Goal: Use online tool/utility: Use online tool/utility

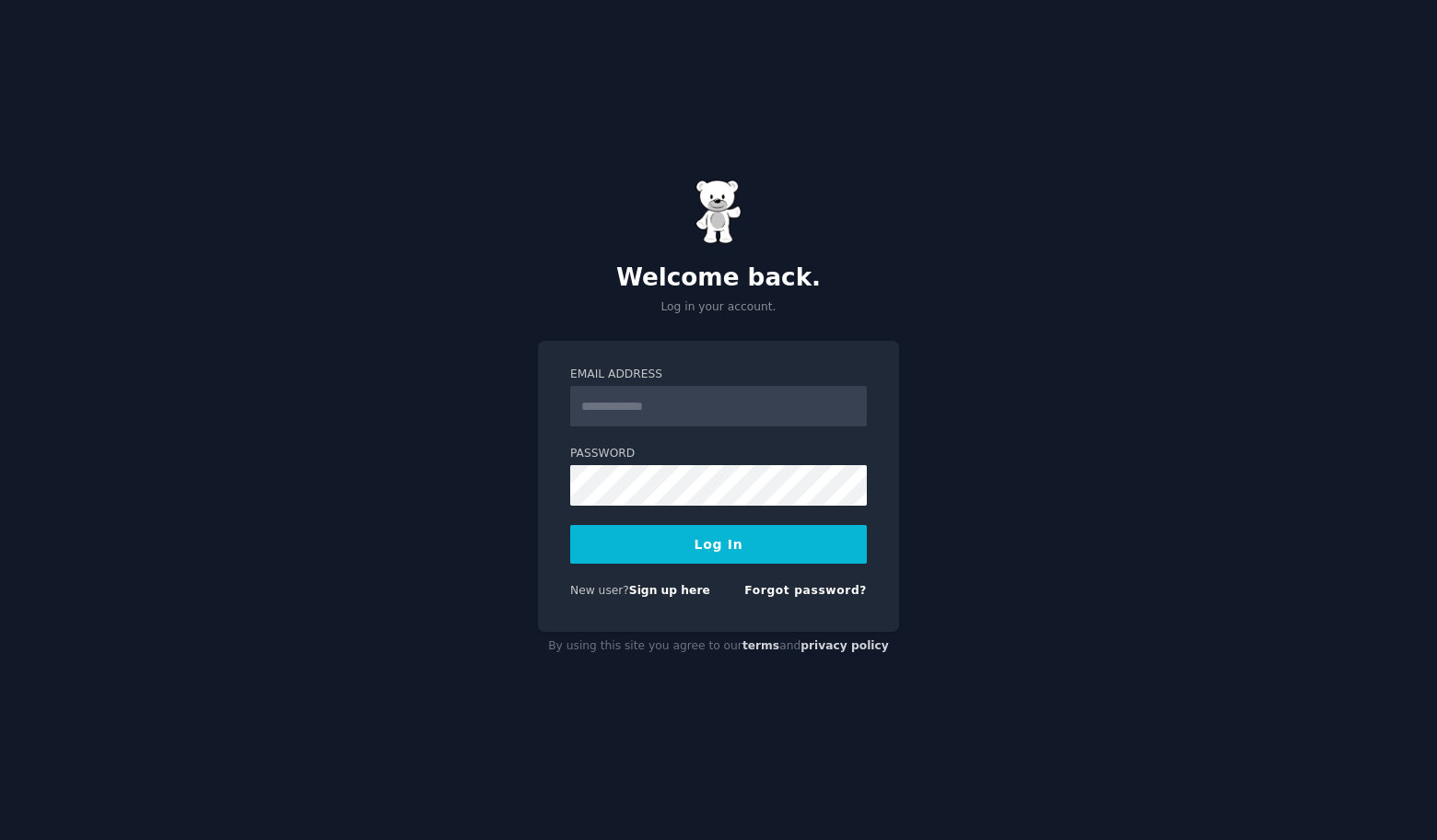
click at [648, 413] on input "Email Address" at bounding box center [718, 406] width 297 height 41
click at [725, 411] on input "Email Address" at bounding box center [718, 406] width 297 height 41
paste input "**********"
paste input "email"
type input "**********"
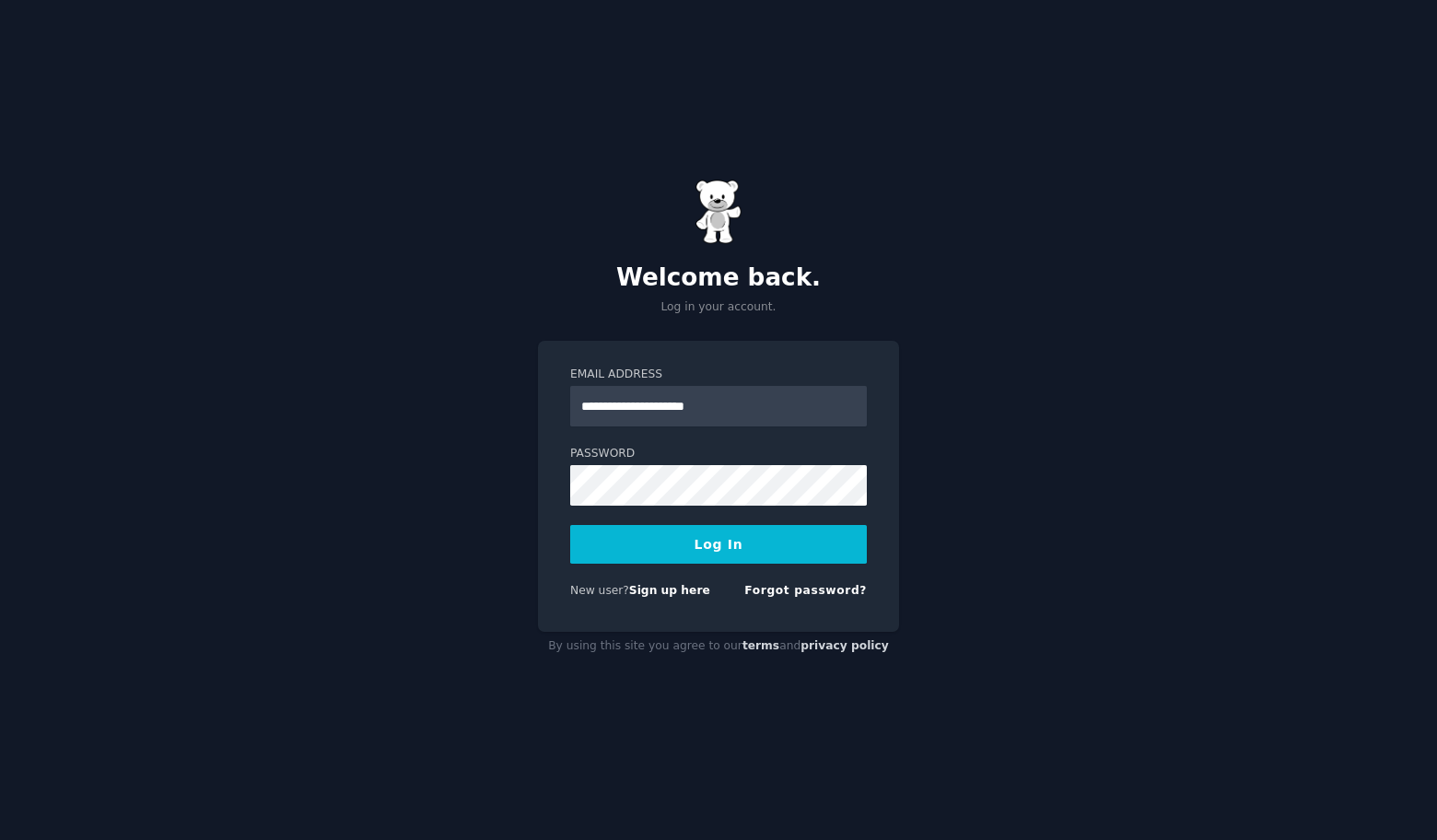
click at [701, 511] on form "**********" at bounding box center [718, 486] width 297 height 240
click at [746, 545] on button "Log In" at bounding box center [718, 544] width 297 height 39
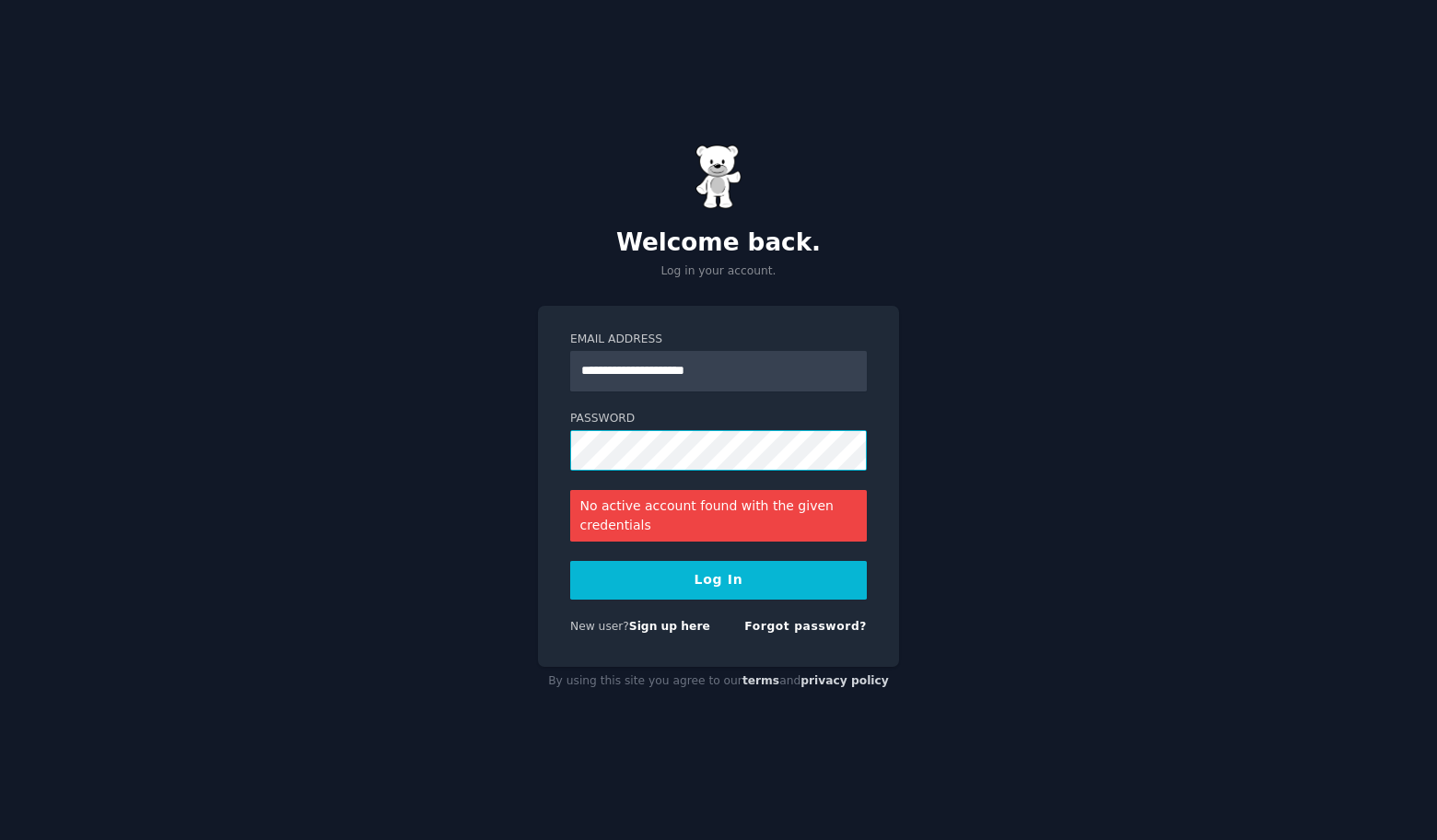
click at [397, 406] on div "**********" at bounding box center [718, 420] width 1437 height 840
click at [736, 586] on button "Log In" at bounding box center [718, 580] width 297 height 39
drag, startPoint x: 778, startPoint y: 365, endPoint x: 400, endPoint y: 325, distance: 380.1
click at [400, 325] on div "**********" at bounding box center [718, 420] width 1437 height 840
click at [671, 622] on link "Sign up here" at bounding box center [670, 626] width 81 height 13
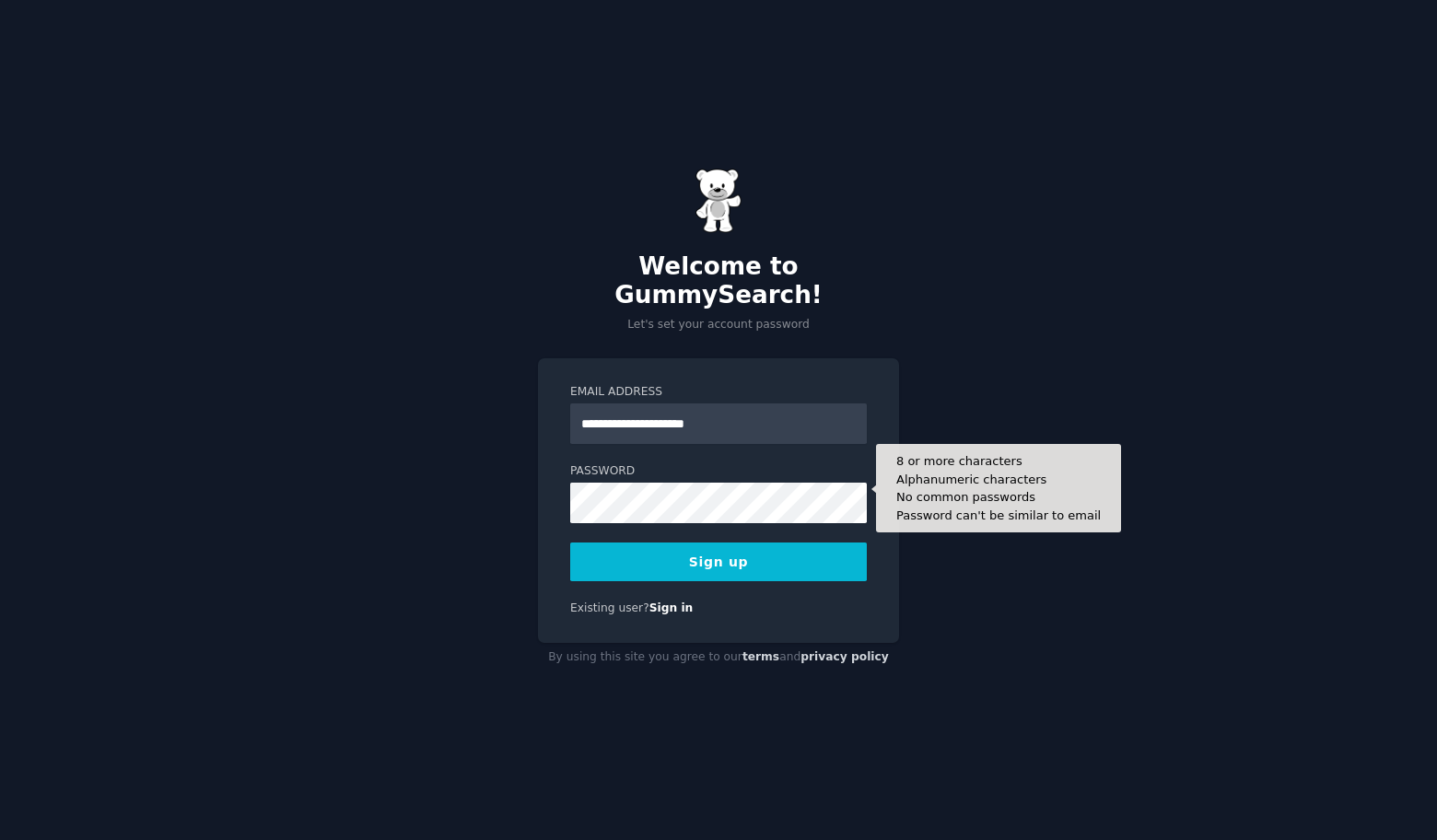
type input "**********"
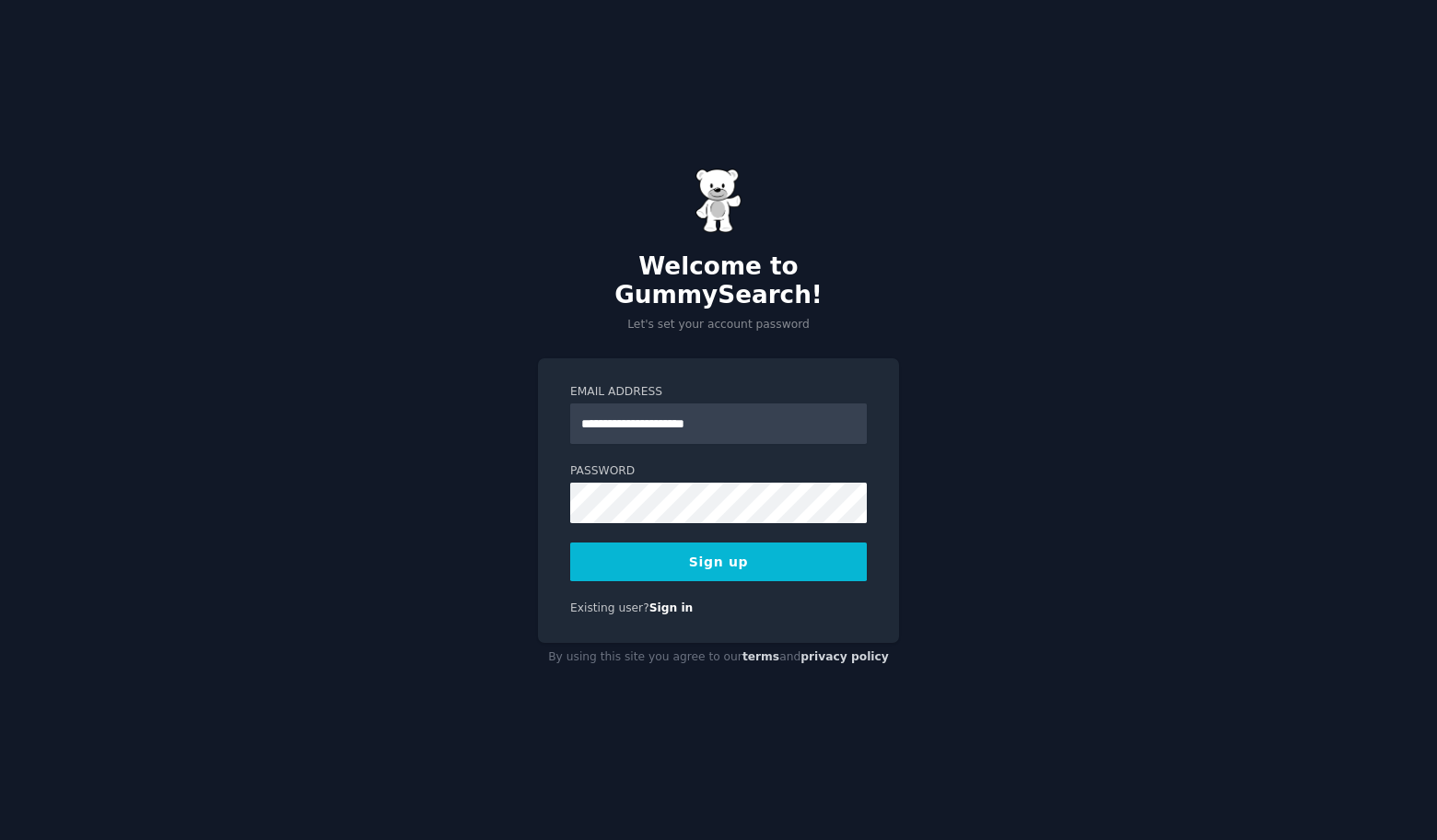
click at [712, 563] on button "Sign up" at bounding box center [718, 562] width 297 height 39
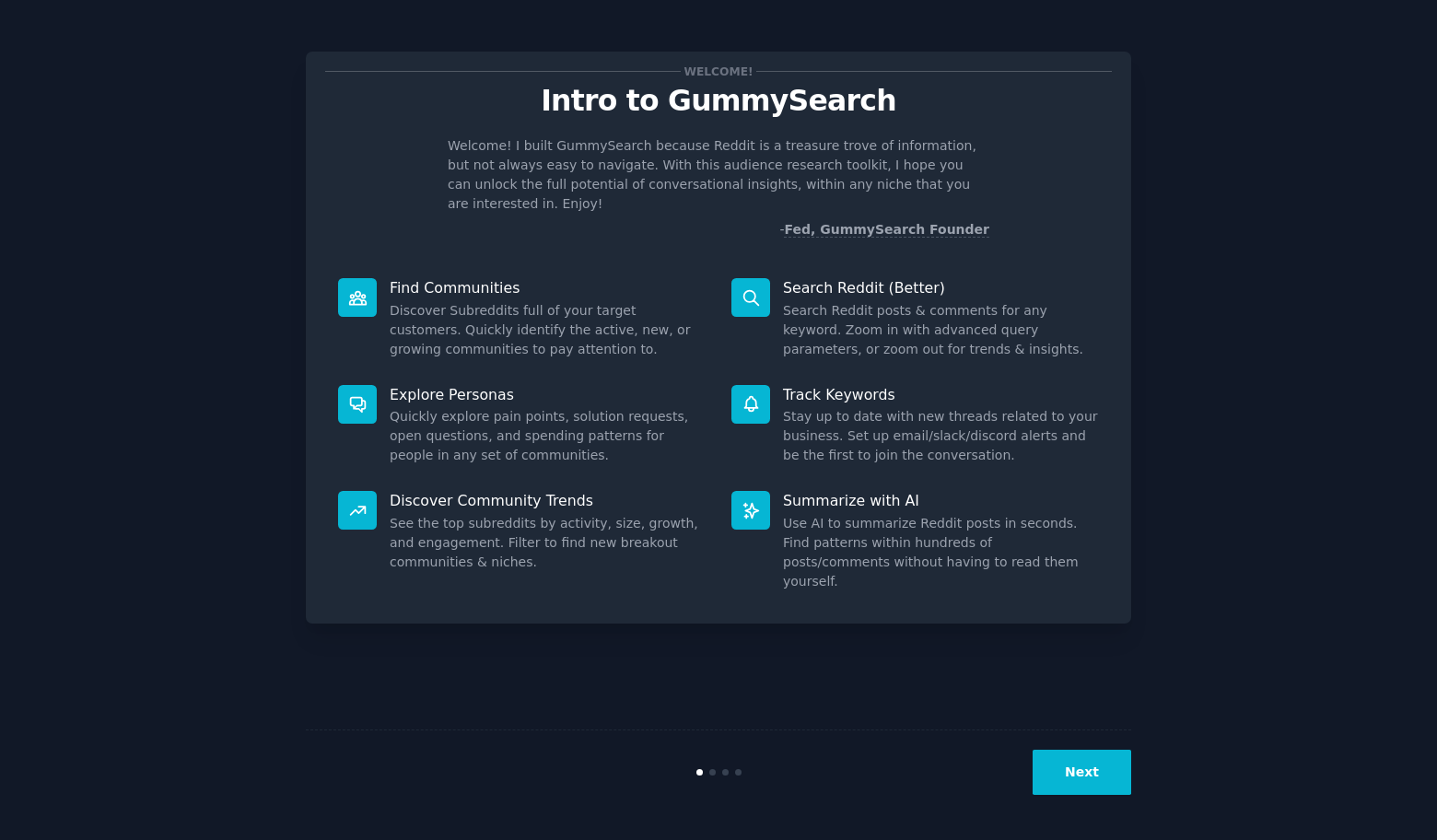
click at [1083, 773] on button "Next" at bounding box center [1081, 772] width 99 height 45
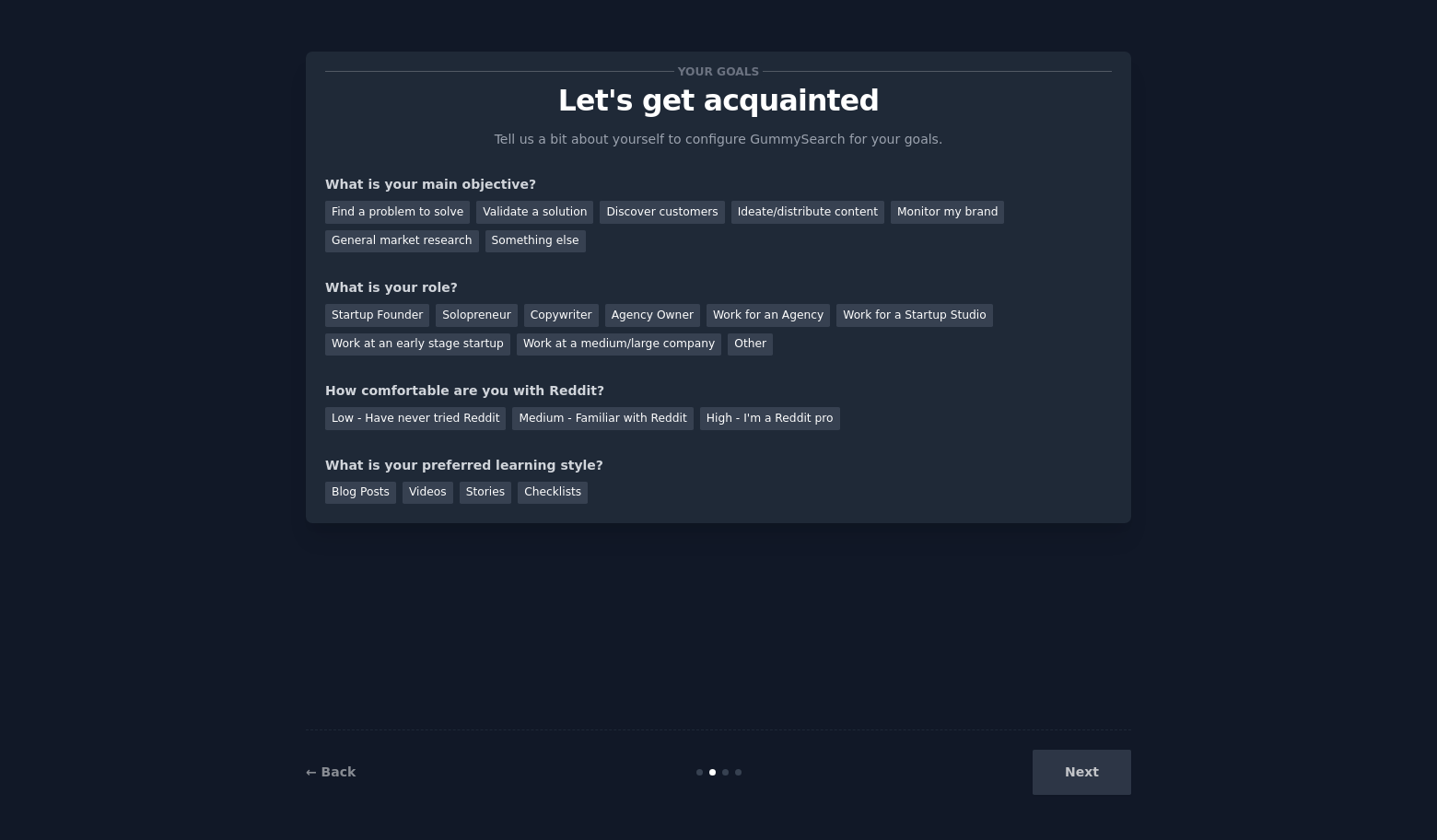
click at [1083, 773] on div "Next" at bounding box center [993, 772] width 276 height 45
click at [441, 218] on div "Find a problem to solve" at bounding box center [398, 212] width 145 height 23
click at [600, 348] on div "Work at a medium/large company" at bounding box center [619, 345] width 205 height 23
click at [349, 489] on div "Blog Posts" at bounding box center [361, 492] width 71 height 23
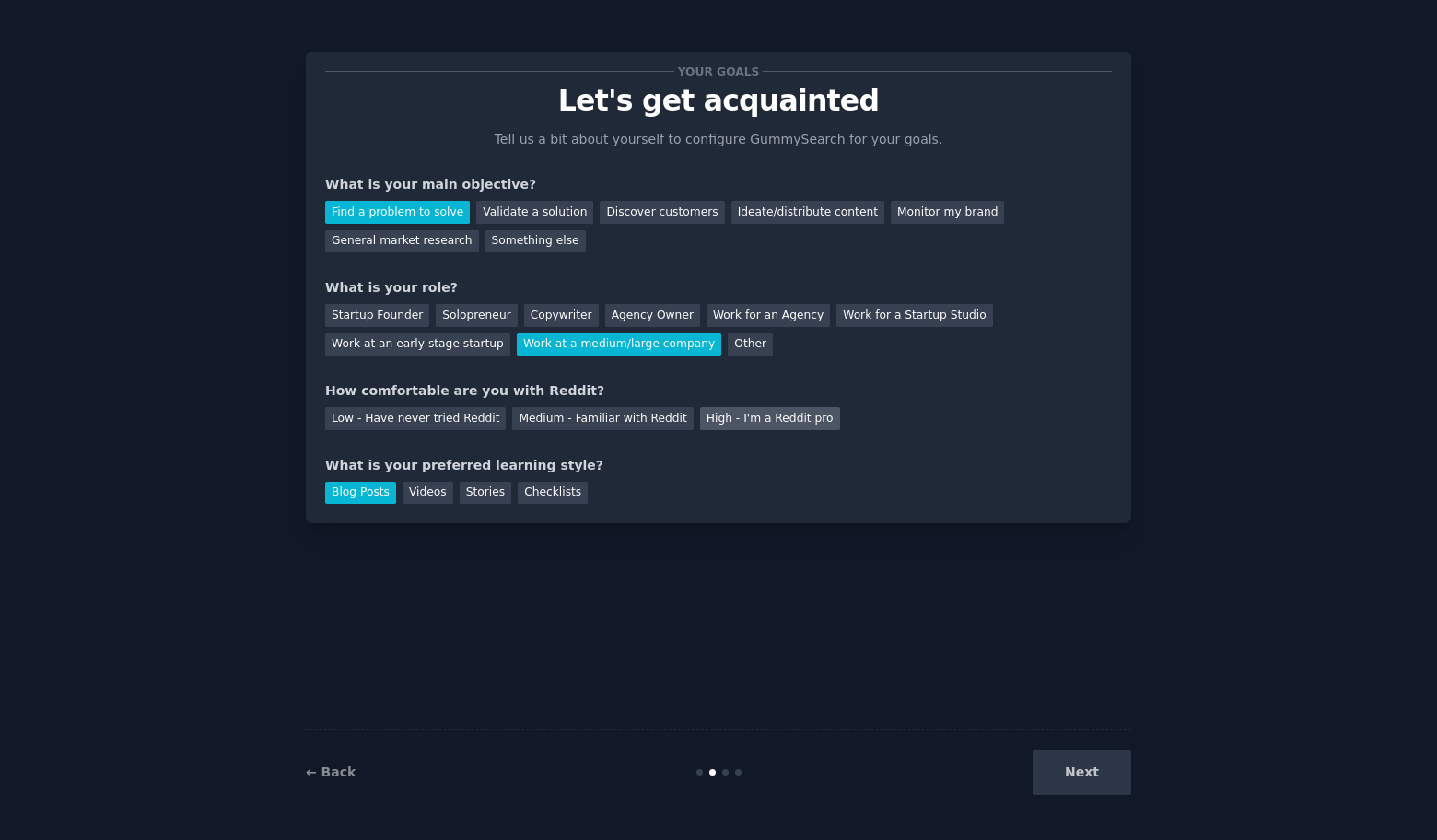
click at [719, 420] on div "High - I'm a Reddit pro" at bounding box center [770, 418] width 140 height 23
click at [1098, 764] on button "Next" at bounding box center [1081, 772] width 99 height 45
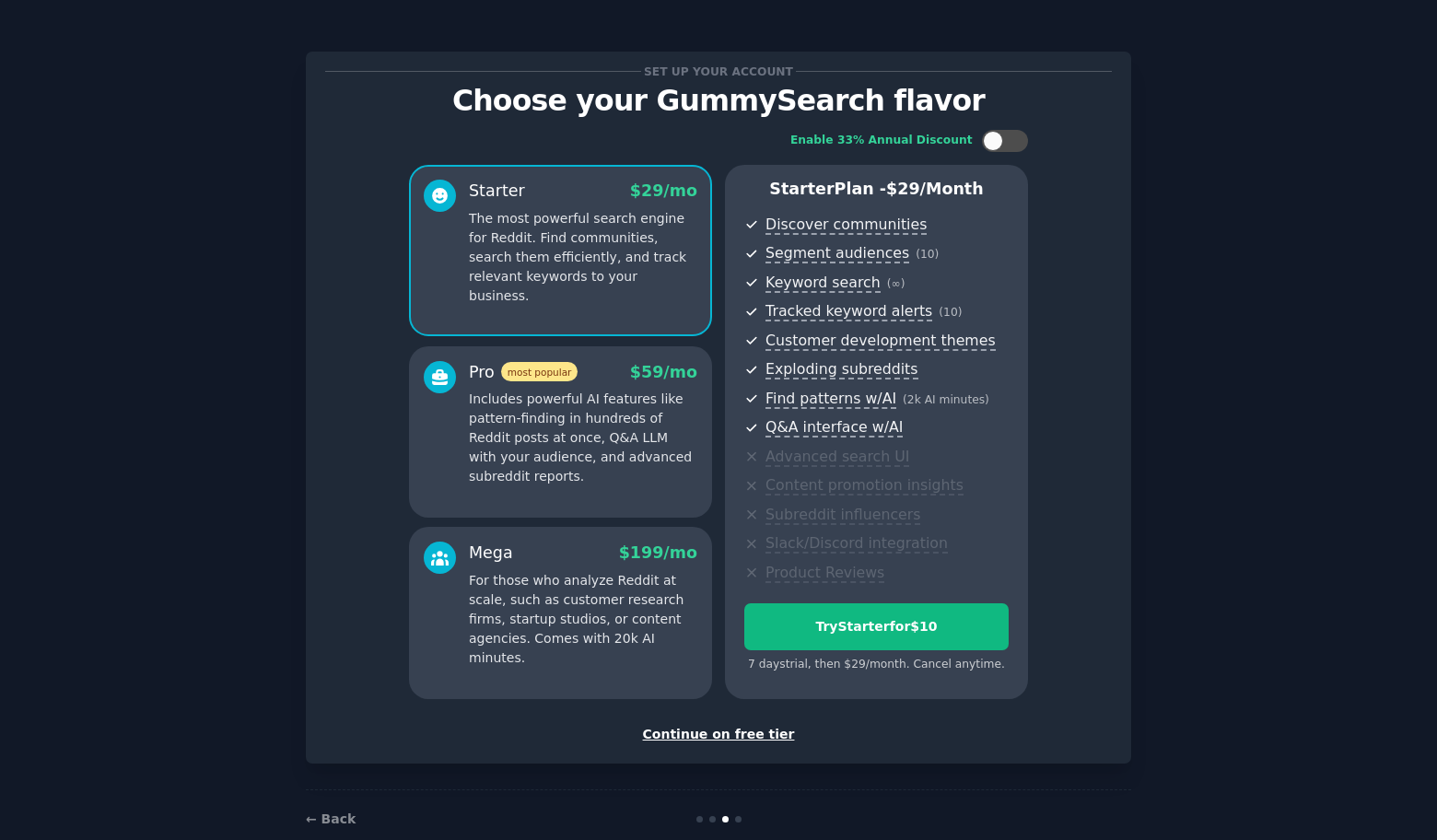
click at [613, 469] on p "Includes powerful AI features like pattern-finding in hundreds of Reddit posts …" at bounding box center [583, 437] width 229 height 97
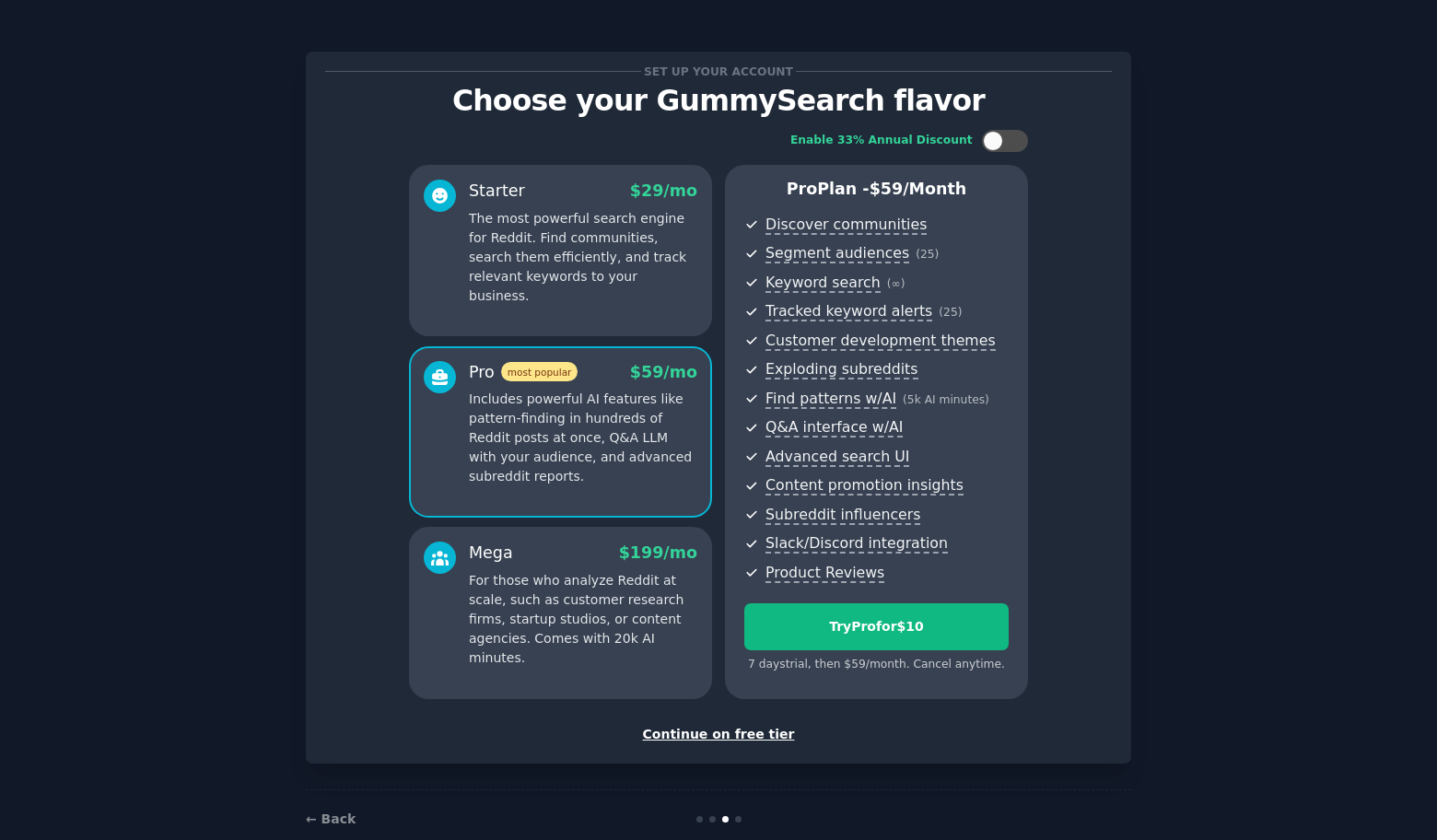
click at [725, 731] on div "Continue on free tier" at bounding box center [718, 734] width 787 height 19
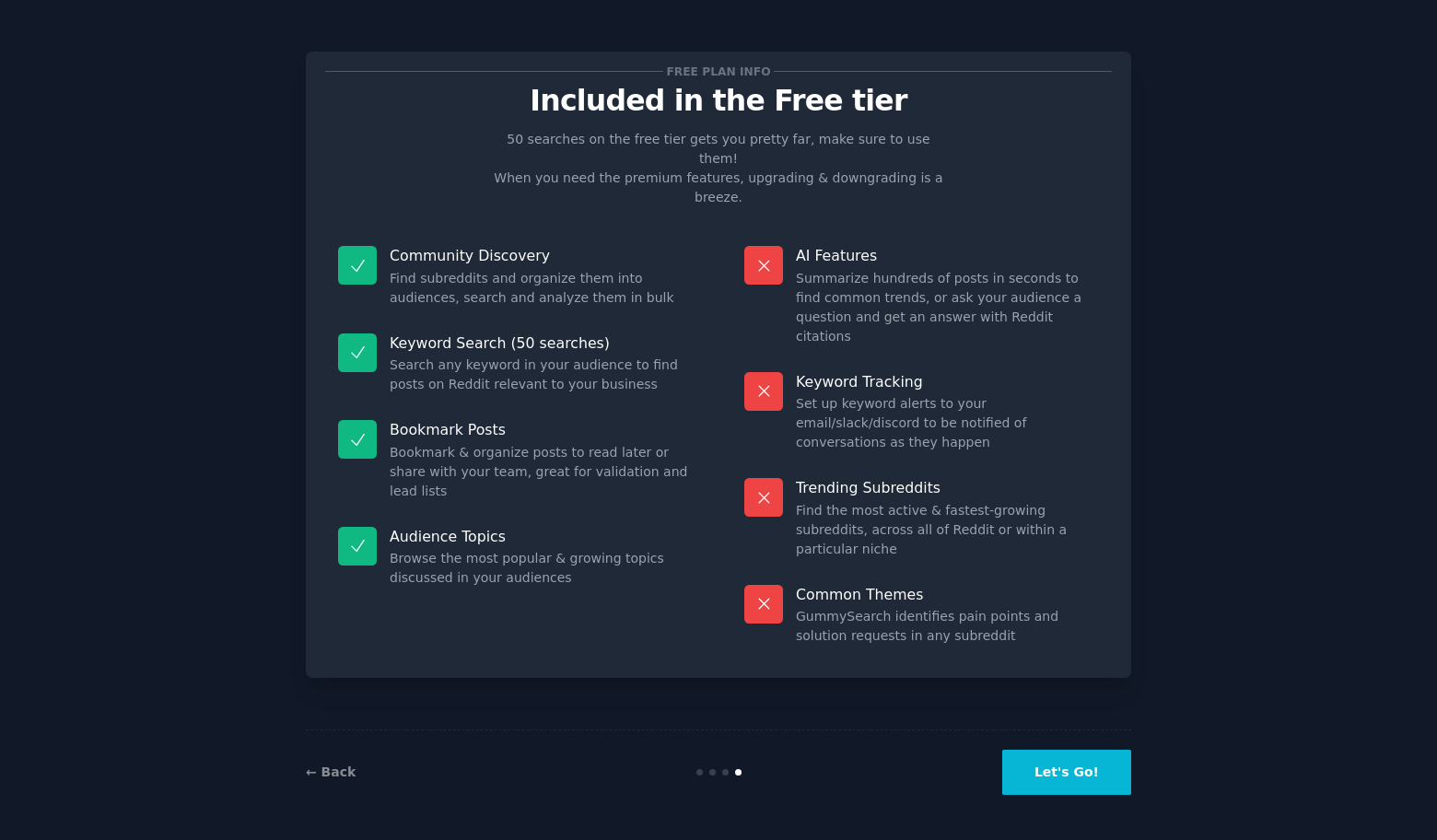
click at [1075, 776] on button "Let's Go!" at bounding box center [1067, 772] width 129 height 45
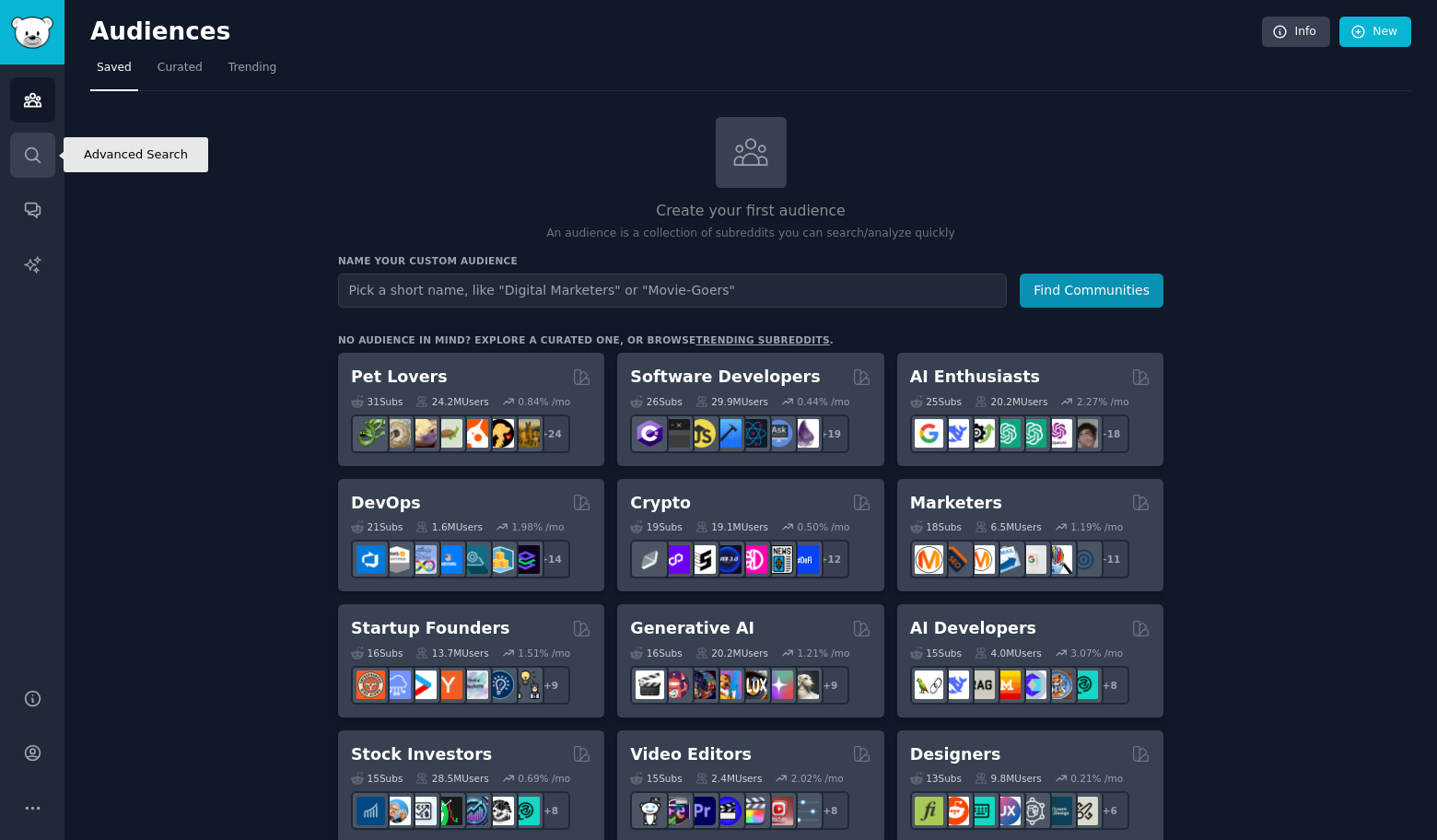
click at [26, 157] on icon "Sidebar" at bounding box center [32, 155] width 15 height 15
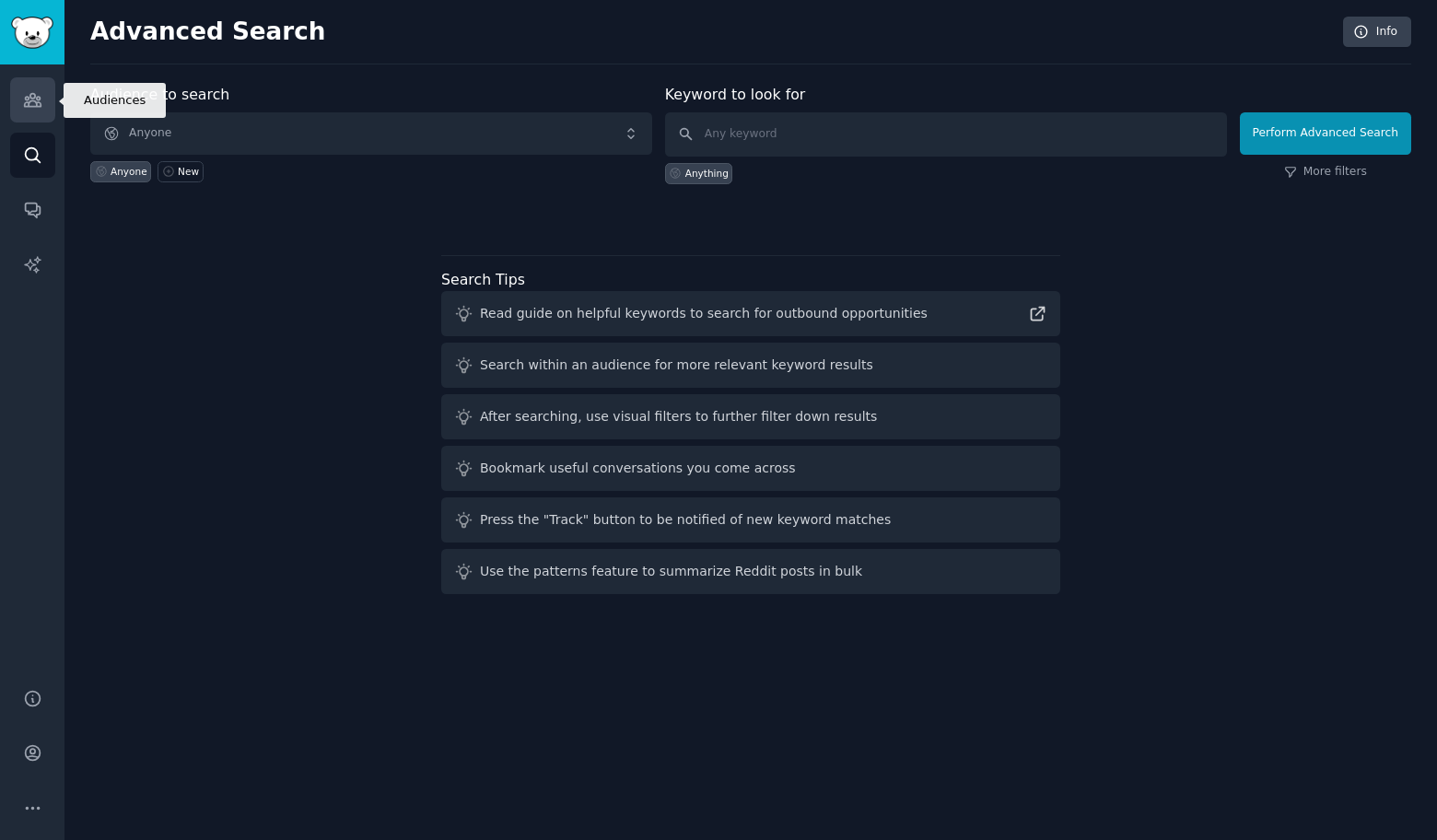
click at [48, 111] on link "Audiences" at bounding box center [32, 100] width 45 height 45
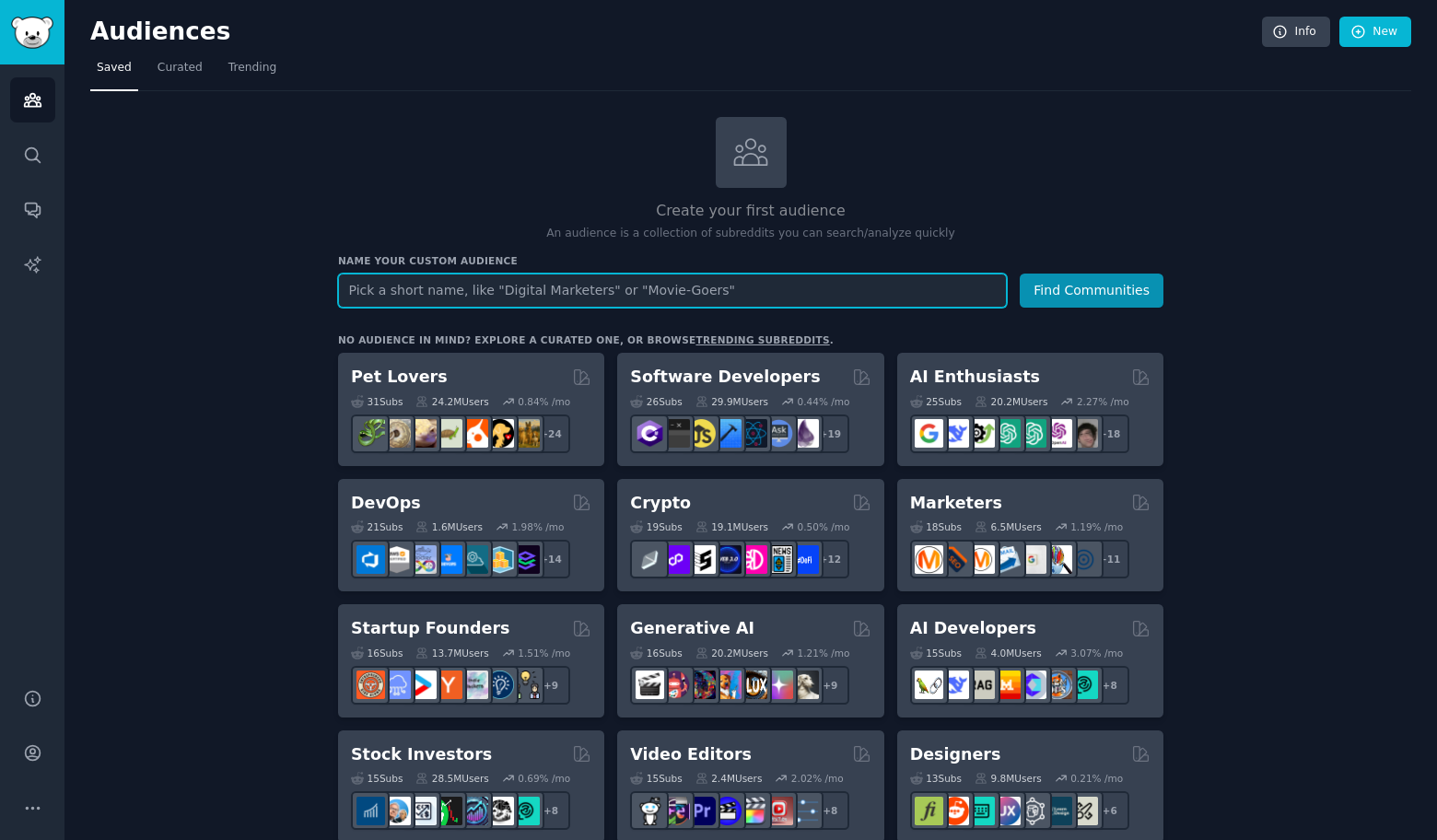
paste input "r/announcements"
type input "r/announcements"
click at [1019, 274] on button "Find Communities" at bounding box center [1091, 290] width 144 height 34
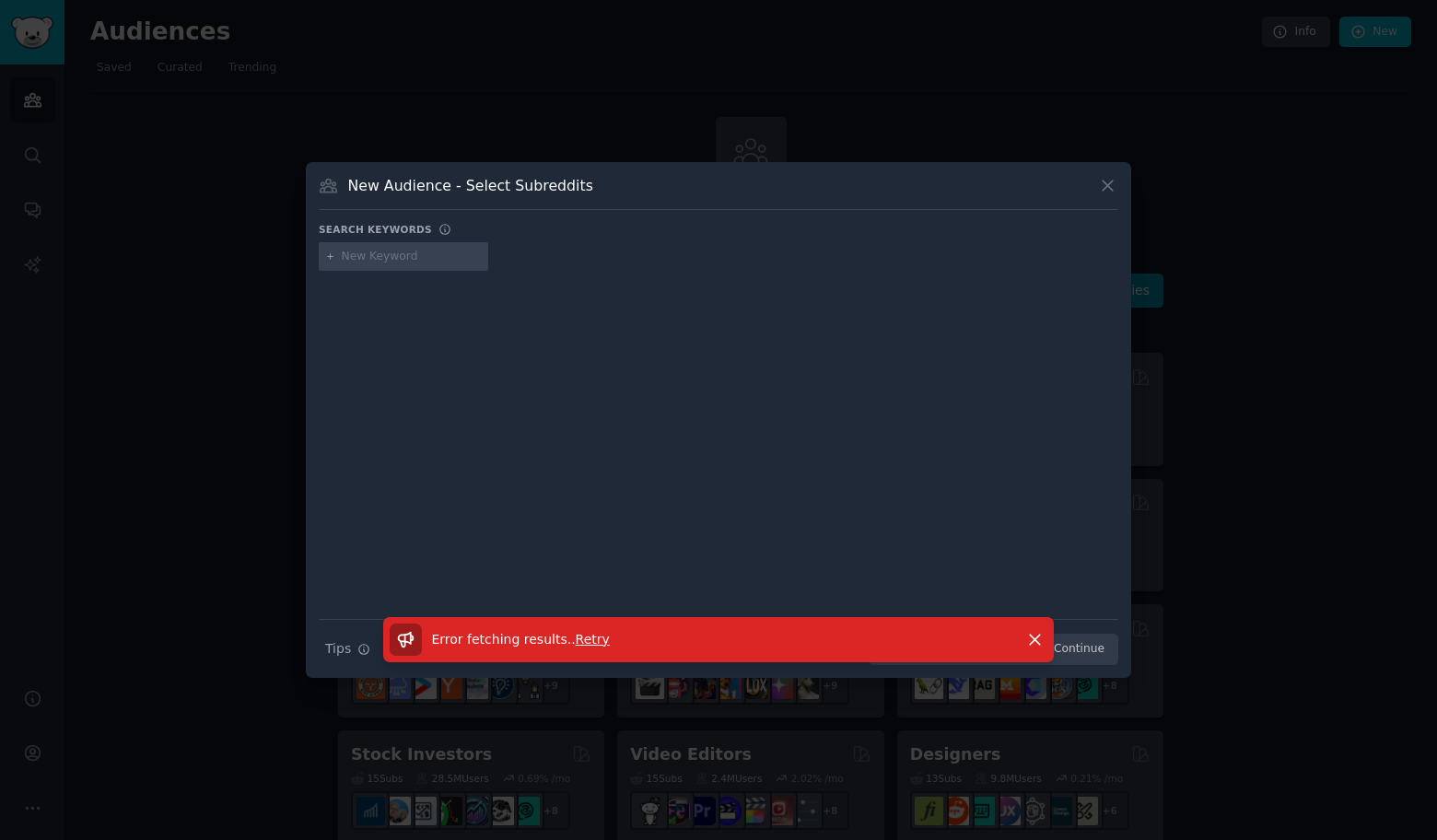
type input "r/announcements"
click at [589, 564] on div at bounding box center [718, 432] width 800 height 310
click at [214, 520] on div at bounding box center [718, 420] width 1437 height 840
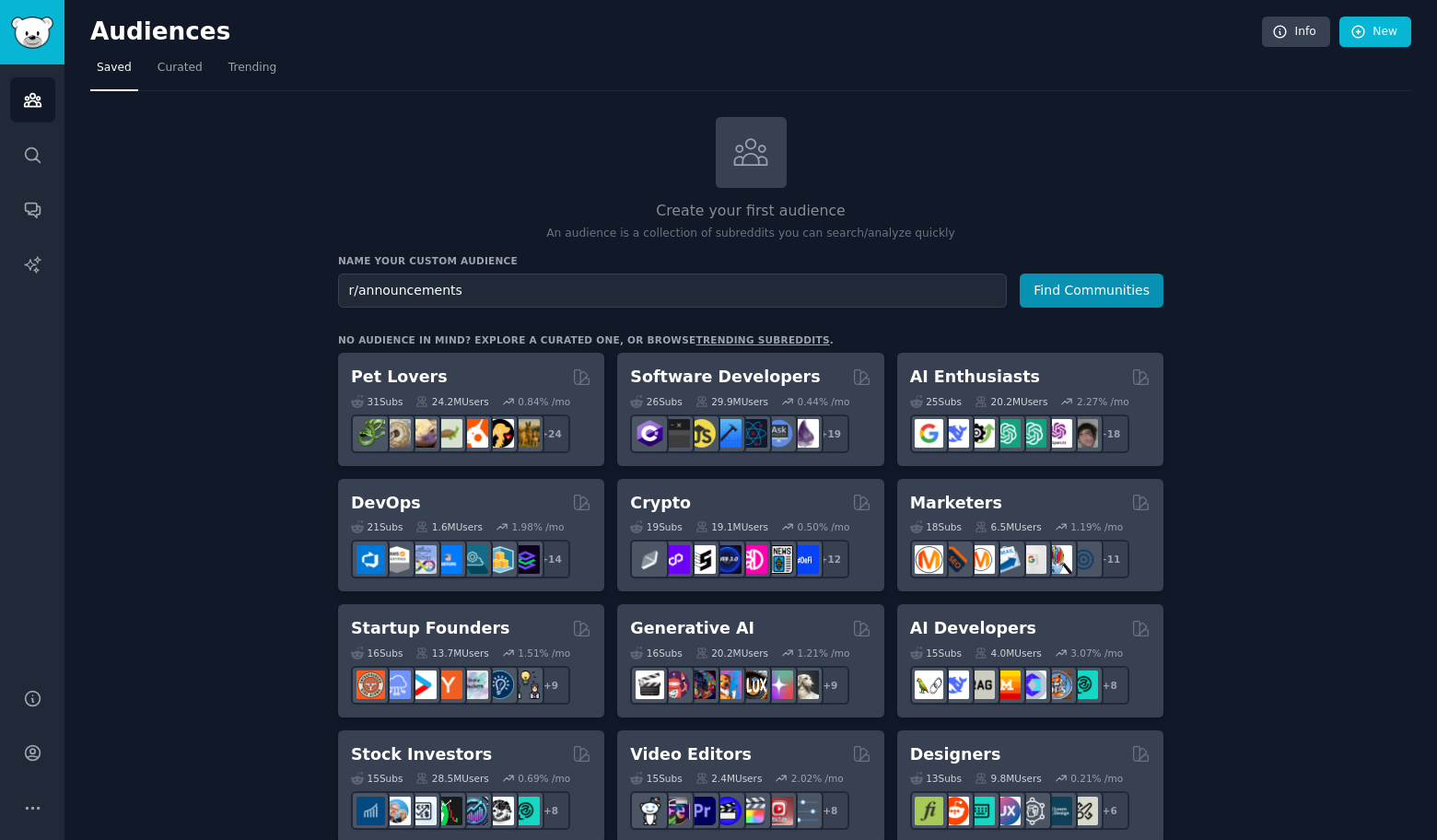
click at [6, 131] on div "Audiences Search Conversations AI Reports" at bounding box center [32, 365] width 65 height 601
click at [23, 163] on icon "Sidebar" at bounding box center [32, 155] width 19 height 19
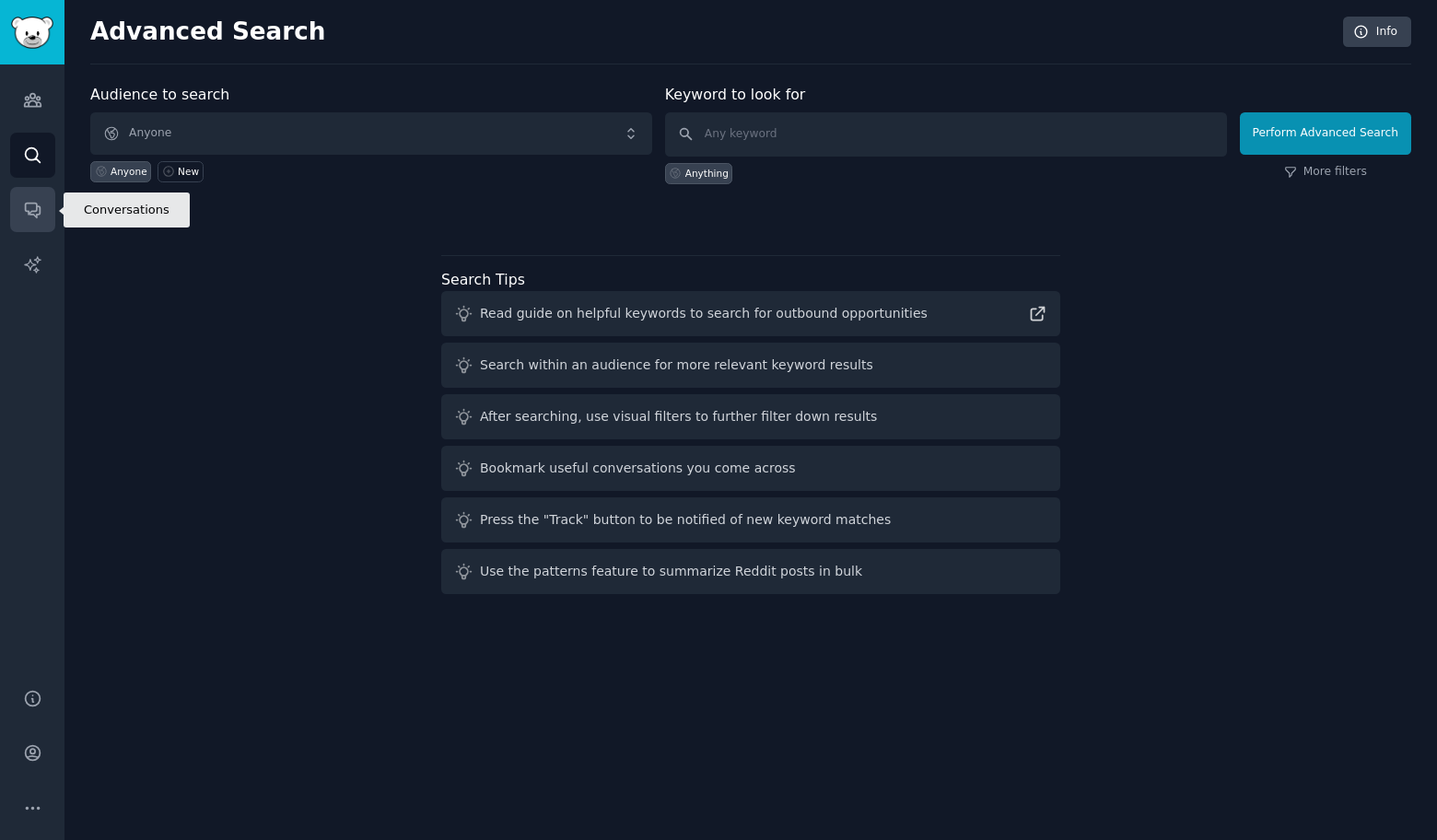
click at [29, 222] on link "Conversations" at bounding box center [32, 209] width 45 height 45
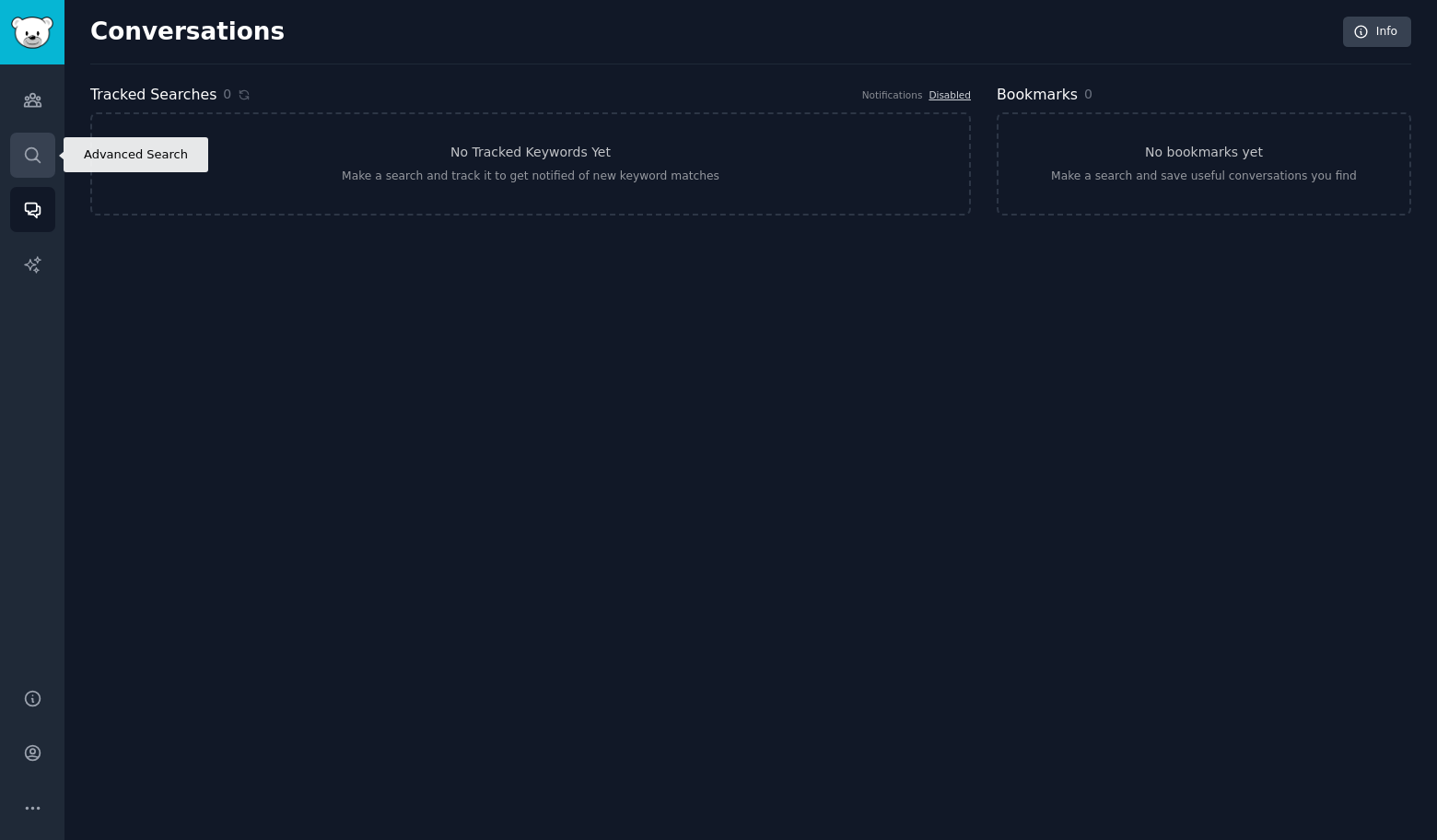
click at [37, 160] on icon "Sidebar" at bounding box center [32, 155] width 19 height 19
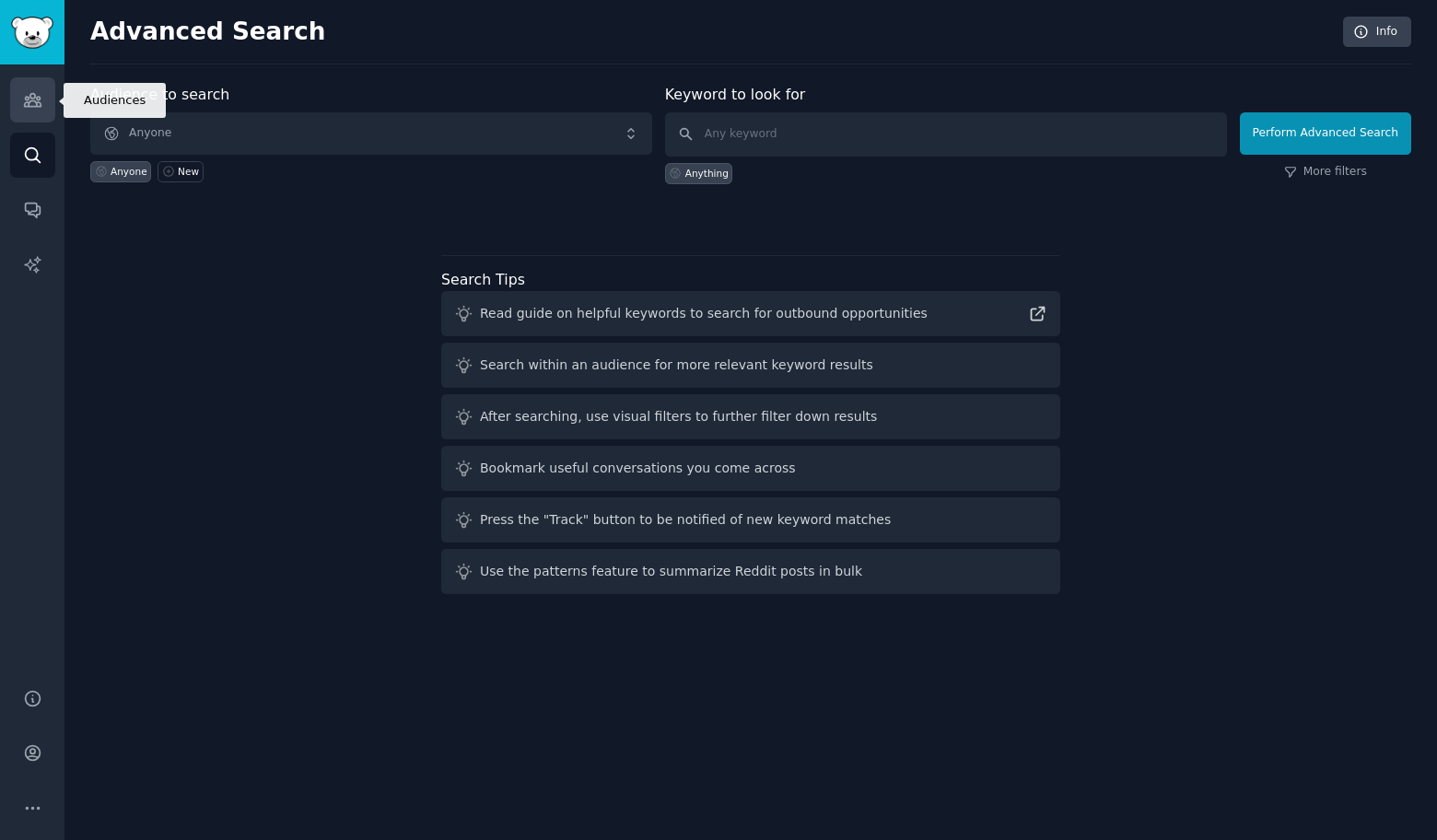
click at [38, 90] on icon "Sidebar" at bounding box center [32, 100] width 19 height 19
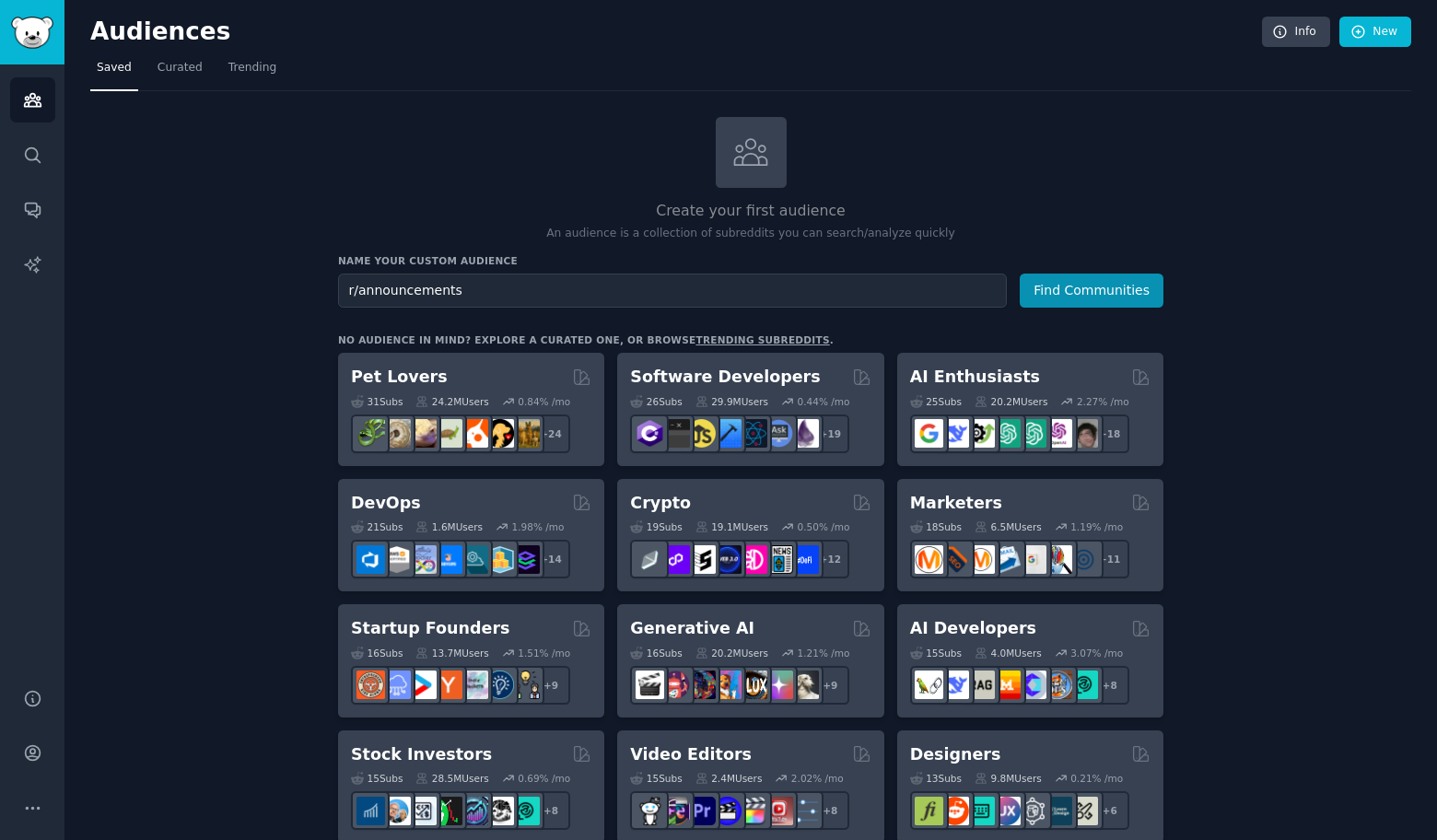
type input "r/announcements"
click at [1019, 274] on button "Find Communities" at bounding box center [1091, 290] width 144 height 34
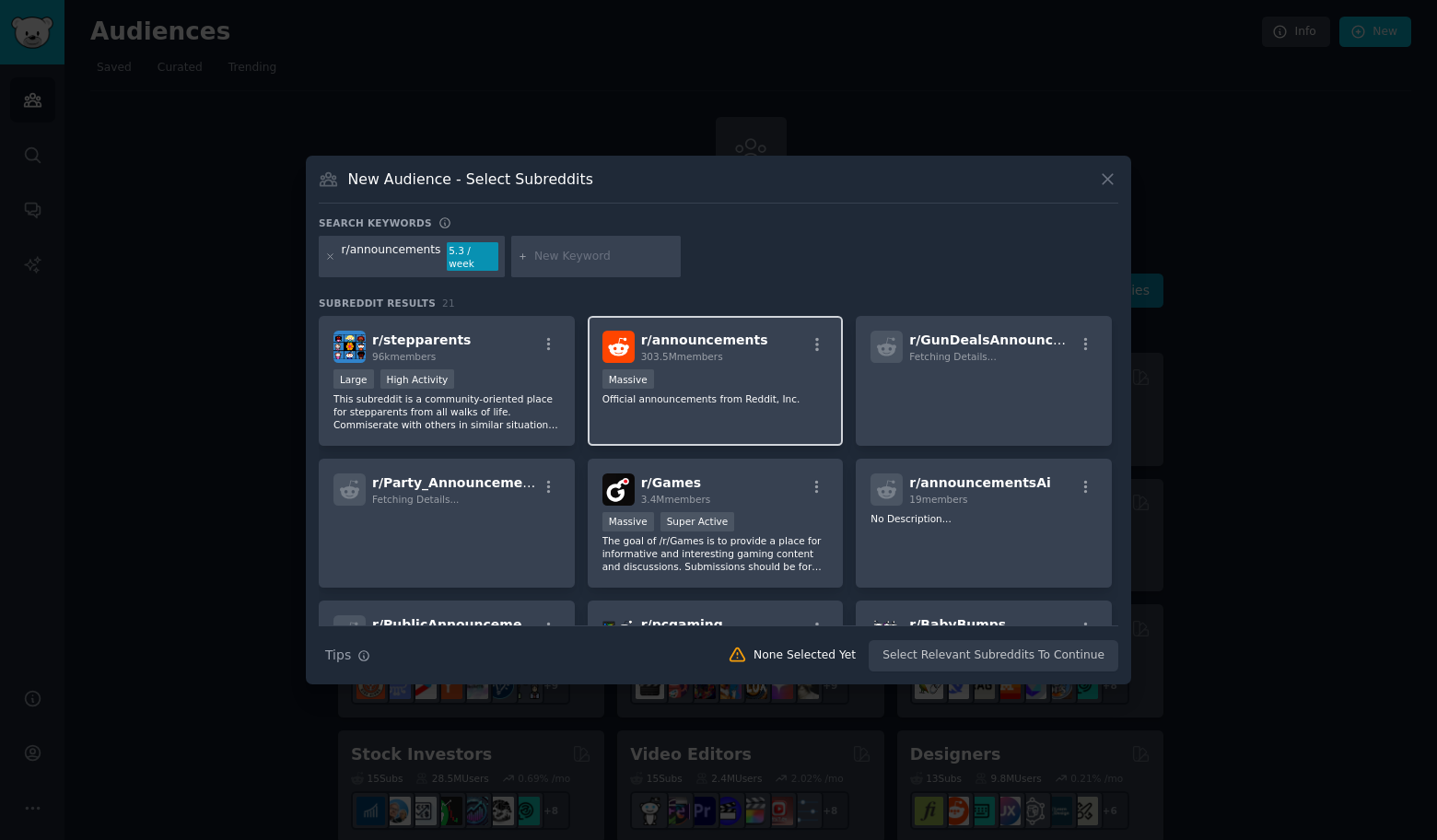
click at [664, 350] on span "303.5M members" at bounding box center [682, 356] width 82 height 11
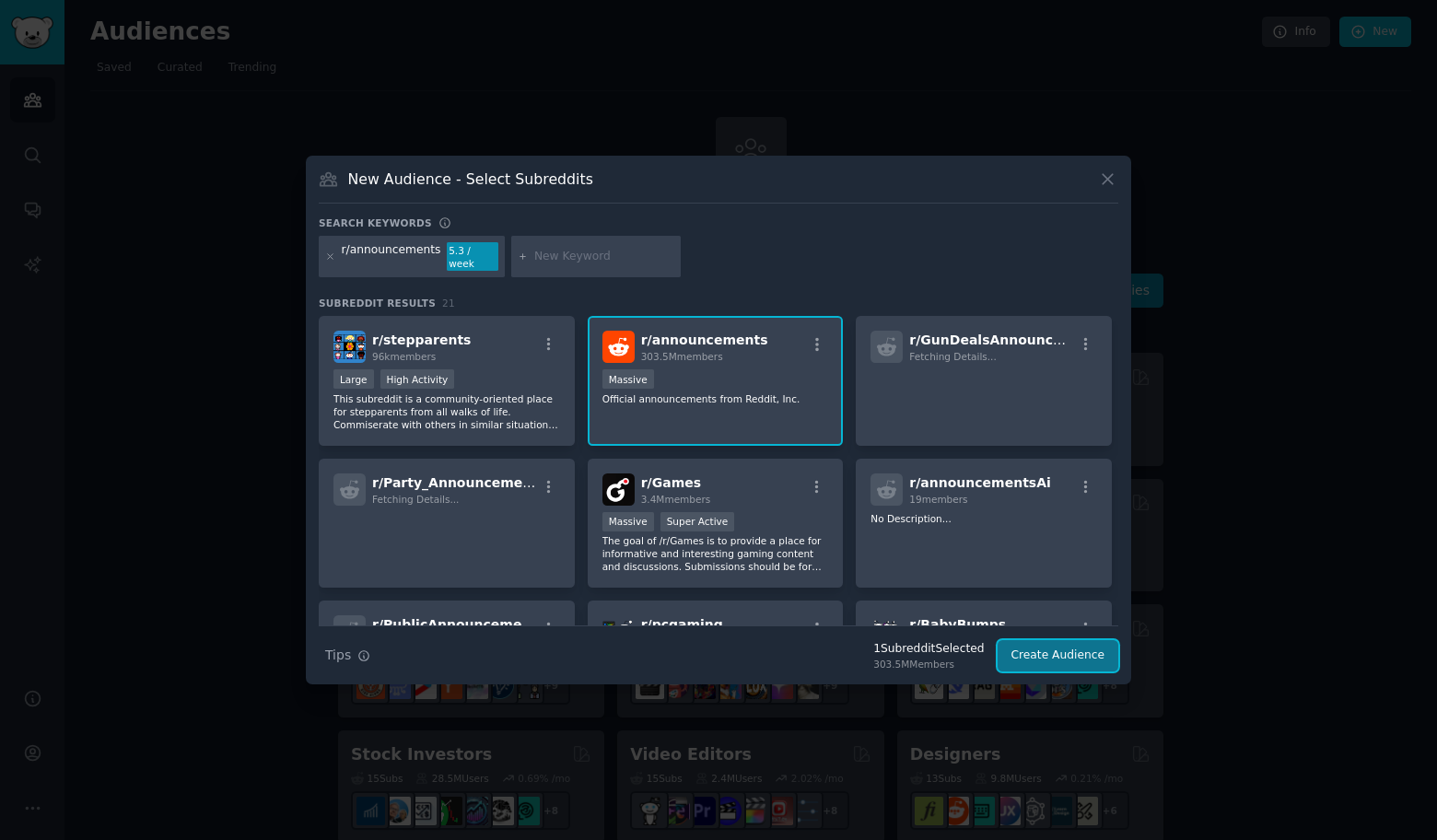
click at [1023, 642] on button "Create Audience" at bounding box center [1059, 656] width 122 height 31
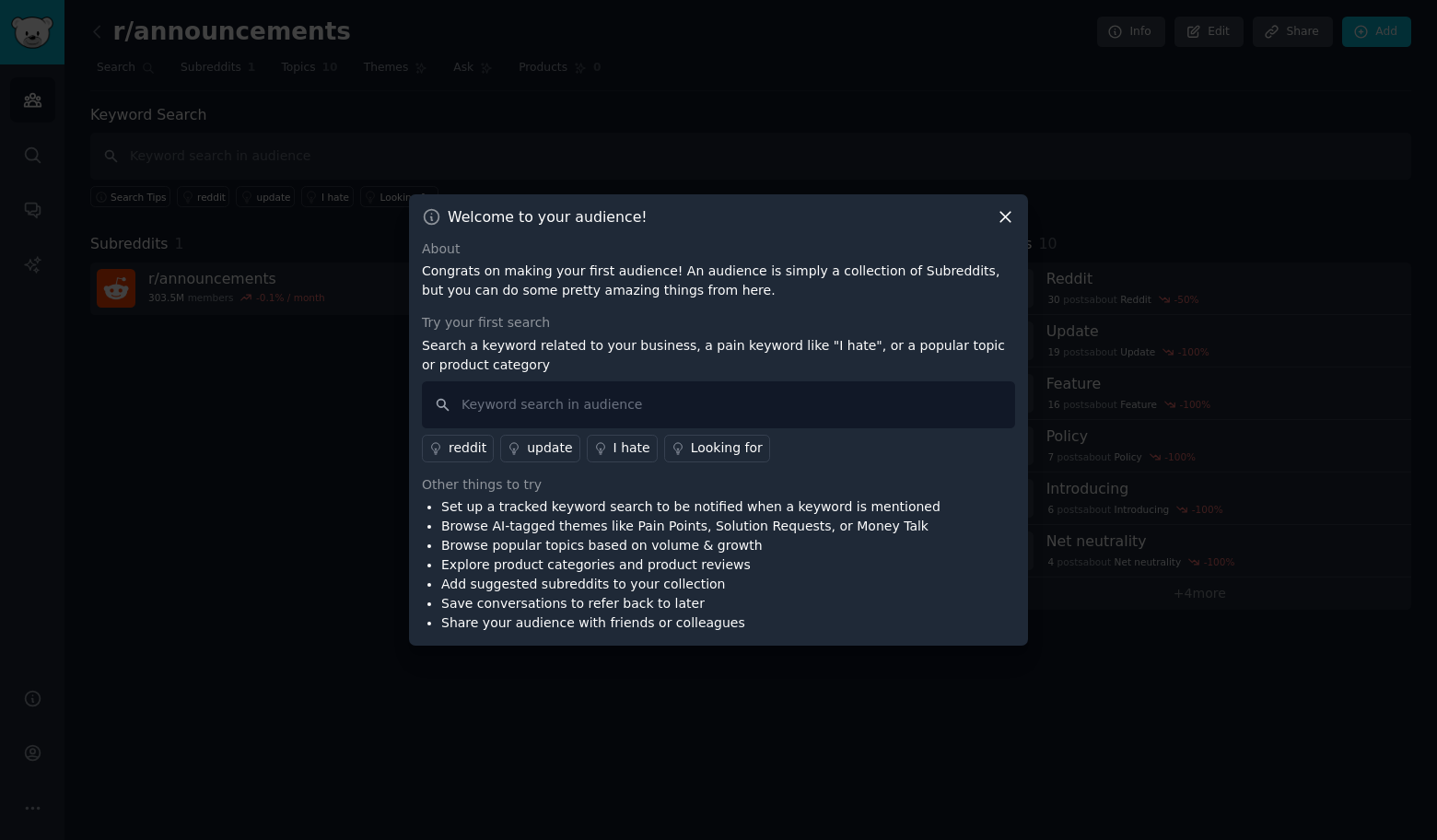
click at [290, 375] on div at bounding box center [718, 420] width 1437 height 840
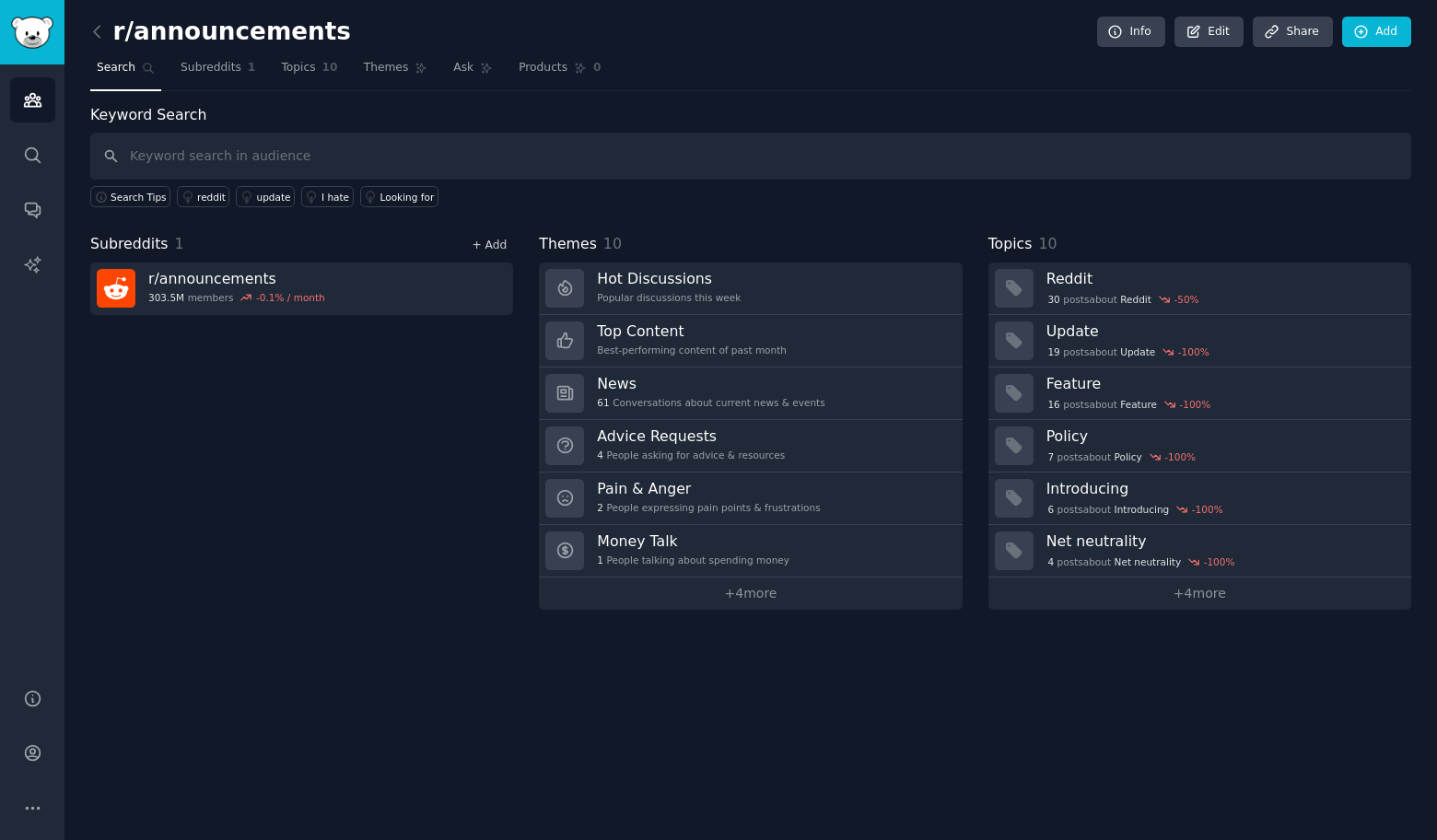
click at [497, 241] on link "+ Add" at bounding box center [489, 245] width 35 height 13
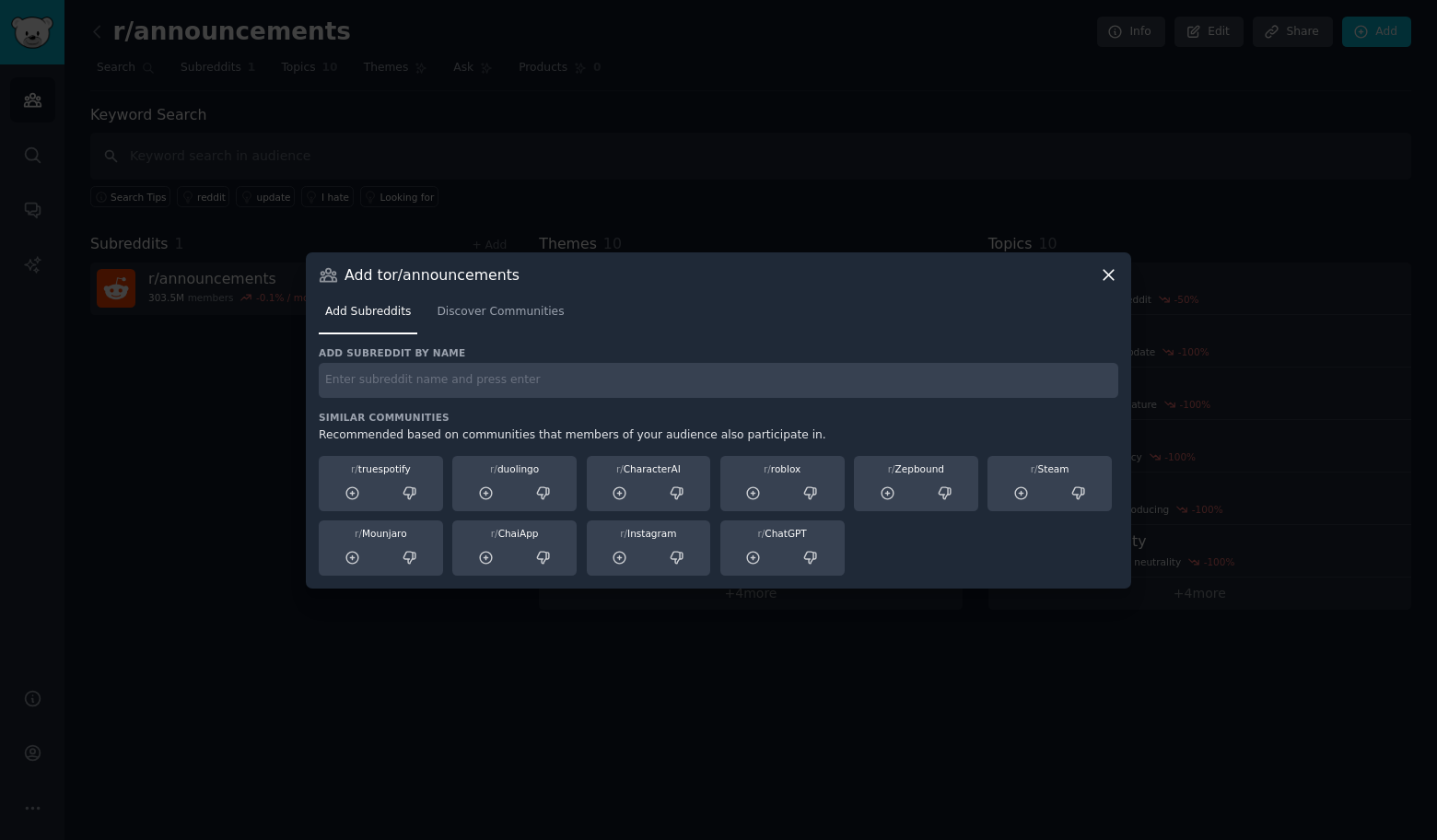
click at [671, 373] on input "text" at bounding box center [718, 380] width 800 height 36
paste input "r/funny"
type input "r/funny"
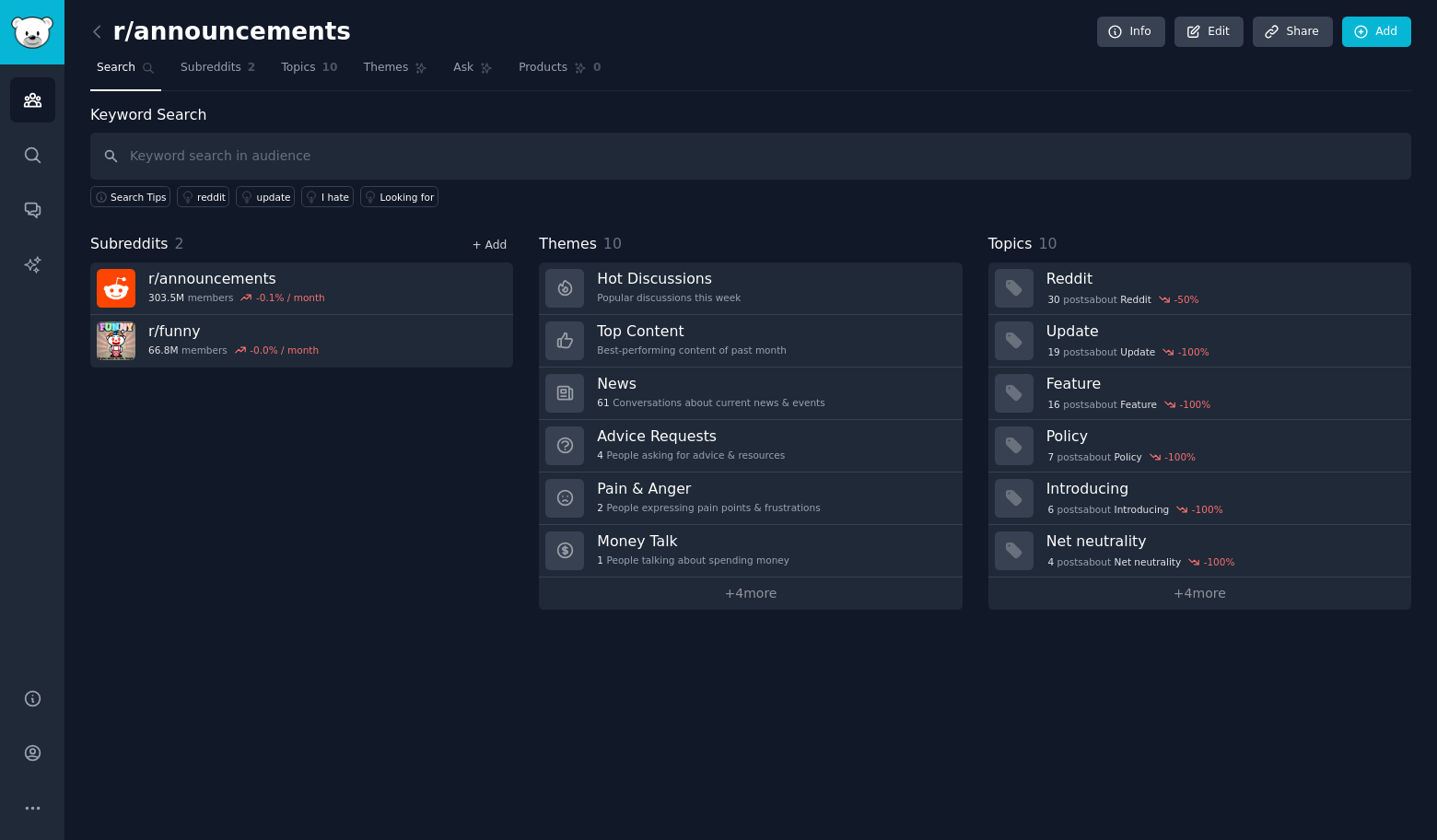
click at [505, 250] on link "+ Add" at bounding box center [489, 245] width 35 height 13
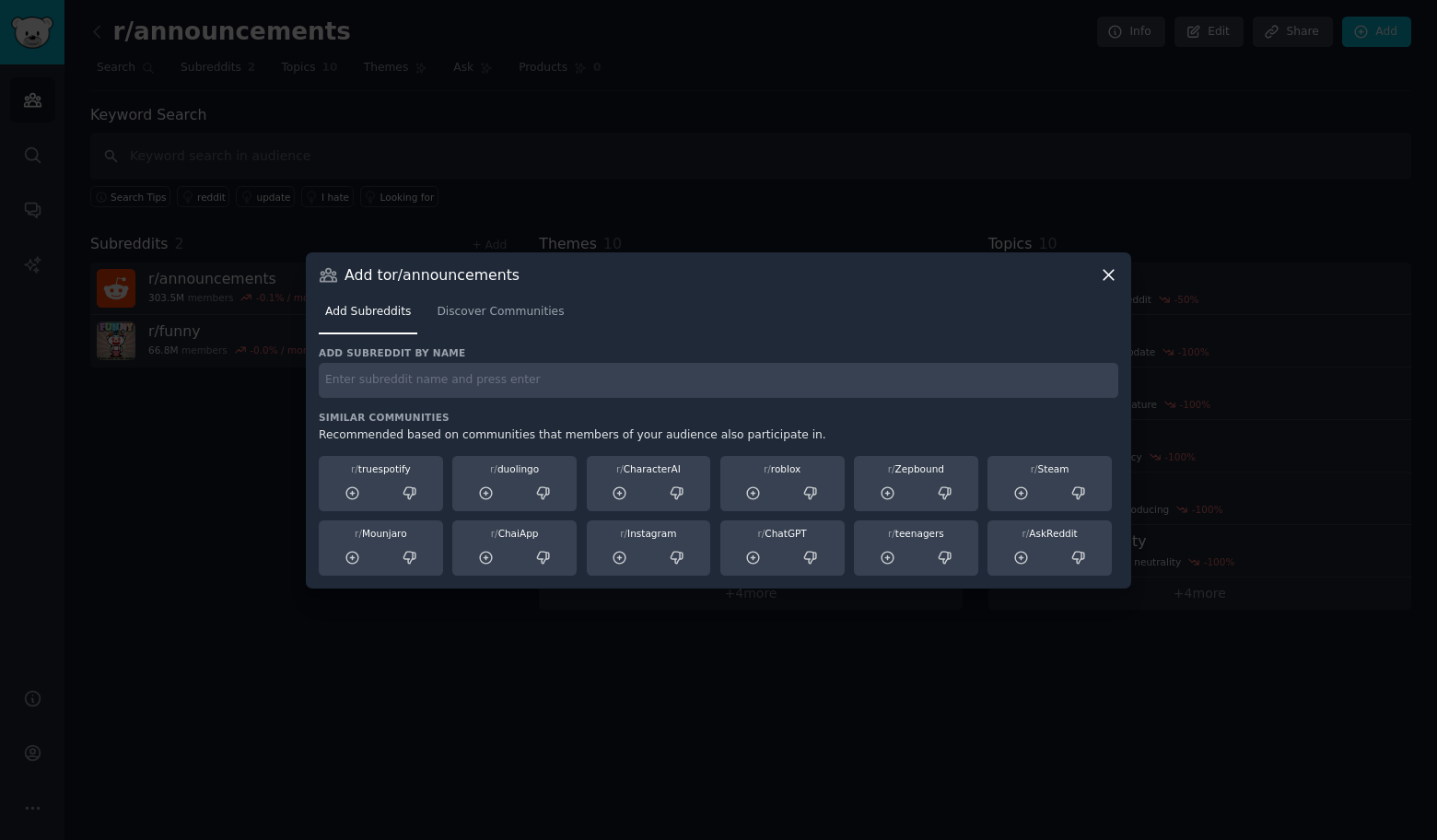
click at [468, 372] on input "text" at bounding box center [718, 380] width 800 height 36
paste input "r/AskReddit"
type input "r/AskReddit"
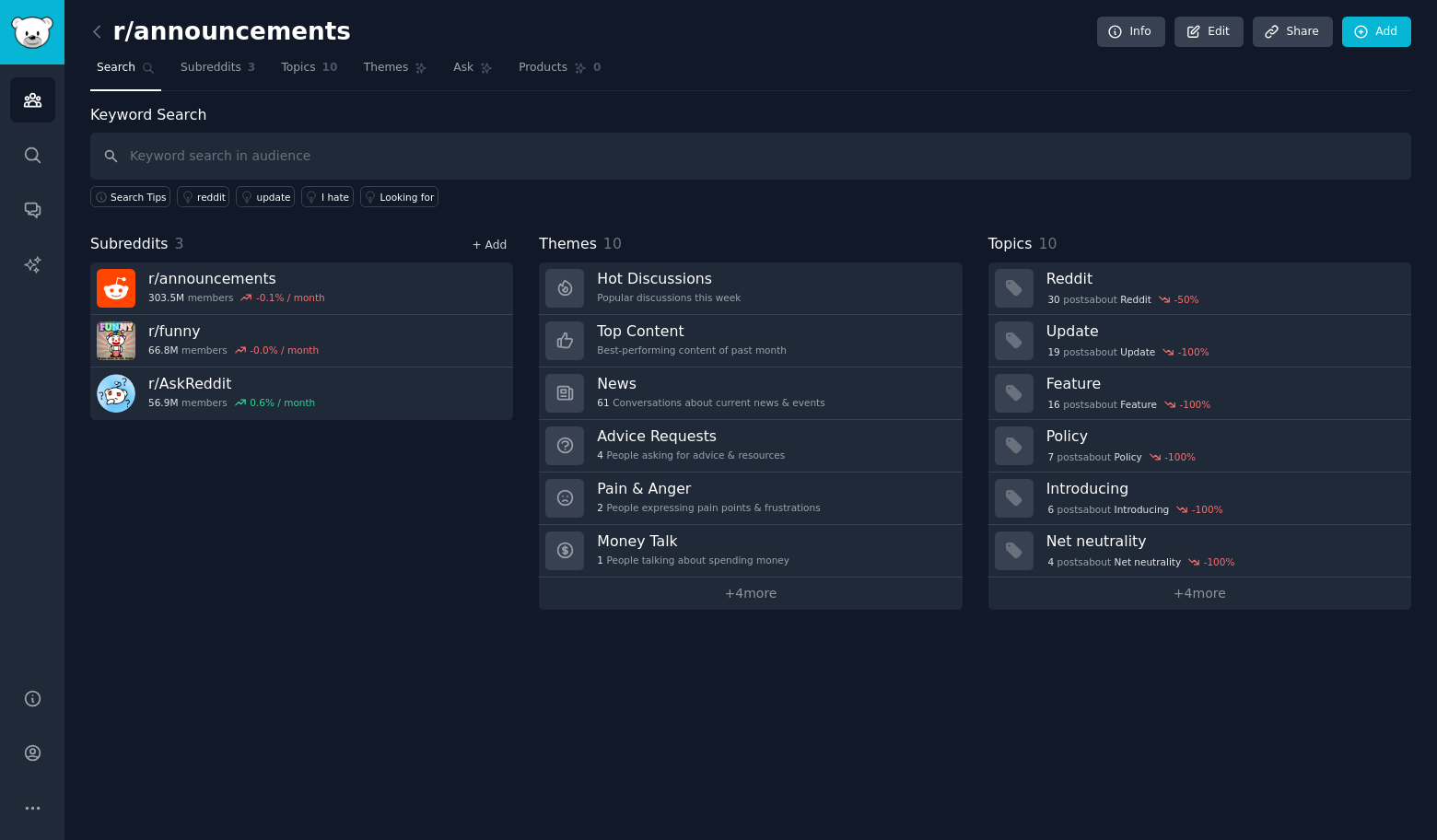
click at [493, 244] on link "+ Add" at bounding box center [489, 245] width 35 height 13
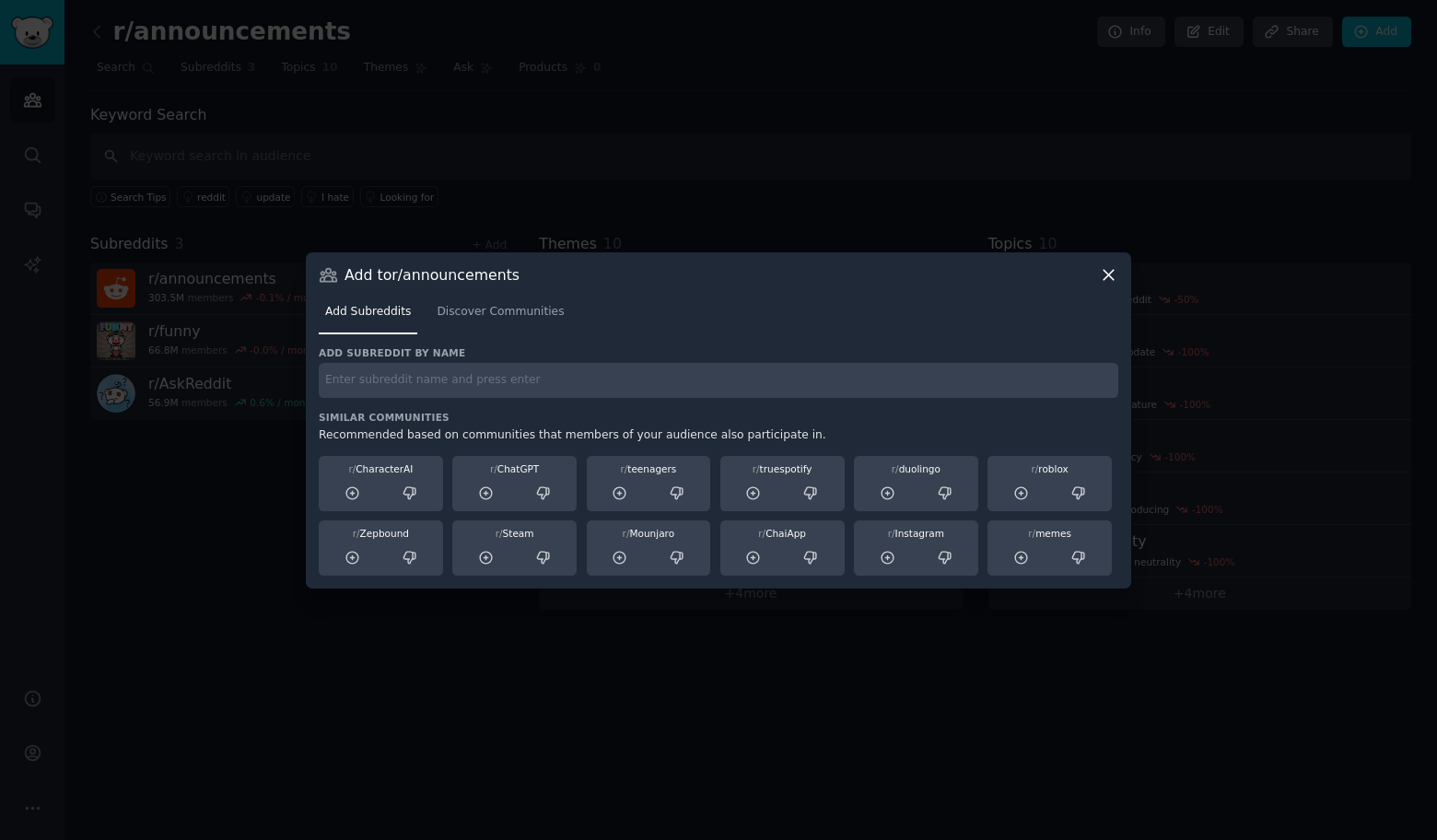
click at [456, 363] on input "text" at bounding box center [718, 380] width 800 height 36
paste input "r/worldnews"
type input "r/worldnews"
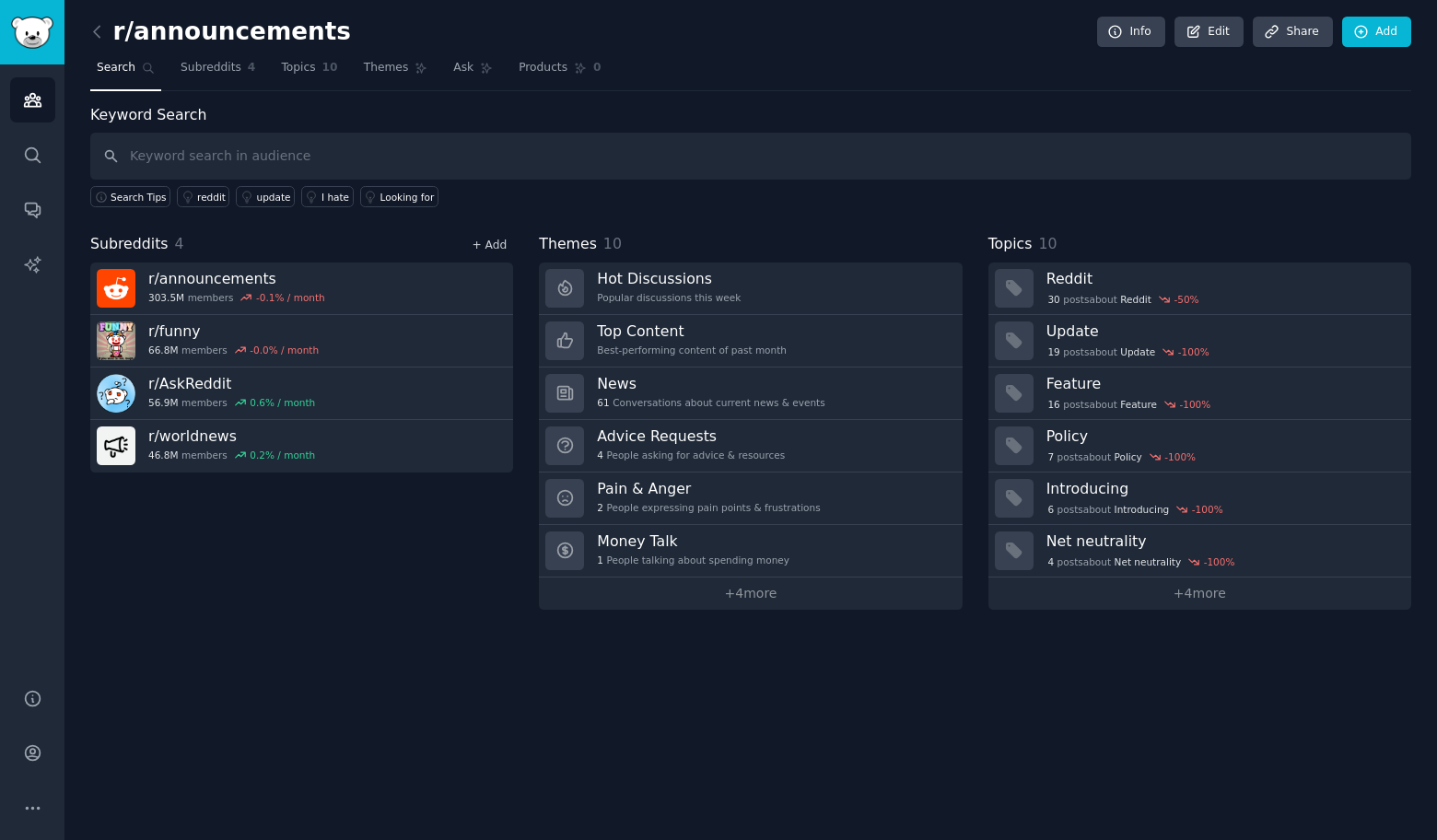
click at [499, 242] on link "+ Add" at bounding box center [489, 245] width 35 height 13
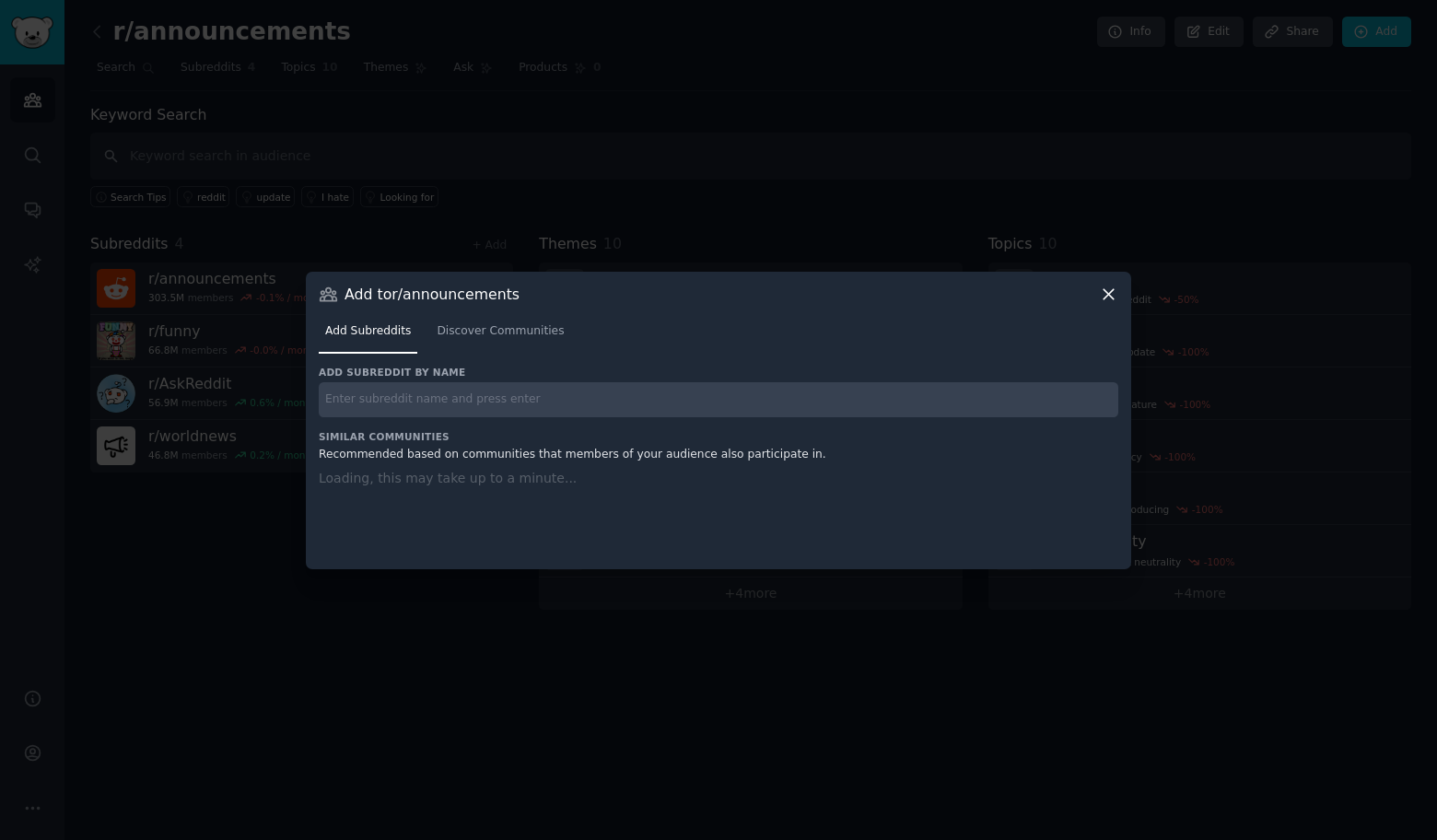
click at [470, 400] on input "text" at bounding box center [718, 399] width 800 height 36
paste input "r/todayilearned"
type input "r/todayilearned"
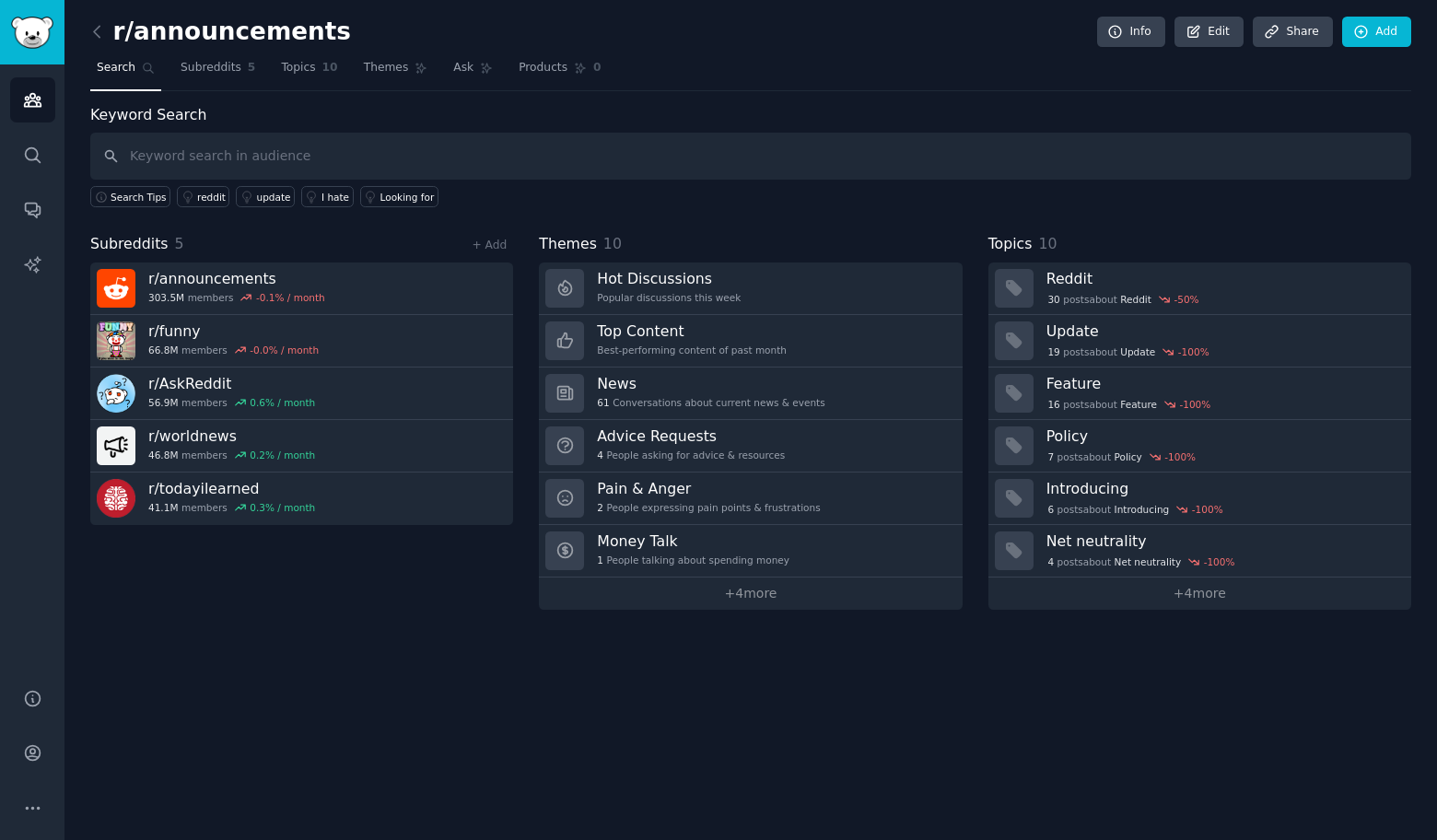
click at [500, 259] on div "Subreddits 5 + Add r/ announcements 303.5M members -0.1 % / month r/ funny 66.8…" at bounding box center [302, 421] width 422 height 376
click at [496, 250] on link "+ Add" at bounding box center [489, 245] width 35 height 13
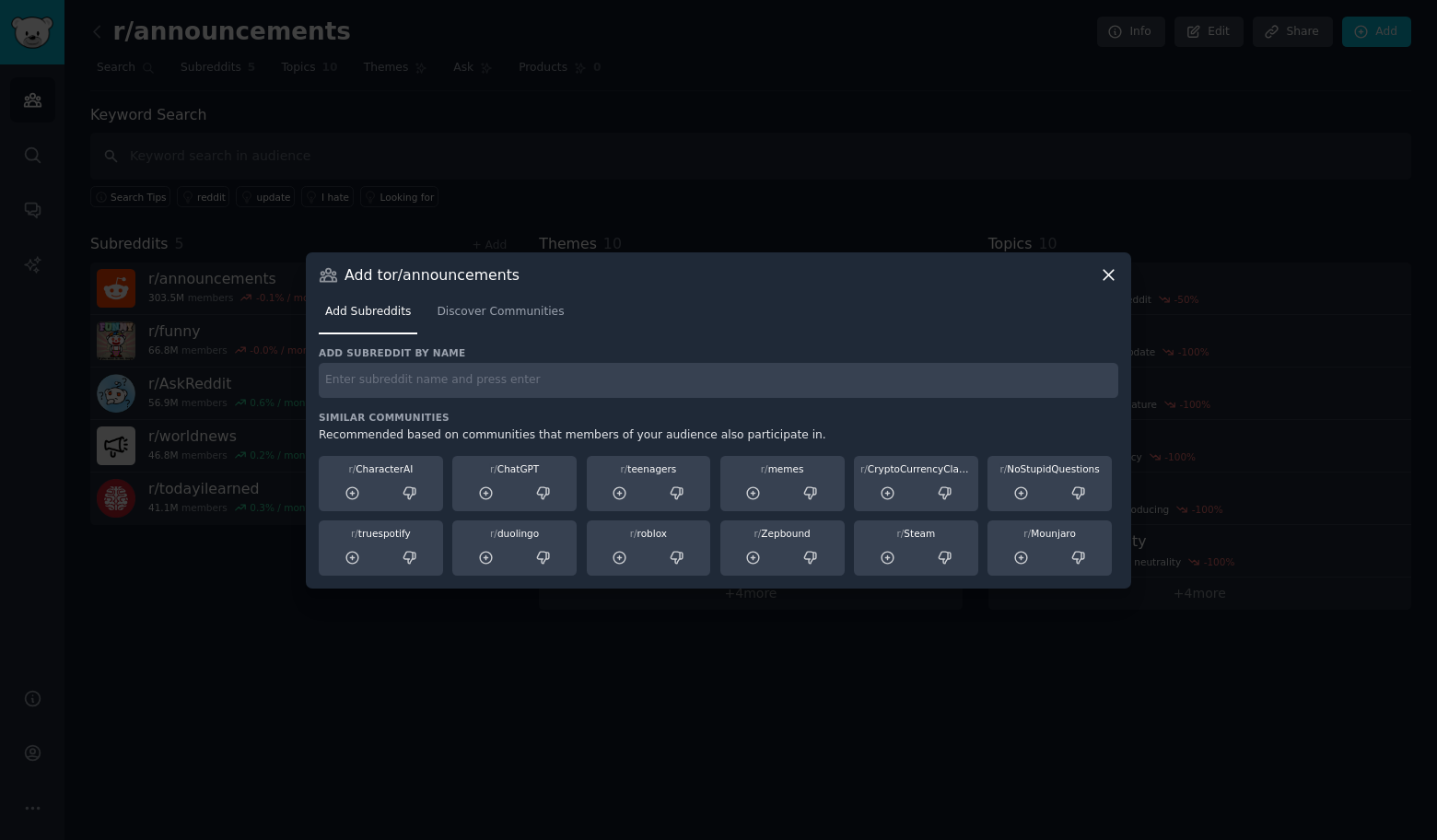
click at [483, 396] on input "text" at bounding box center [718, 380] width 800 height 36
paste input "r/Music"
type input "r/Music"
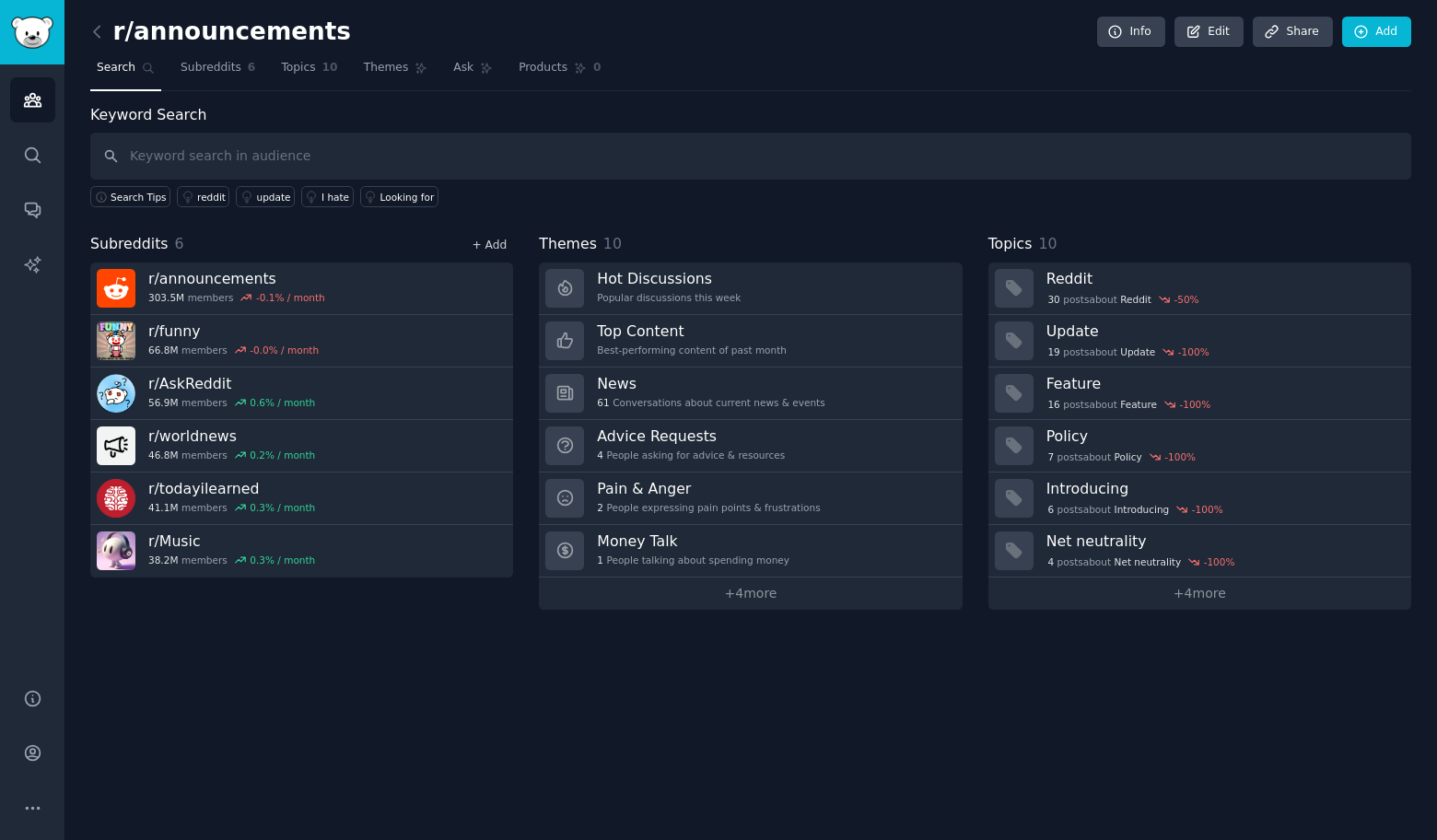
click at [499, 246] on link "+ Add" at bounding box center [489, 245] width 35 height 13
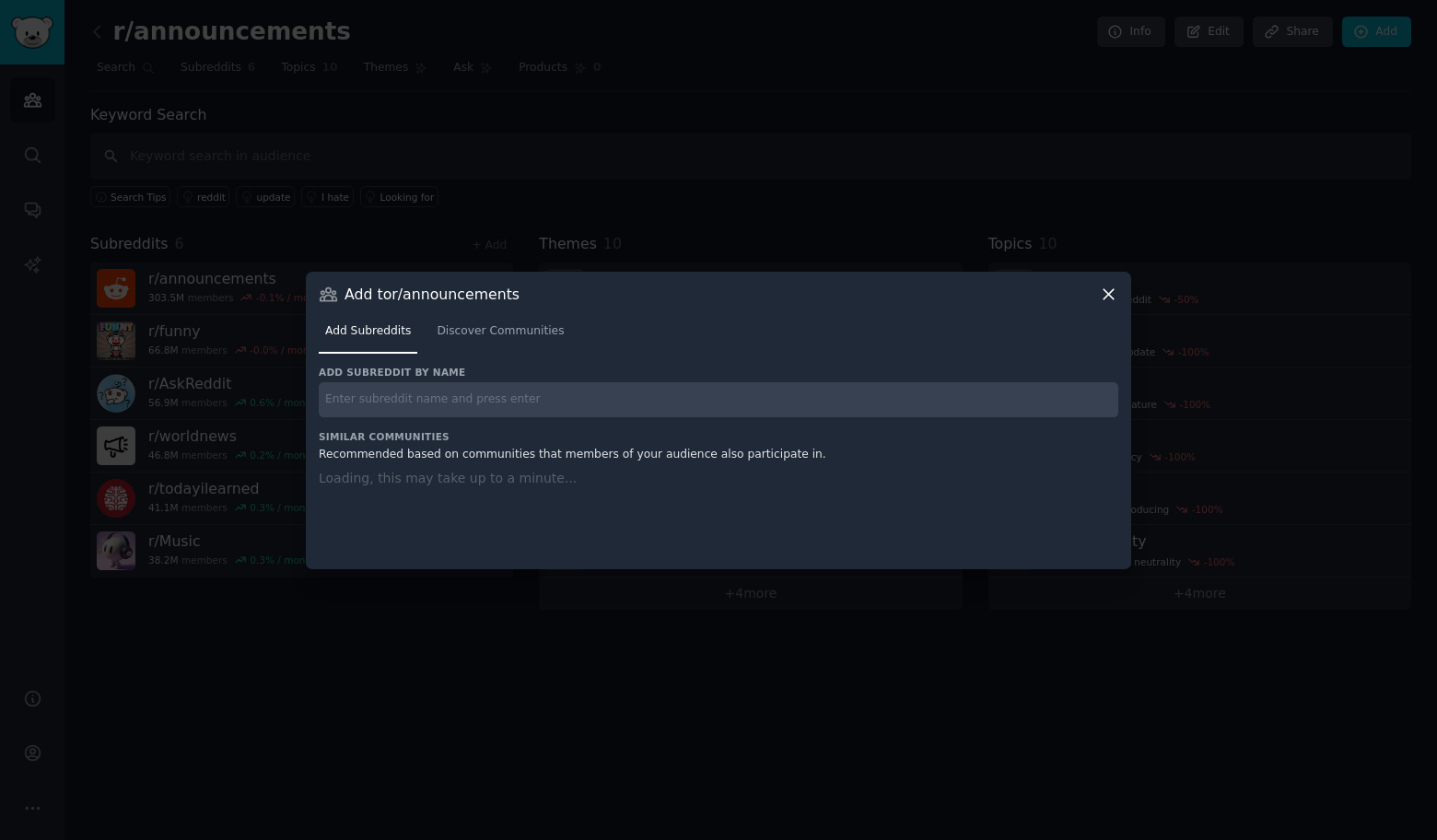
click at [483, 402] on input "text" at bounding box center [718, 399] width 800 height 36
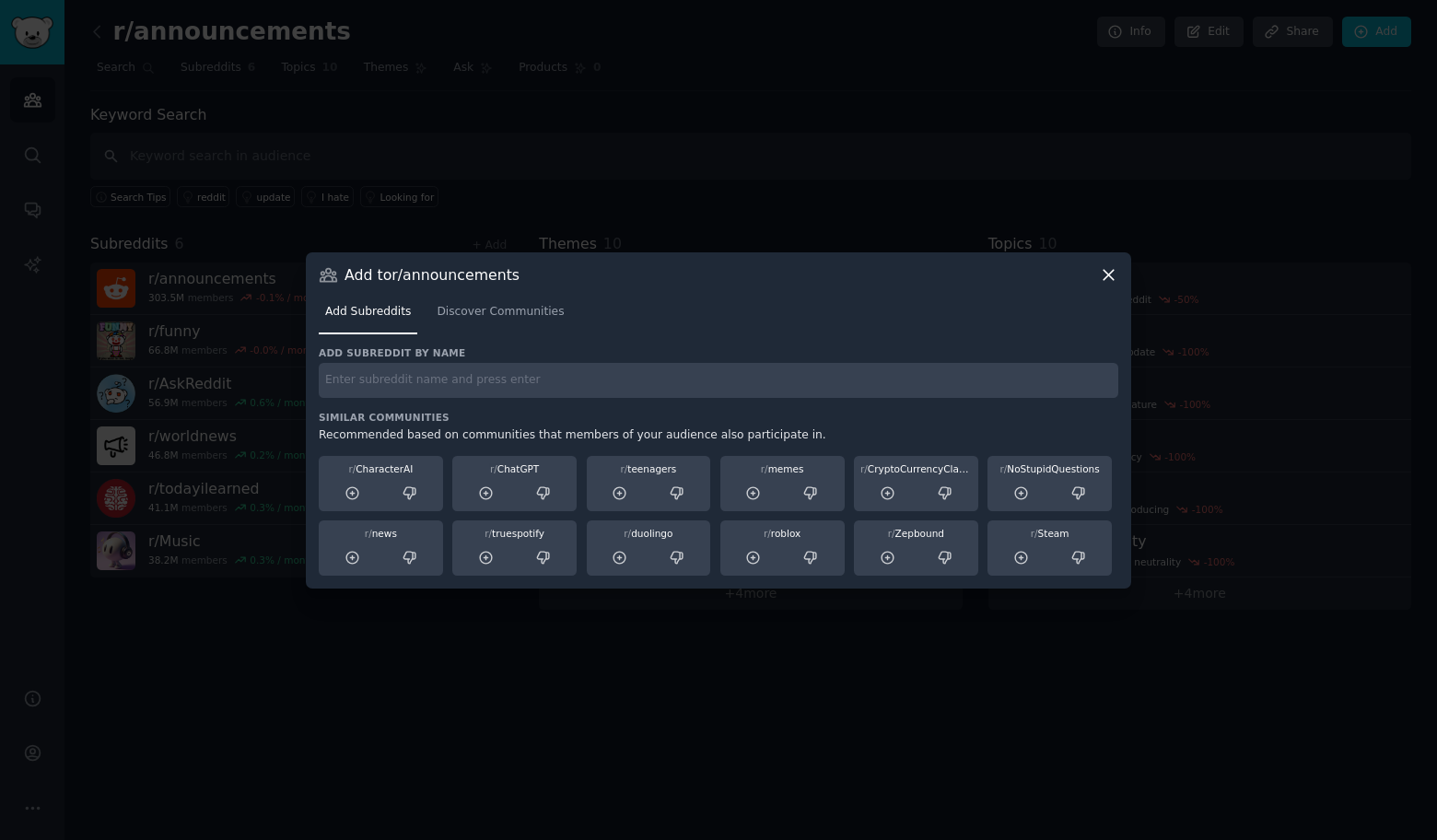
paste input "r/movies"
type input "r/movies"
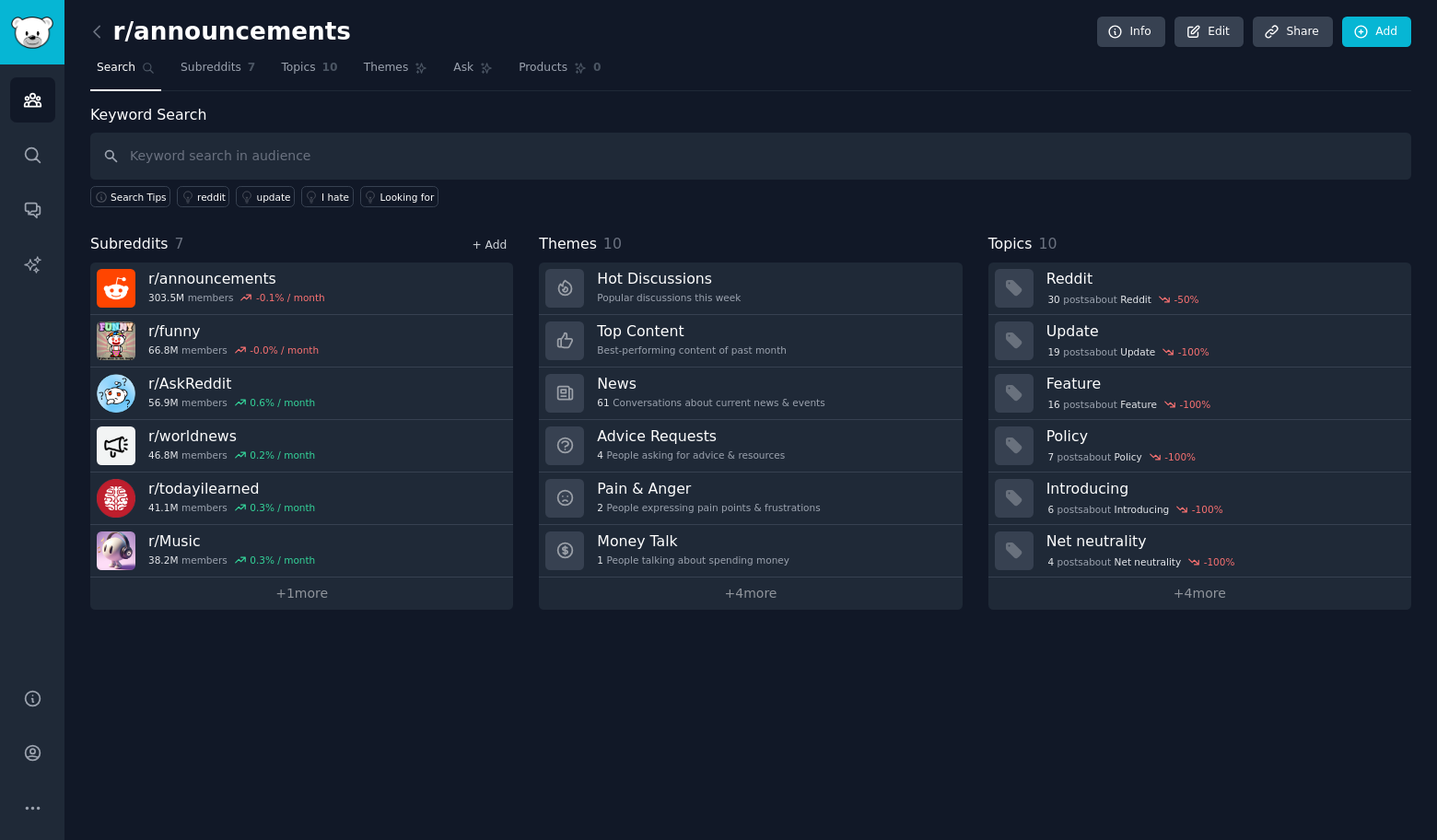
click at [497, 251] on link "+ Add" at bounding box center [489, 245] width 35 height 13
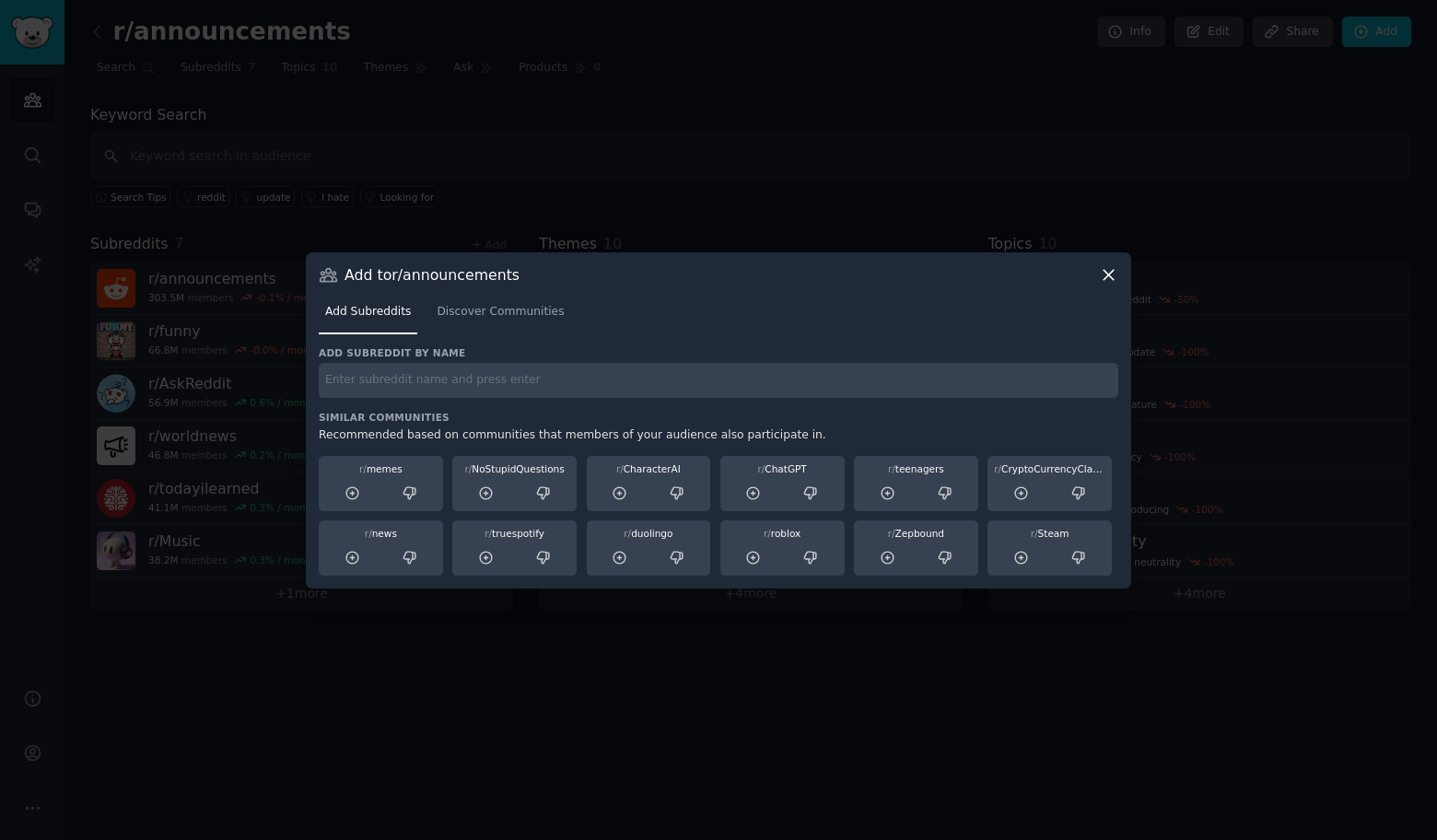
click at [430, 395] on input "text" at bounding box center [718, 380] width 800 height 36
paste input "r/Showerthoughts"
type input "r/Showerthoughts"
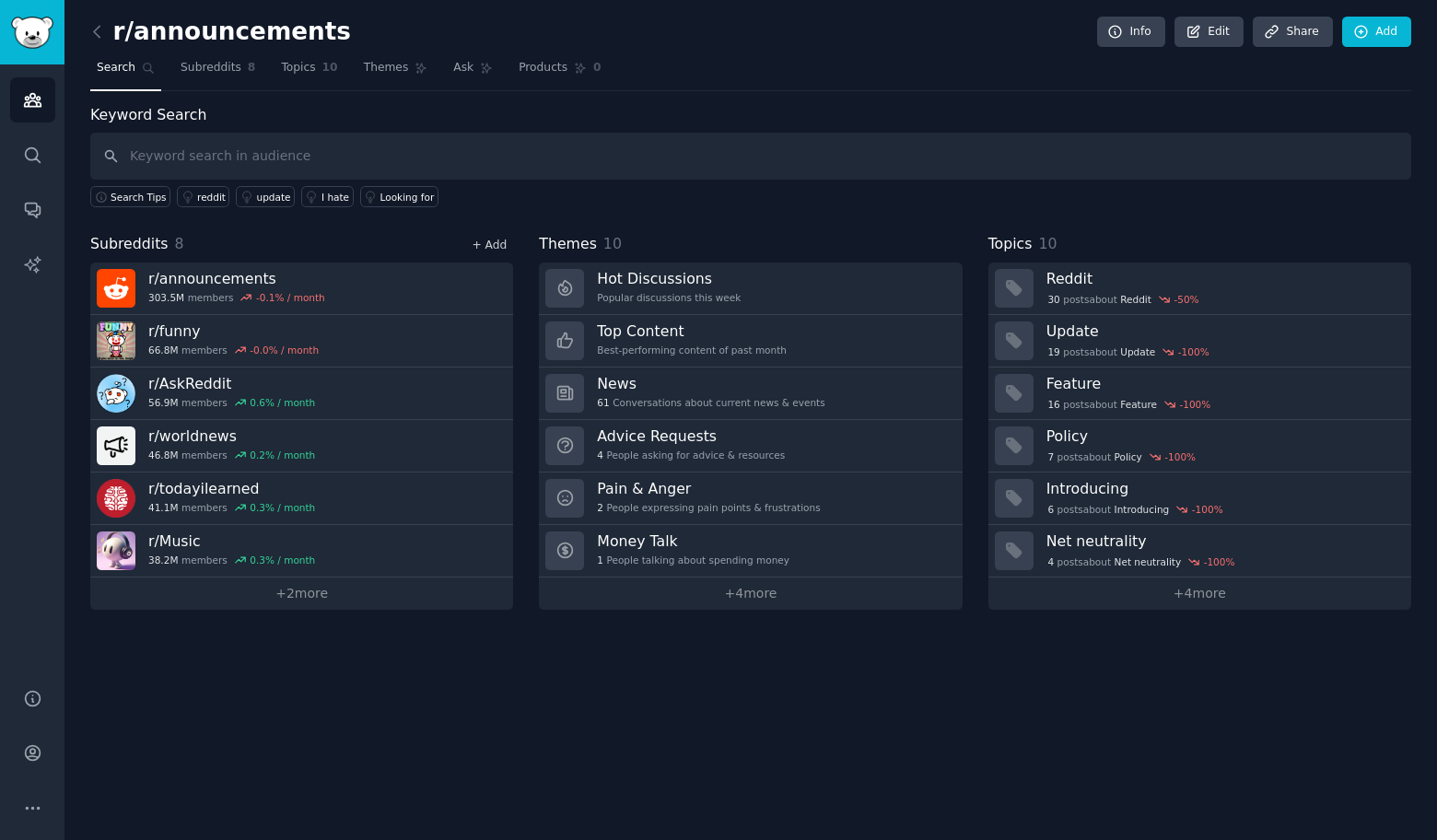
click at [499, 239] on link "+ Add" at bounding box center [489, 245] width 35 height 13
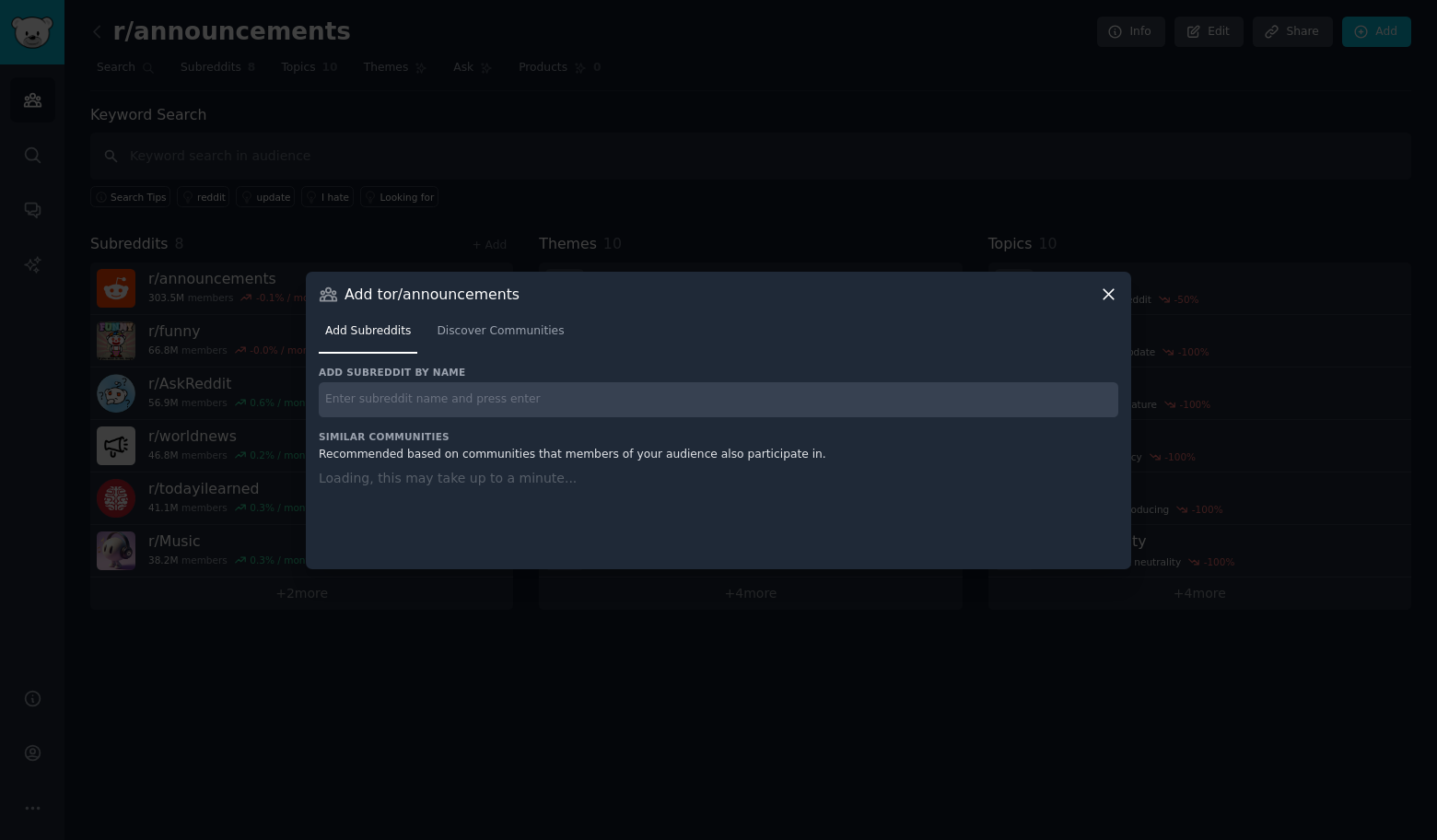
click at [498, 400] on input "text" at bounding box center [718, 399] width 800 height 36
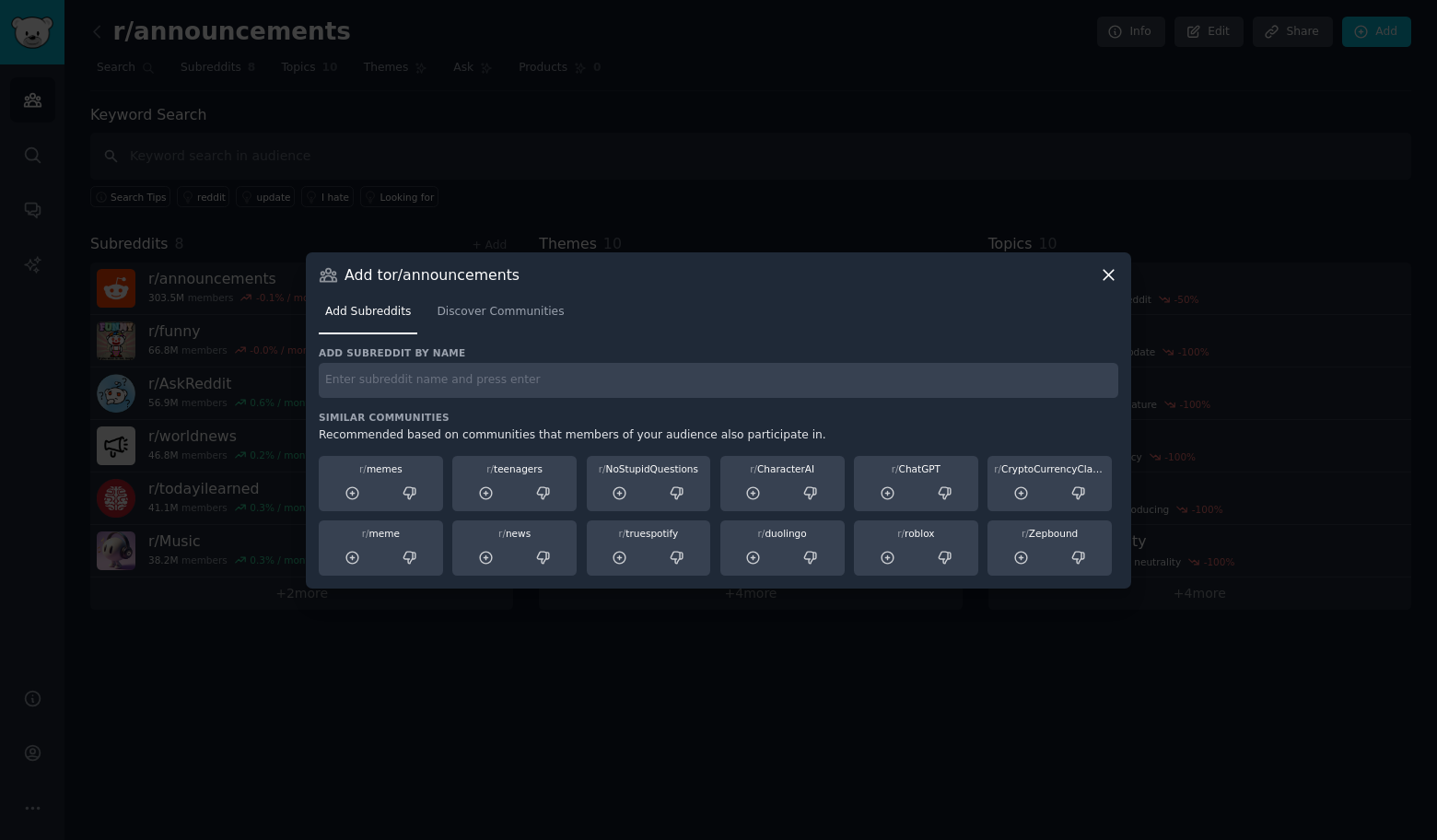
paste input "r/food"
type input "r/food"
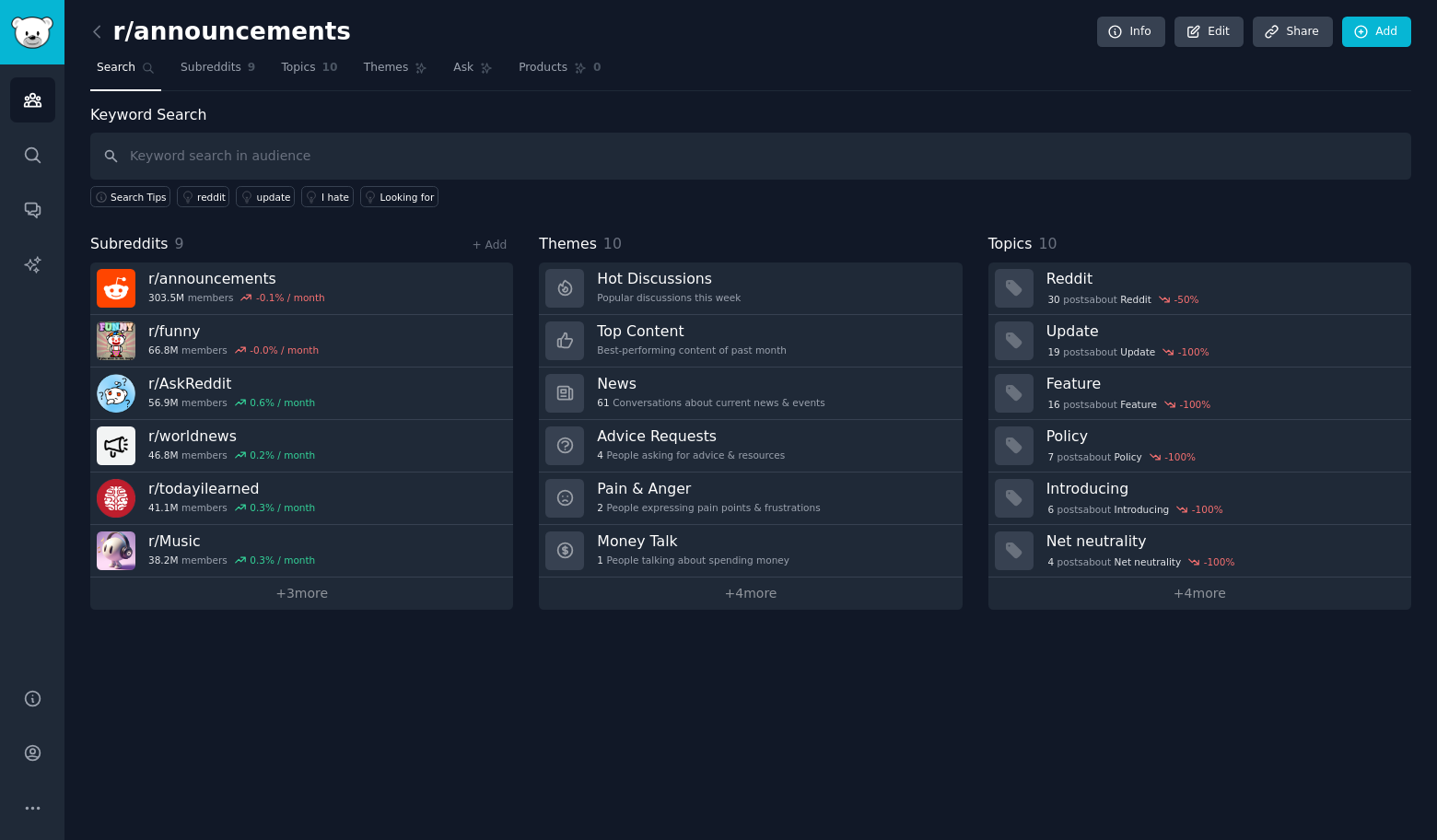
click at [500, 254] on div "Subreddits 9 + Add" at bounding box center [302, 244] width 422 height 23
click at [496, 251] on link "+ Add" at bounding box center [489, 245] width 35 height 13
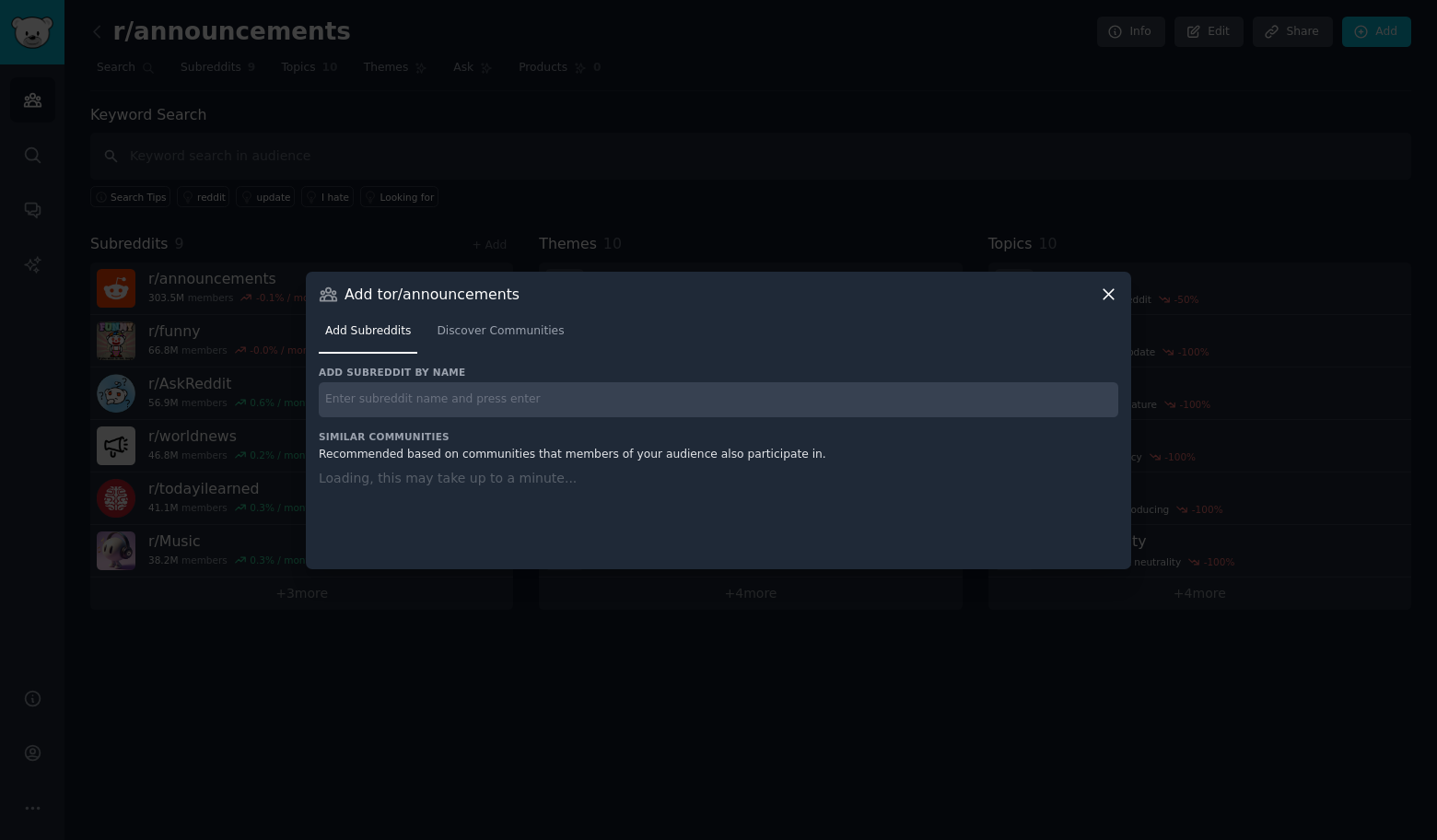
click at [470, 401] on input "text" at bounding box center [718, 399] width 800 height 36
paste input "r/sports"
type input "r/sports"
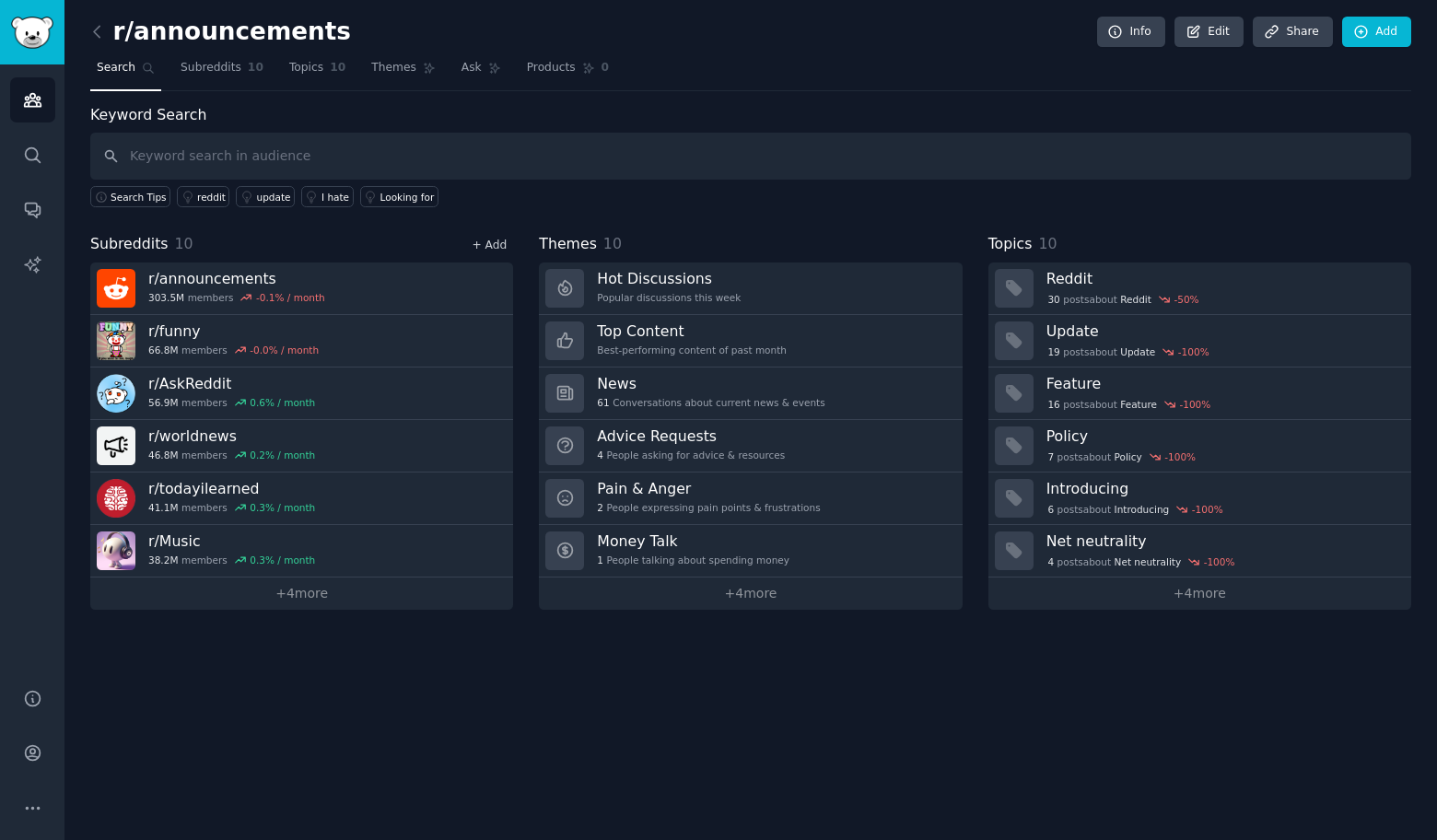
click at [493, 247] on link "+ Add" at bounding box center [489, 245] width 35 height 13
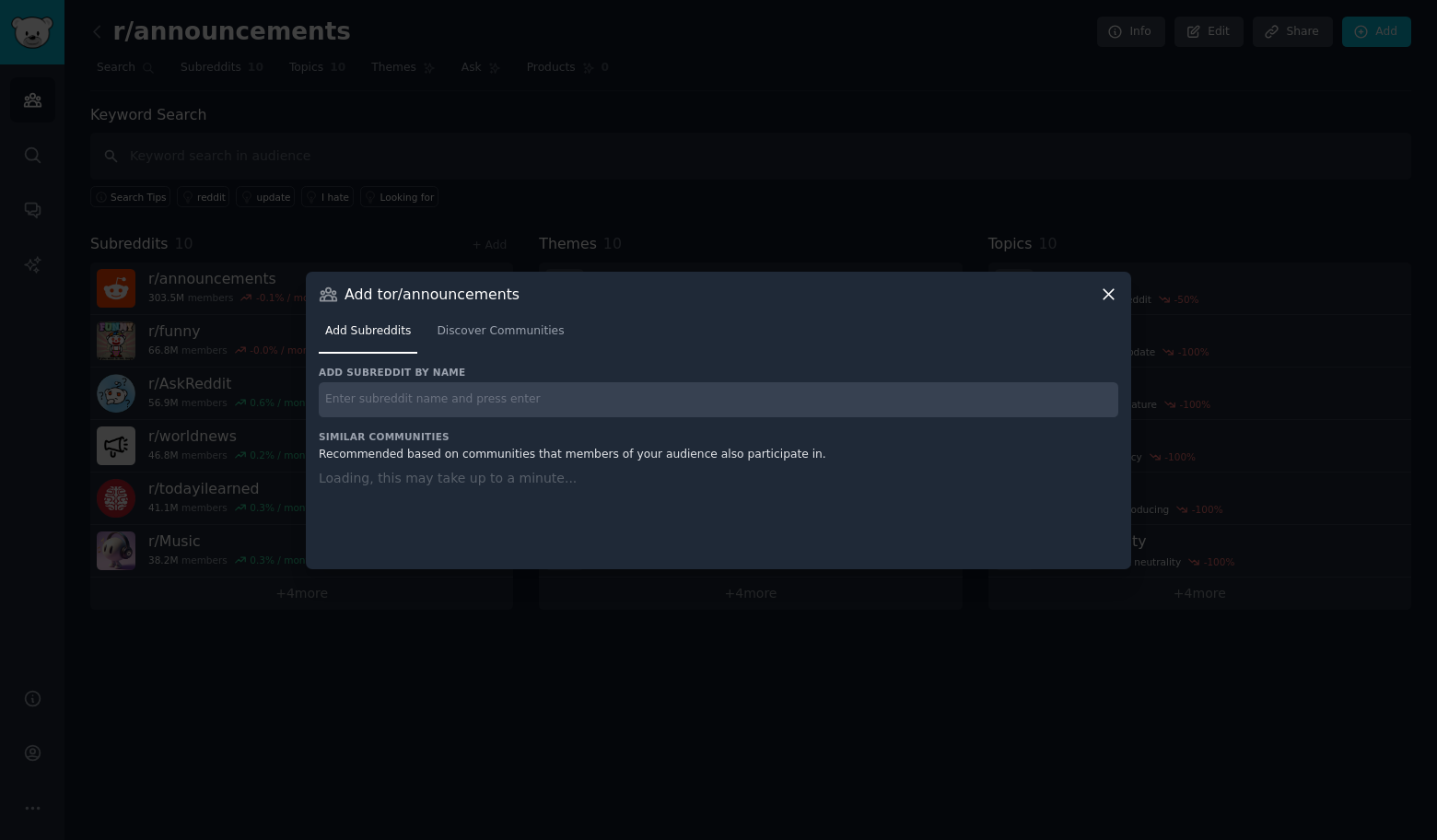
click at [478, 404] on input "text" at bounding box center [718, 399] width 800 height 36
paste input "r/Art"
type input "r/Art"
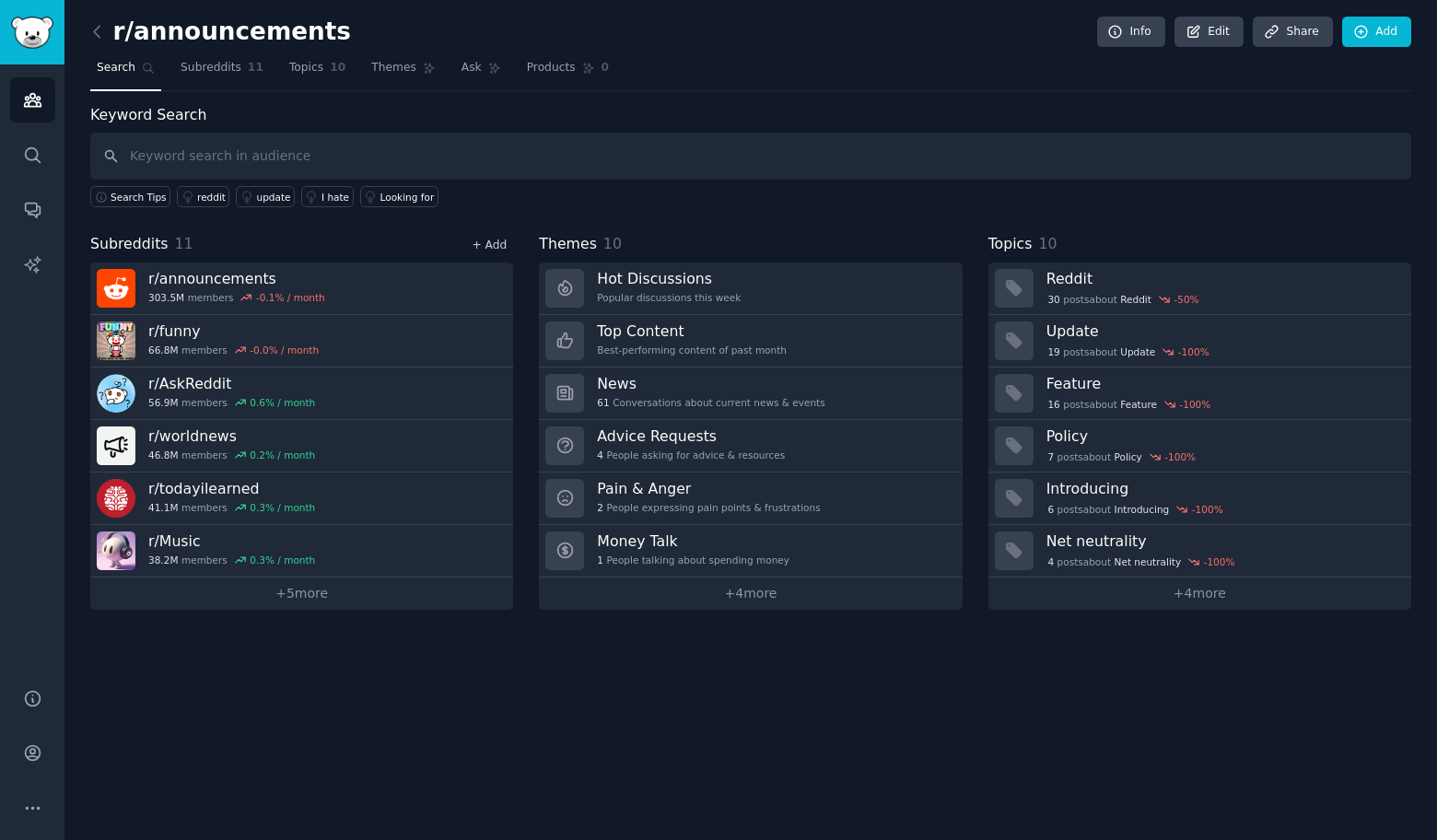
click at [497, 243] on link "+ Add" at bounding box center [489, 245] width 35 height 13
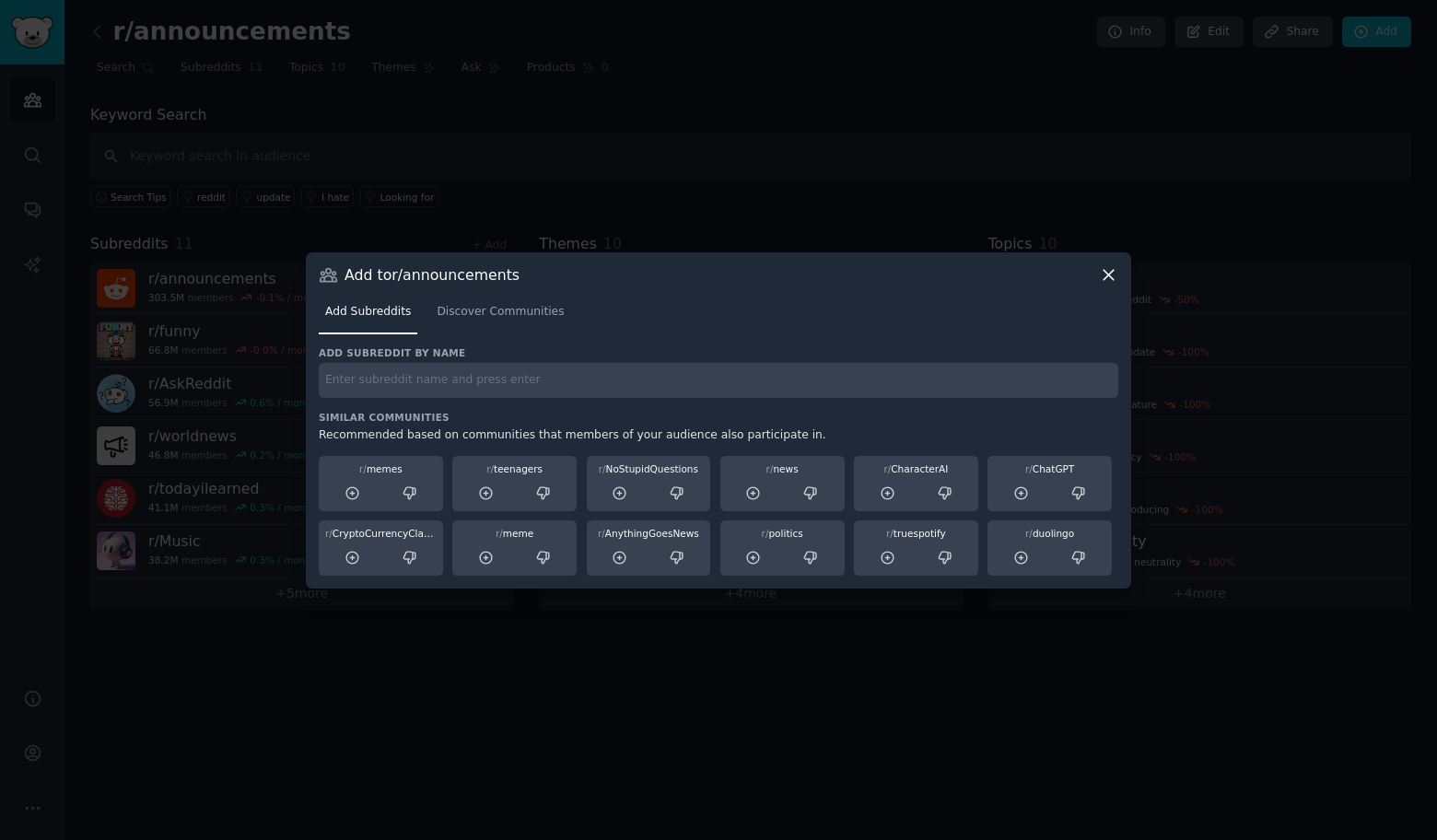
click at [432, 380] on input "text" at bounding box center [718, 380] width 800 height 36
paste input "r/GetMotivated"
type input "r/GetMotivated"
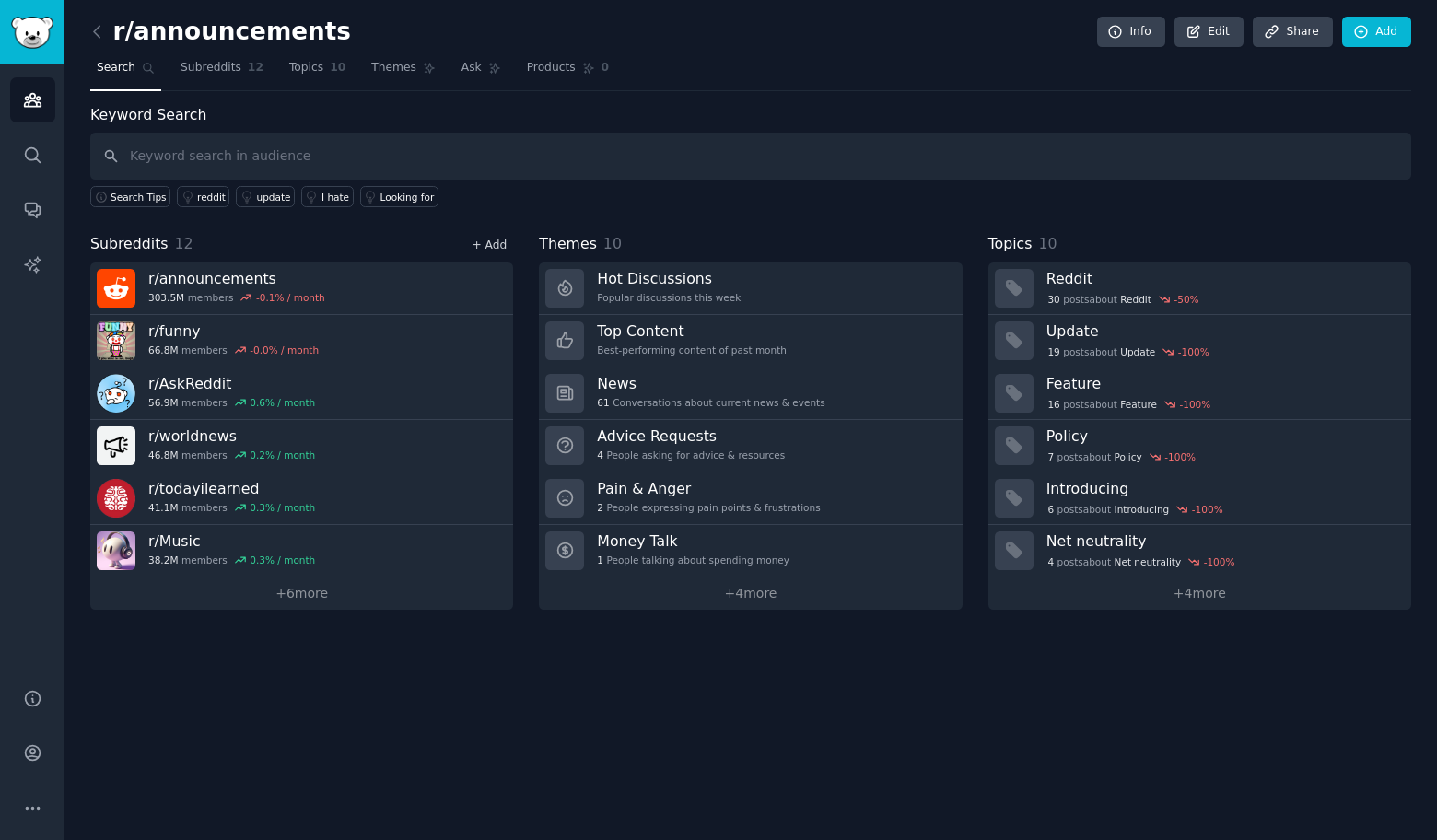
click at [504, 244] on link "+ Add" at bounding box center [489, 245] width 35 height 13
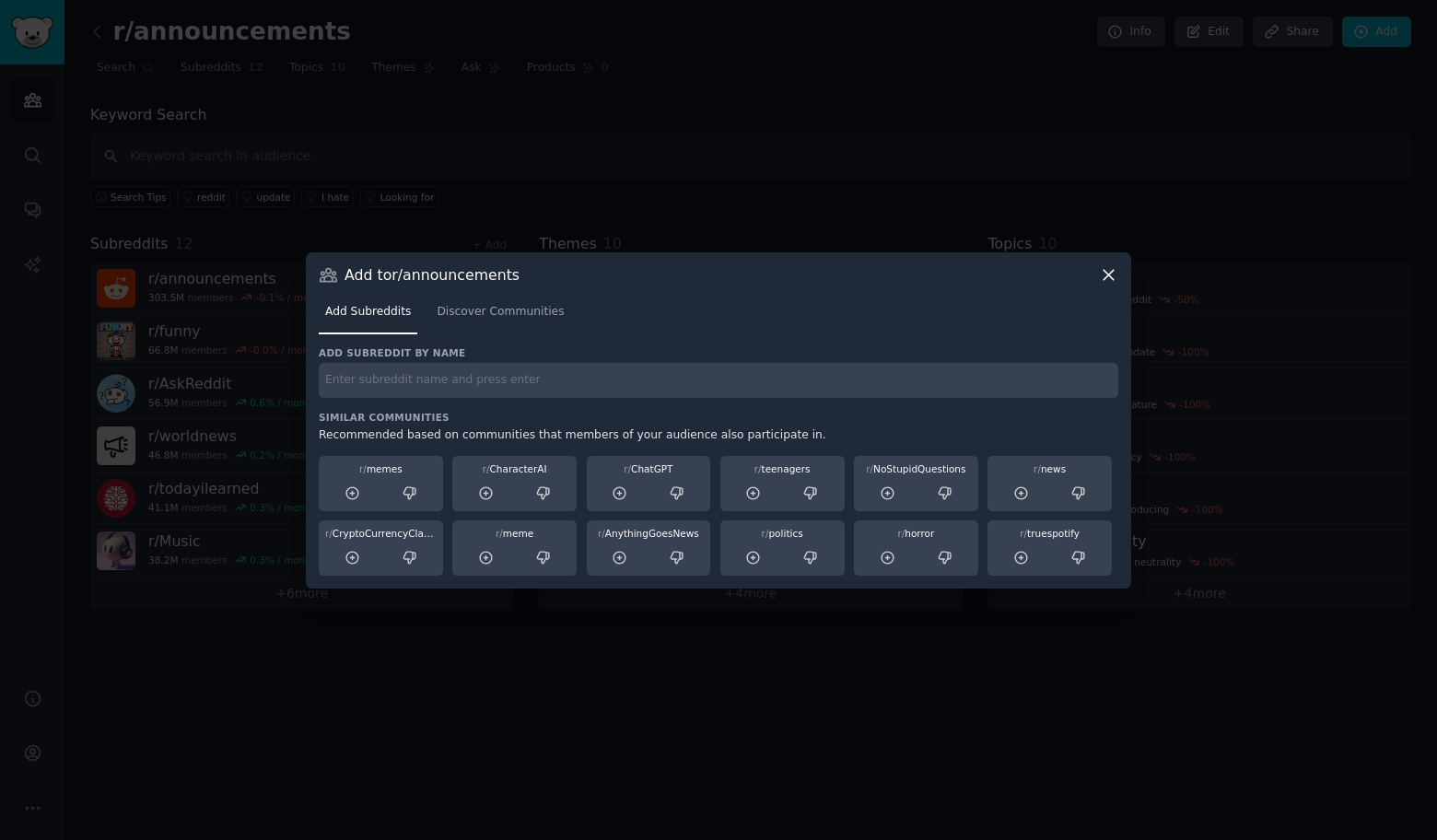
click at [503, 399] on div "Add subreddit by name Similar Communities Recommended based on communities that…" at bounding box center [718, 460] width 800 height 230
click at [509, 385] on input "text" at bounding box center [718, 380] width 800 height 36
paste input "r/Futurology"
type input "r/Futurology"
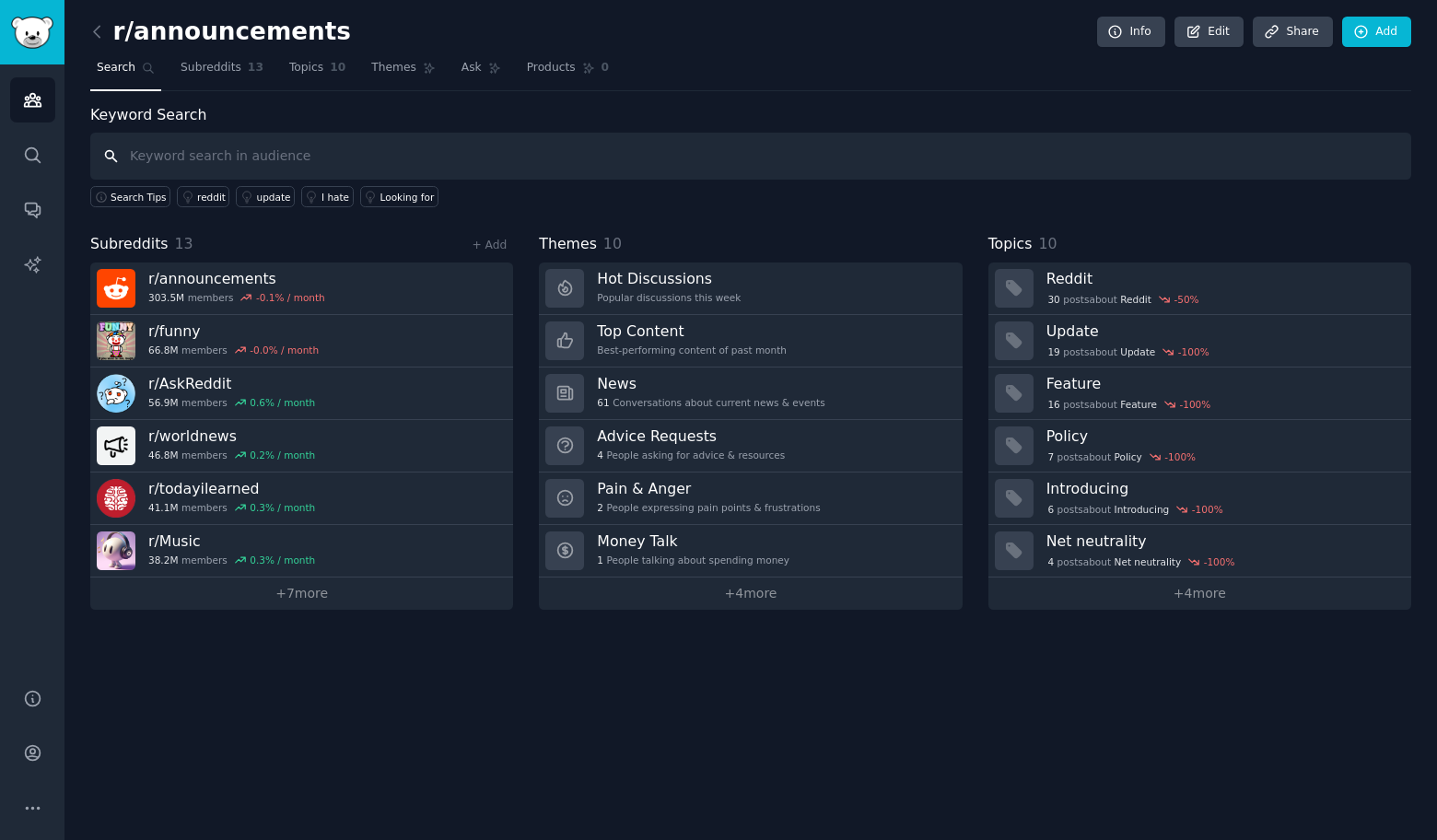
click at [673, 171] on input "text" at bounding box center [751, 156] width 1321 height 47
click at [481, 245] on link "+ Add" at bounding box center [489, 245] width 35 height 13
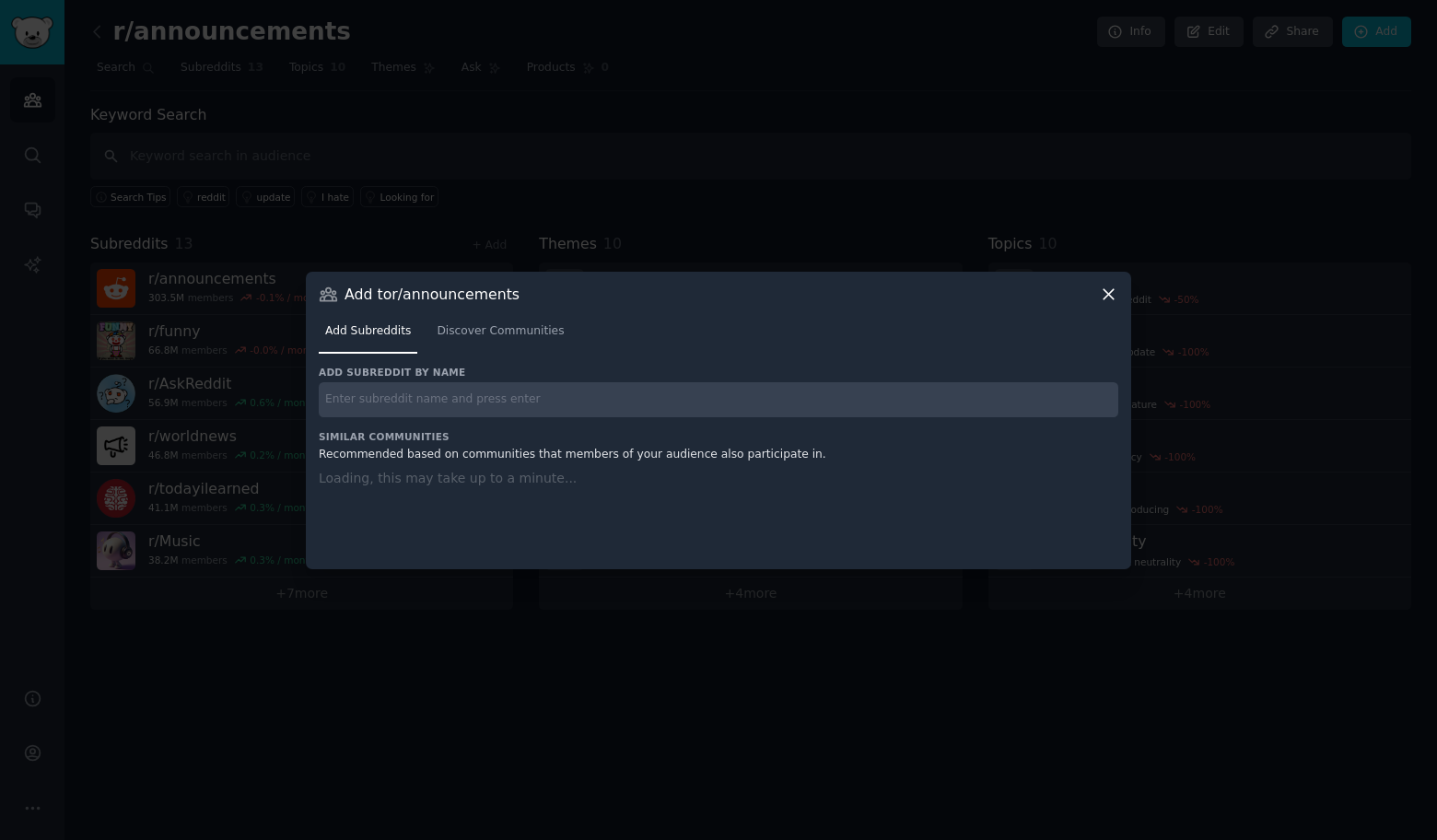
click at [517, 424] on div "Add subreddit by name Similar Communities Recommended based on communities that…" at bounding box center [718, 455] width 800 height 181
click at [518, 402] on input "text" at bounding box center [718, 399] width 800 height 36
paste input "r/WritingPrompts"
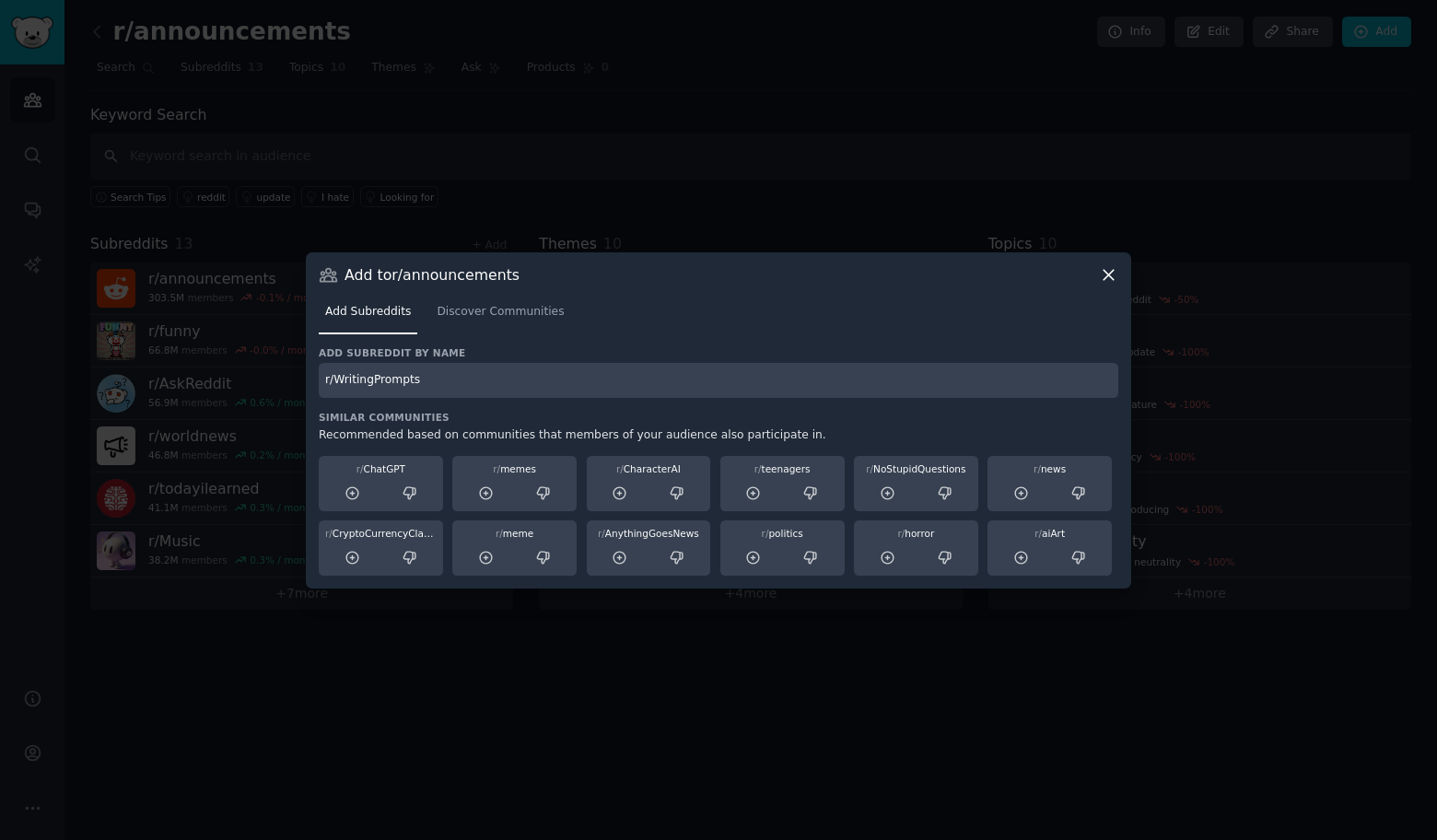
type input "r/WritingPrompts"
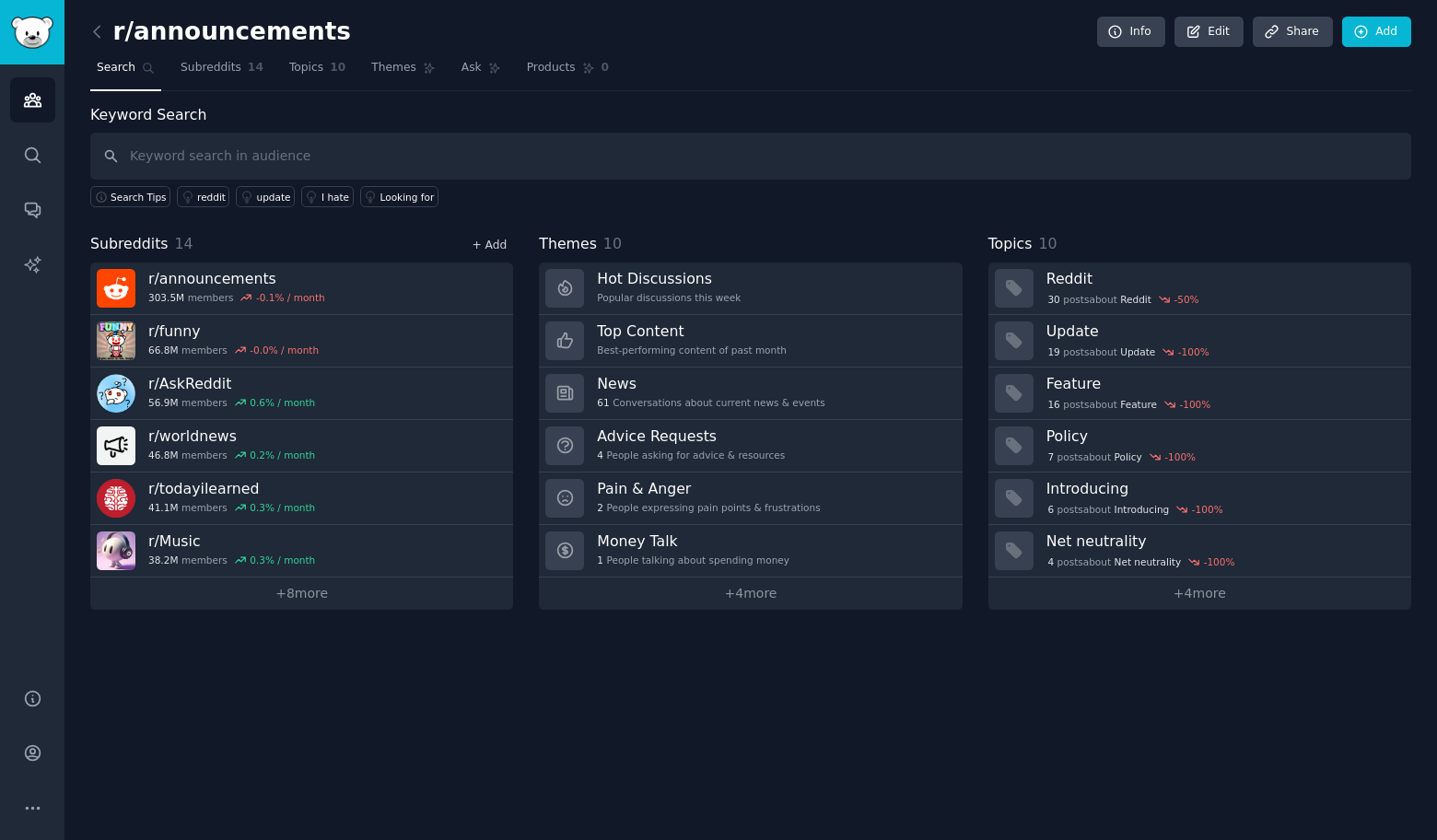
click at [484, 244] on link "+ Add" at bounding box center [489, 245] width 35 height 13
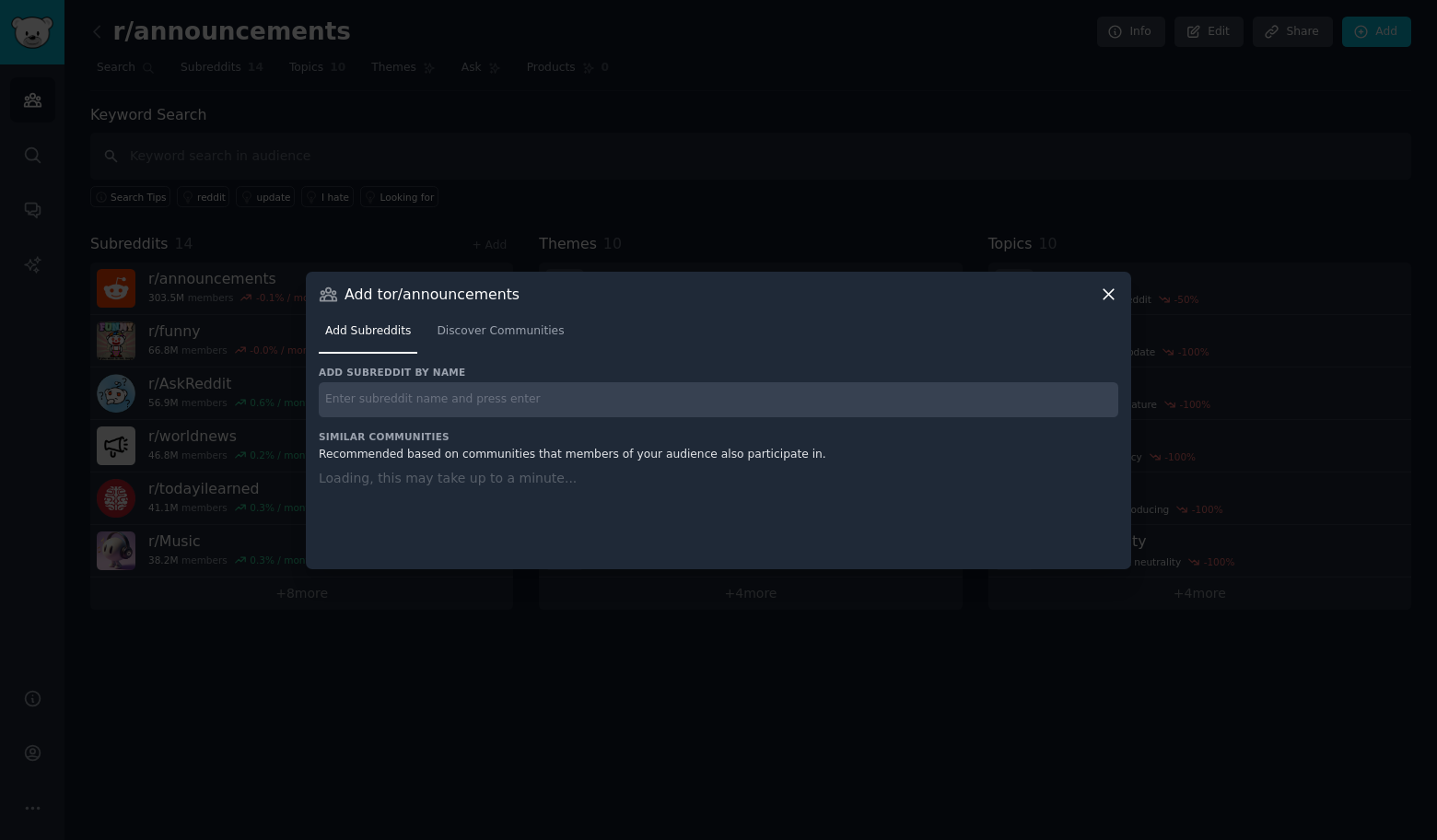
click at [406, 387] on input "text" at bounding box center [718, 399] width 800 height 36
paste input "r/history"
type input "r/history"
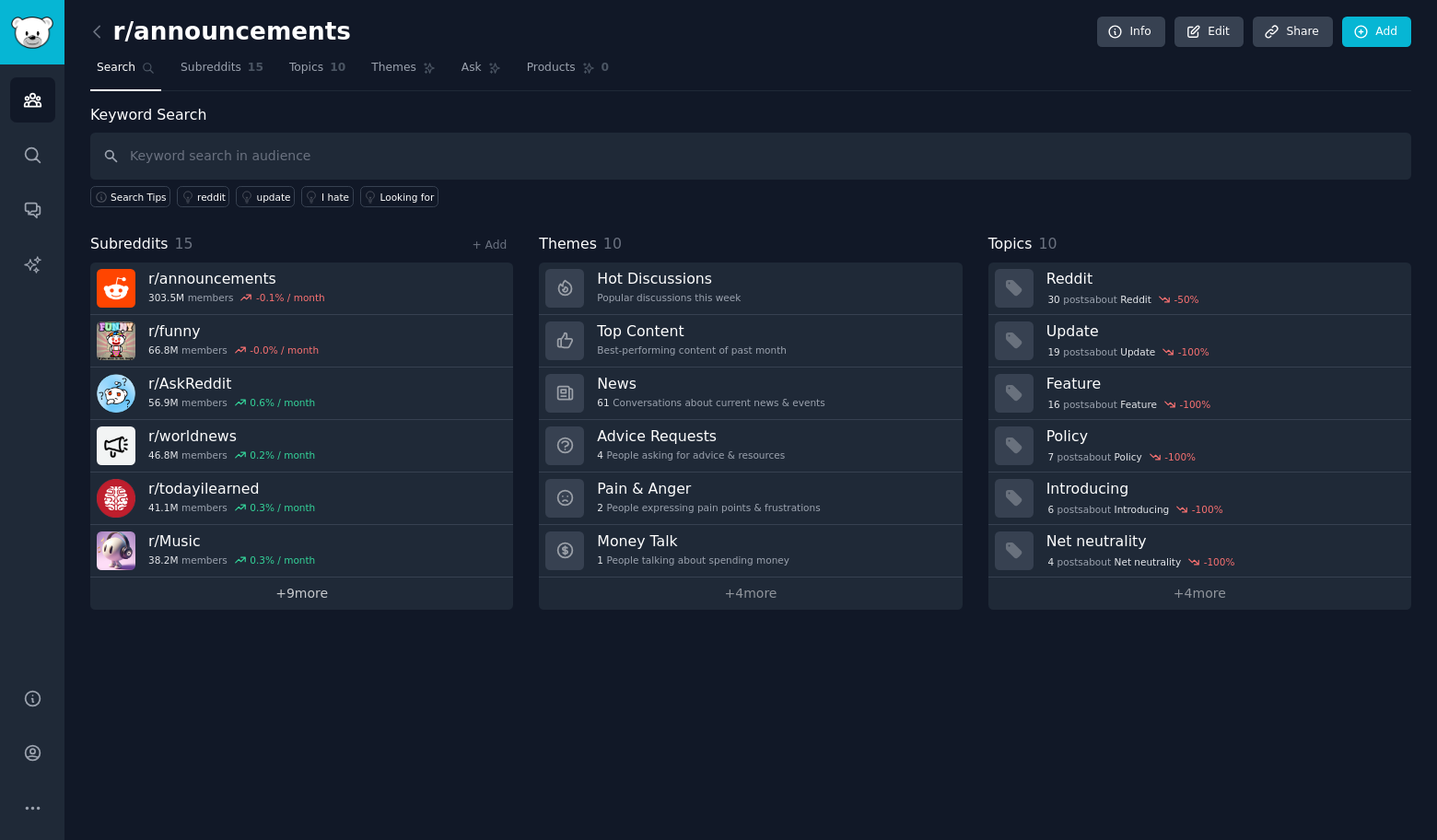
click at [308, 597] on link "+ 9 more" at bounding box center [302, 593] width 422 height 32
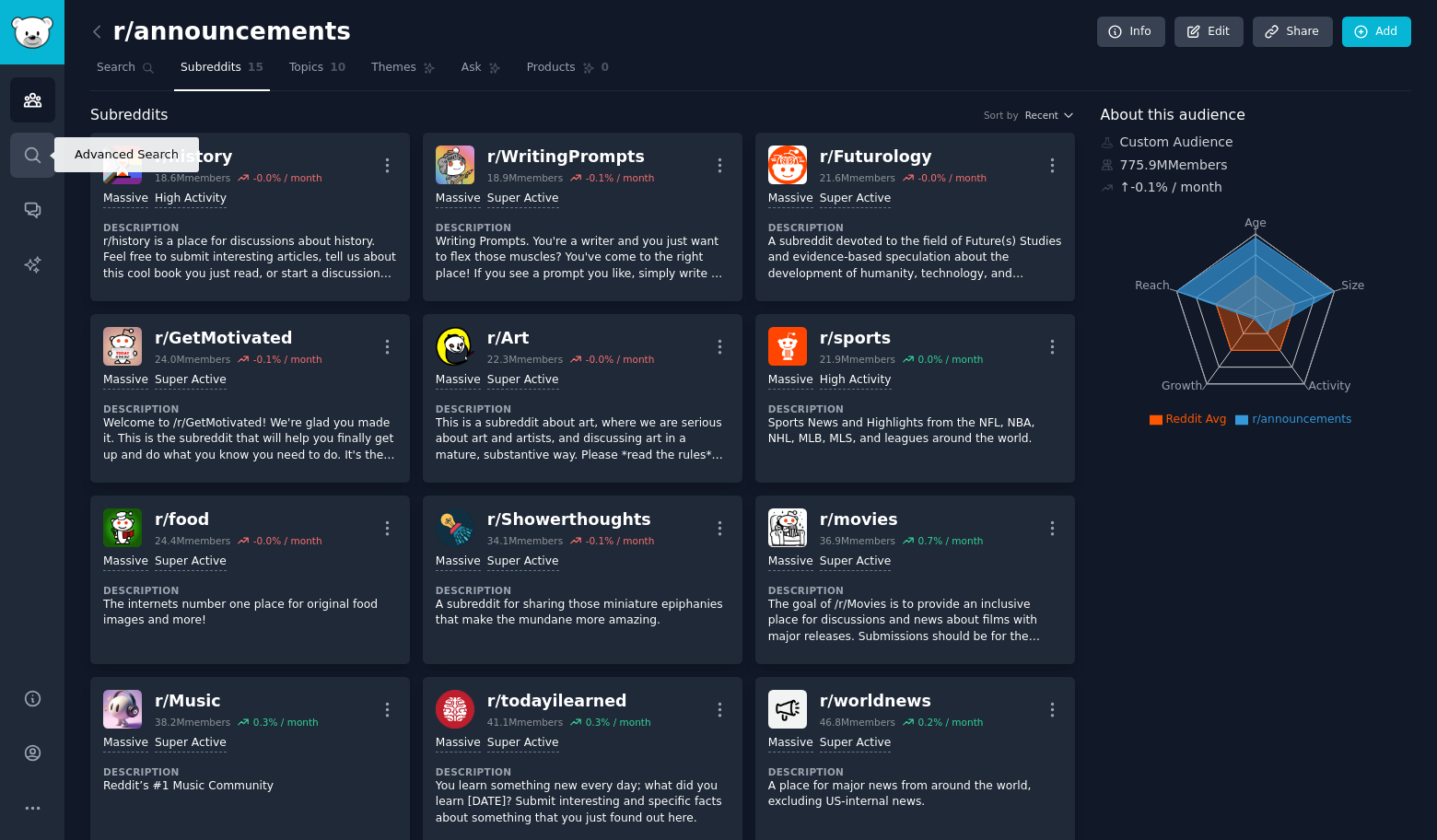
click at [52, 150] on link "Search" at bounding box center [32, 155] width 45 height 45
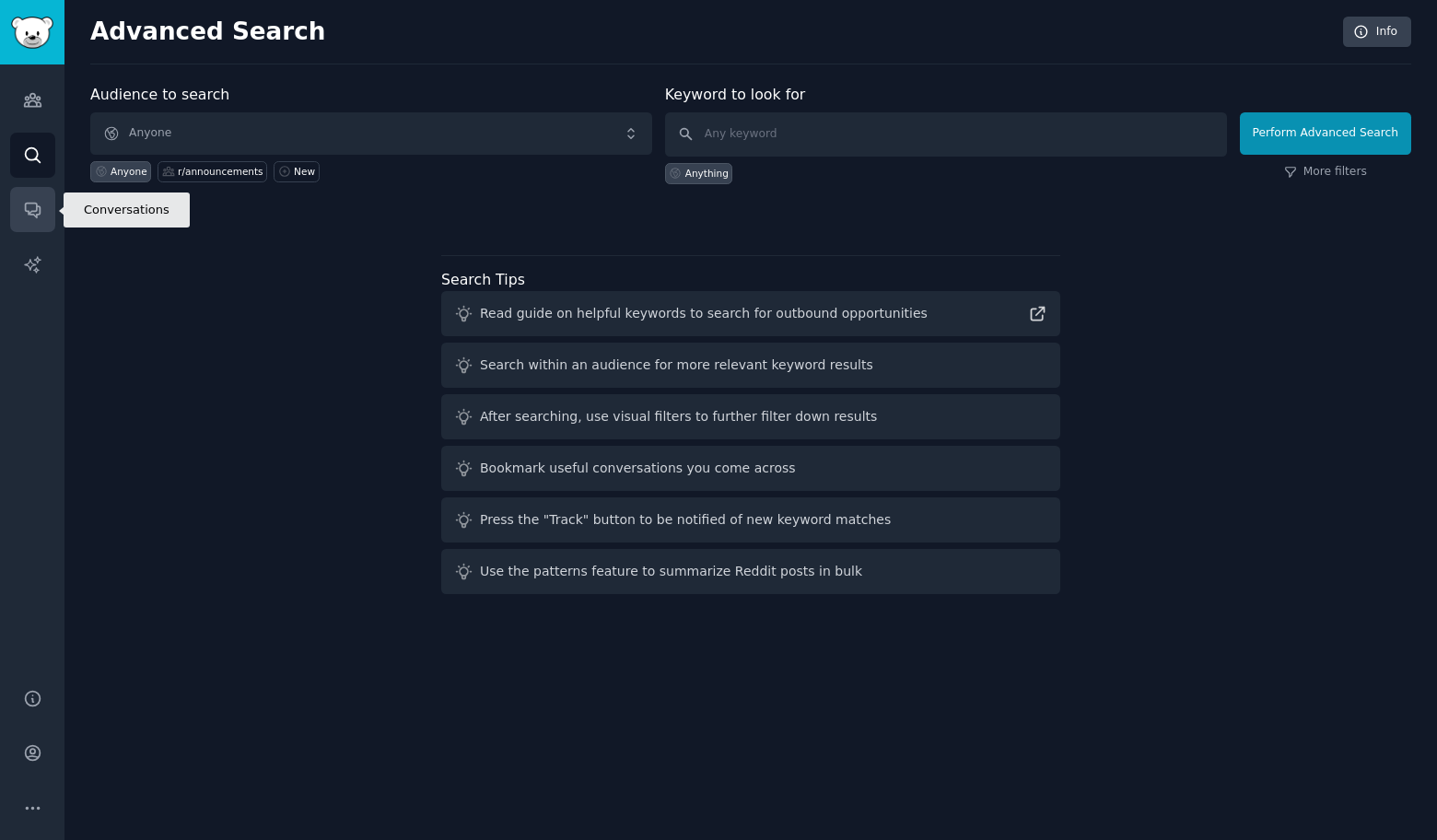
click at [26, 207] on icon "Sidebar" at bounding box center [32, 209] width 19 height 19
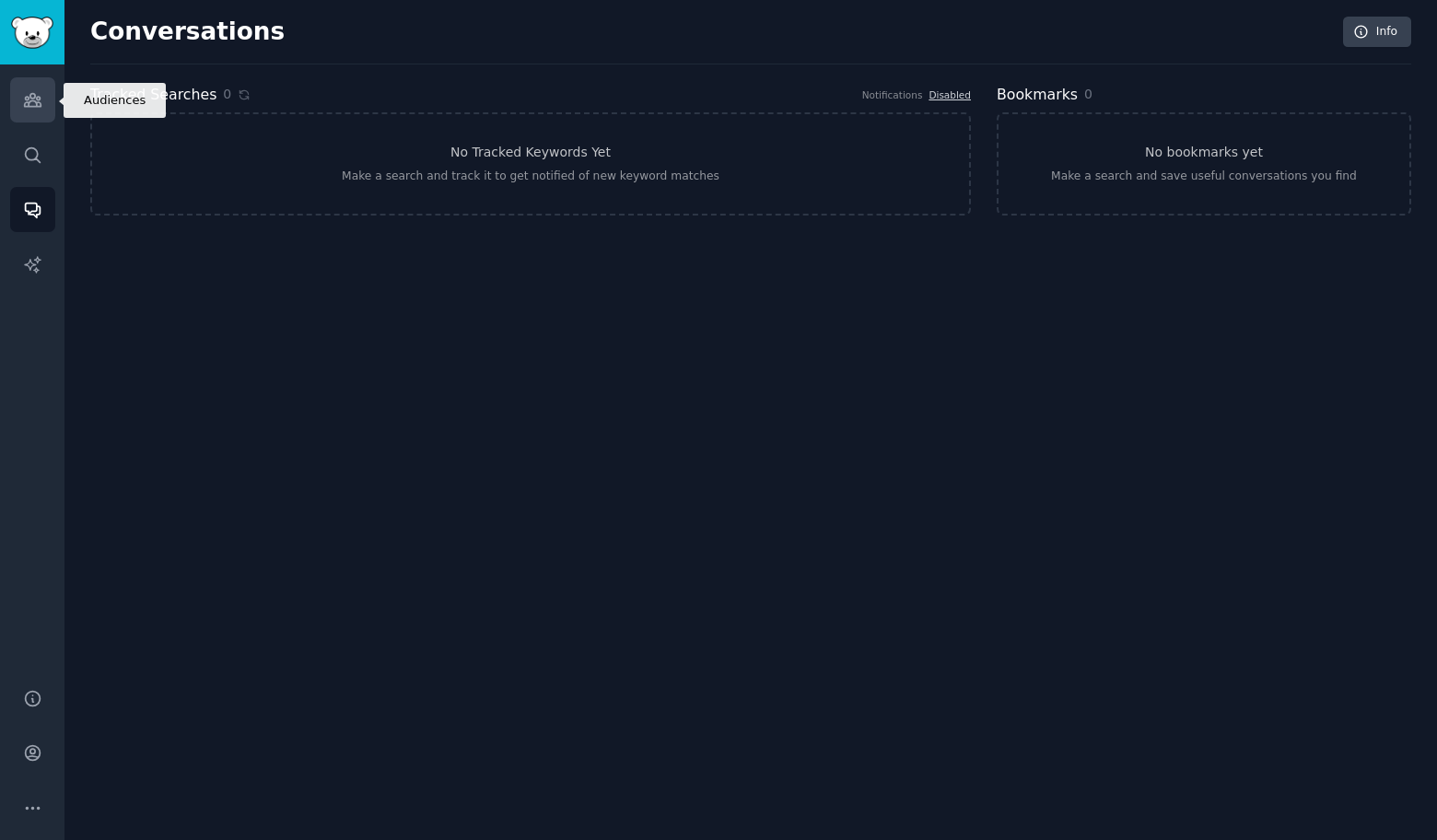
click at [18, 98] on link "Audiences" at bounding box center [32, 100] width 45 height 45
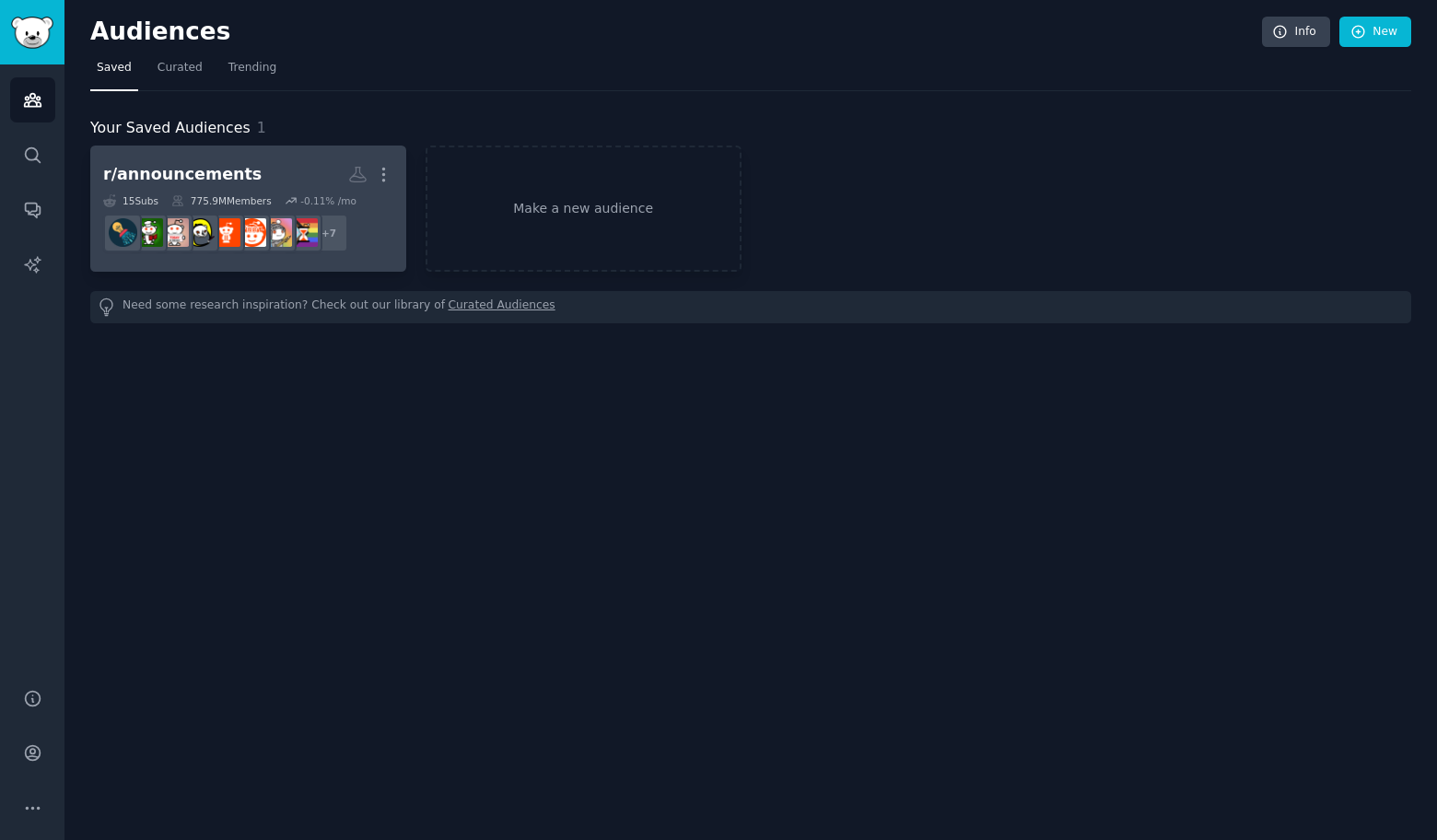
click at [240, 202] on div "775.9M Members" at bounding box center [221, 201] width 101 height 13
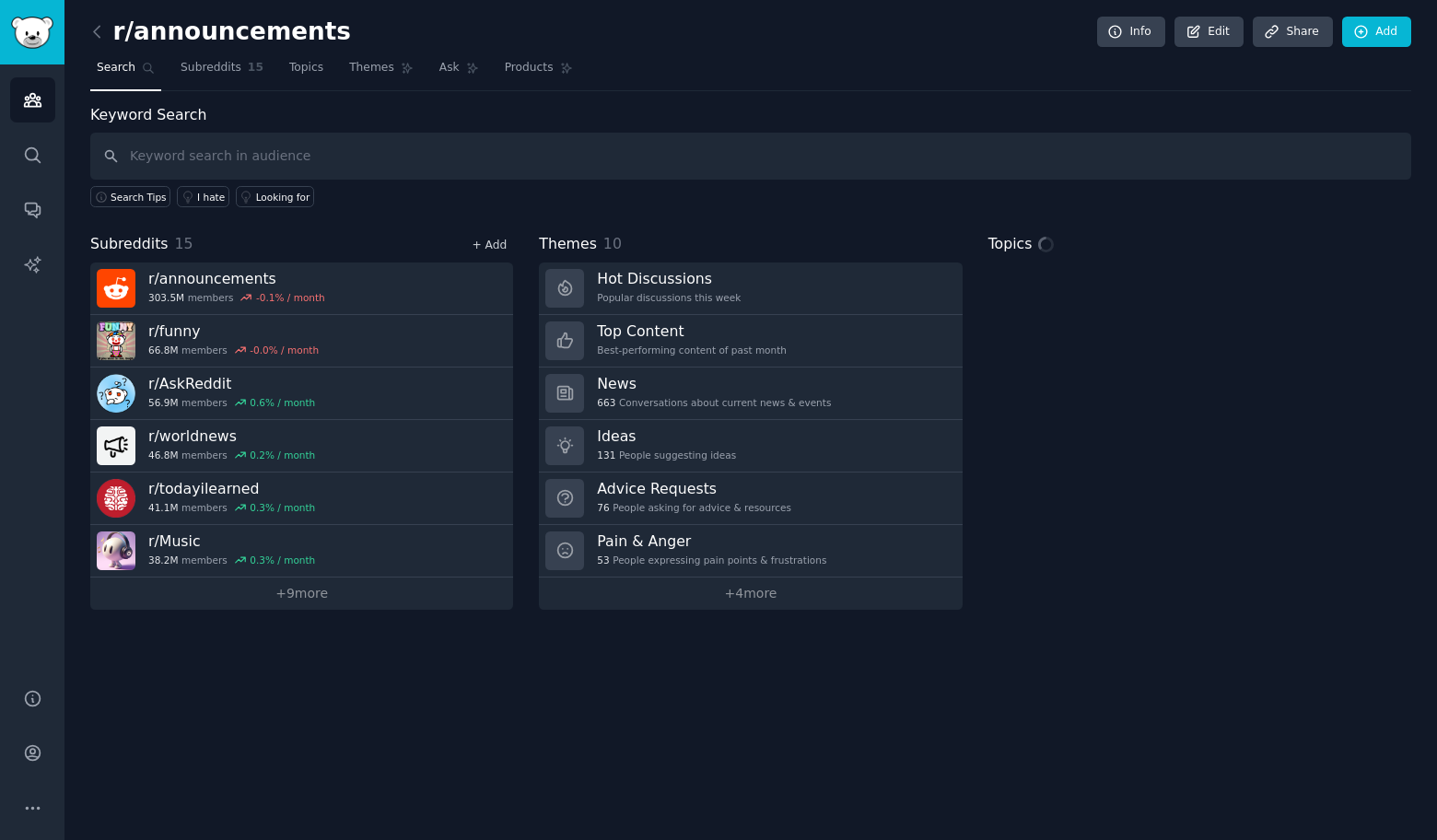
click at [493, 241] on link "+ Add" at bounding box center [489, 245] width 35 height 13
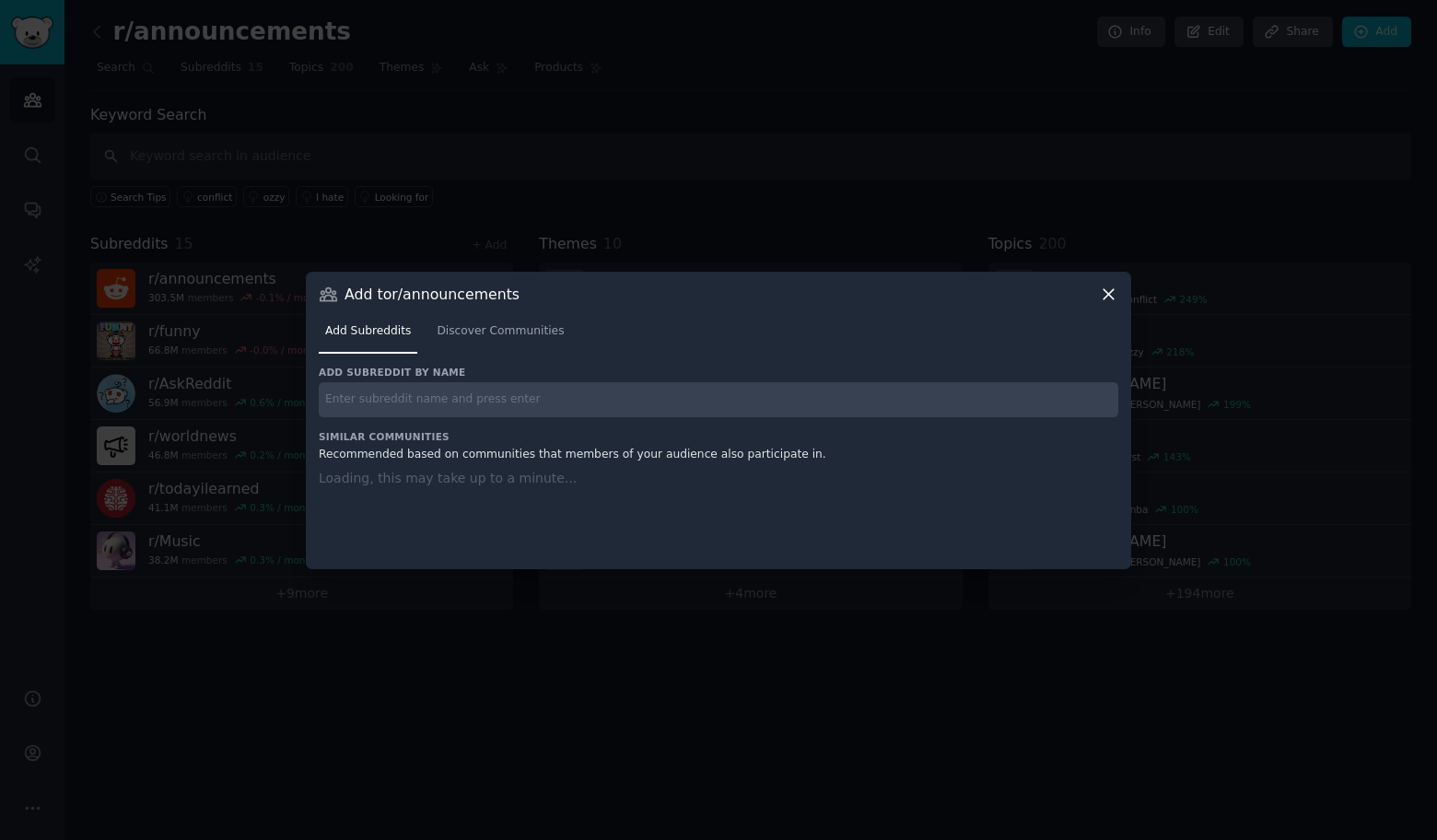
click at [505, 398] on input "text" at bounding box center [718, 399] width 800 height 36
paste input "r/NatureIsFuckingLit"
type input "r/NatureIsFuckingLit"
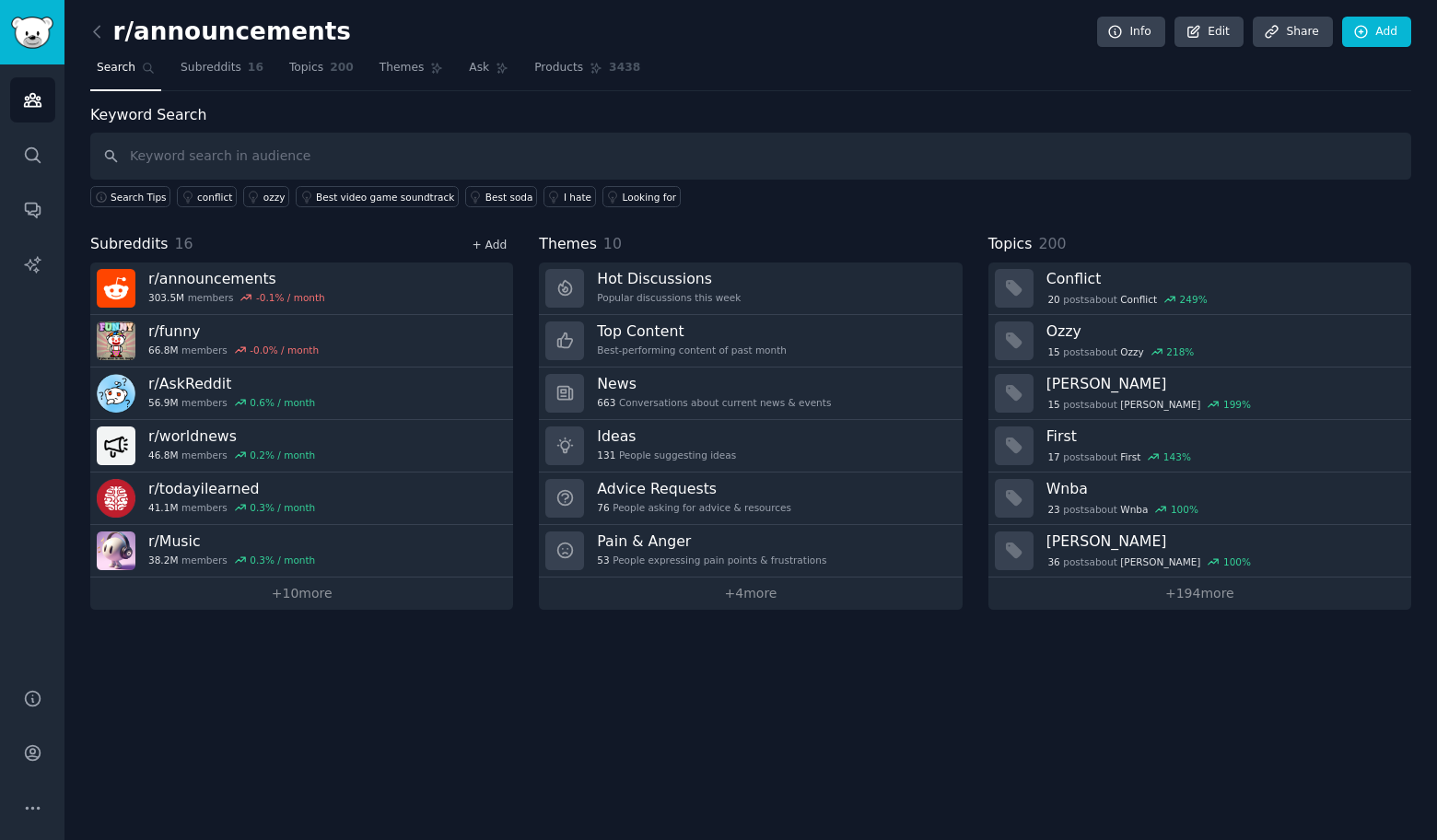
click at [484, 241] on link "+ Add" at bounding box center [489, 245] width 35 height 13
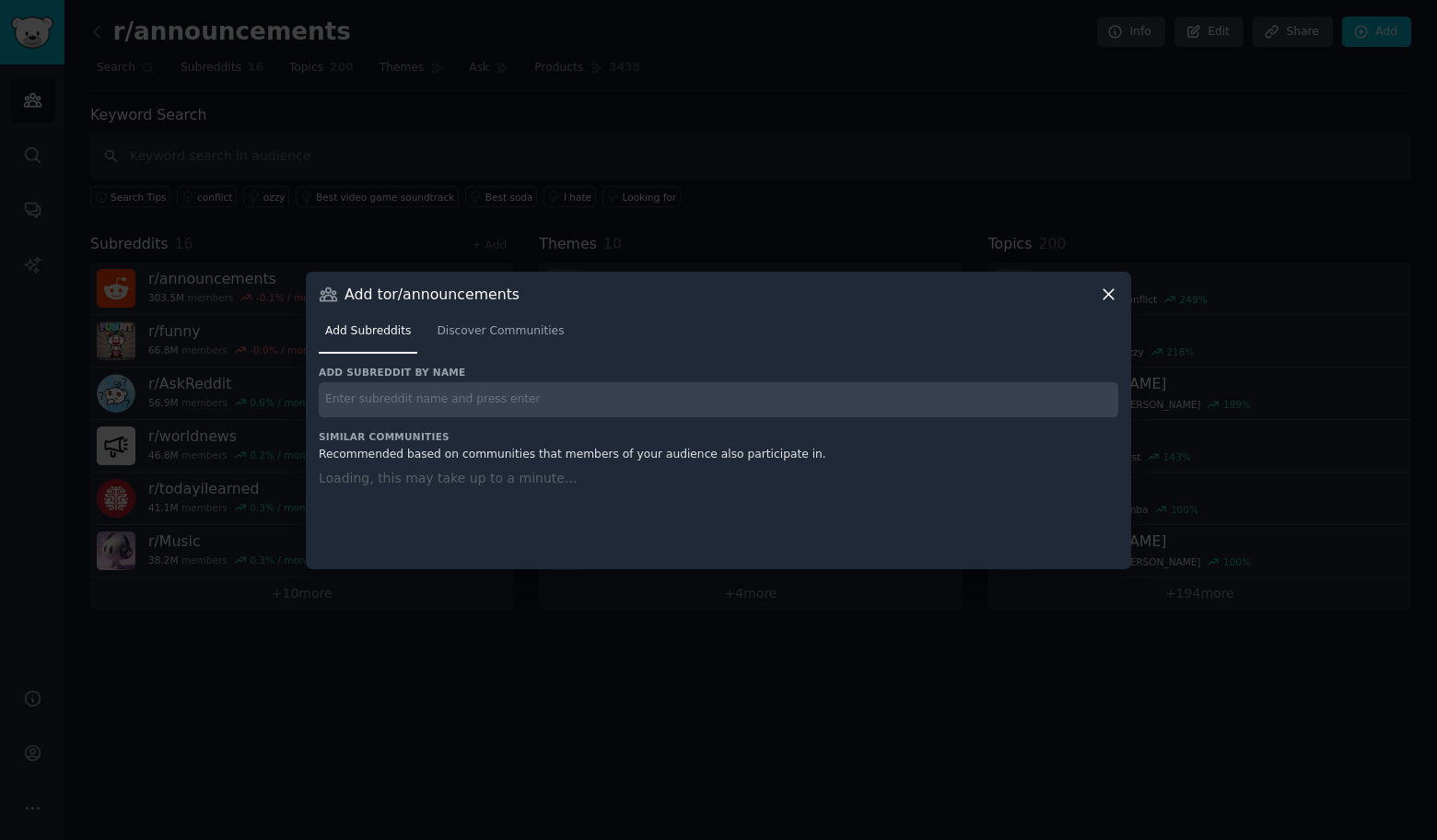
click at [459, 401] on input "text" at bounding box center [718, 399] width 800 height 36
paste input "r/television"
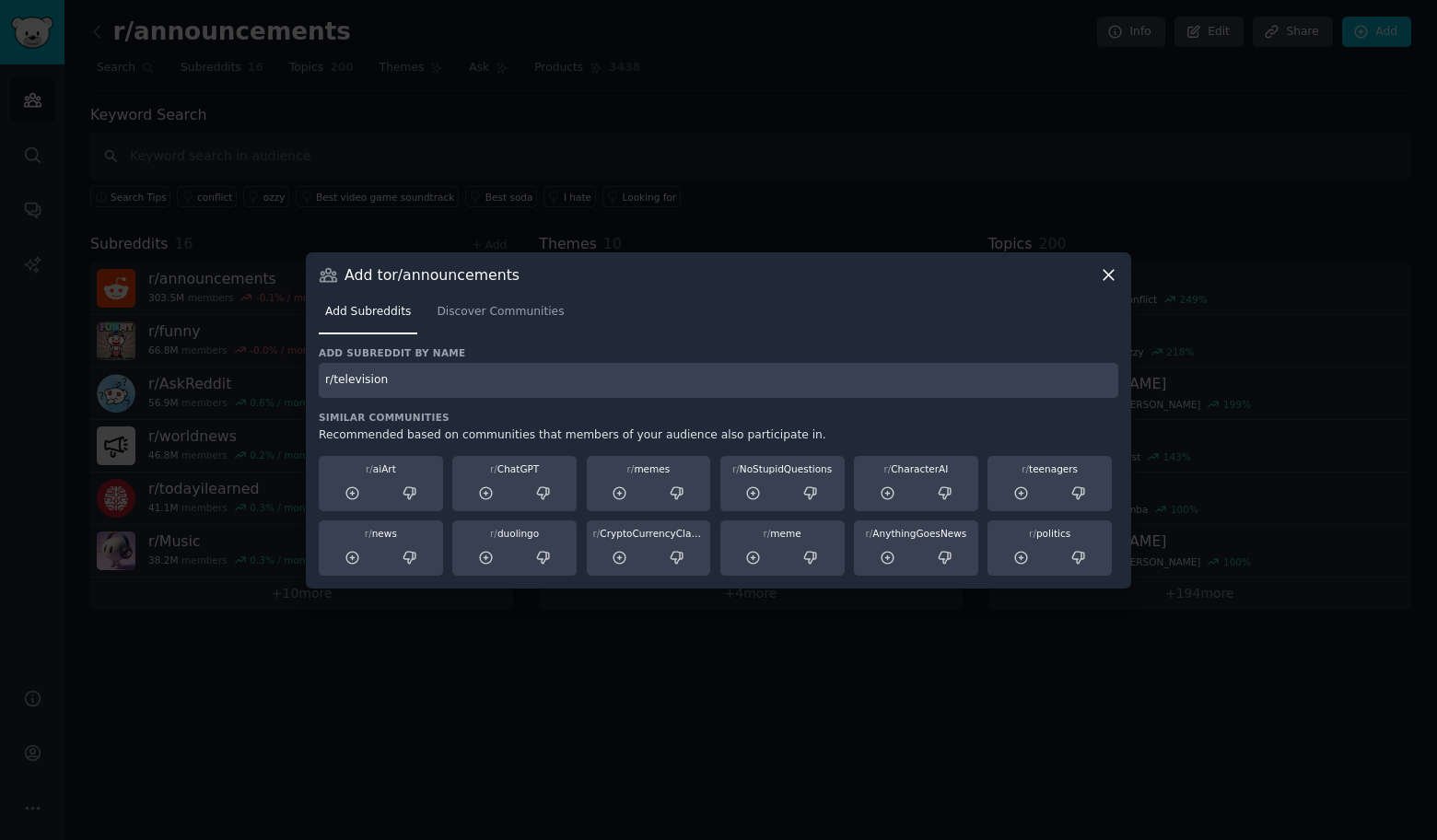
type input "r/television"
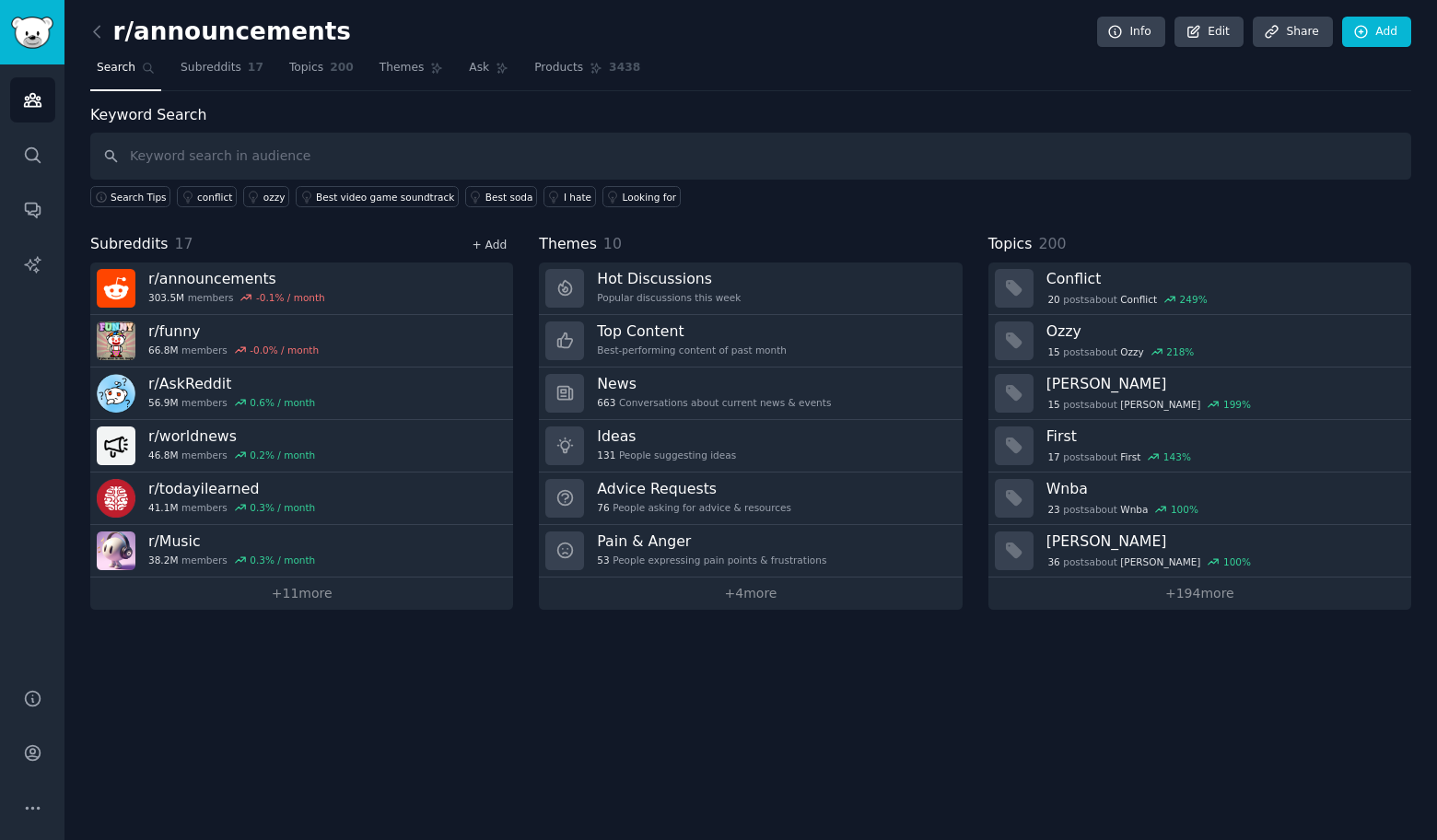
click at [475, 240] on link "+ Add" at bounding box center [489, 245] width 35 height 13
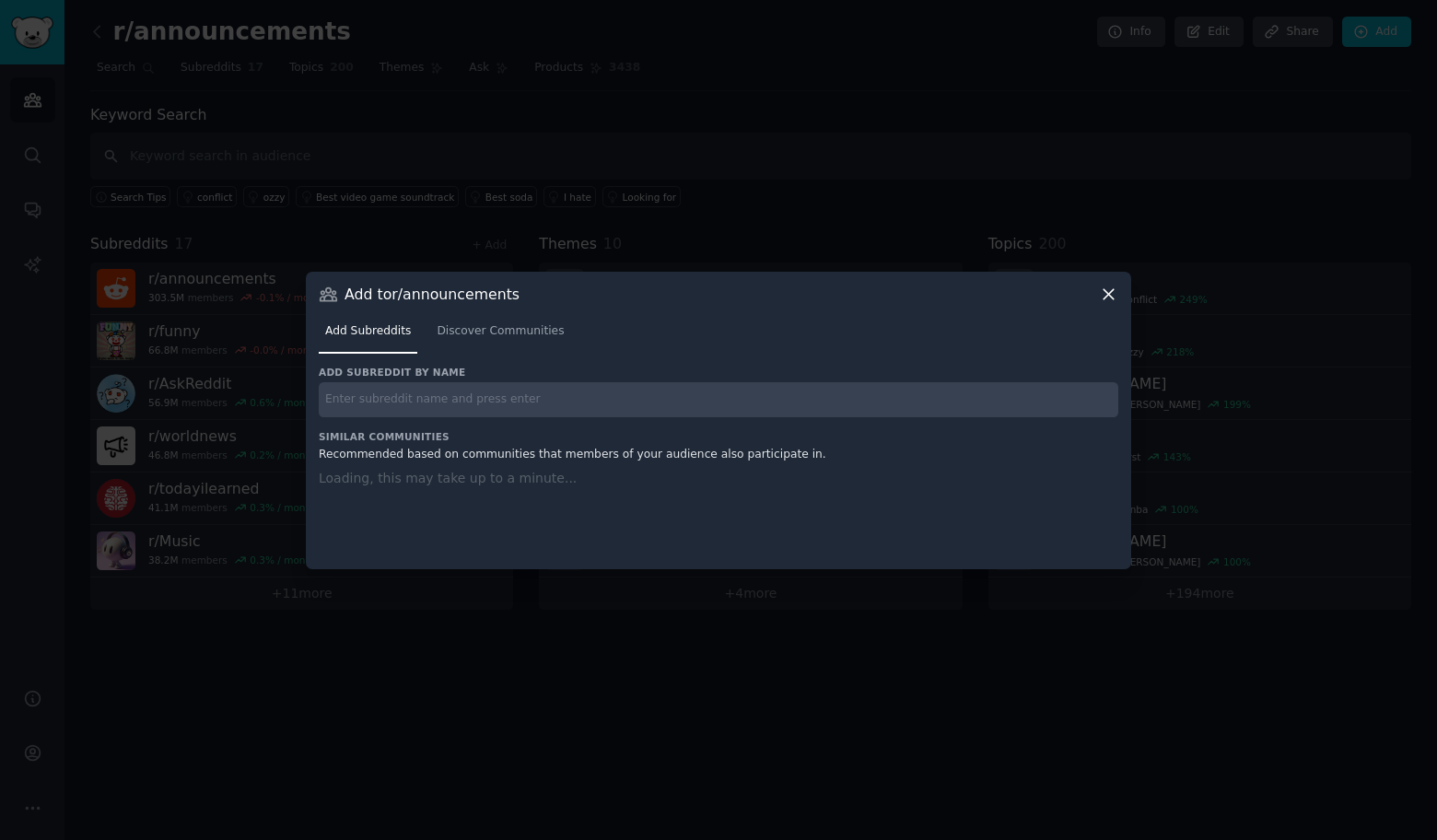
click at [433, 416] on input "text" at bounding box center [718, 399] width 800 height 36
paste input "r/philosophy"
type input "r/philosophy"
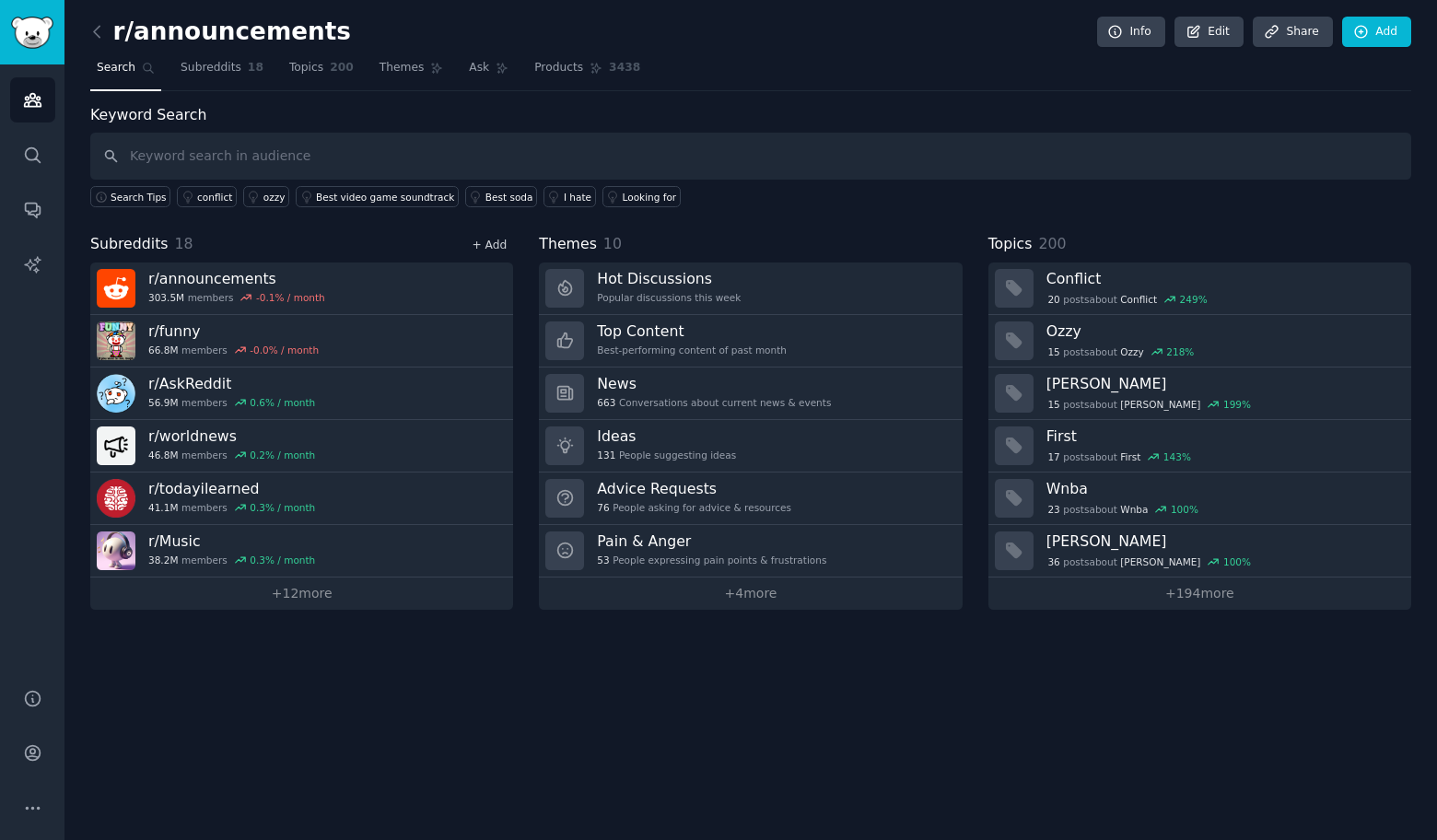
click at [501, 249] on link "+ Add" at bounding box center [489, 245] width 35 height 13
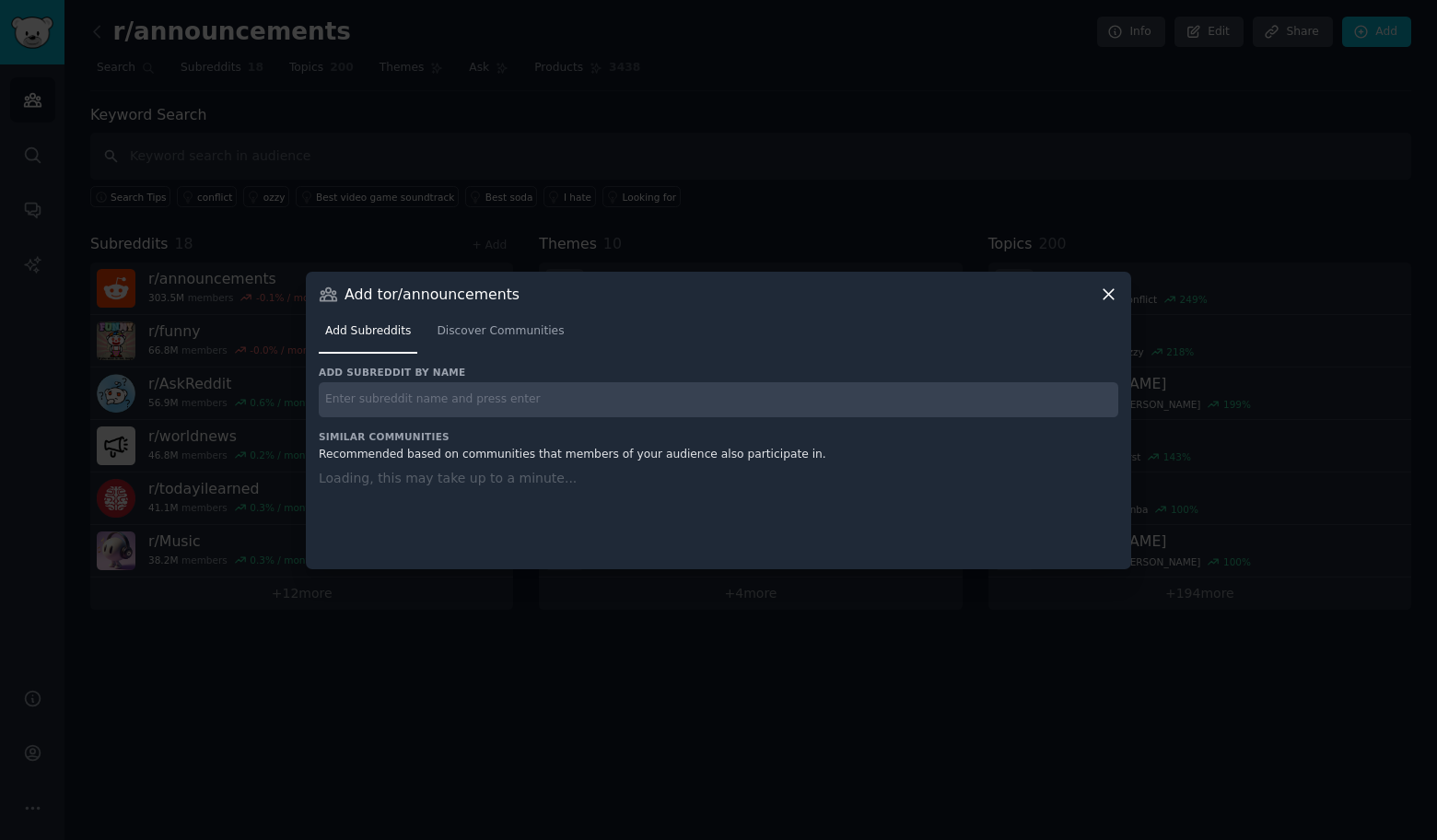
click at [457, 391] on input "text" at bounding box center [718, 399] width 800 height 36
paste input "r/relationship_advice"
type input "r/relationship_advice"
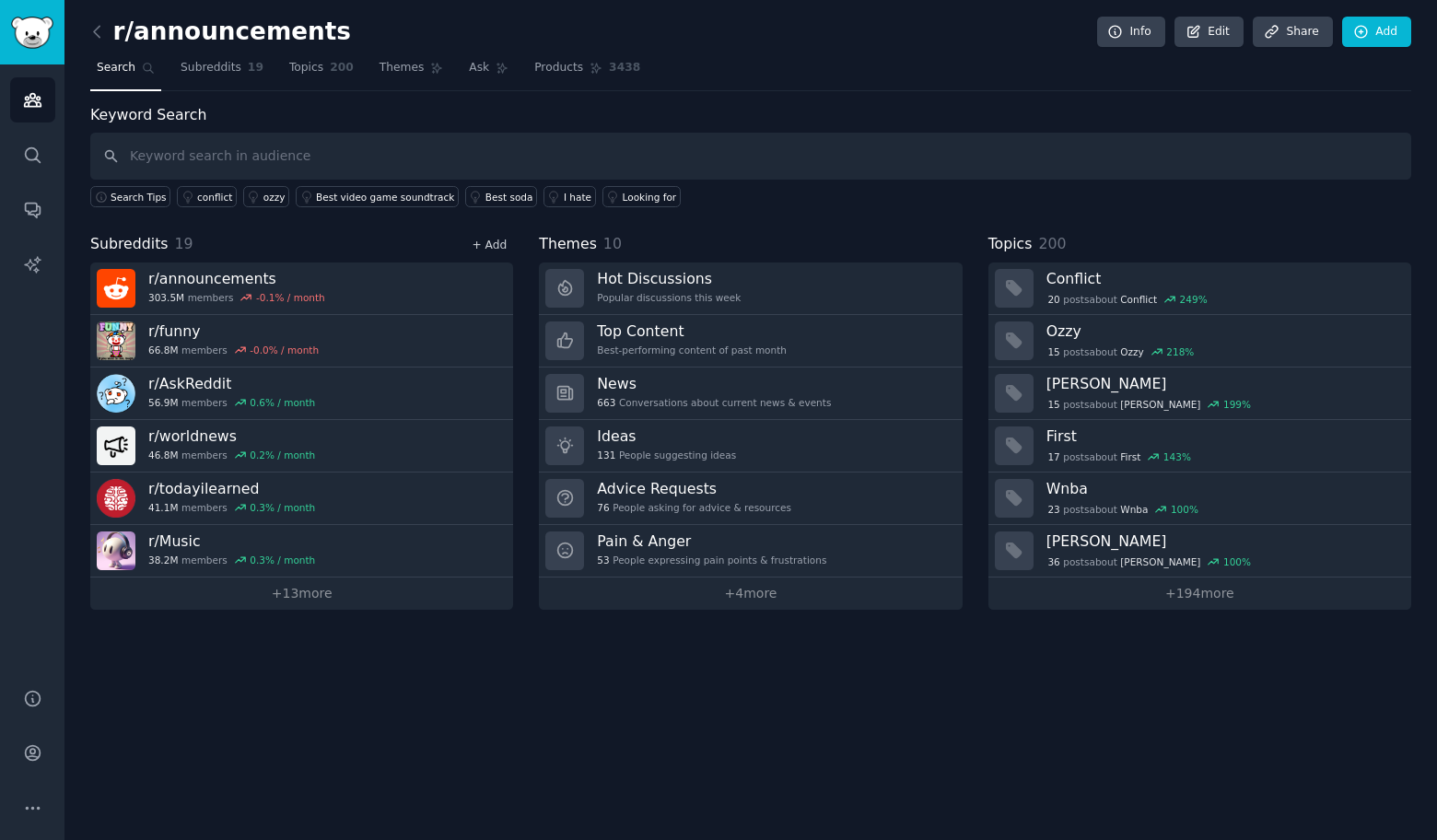
click at [488, 240] on link "+ Add" at bounding box center [489, 245] width 35 height 13
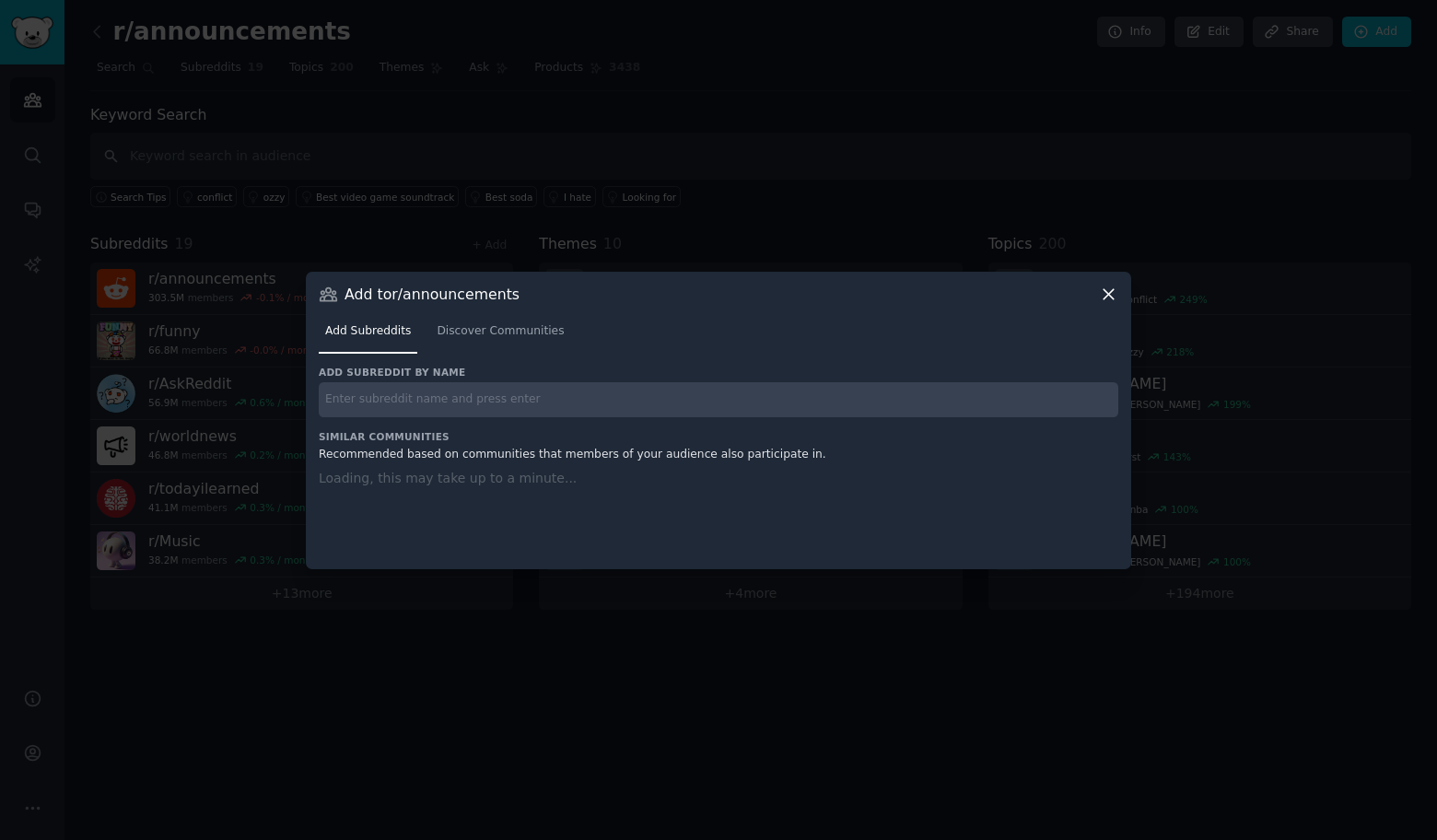
click at [482, 408] on input "text" at bounding box center [718, 399] width 800 height 36
paste input "r/travel"
type input "r/travel"
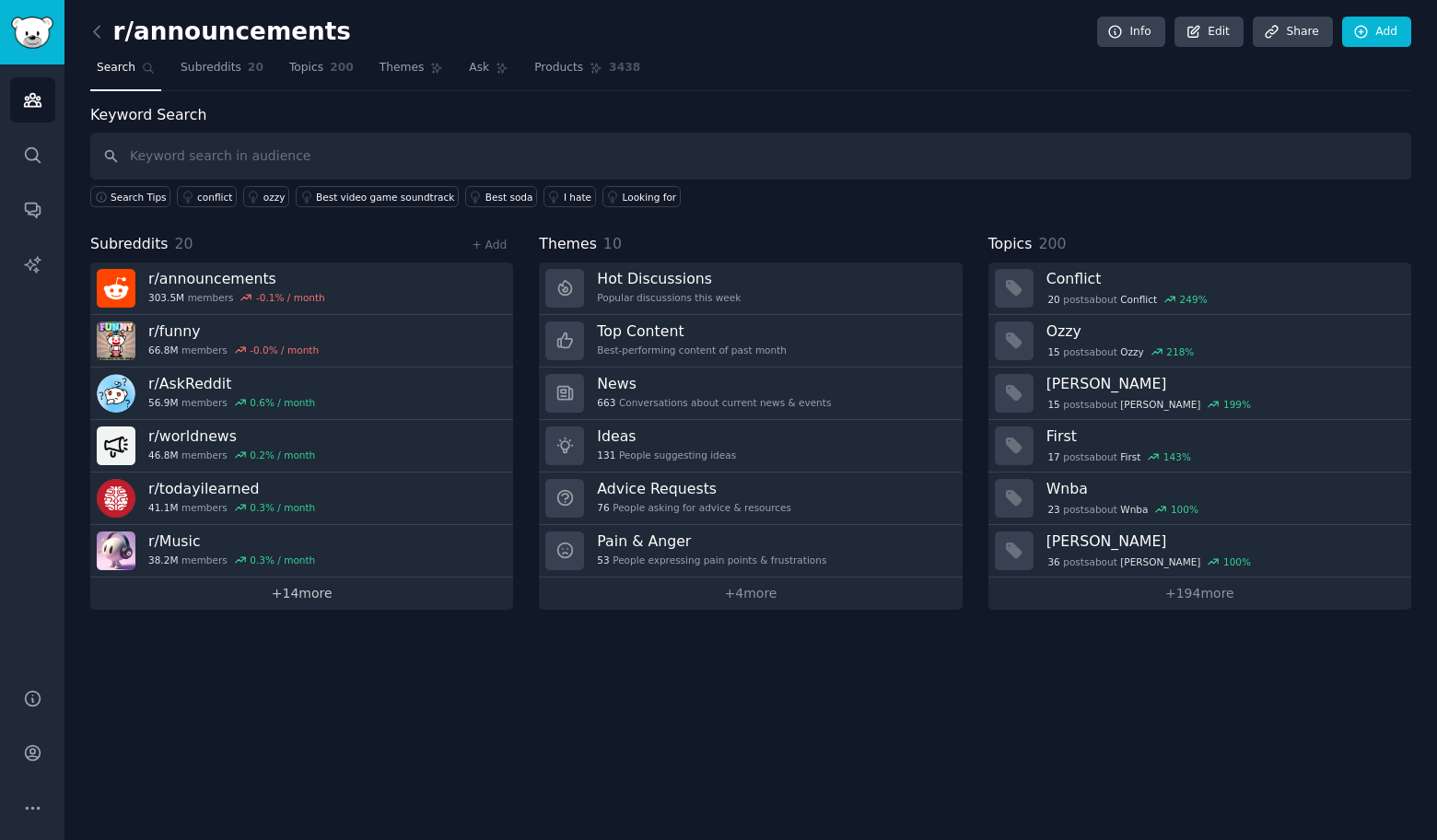
click at [298, 594] on link "+ 14 more" at bounding box center [302, 593] width 422 height 32
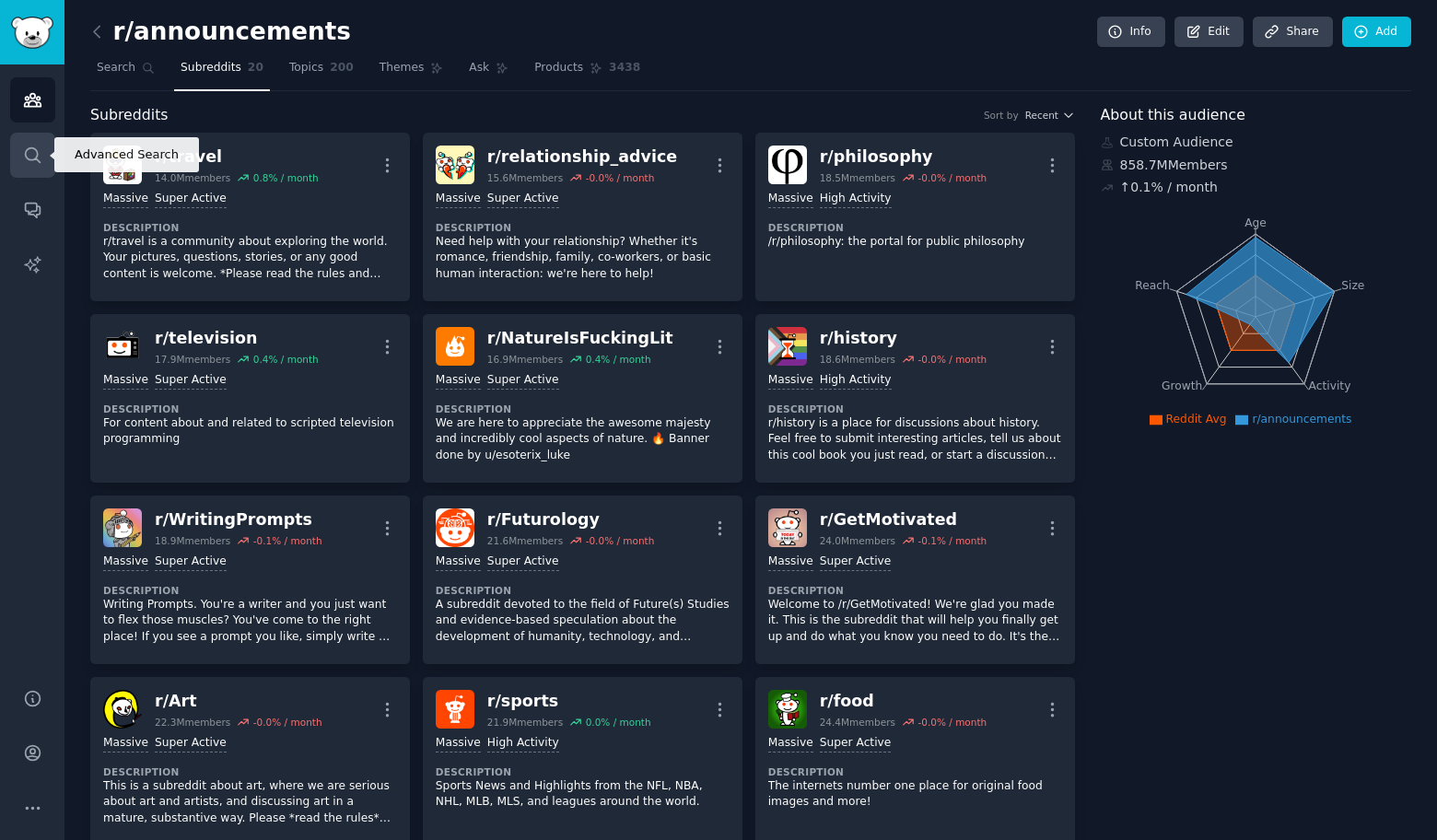
click at [37, 156] on icon "Sidebar" at bounding box center [32, 155] width 15 height 15
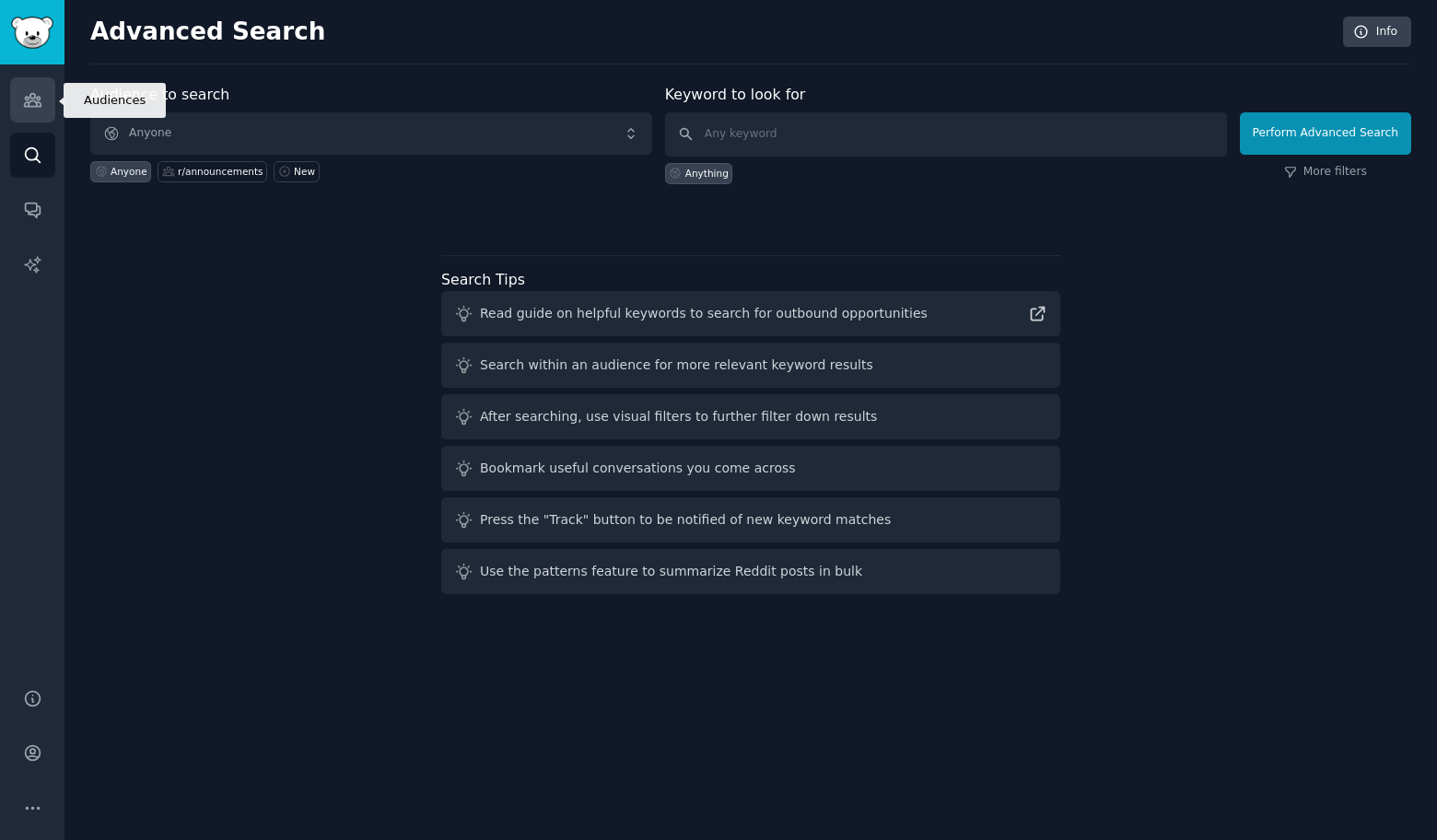
click at [44, 96] on link "Audiences" at bounding box center [32, 100] width 45 height 45
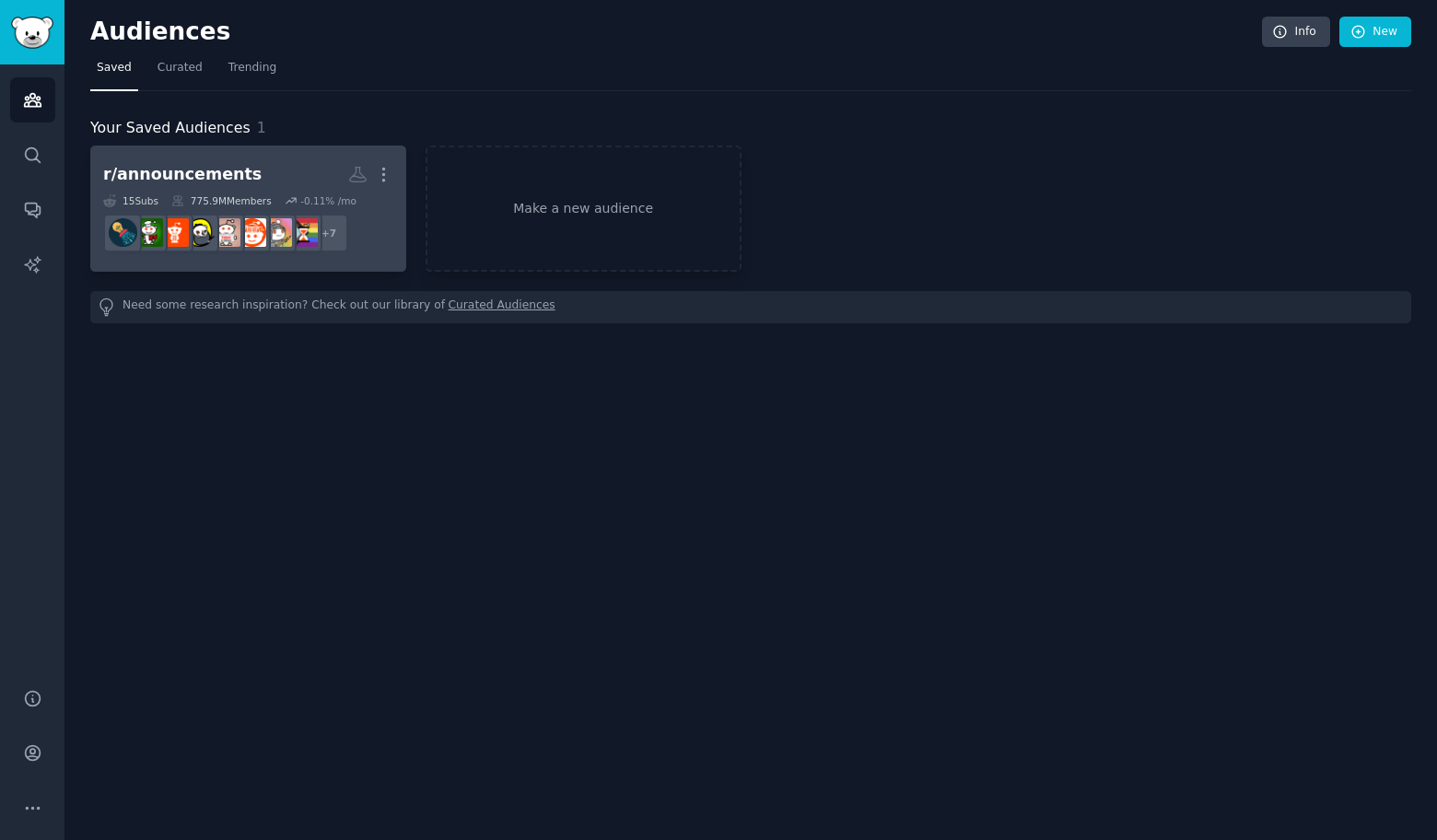
click at [277, 179] on h2 "r/announcements More" at bounding box center [248, 174] width 291 height 32
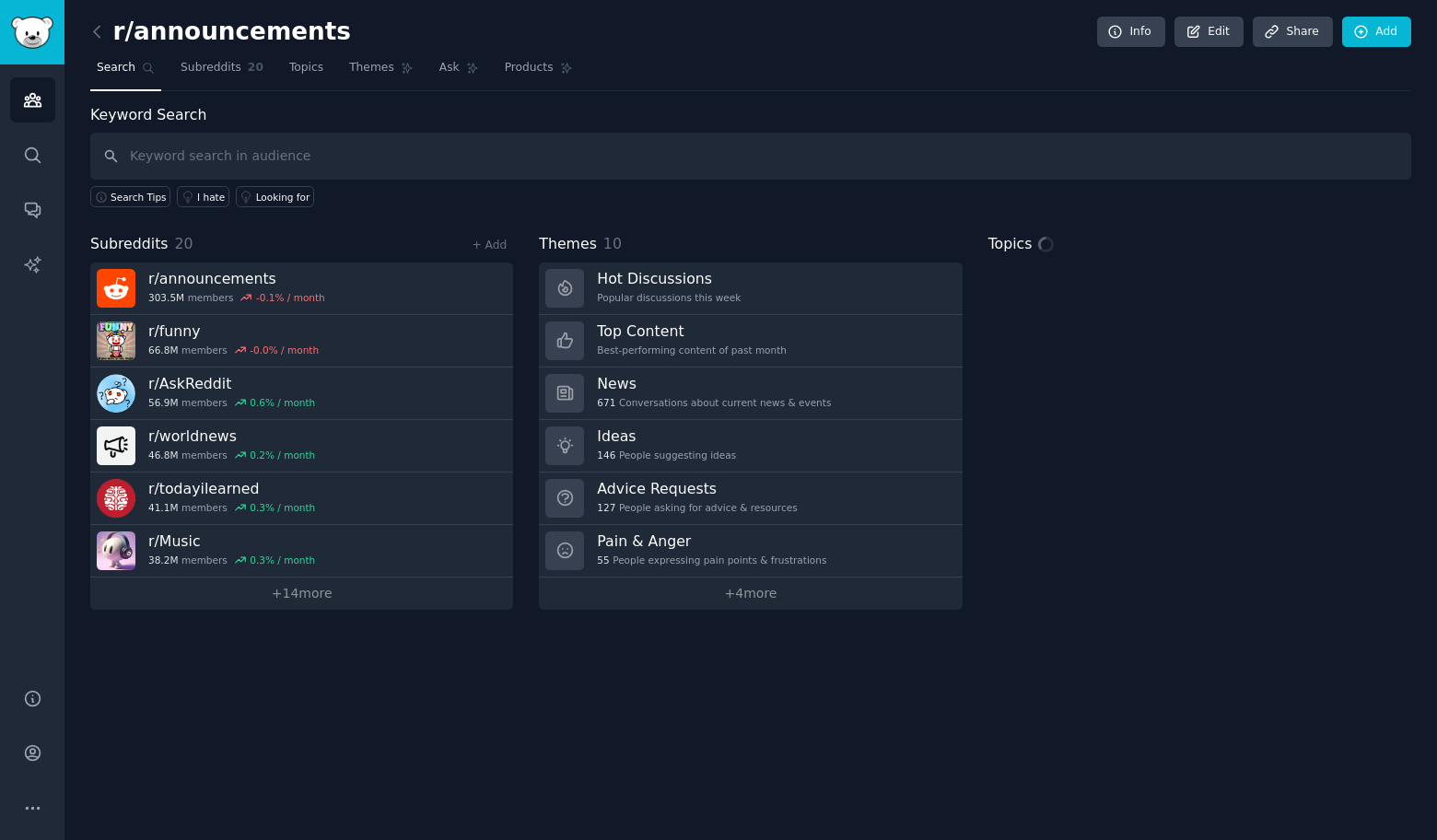
click at [507, 248] on div "+ Add" at bounding box center [489, 244] width 48 height 19
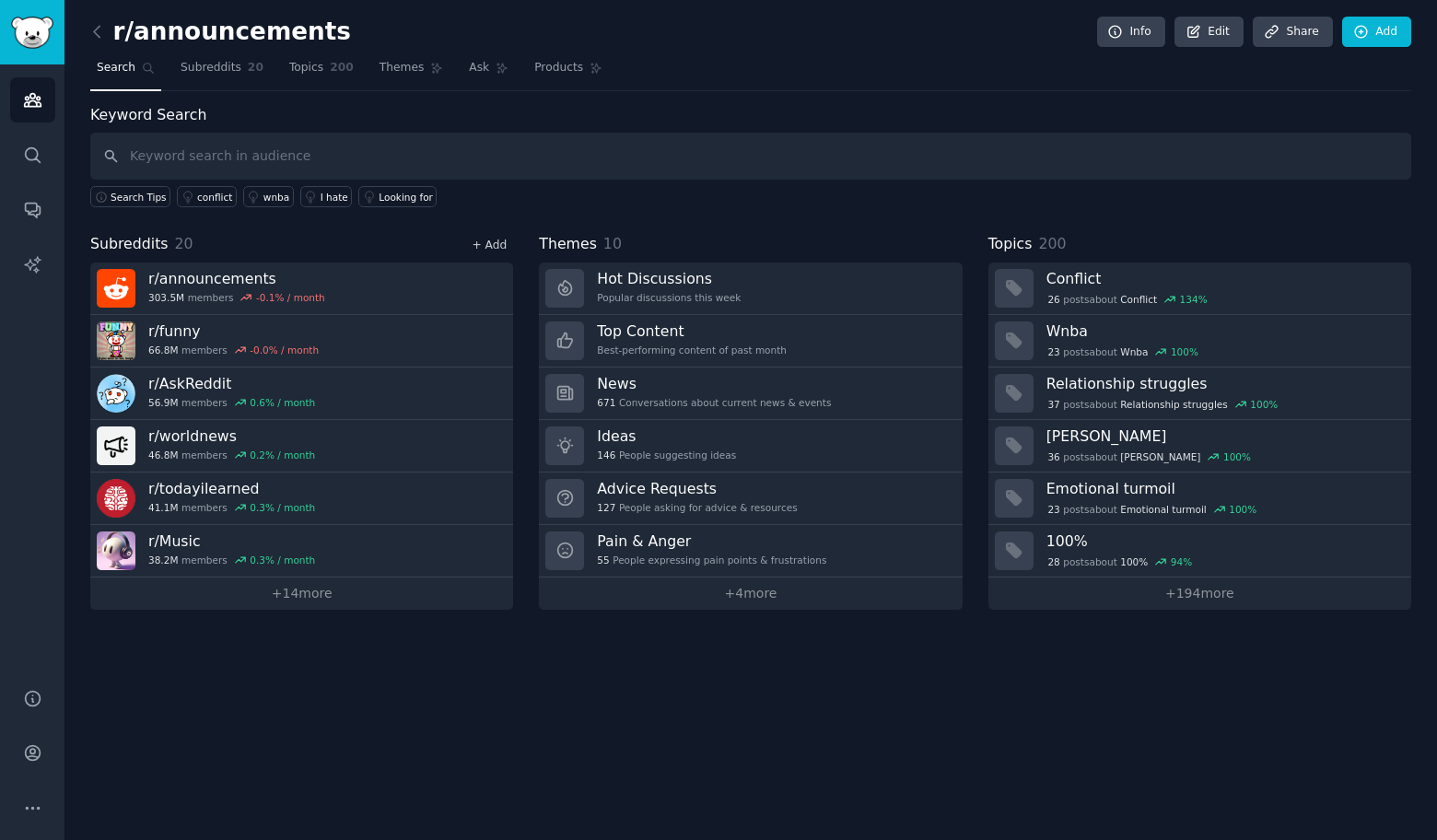
click at [501, 250] on div "+ Add" at bounding box center [489, 244] width 48 height 19
click at [501, 245] on link "+ Add" at bounding box center [489, 245] width 35 height 13
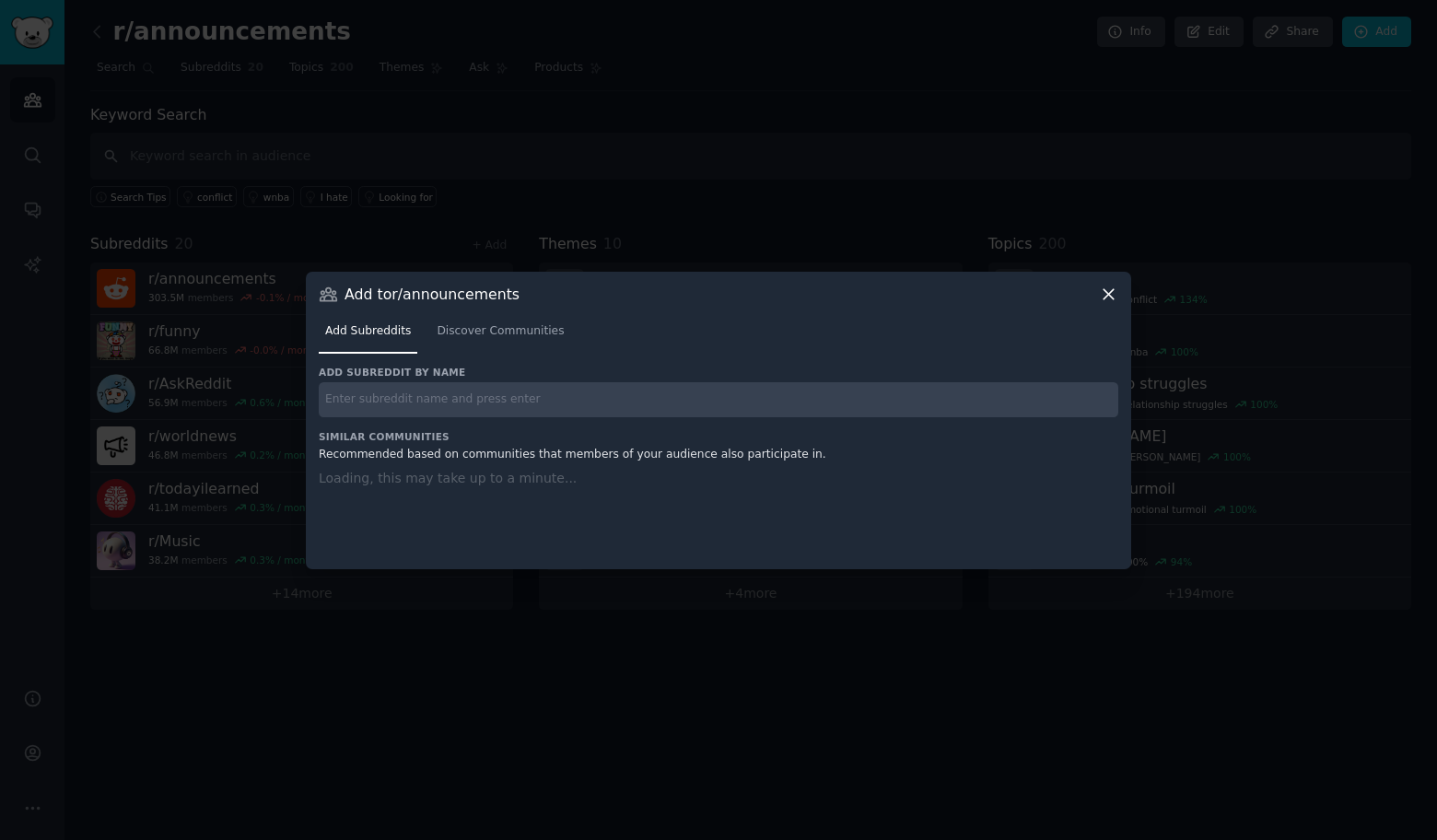
click at [510, 374] on h3 "Add subreddit by name" at bounding box center [718, 372] width 800 height 13
click at [509, 394] on input "text" at bounding box center [718, 399] width 800 height 36
paste input "Fitness r/Fitness"
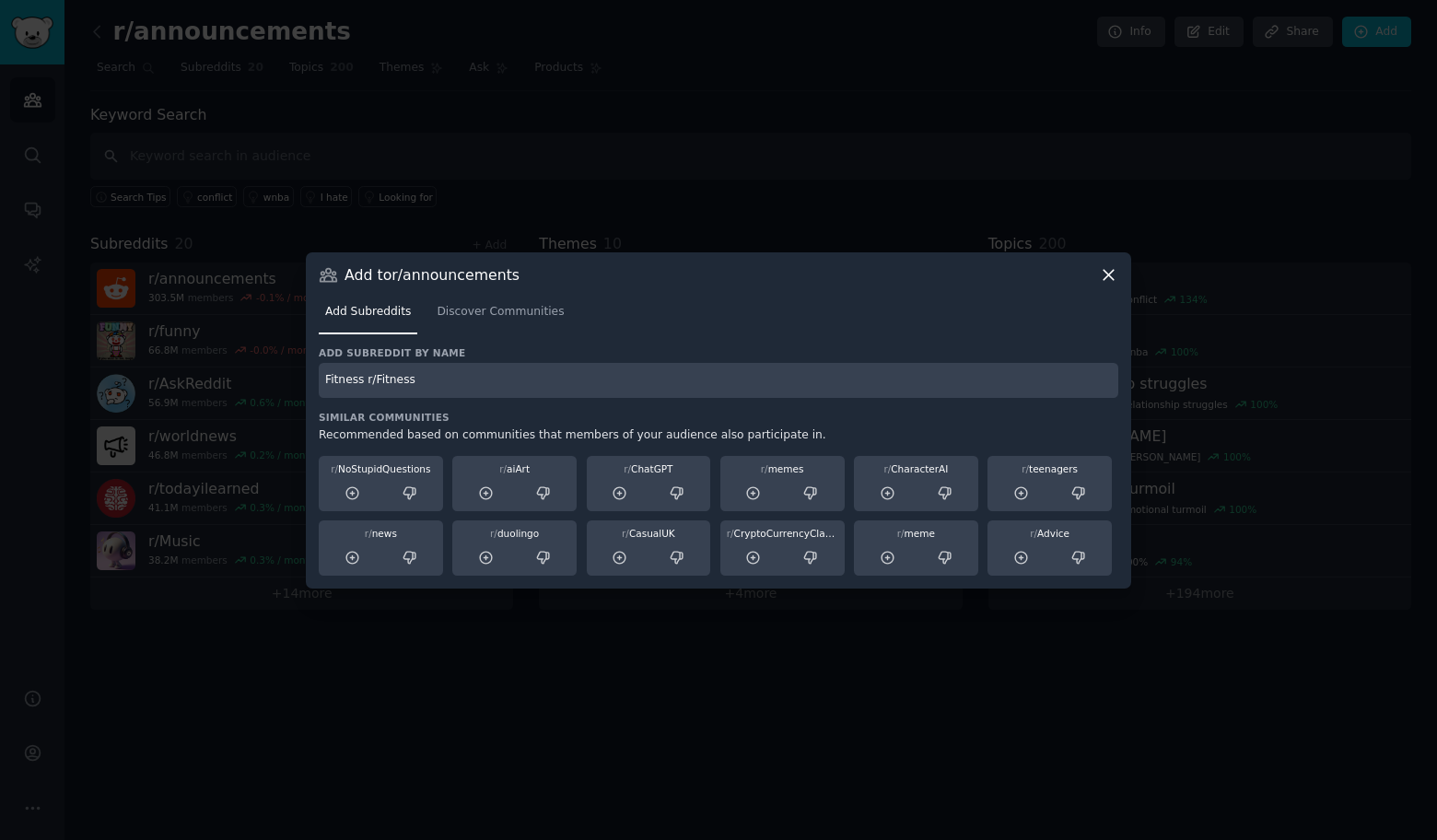
click at [350, 373] on input "Fitness r/Fitness" at bounding box center [718, 380] width 800 height 36
click at [351, 379] on input "Fitness r/Fitness" at bounding box center [718, 380] width 800 height 36
click at [423, 380] on input "r/Fitness" at bounding box center [718, 380] width 800 height 36
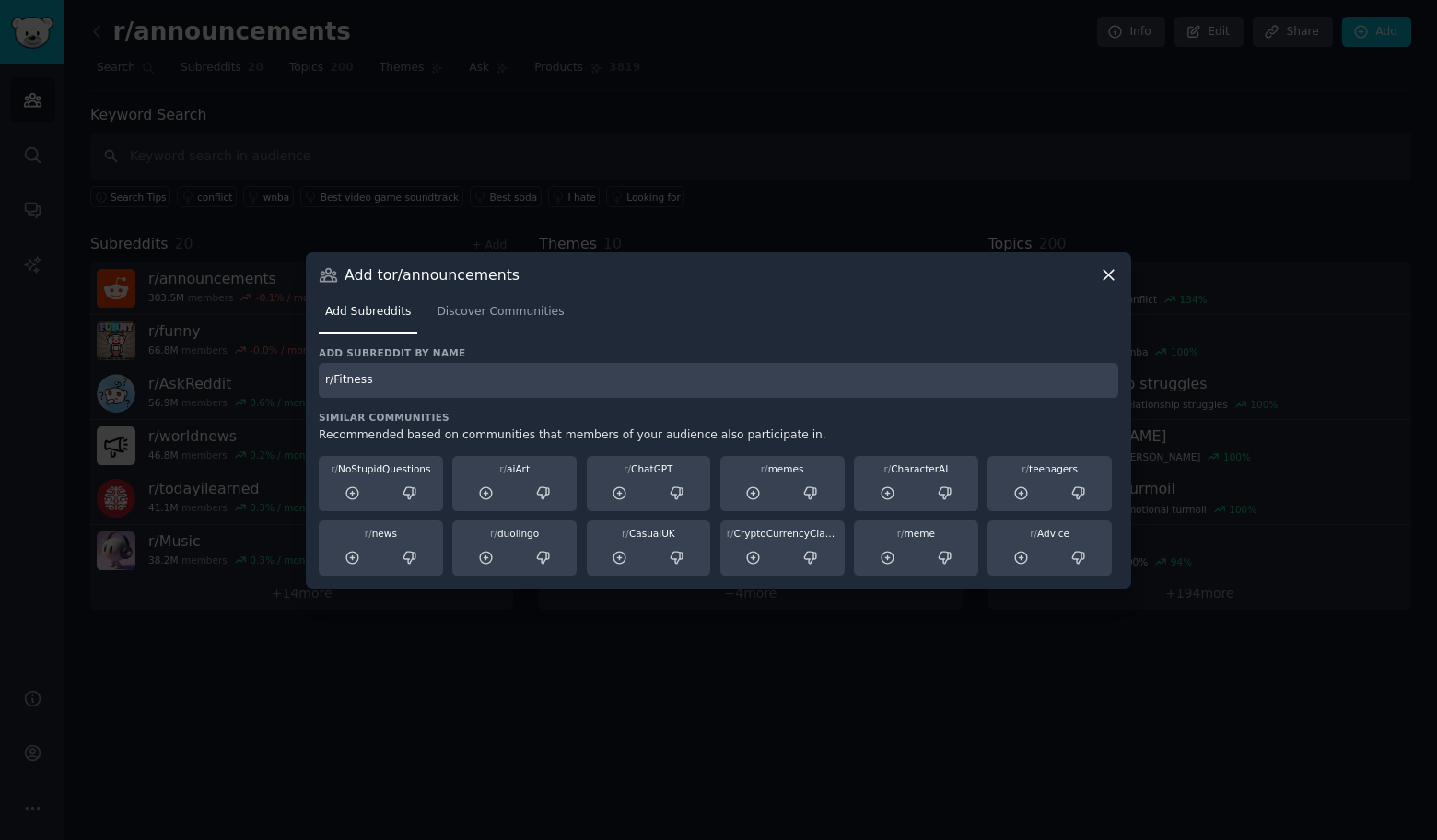
type input "r/Fitness"
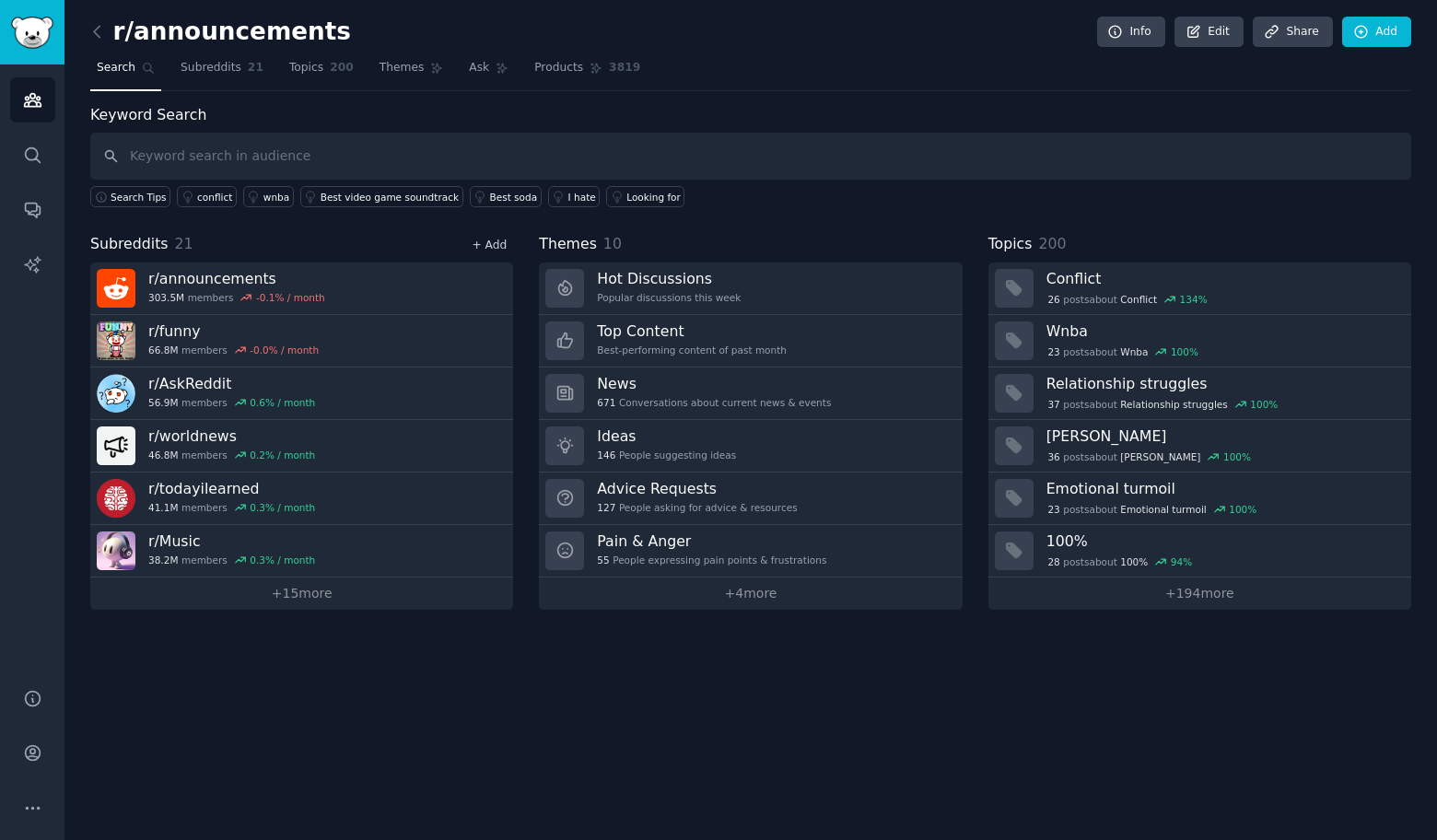
click at [488, 244] on link "+ Add" at bounding box center [489, 245] width 35 height 13
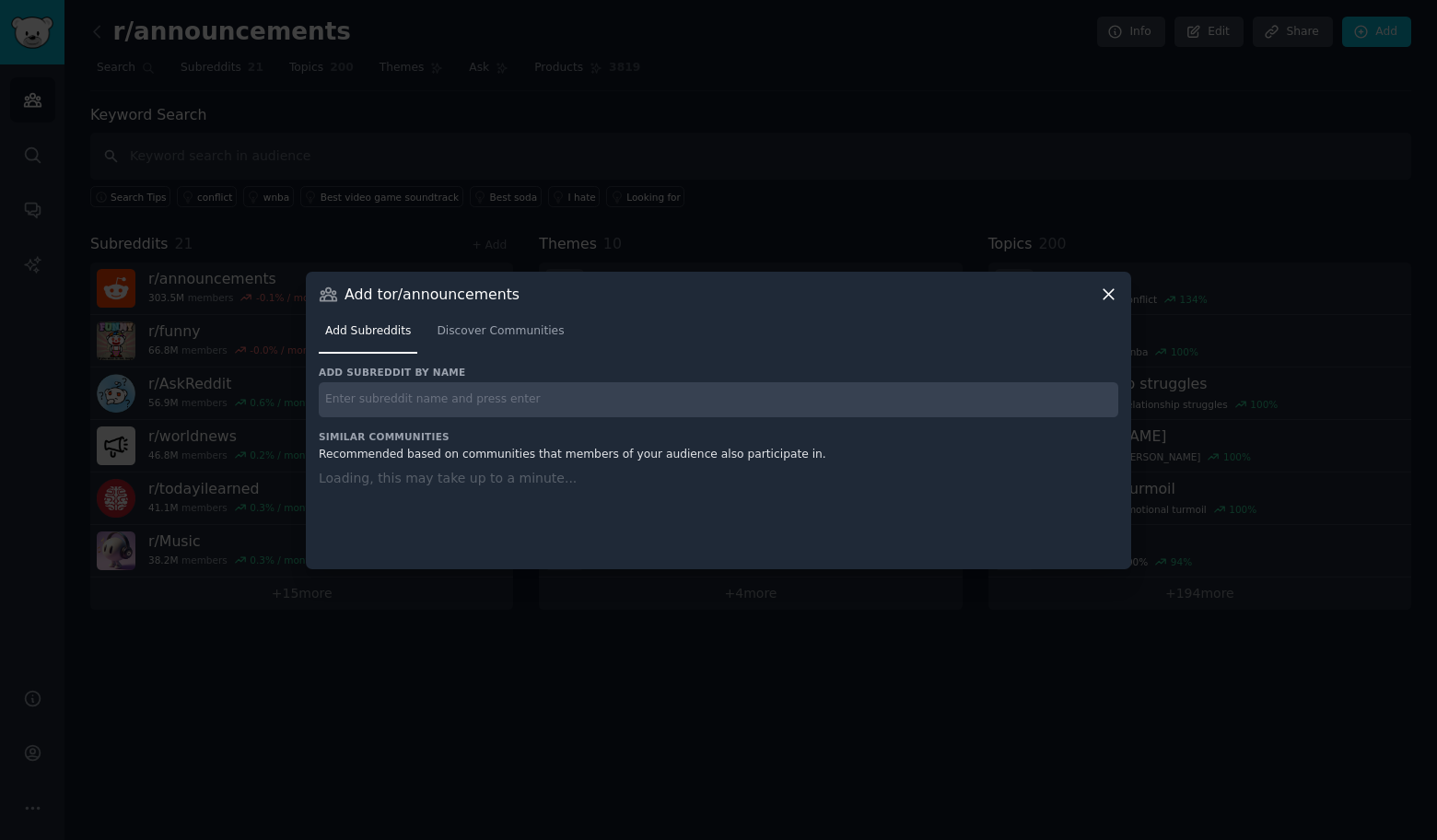
click at [465, 397] on input "text" at bounding box center [718, 399] width 800 height 36
paste input "r/socialskills"
type input "r/socialskills"
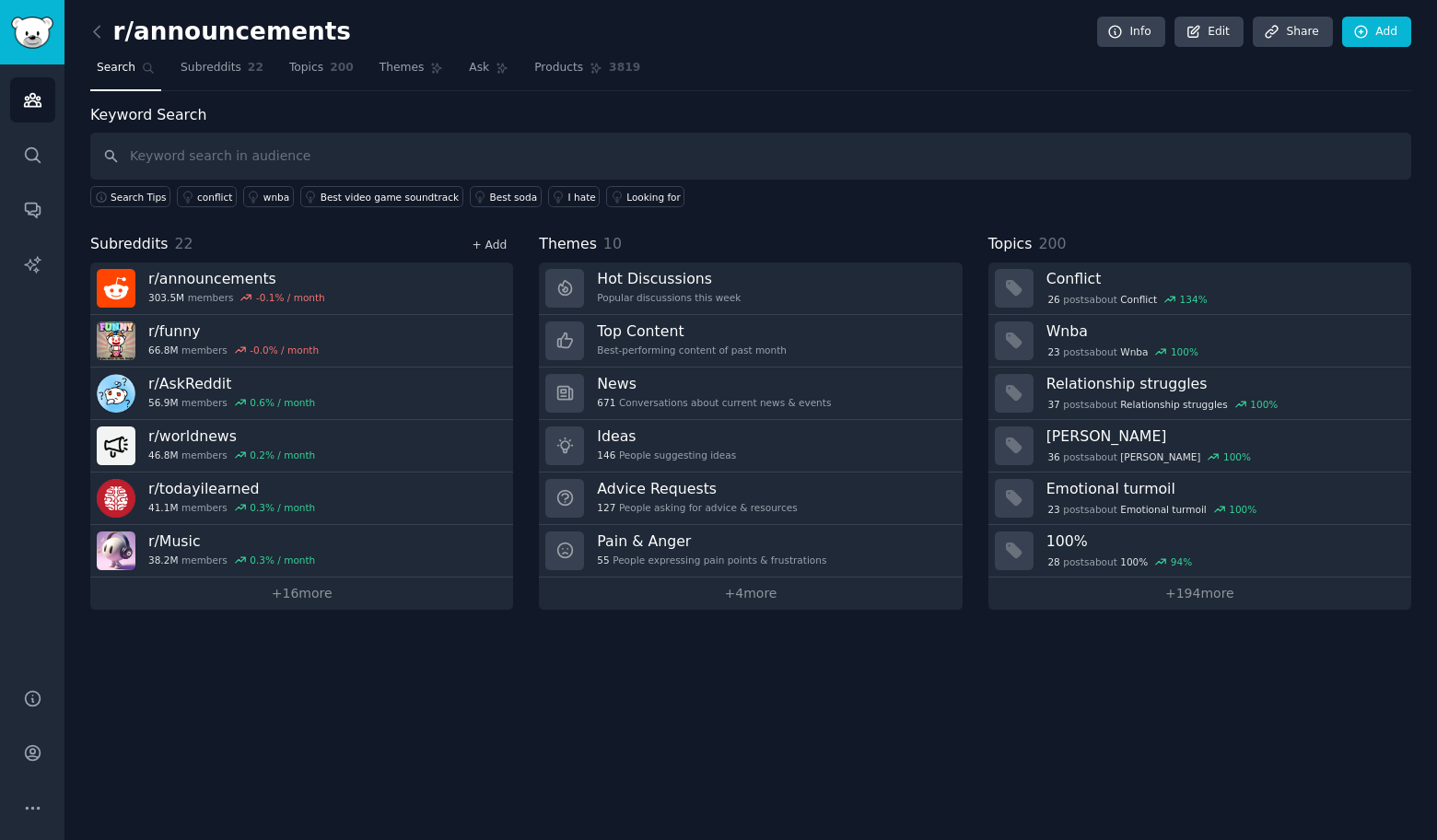
click at [495, 246] on link "+ Add" at bounding box center [489, 245] width 35 height 13
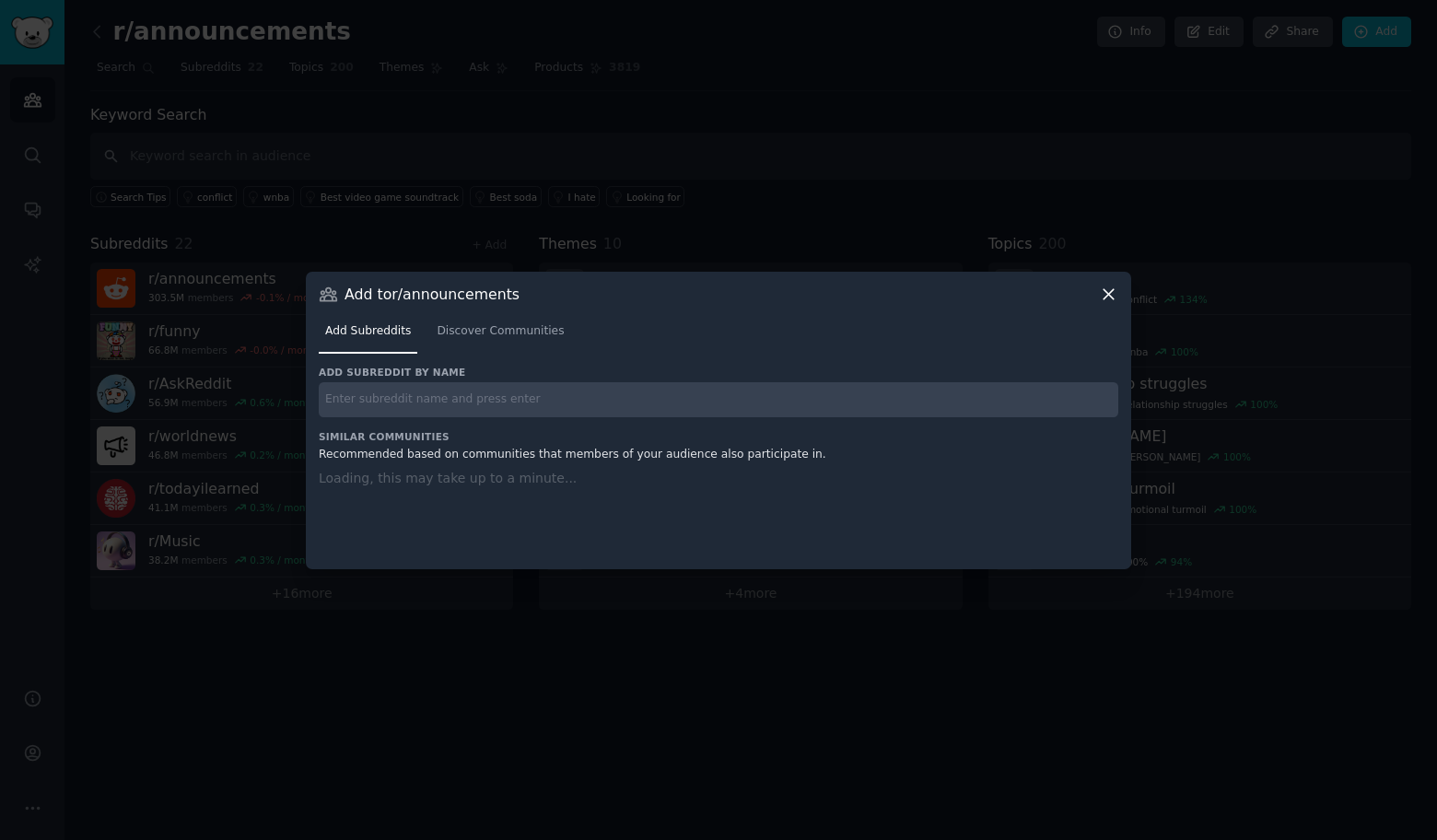
click at [477, 392] on input "text" at bounding box center [718, 399] width 800 height 36
paste input "r/AskMen"
type input "r/AskMen"
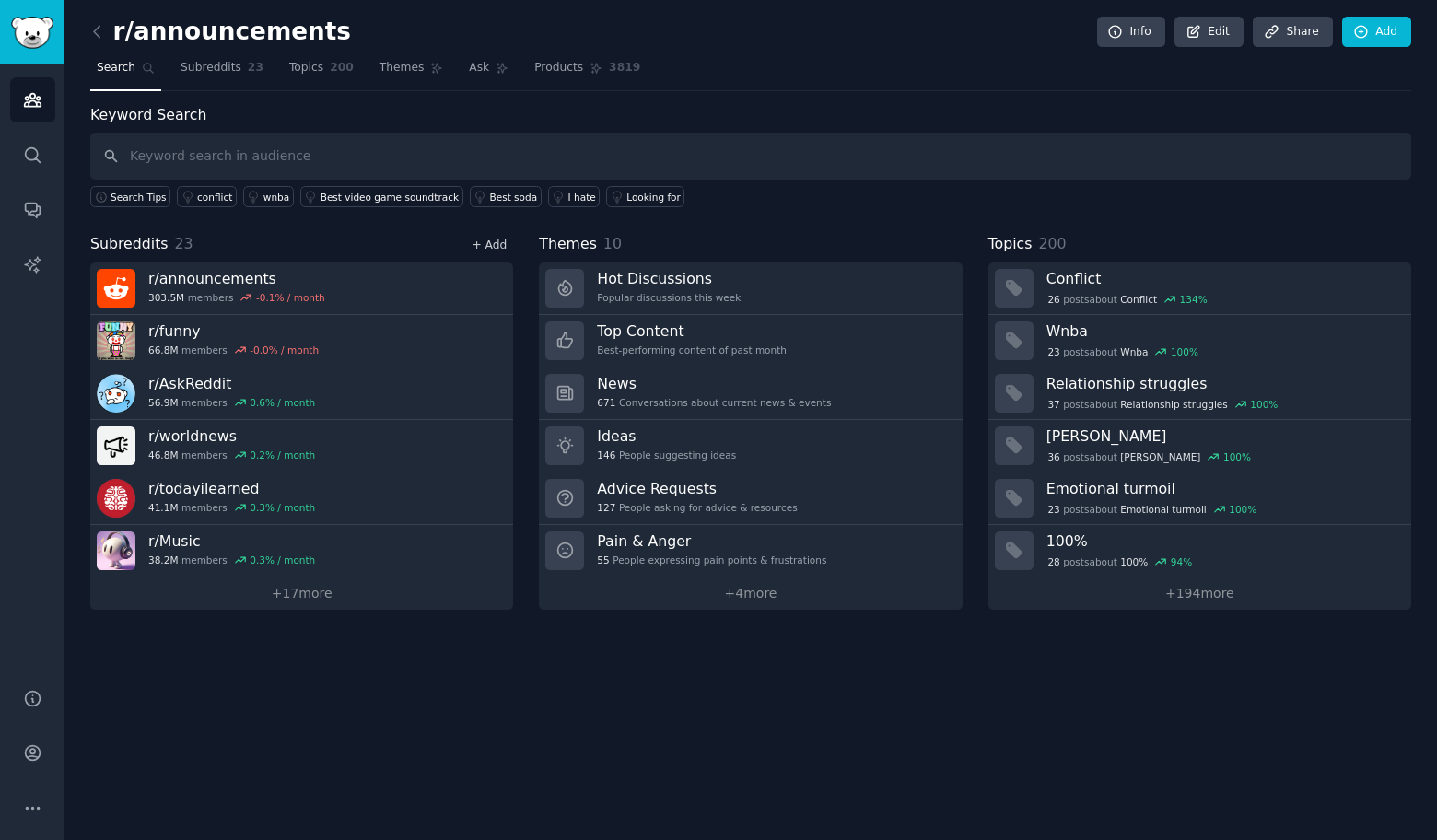
click at [487, 243] on link "+ Add" at bounding box center [489, 245] width 35 height 13
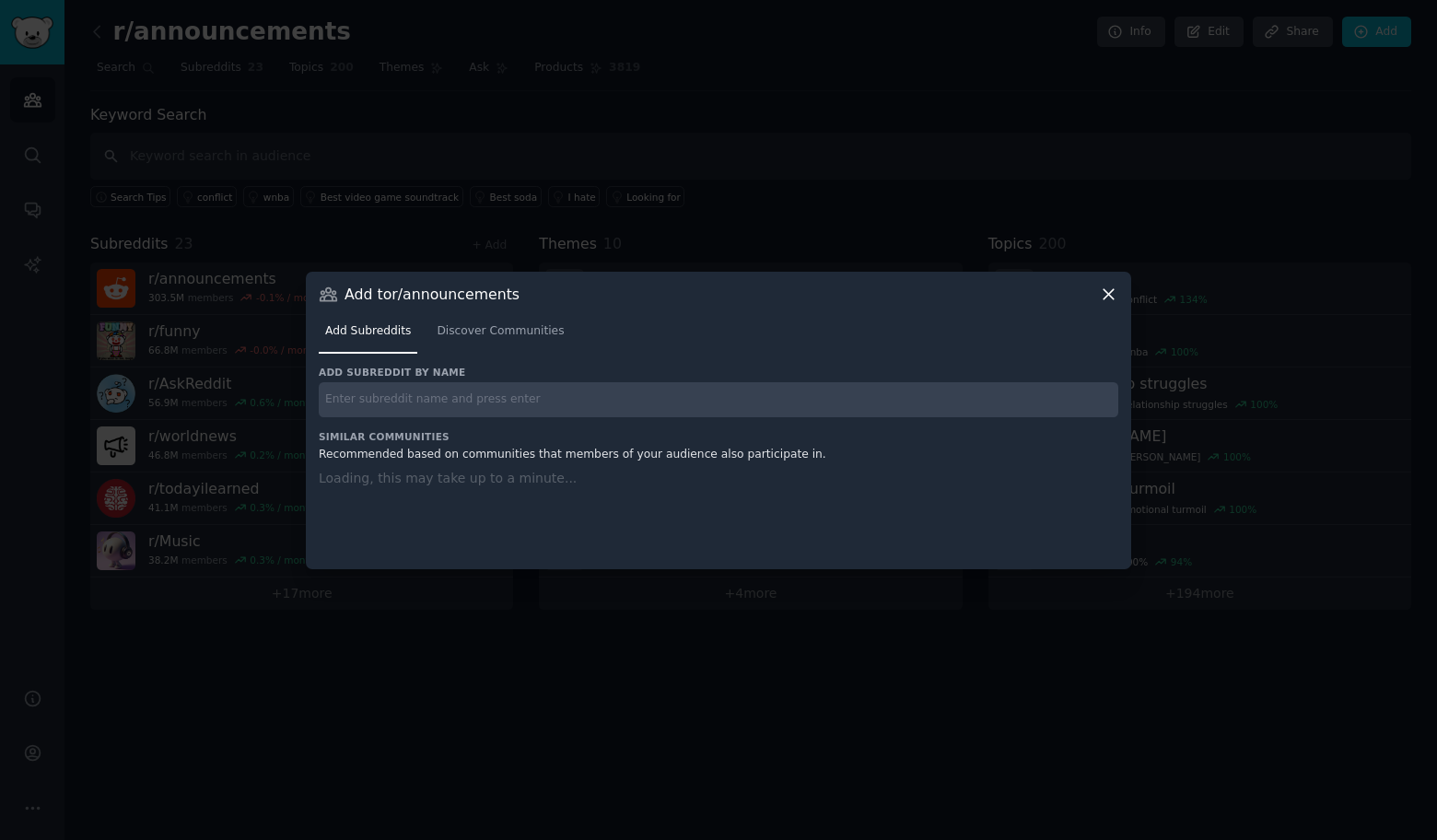
click at [368, 396] on input "text" at bounding box center [718, 399] width 800 height 36
paste input "r/politics"
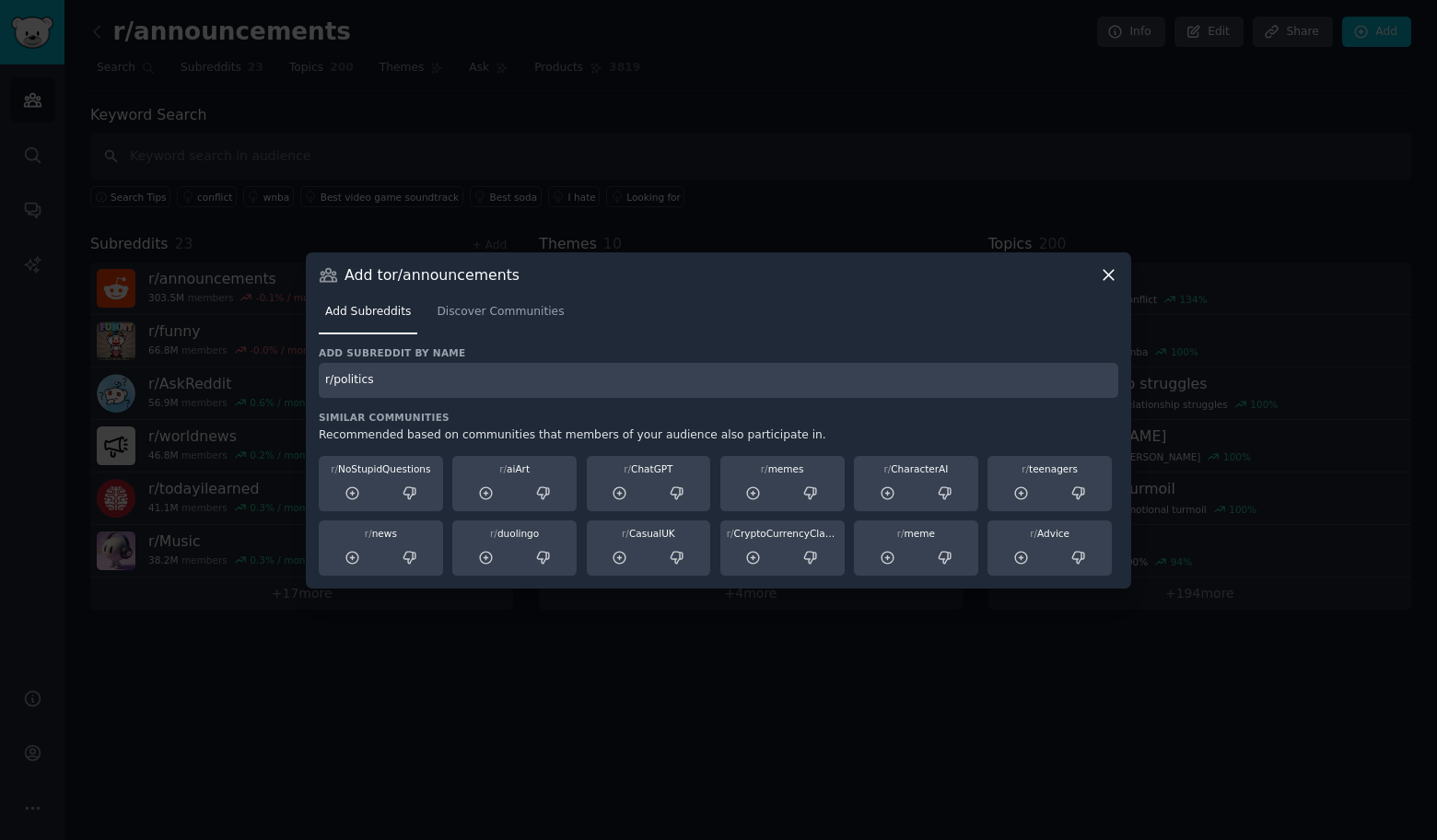
type input "r/politics"
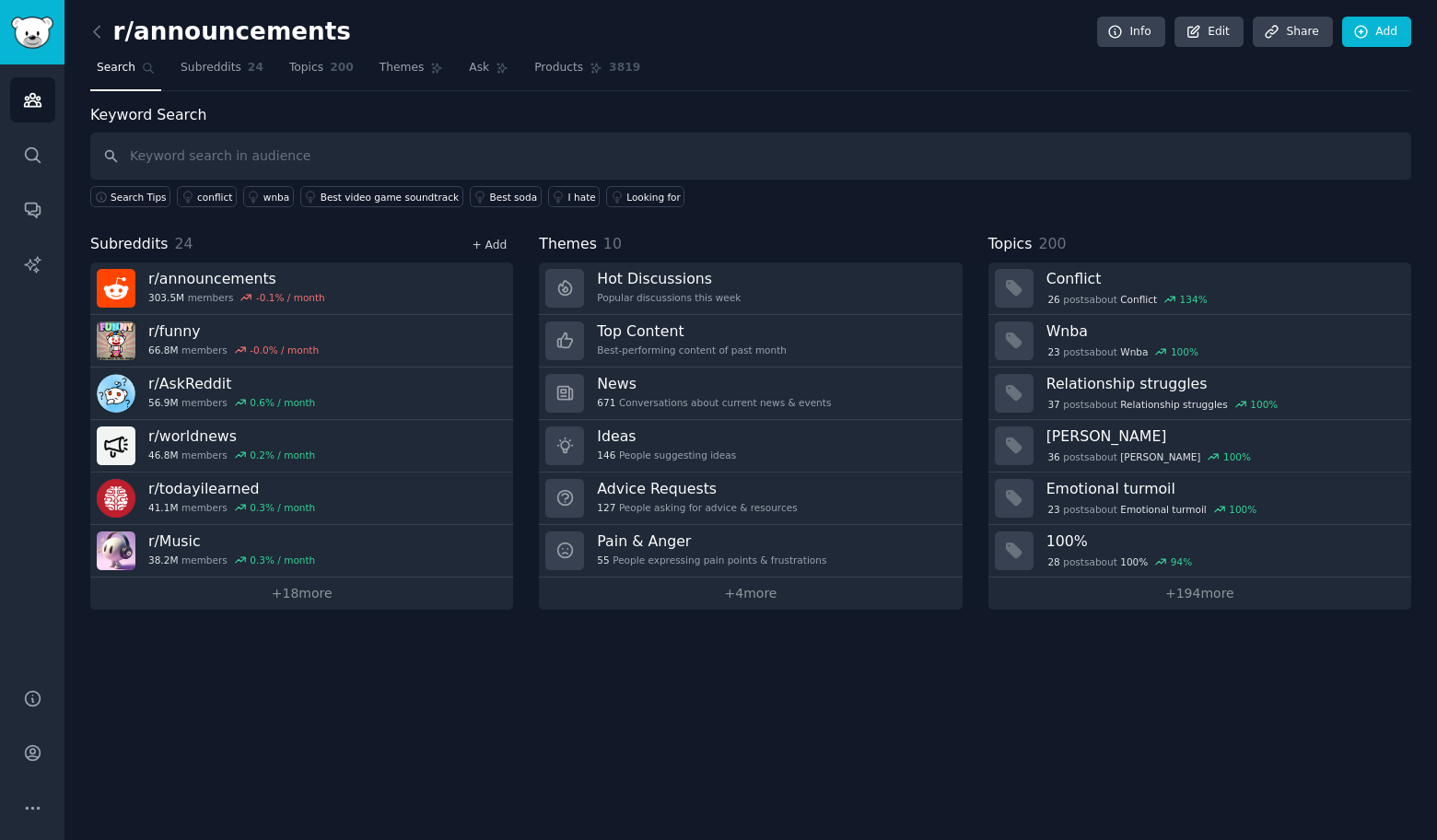
click at [500, 242] on link "+ Add" at bounding box center [489, 245] width 35 height 13
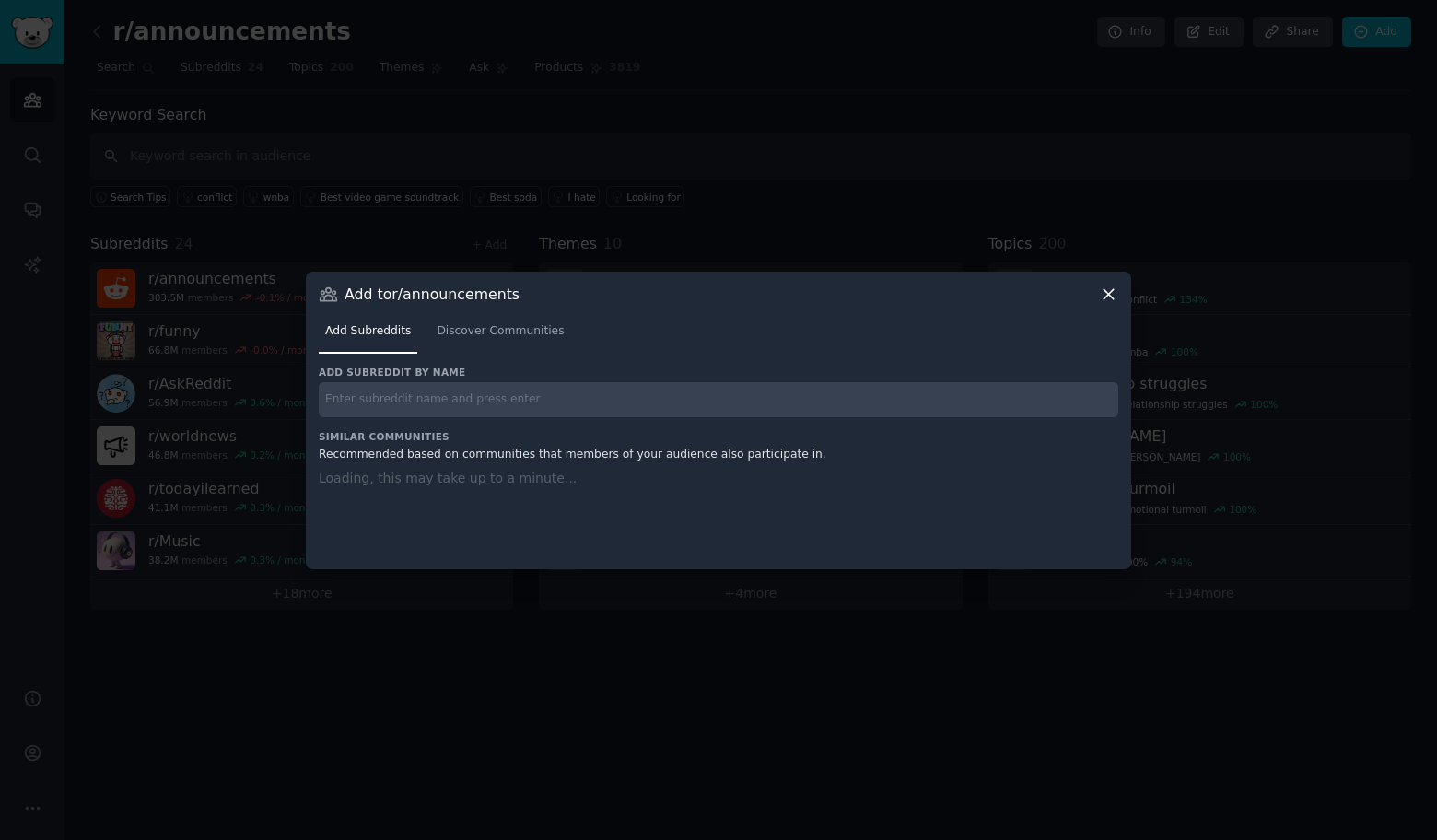
click at [494, 395] on input "text" at bounding box center [718, 399] width 800 height 36
paste input "r/entertainment"
type input "r/entertainment"
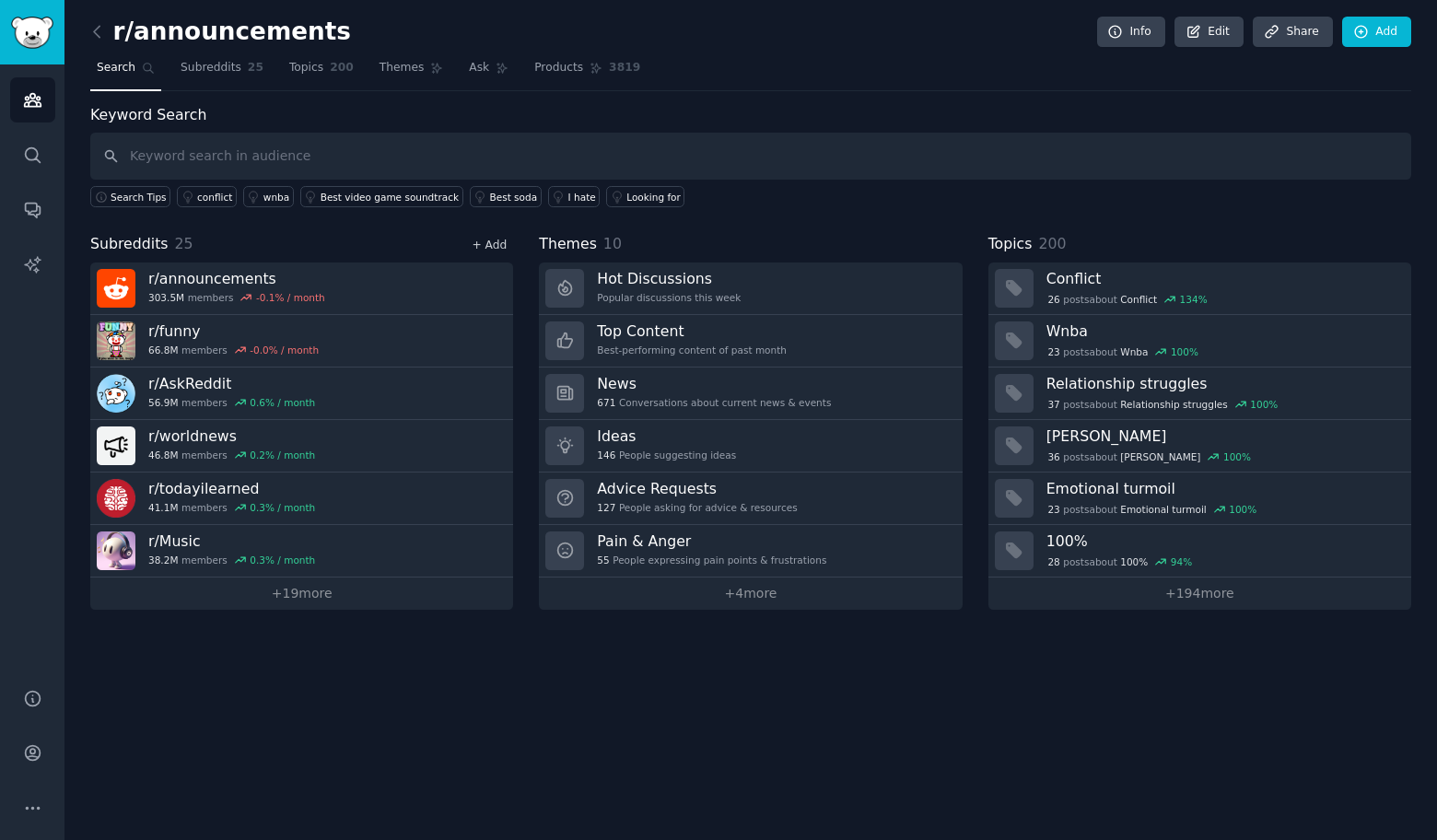
click at [499, 246] on link "+ Add" at bounding box center [489, 245] width 35 height 13
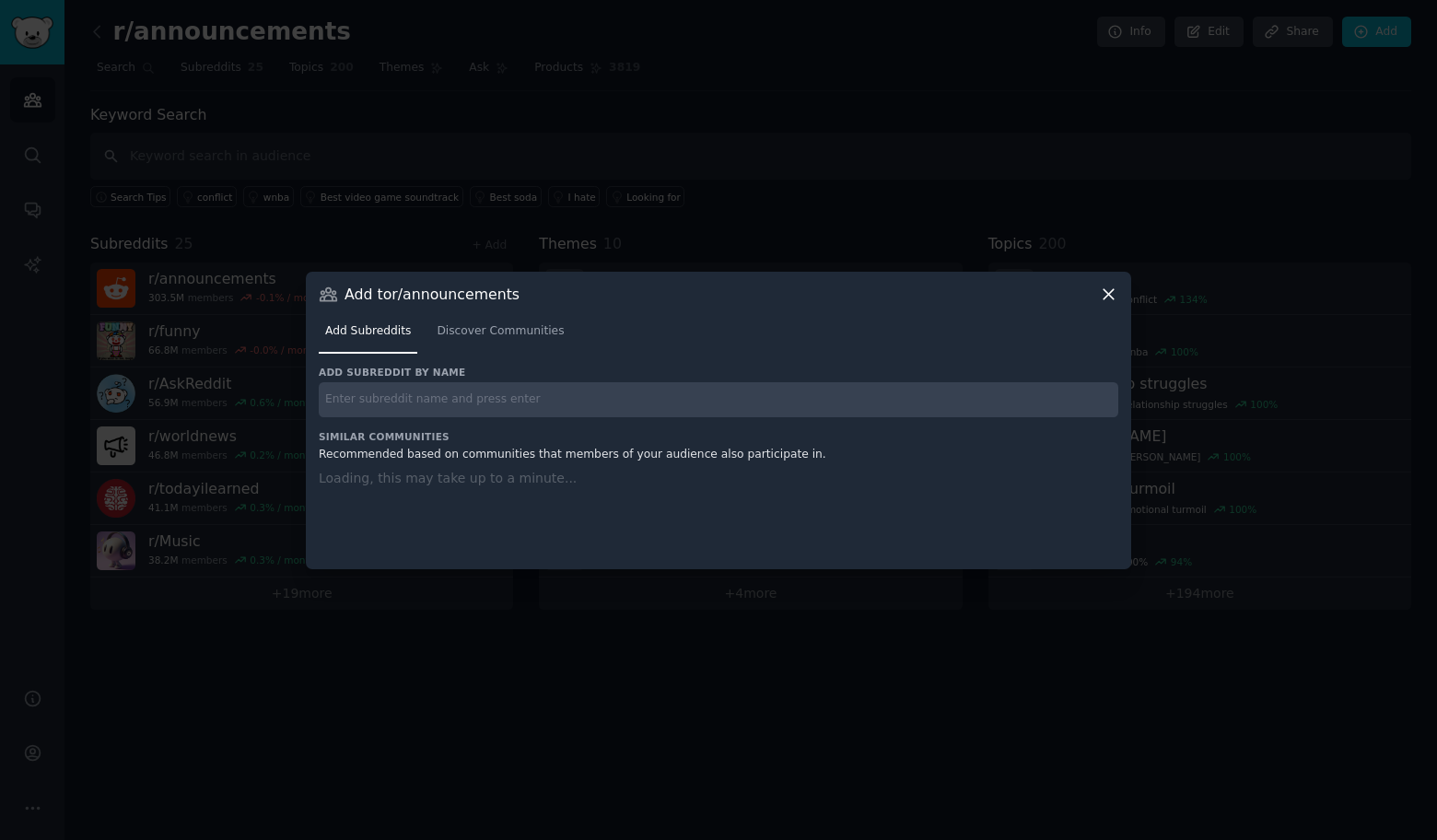
click at [471, 387] on input "text" at bounding box center [718, 399] width 800 height 36
paste input "r/TravelHacks"
type input "r/TravelHacks"
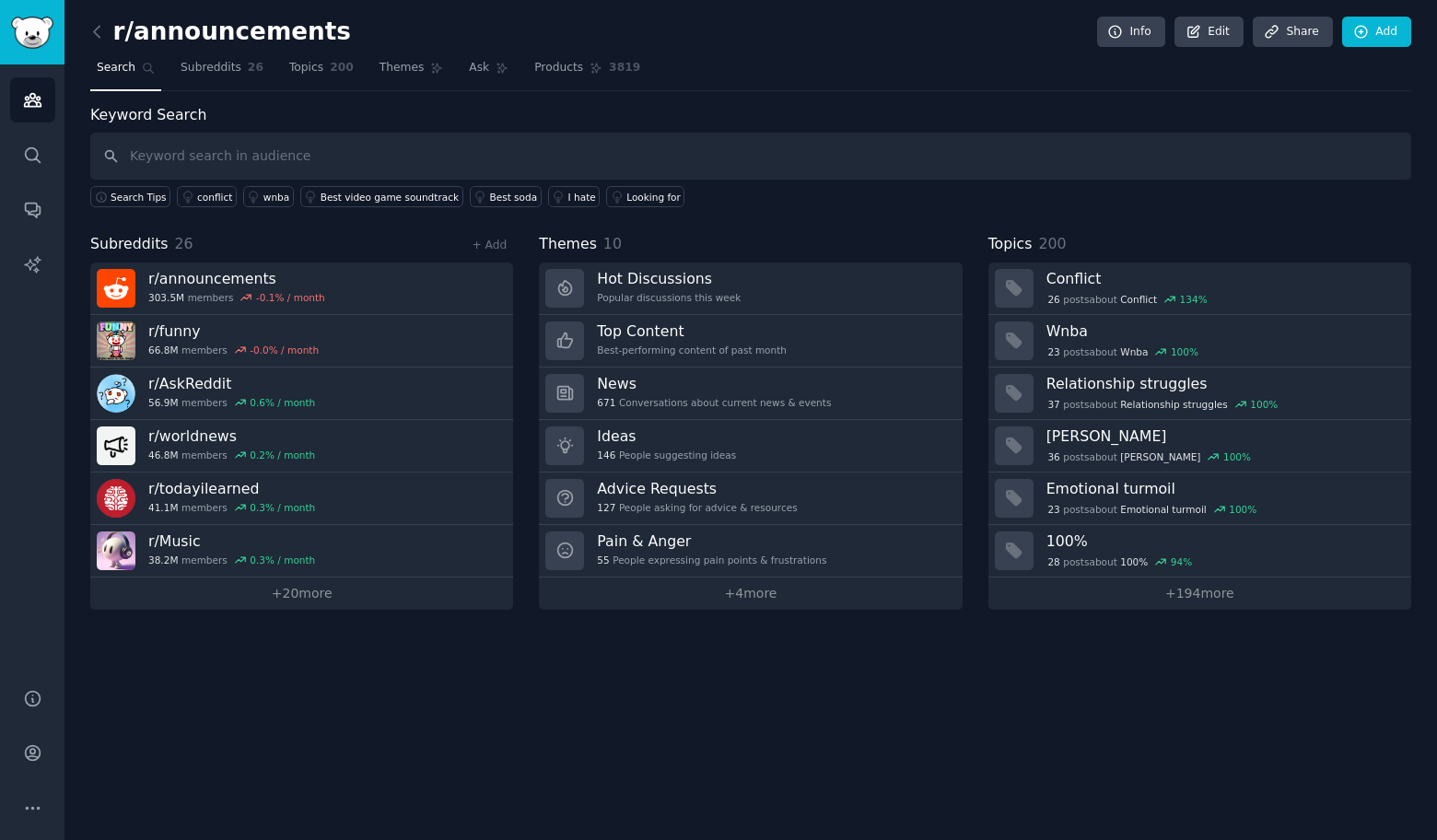
click at [489, 236] on div "+ Add" at bounding box center [489, 244] width 48 height 19
click at [488, 241] on link "+ Add" at bounding box center [489, 245] width 35 height 13
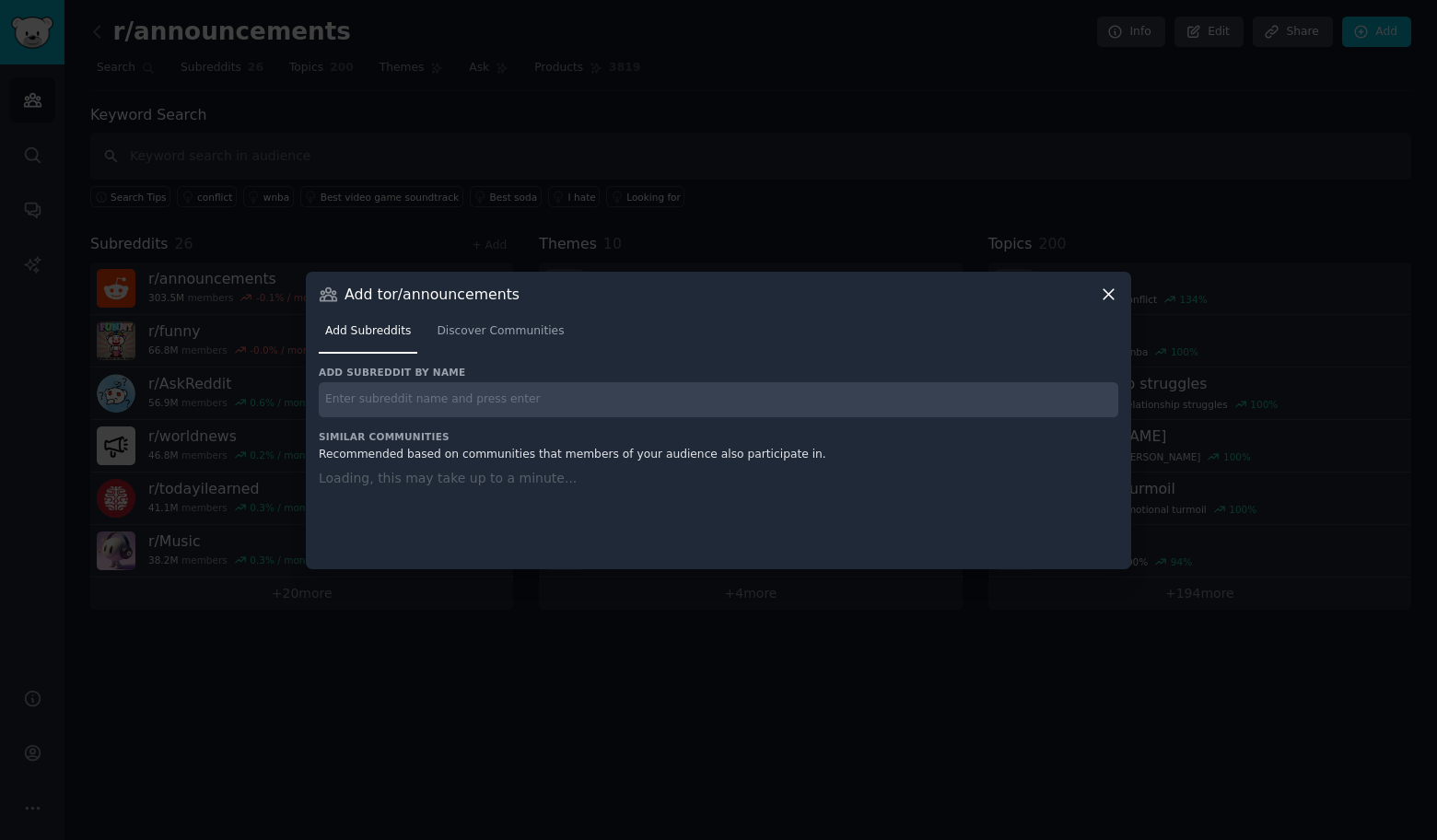
click at [432, 392] on input "text" at bounding box center [718, 399] width 800 height 36
paste input "r/Economics"
type input "r/Economics"
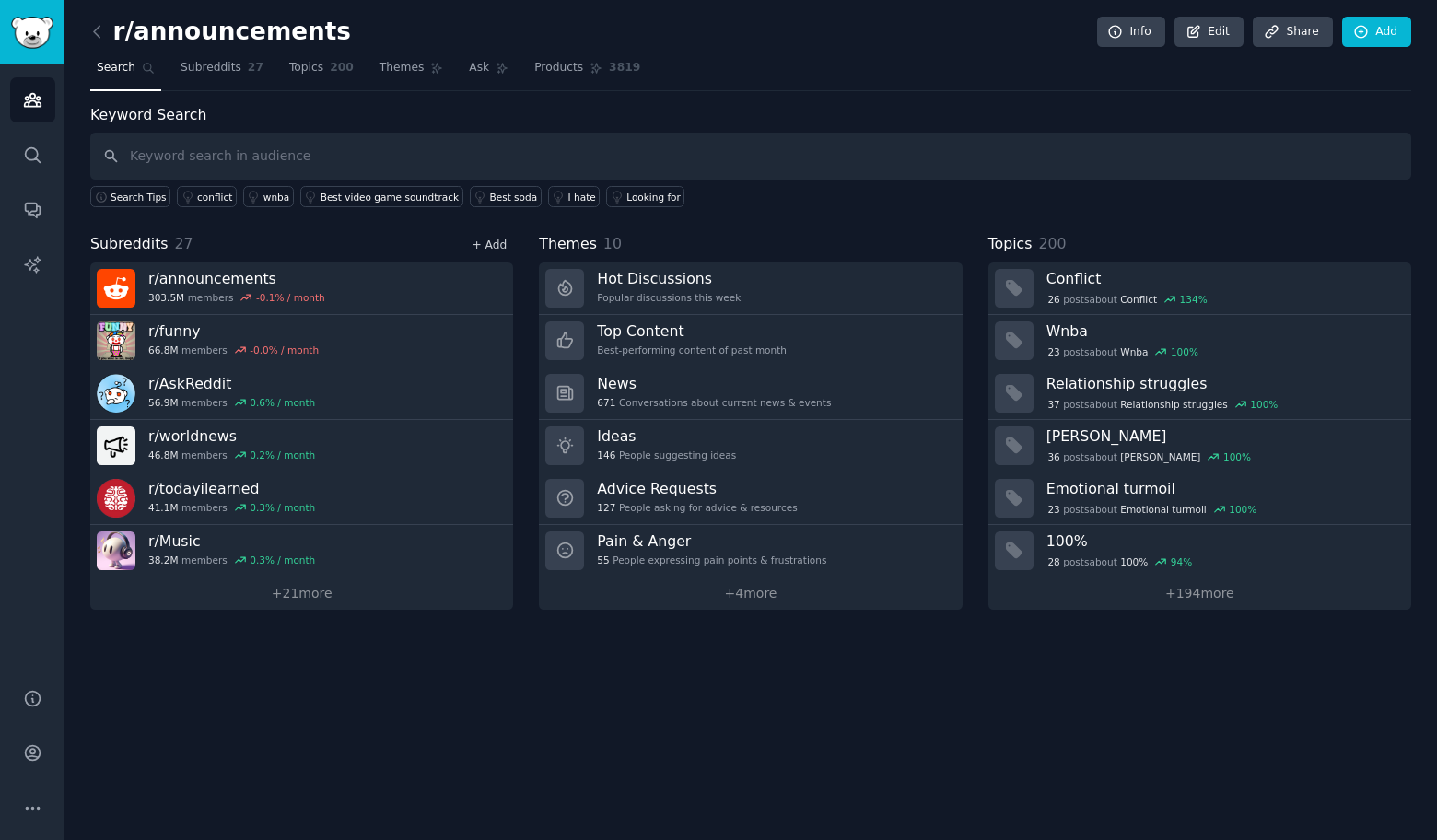
click at [496, 243] on link "+ Add" at bounding box center [489, 245] width 35 height 13
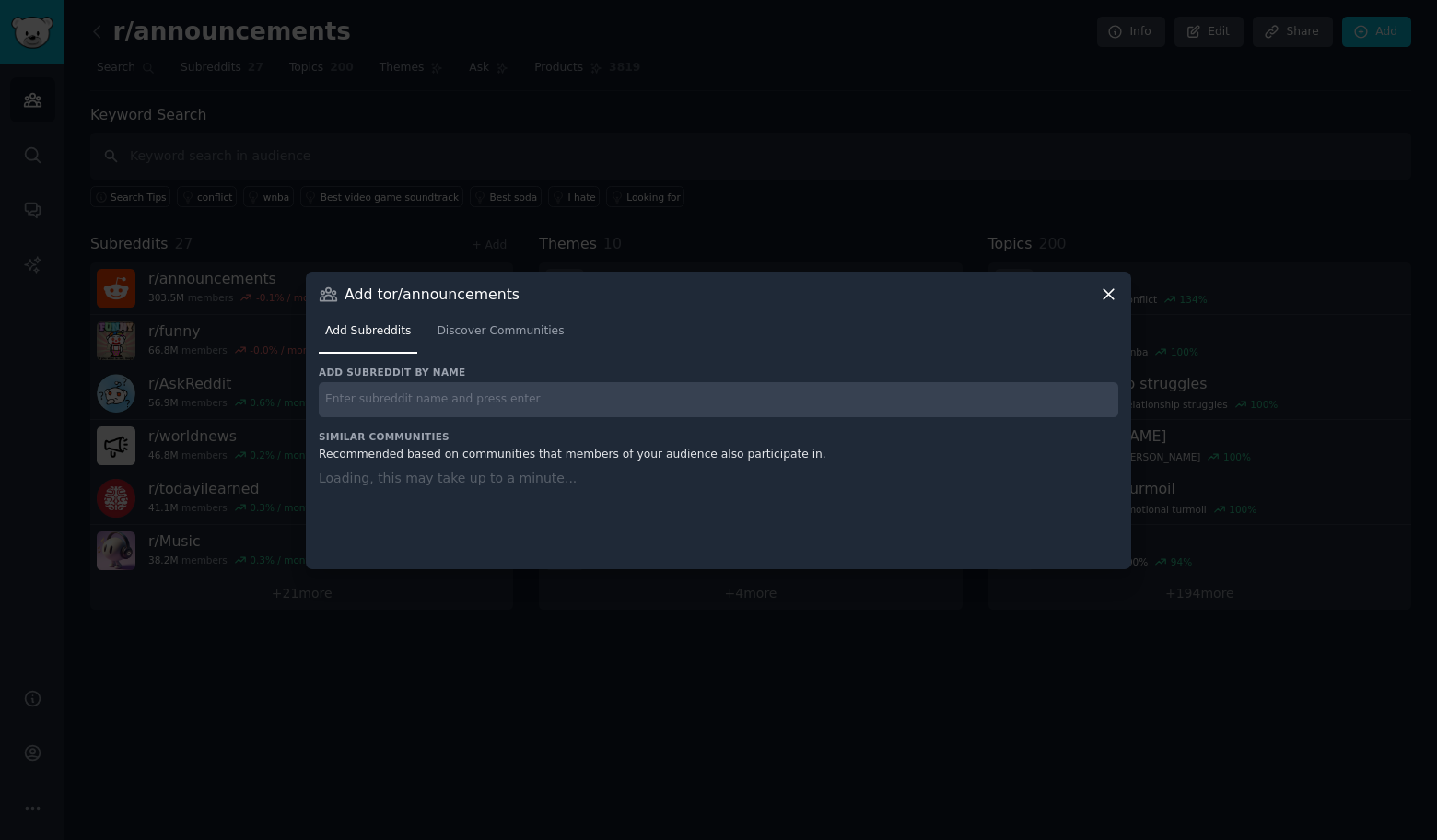
click at [497, 391] on input "text" at bounding box center [718, 399] width 800 height 36
paste input "r/psychology"
type input "r/psychology"
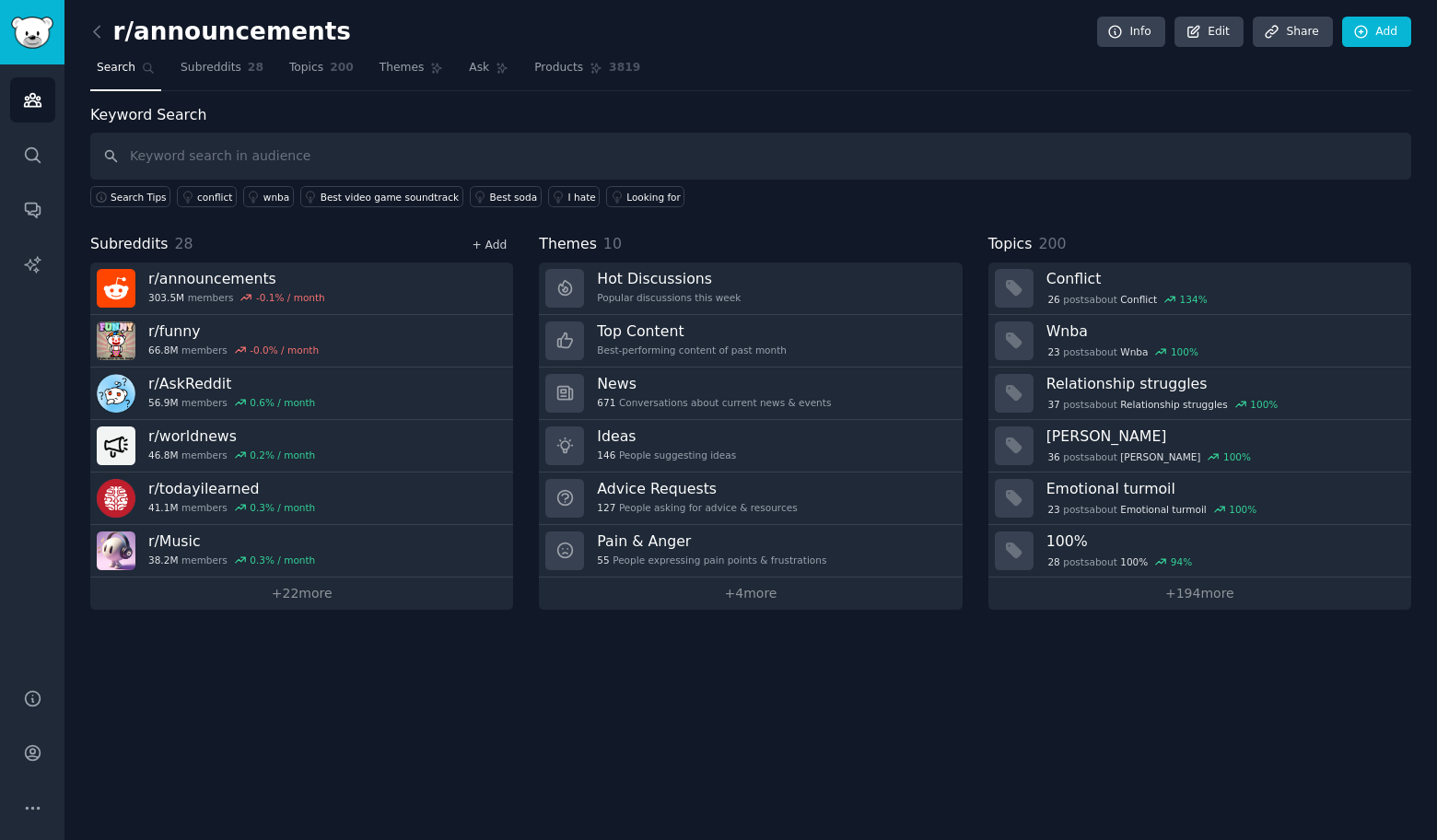
click at [496, 244] on link "+ Add" at bounding box center [489, 245] width 35 height 13
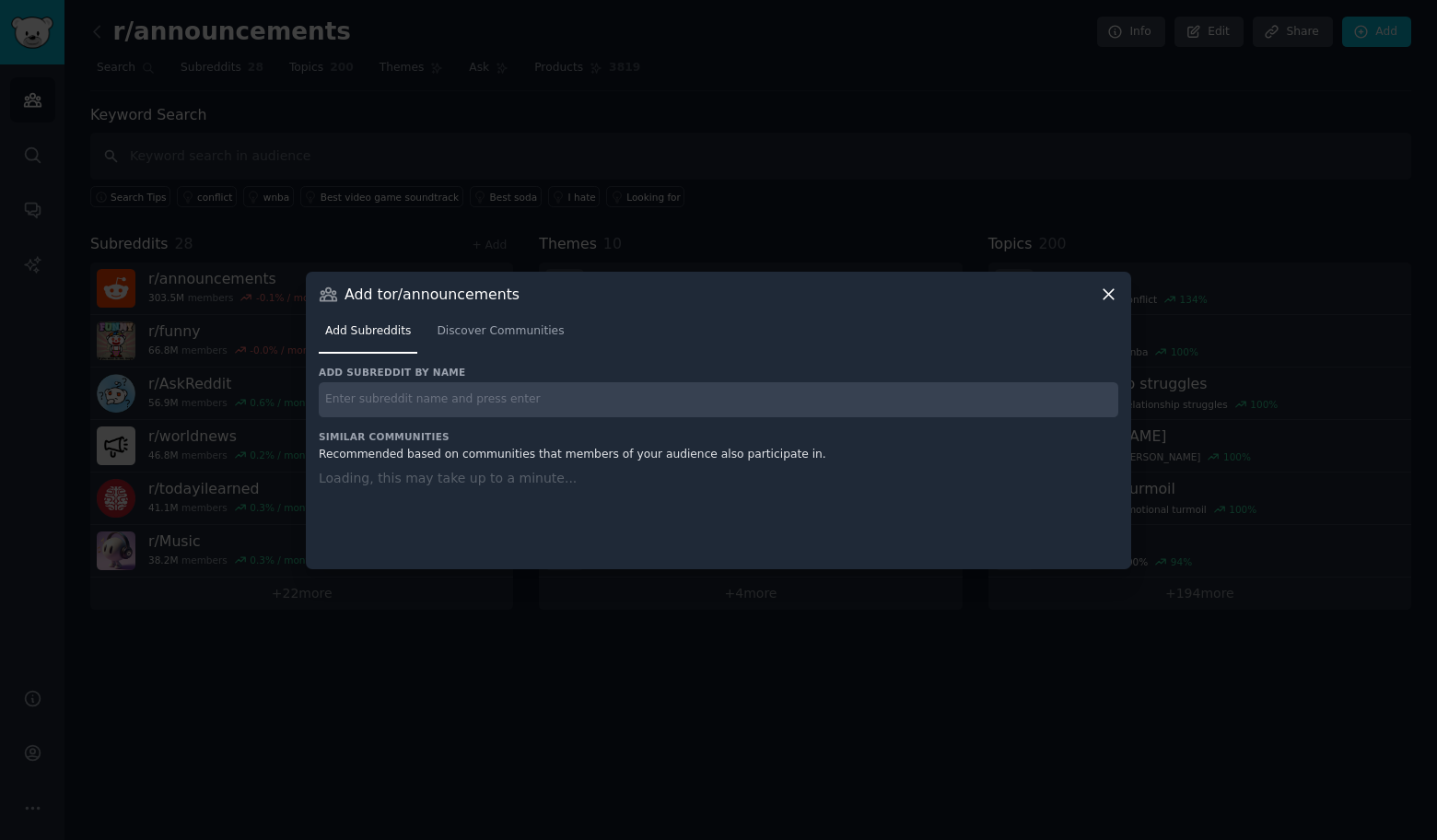
click at [516, 413] on input "text" at bounding box center [718, 399] width 800 height 36
click at [516, 401] on input "text" at bounding box center [718, 399] width 800 height 36
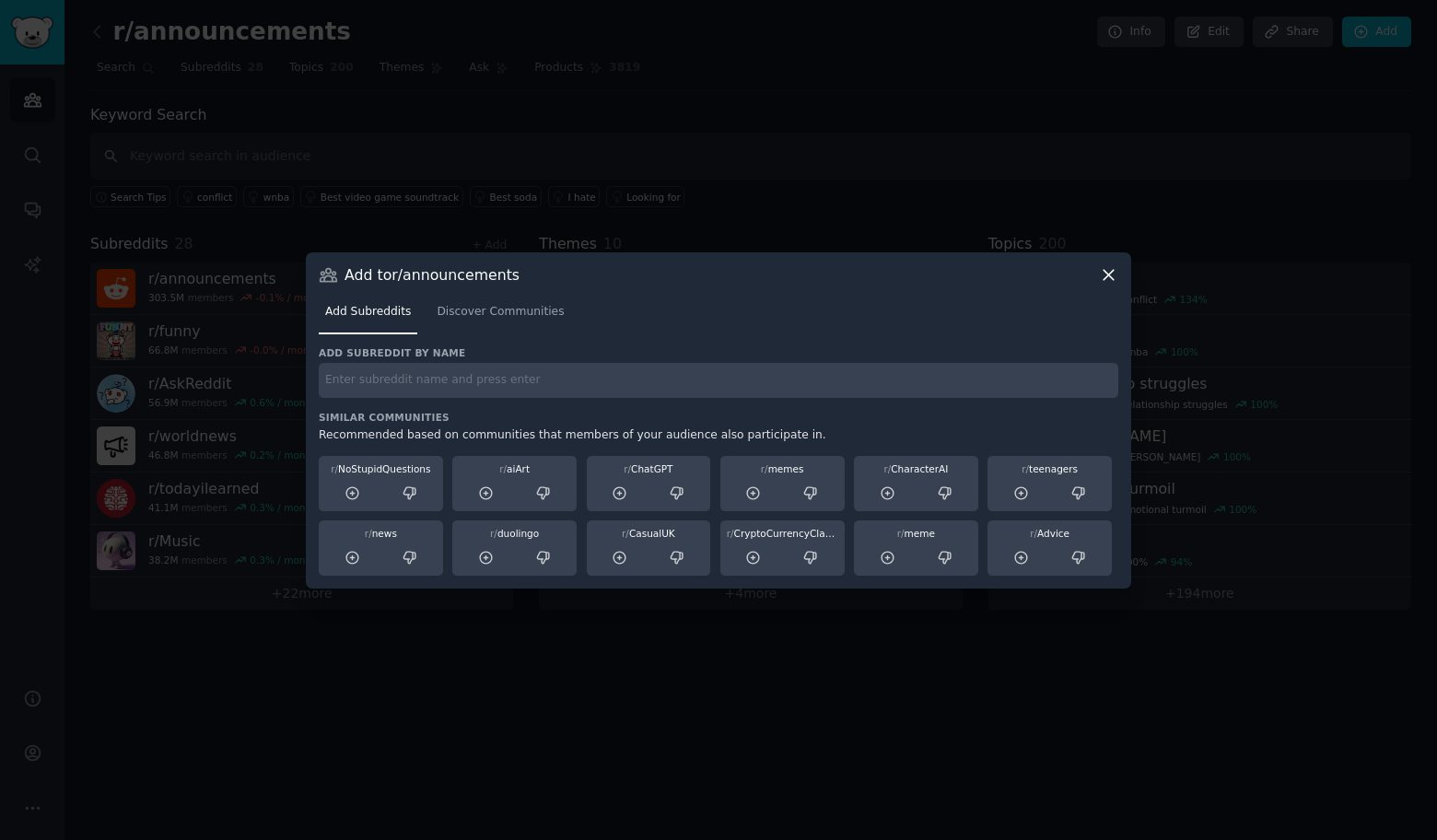
click at [516, 400] on div "Add subreddit by name Similar Communities Recommended based on communities that…" at bounding box center [718, 460] width 800 height 230
paste input "r/Entrepreneur"
type input "r/Entrepreneur"
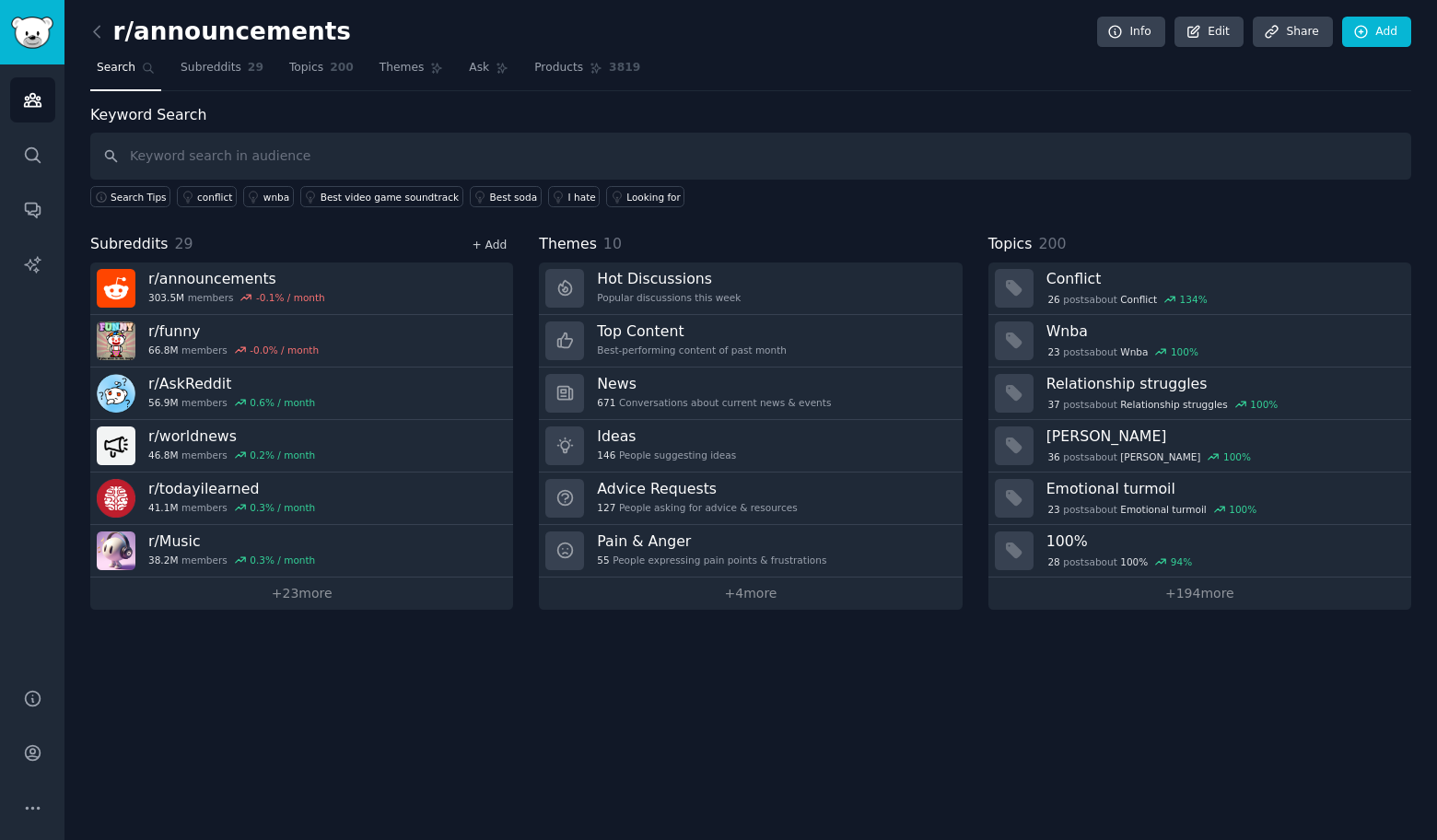
click at [490, 243] on link "+ Add" at bounding box center [489, 245] width 35 height 13
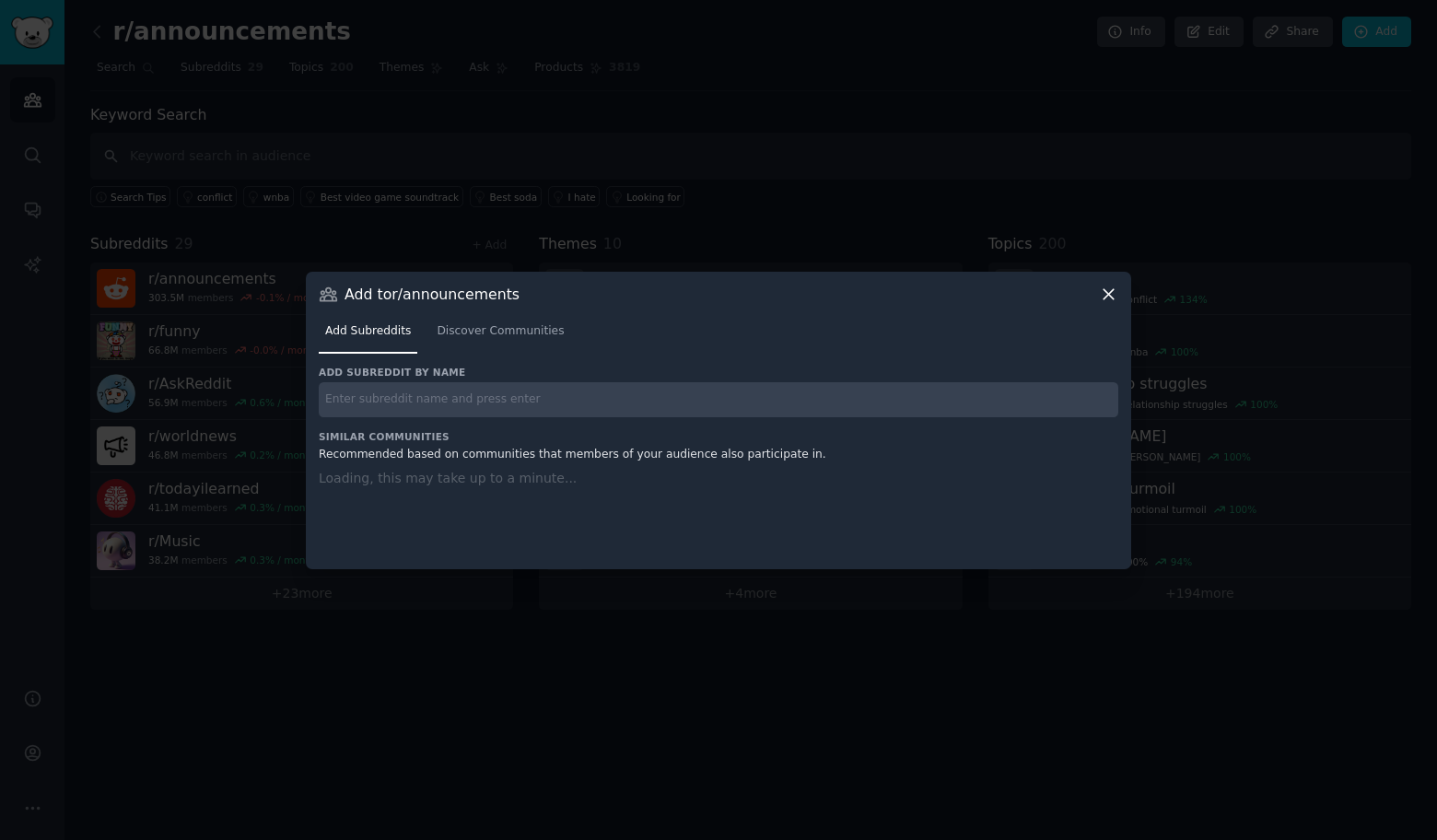
click at [470, 402] on input "text" at bounding box center [718, 399] width 800 height 36
paste input "r/unitedkingdom"
type input "r/unitedkingdom"
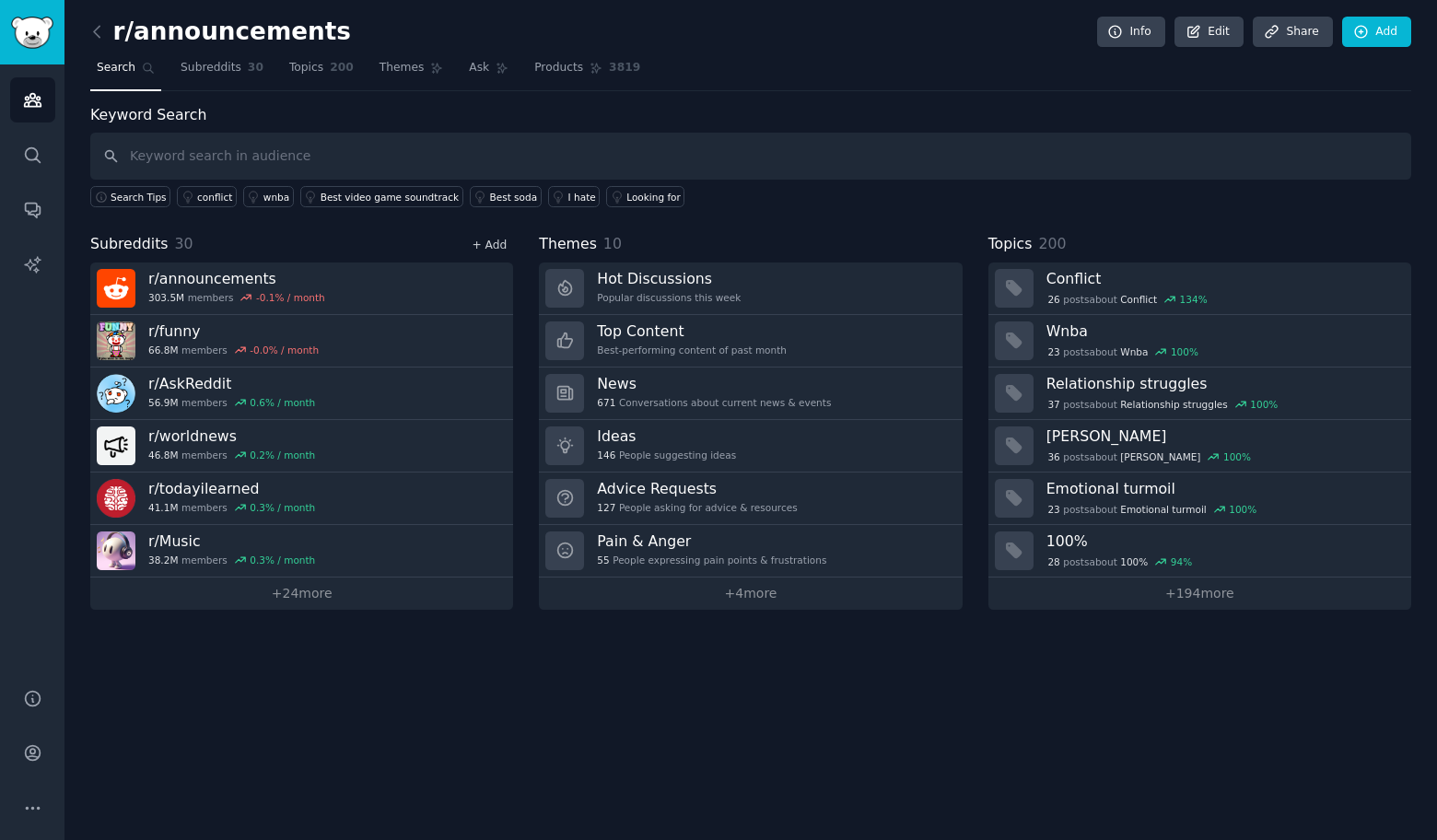
click at [493, 243] on link "+ Add" at bounding box center [489, 245] width 35 height 13
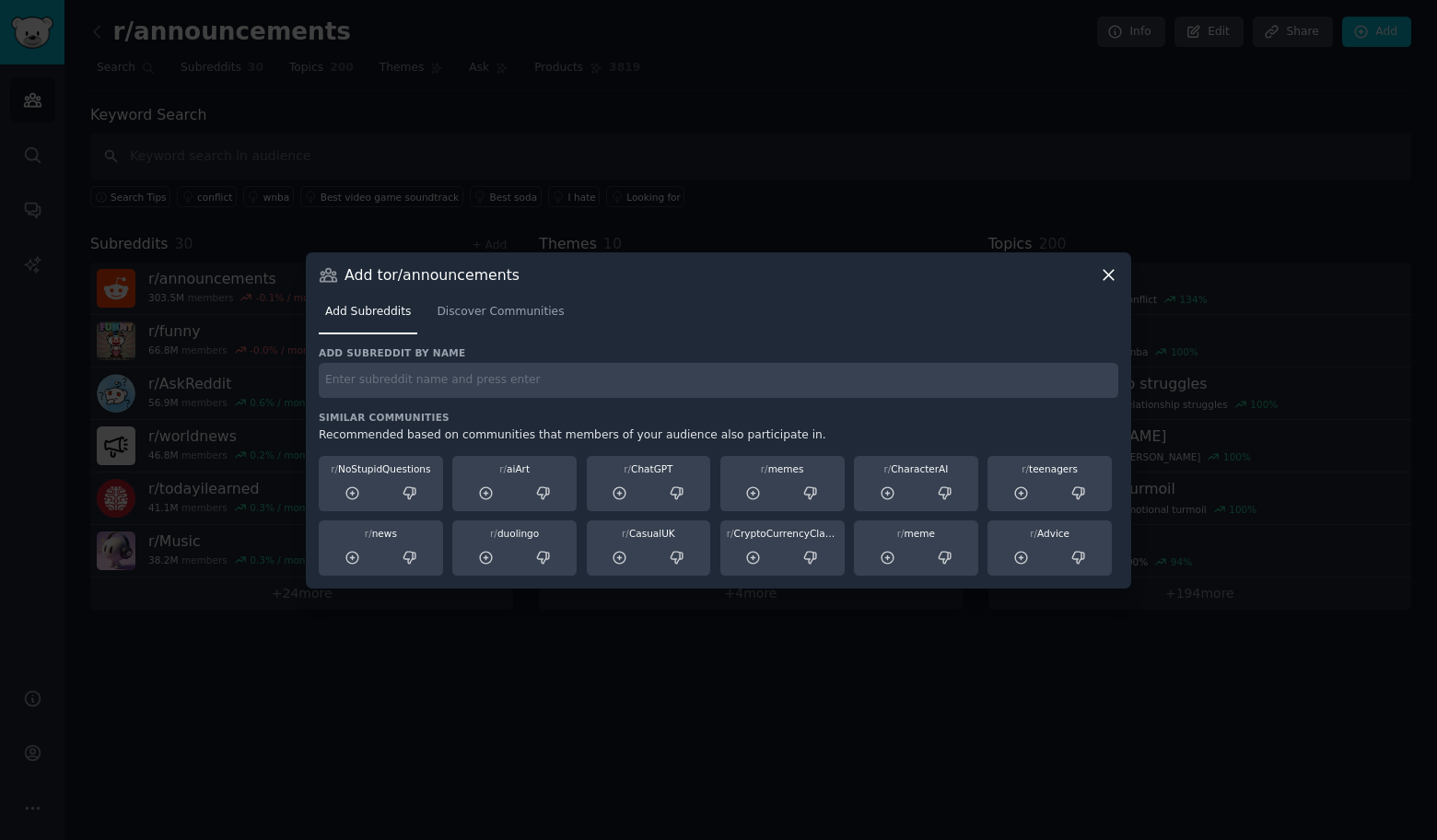
click at [655, 376] on input "text" at bounding box center [718, 380] width 800 height 36
paste input "r/solotravel"
type input "r/solotravel"
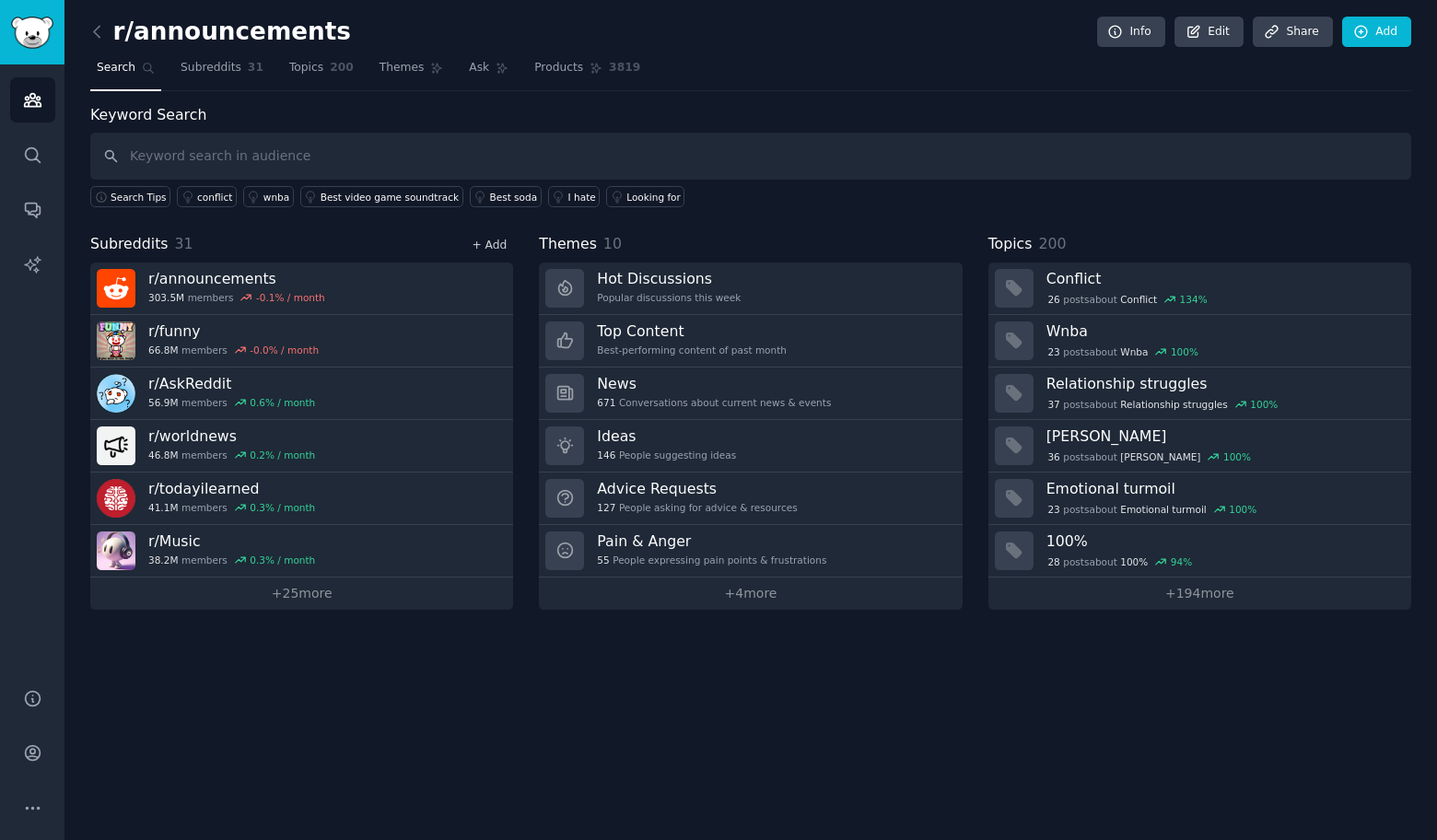
click at [487, 245] on link "+ Add" at bounding box center [489, 245] width 35 height 13
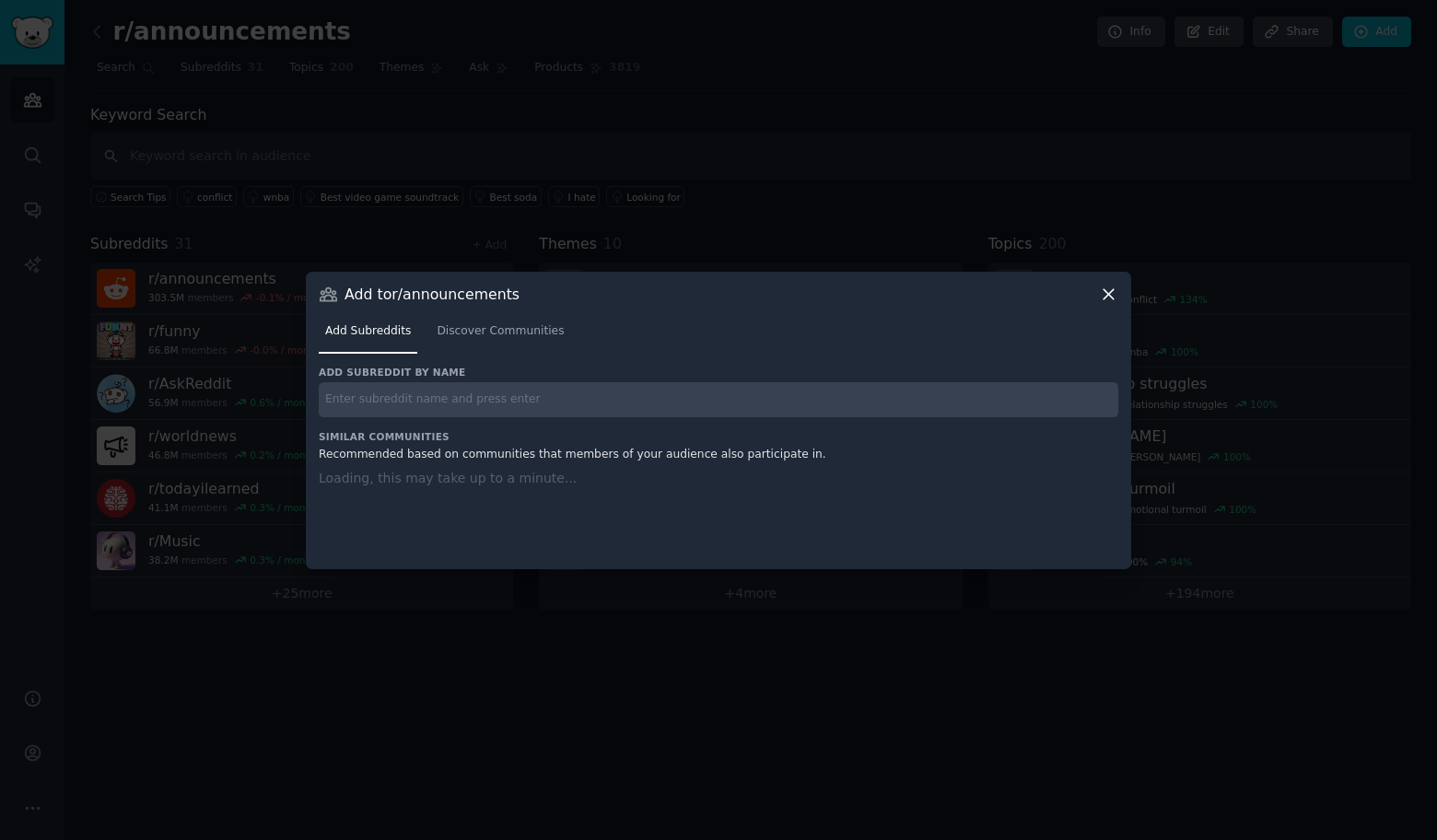
click at [463, 396] on input "text" at bounding box center [718, 399] width 800 height 36
paste input "r/Design"
type input "r/Design"
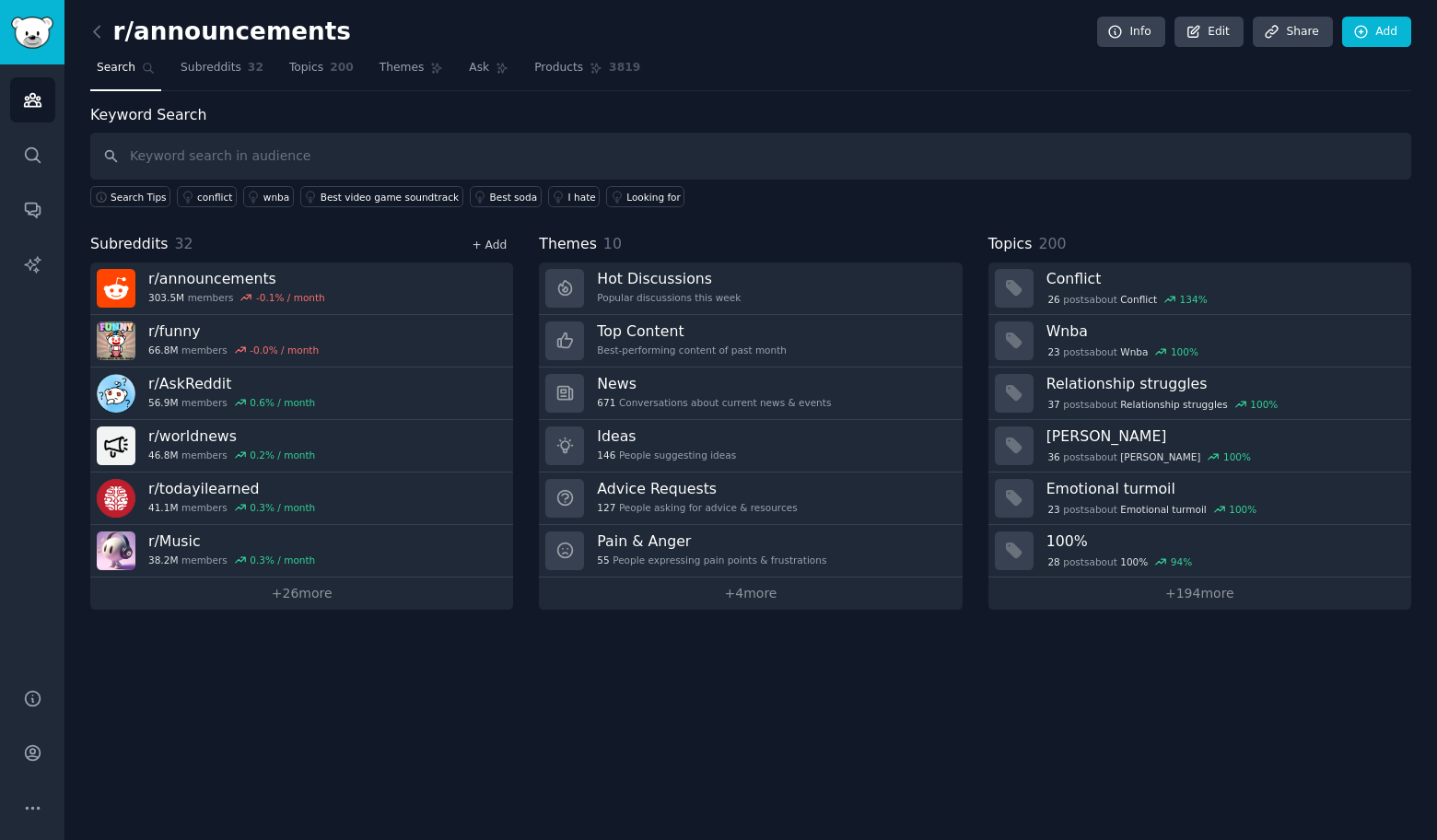
click at [496, 242] on link "+ Add" at bounding box center [489, 245] width 35 height 13
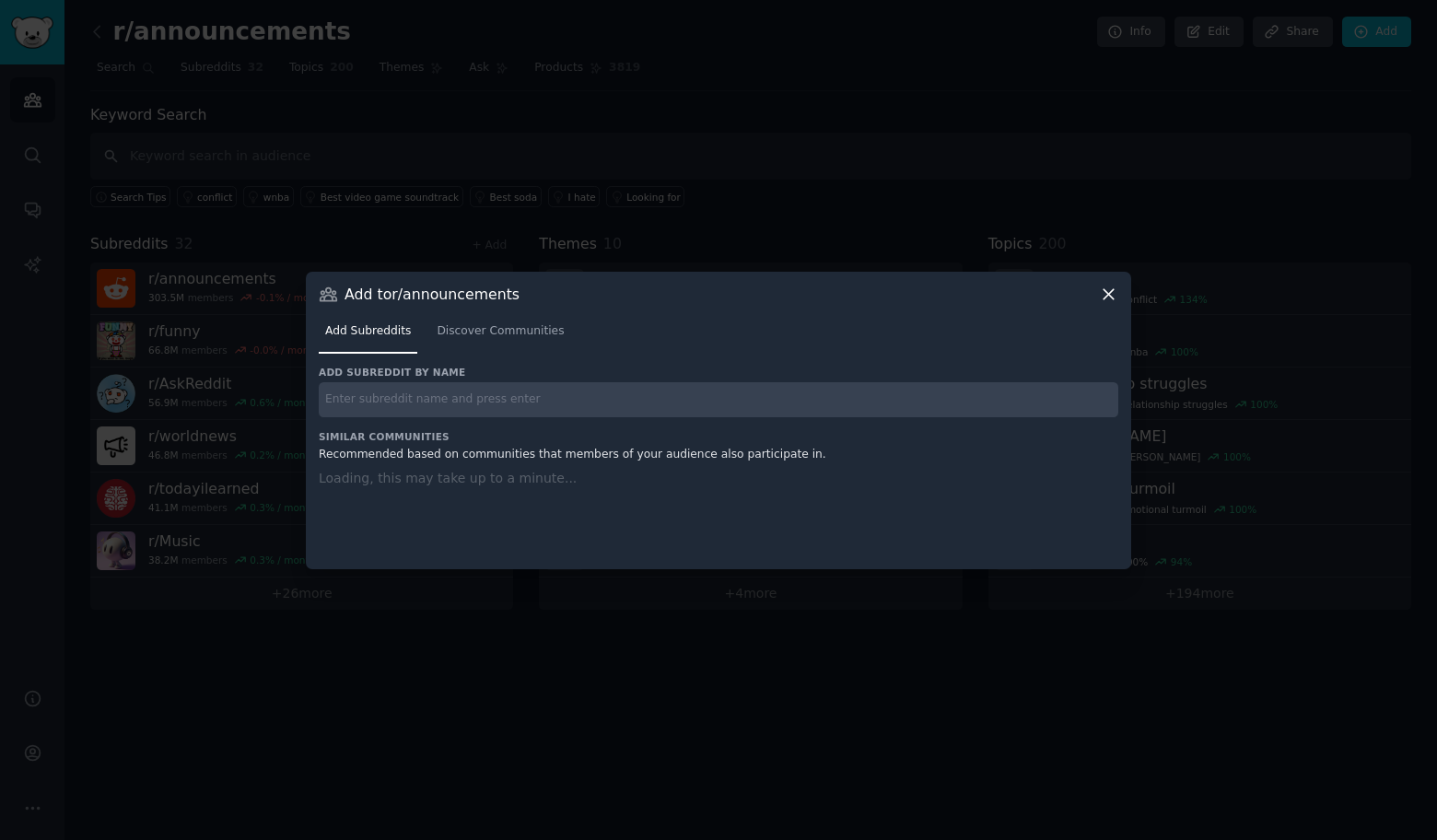
click at [496, 383] on input "text" at bounding box center [718, 399] width 800 height 36
paste input "r/relationships"
type input "r/relationships"
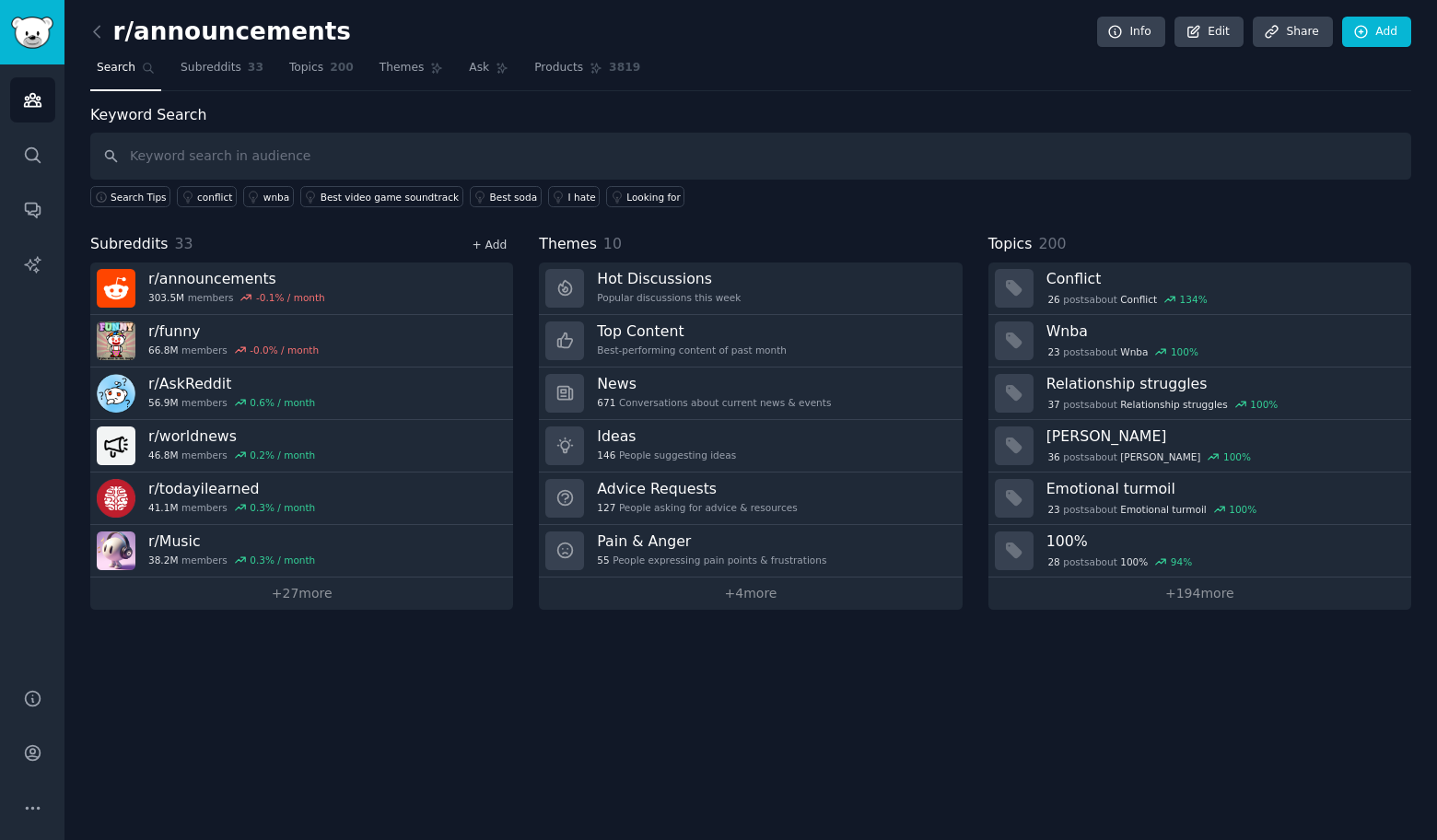
click at [492, 243] on link "+ Add" at bounding box center [489, 245] width 35 height 13
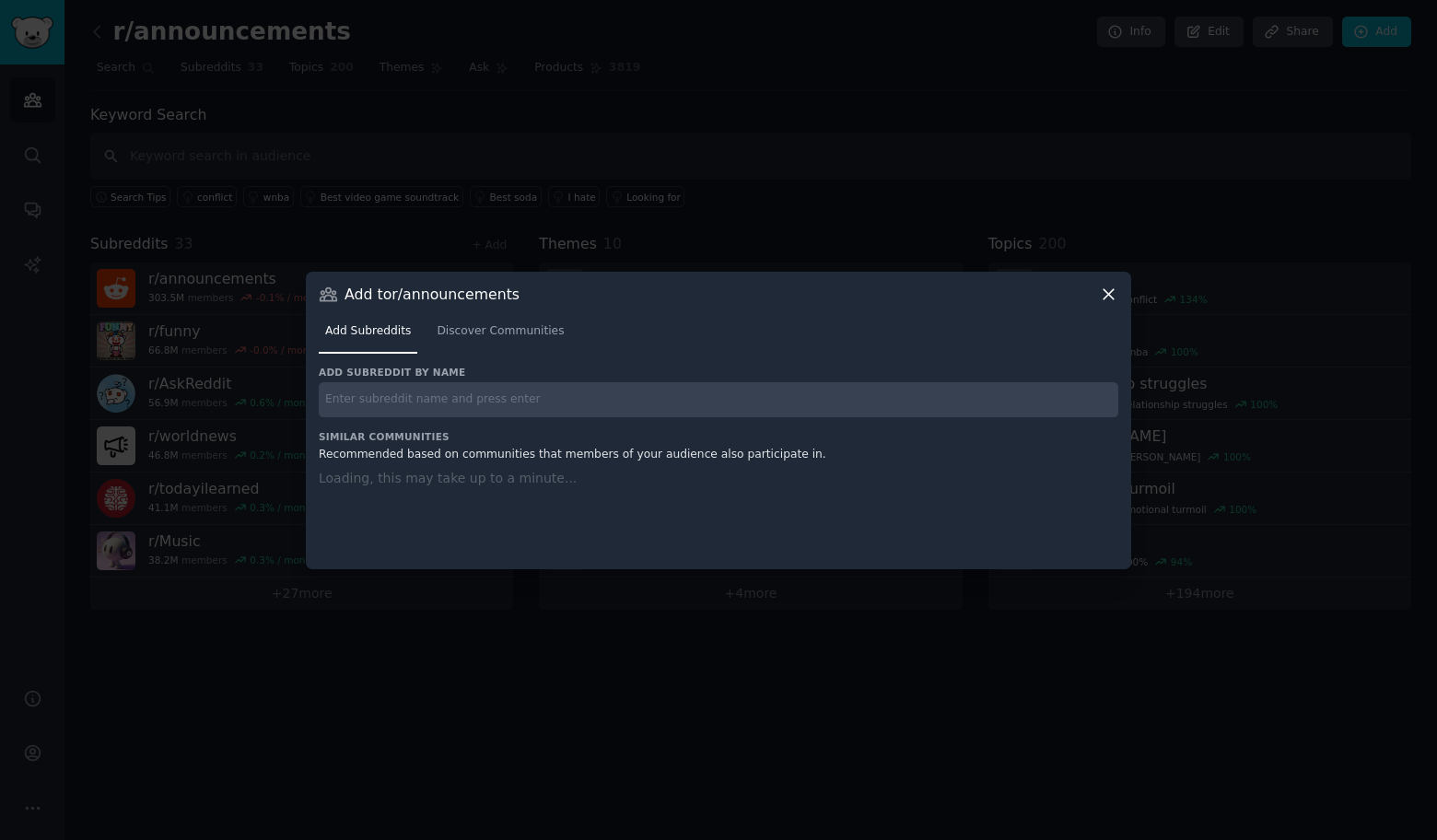
click at [498, 401] on input "text" at bounding box center [718, 399] width 800 height 36
paste input "r/xxfitness"
type input "r/xxfitness"
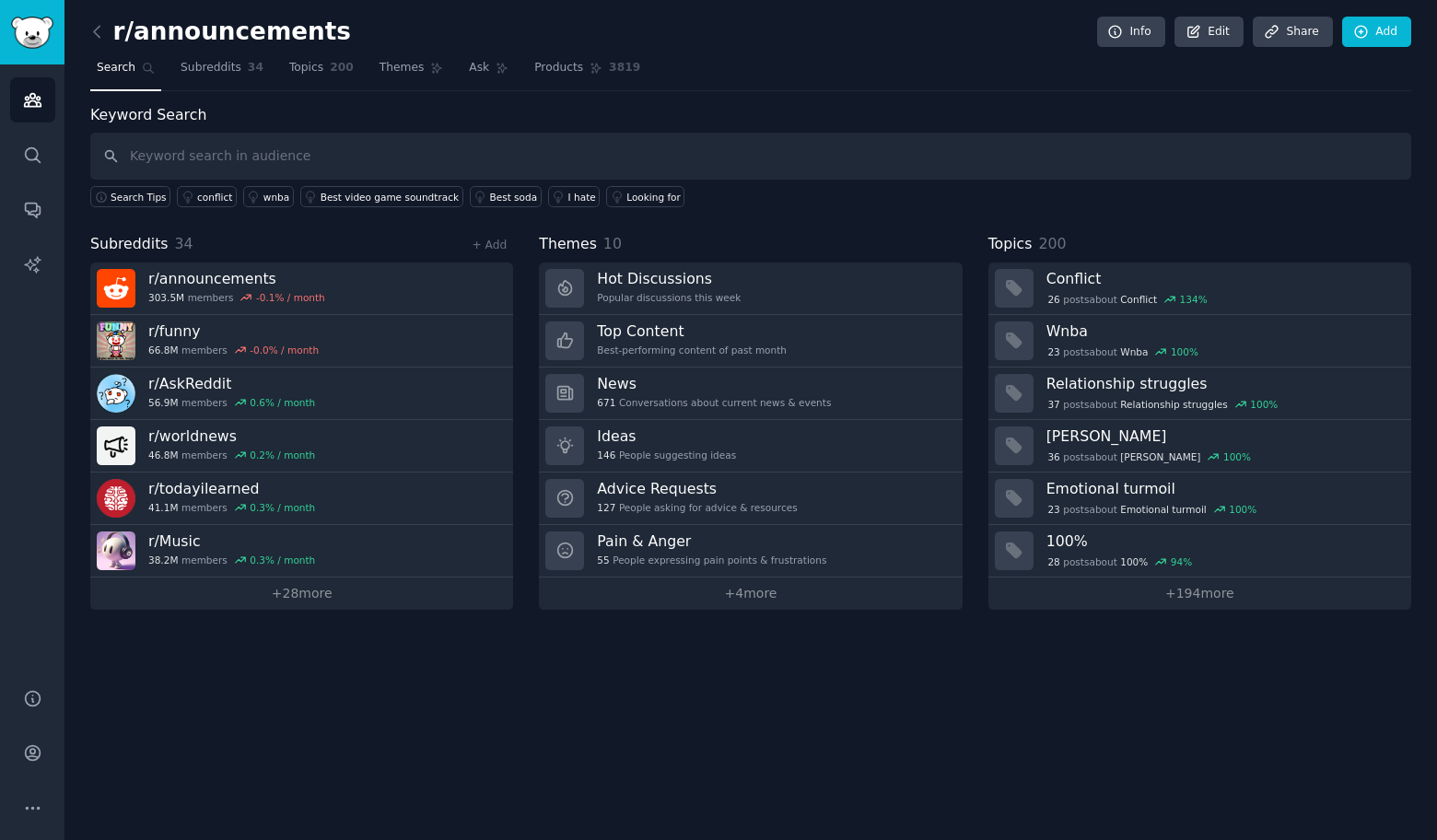
click at [507, 242] on div "+ Add" at bounding box center [489, 244] width 48 height 19
click at [497, 254] on div "Subreddits 34 + Add" at bounding box center [302, 244] width 422 height 23
click at [497, 243] on link "+ Add" at bounding box center [489, 245] width 35 height 13
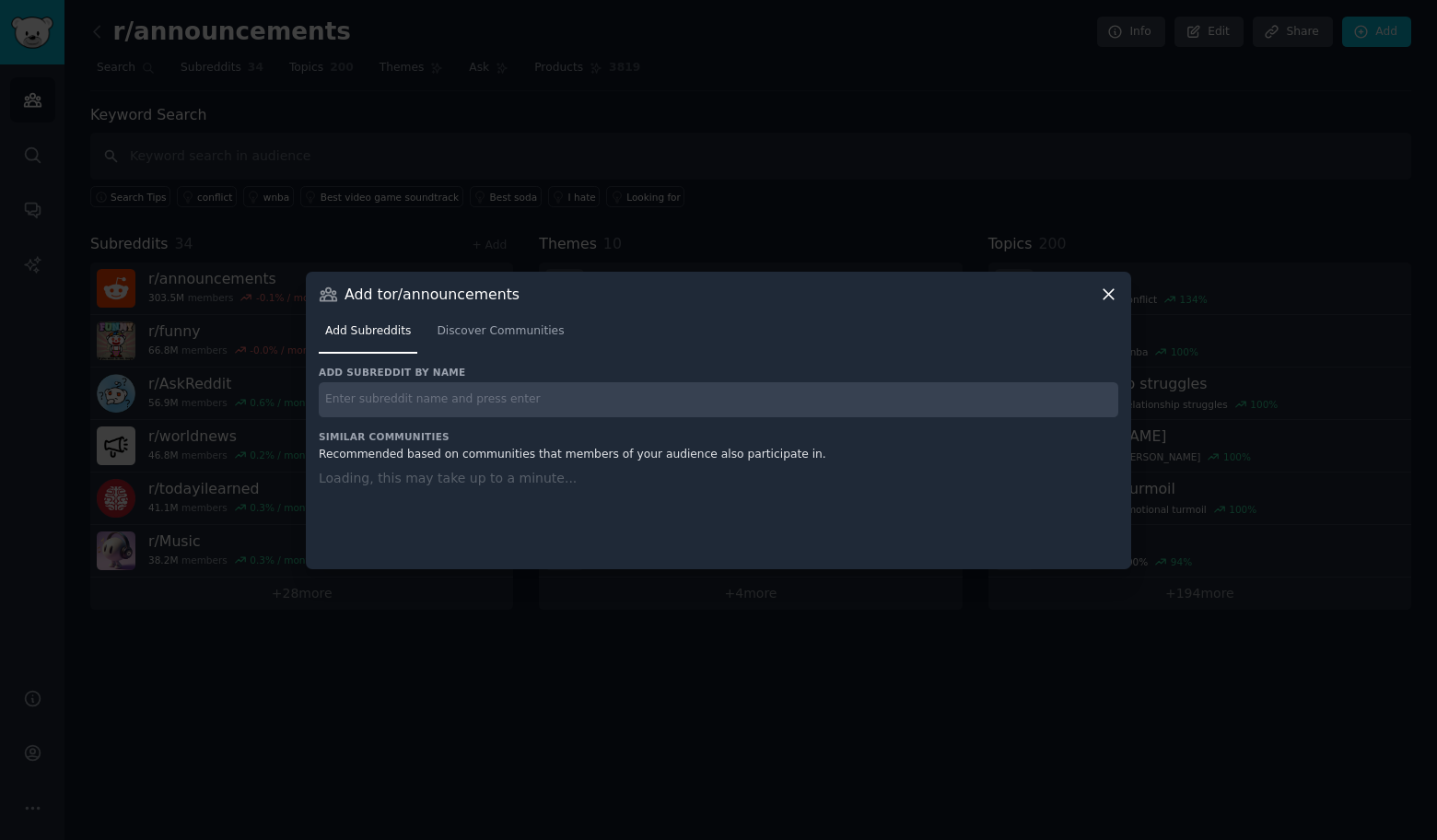
click at [491, 397] on input "text" at bounding box center [718, 399] width 800 height 36
paste input "r/HealthyFood"
type input "r/HealthyFood"
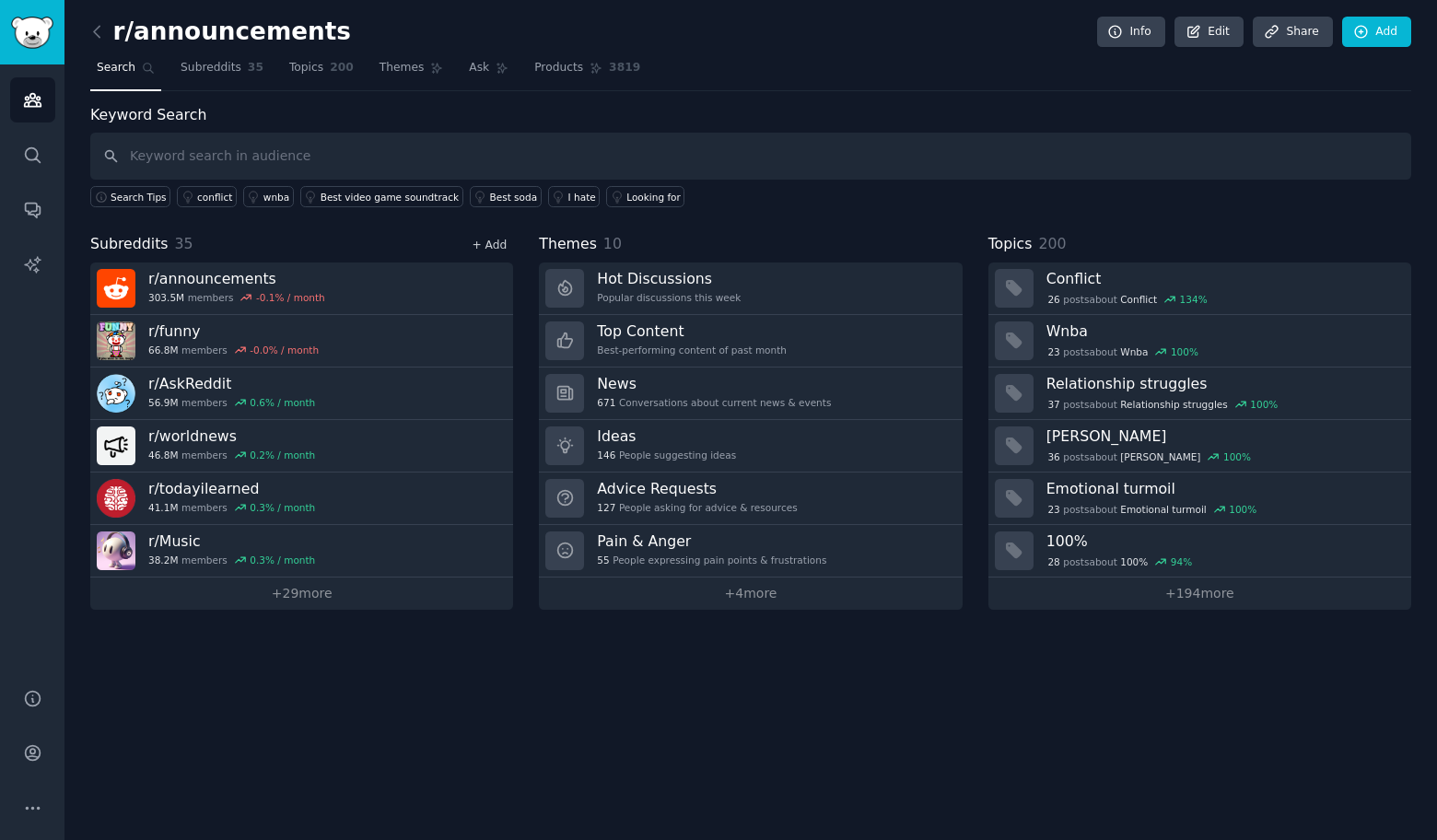
click at [490, 248] on link "+ Add" at bounding box center [489, 245] width 35 height 13
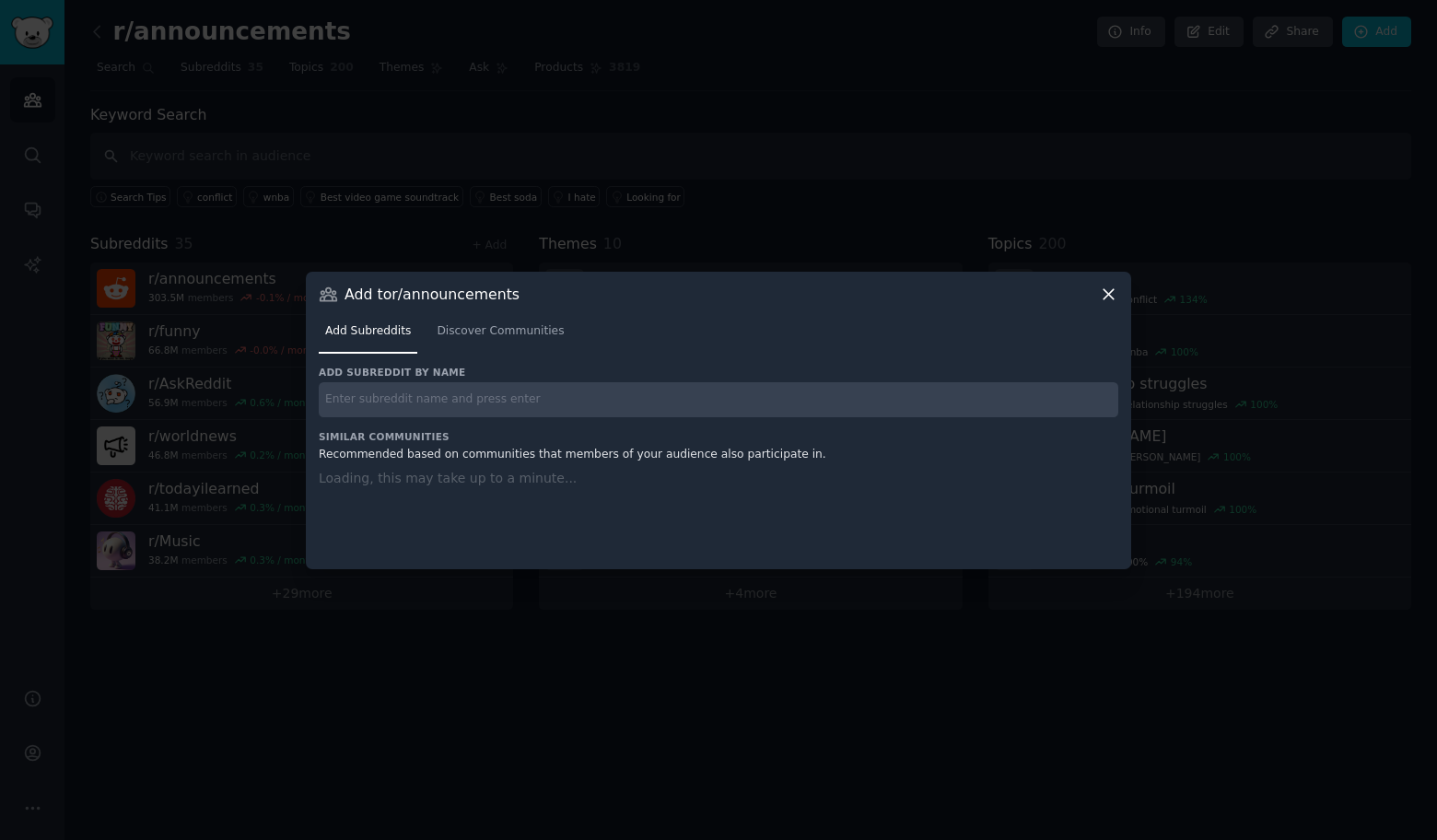
click at [497, 385] on input "text" at bounding box center [718, 399] width 800 height 36
paste input "r/Health"
type input "r/Health"
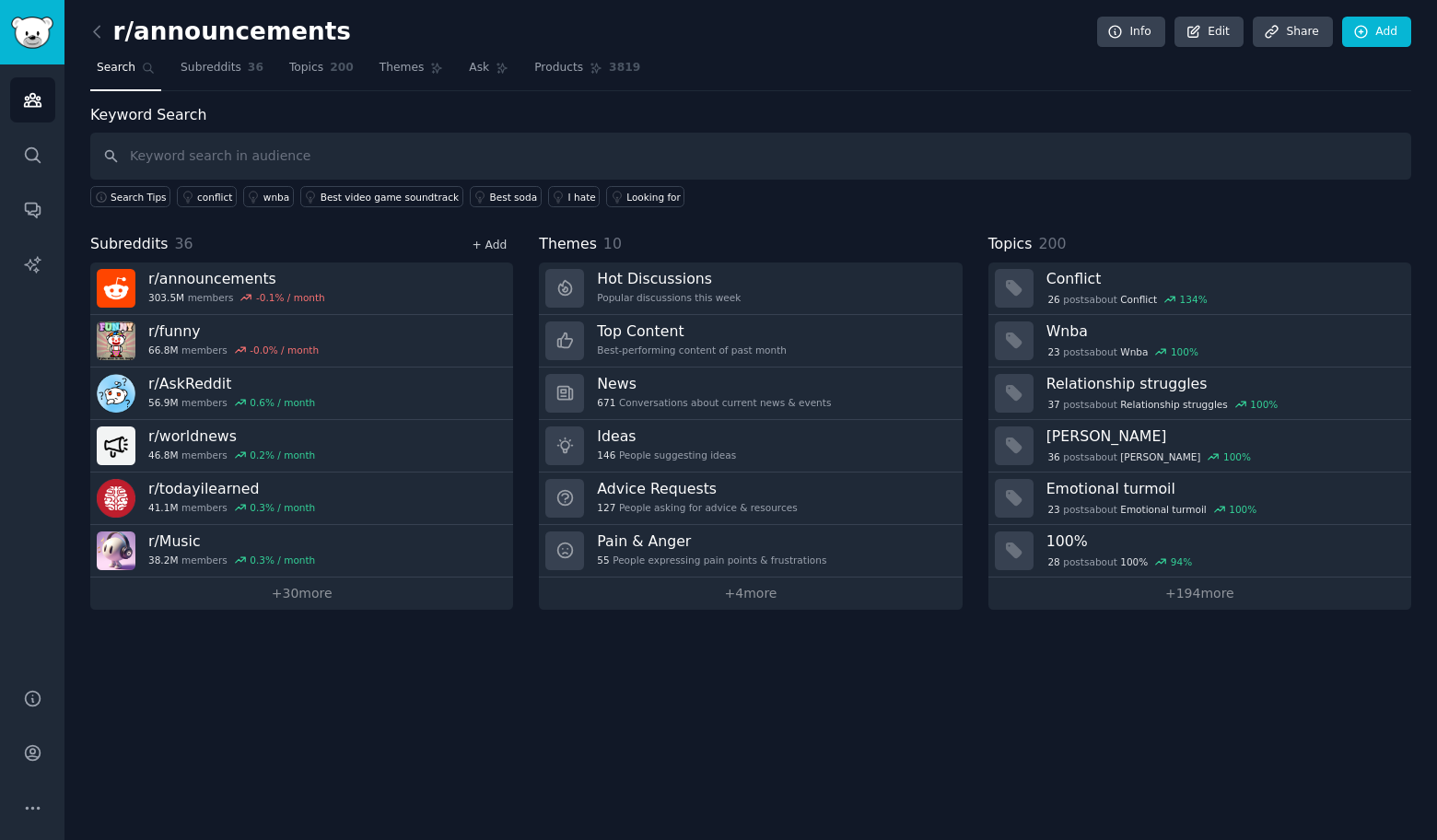
click at [493, 244] on link "+ Add" at bounding box center [489, 245] width 35 height 13
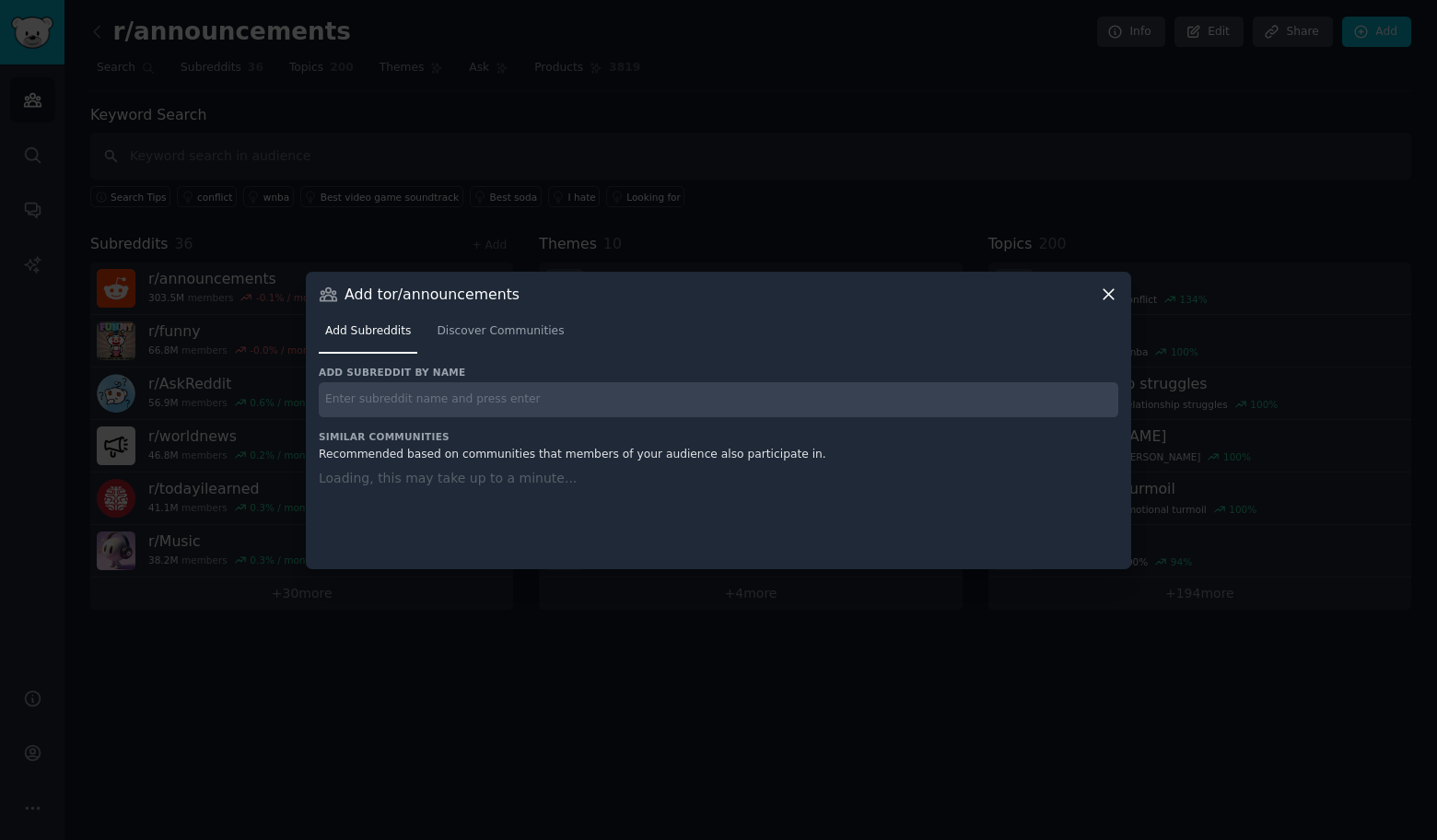
click at [434, 394] on input "text" at bounding box center [718, 399] width 800 height 36
paste input "r/Filmmakers"
type input "r/Filmmakers"
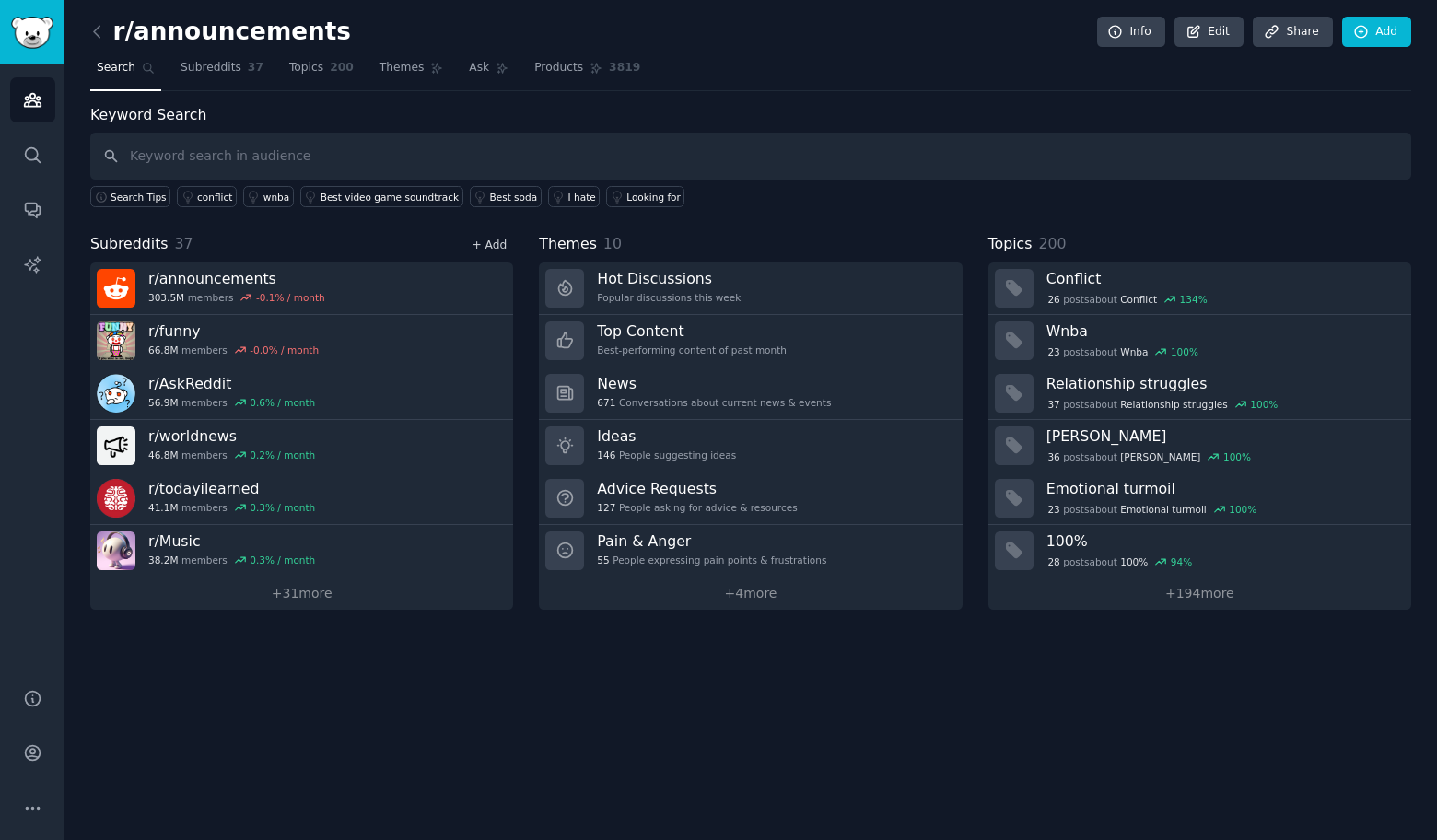
click at [481, 240] on link "+ Add" at bounding box center [489, 245] width 35 height 13
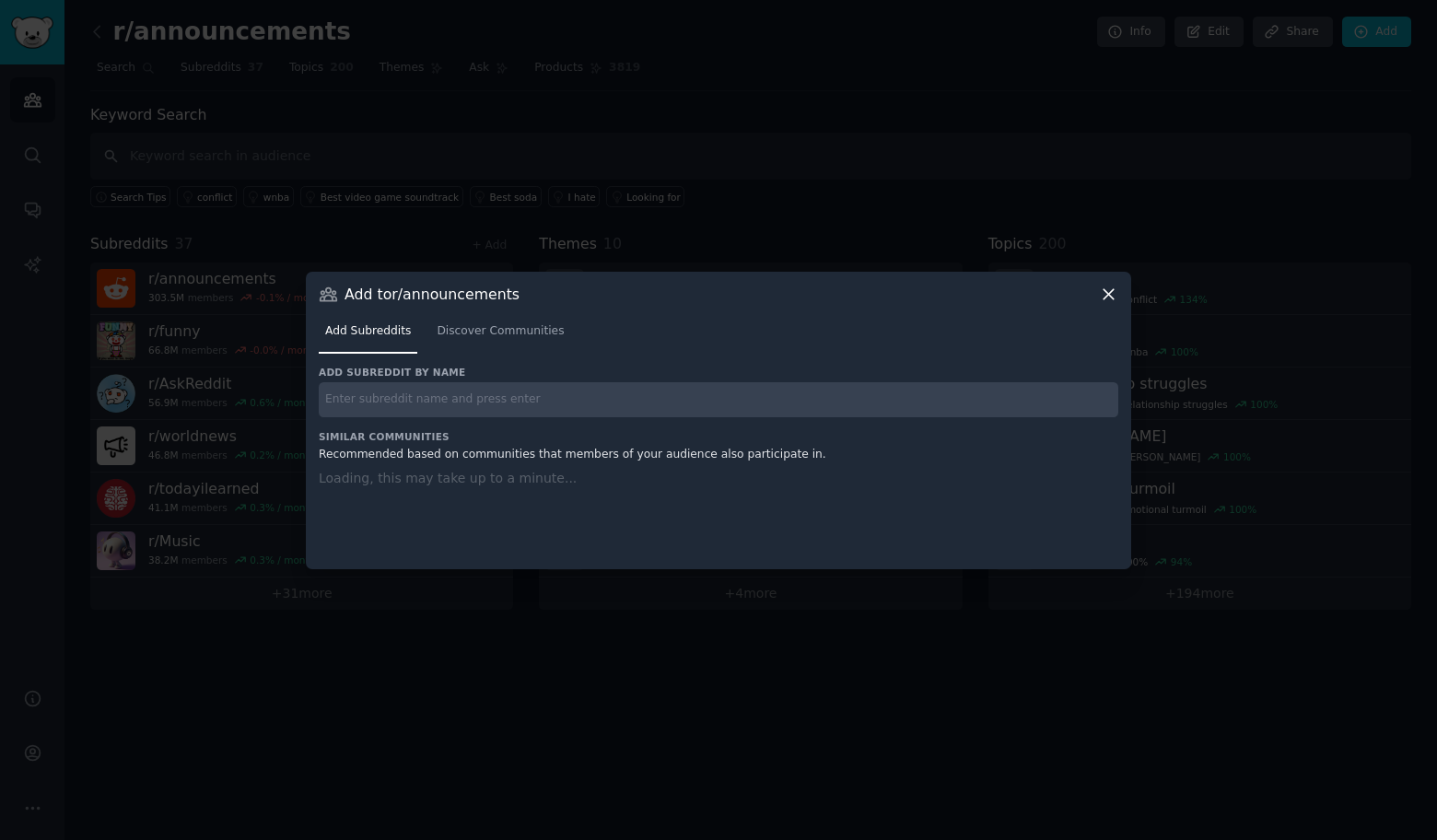
click at [453, 395] on input "text" at bounding box center [718, 399] width 800 height 36
paste input "r/CasualUK"
type input "r/CasualUK"
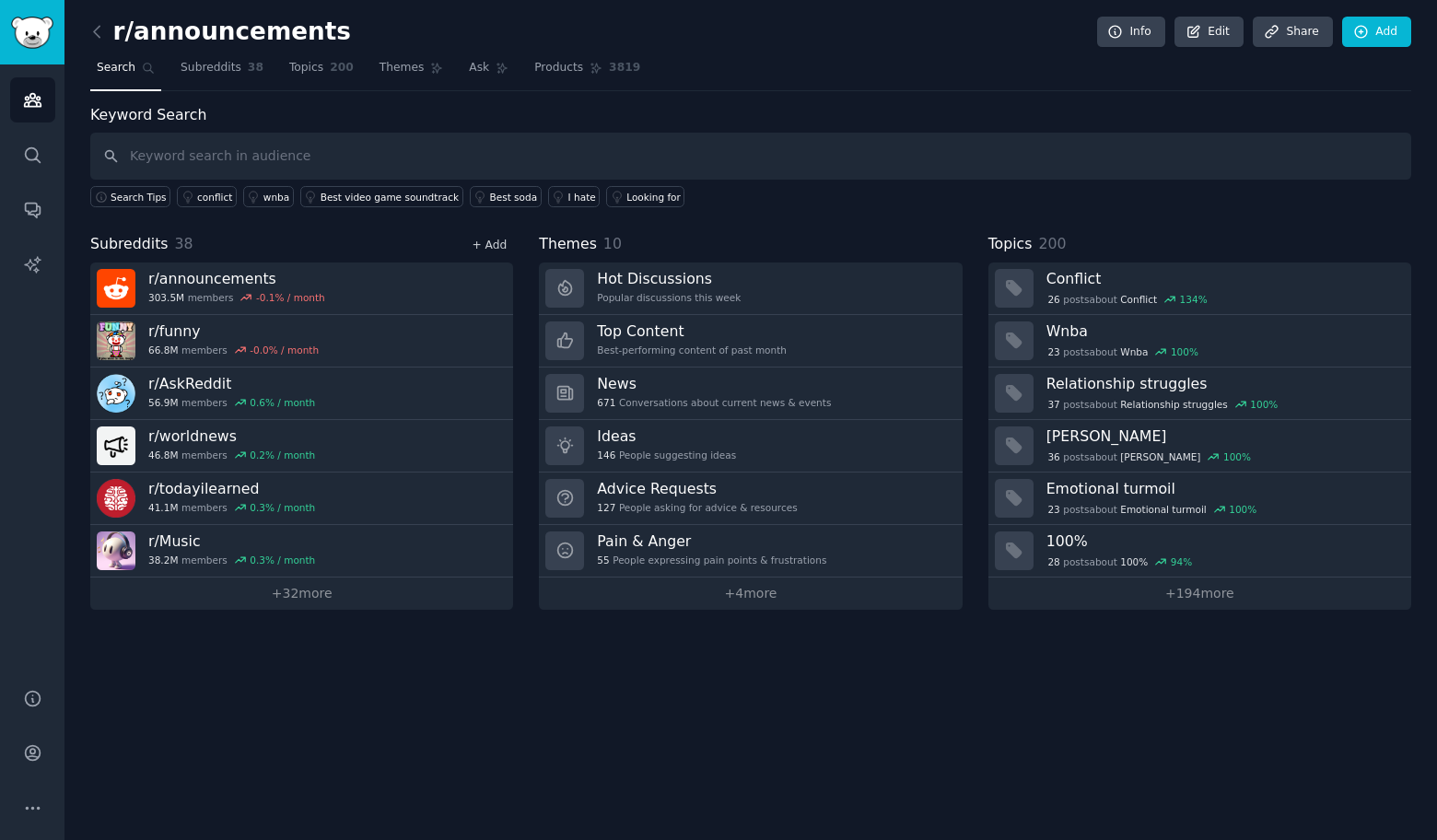
click at [496, 239] on link "+ Add" at bounding box center [489, 245] width 35 height 13
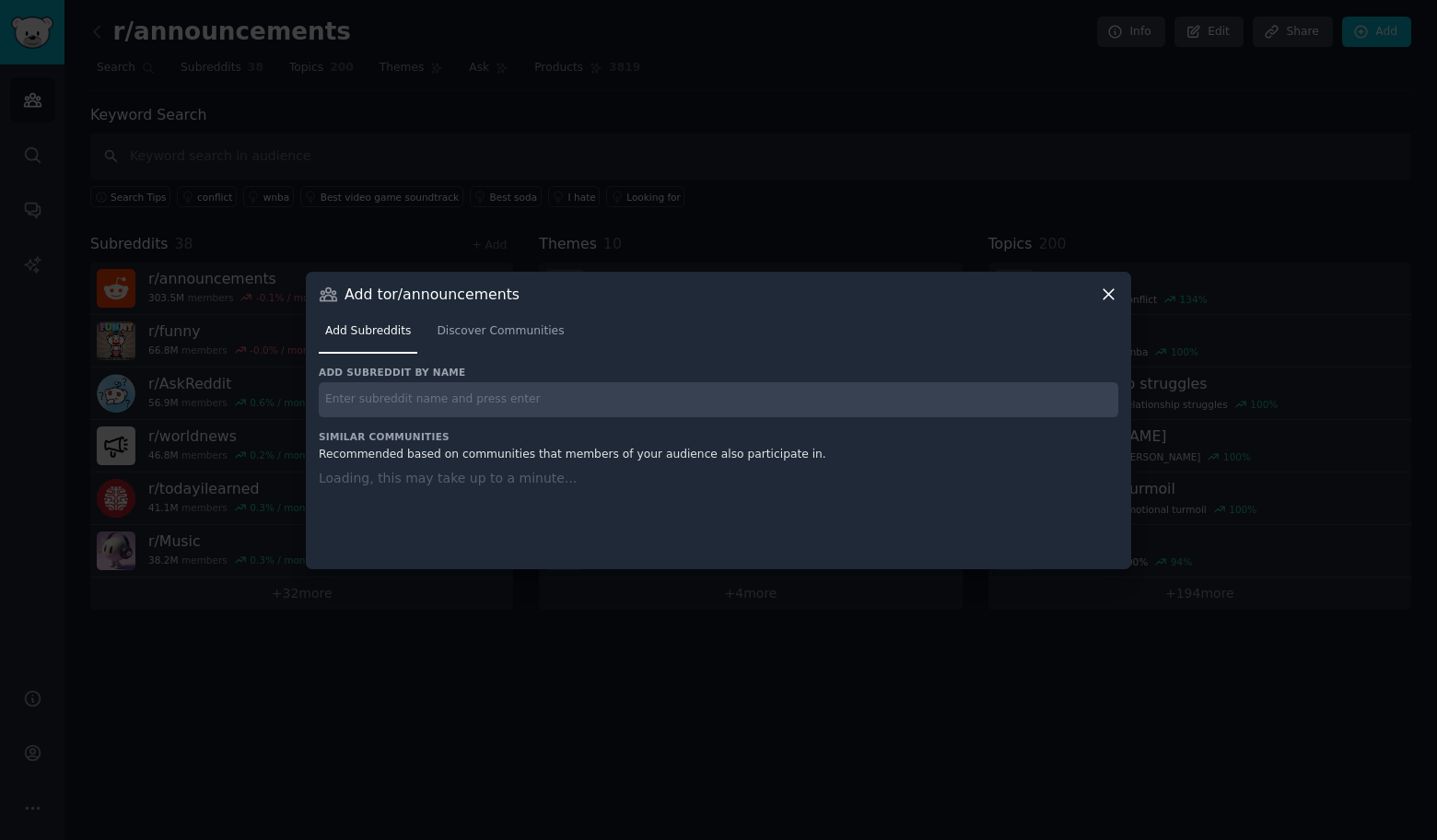
click at [467, 388] on input "text" at bounding box center [718, 399] width 800 height 36
paste input "r/business"
type input "r/business"
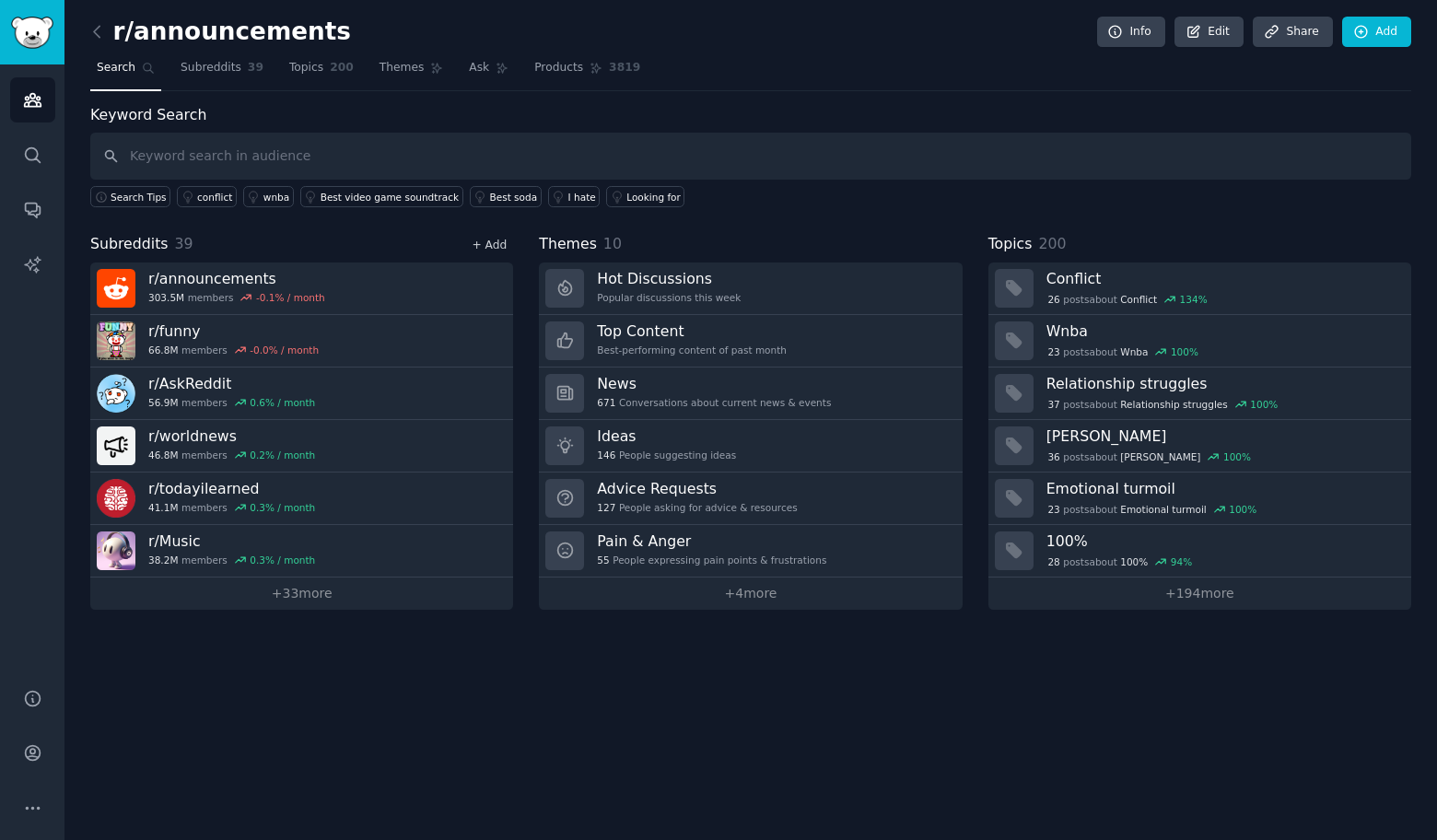
click at [488, 242] on link "+ Add" at bounding box center [489, 245] width 35 height 13
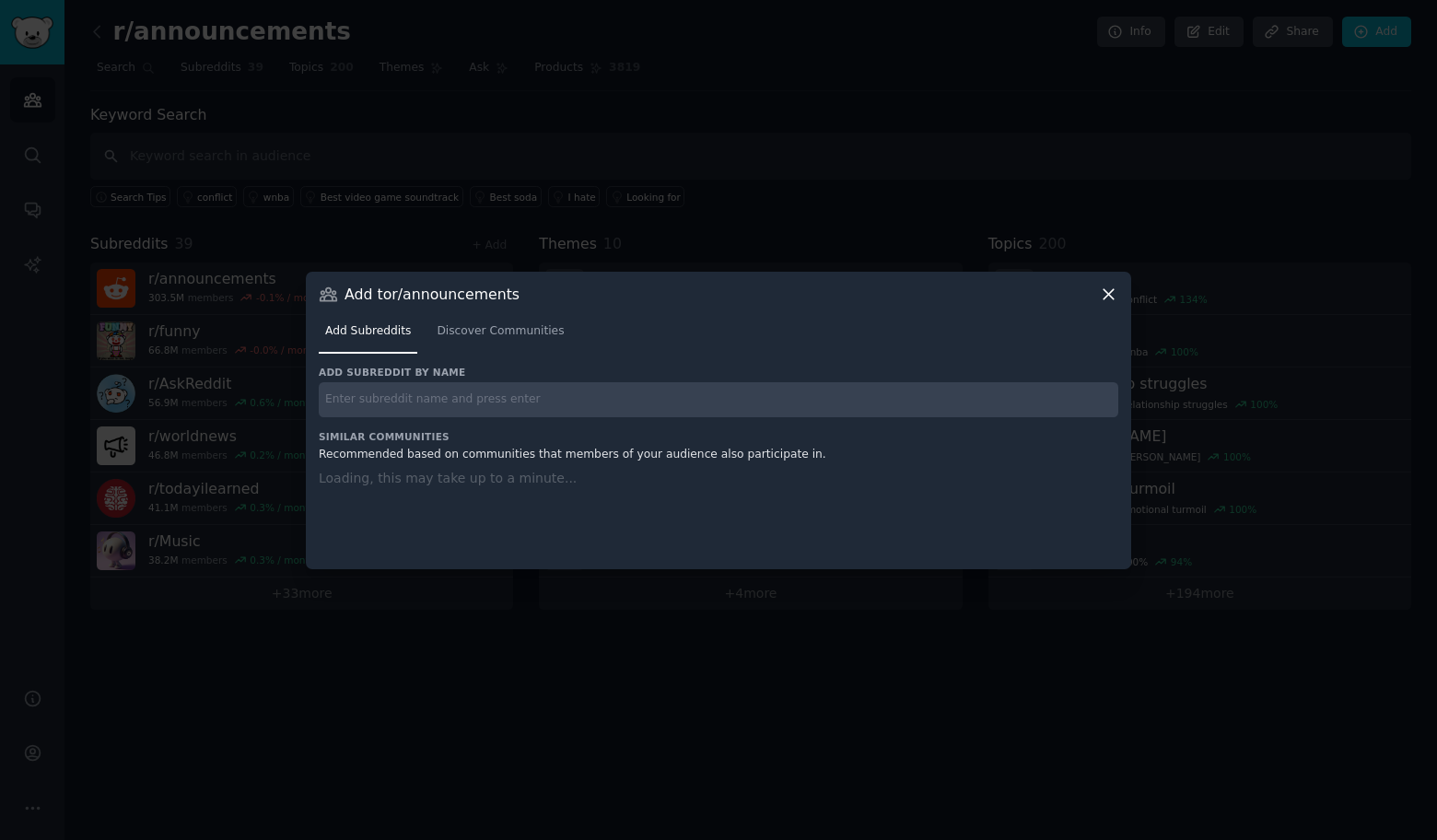
click at [445, 389] on input "text" at bounding box center [718, 399] width 800 height 36
paste input "r/environment"
type input "r/environment"
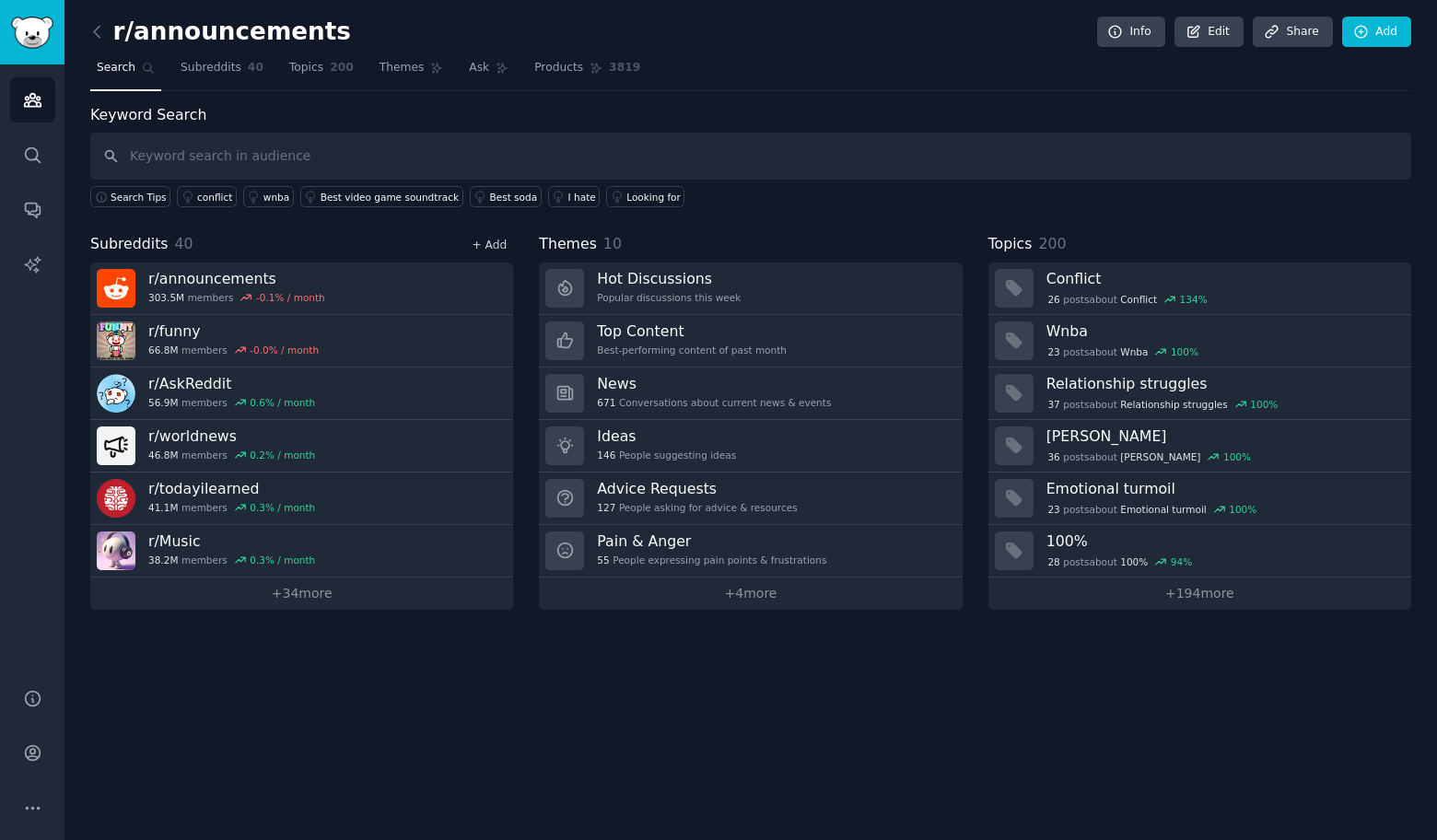
click at [501, 243] on link "+ Add" at bounding box center [489, 245] width 35 height 13
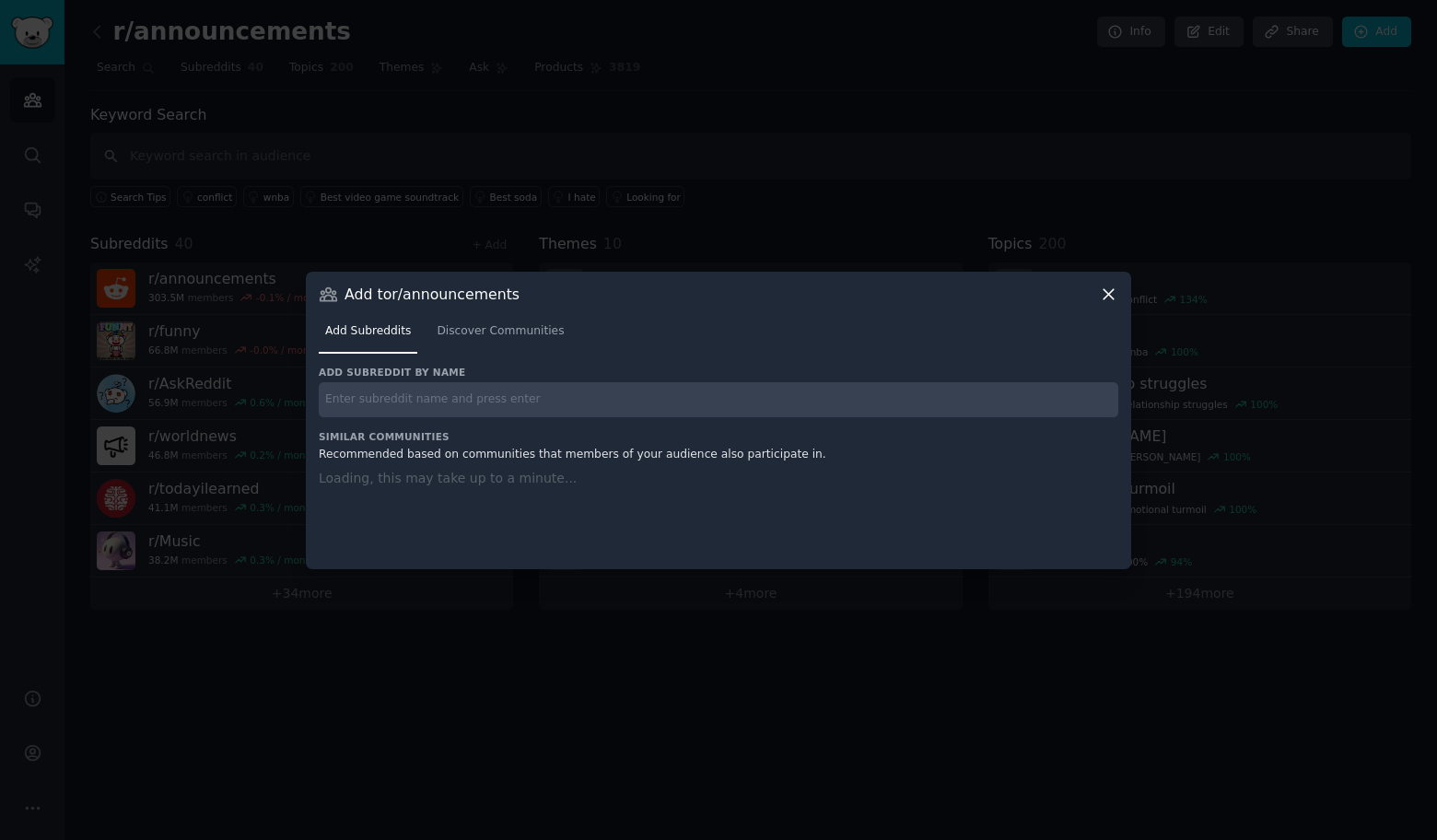
click at [488, 407] on input "text" at bounding box center [718, 399] width 800 height 36
paste input "r/smallbusiness"
type input "r/smallbusiness"
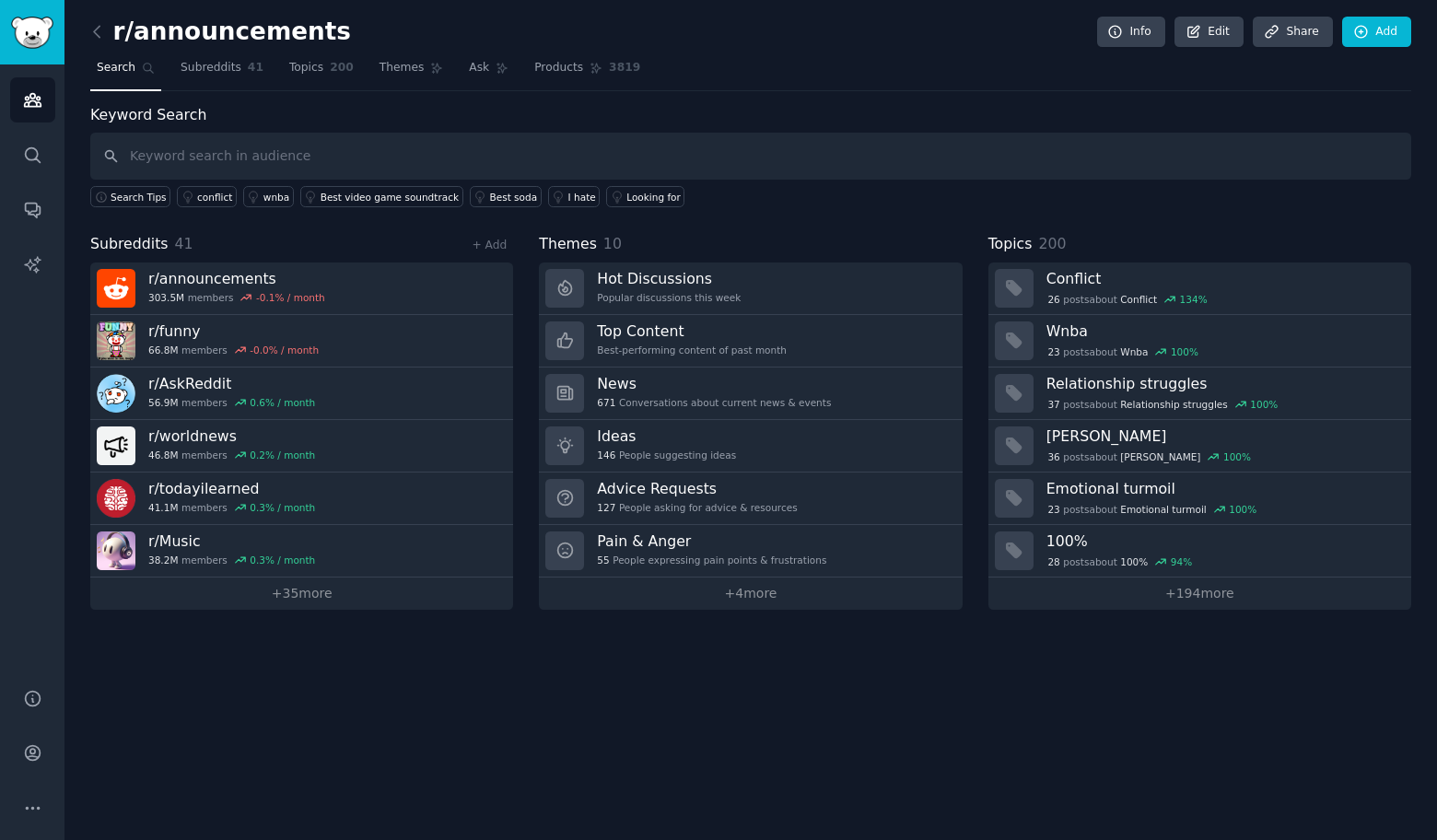
click at [491, 233] on div "Subreddits 41 + Add" at bounding box center [302, 244] width 422 height 23
click at [490, 243] on link "+ Add" at bounding box center [489, 245] width 35 height 13
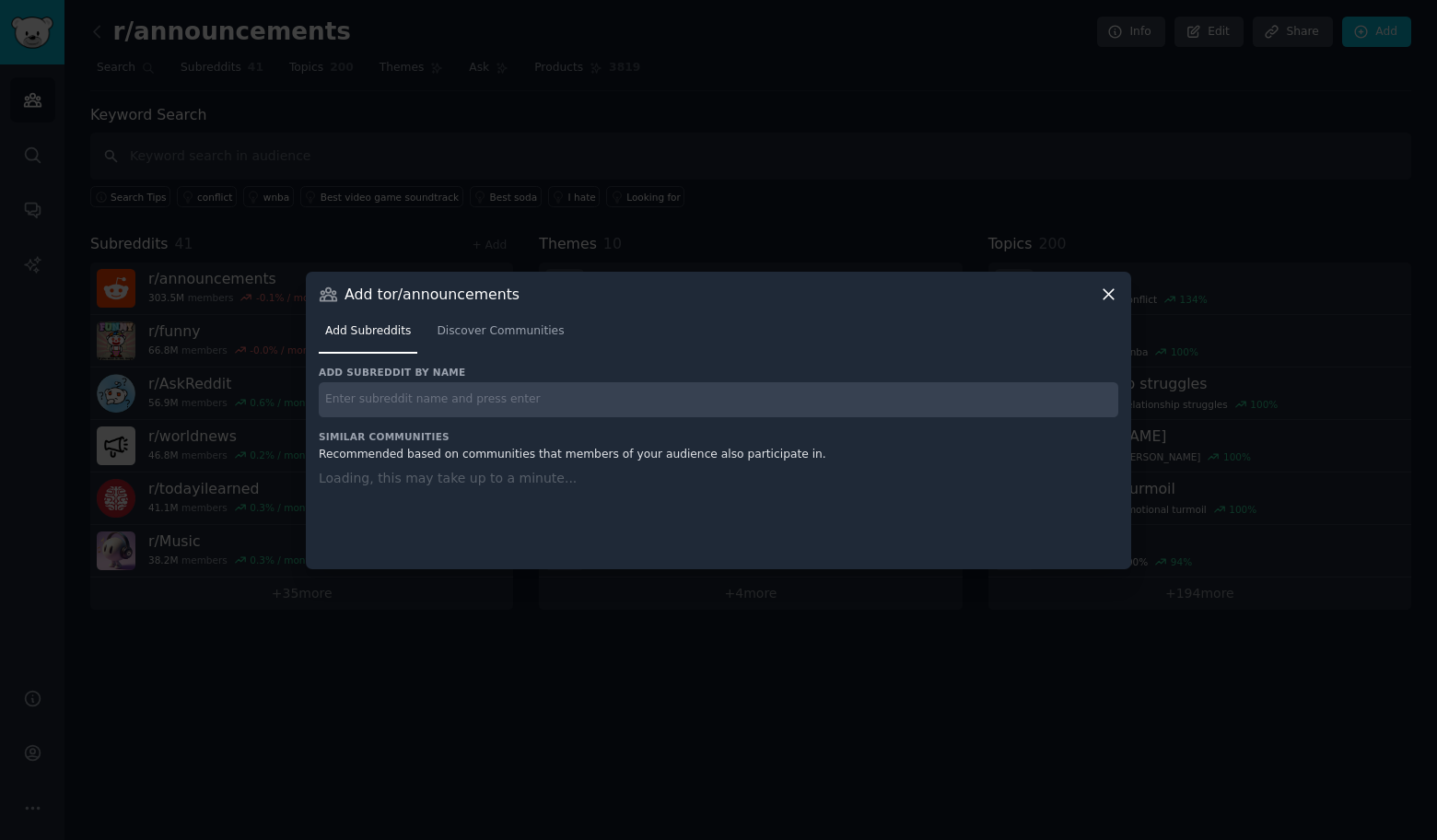
click at [422, 395] on input "text" at bounding box center [718, 399] width 800 height 36
paste input "r/AskUK"
type input "r/AskUK"
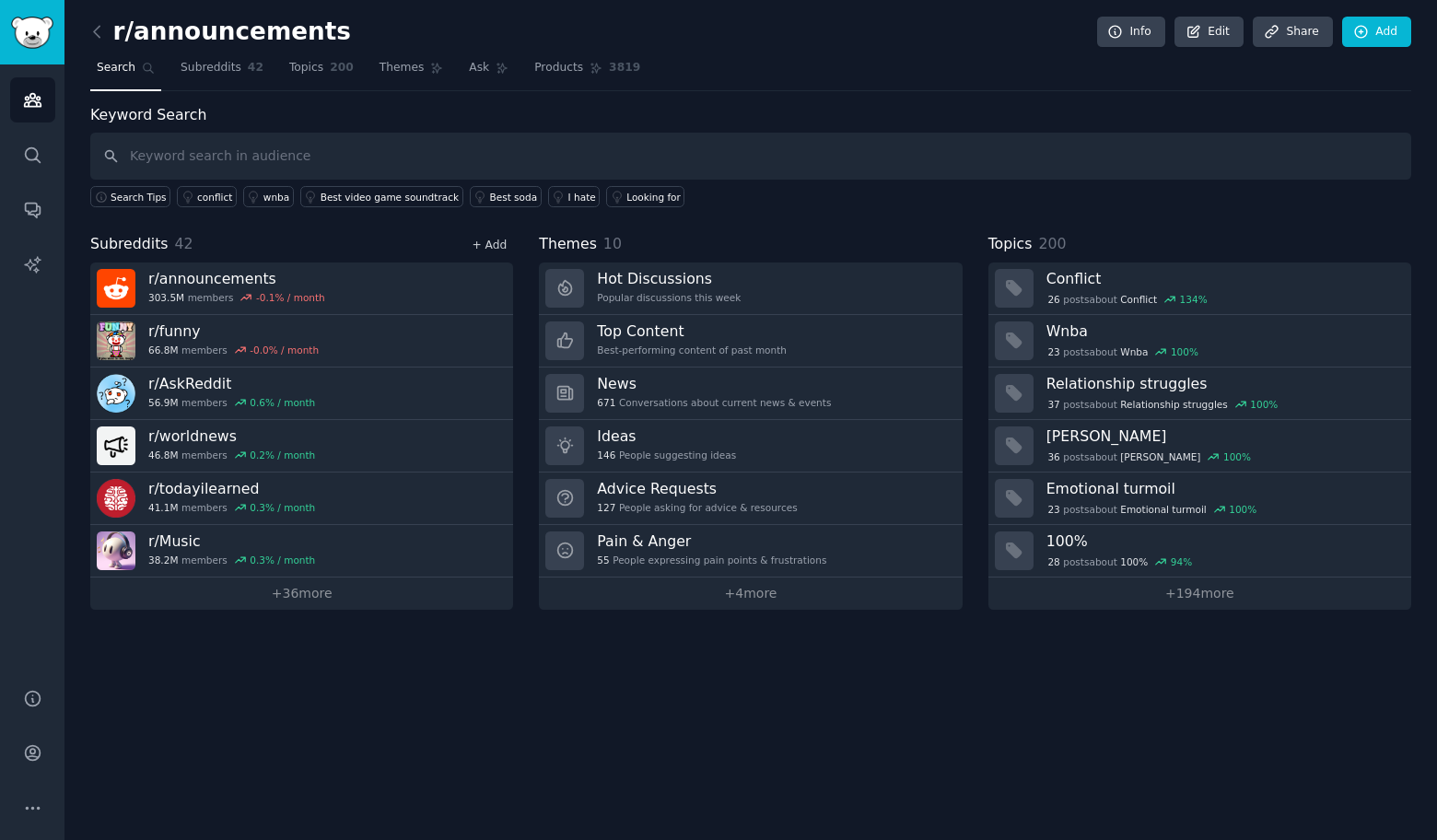
click at [495, 246] on link "+ Add" at bounding box center [489, 245] width 35 height 13
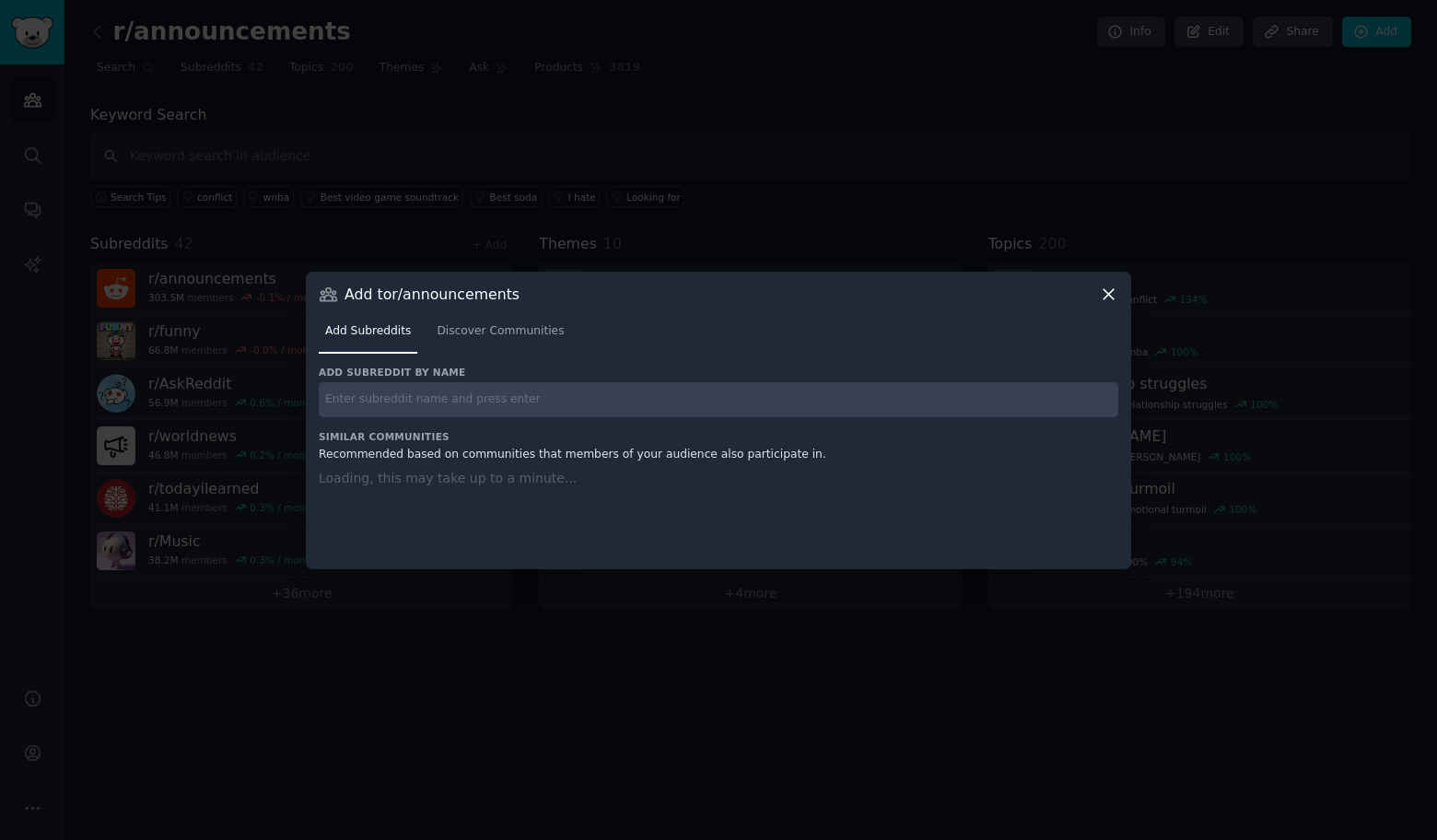
click at [512, 386] on input "text" at bounding box center [718, 399] width 800 height 36
paste input "r/StandUpComedy"
type input "r/StandUpComedy"
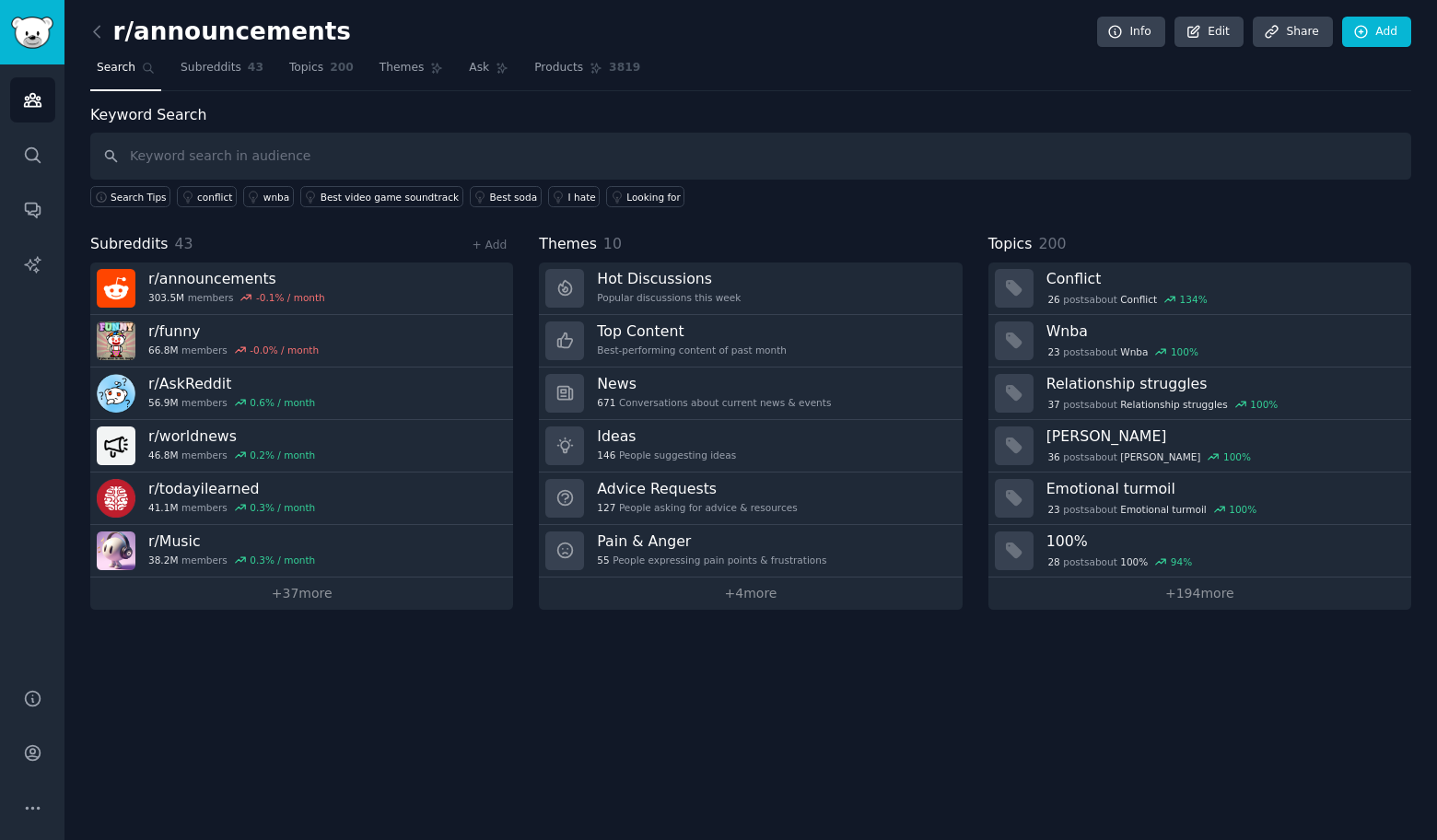
click at [500, 235] on div "+ Add" at bounding box center [489, 244] width 48 height 19
click at [499, 250] on link "+ Add" at bounding box center [489, 245] width 35 height 13
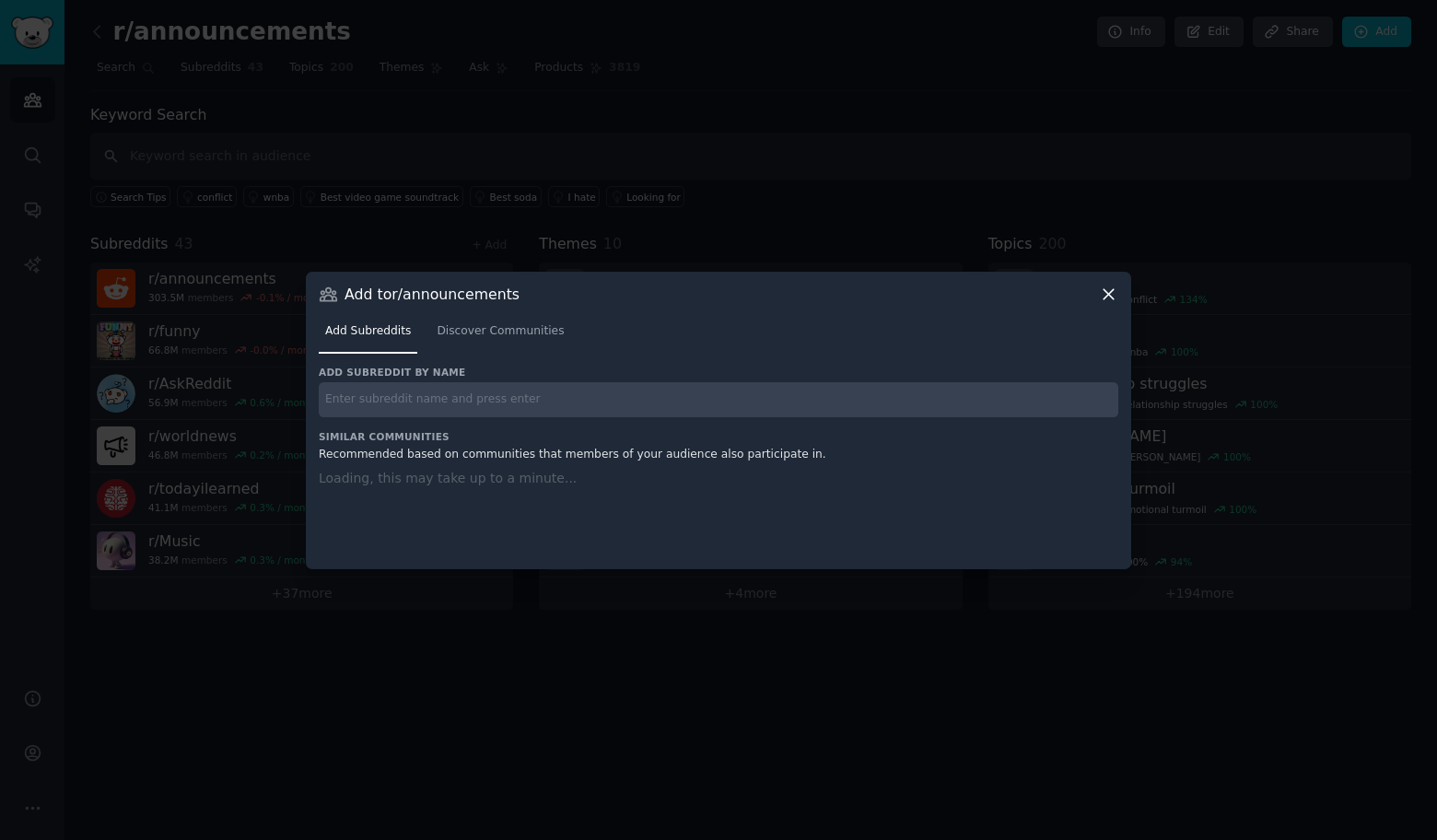
click at [467, 390] on input "text" at bounding box center [718, 399] width 800 height 36
paste input "r/comedy"
type input "r/comedy"
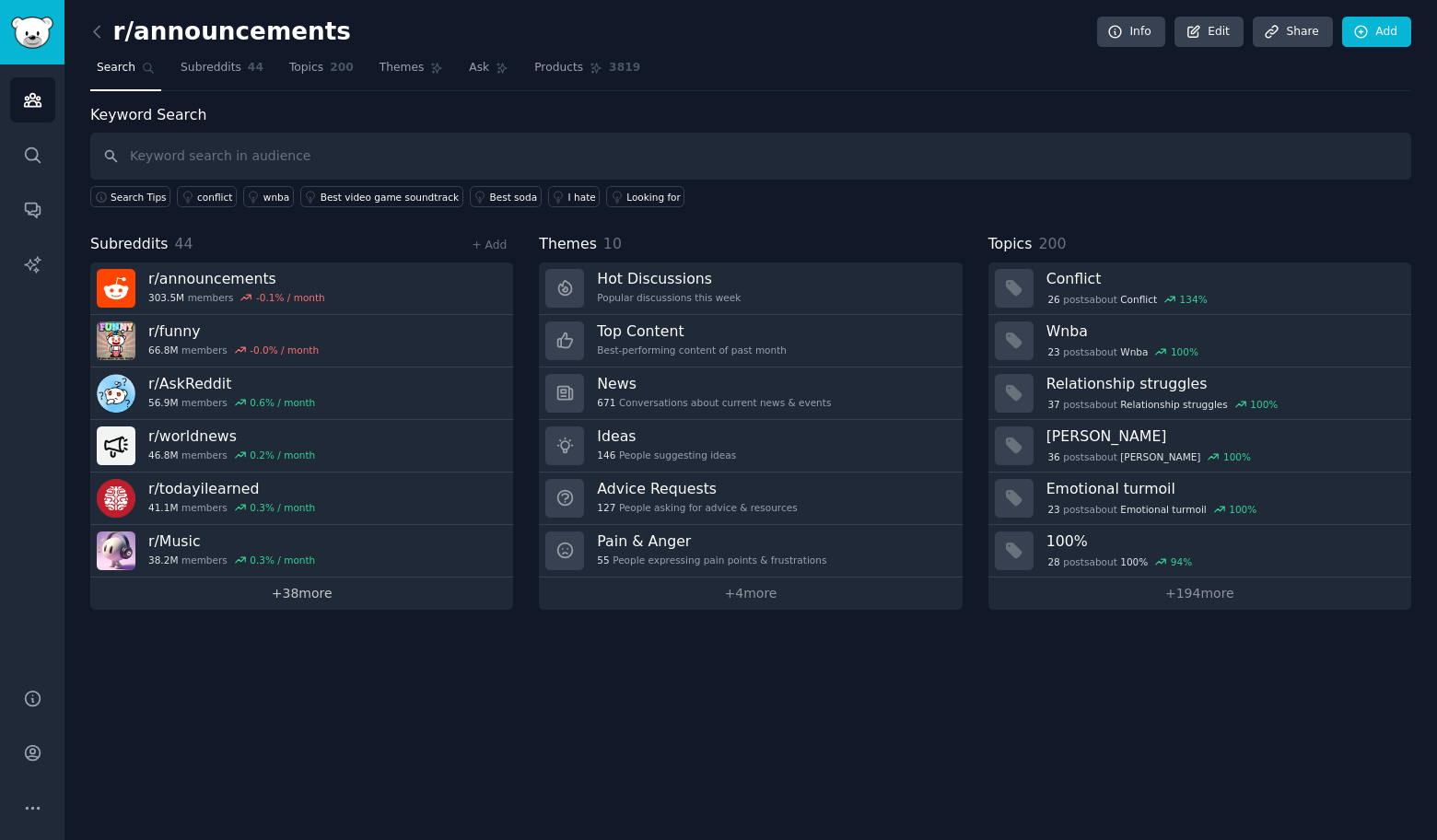
click at [252, 591] on link "+ 38 more" at bounding box center [302, 593] width 422 height 32
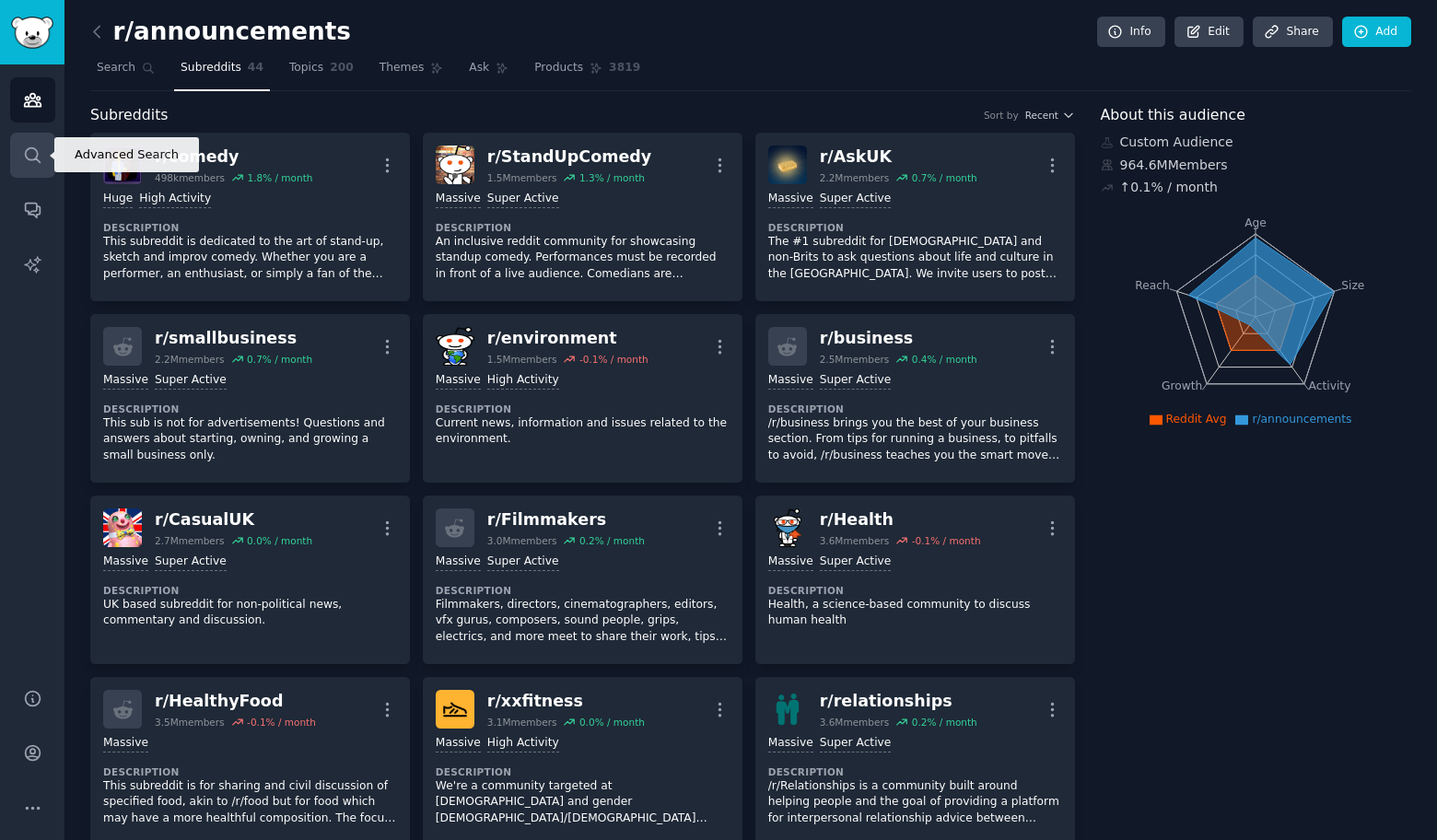
click at [30, 155] on icon "Sidebar" at bounding box center [32, 155] width 19 height 19
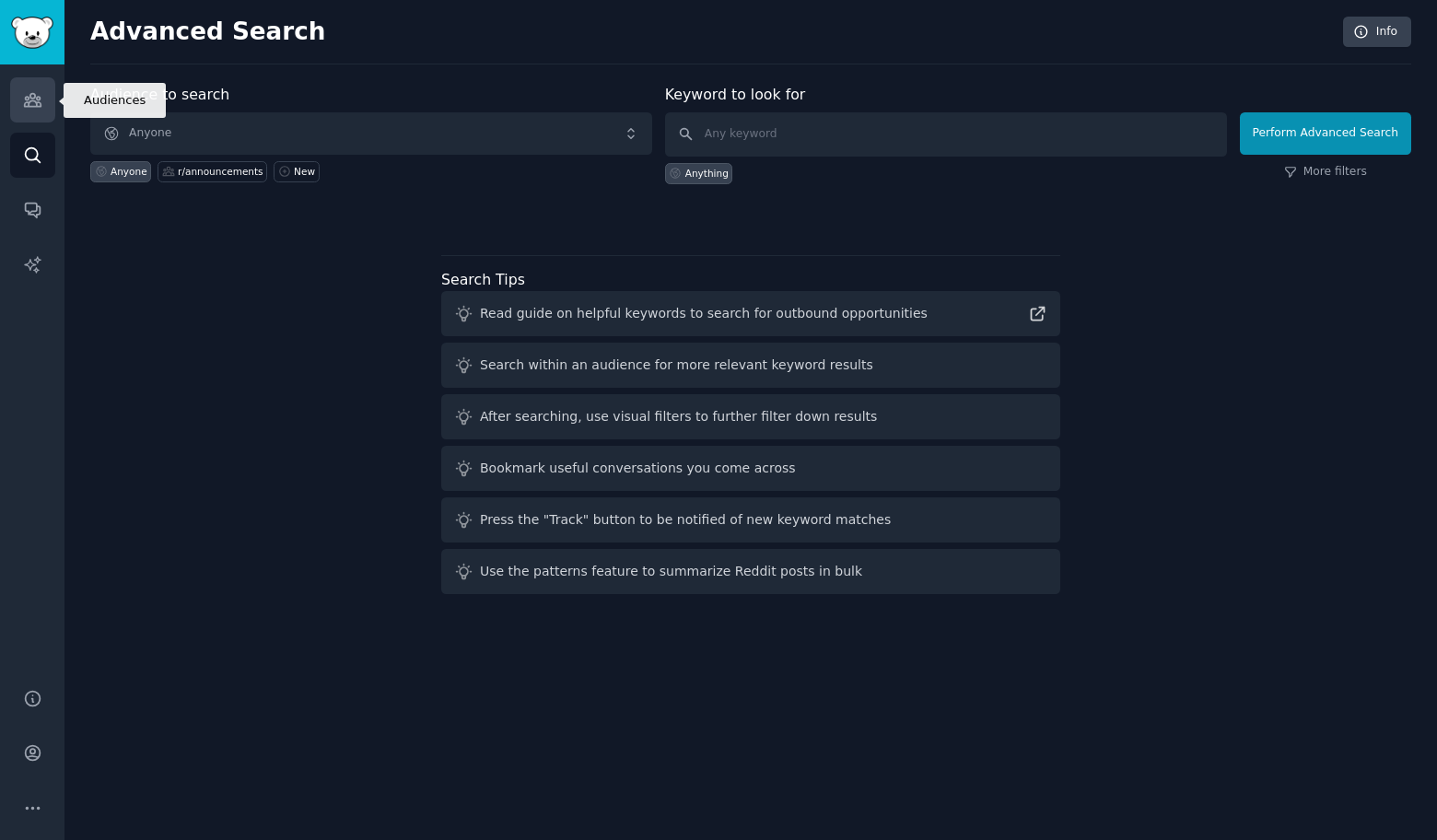
click at [42, 110] on link "Audiences" at bounding box center [32, 100] width 45 height 45
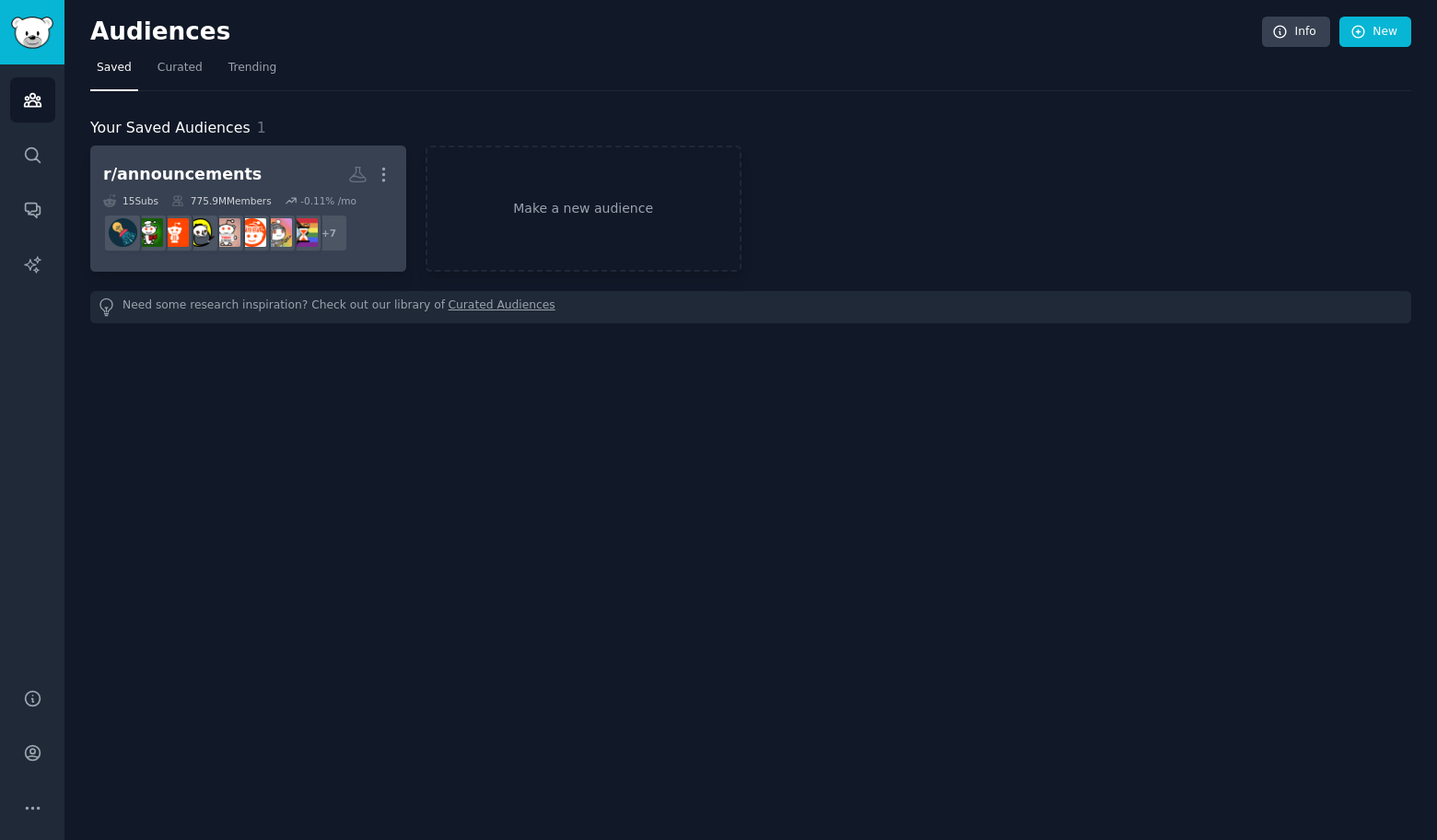
click at [271, 192] on div "r/announcements More 15 Sub s 775.9M Members -0.11 % /mo + 7" at bounding box center [248, 208] width 291 height 101
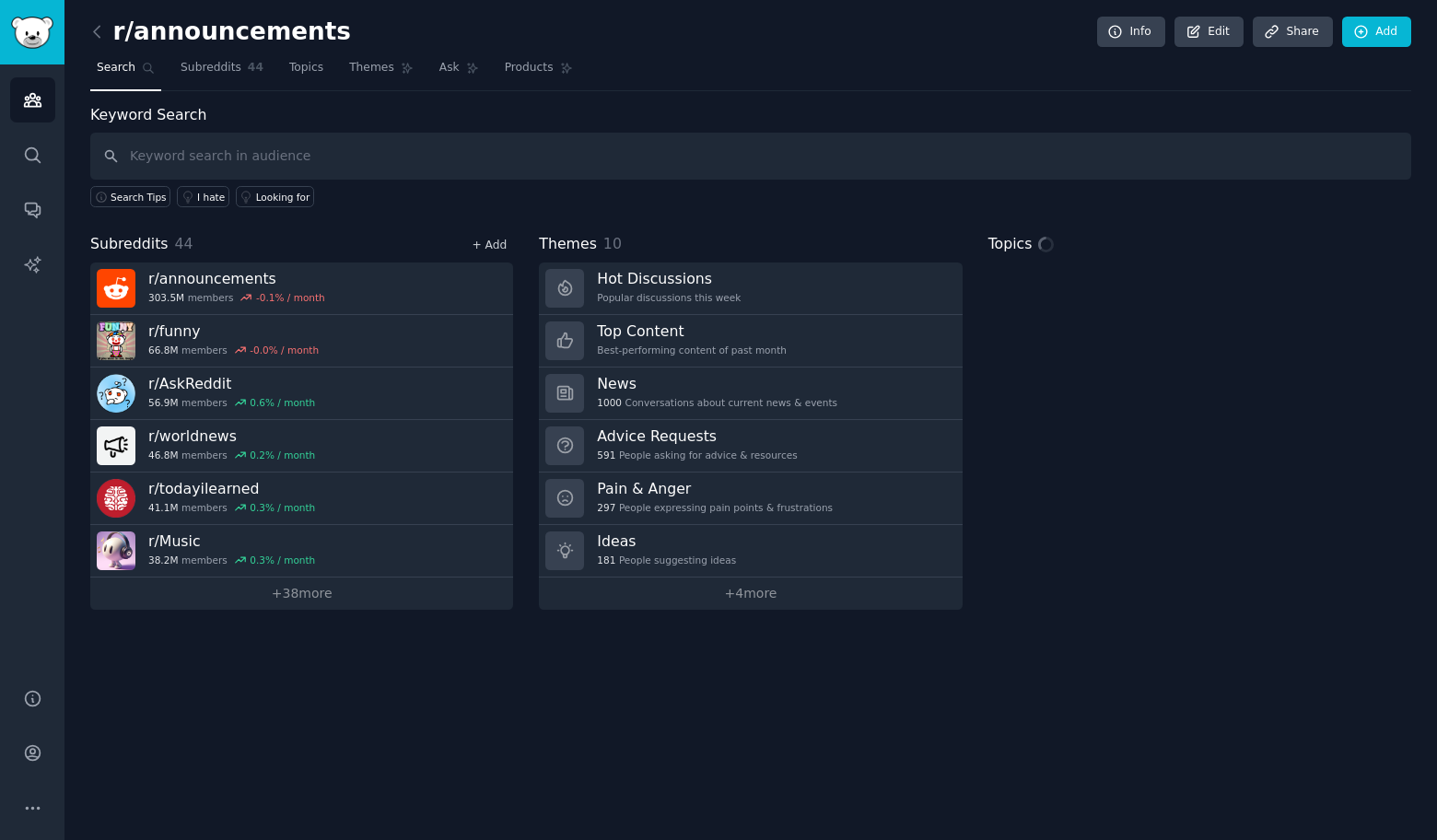
click at [496, 241] on link "+ Add" at bounding box center [489, 245] width 35 height 13
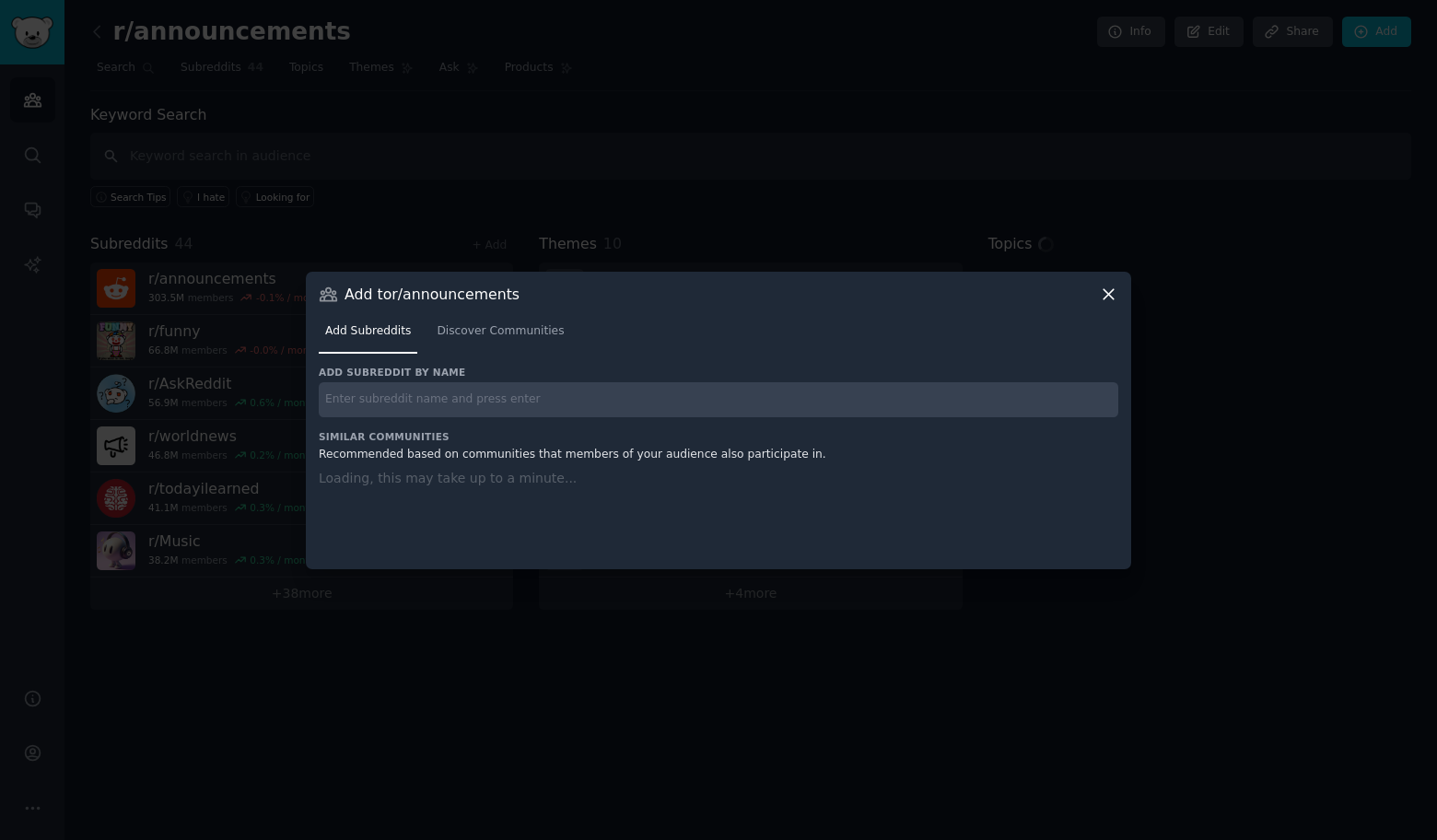
click at [500, 396] on input "text" at bounding box center [718, 399] width 800 height 36
paste input "r/BreakingNews24hr"
type input "r/BreakingNews24hr"
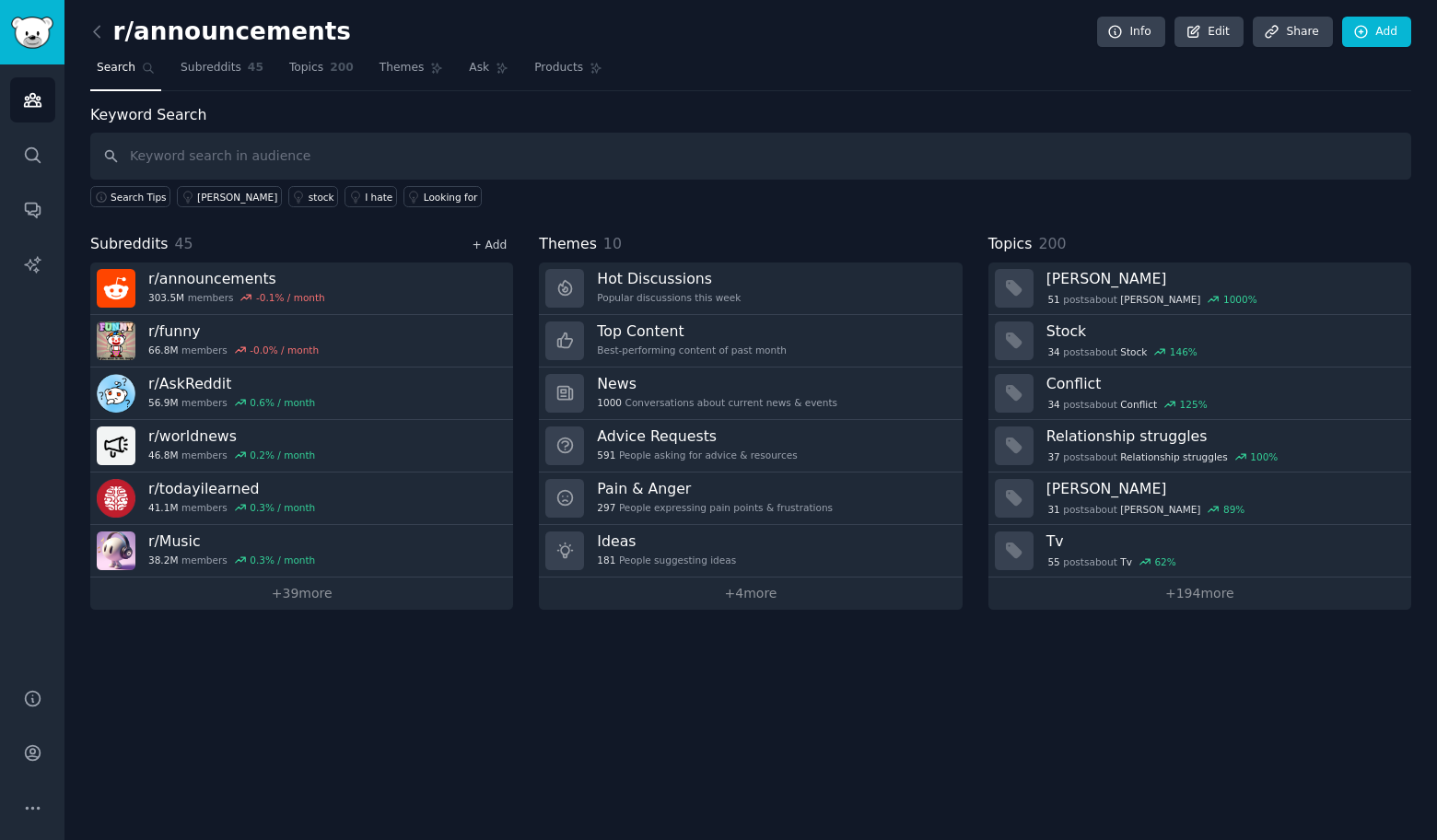
click at [494, 247] on link "+ Add" at bounding box center [489, 245] width 35 height 13
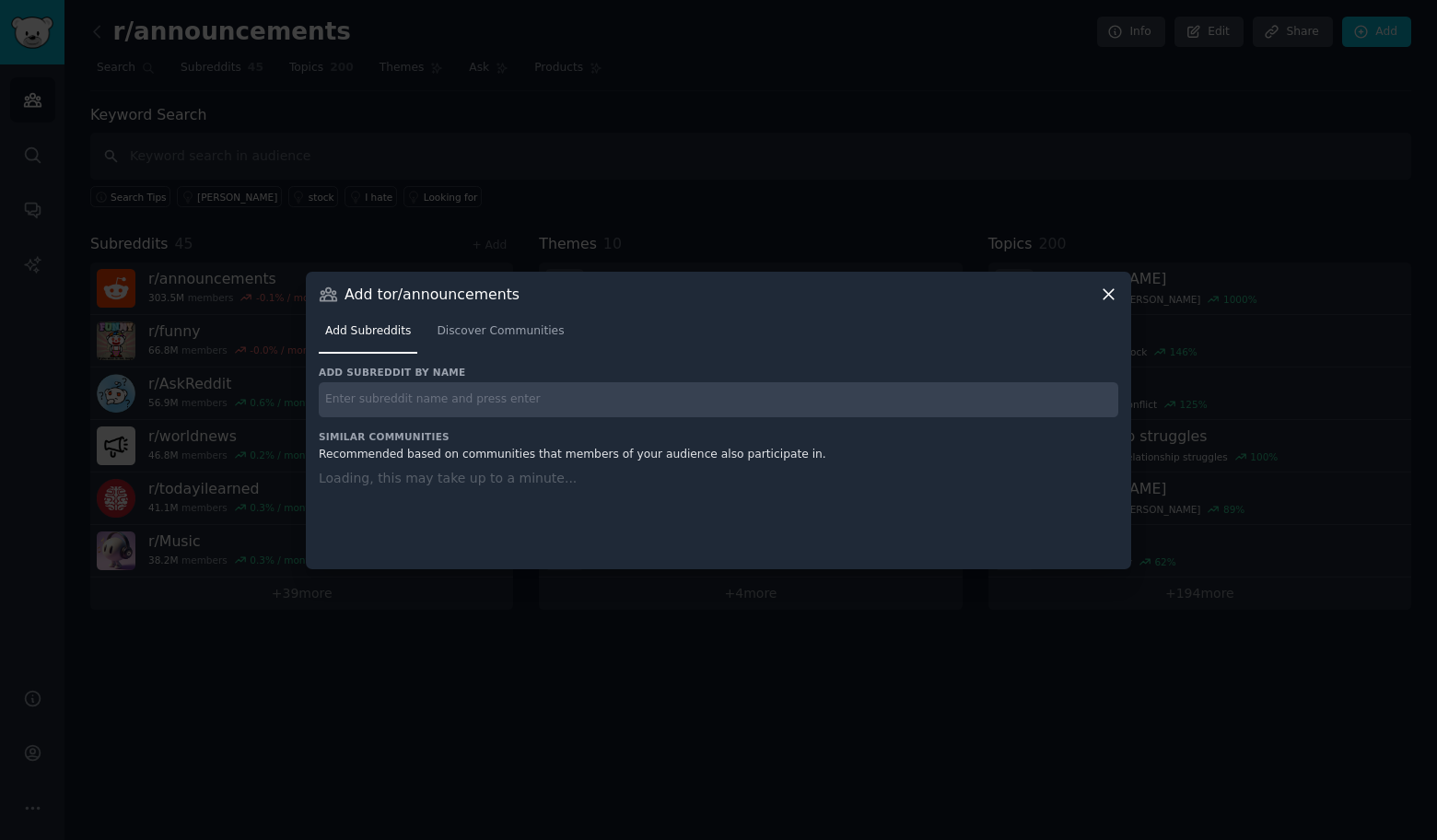
click at [502, 408] on input "text" at bounding box center [718, 399] width 800 height 36
paste input "r/StupidMedia"
type input "r/StupidMedia"
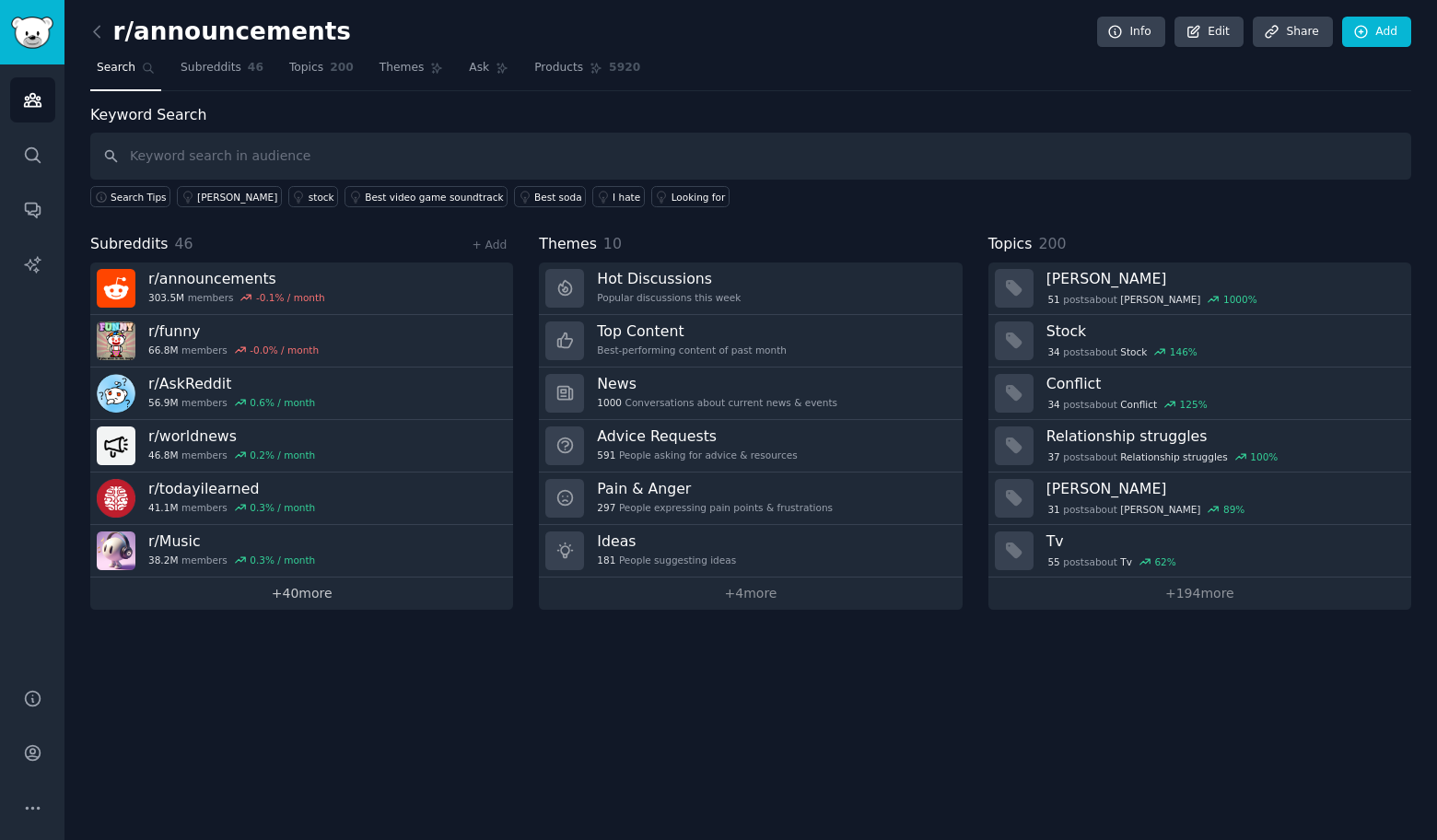
click at [397, 585] on link "+ 40 more" at bounding box center [302, 593] width 422 height 32
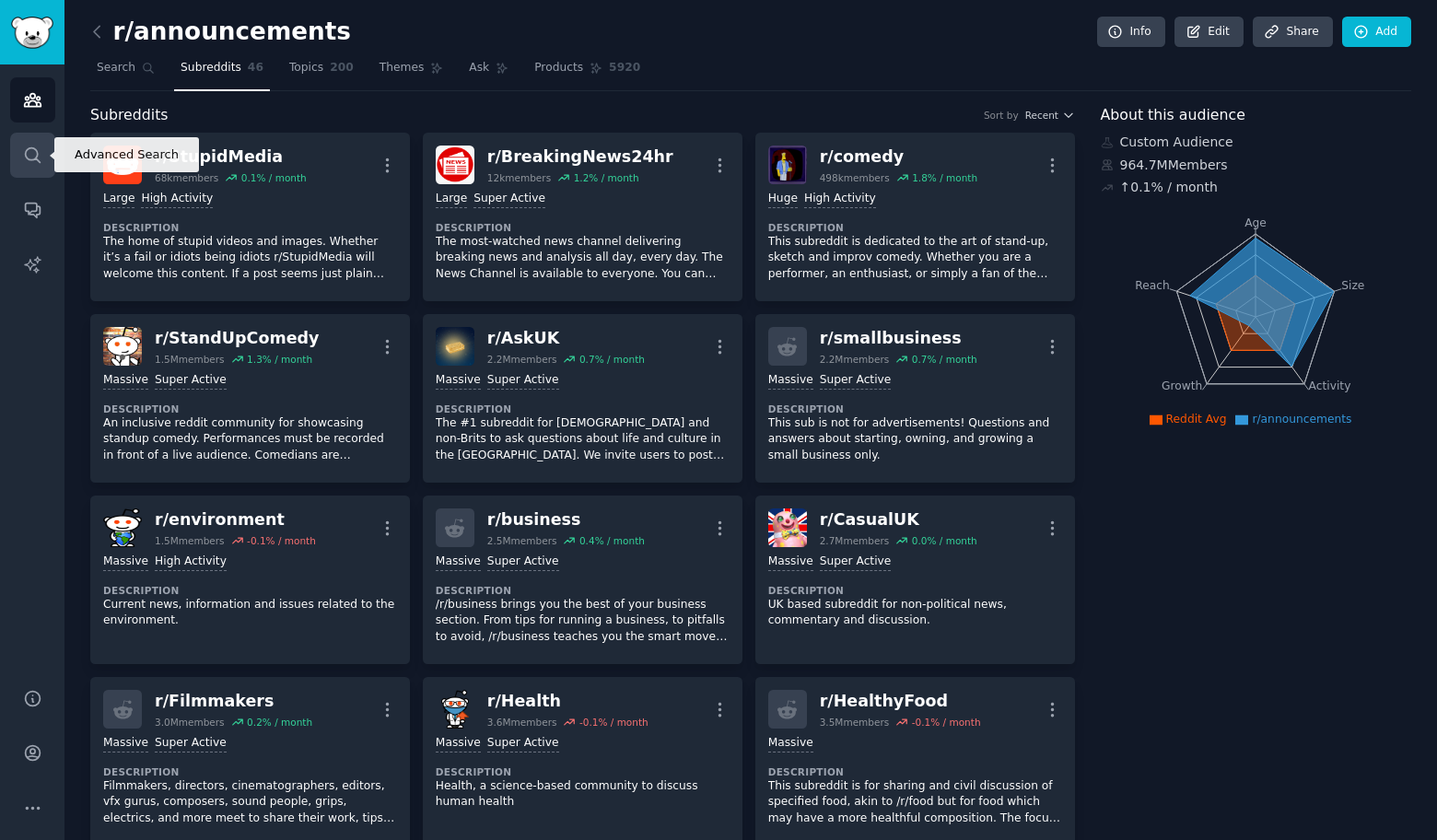
click at [29, 156] on icon "Sidebar" at bounding box center [32, 155] width 19 height 19
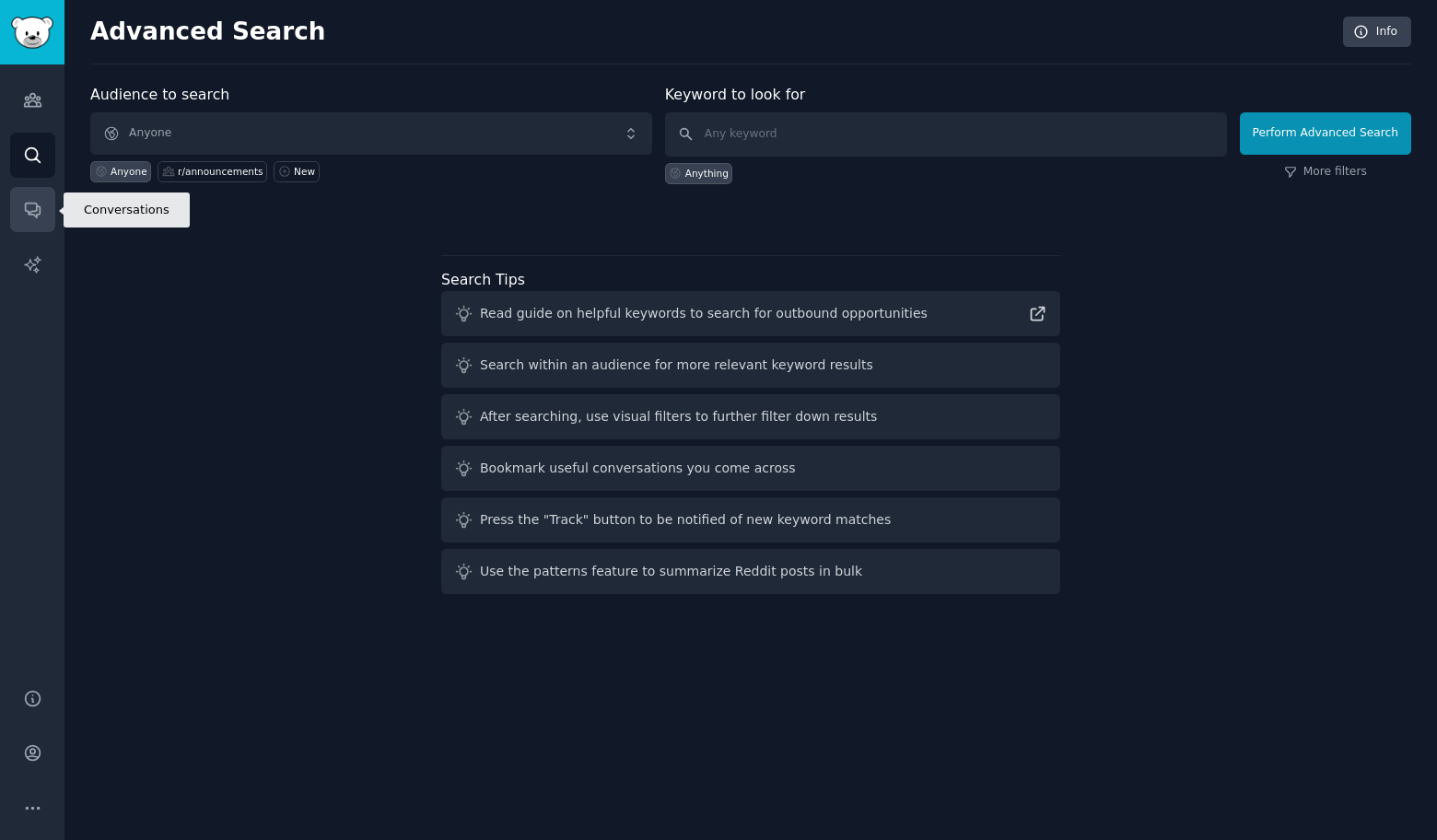
click at [32, 219] on icon "Sidebar" at bounding box center [32, 209] width 19 height 19
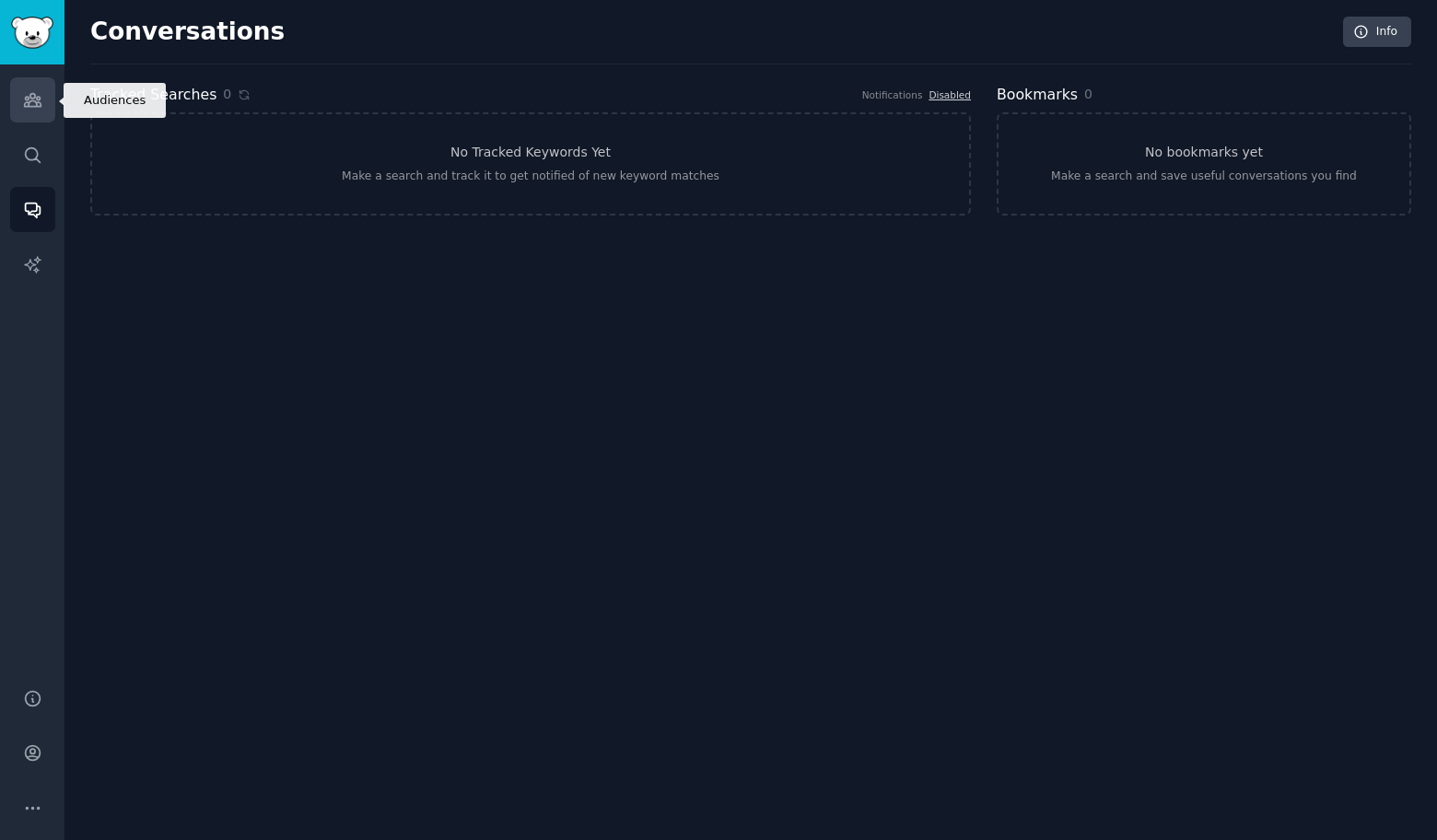
click at [46, 89] on link "Audiences" at bounding box center [32, 100] width 45 height 45
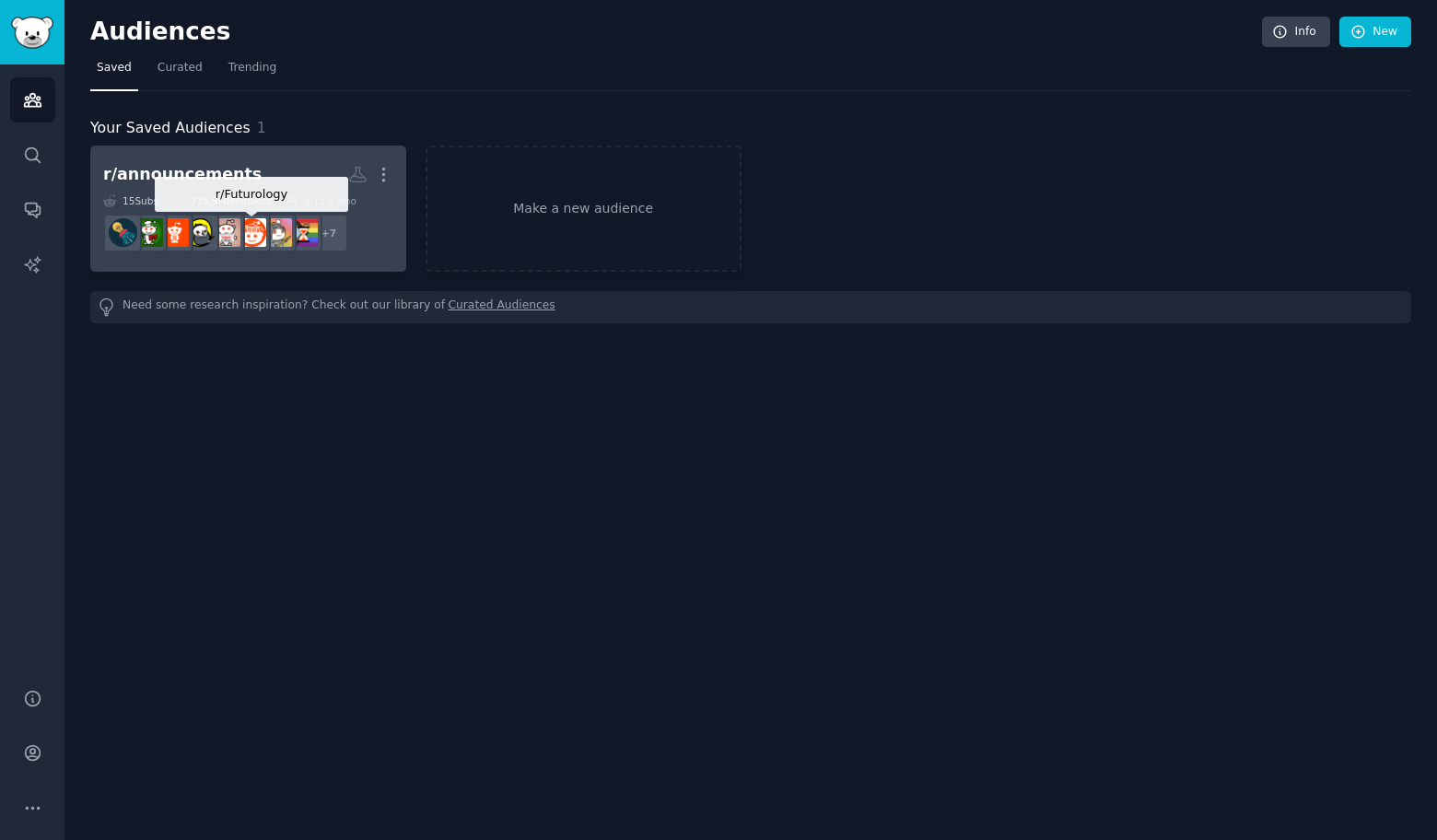
click at [269, 249] on div at bounding box center [252, 233] width 39 height 39
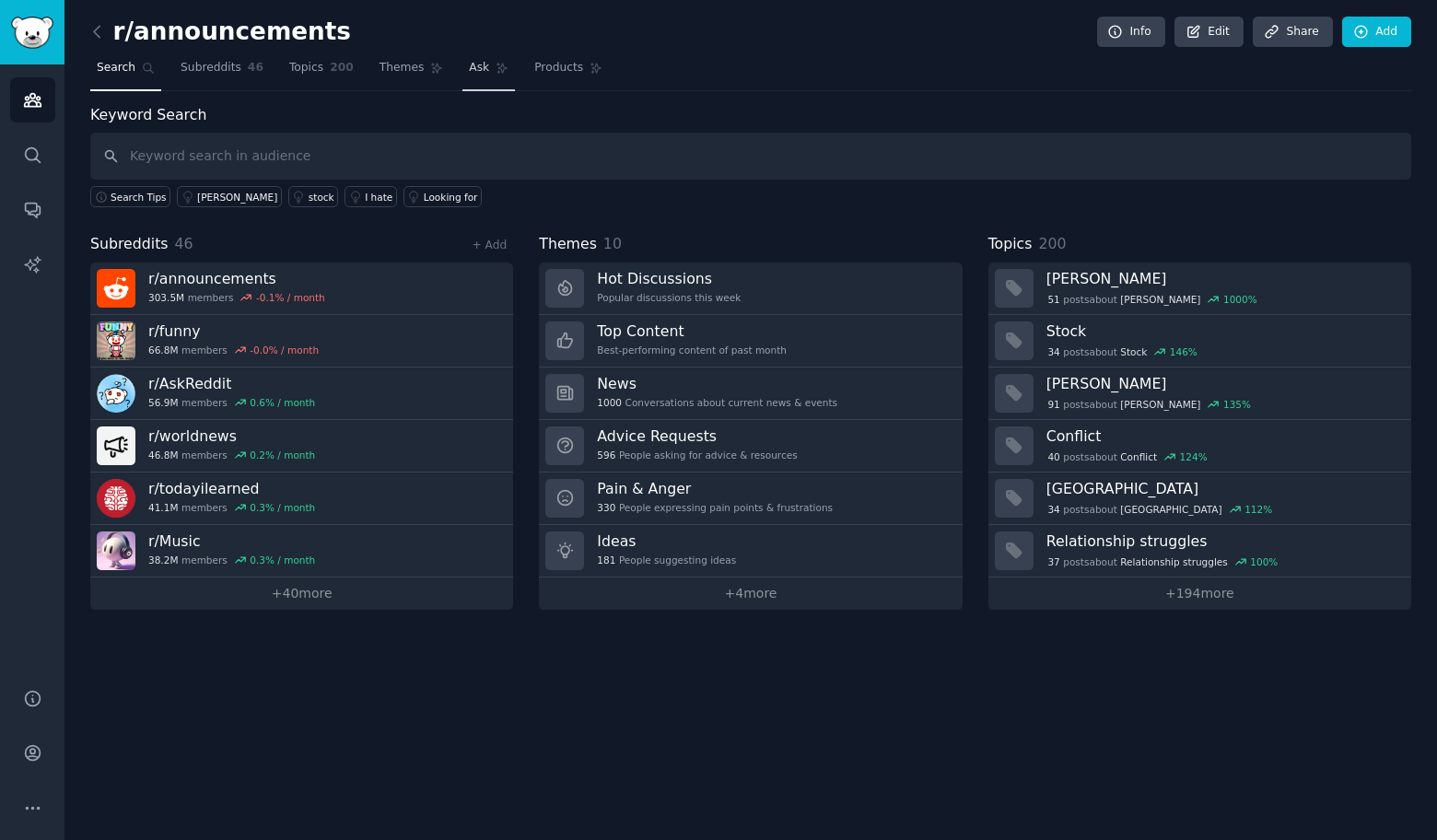
click at [480, 67] on span "Ask" at bounding box center [479, 68] width 20 height 17
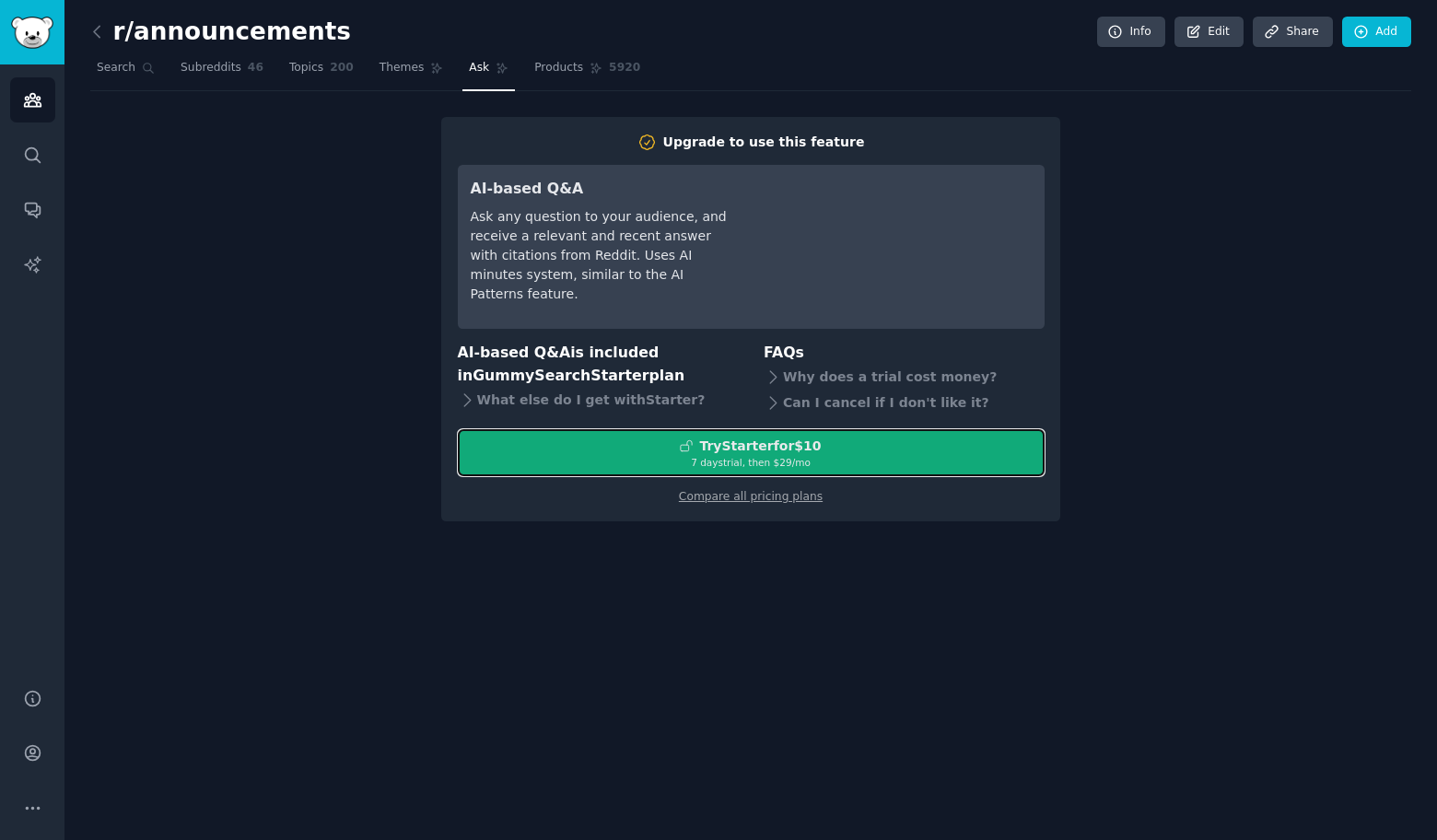
click at [738, 464] on div "7 days trial, then $ 29 /mo" at bounding box center [751, 462] width 585 height 13
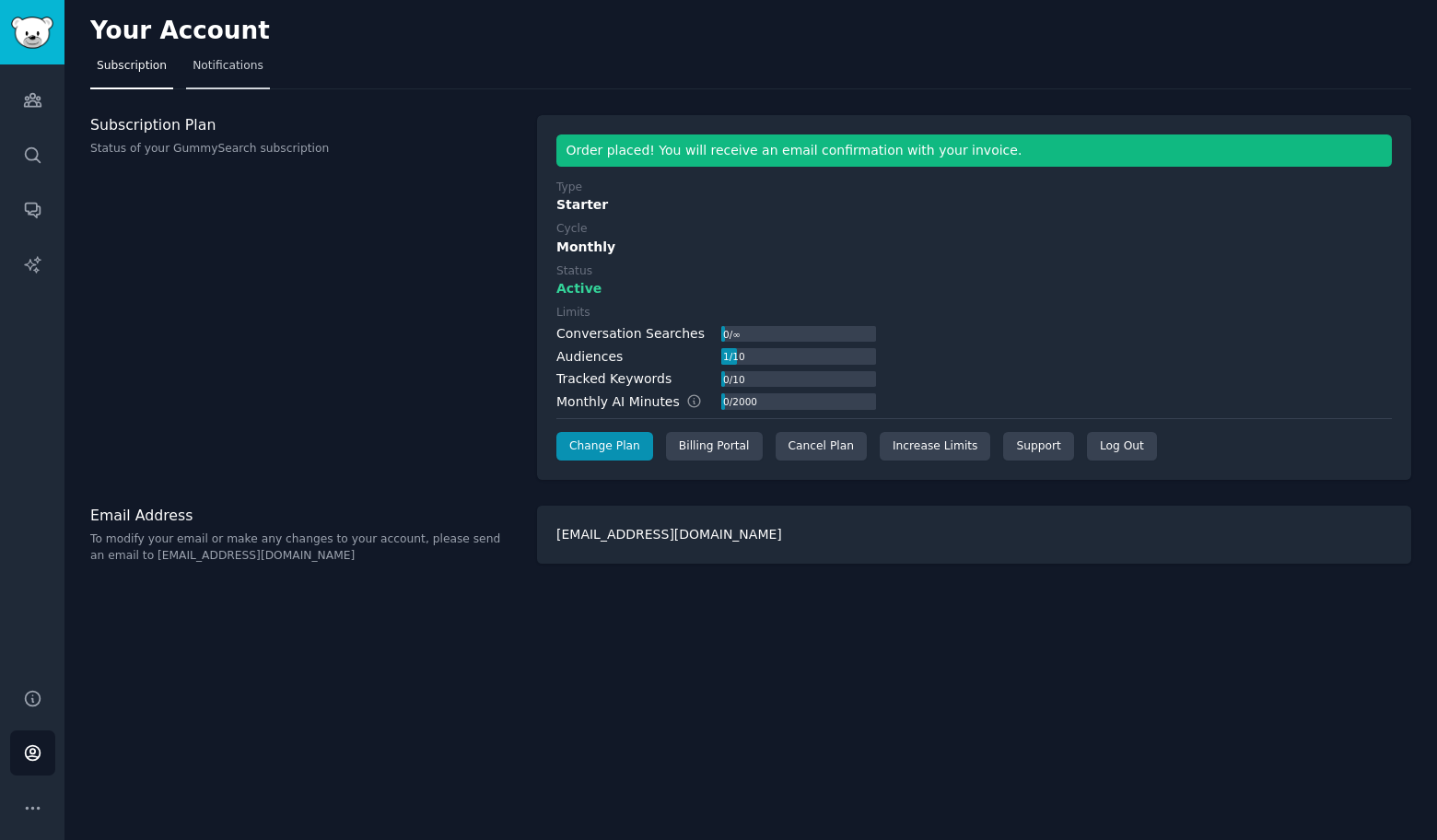
click at [260, 81] on link "Notifications" at bounding box center [228, 70] width 84 height 38
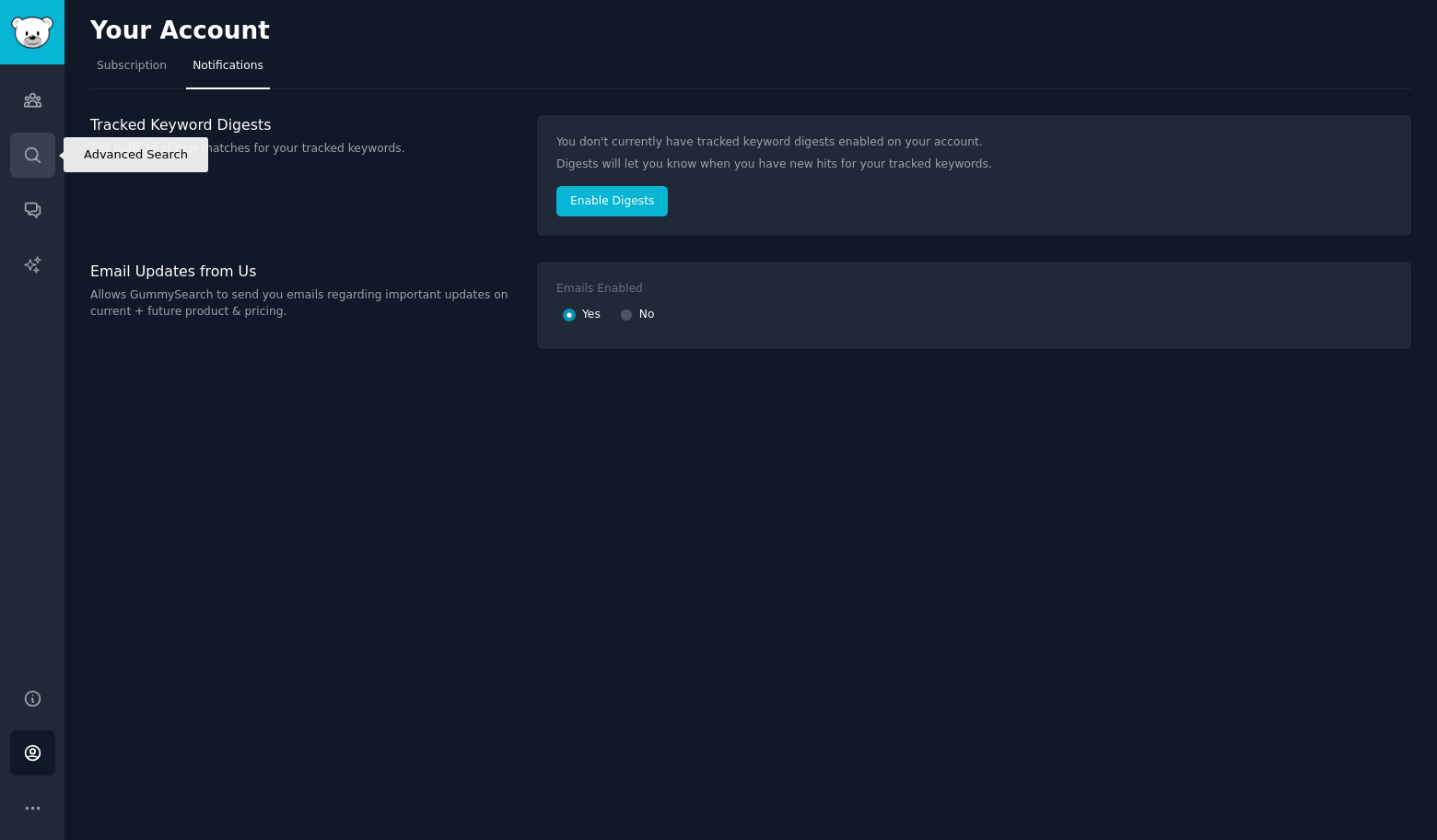
click at [35, 159] on icon "Sidebar" at bounding box center [32, 155] width 15 height 15
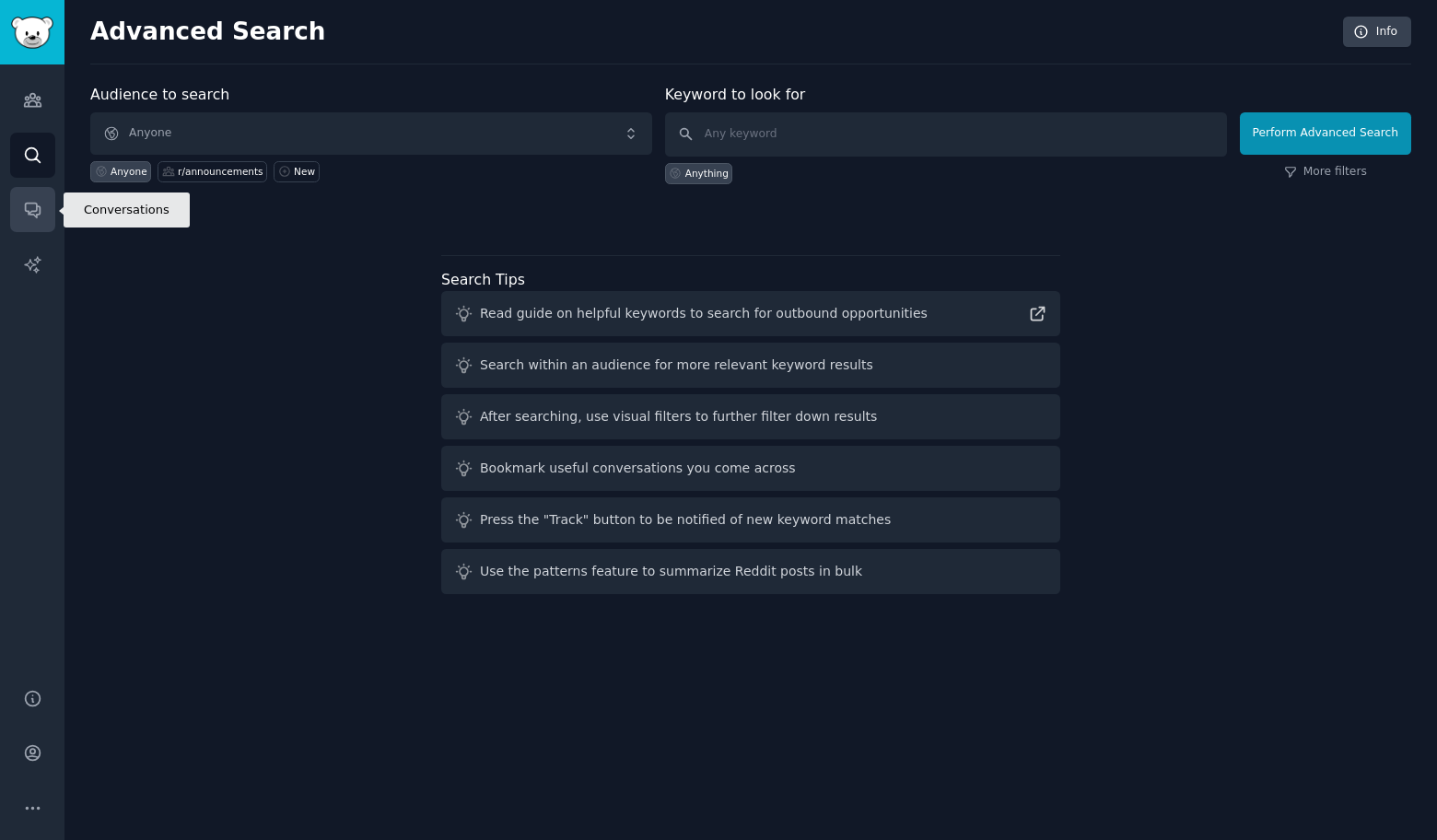
click at [41, 213] on icon "Sidebar" at bounding box center [32, 209] width 19 height 19
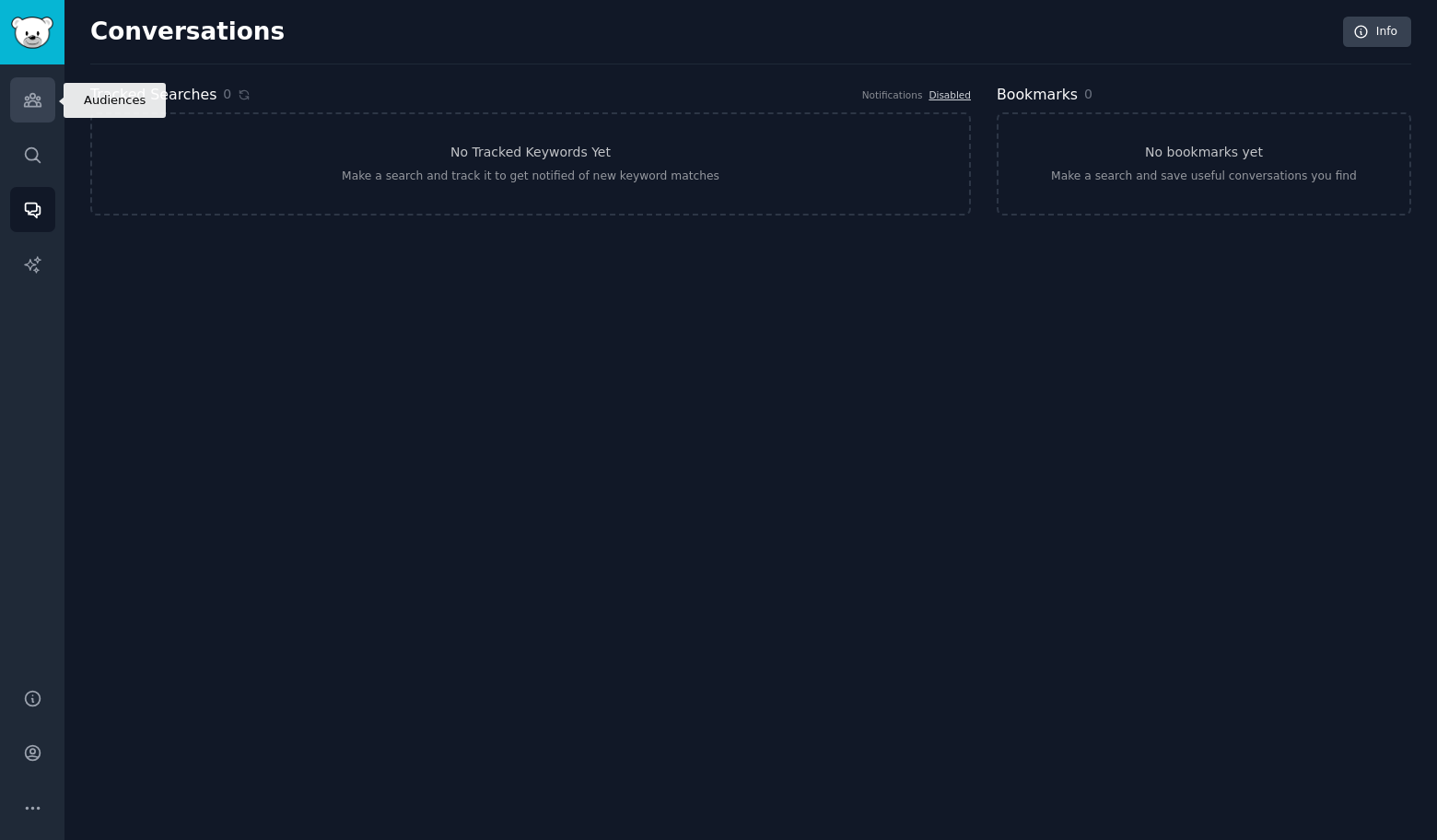
click at [27, 92] on icon "Sidebar" at bounding box center [32, 100] width 19 height 19
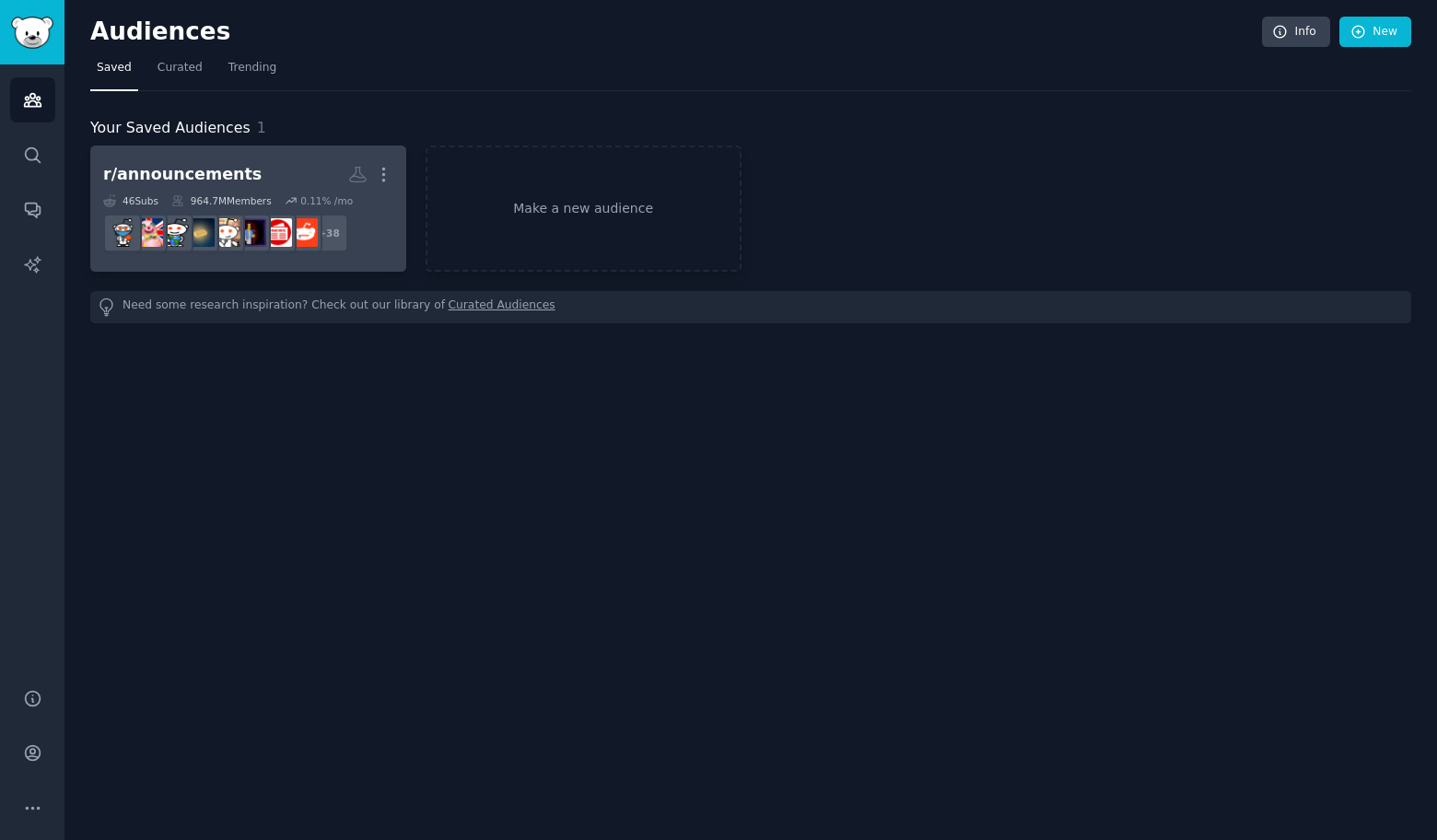
click at [279, 179] on h2 "r/announcements More" at bounding box center [248, 174] width 291 height 32
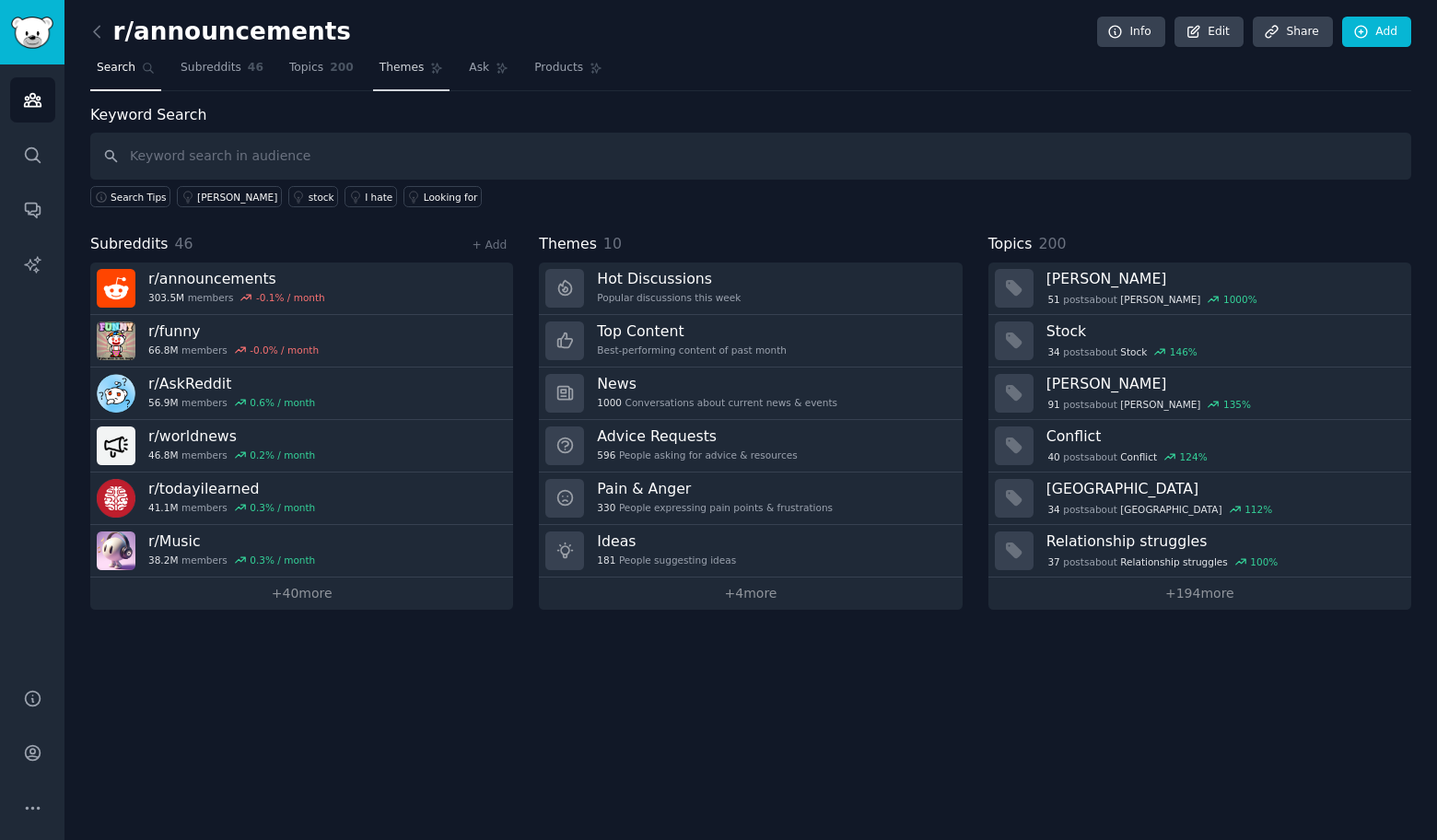
click at [439, 65] on link "Themes" at bounding box center [411, 72] width 77 height 38
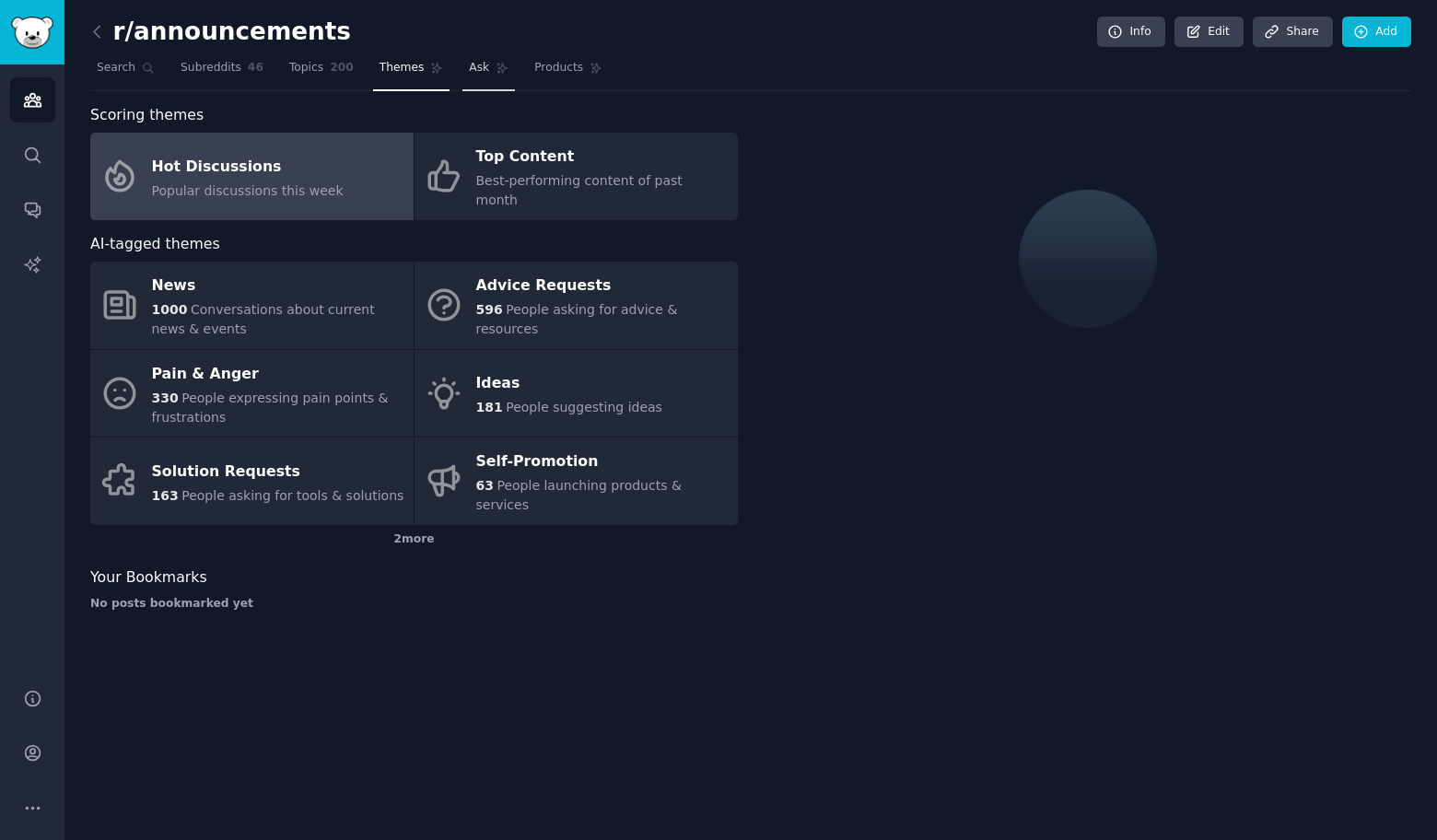
click at [449, 68] on nav "Search Subreddits 46 Topics 200 Themes Ask Products" at bounding box center [751, 72] width 1321 height 38
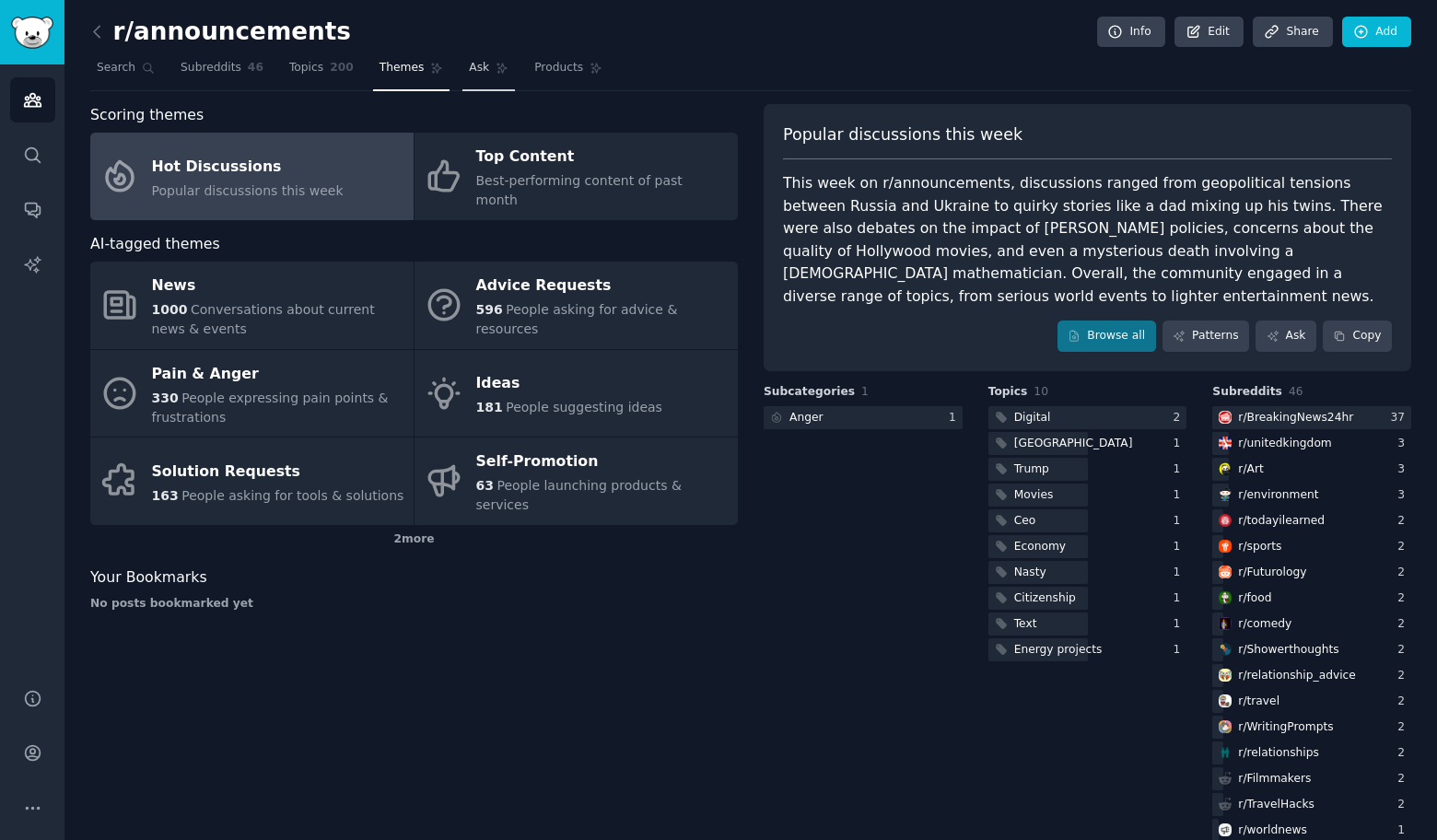
click at [474, 69] on span "Ask" at bounding box center [479, 68] width 20 height 17
click at [475, 69] on span "Ask" at bounding box center [479, 68] width 20 height 17
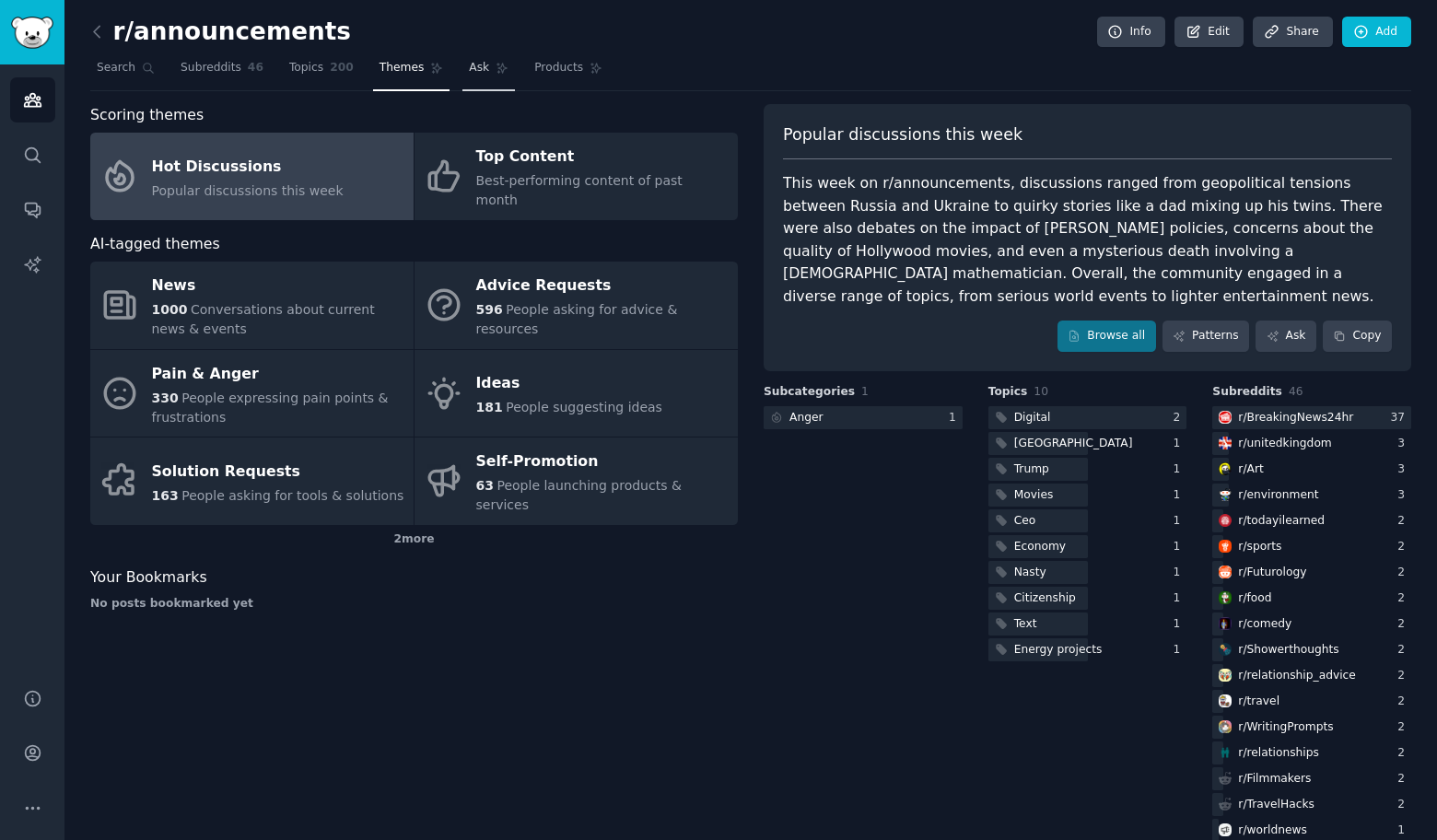
click at [475, 69] on span "Ask" at bounding box center [479, 68] width 20 height 17
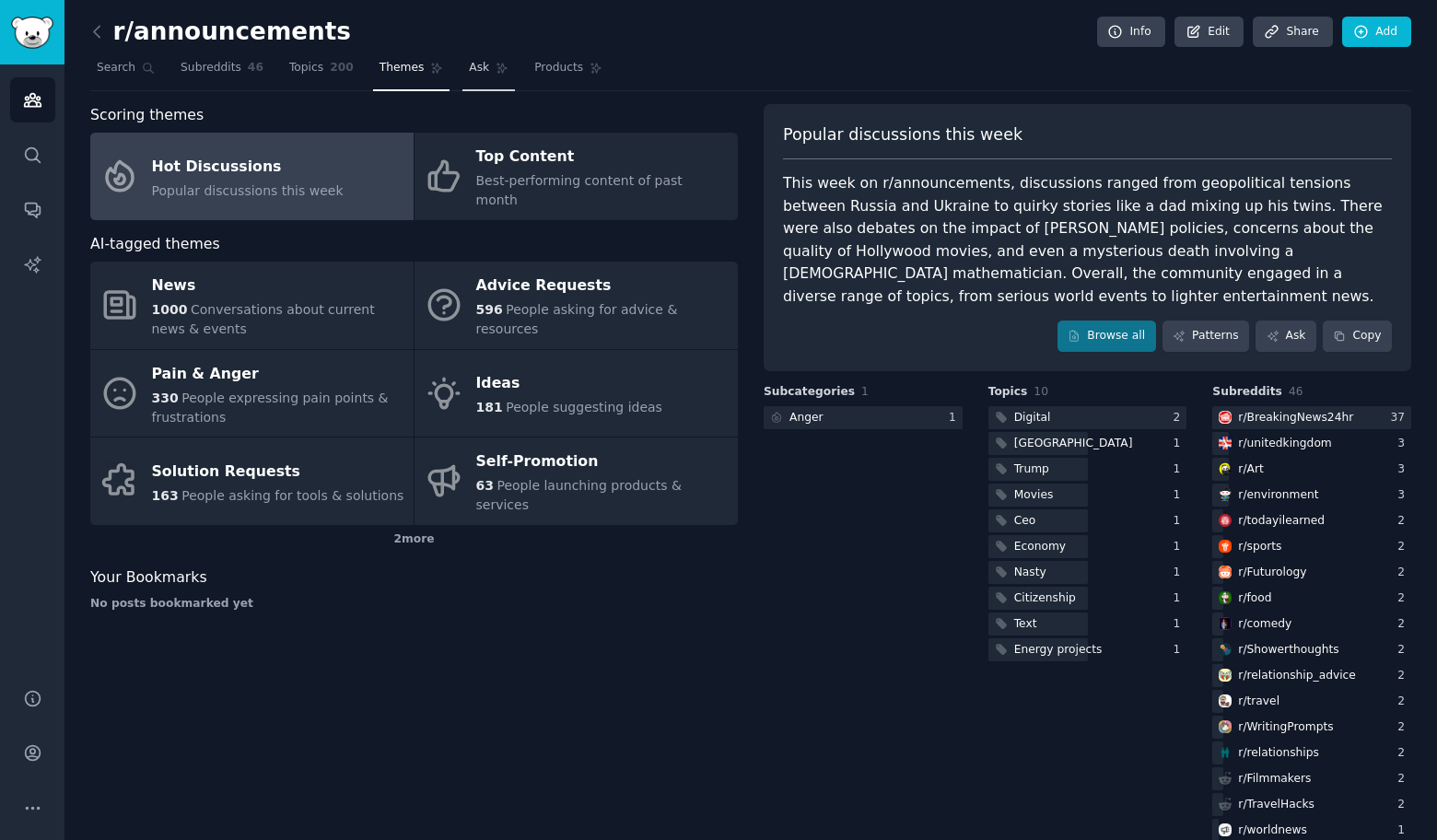
click at [475, 69] on span "Ask" at bounding box center [479, 68] width 20 height 17
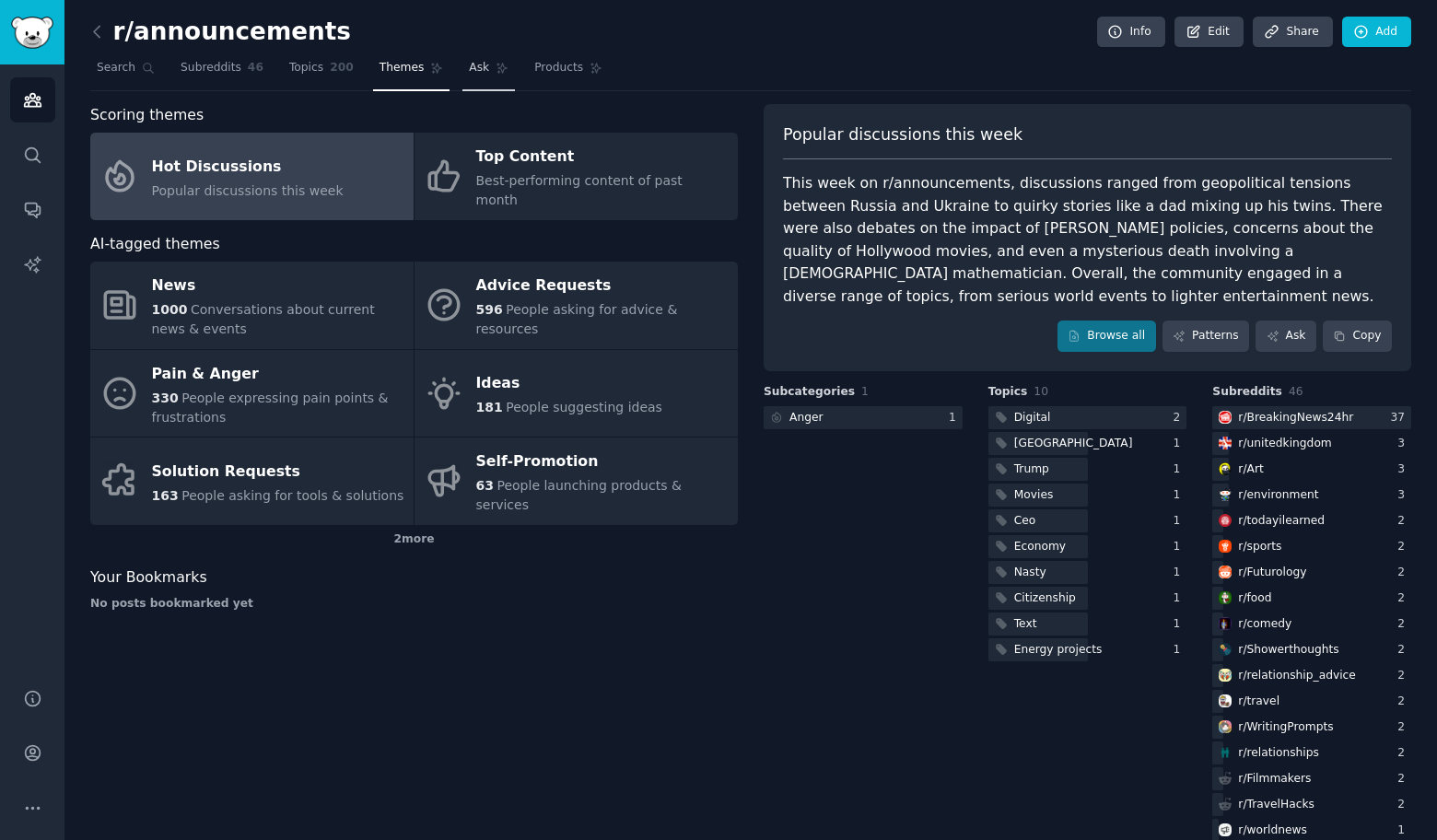
click at [475, 69] on span "Ask" at bounding box center [479, 68] width 20 height 17
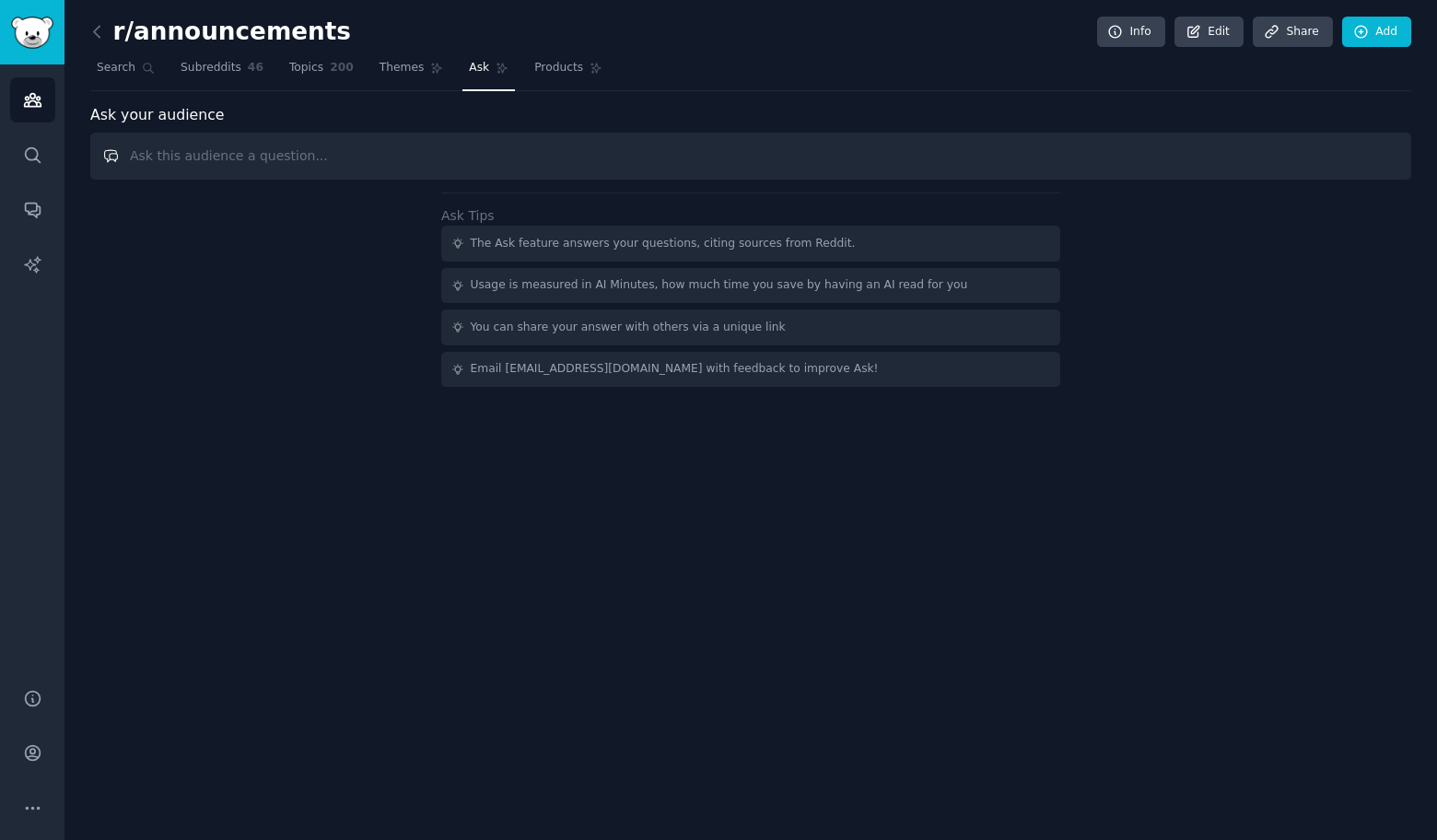
paste input "Could you provide top humour comments on"
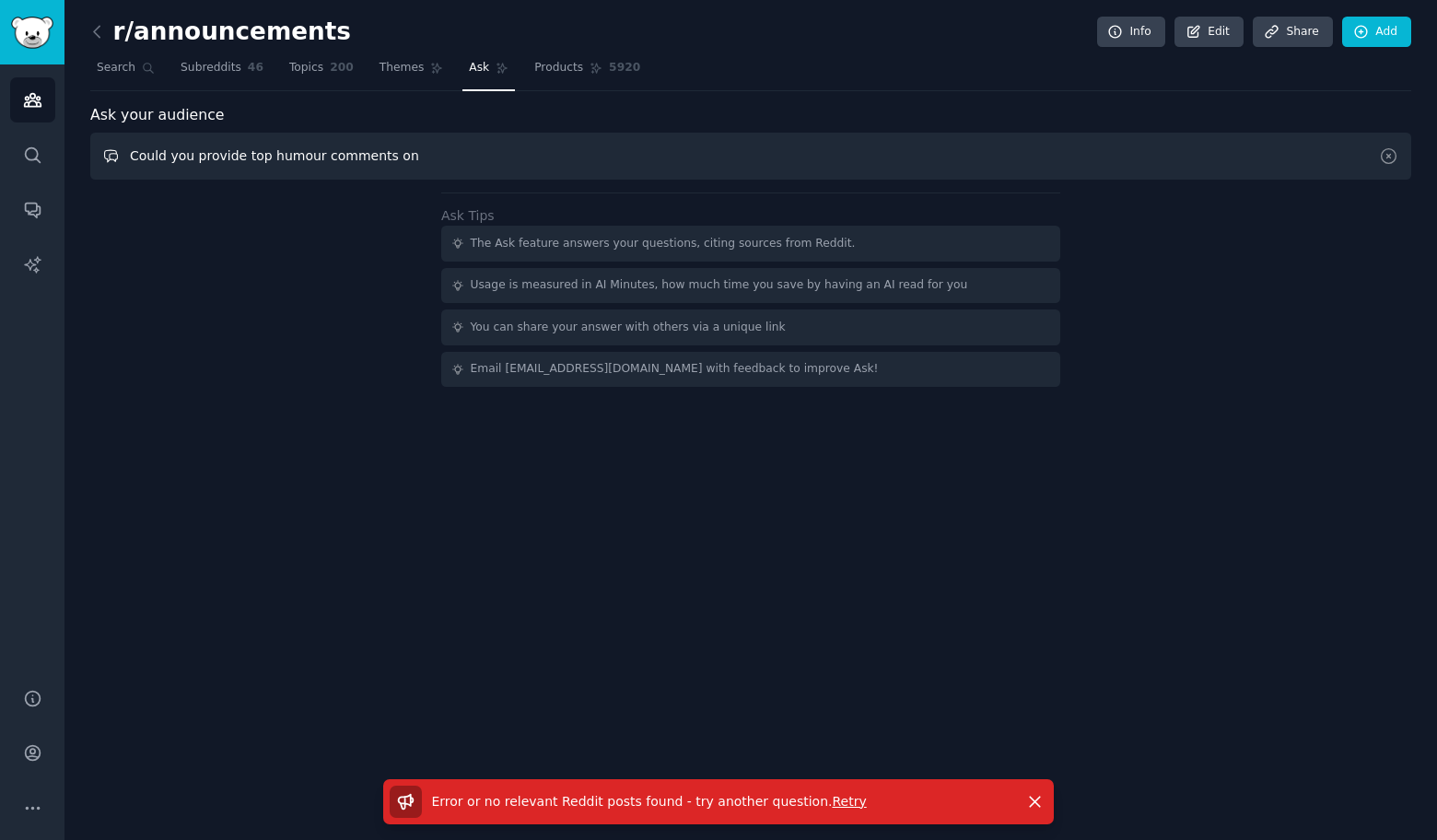
paste input "Companies"
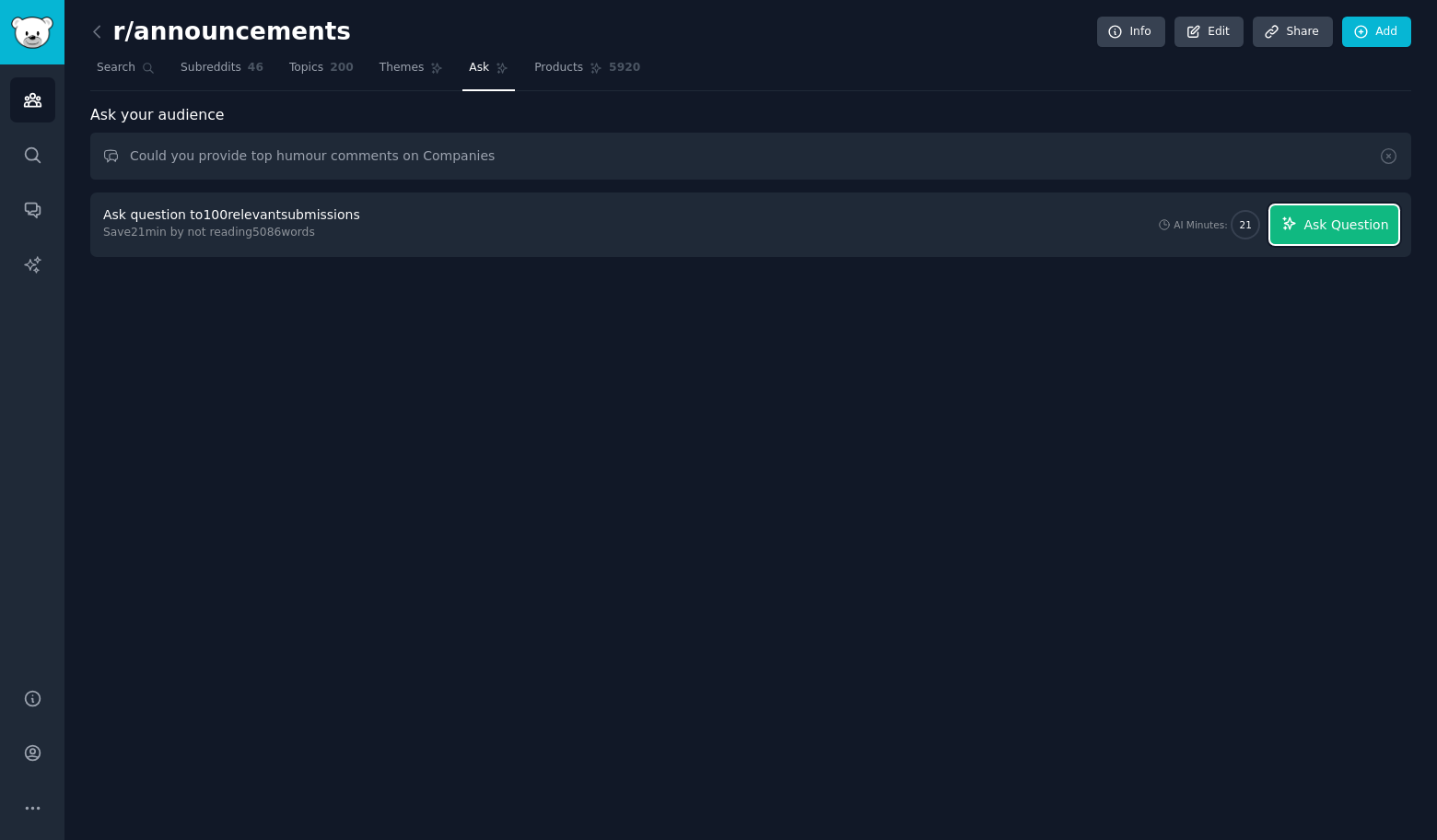
click at [1339, 236] on button "Ask Question" at bounding box center [1334, 225] width 128 height 39
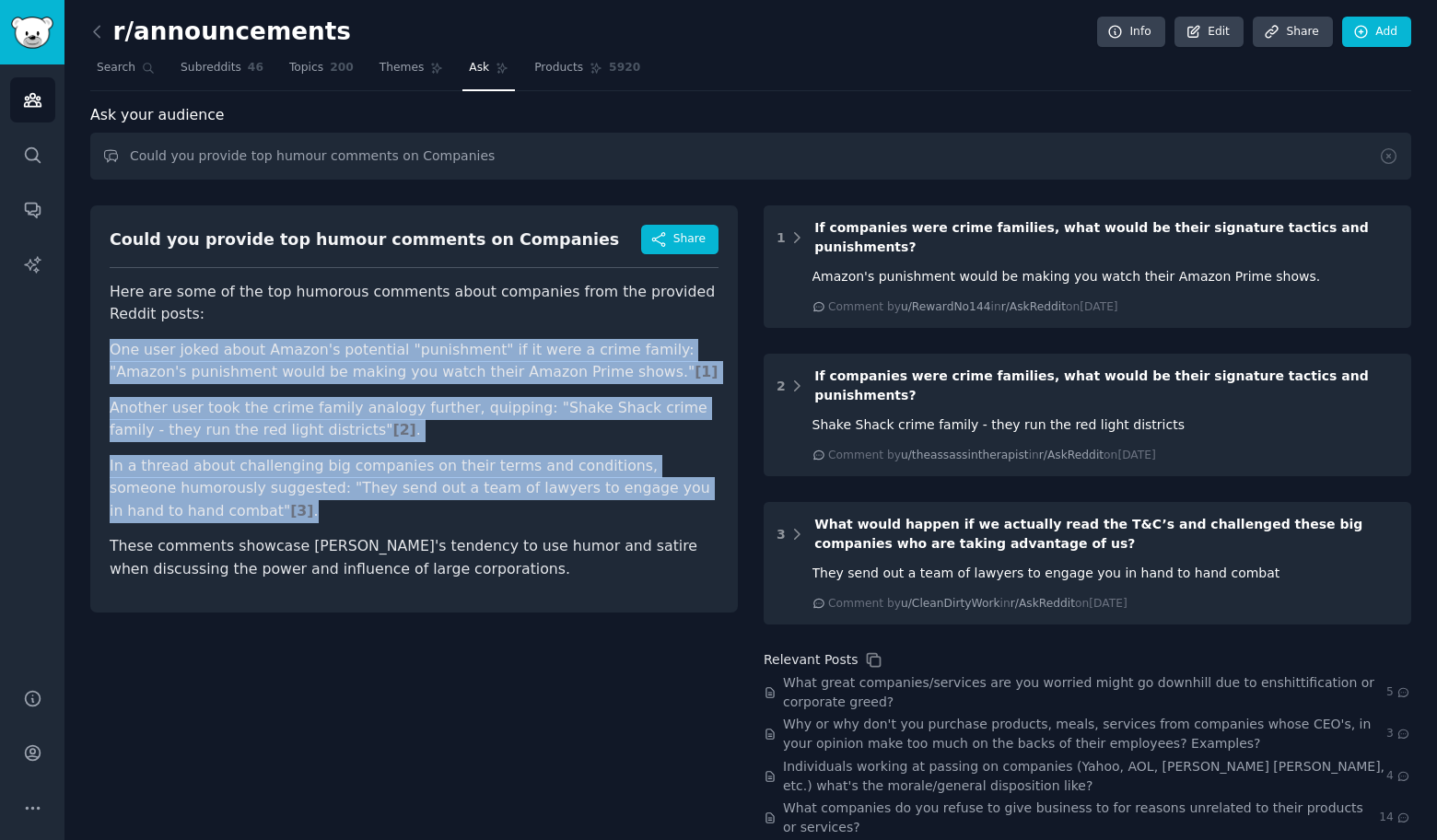
drag, startPoint x: 104, startPoint y: 344, endPoint x: 327, endPoint y: 510, distance: 278.0
click at [327, 510] on div "Could you provide top humour comments on Companies Share Here are some of the t…" at bounding box center [414, 408] width 647 height 407
copy ul "One user joked about Amazon's potential "punishment" if it were a crime family:…"
click at [426, 156] on input "Could you provide top humour comments on Companies" at bounding box center [751, 156] width 1321 height 47
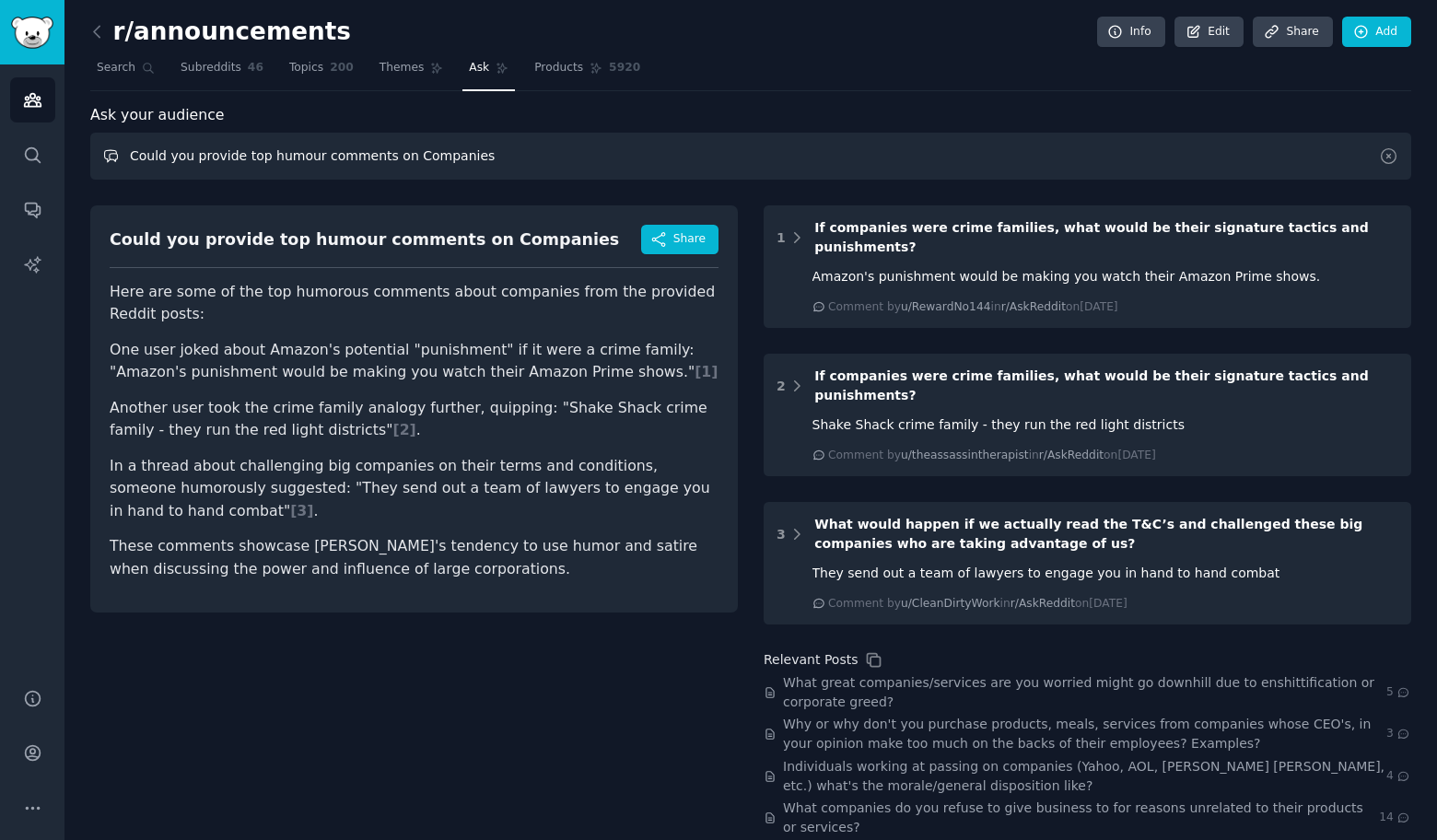
click at [426, 156] on input "Could you provide top humour comments on Companies" at bounding box center [751, 156] width 1321 height 47
paste input "Boxing"
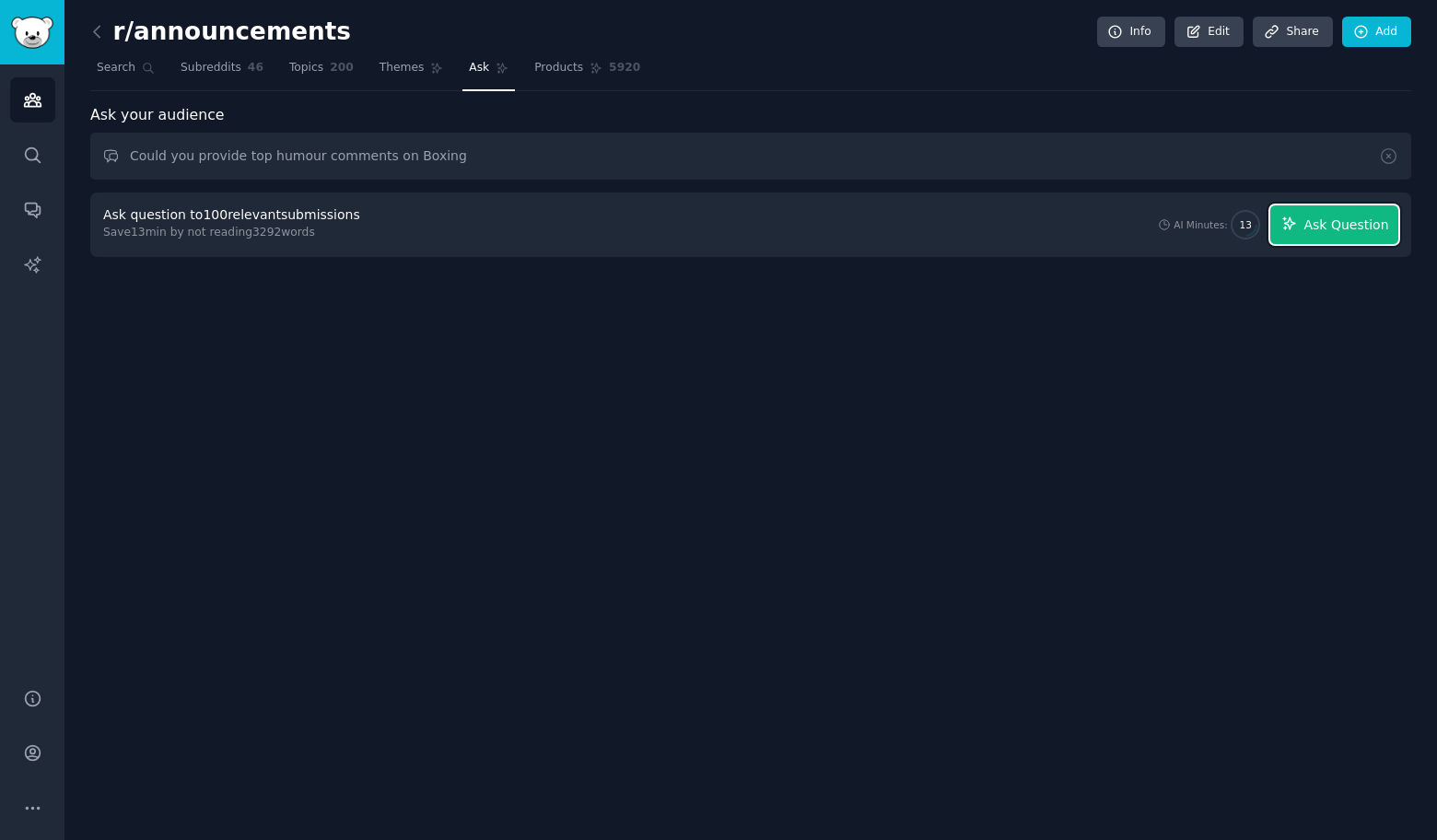
click at [1363, 223] on span "Ask Question" at bounding box center [1346, 225] width 85 height 19
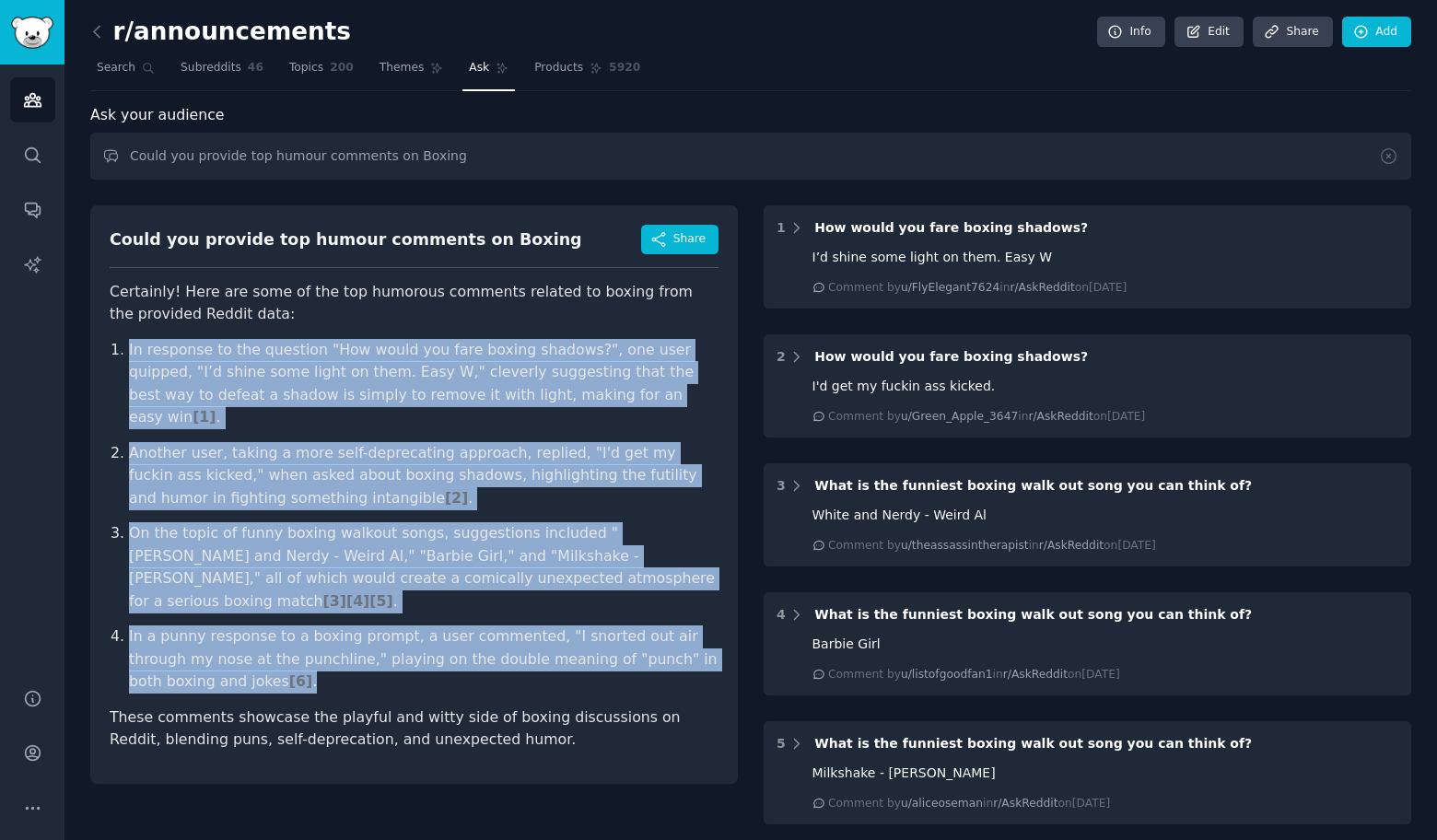
drag, startPoint x: 99, startPoint y: 344, endPoint x: 511, endPoint y: 640, distance: 507.3
click at [511, 640] on div "Could you provide top humour comments on Boxing Share Certainly! Here are some …" at bounding box center [414, 494] width 647 height 578
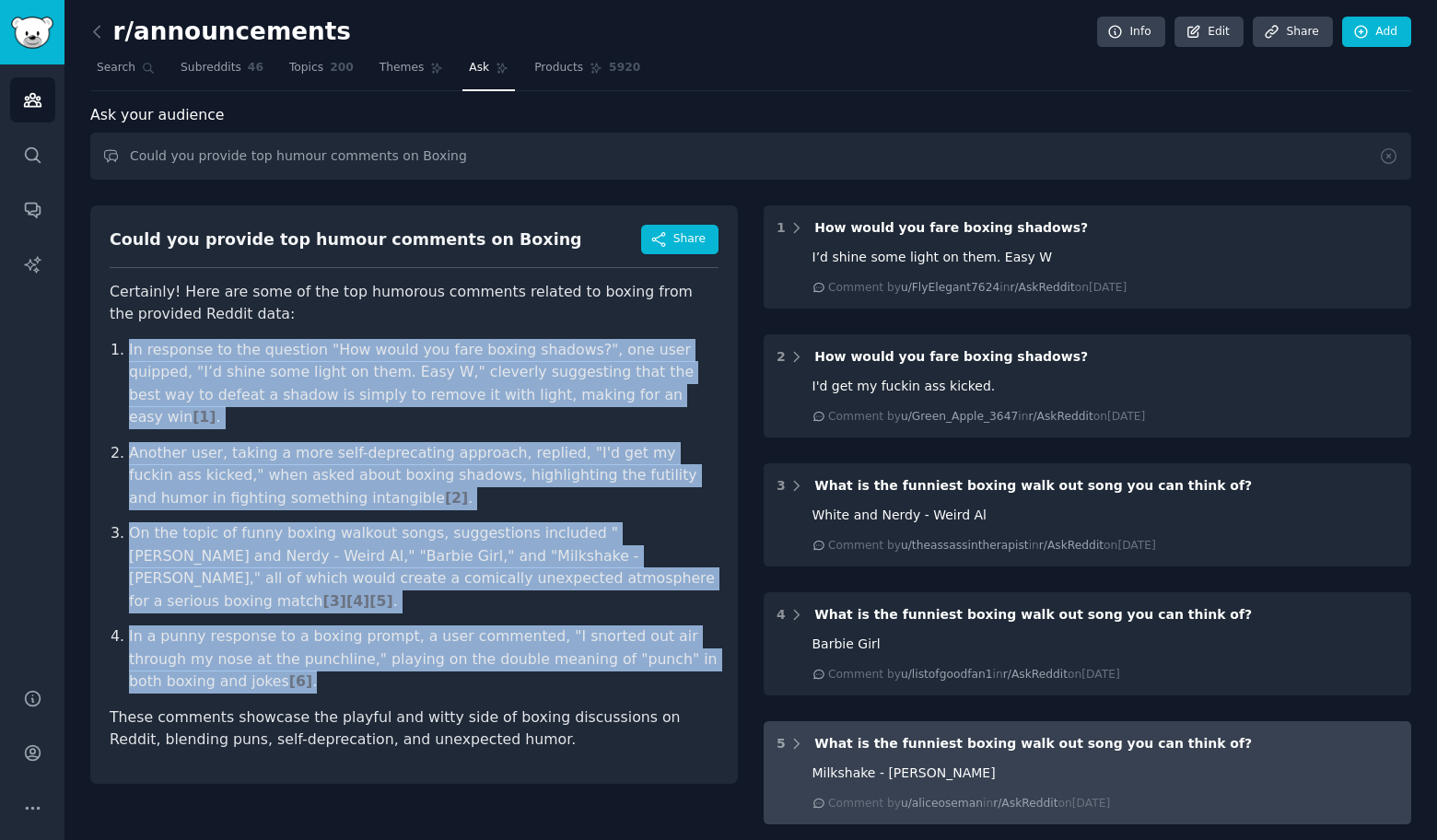
copy ol "In response to the question "How would you fare boxing shadows?", one user quip…"
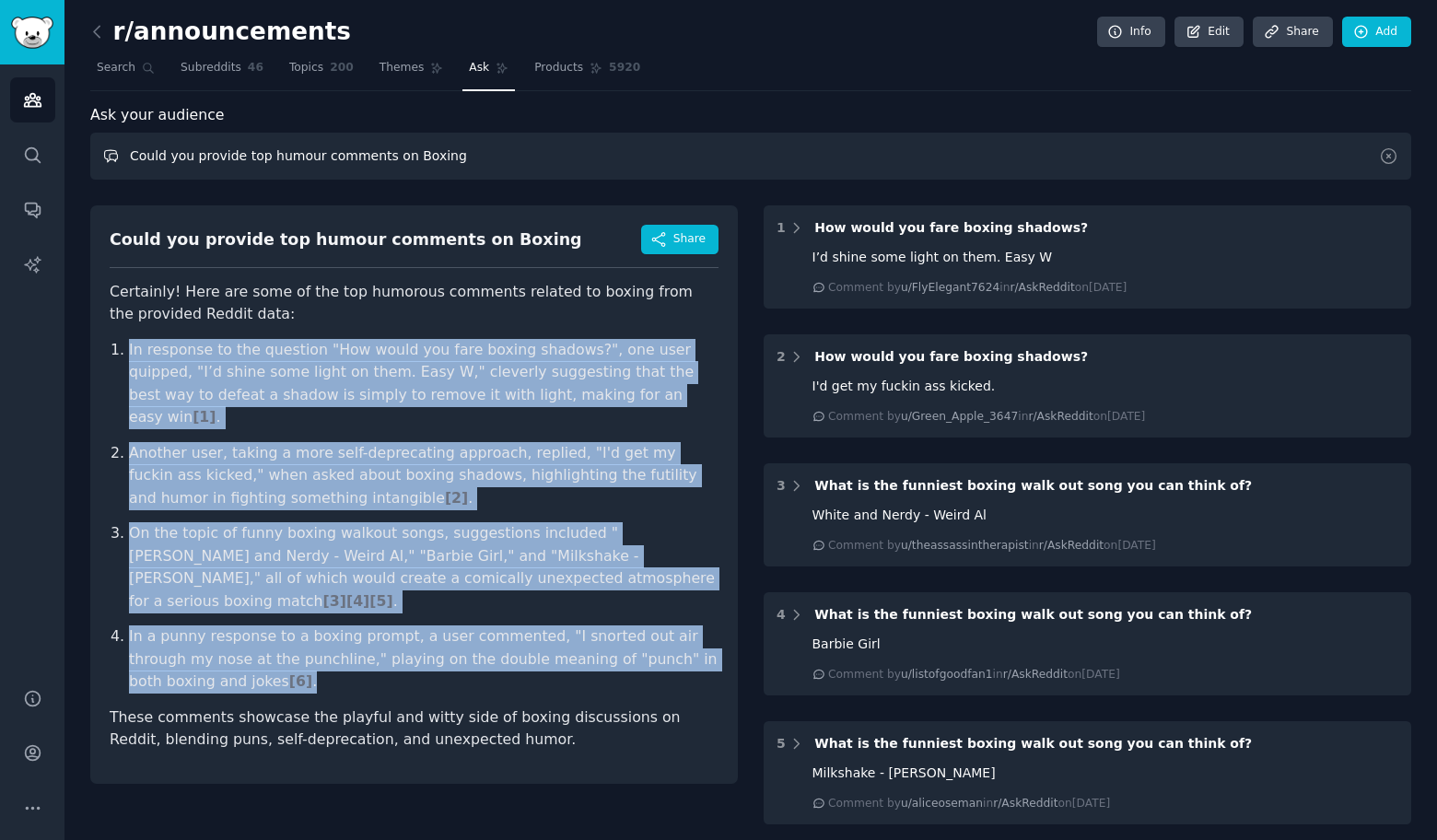
click at [413, 155] on input "Could you provide top humour comments on Boxing" at bounding box center [751, 156] width 1321 height 47
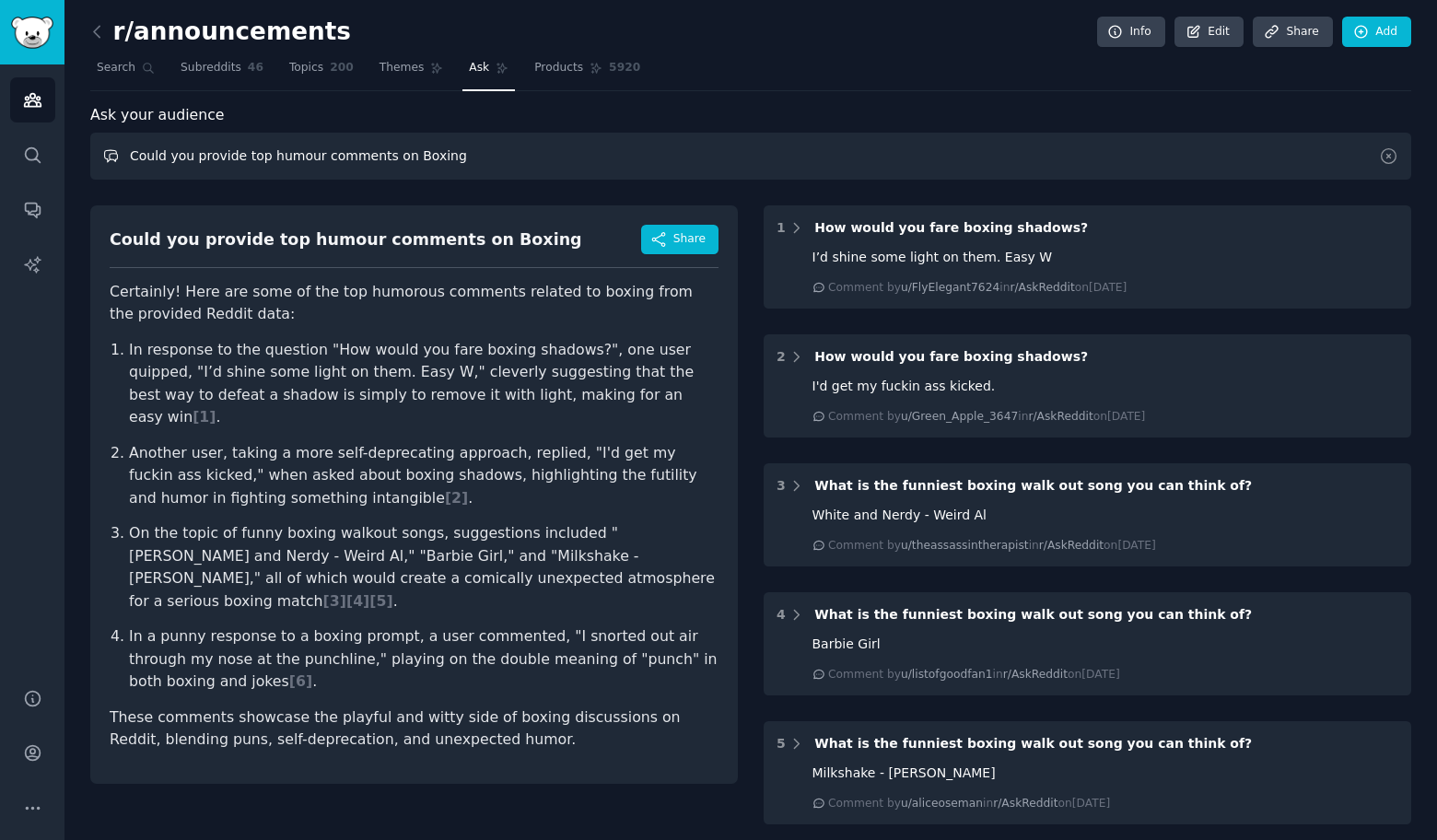
click at [413, 155] on input "Could you provide top humour comments on Boxing" at bounding box center [751, 156] width 1321 height 47
paste input "Musicians"
type input "Could you provide top humour comments on Musicians"
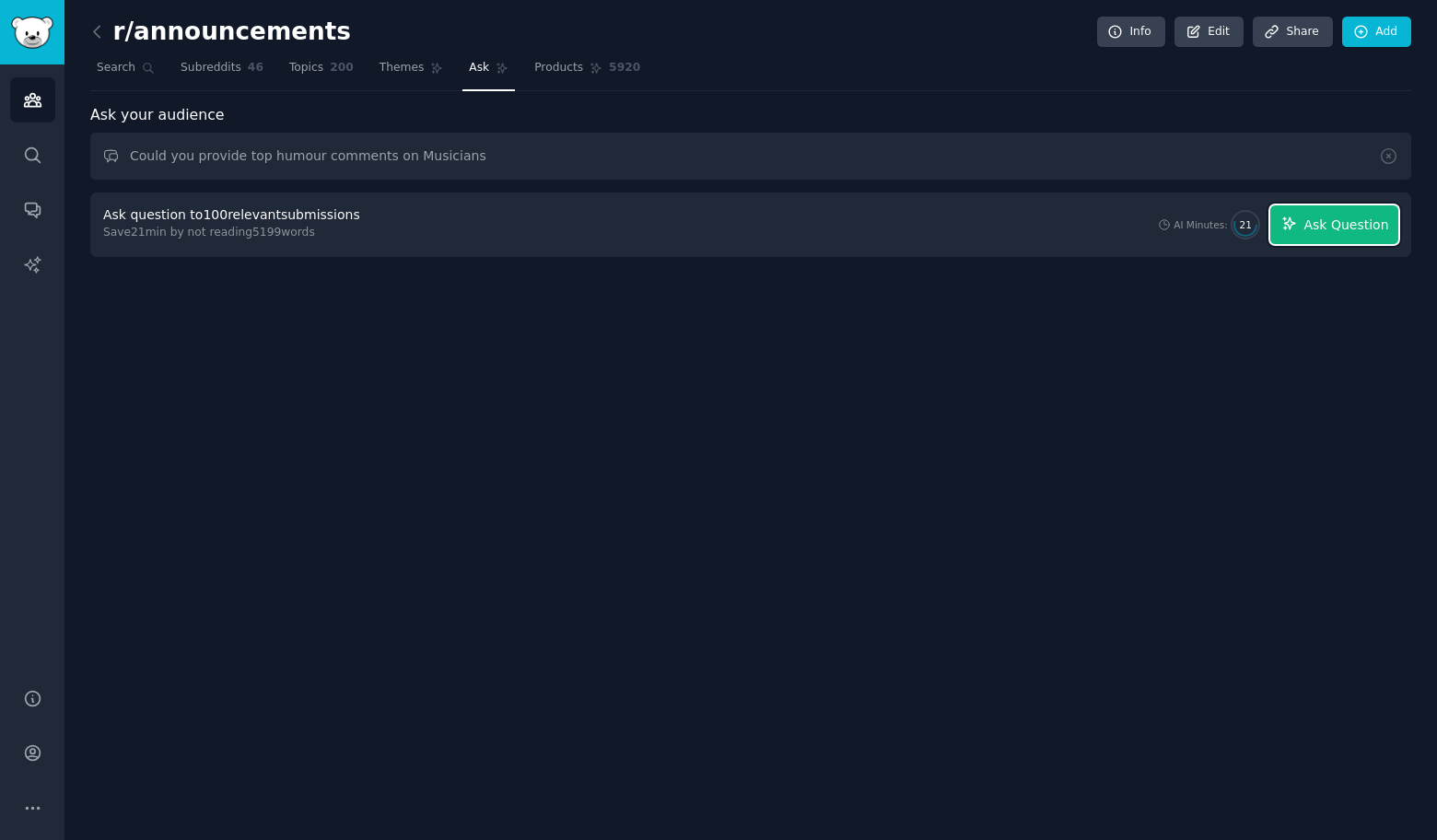
click at [1381, 226] on span "Ask Question" at bounding box center [1346, 225] width 85 height 19
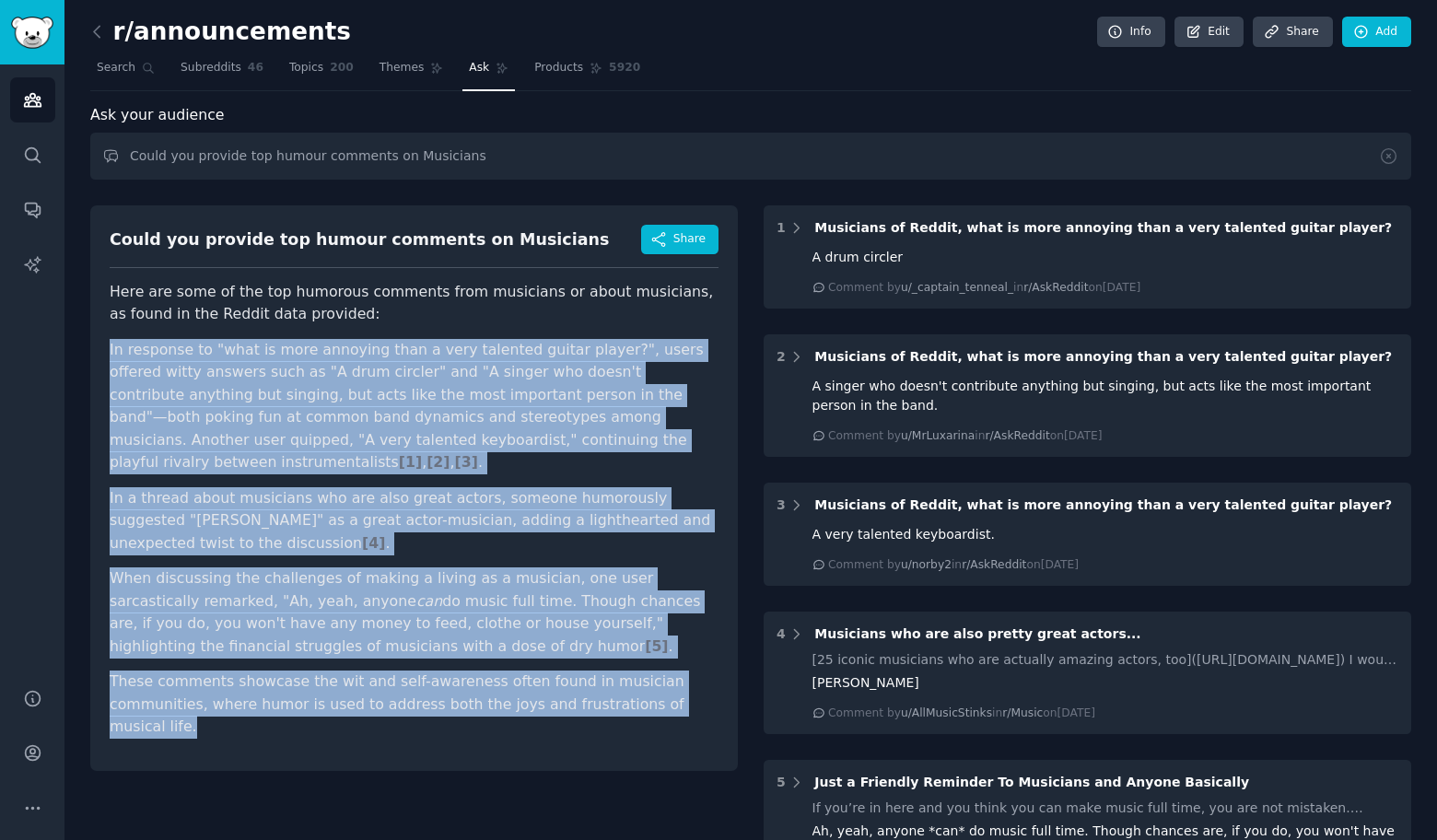
drag, startPoint x: 108, startPoint y: 348, endPoint x: 743, endPoint y: 678, distance: 715.6
click at [743, 678] on div "Could you provide top humour comments on Musicians Share Here are some of the t…" at bounding box center [751, 682] width 1321 height 980
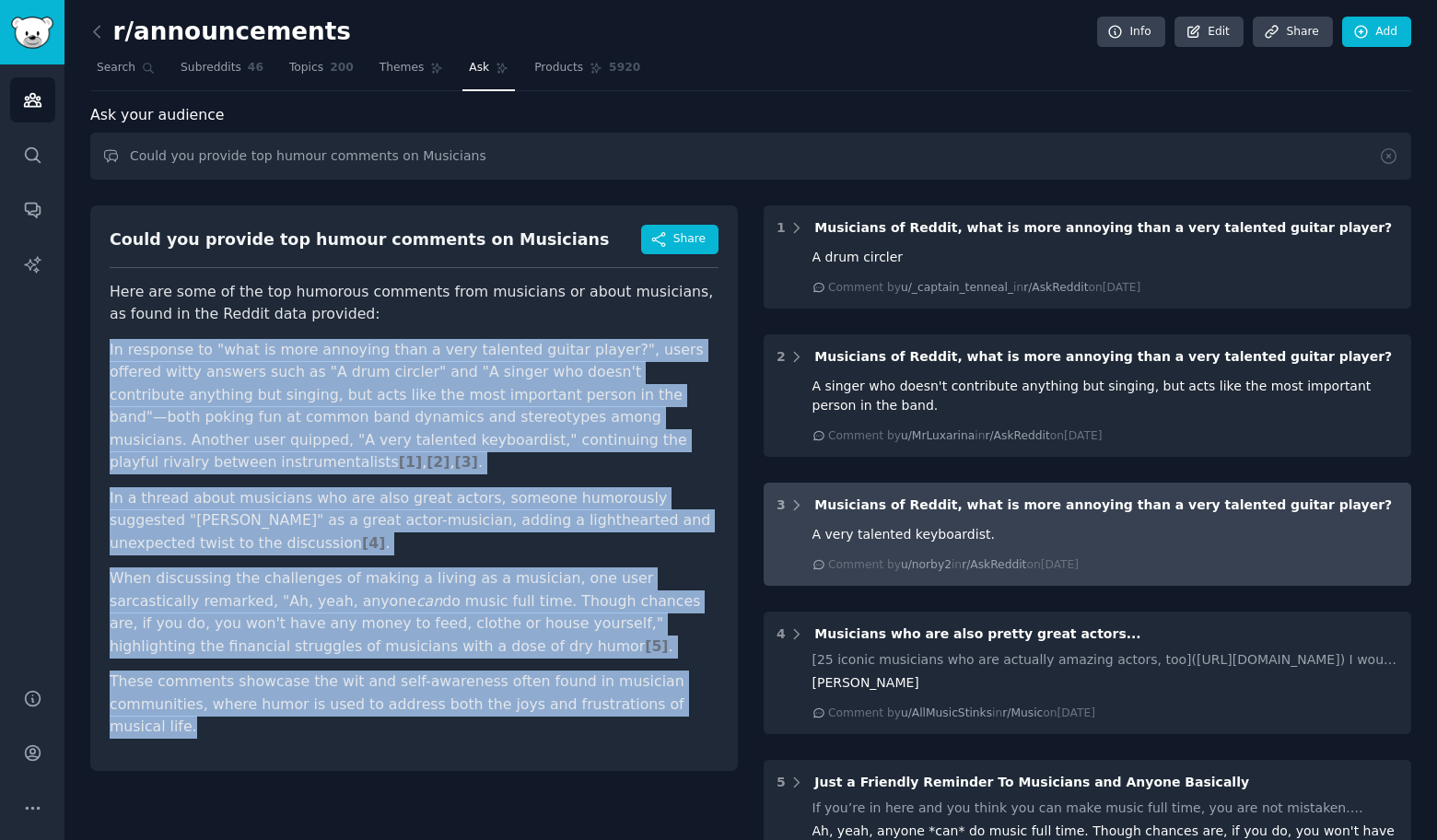
copy article "In response to "what is more annoying than a very talented guitar player?", use…"
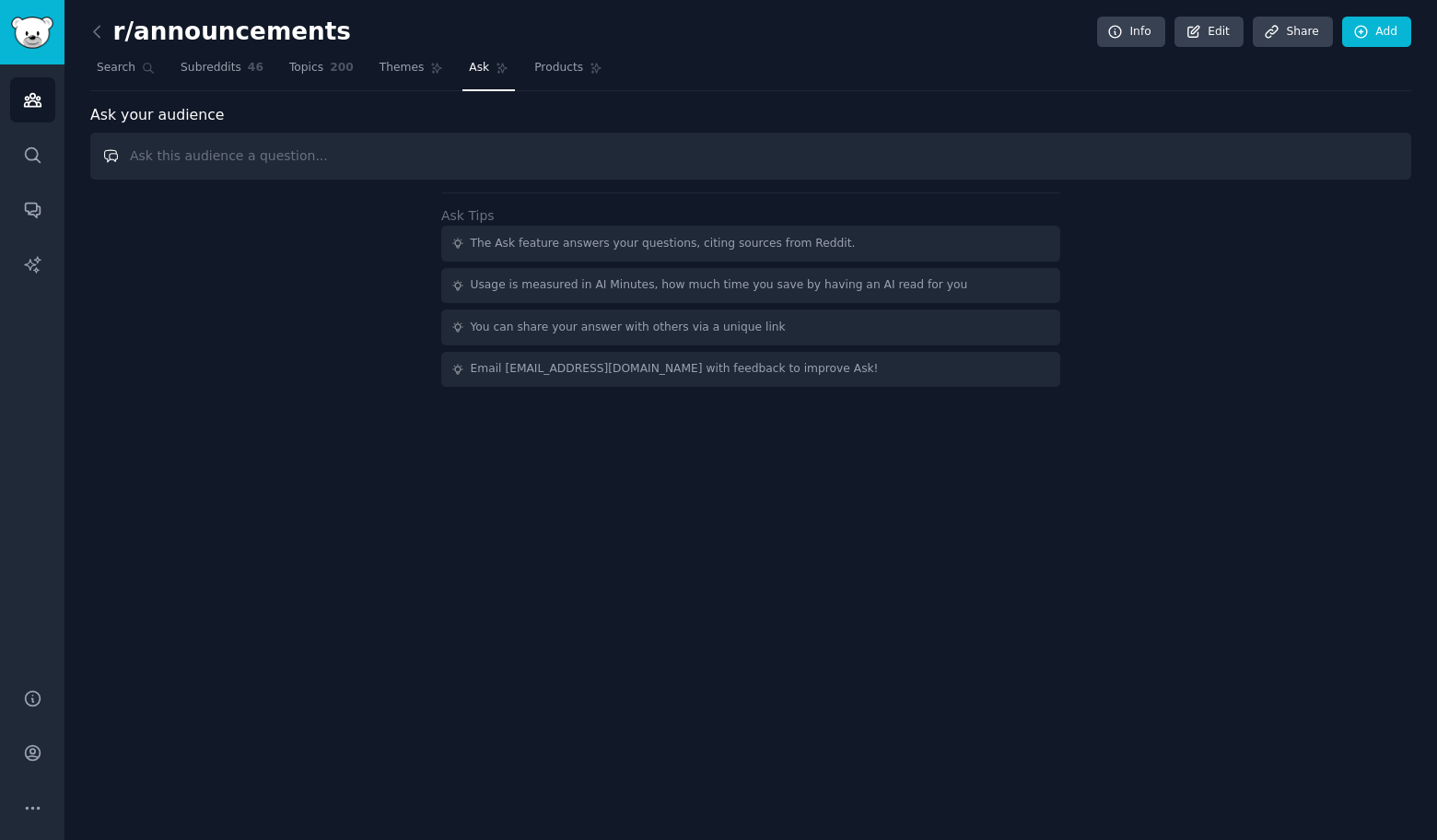
paste input "Could you provide top humour comments on Empathy"
click at [432, 157] on input "Could you provide top humour comments on Empathy" at bounding box center [751, 156] width 1321 height 47
paste input "Commerce"
drag, startPoint x: 395, startPoint y: 156, endPoint x: 32, endPoint y: 74, distance: 372.1
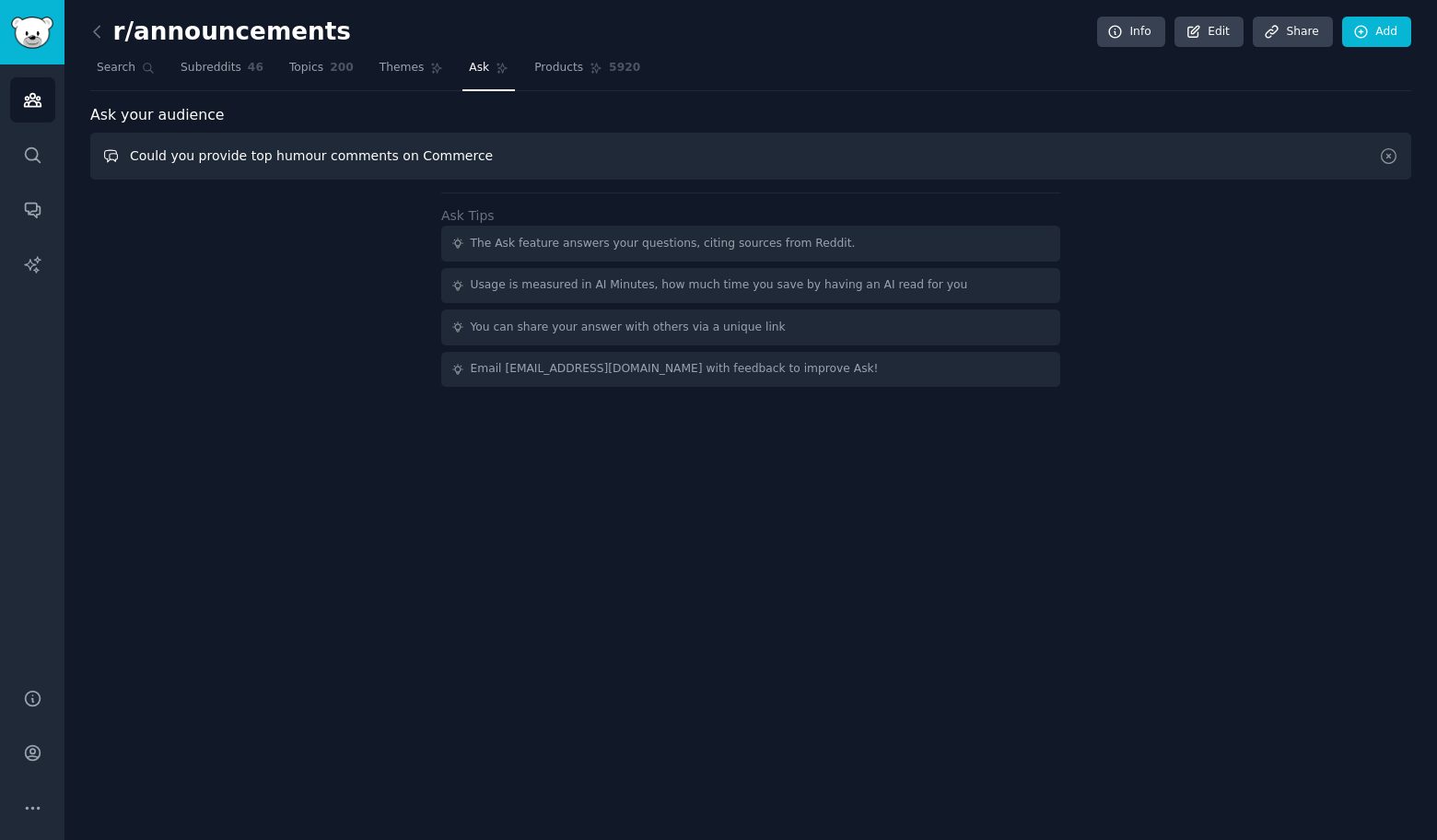
click at [32, 74] on div "Conversations Audiences Search Conversations AI Reports Help Account More r/ann…" at bounding box center [718, 420] width 1437 height 840
click at [495, 162] on input "Could you provide top humour comments on Commerce" at bounding box center [751, 156] width 1321 height 47
click at [495, 161] on input "Could you provide top humour comments on Commerce" at bounding box center [751, 156] width 1321 height 47
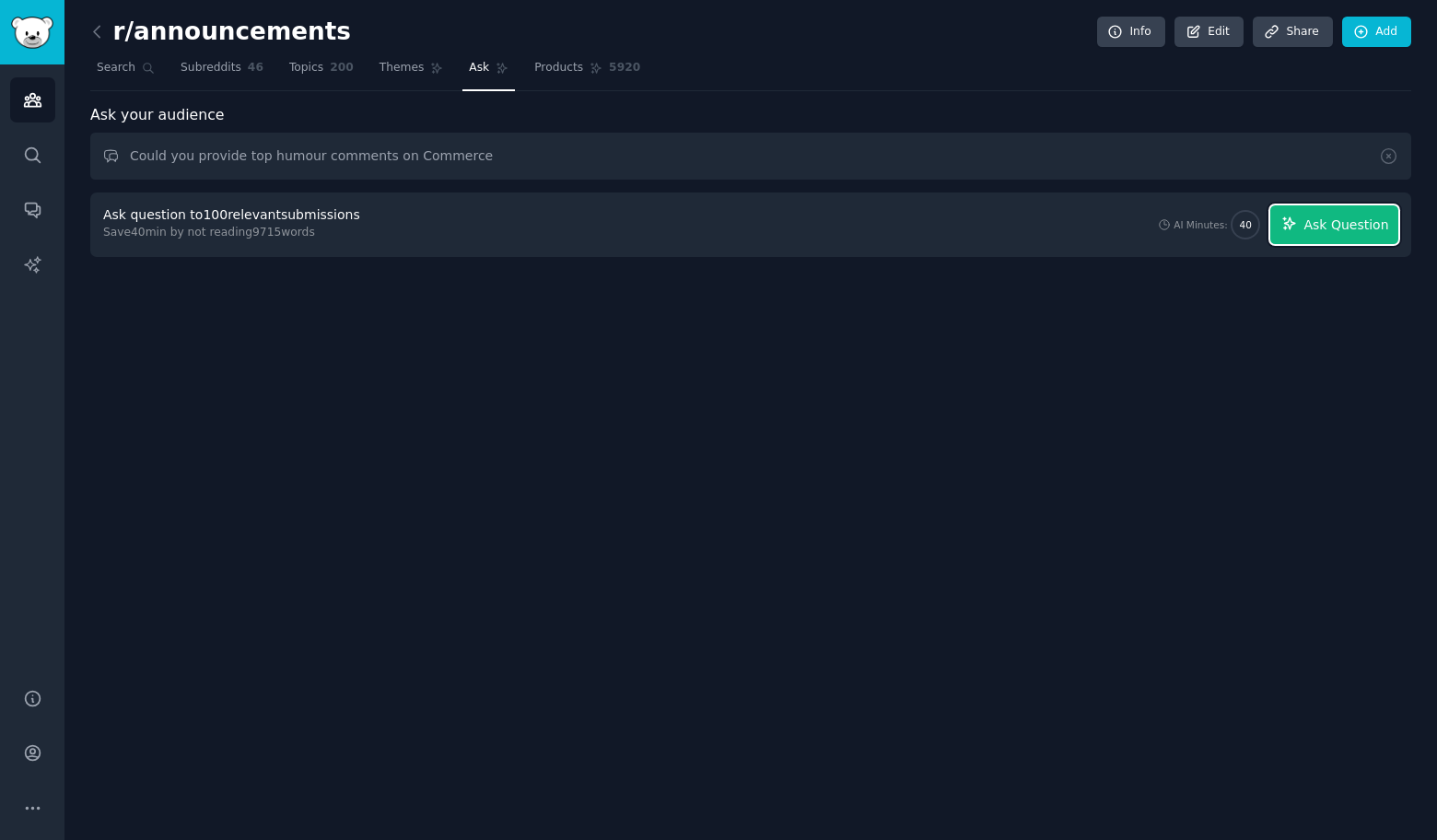
click at [1338, 238] on button "Ask Question" at bounding box center [1334, 225] width 128 height 39
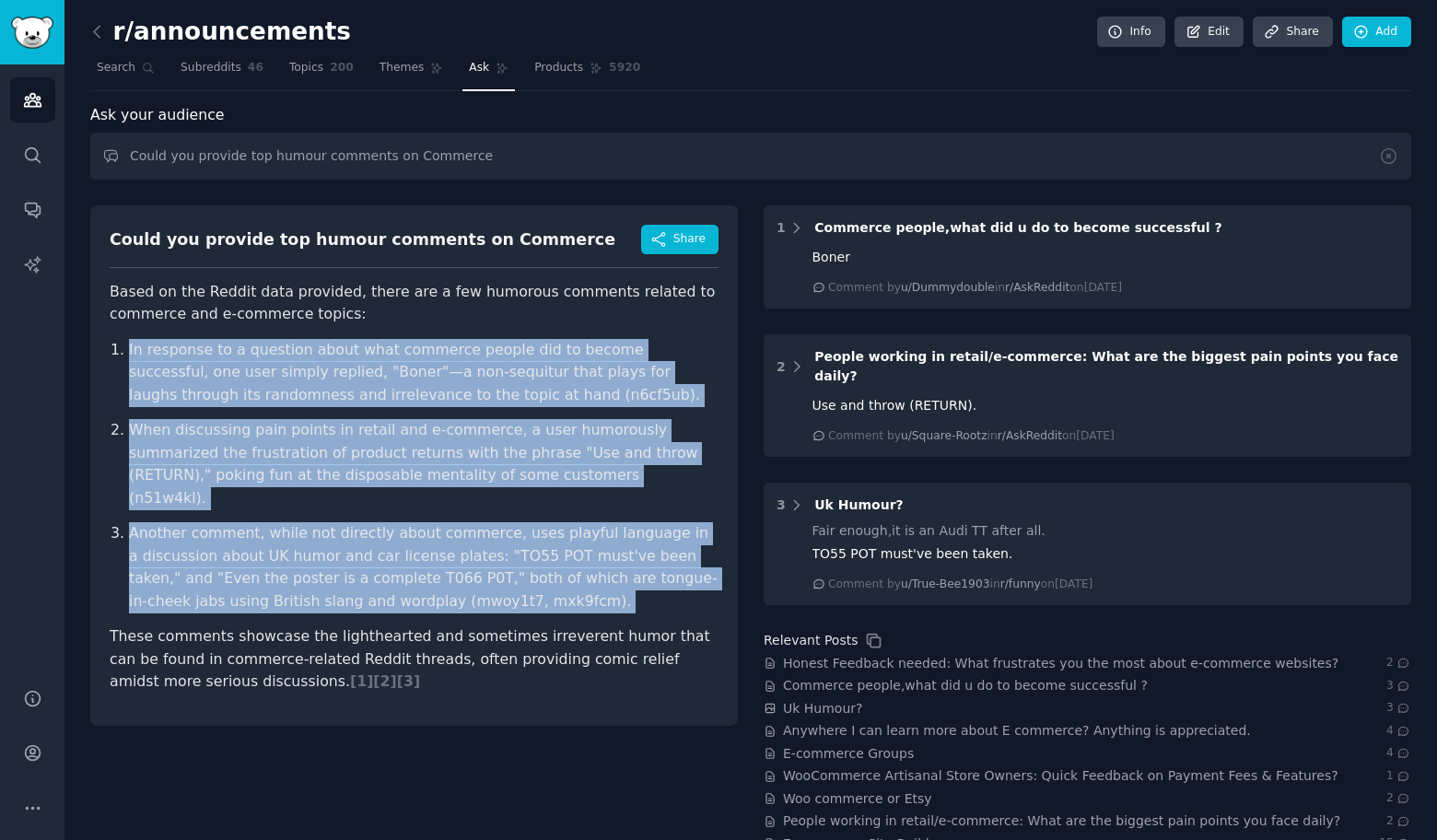
drag, startPoint x: 83, startPoint y: 349, endPoint x: 512, endPoint y: 599, distance: 496.5
click at [512, 599] on div "r/announcements Info Edit Share Add Search Subreddits 46 Topics 200 Themes Ask …" at bounding box center [751, 460] width 1372 height 921
copy ol "In response to a question about what commerce people did to become successful, …"
click at [434, 151] on input "Could you provide top humour comments on Commerce" at bounding box center [751, 156] width 1321 height 47
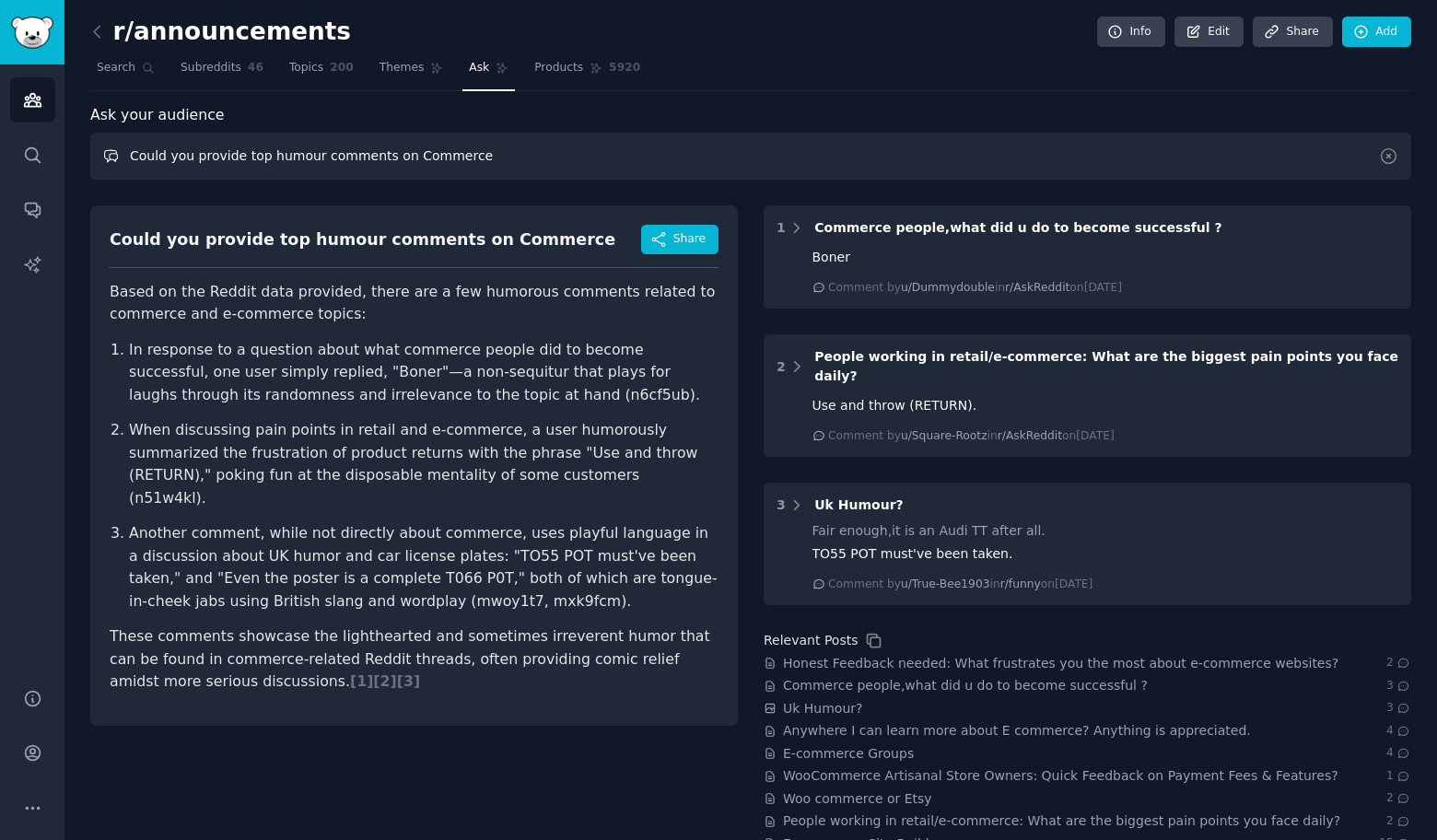
click at [434, 151] on input "Could you provide top humour comments on Commerce" at bounding box center [751, 156] width 1321 height 47
paste input "Athlet"
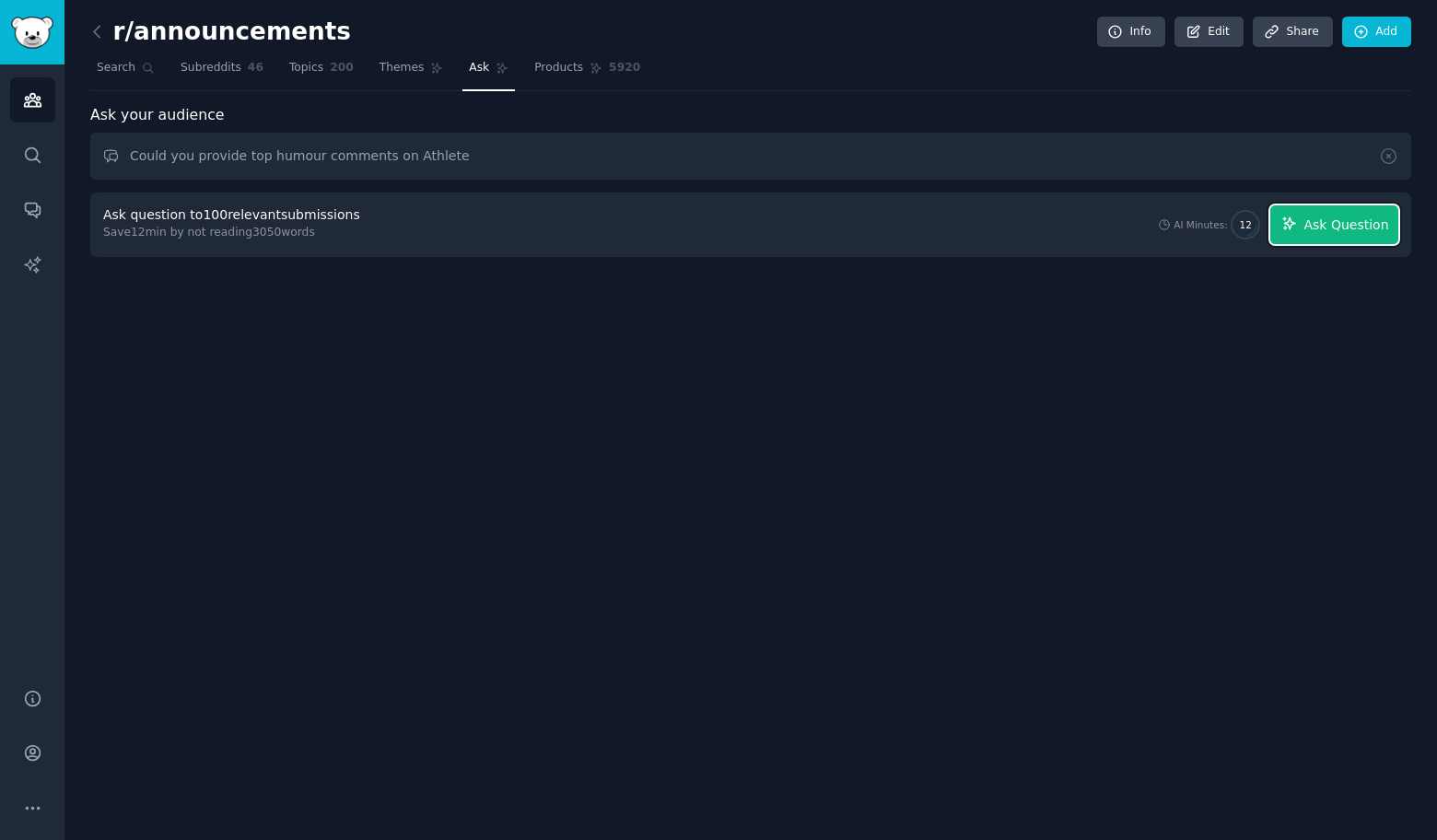
click at [1363, 223] on span "Ask Question" at bounding box center [1346, 225] width 85 height 19
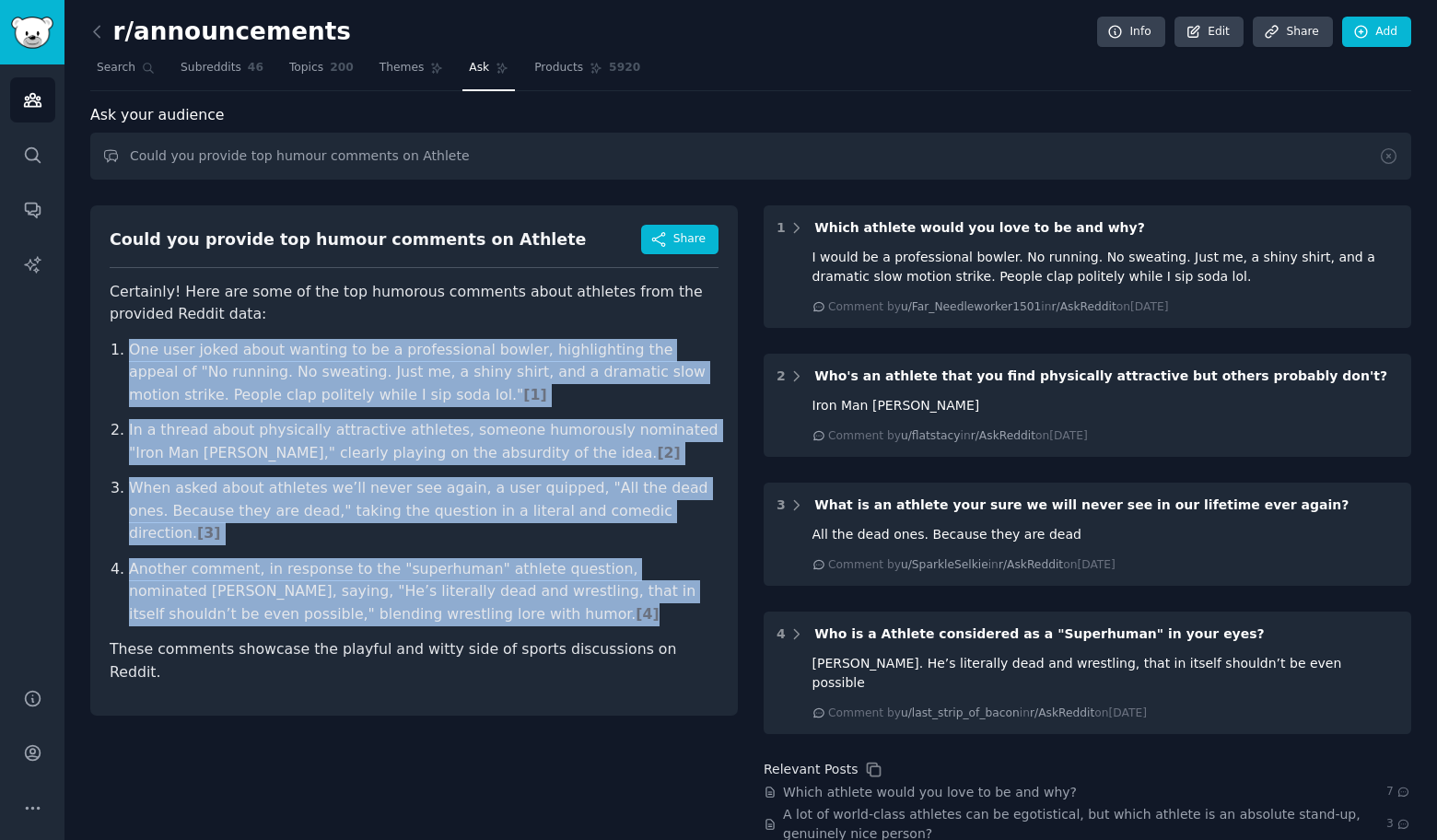
drag, startPoint x: 97, startPoint y: 346, endPoint x: 541, endPoint y: 598, distance: 510.5
click at [541, 598] on div "Could you provide top humour comments on Athlete Share Certainly! Here are some…" at bounding box center [414, 460] width 647 height 510
copy ol "One user joked about wanting to be a professional bowler, highlighting the appe…"
click at [422, 158] on input "Could you provide top humour comments on Athlete" at bounding box center [751, 156] width 1321 height 47
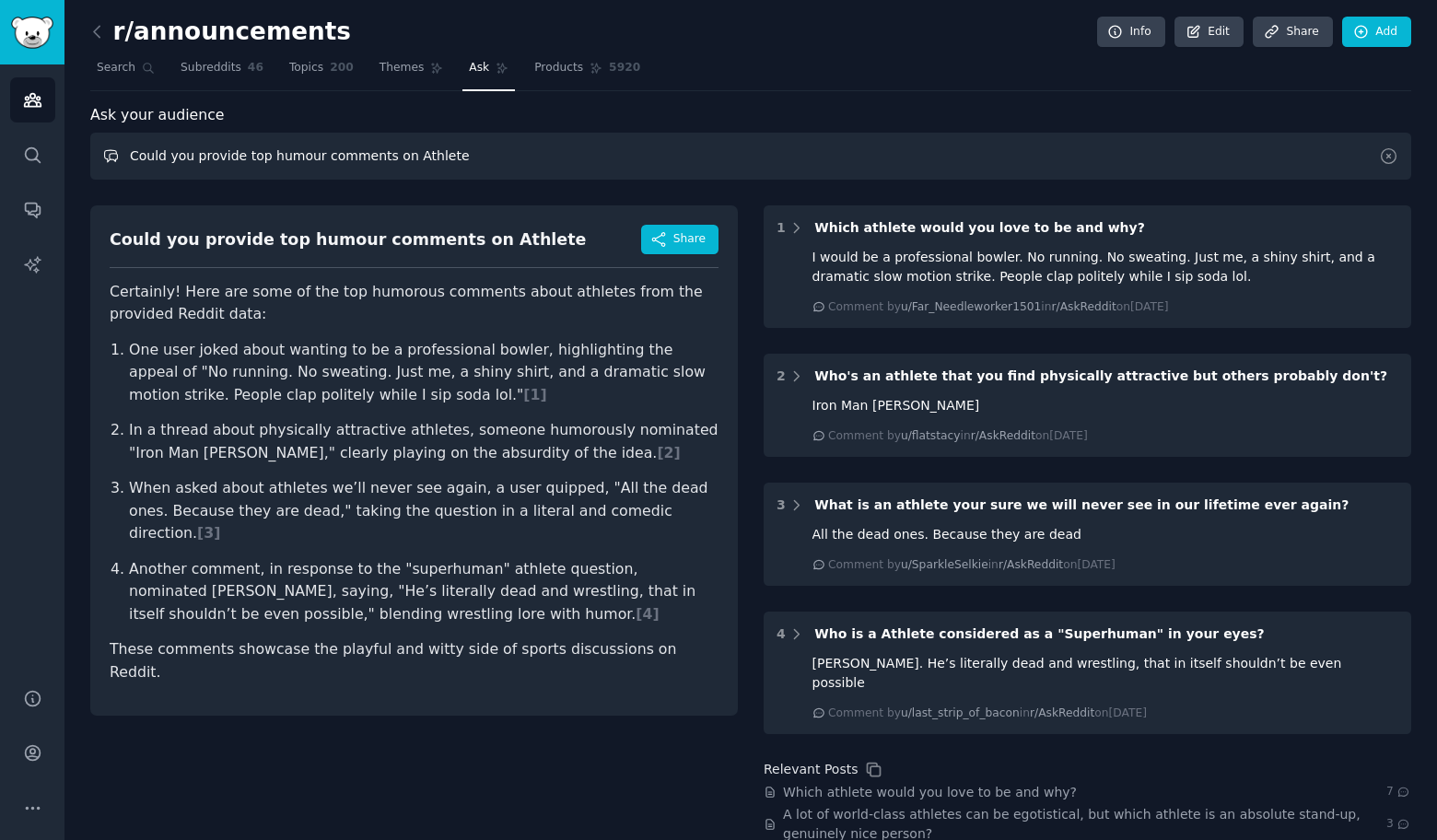
click at [422, 158] on input "Could you provide top humour comments on Athlete" at bounding box center [751, 156] width 1321 height 47
paste input "Music"
type input "Could you provide top humour comments on Music"
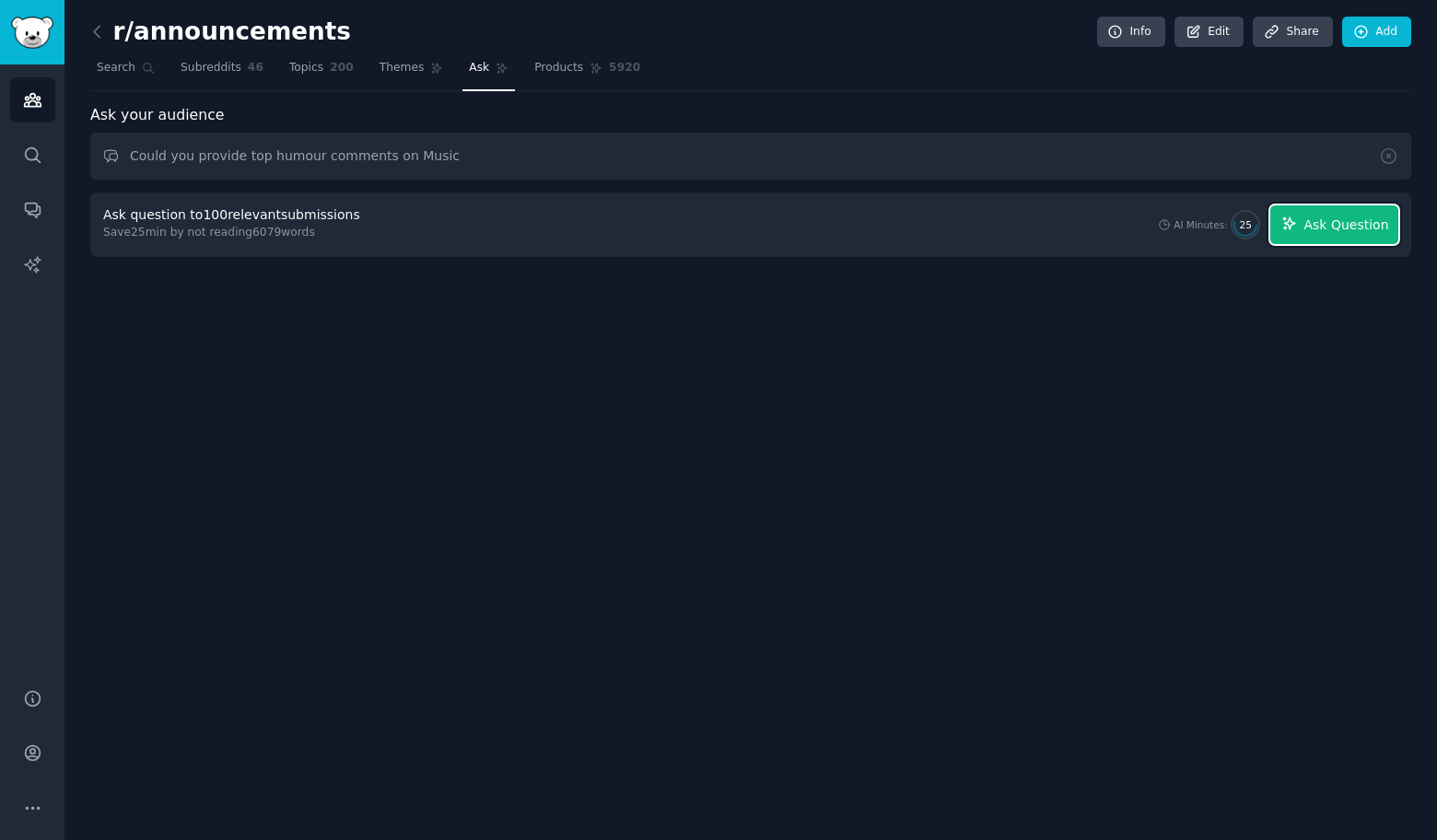
click at [1389, 209] on button "Ask Question" at bounding box center [1334, 225] width 128 height 39
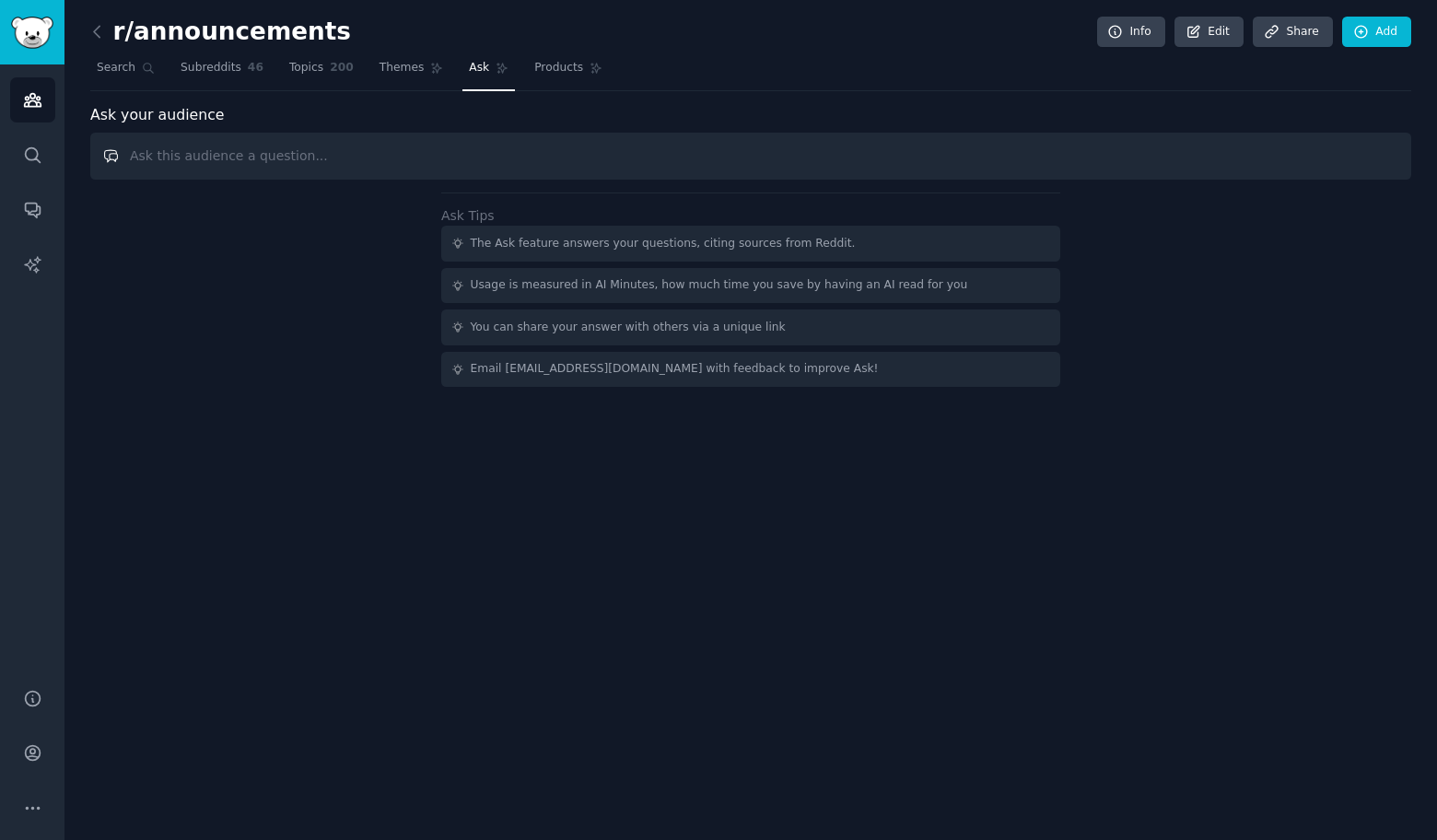
paste input "Could you provide top humour comments on"
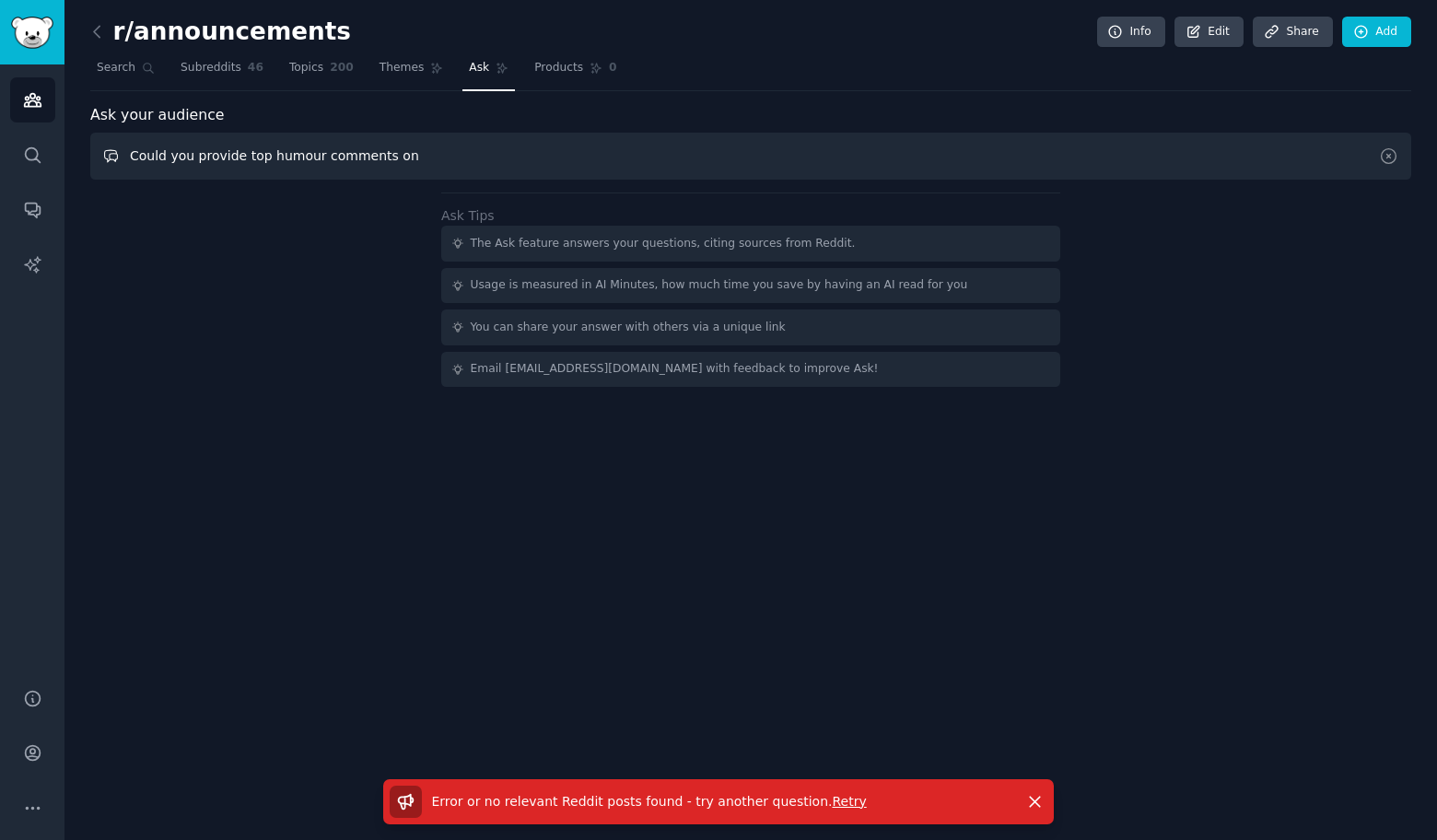
paste input "Entrepreneurship"
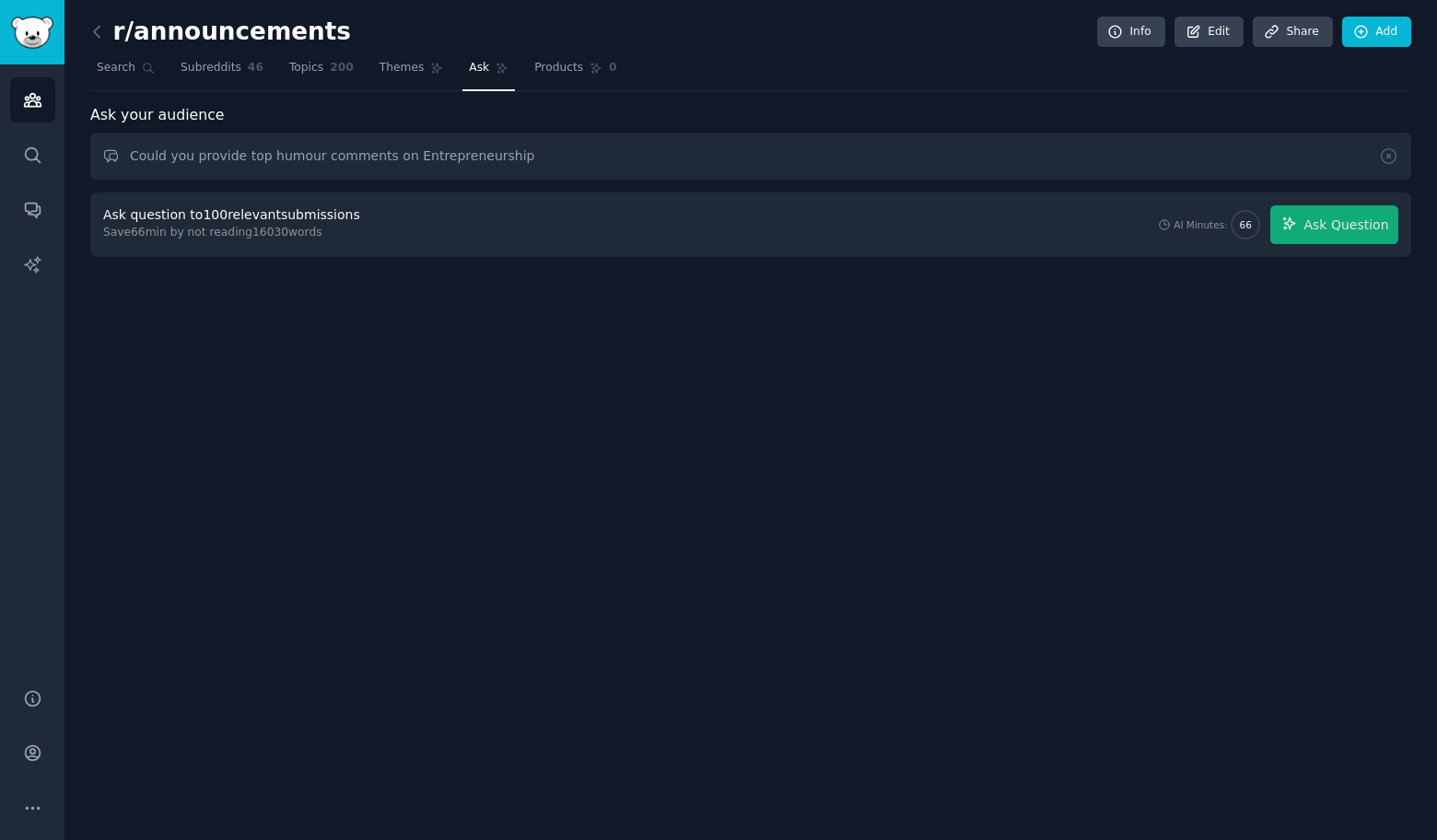
click at [1346, 204] on div "Ask question to 100 relevant submissions Save 66 min by not reading 16030 words…" at bounding box center [751, 225] width 1321 height 65
click at [1347, 230] on span "Ask Question" at bounding box center [1346, 225] width 85 height 19
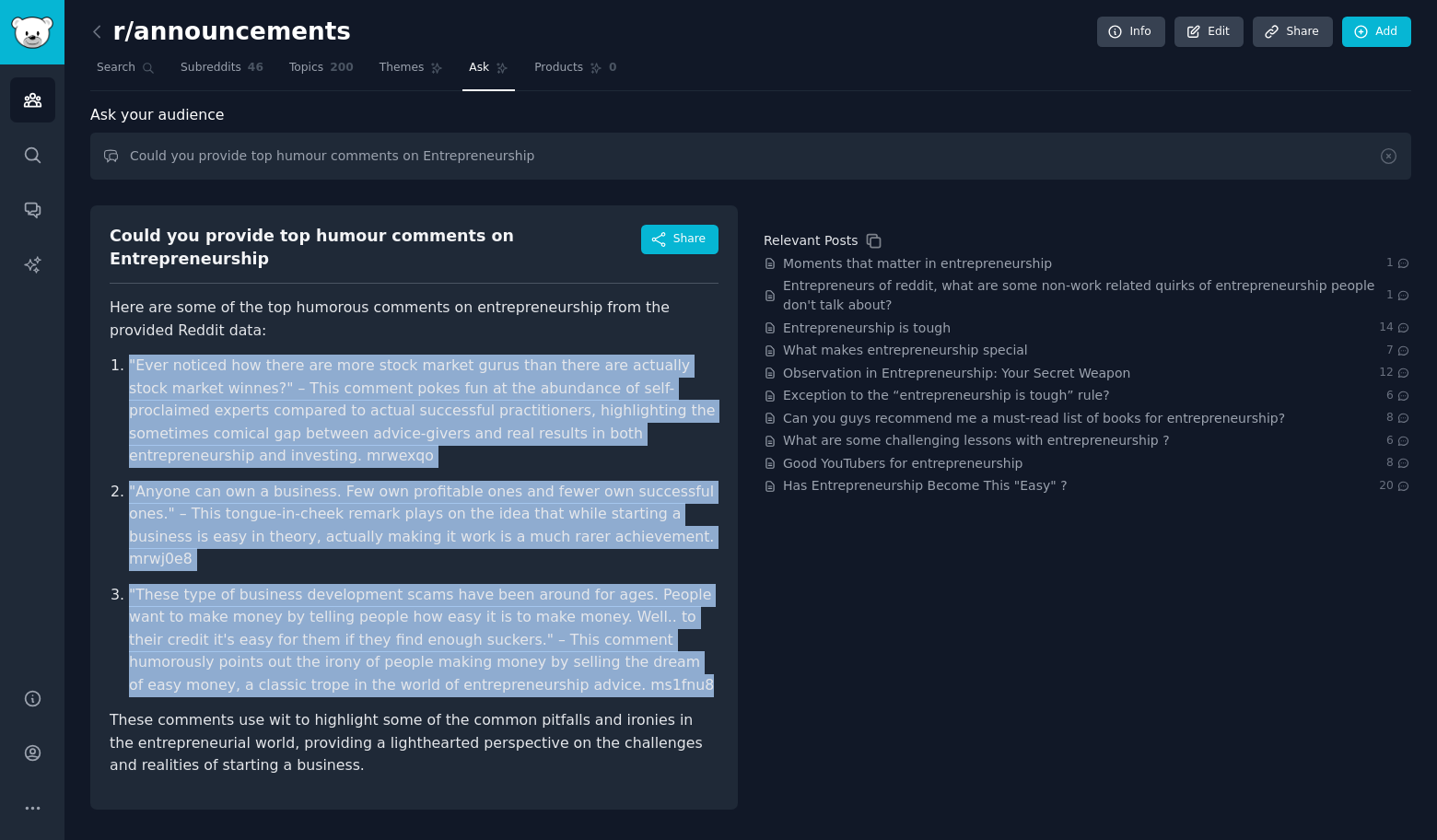
drag, startPoint x: 174, startPoint y: 356, endPoint x: 451, endPoint y: 626, distance: 386.8
click at [451, 626] on div "Could you provide top humour comments on Entrepreneurship Share Here are some o…" at bounding box center [414, 507] width 647 height 604
copy ol ""Ever noticed how there are more stock market gurus than there are actually sto…"
click at [719, 149] on input "Could you provide top humour comments on Entrepreneurship" at bounding box center [751, 156] width 1321 height 47
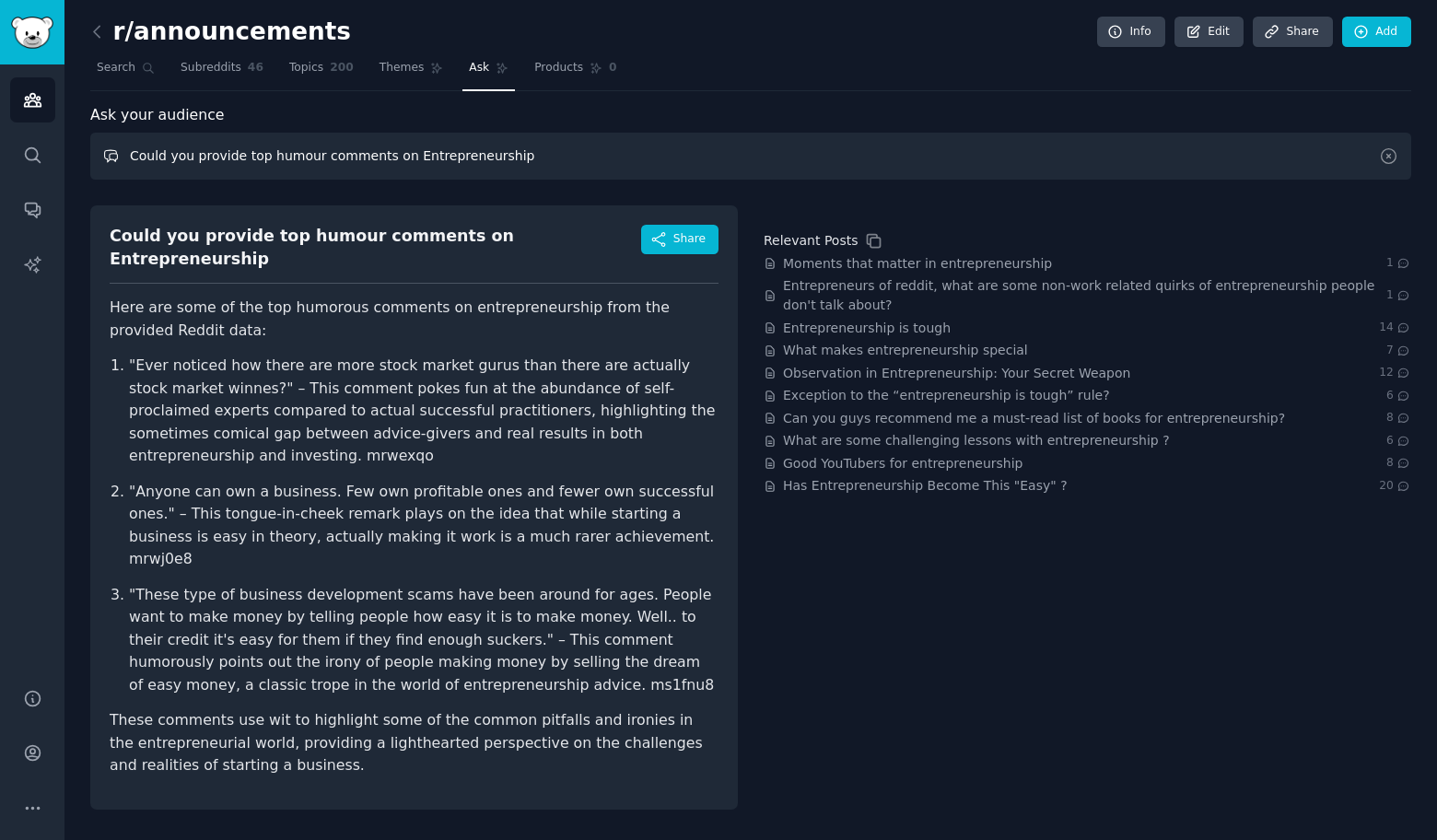
click at [719, 149] on input "Could you provide top humour comments on Entrepreneurship" at bounding box center [751, 156] width 1321 height 47
paste input "Karate"
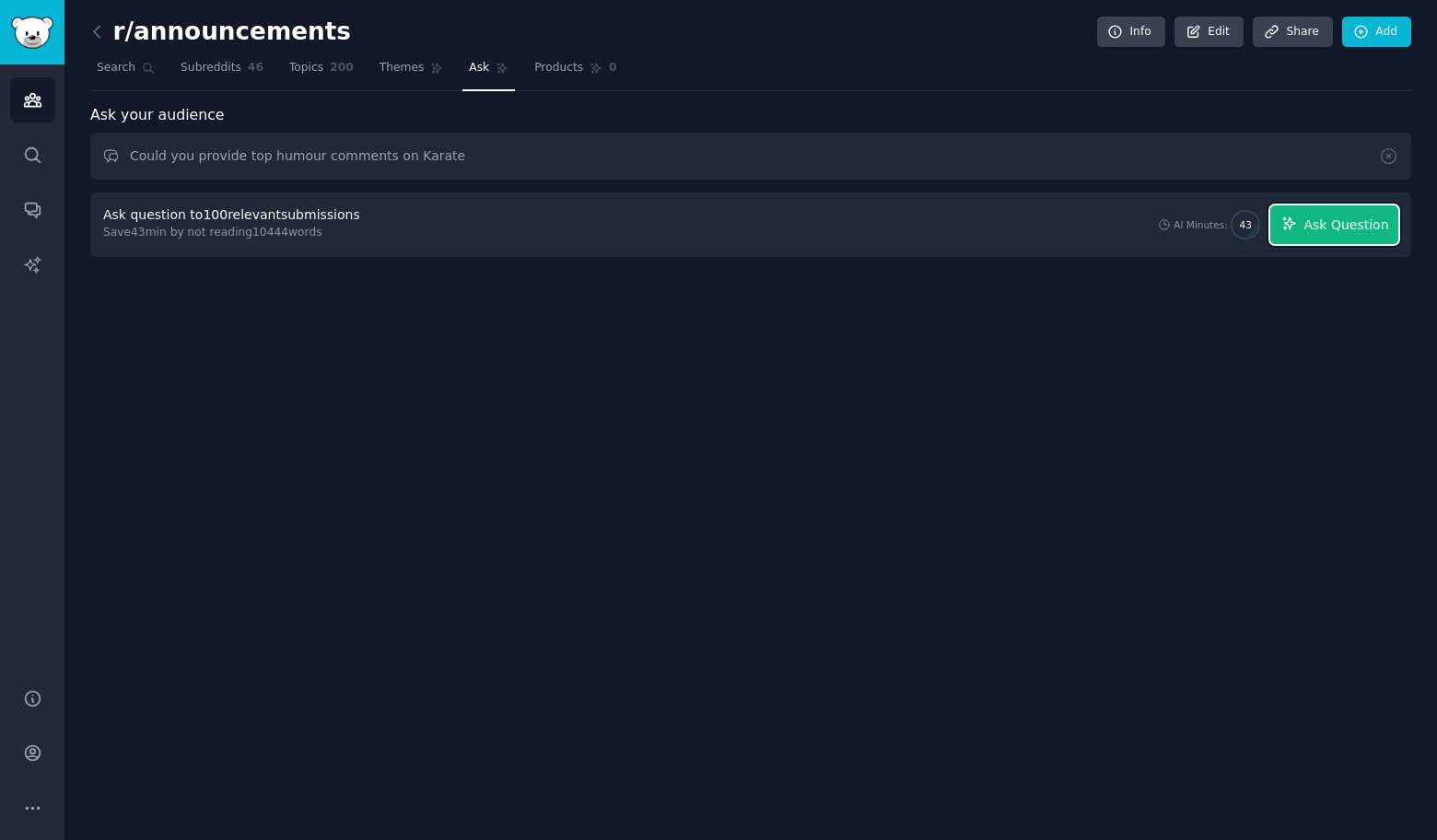
click at [1363, 223] on span "Ask Question" at bounding box center [1346, 225] width 85 height 19
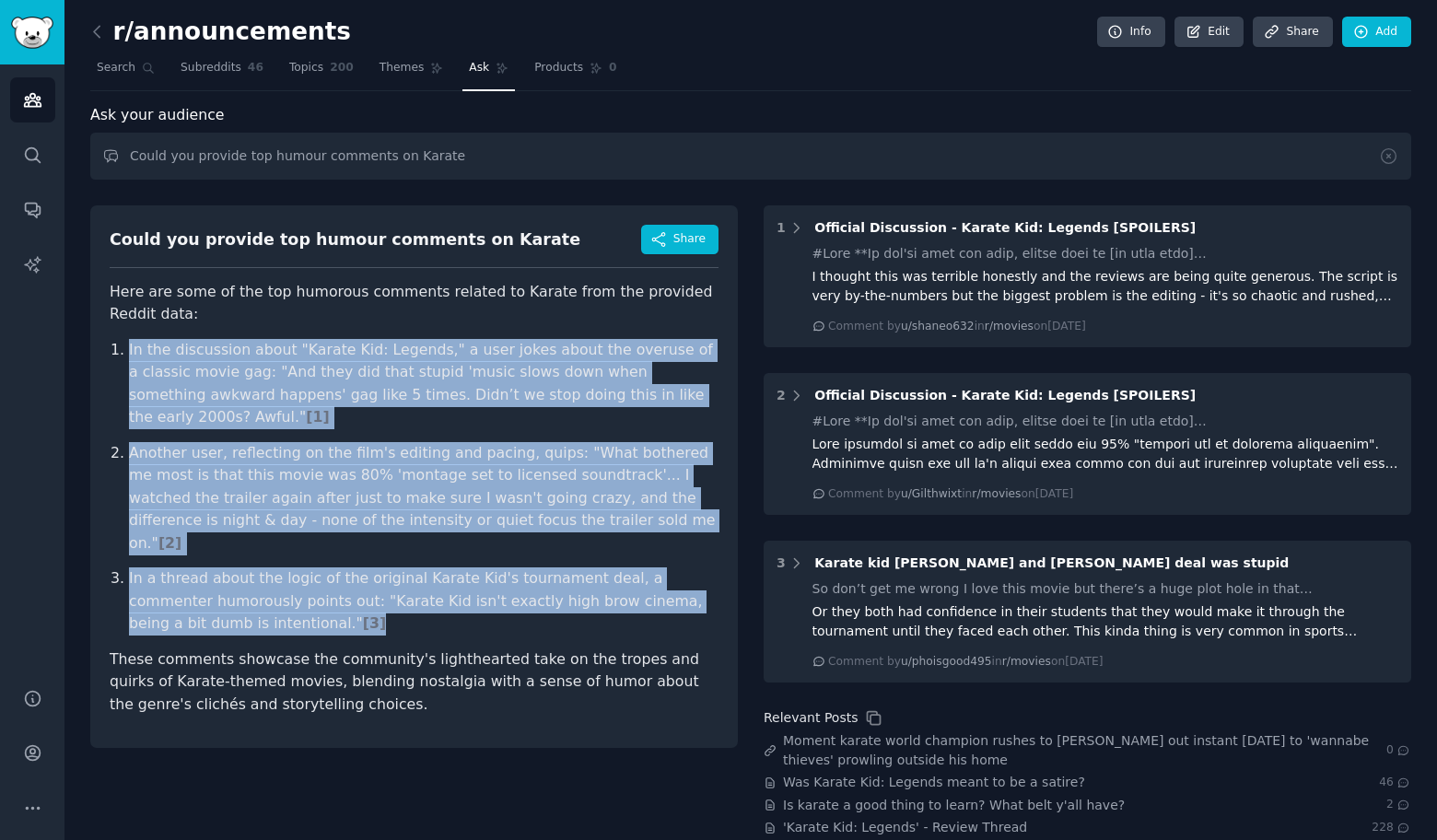
drag, startPoint x: 82, startPoint y: 326, endPoint x: 433, endPoint y: 583, distance: 435.0
click at [433, 583] on div "r/announcements Info Edit Share Add Search Subreddits 46 Topics 200 Themes Ask …" at bounding box center [751, 518] width 1372 height 1036
copy ol "In the discussion about "Karate Kid: Legends," a user jokes about the overuse o…"
click at [407, 148] on input "Could you provide top humour comments on Karate" at bounding box center [751, 156] width 1321 height 47
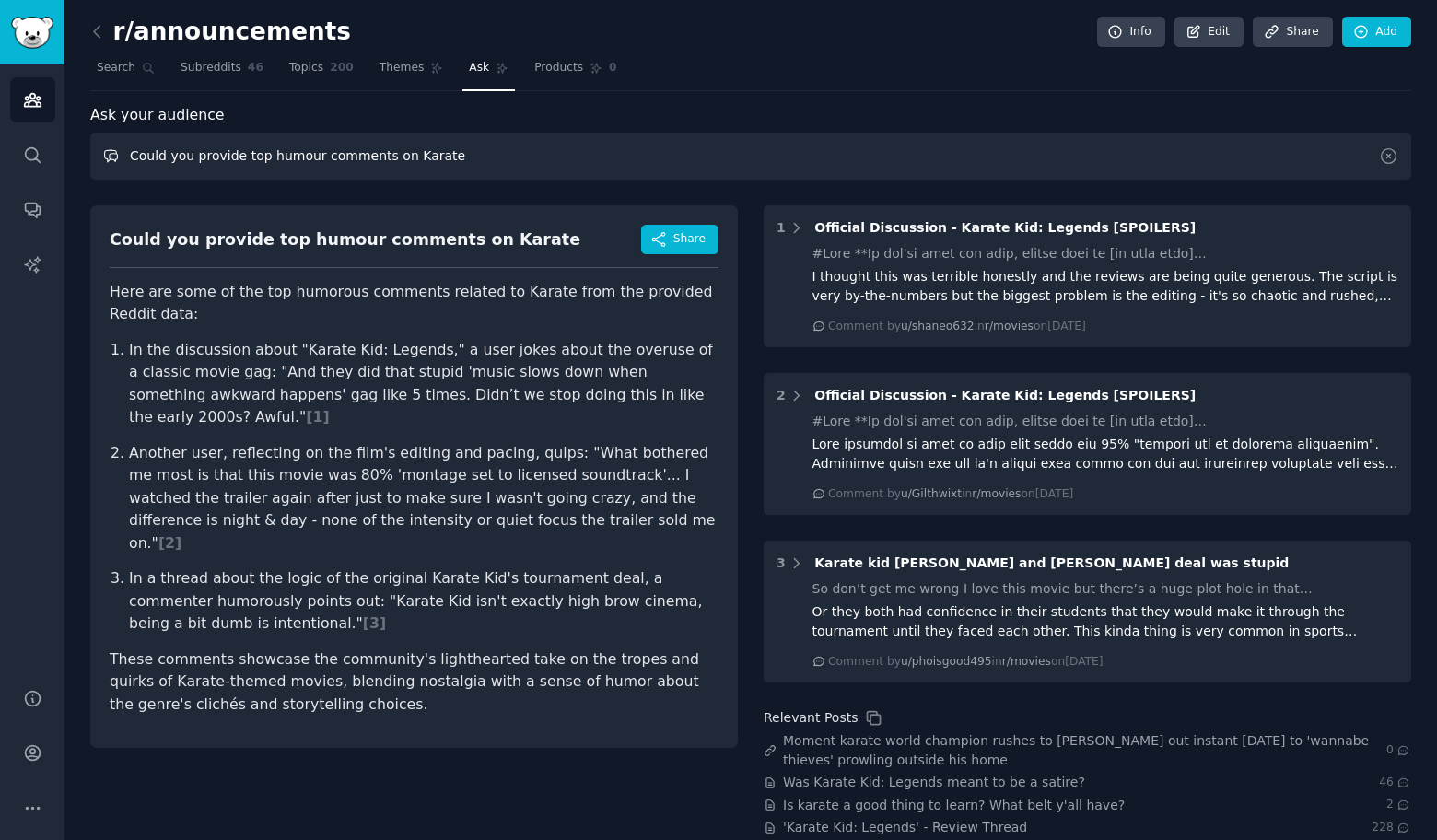
click at [407, 148] on input "Could you provide top humour comments on Karate" at bounding box center [751, 156] width 1321 height 47
type input "Could you provide top humour comments on drinks"
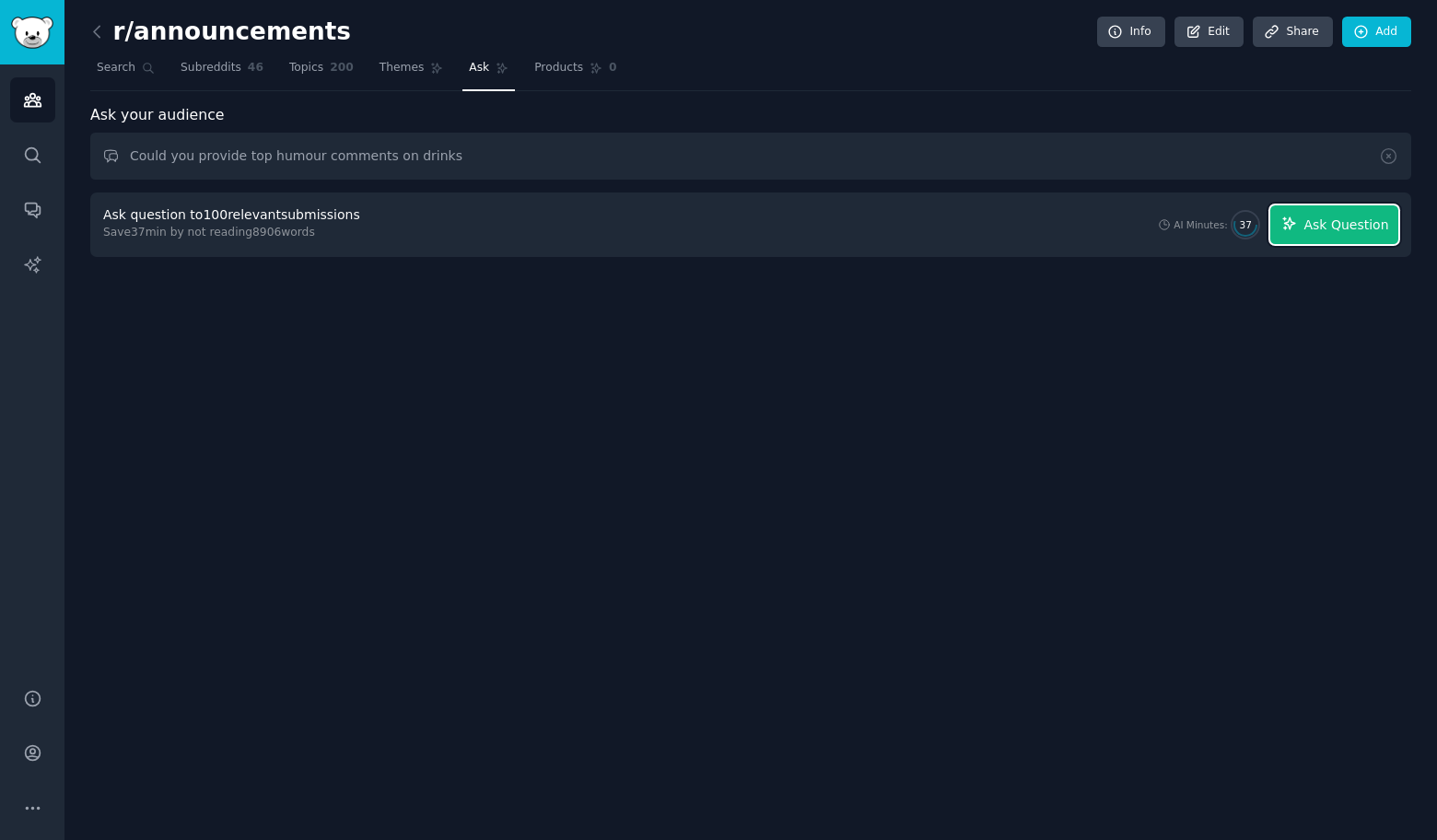
click at [1361, 223] on span "Ask Question" at bounding box center [1346, 225] width 85 height 19
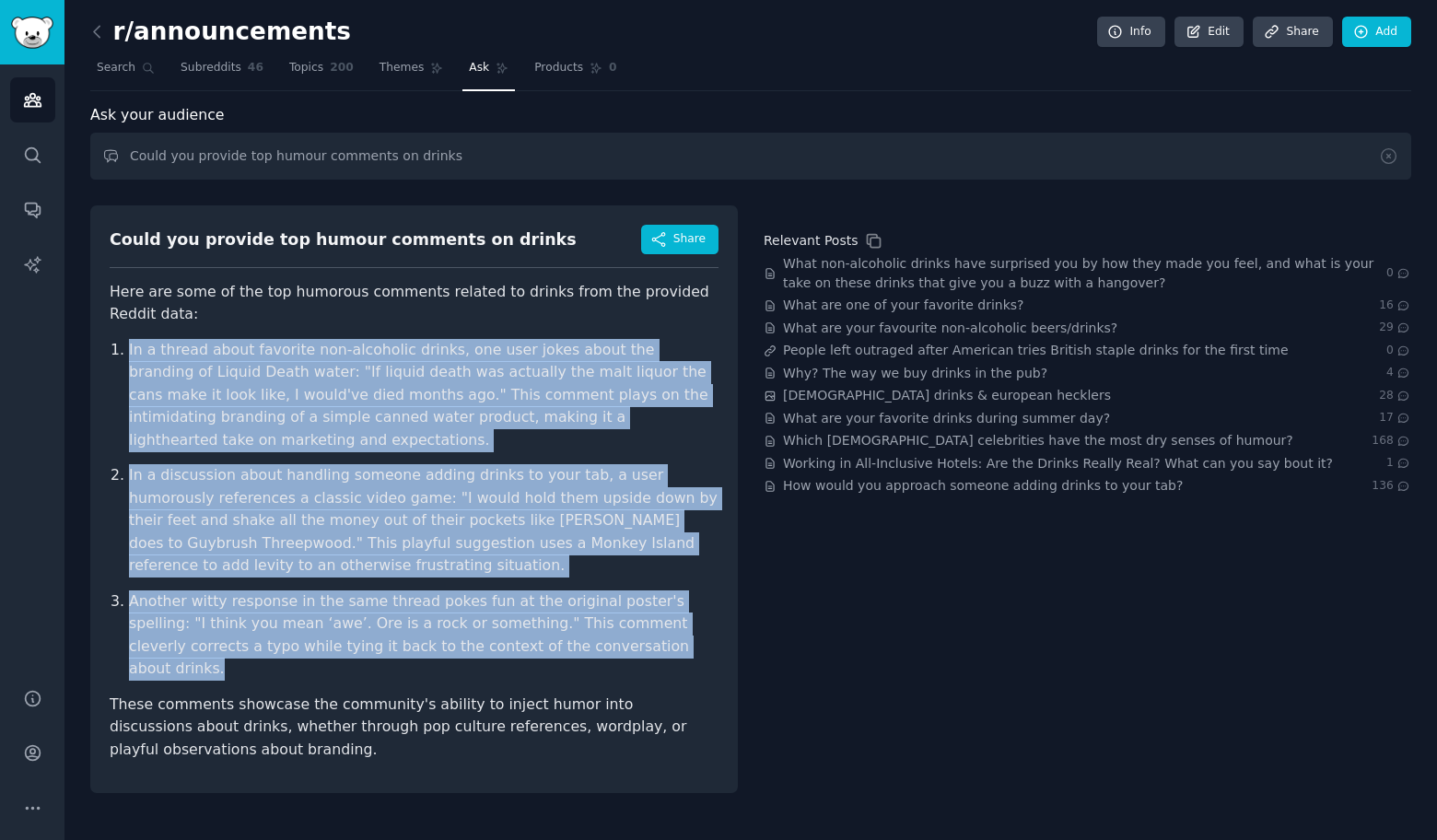
drag, startPoint x: 89, startPoint y: 347, endPoint x: 591, endPoint y: 629, distance: 575.8
click at [591, 629] on div "r/announcements Info Edit Share Add Search Subreddits 46 Topics 200 Themes Ask …" at bounding box center [751, 420] width 1372 height 840
copy ol "In a thread about favorite non-alcoholic drinks, one user jokes about the brand…"
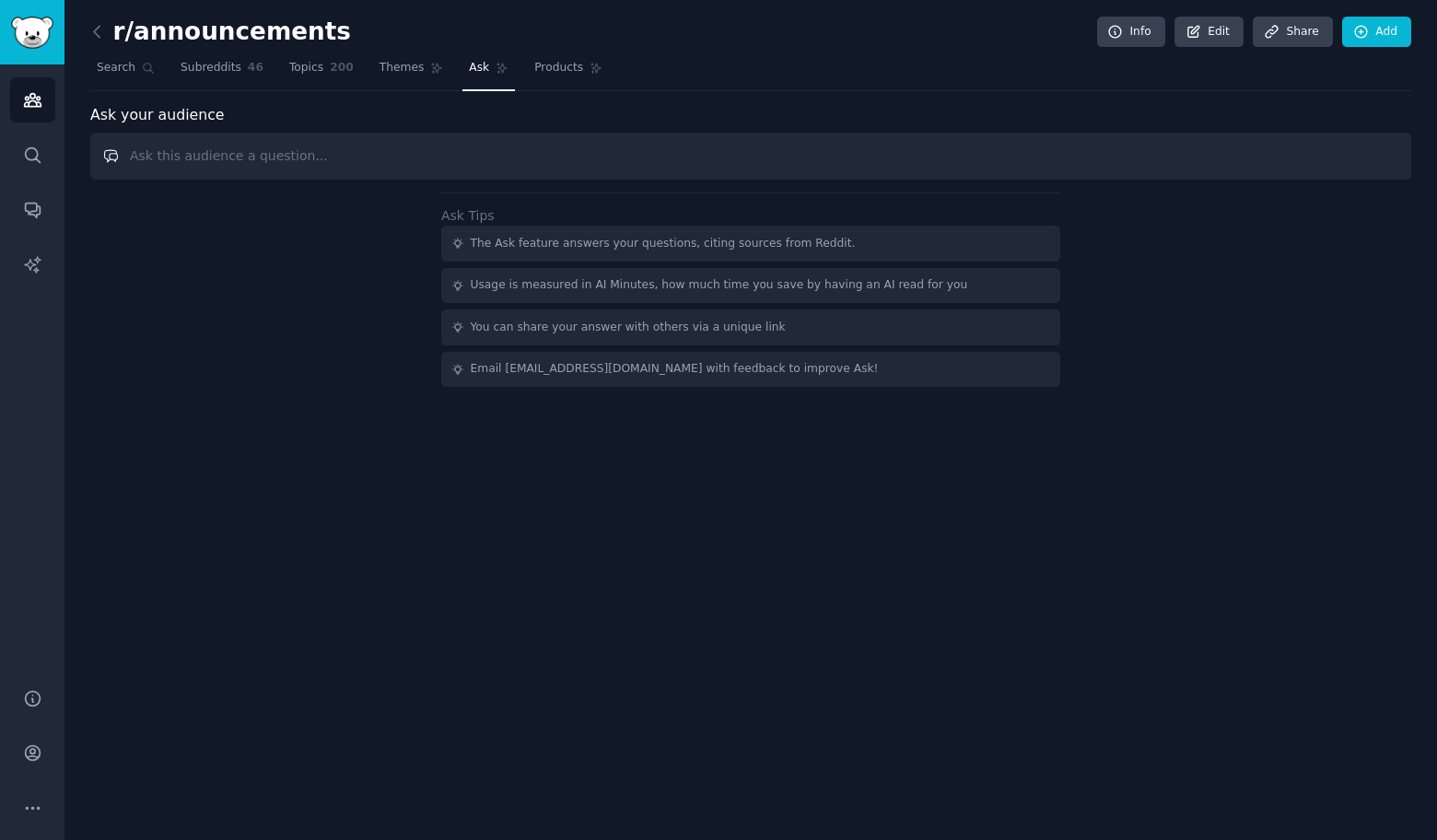
paste input "Could you provide top humour comments on"
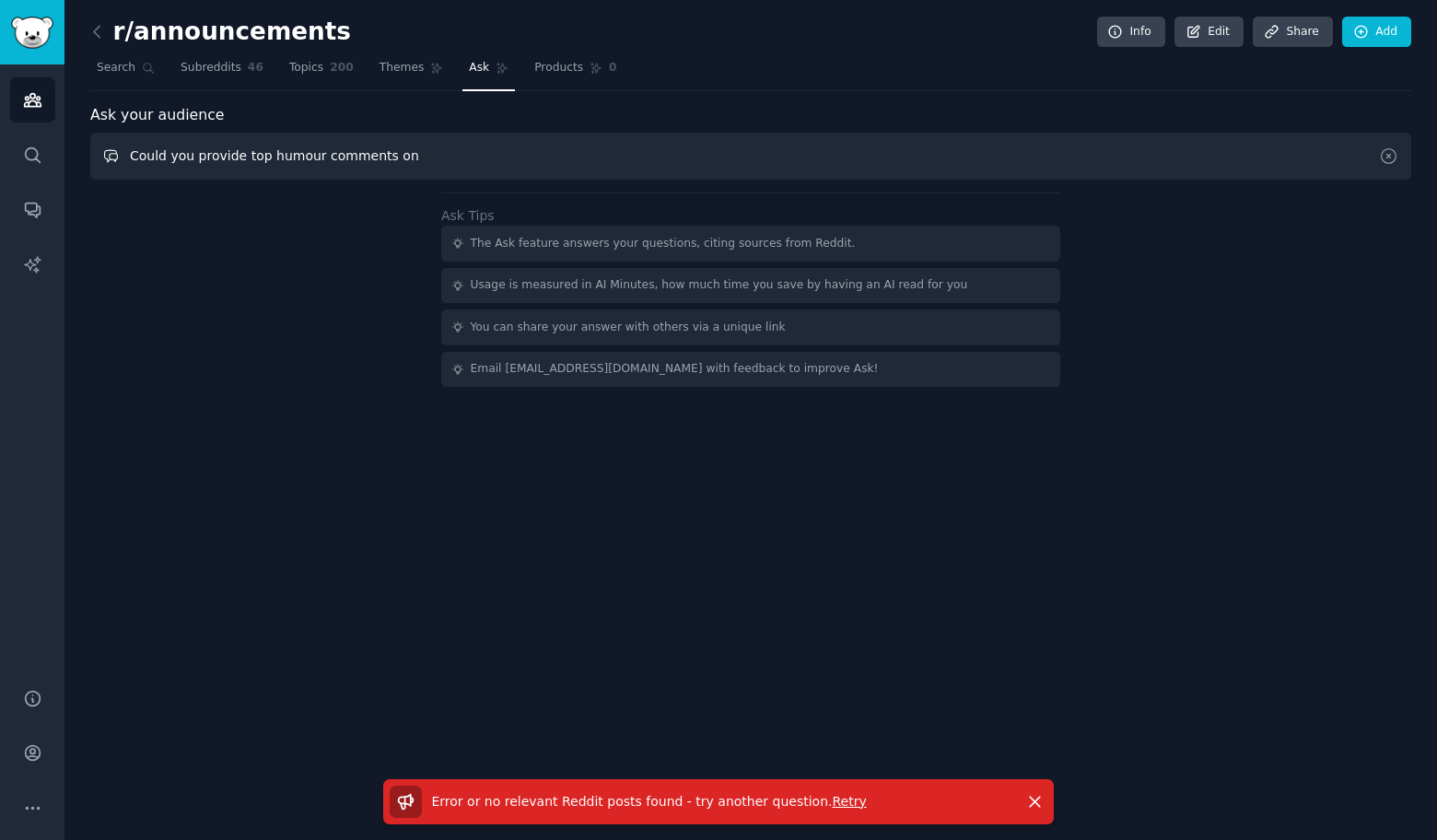
paste input "Corporate"
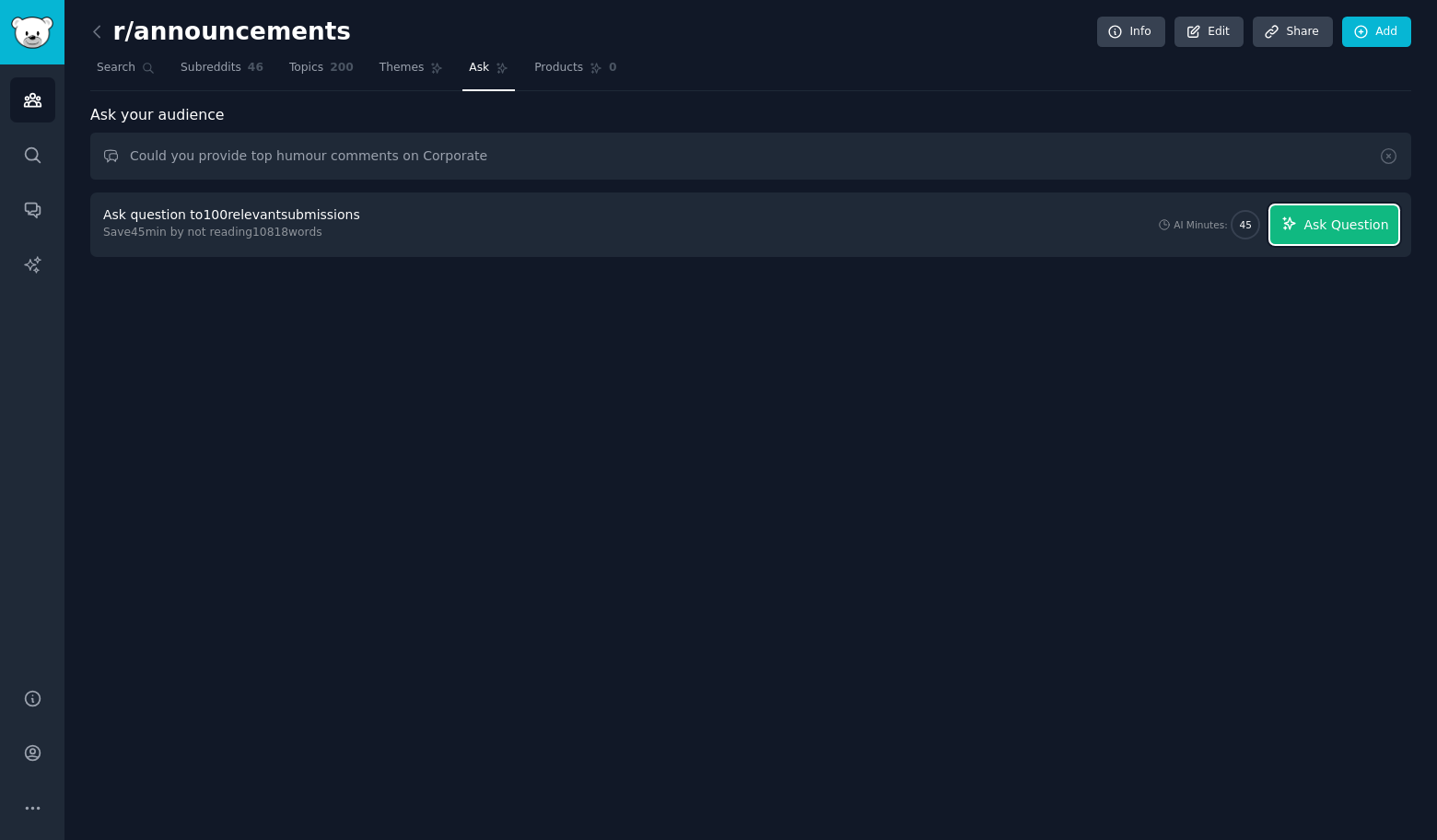
click at [1339, 236] on button "Ask Question" at bounding box center [1334, 225] width 128 height 39
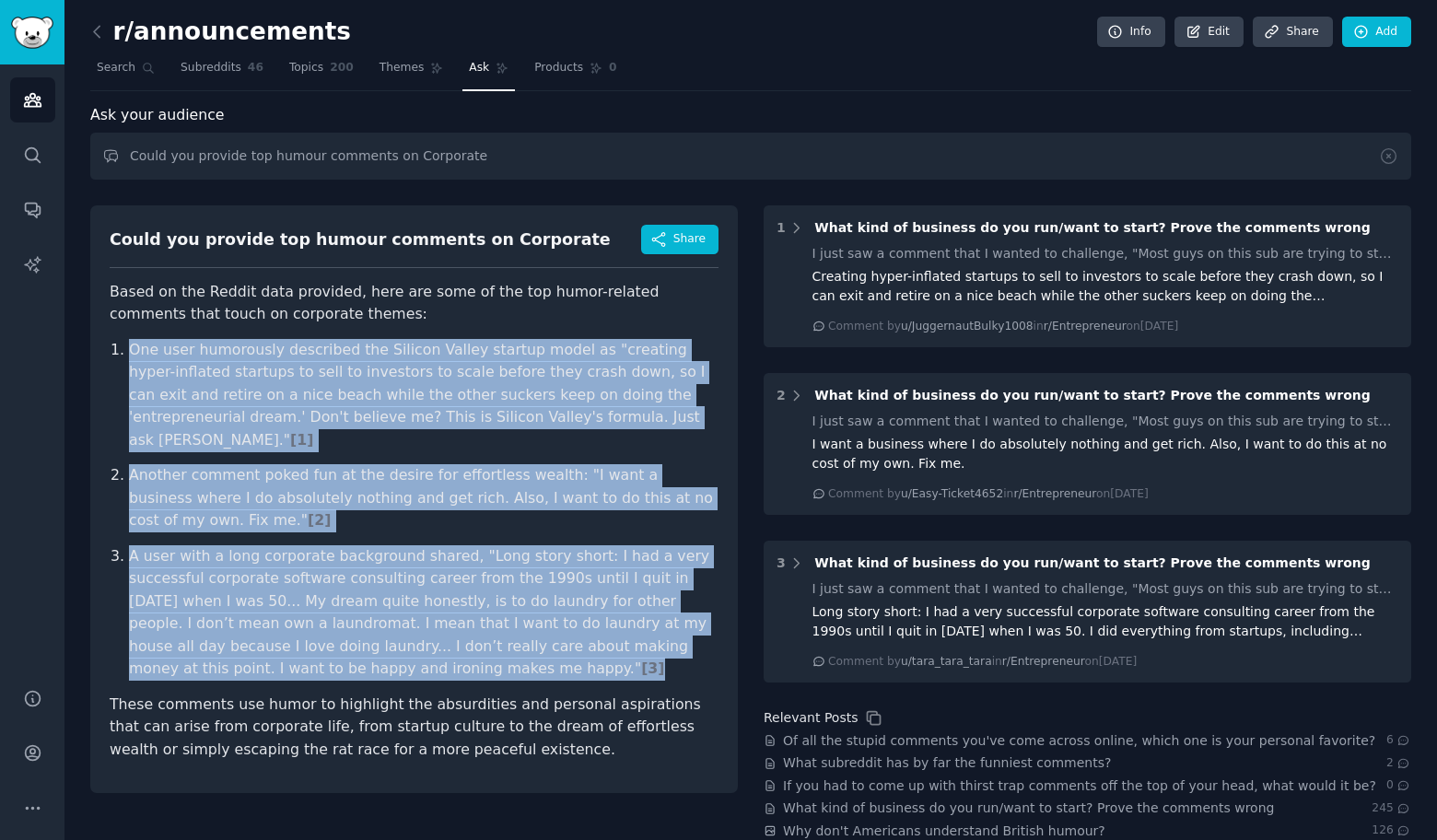
drag, startPoint x: 148, startPoint y: 350, endPoint x: 429, endPoint y: 654, distance: 414.0
click at [429, 654] on div "Could you provide top humour comments on Corporate Share Based on the Reddit da…" at bounding box center [414, 499] width 647 height 587
copy ol "One user humorously described the Silicon Valley startup model as "creating hyp…"
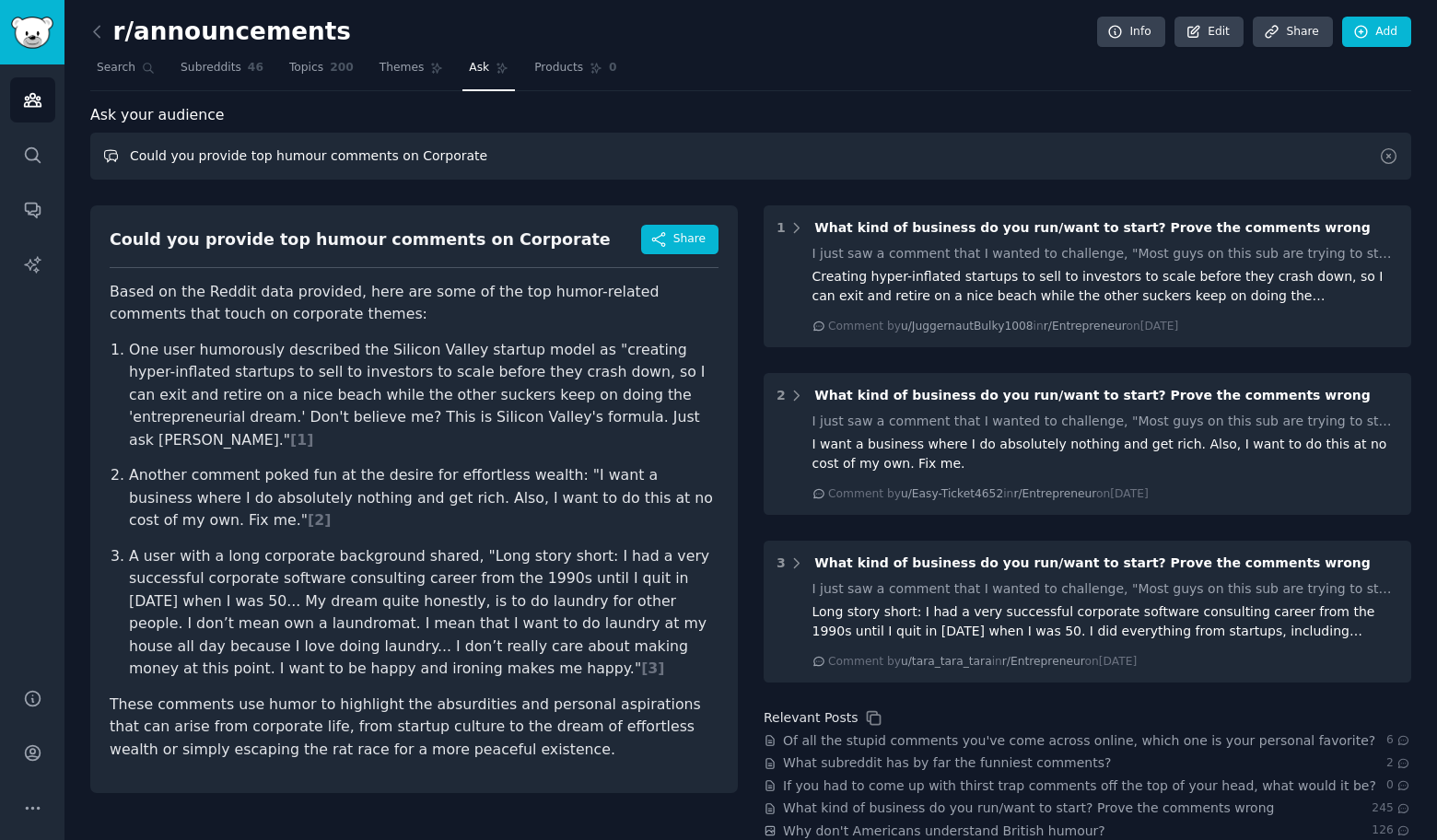
click at [556, 159] on input "Could you provide top humour comments on Corporate" at bounding box center [751, 156] width 1321 height 47
paste input "lubs"
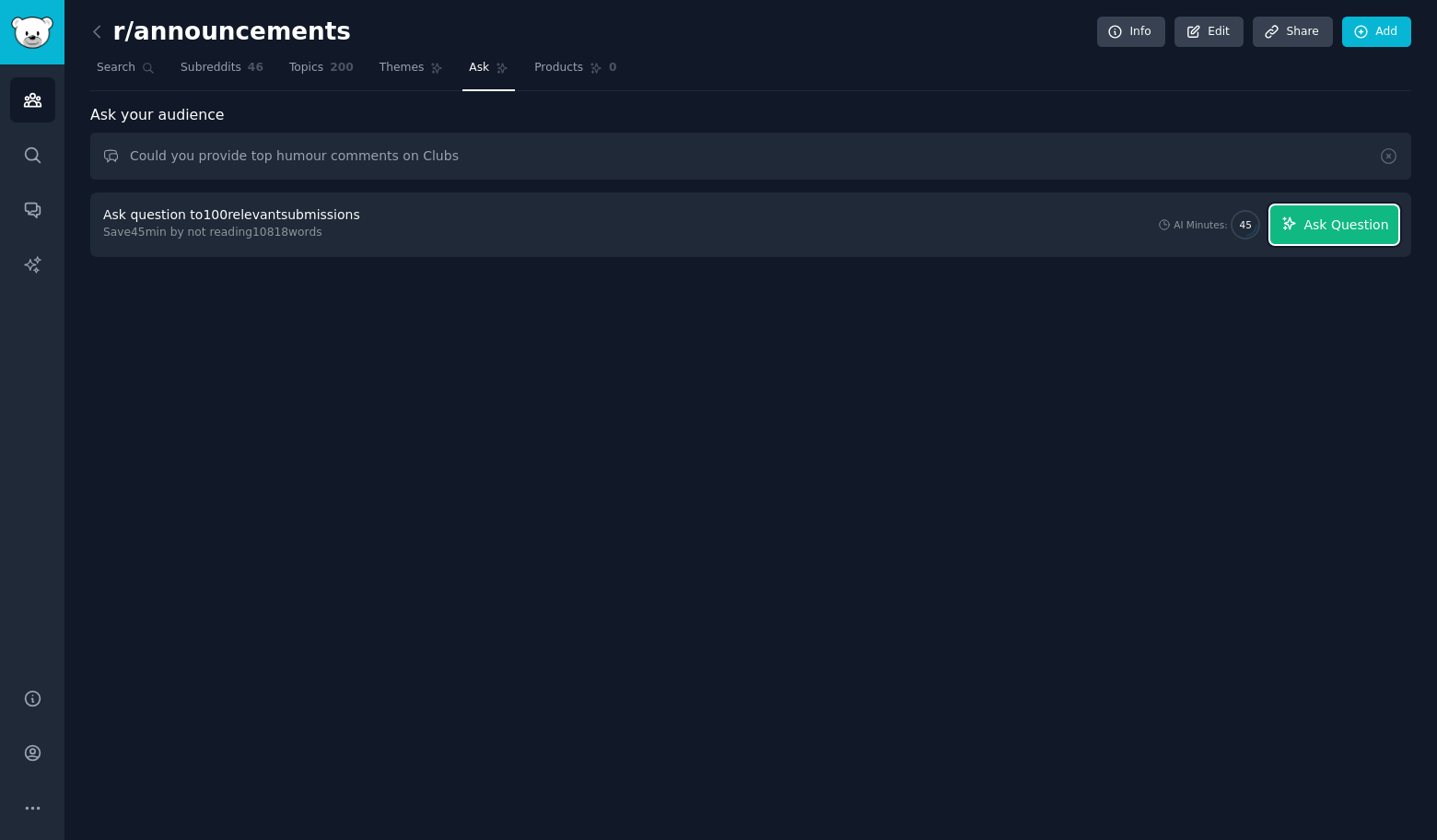
click at [1363, 223] on span "Ask Question" at bounding box center [1346, 225] width 85 height 19
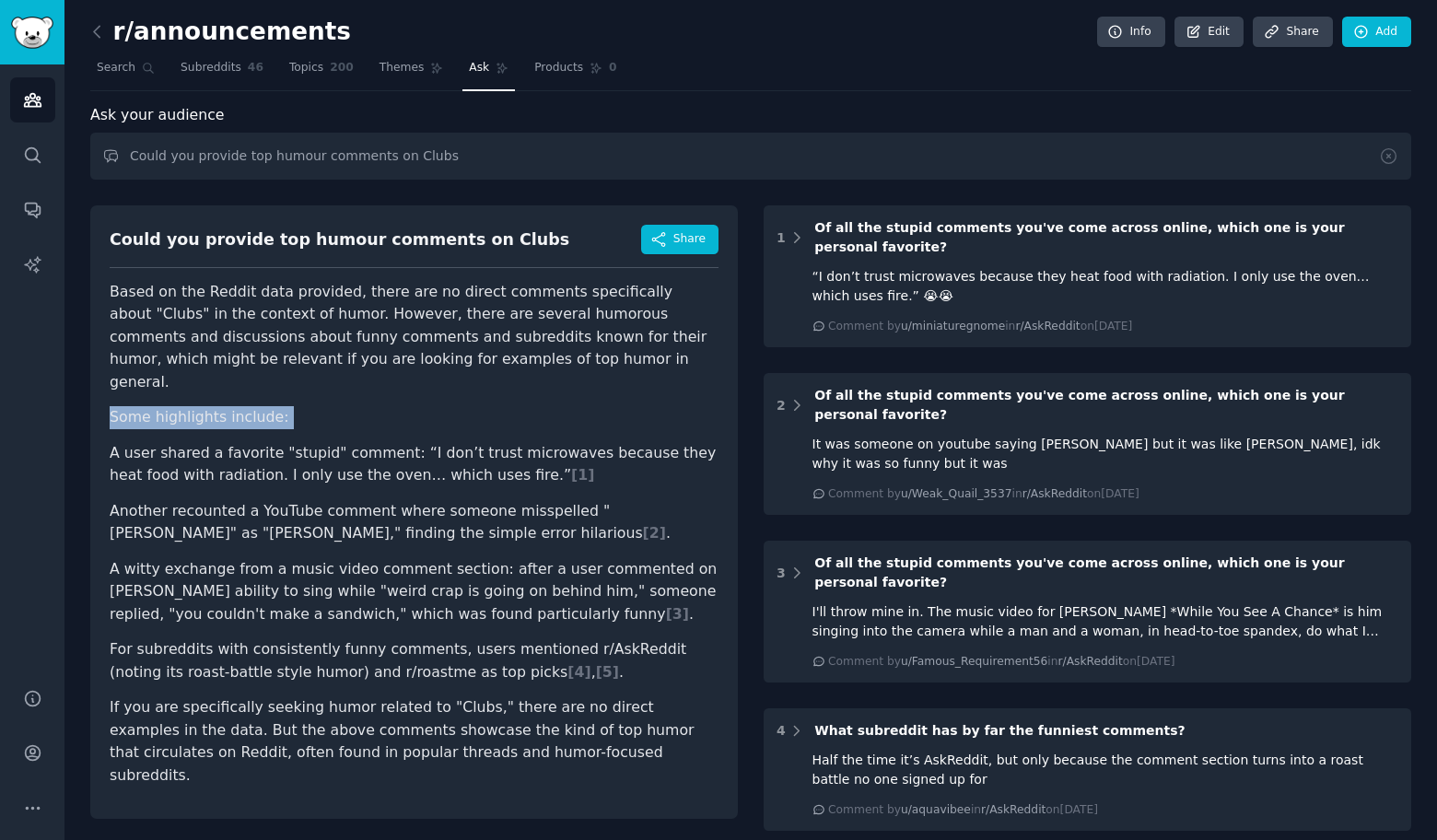
click at [170, 411] on div "r/announcements Info Edit Share Add Search Subreddits 46 Topics 200 Themes Ask …" at bounding box center [751, 637] width 1372 height 1275
click at [100, 436] on div "Could you provide top humour comments on Clubs Share Based on the Reddit data p…" at bounding box center [414, 512] width 647 height 613
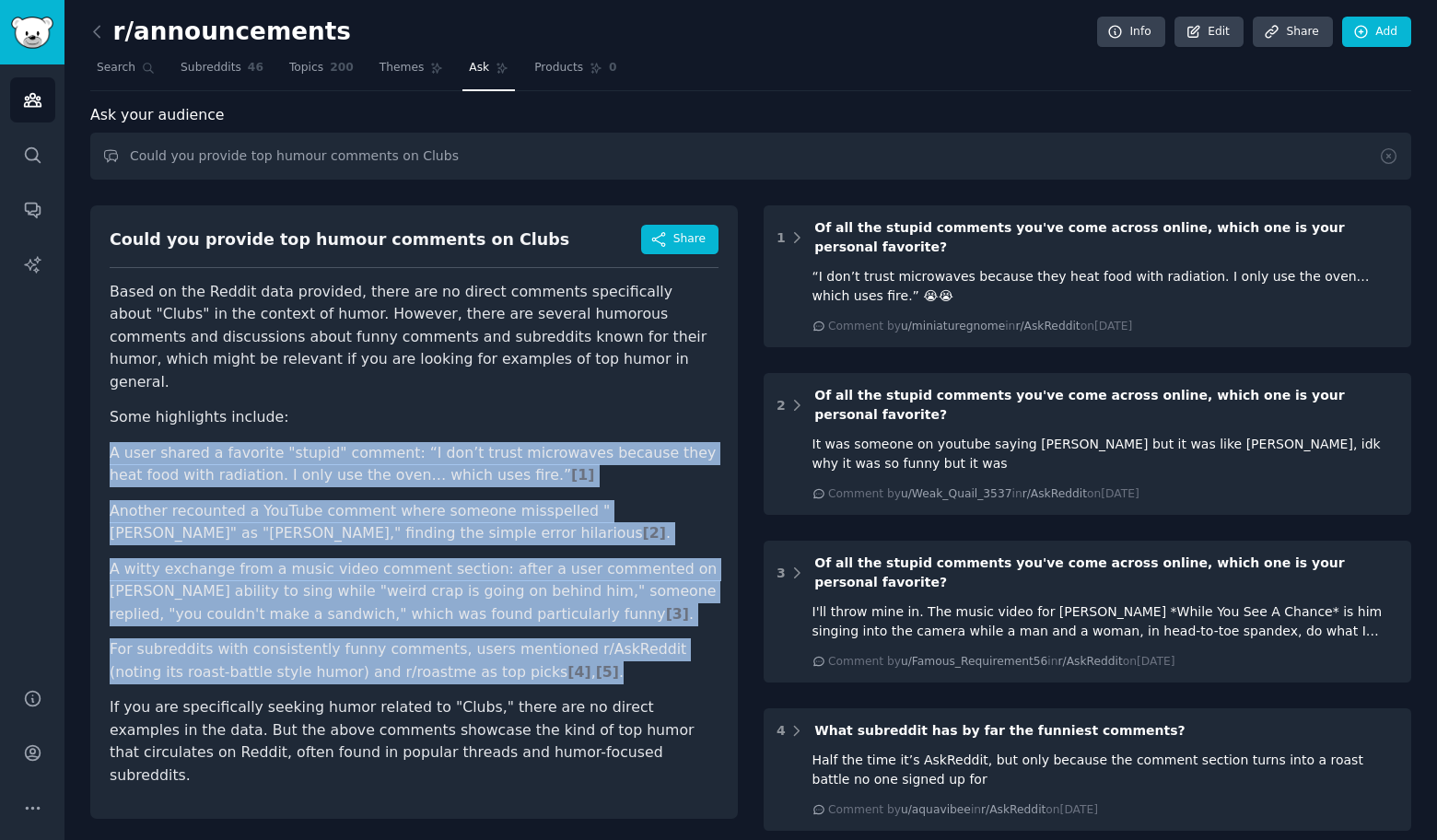
drag, startPoint x: 89, startPoint y: 430, endPoint x: 553, endPoint y: 645, distance: 511.4
click at [553, 645] on div "r/announcements Info Edit Share Add Search Subreddits 46 Topics 200 Themes Ask …" at bounding box center [751, 637] width 1372 height 1275
click at [449, 162] on input "Could you provide top humour comments on Clubs" at bounding box center [751, 156] width 1321 height 47
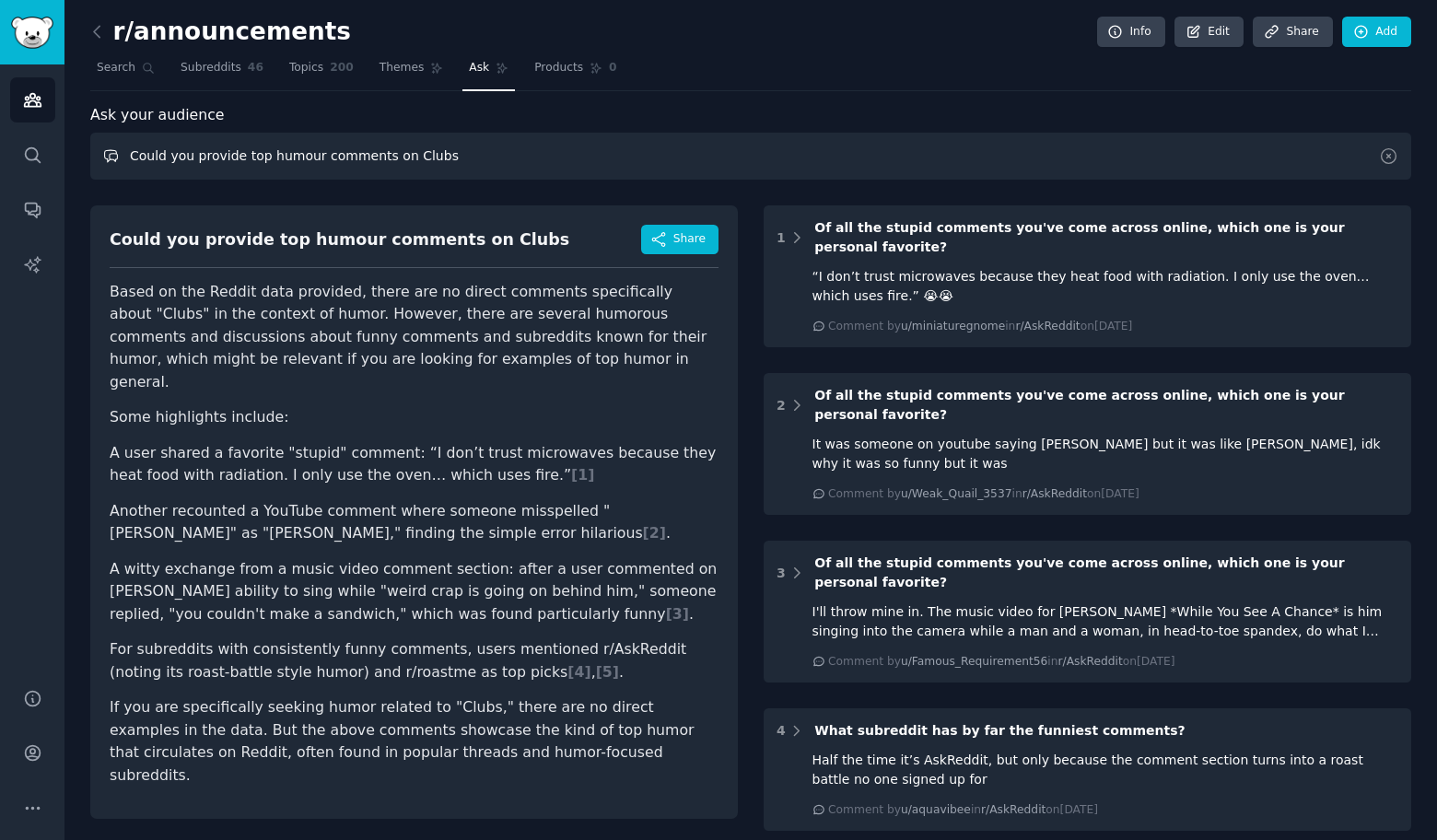
click at [449, 162] on input "Could you provide top humour comments on Clubs" at bounding box center [751, 156] width 1321 height 47
paste input "Television"
type input "Could you provide top humour comments on Television"
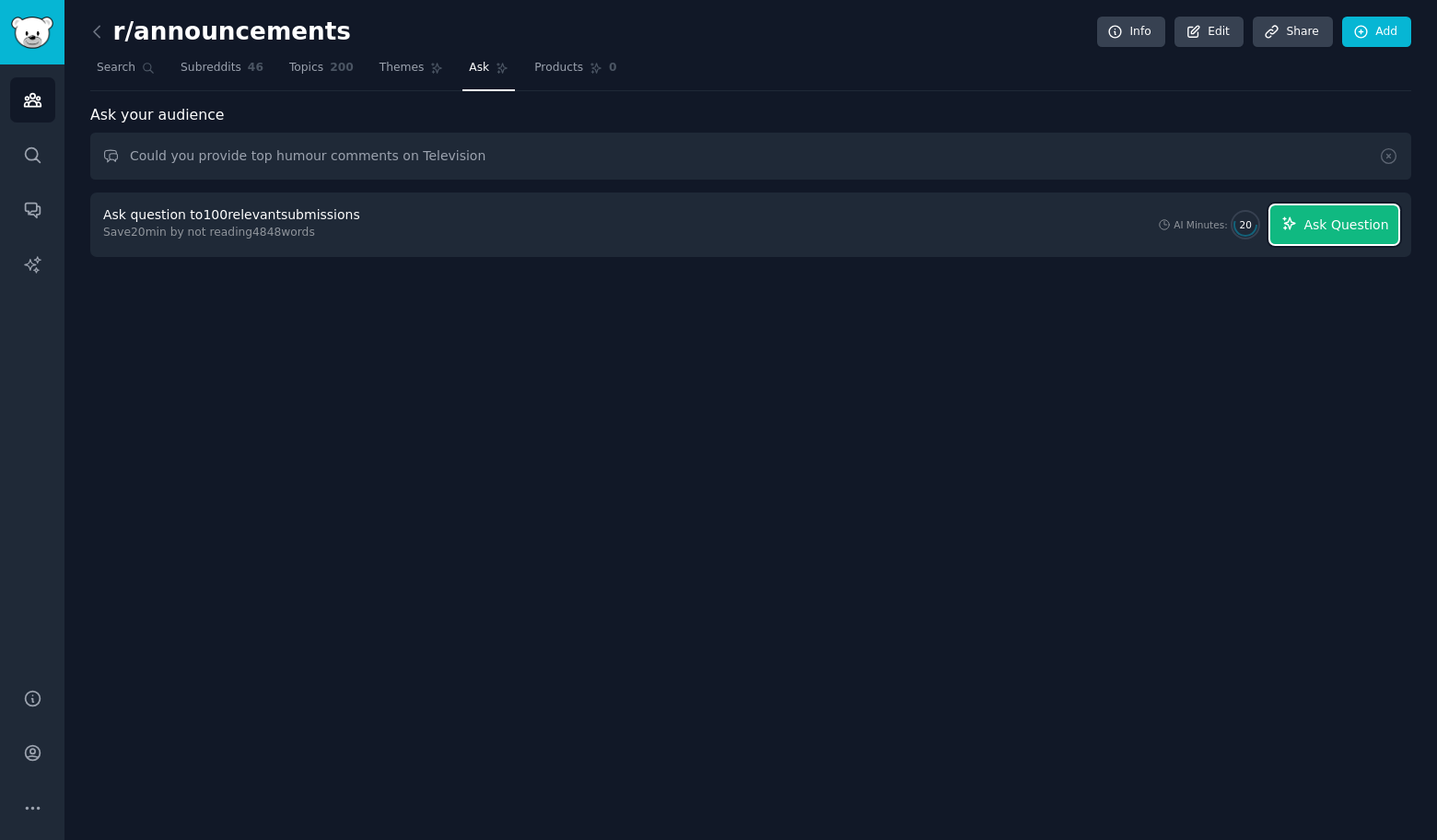
click at [1381, 226] on span "Ask Question" at bounding box center [1346, 225] width 85 height 19
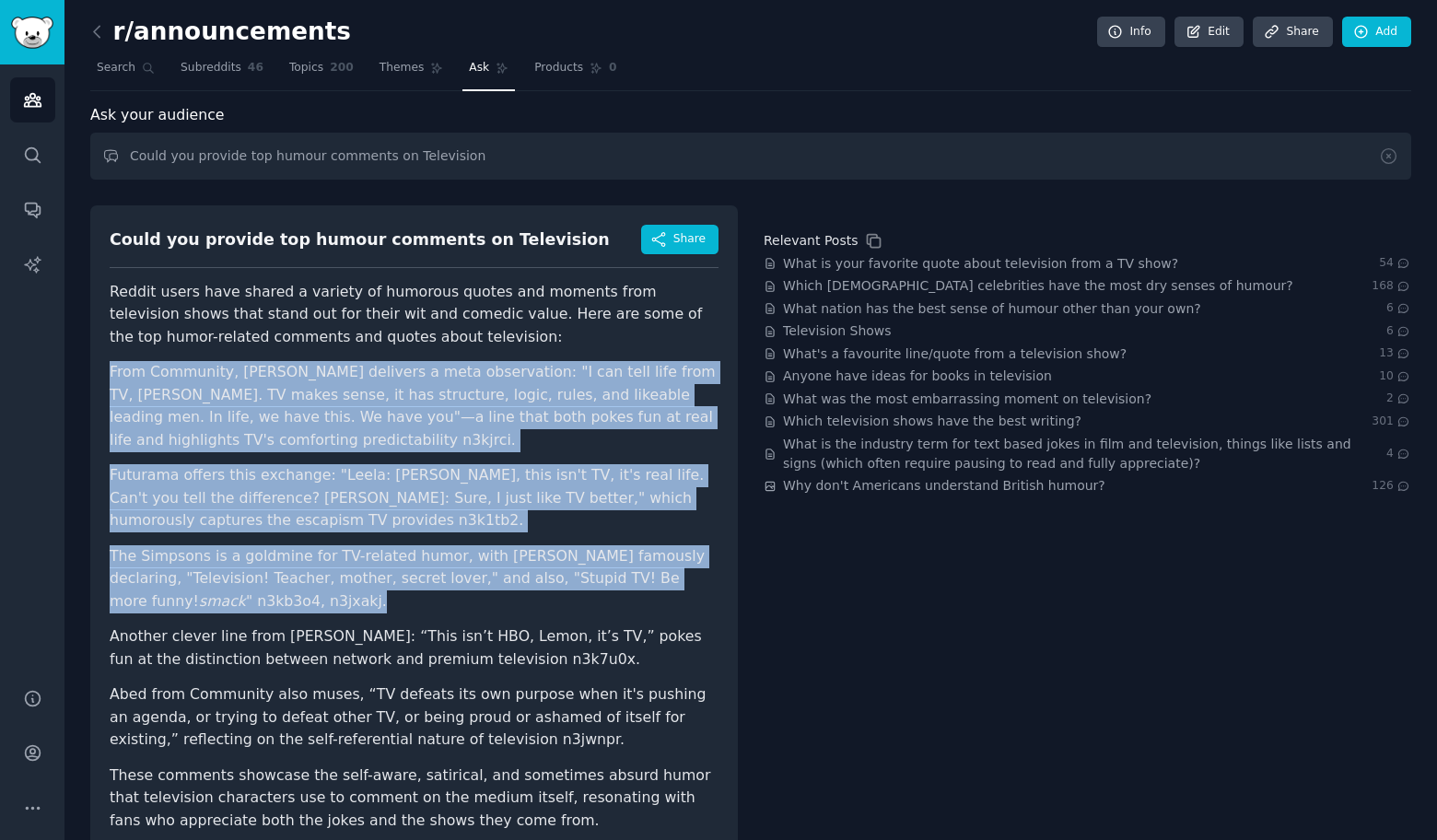
drag, startPoint x: 98, startPoint y: 363, endPoint x: 382, endPoint y: 636, distance: 393.9
click at [382, 636] on div "Could you provide top humour comments on Television Share Reddit users have sha…" at bounding box center [414, 535] width 647 height 658
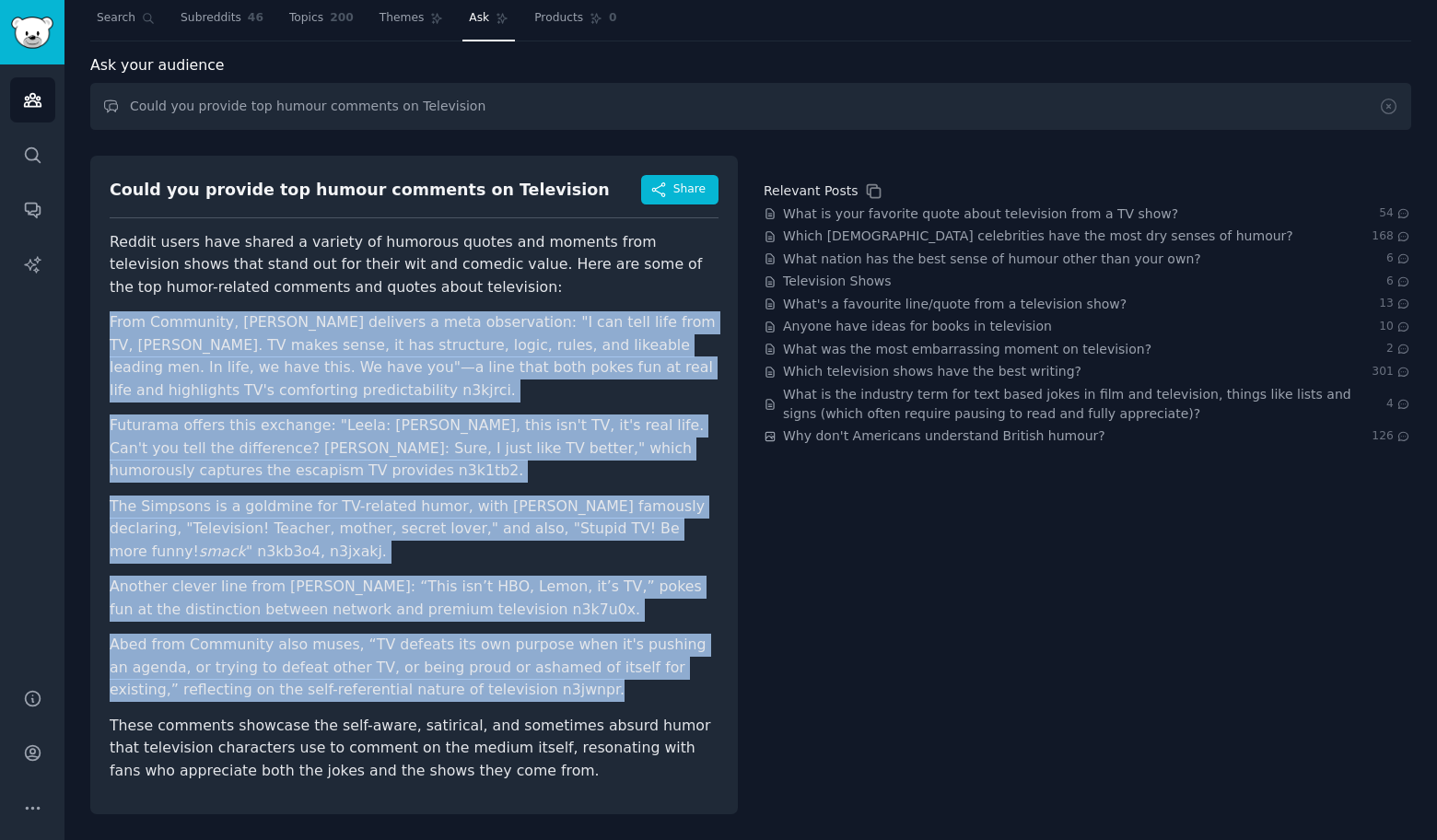
click at [549, 695] on li "Abed from Community also muses, “TV defeats its own purpose when it's pushing a…" at bounding box center [414, 668] width 609 height 68
copy ul "From Community, Abed Nadir delivers a meta observation: "I can tell life from T…"
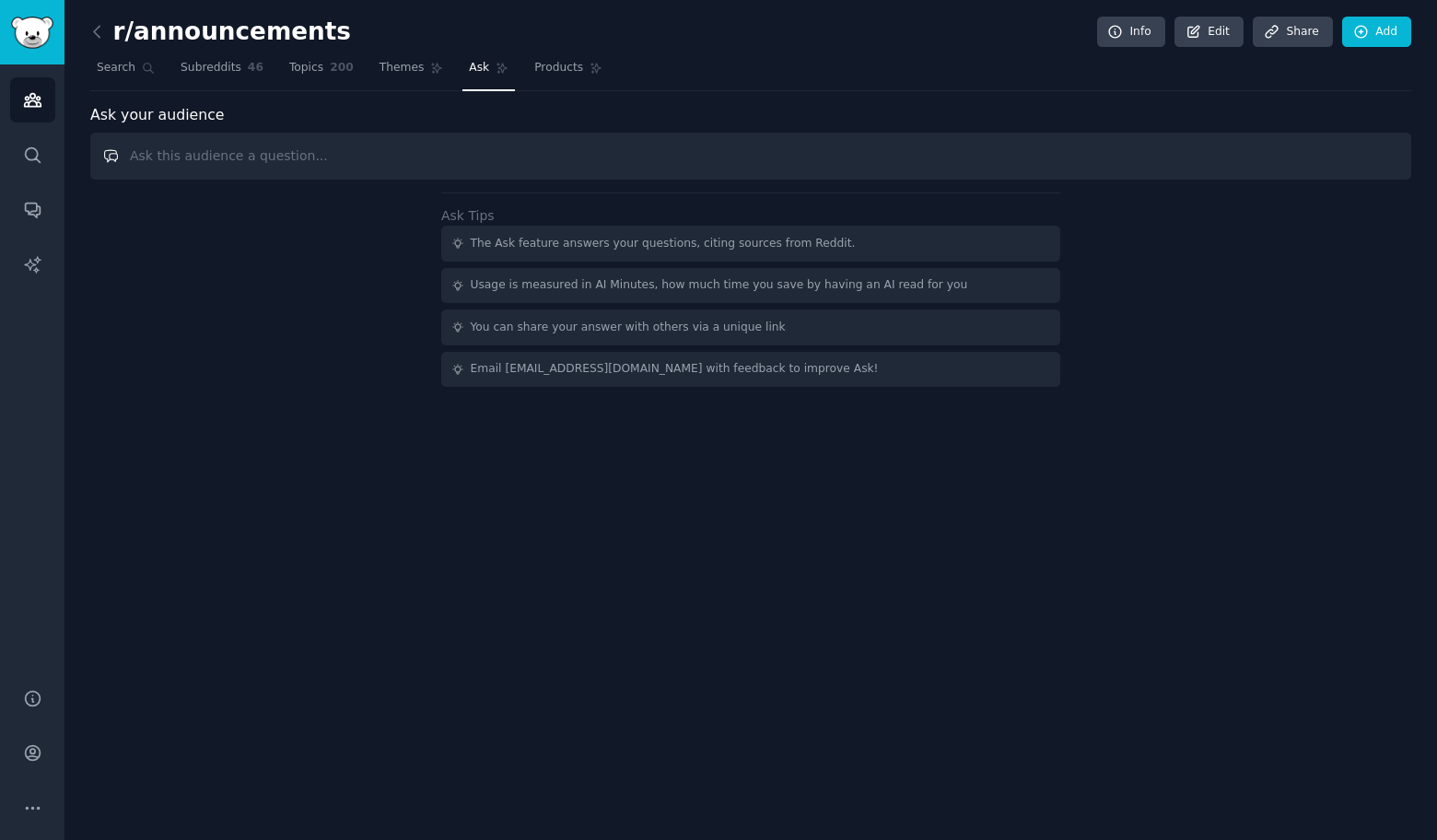
paste input "Could you provide top humour comments on"
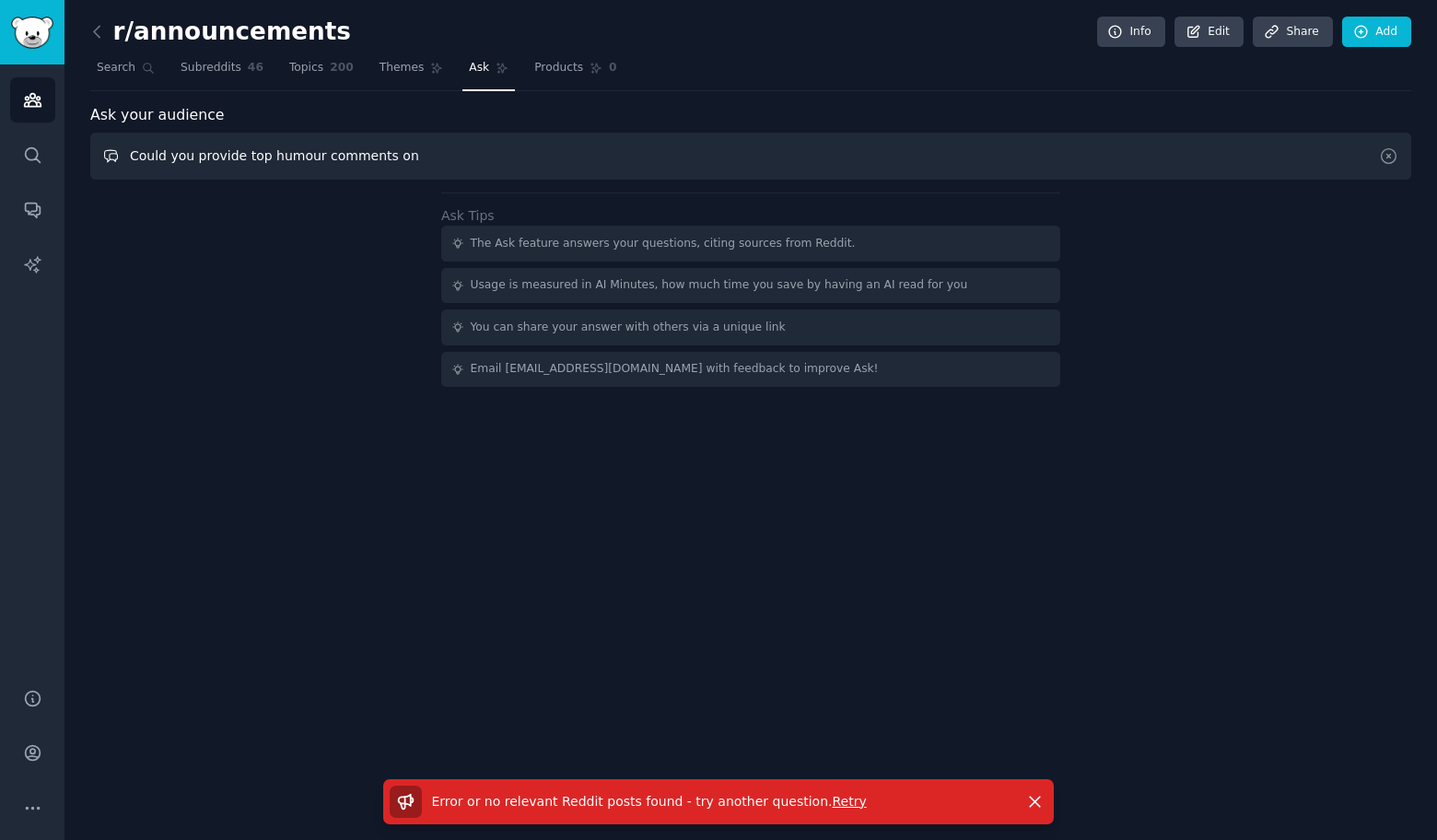
paste input "Economic"
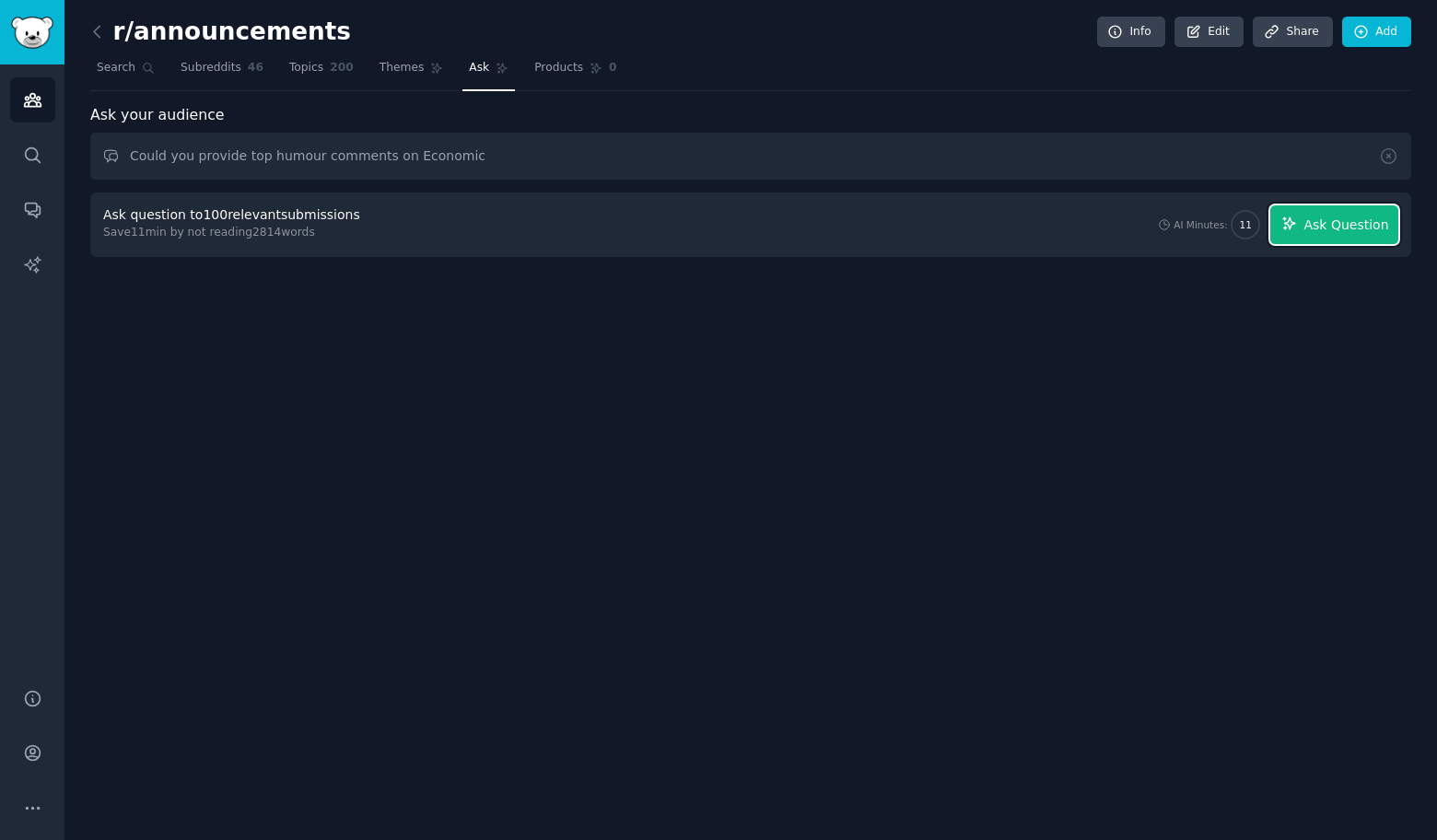
click at [1339, 236] on button "Ask Question" at bounding box center [1334, 225] width 128 height 39
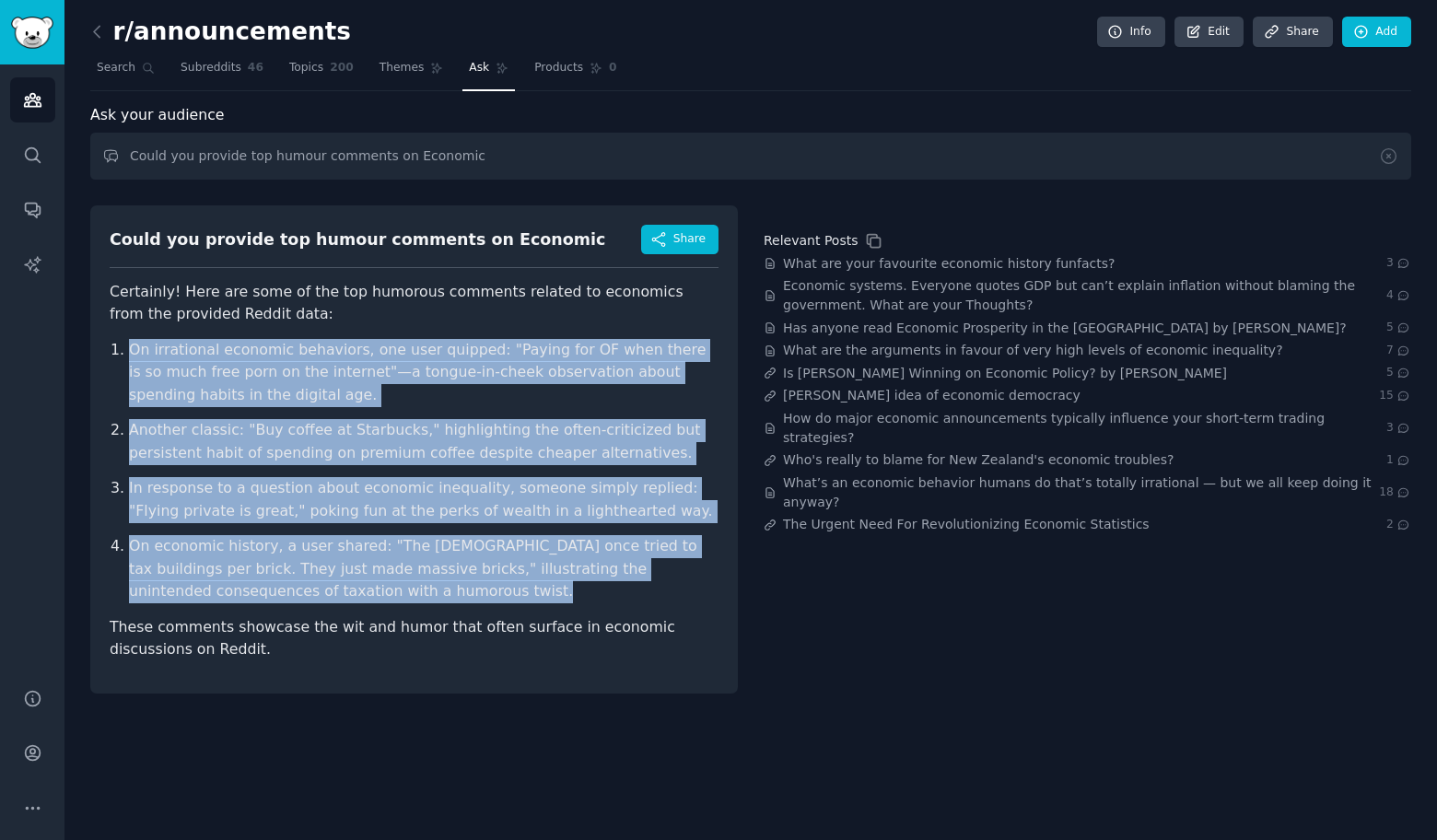
drag, startPoint x: 97, startPoint y: 336, endPoint x: 551, endPoint y: 591, distance: 520.7
click at [551, 591] on div "Could you provide top humour comments on Economic Share Certainly! Here are som…" at bounding box center [414, 449] width 647 height 488
copy ol "On irrational economic behaviors, one user quipped: "Paying for OF when there i…"
click at [631, 157] on input "Could you provide top humour comments on Economic" at bounding box center [751, 156] width 1321 height 47
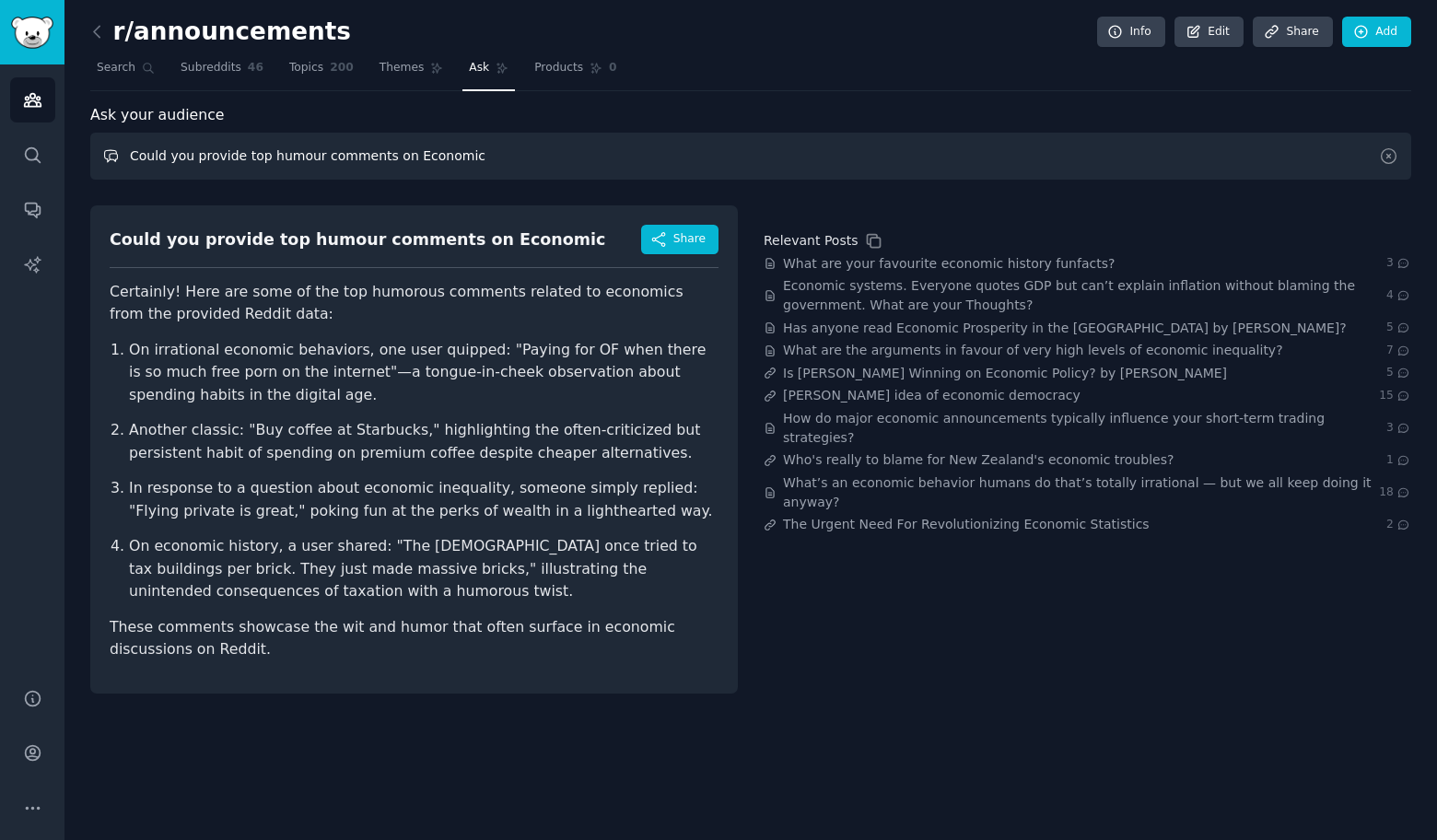
click at [631, 157] on input "Could you provide top humour comments on Economic" at bounding box center [751, 156] width 1321 height 47
paste input "ndurance"
click at [4, 393] on div "Audiences Search Conversations AI Reports" at bounding box center [32, 365] width 65 height 601
click at [699, 175] on input "Could you provide top humour comments on Endurance" at bounding box center [751, 156] width 1321 height 47
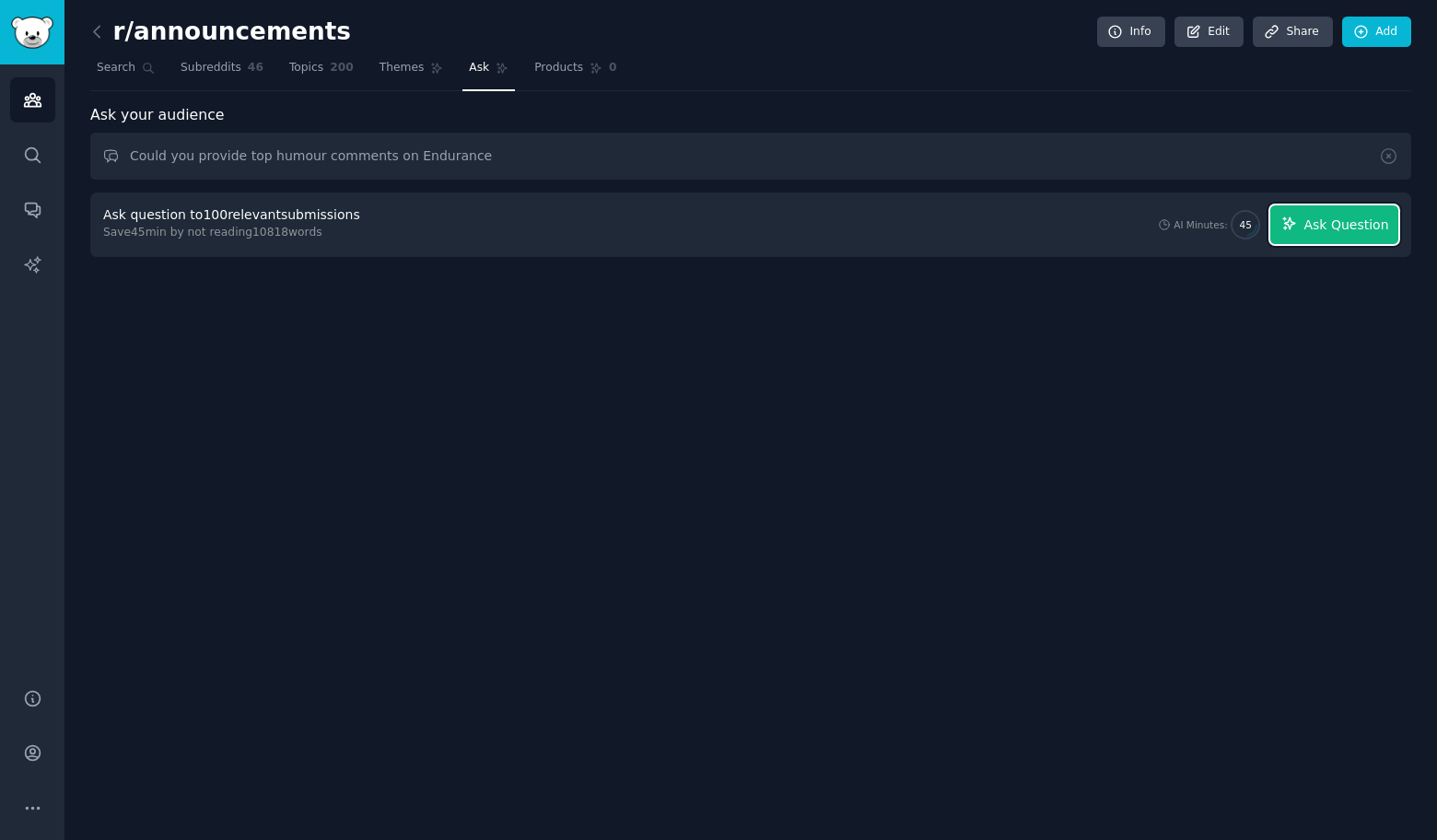
click at [1363, 223] on span "Ask Question" at bounding box center [1346, 225] width 85 height 19
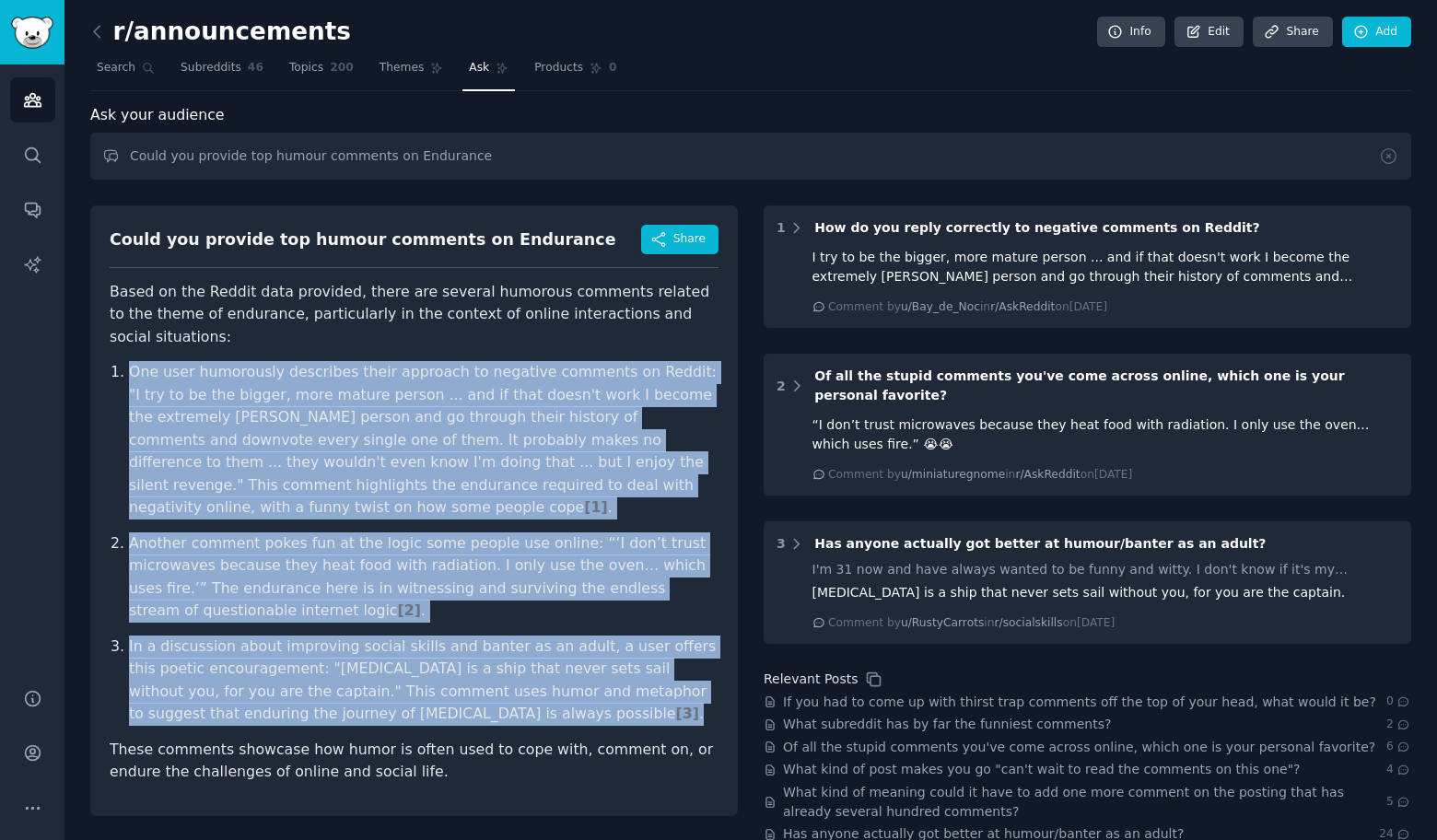
drag, startPoint x: 93, startPoint y: 342, endPoint x: 539, endPoint y: 665, distance: 550.7
click at [539, 665] on div "Could you provide top humour comments on Endurance Share Based on the Reddit da…" at bounding box center [414, 511] width 647 height 610
copy ol "Lor ipsu dolorsitam consectet adipi elitsedd ei temporin utlabore et Dolore: "M…"
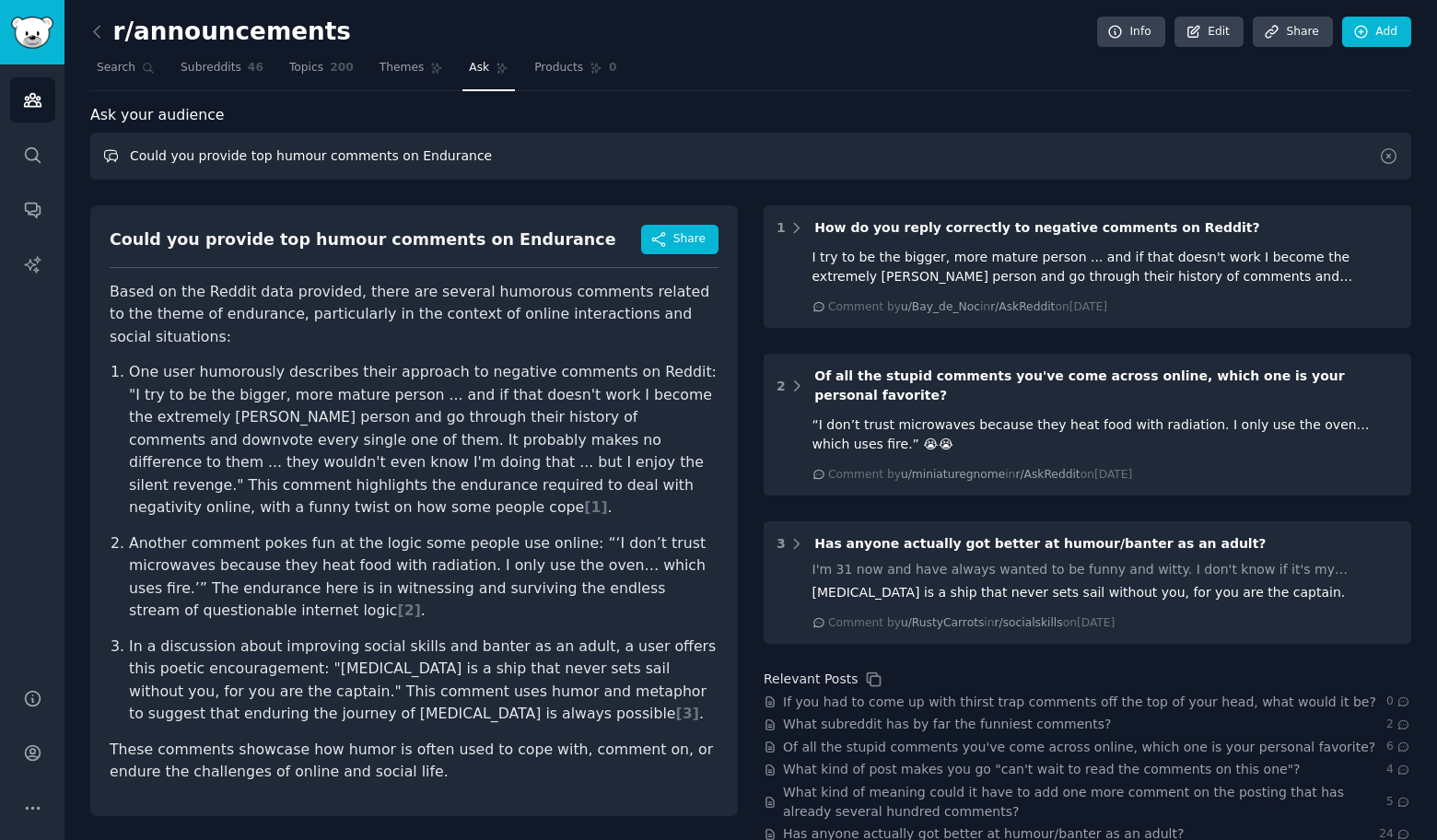
click at [521, 159] on input "Could you provide top humour comments on Endurance" at bounding box center [751, 156] width 1321 height 47
paste input "Trends"
type input "Could you provide top humour comments on Trends"
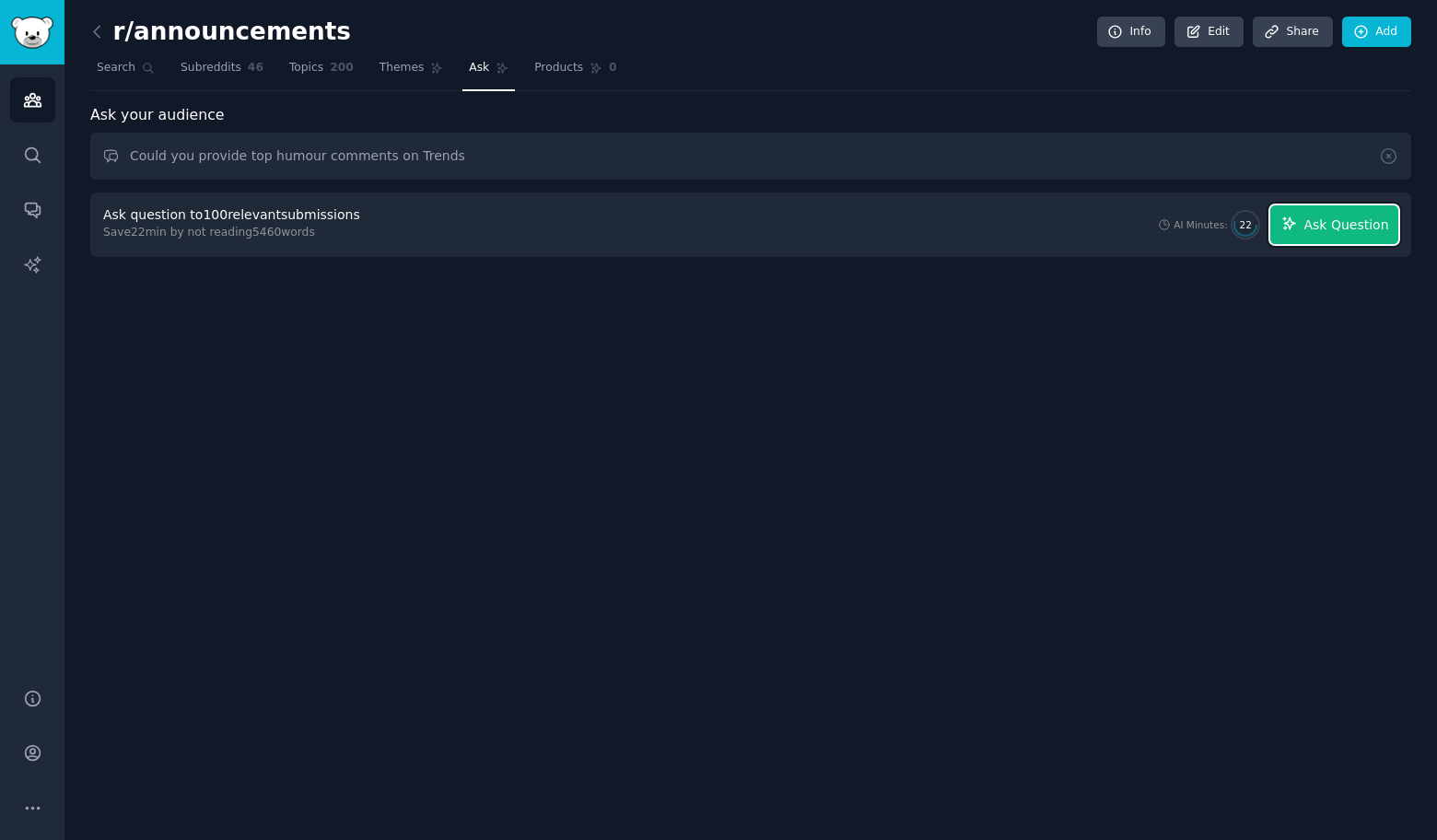
click at [1359, 231] on span "Ask Question" at bounding box center [1346, 225] width 85 height 19
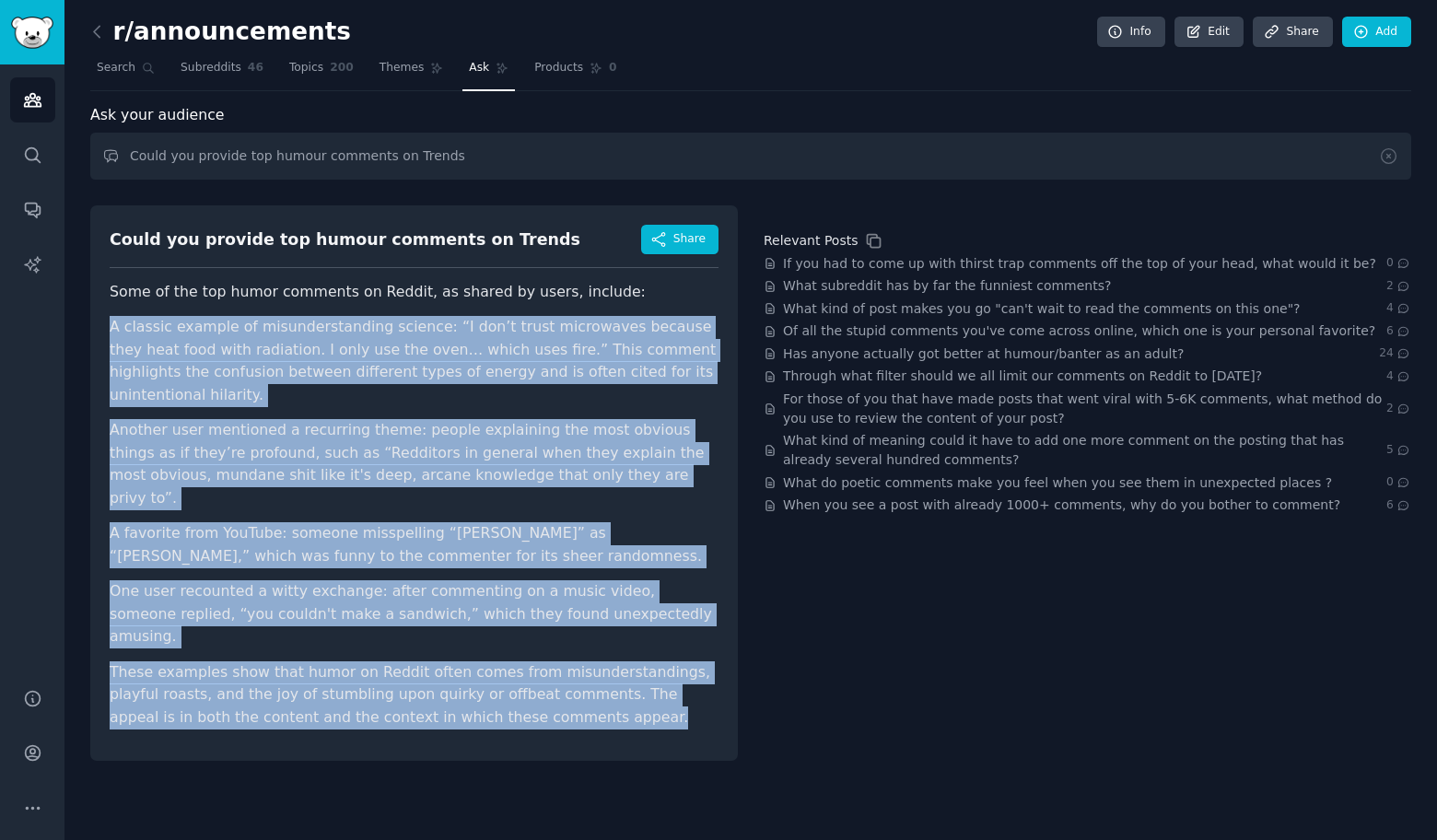
drag, startPoint x: 103, startPoint y: 326, endPoint x: 562, endPoint y: 640, distance: 556.1
click at [562, 640] on div "Could you provide top humour comments on Trends Share Some of the top humor com…" at bounding box center [414, 483] width 647 height 555
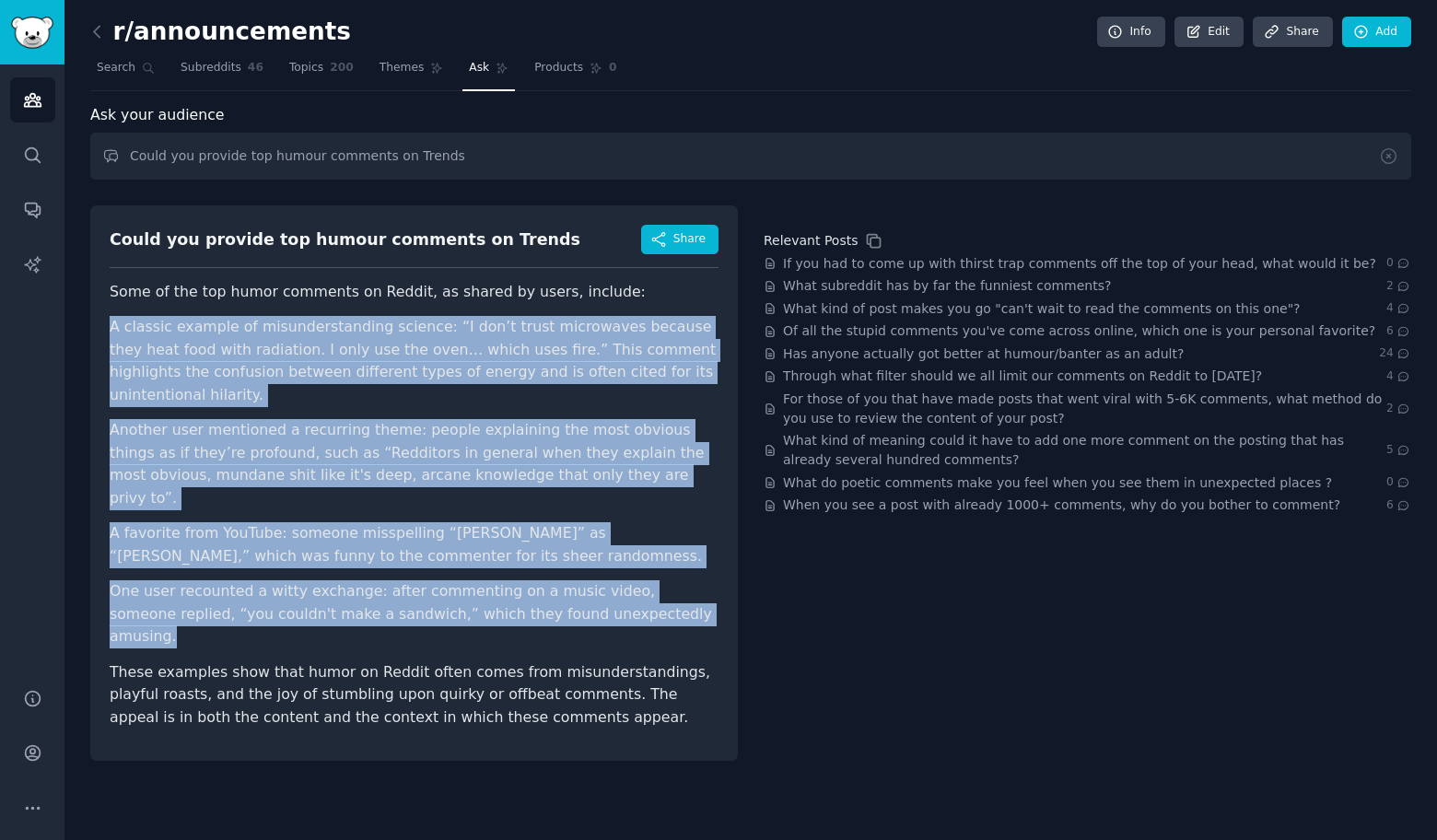
click at [624, 580] on li "One user recounted a witty exchange: after commenting on a music video, someone…" at bounding box center [414, 614] width 609 height 68
copy ul "A classic example of misunderstanding science: “I don’t trust microwaves becaus…"
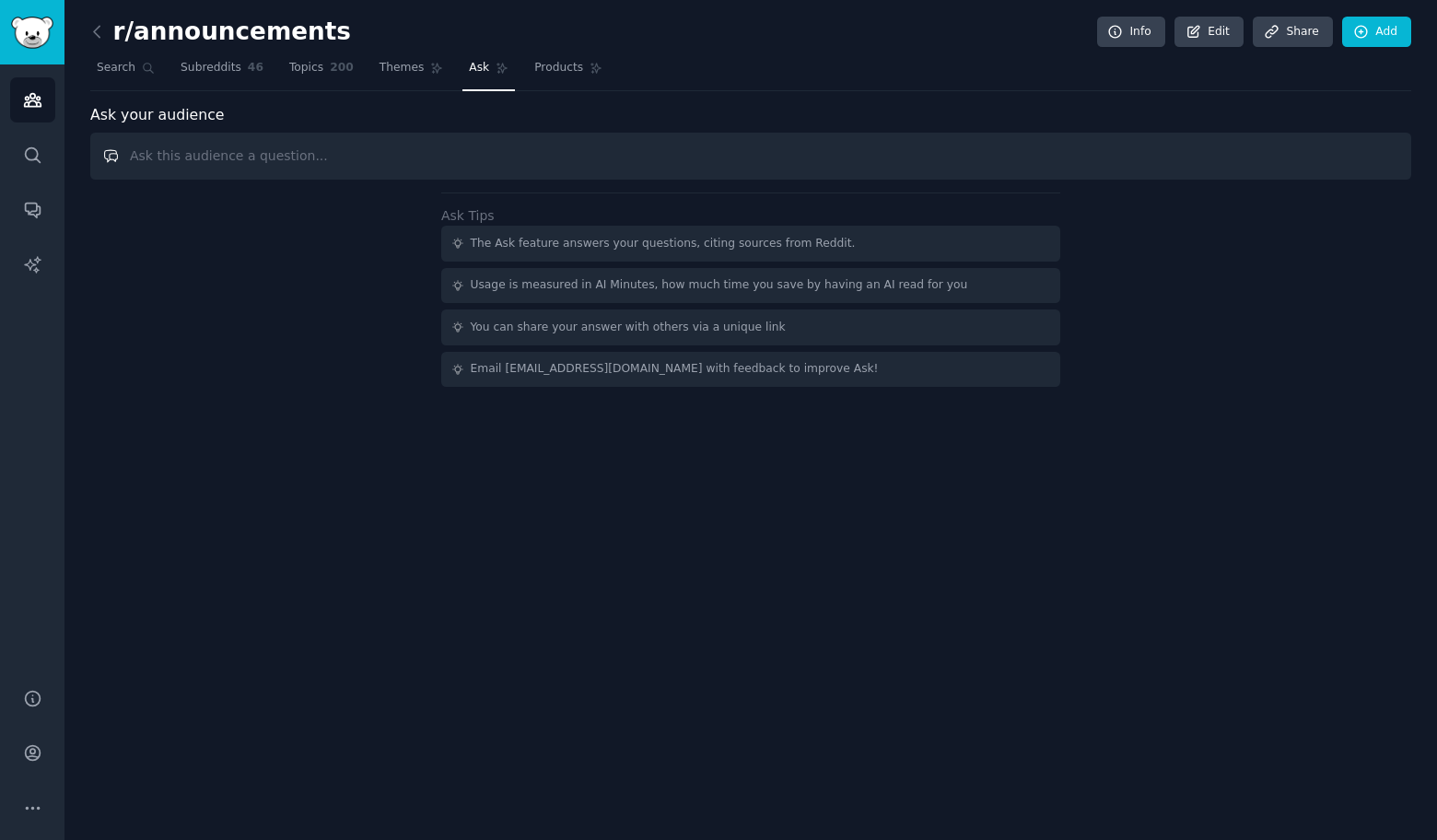
paste input "Could you provide top humour comments on"
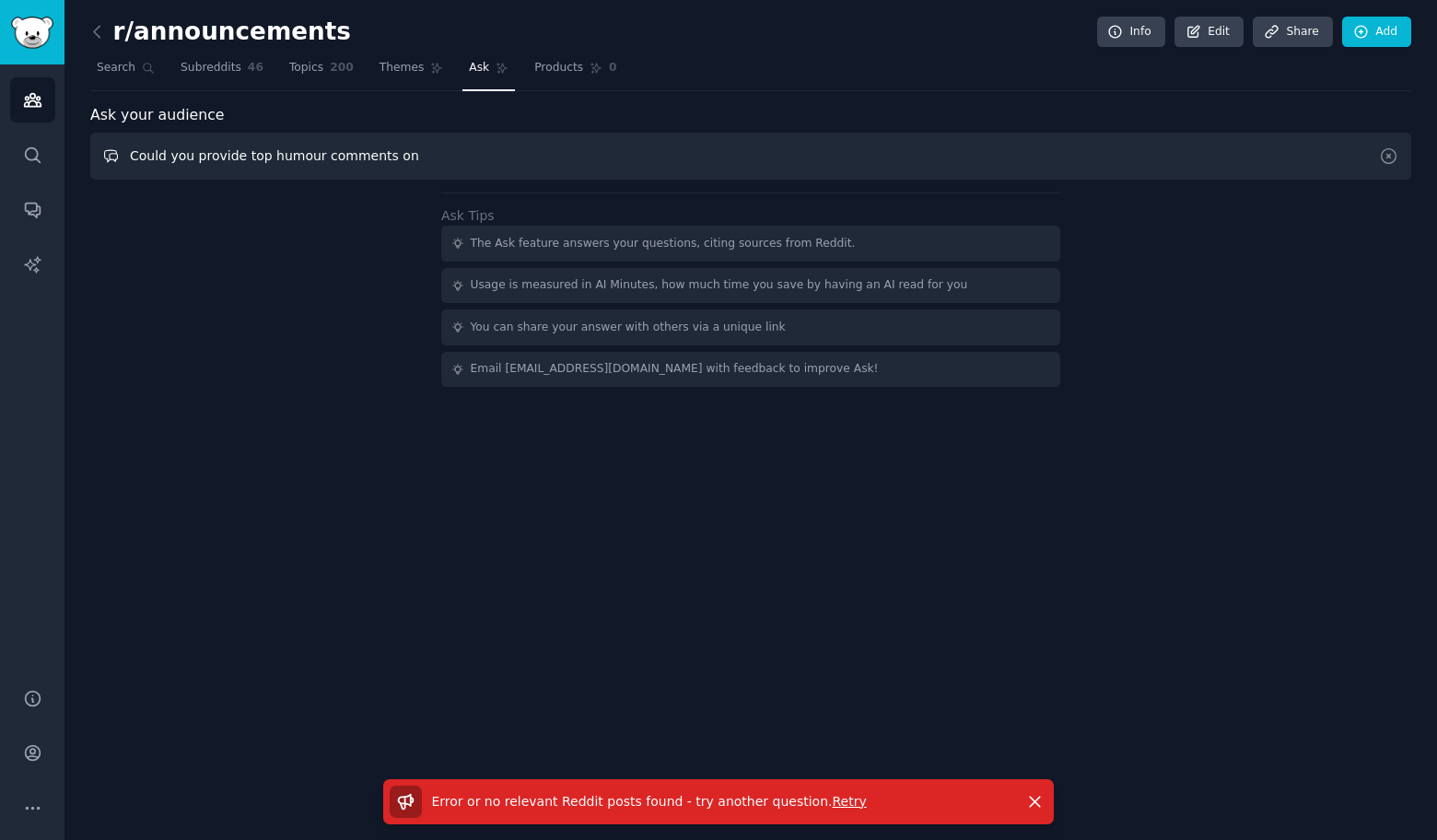
paste input "Corporations"
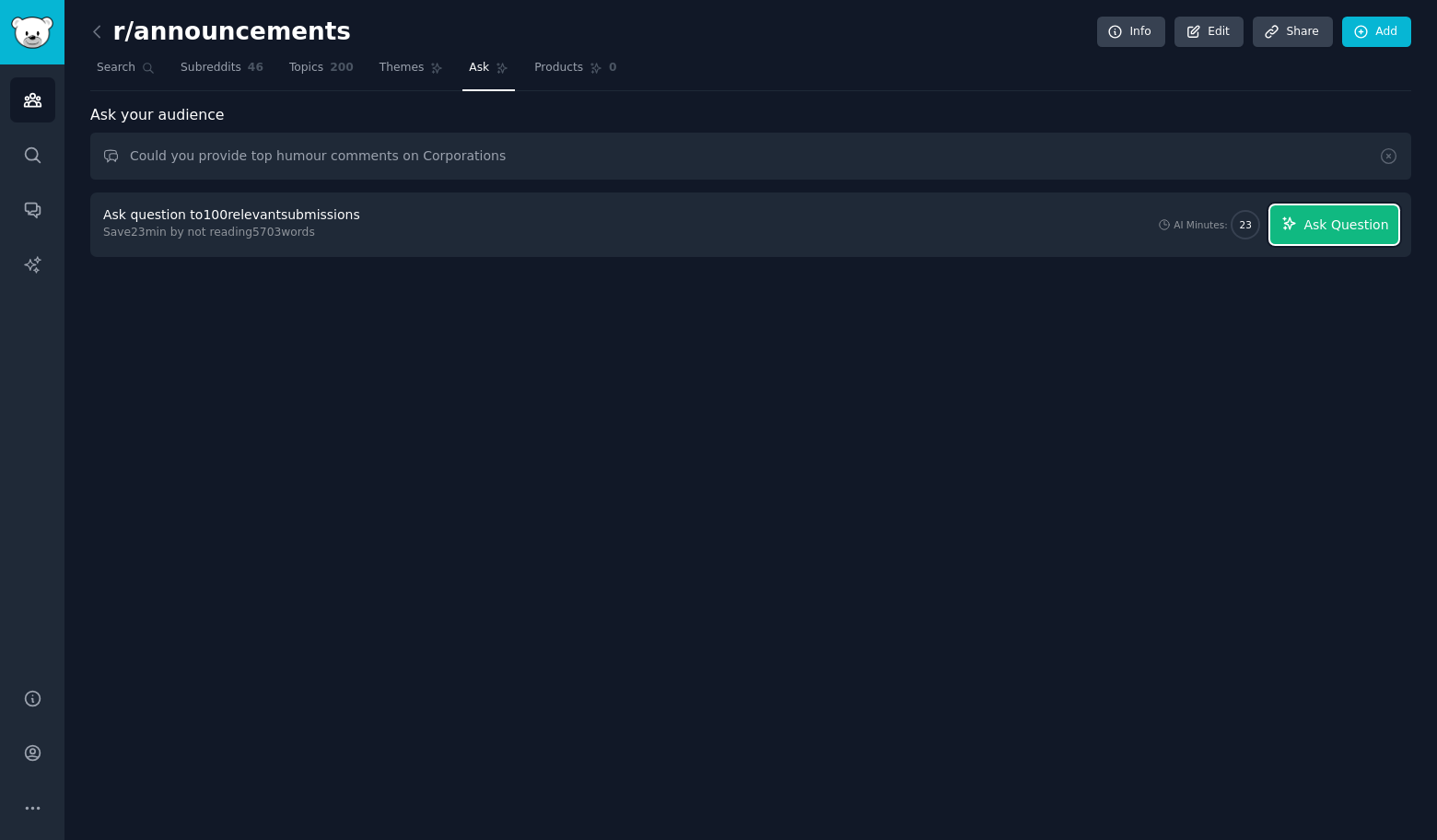
click at [1339, 236] on button "Ask Question" at bounding box center [1334, 225] width 128 height 39
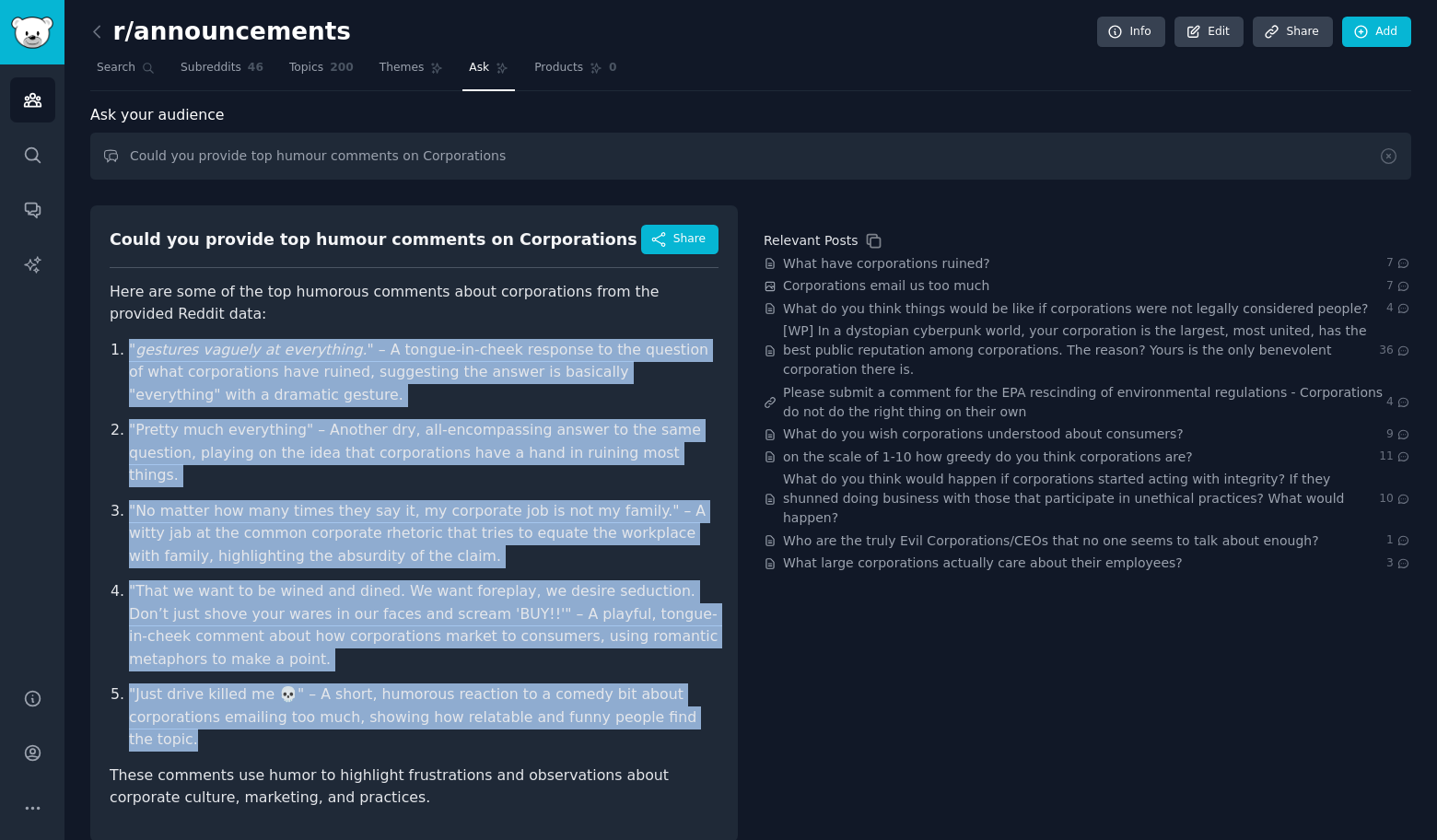
drag, startPoint x: 95, startPoint y: 338, endPoint x: 634, endPoint y: 677, distance: 636.7
click at [634, 677] on div "Could you provide top humour comments on Corporations Share Here are some of th…" at bounding box center [414, 524] width 647 height 636
copy ol "" gestures vaguely at everything. " – A tongue-in-cheek response to the questio…"
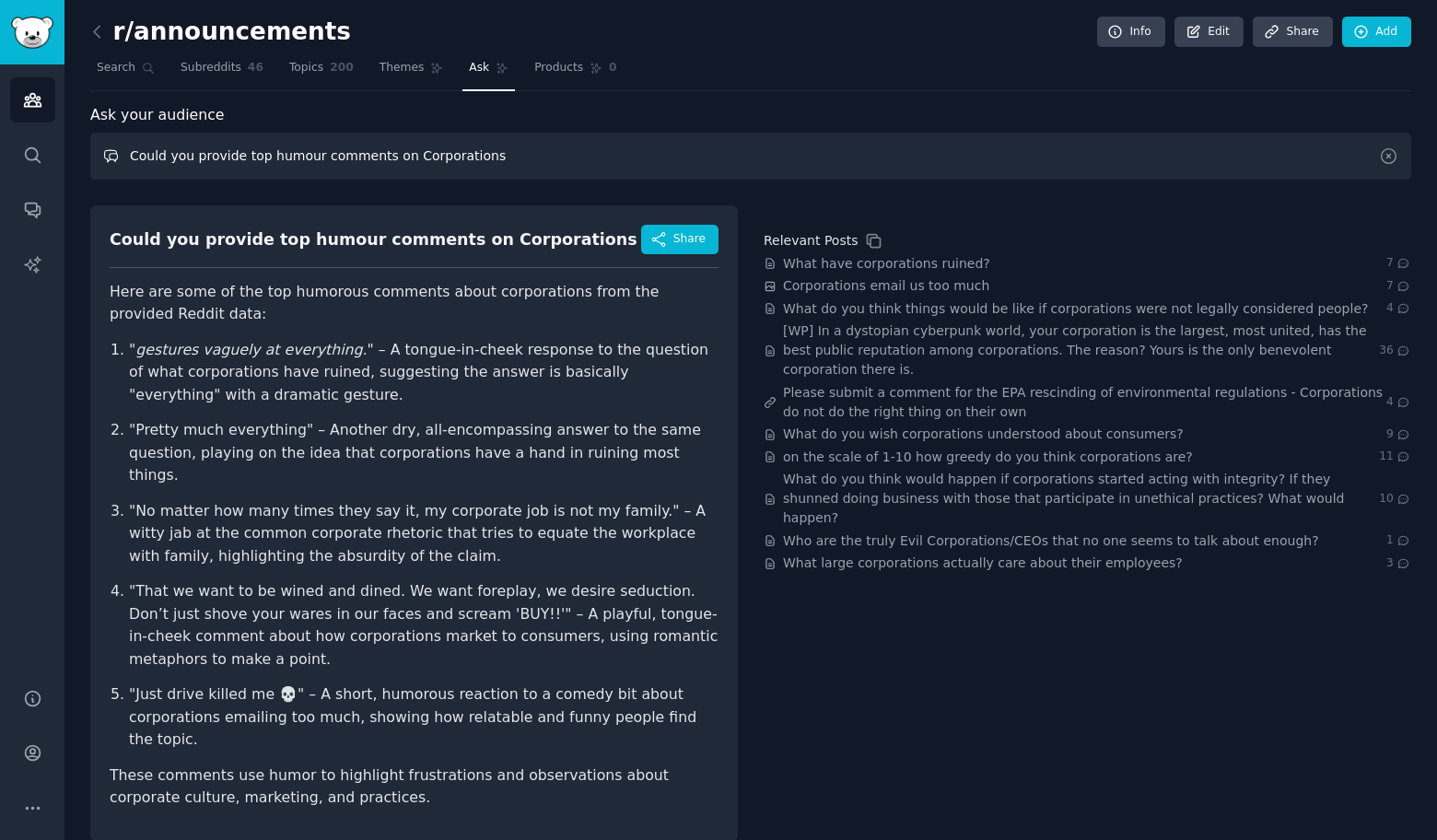
click at [617, 148] on input "Could you provide top humour comments on Corporations" at bounding box center [751, 156] width 1321 height 47
click at [617, 147] on input "Could you provide top humour comments on Corporations" at bounding box center [751, 156] width 1321 height 47
paste input "mbat"
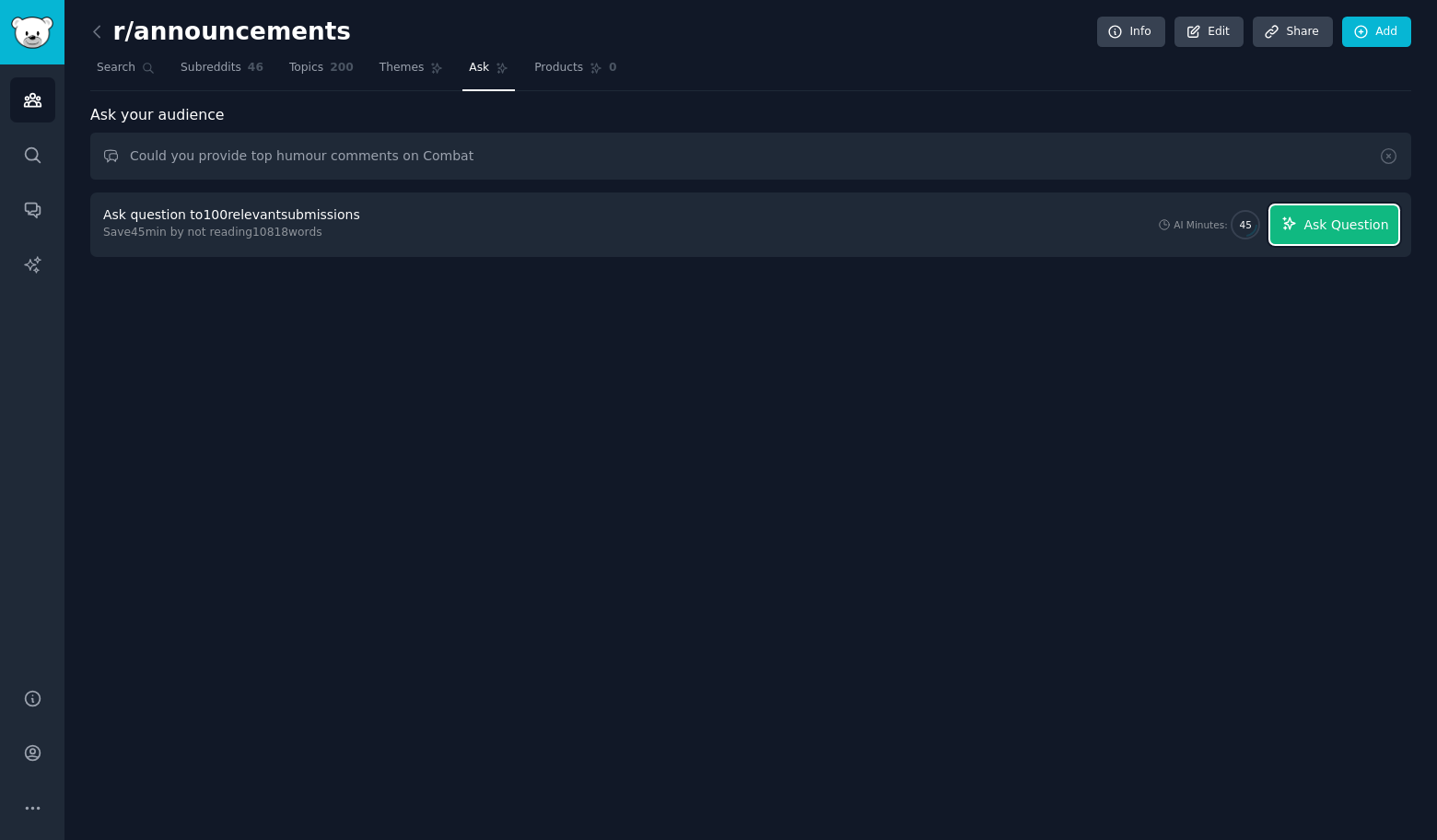
click at [1363, 223] on span "Ask Question" at bounding box center [1346, 225] width 85 height 19
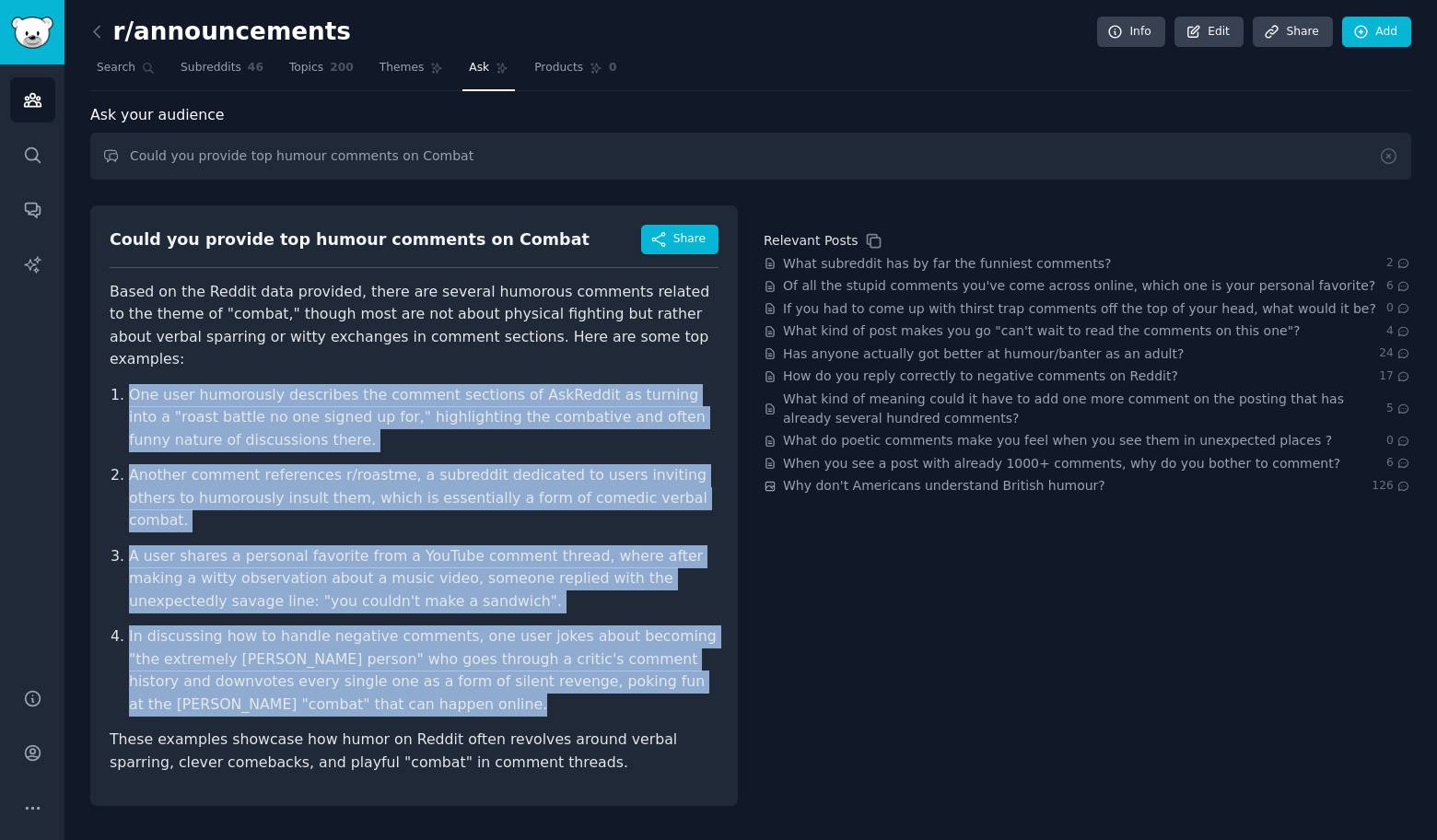
drag, startPoint x: 94, startPoint y: 358, endPoint x: 492, endPoint y: 657, distance: 497.8
click at [492, 657] on div "Could you provide top humour comments on Combat Share Based on the Reddit data …" at bounding box center [414, 505] width 647 height 600
copy ol "One user humorously describes the comment sections of AskReddit as turning into…"
click at [447, 160] on input "Could you provide top humour comments on Combat" at bounding box center [751, 156] width 1321 height 47
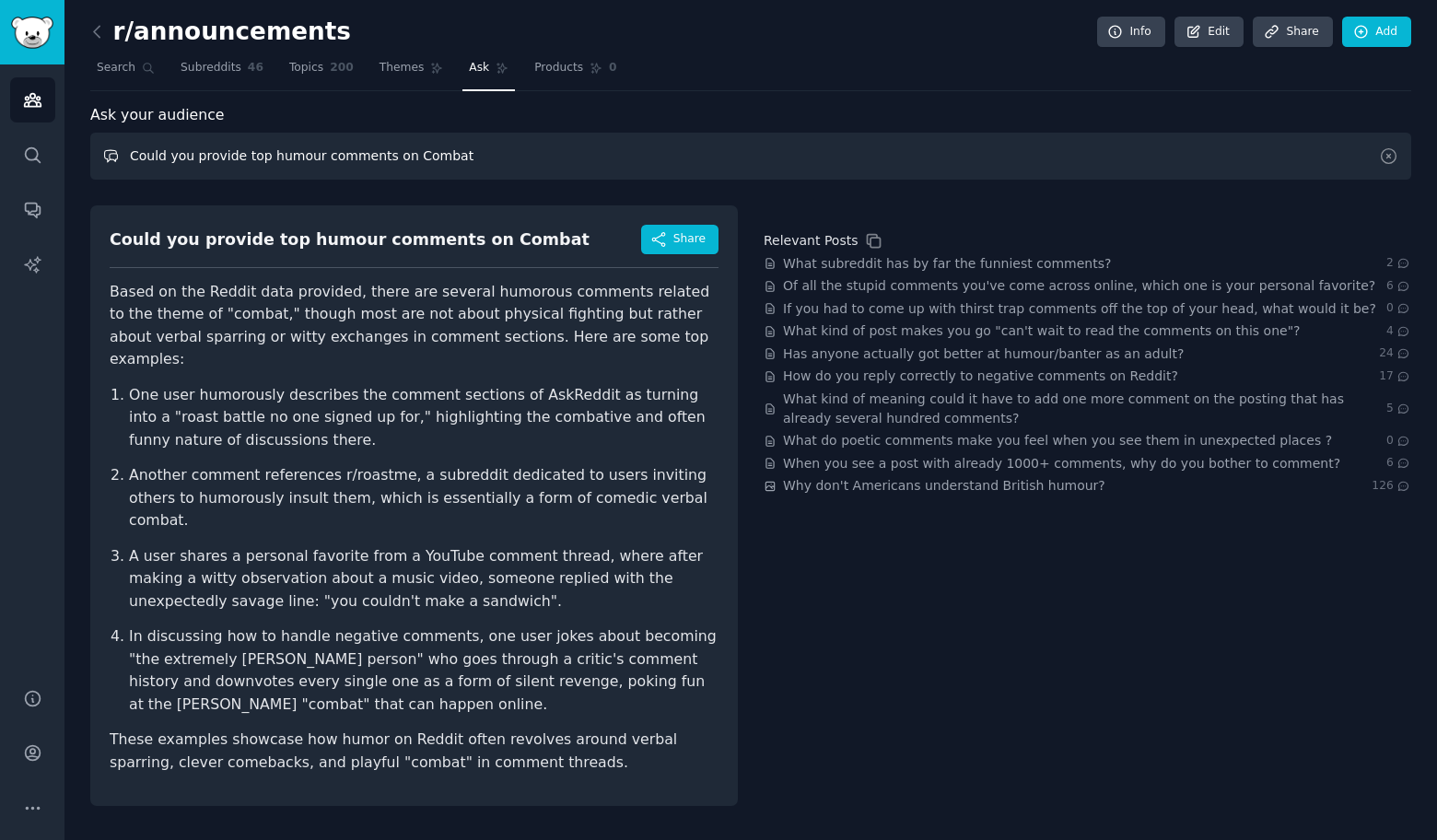
click at [447, 160] on input "Could you provide top humour comments on Combat" at bounding box center [751, 156] width 1321 height 47
paste input "TikTok"
type input "Could you provide top humour comments on TikTok"
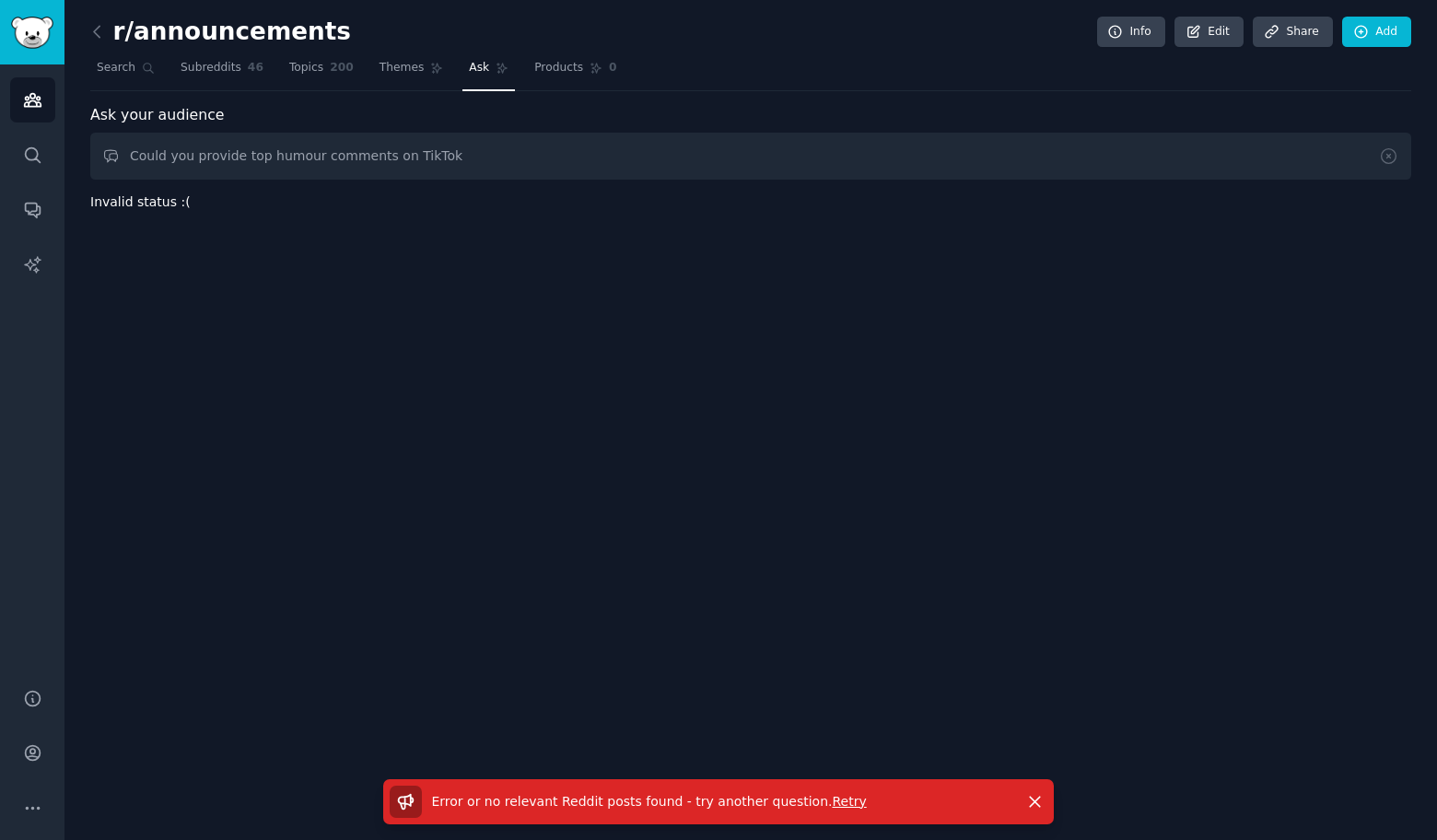
click at [1381, 226] on div "r/announcements Info Edit Share Add Search Subreddits 46 Topics 200 Themes Ask …" at bounding box center [751, 420] width 1372 height 840
click at [693, 160] on input "Could you provide top humour comments on TikTok" at bounding box center [751, 156] width 1321 height 47
click at [829, 812] on div "Error or no relevant Reddit posts found - try another question . Retry" at bounding box center [700, 801] width 623 height 32
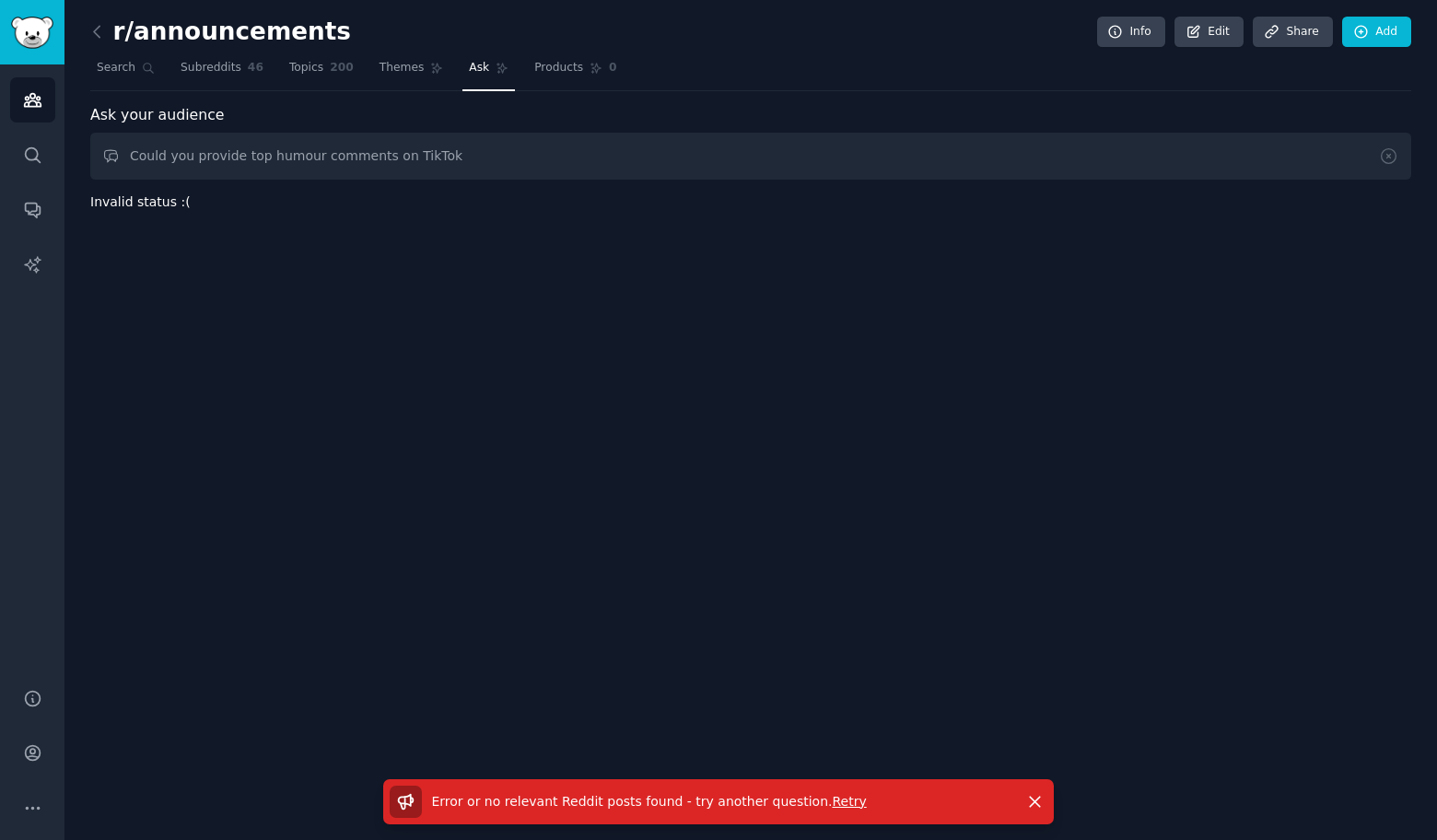
click at [832, 807] on span "Retry" at bounding box center [849, 801] width 34 height 15
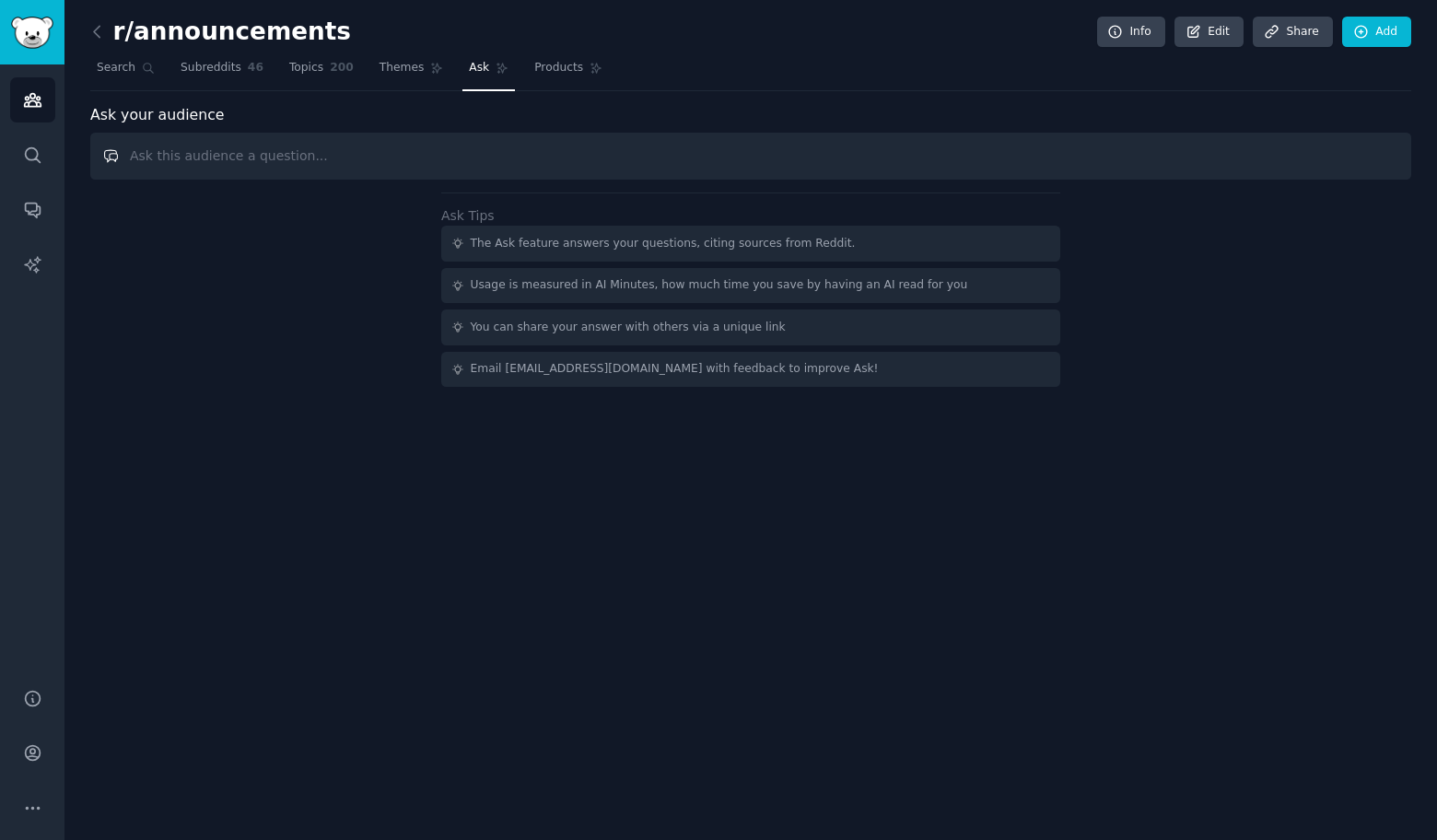
paste input "Could you provide top humour comments on"
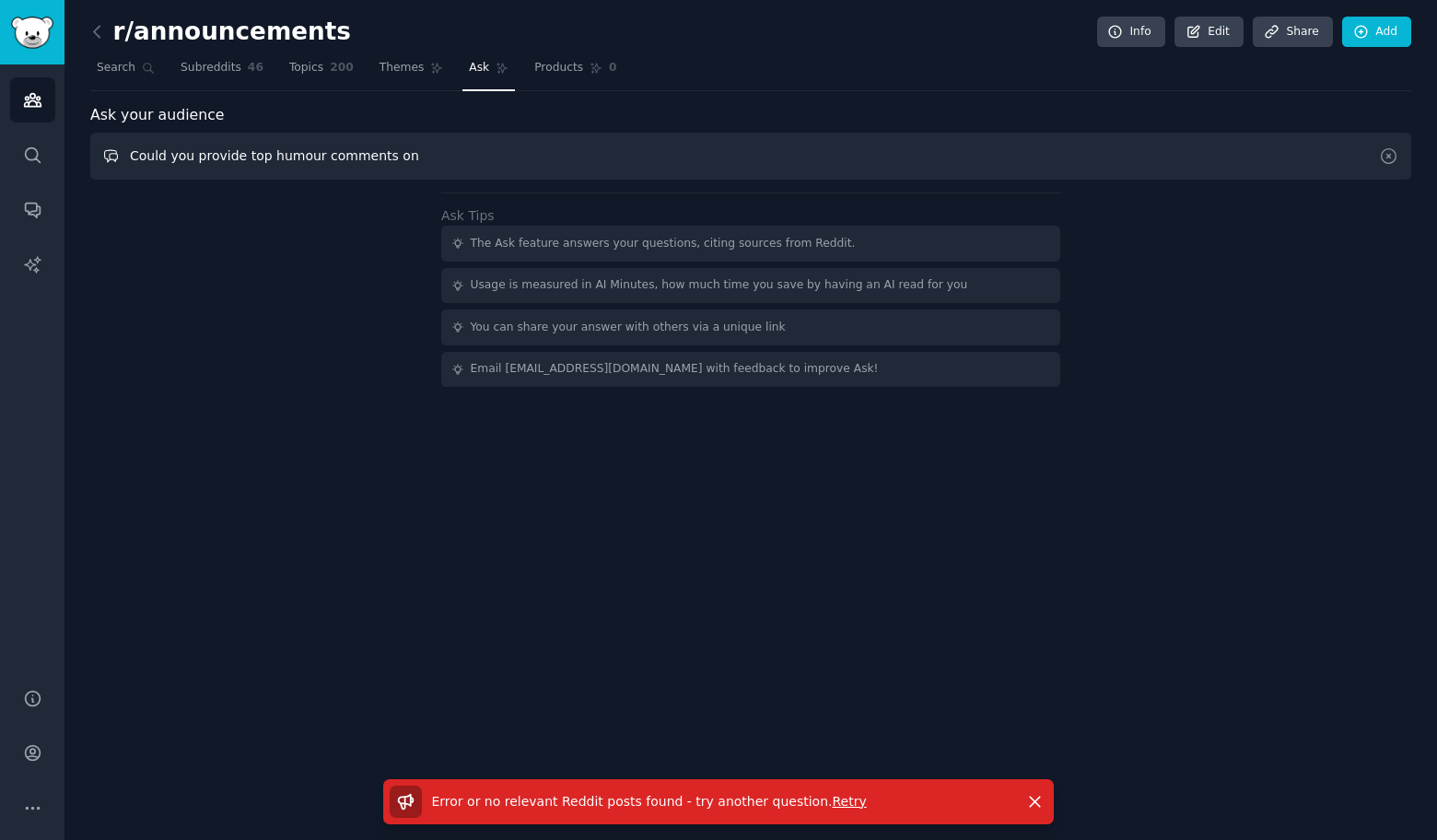
paste input "Compensation"
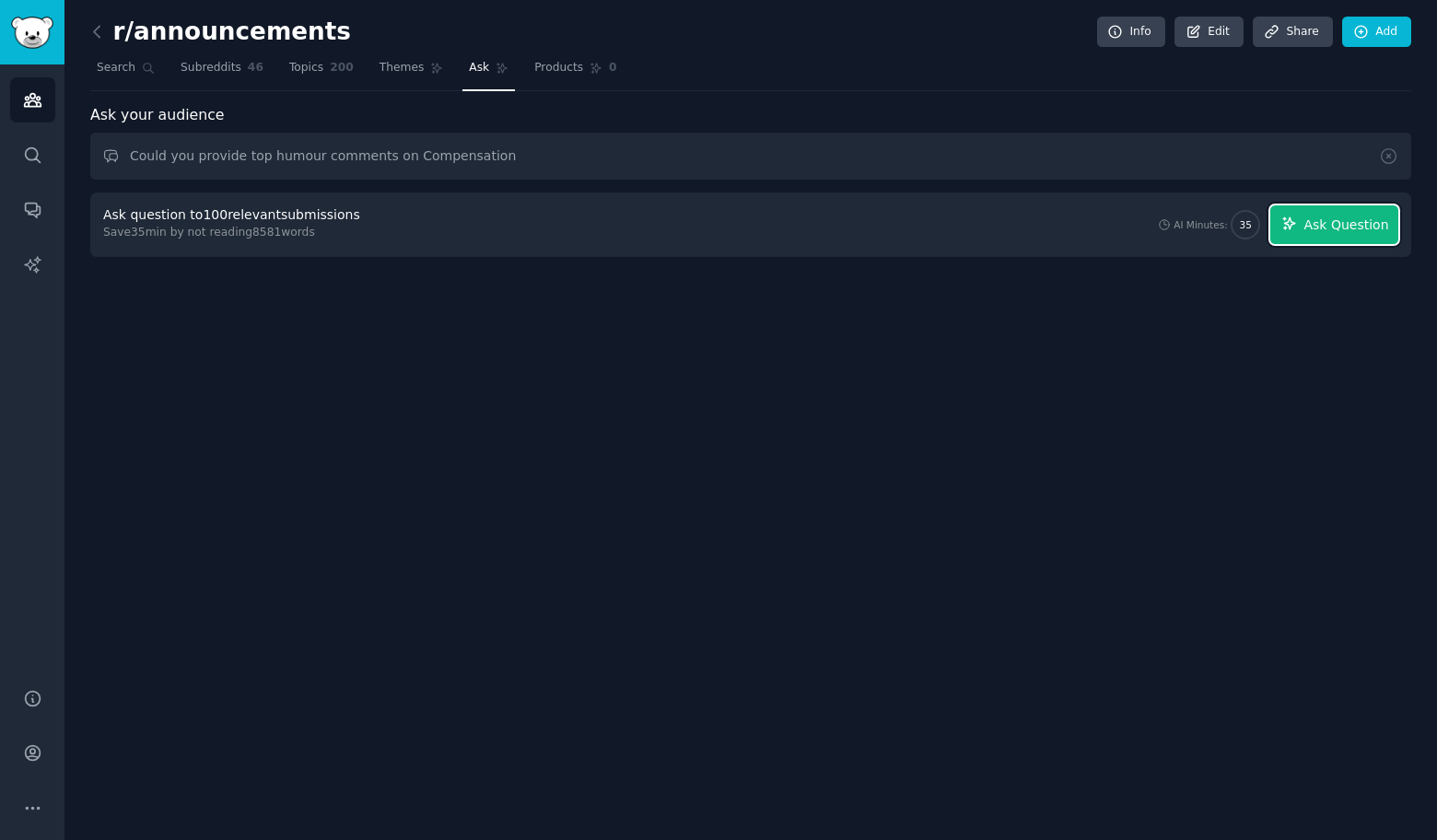
click at [1339, 236] on button "Ask Question" at bounding box center [1334, 225] width 128 height 39
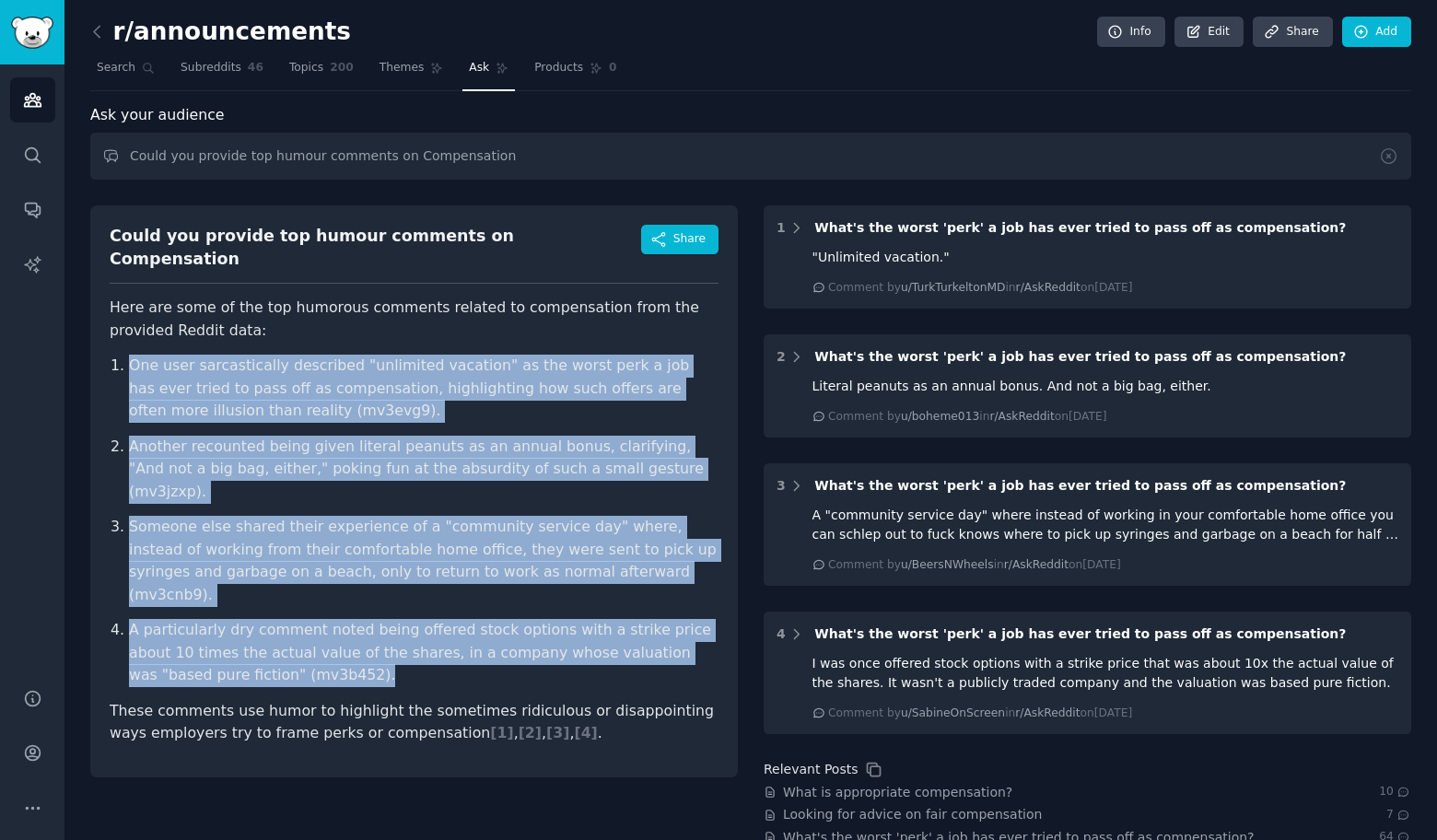
drag, startPoint x: 92, startPoint y: 329, endPoint x: 398, endPoint y: 616, distance: 419.5
click at [398, 616] on div "r/announcements Info Edit Share Add Search Subreddits 46 Topics 200 Themes Ask …" at bounding box center [751, 534] width 1372 height 1069
copy ol "One user sarcastically described "unlimited vacation" as the worst perk a job h…"
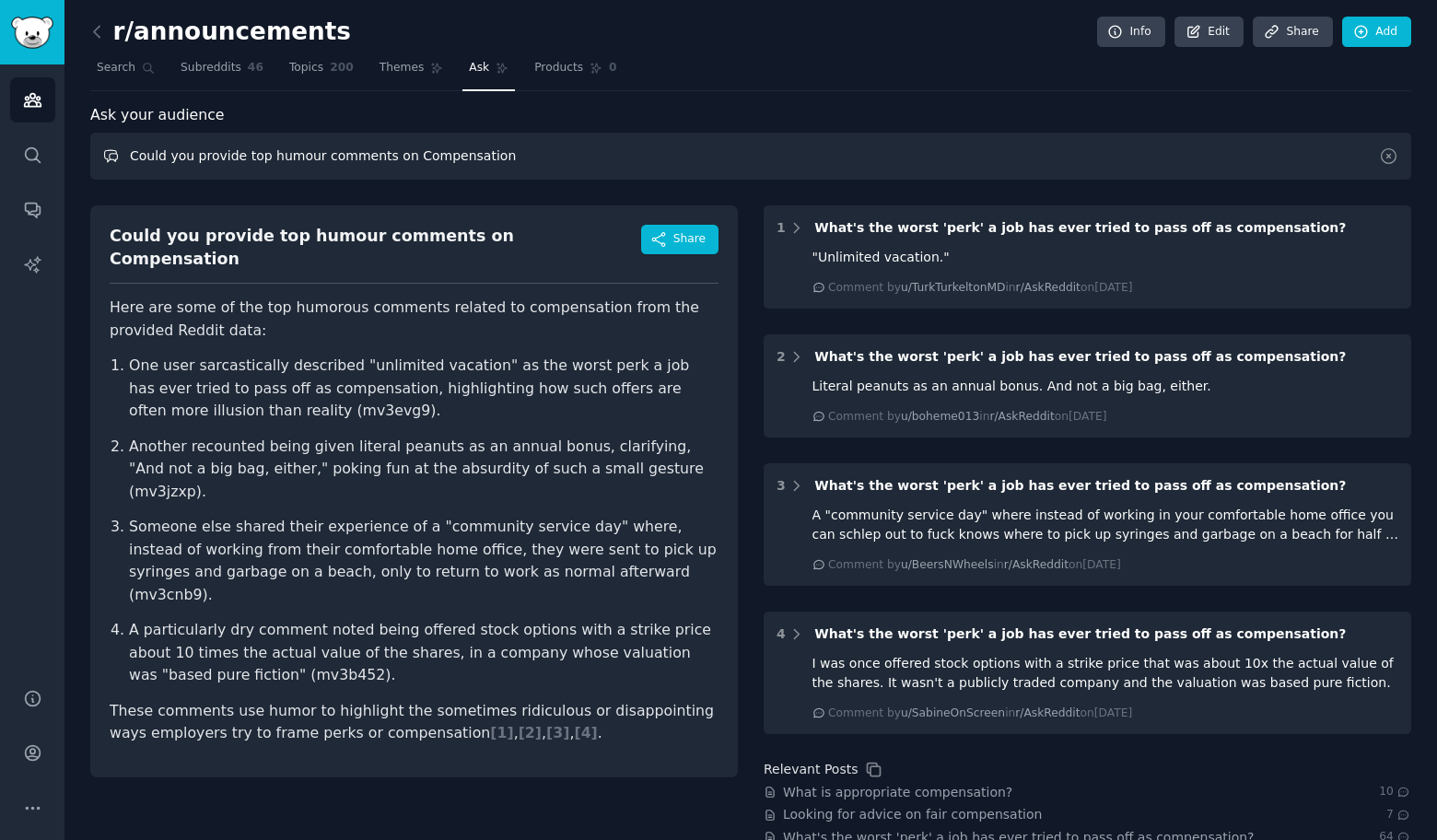
click at [568, 170] on input "Could you provide top humour comments on Compensation" at bounding box center [751, 156] width 1321 height 47
paste input "limbing"
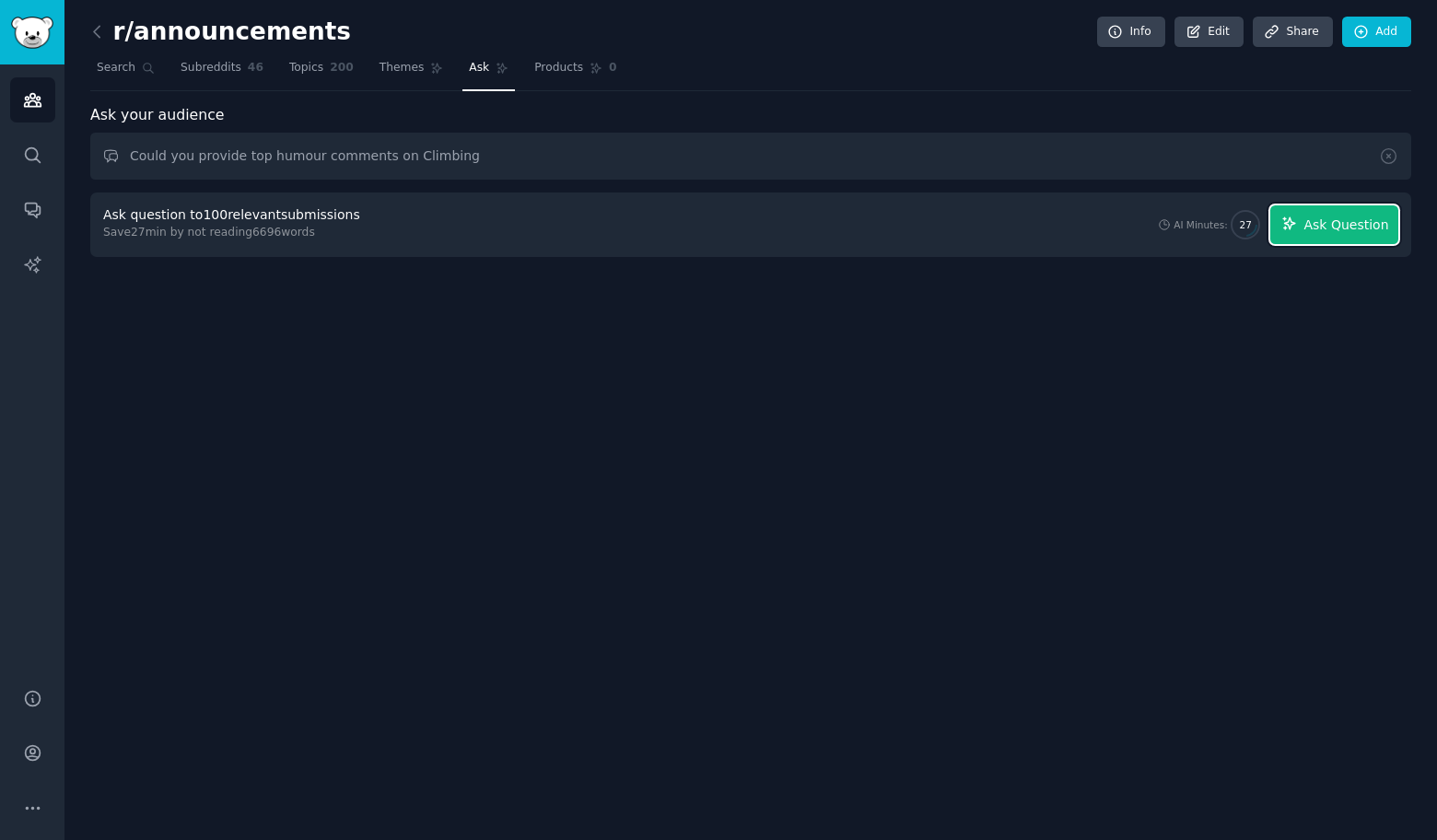
click at [1363, 223] on span "Ask Question" at bounding box center [1346, 225] width 85 height 19
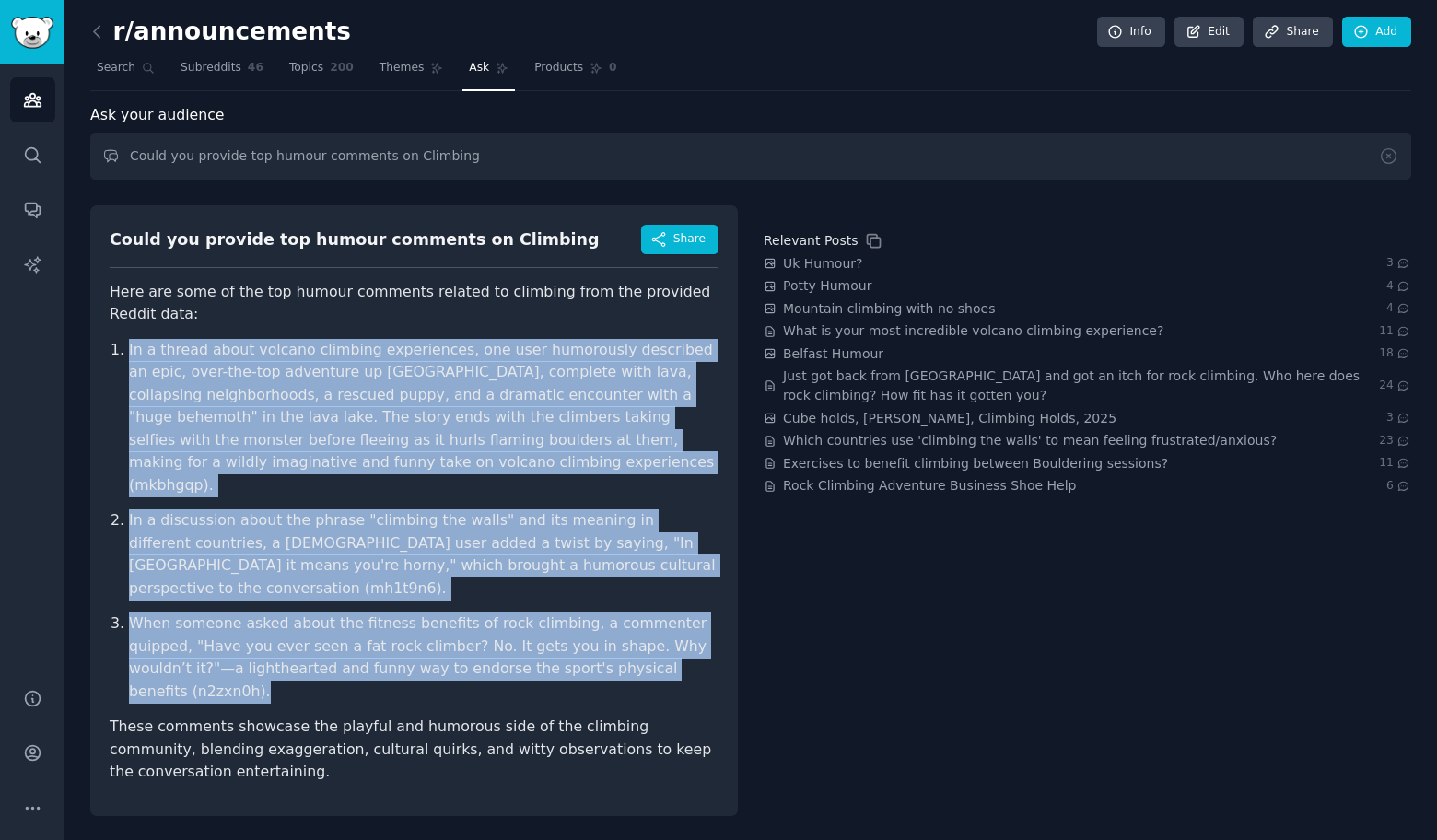
drag, startPoint x: 99, startPoint y: 339, endPoint x: 672, endPoint y: 633, distance: 644.0
click at [672, 633] on div "Could you provide top humour comments on Climbing Share Here are some of the to…" at bounding box center [414, 511] width 647 height 610
copy ol "In a thread about volcano climbing experiences, one user humorously described a…"
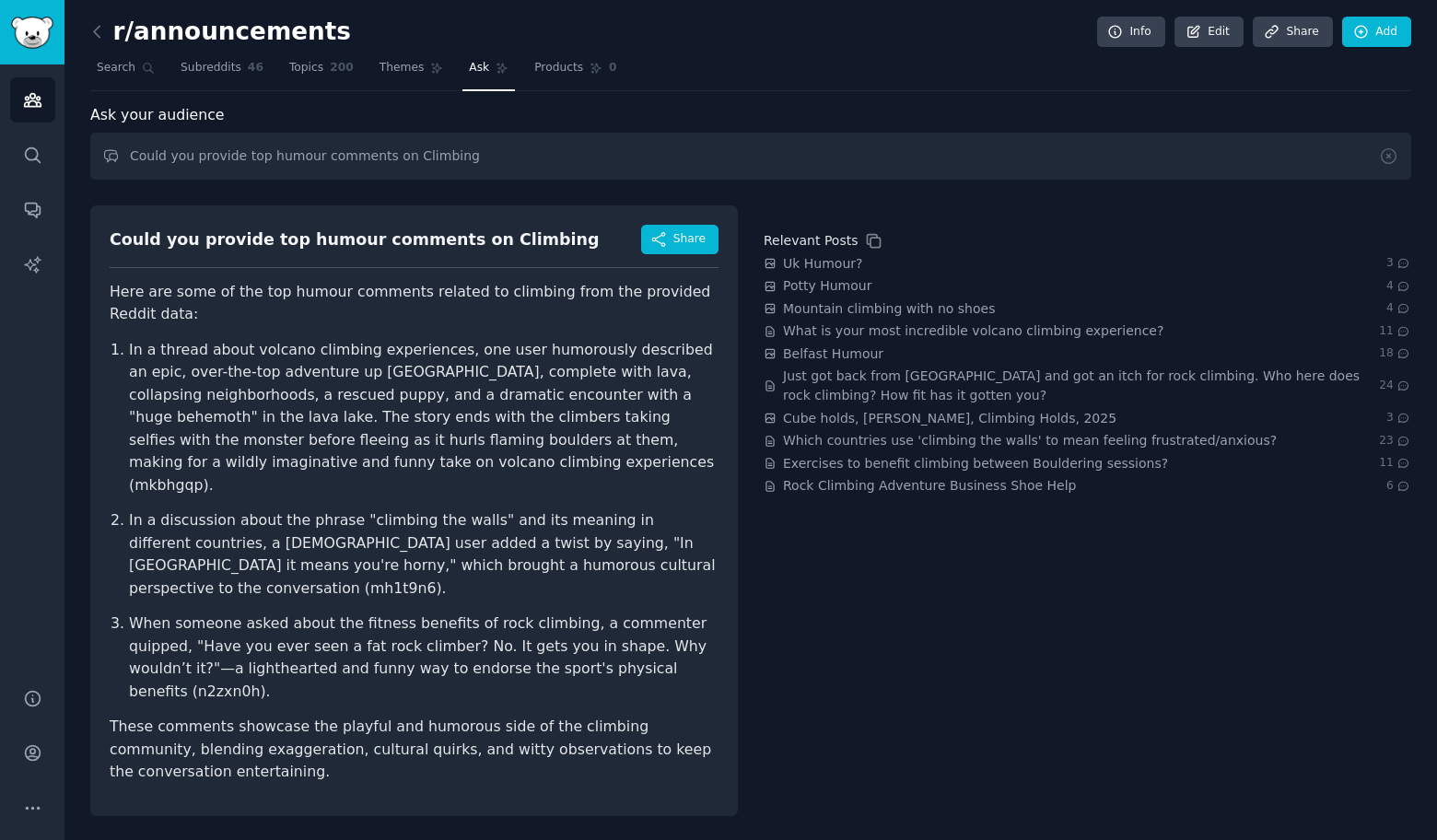
drag, startPoint x: 1396, startPoint y: 538, endPoint x: 1304, endPoint y: 586, distance: 103.8
click at [1304, 586] on div "Relevant Posts Uk Humour? 3 Potty Humour 4 Mountain climbing with no shoes 4 Wh…" at bounding box center [1087, 511] width 647 height 610
click at [481, 151] on input "Could you provide top humour comments on Climbing" at bounding box center [751, 156] width 1321 height 47
paste input "Stream"
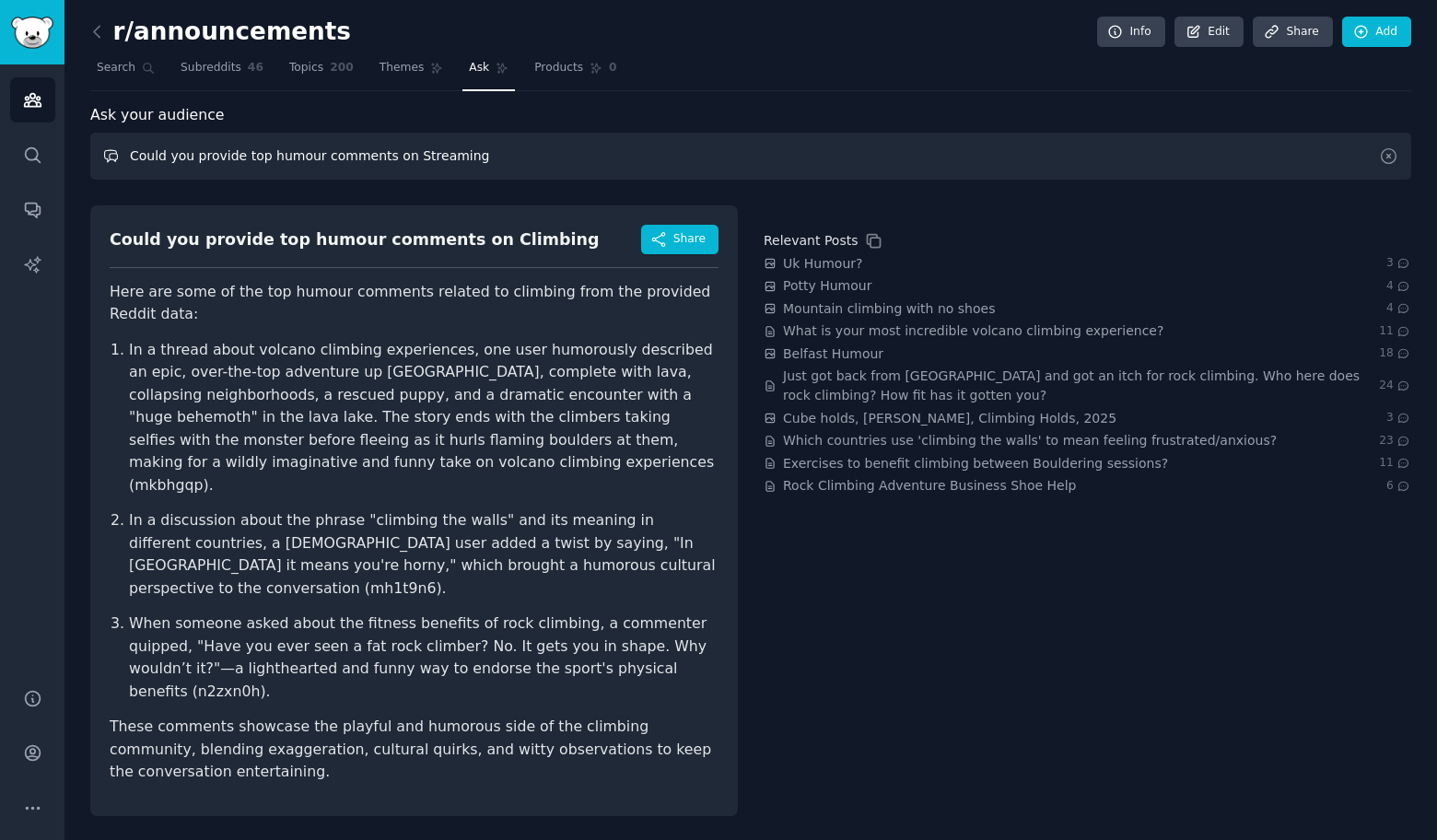
type input "Could you provide top humour comments on Streaming"
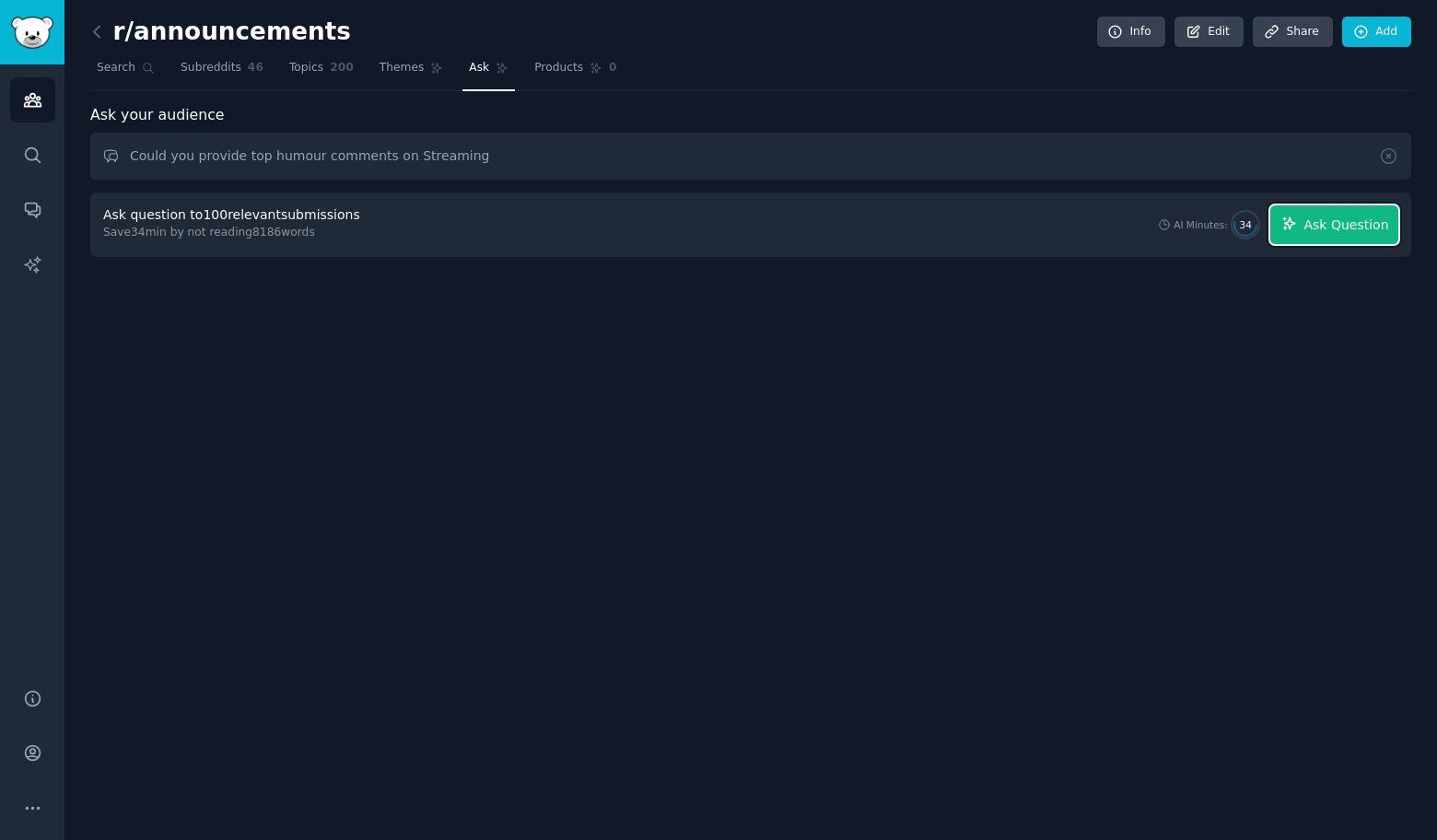
click at [1381, 226] on span "Ask Question" at bounding box center [1346, 225] width 85 height 19
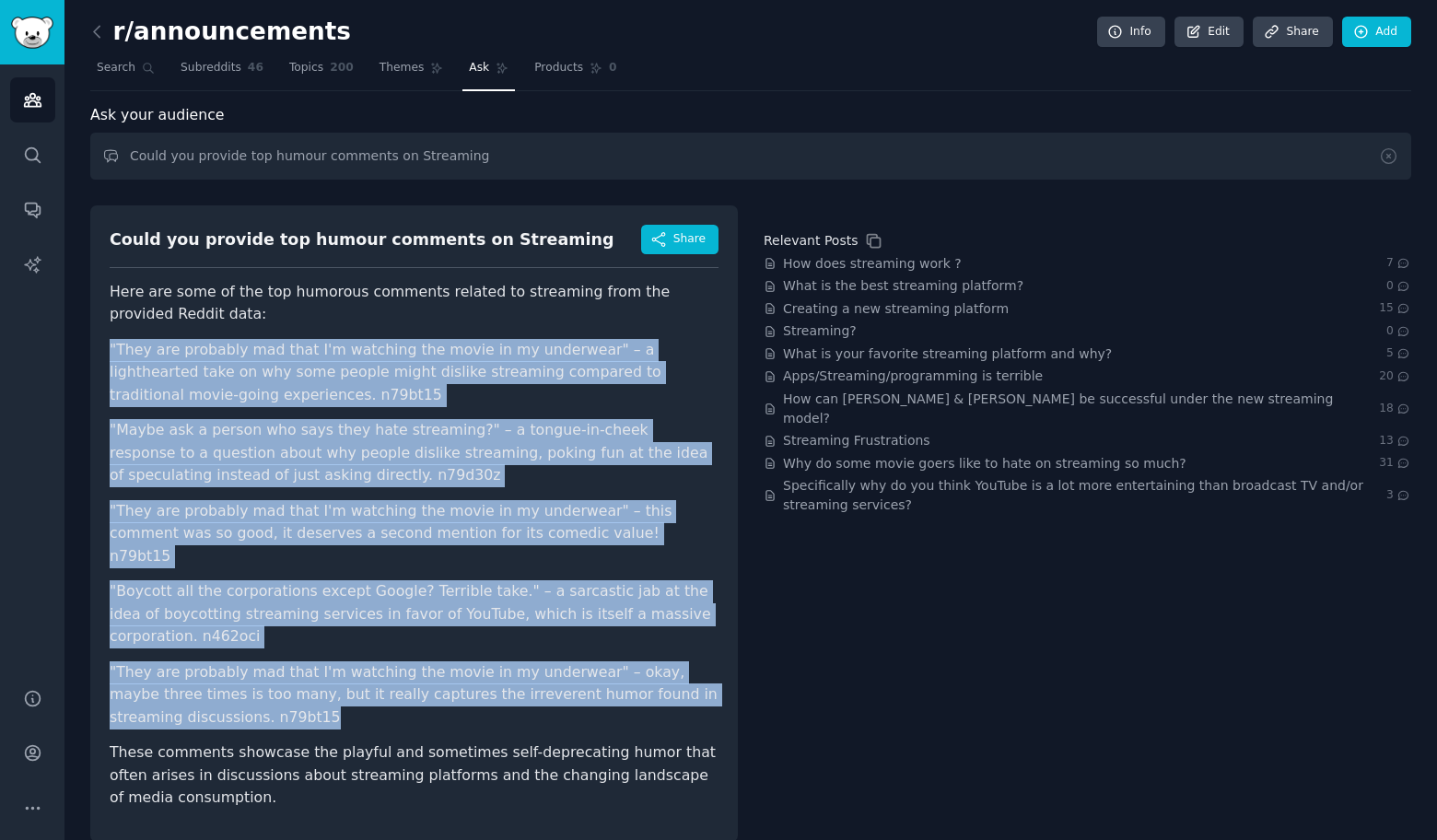
drag, startPoint x: 97, startPoint y: 346, endPoint x: 354, endPoint y: 703, distance: 439.9
click at [354, 703] on div "Could you provide top humour comments on Streaming Share Here are some of the t…" at bounding box center [414, 524] width 647 height 636
copy ul ""They are probably mad that I'm watching the movie in my underwear" – a lighthe…"
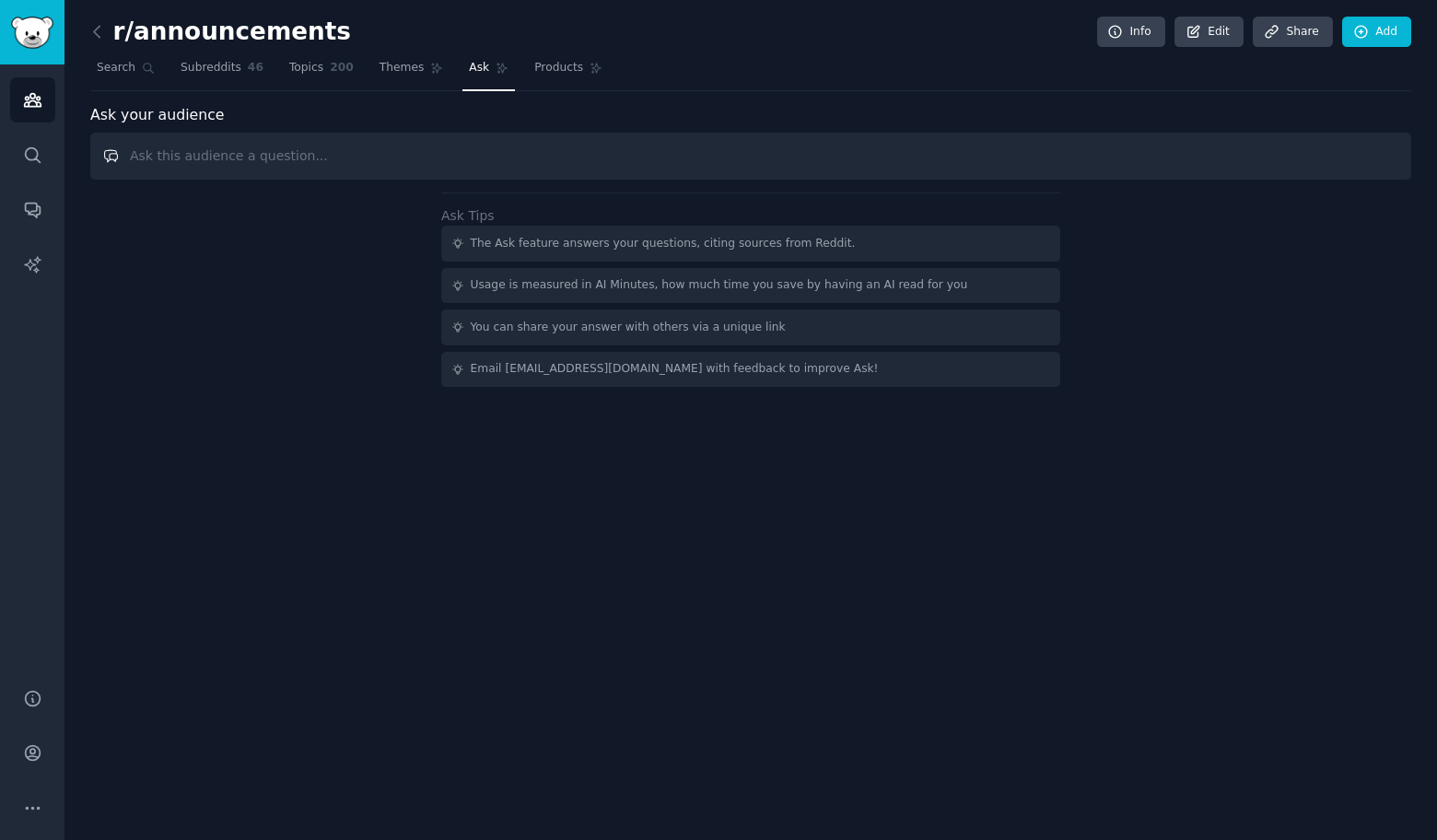
paste input "Could you provide top humour comments on"
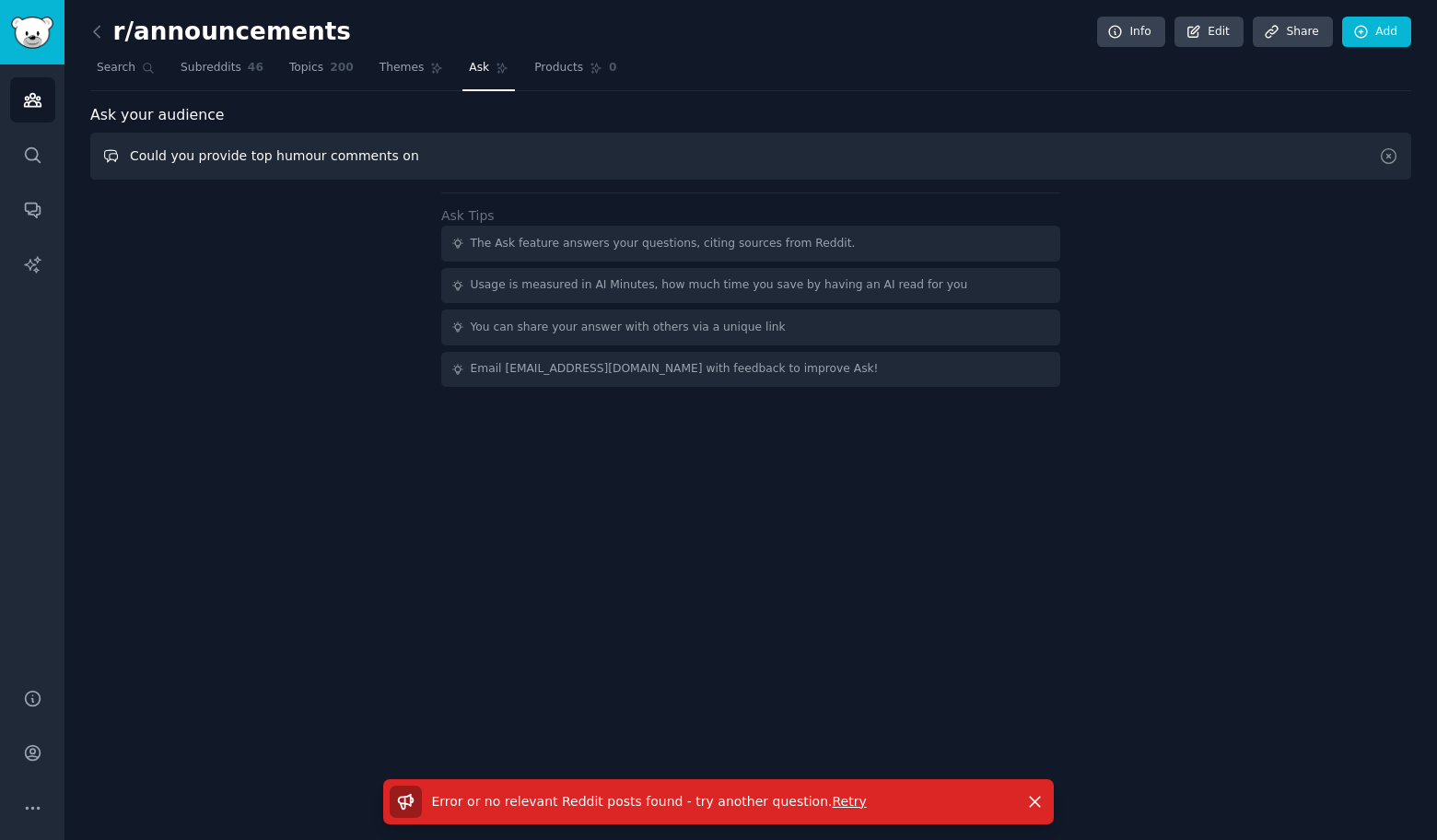
paste input "Economy"
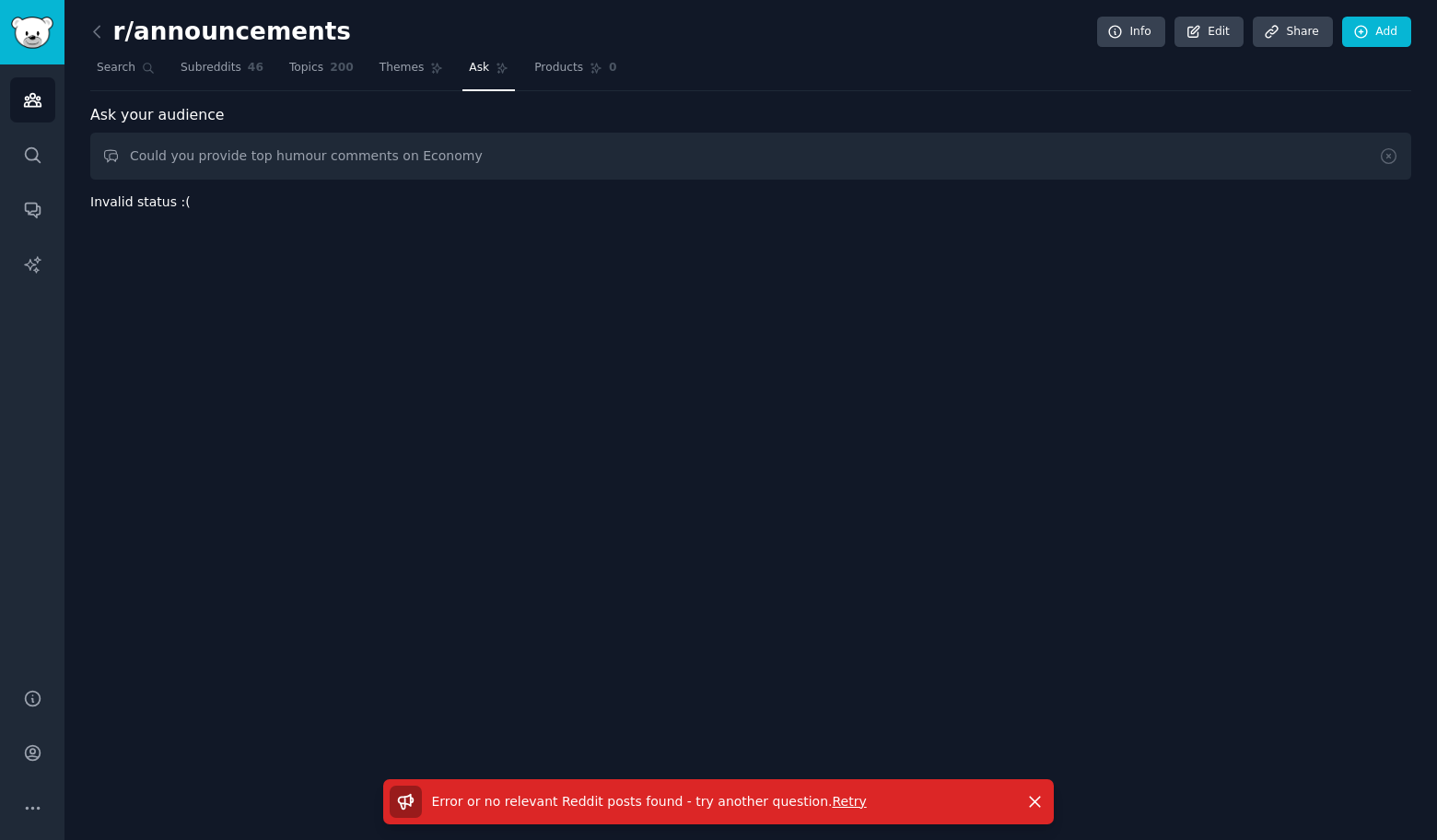
click at [1339, 236] on div "r/announcements Info Edit Share Add Search Subreddits 46 Topics 200 Themes Ask …" at bounding box center [751, 420] width 1372 height 840
click at [410, 149] on input "Could you provide top humour comments on Economy" at bounding box center [751, 156] width 1321 height 47
click at [469, 148] on input "Could you provide top humour comments on Economy" at bounding box center [751, 156] width 1321 height 47
click at [832, 800] on span "Retry" at bounding box center [849, 801] width 34 height 15
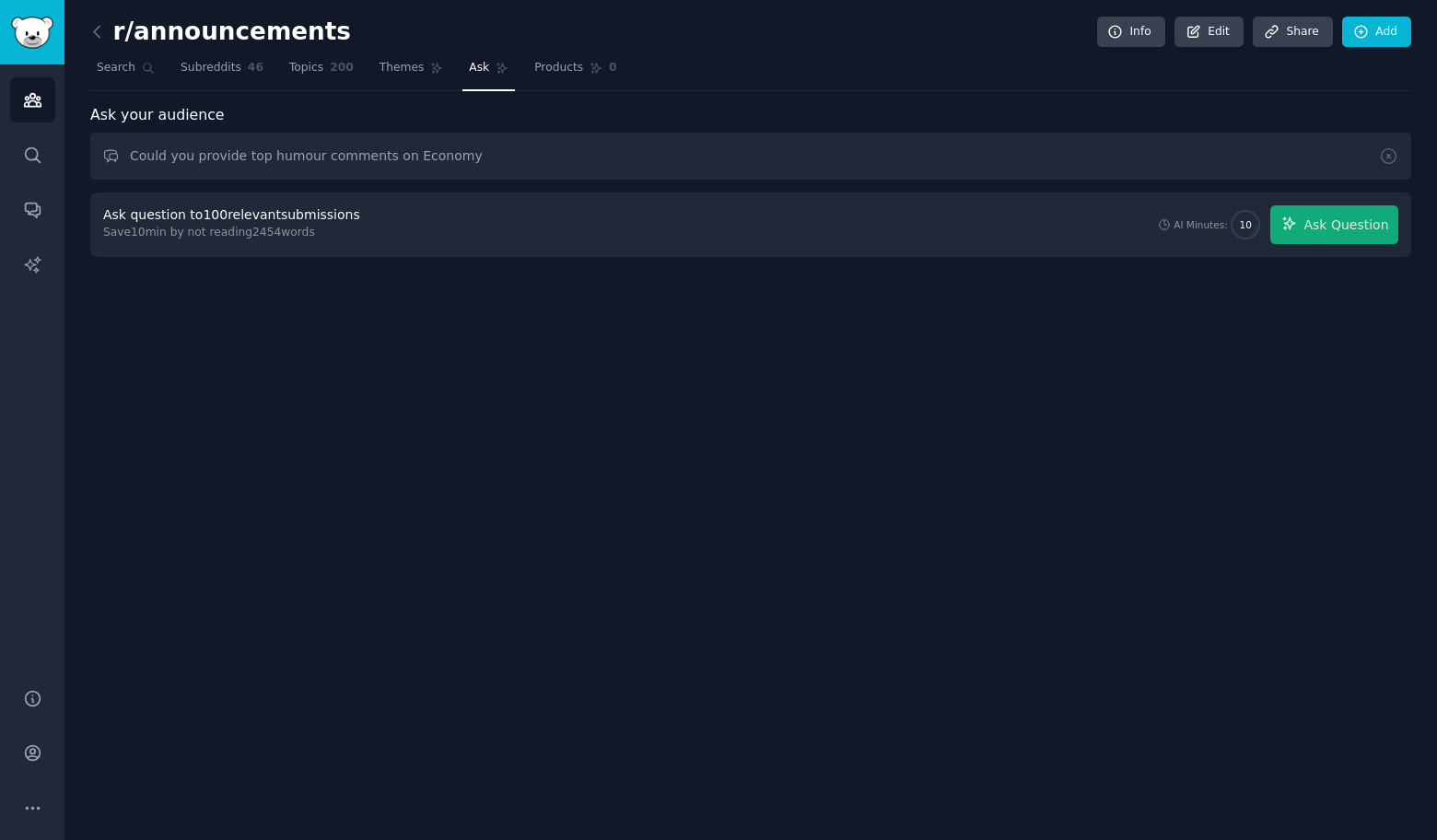
click at [1270, 202] on div "Ask question to 100 relevant submissions Save 10 min by not reading 2454 words …" at bounding box center [751, 225] width 1321 height 65
click at [1376, 254] on div "Ask question to 100 relevant submissions Save 10 min by not reading 2454 words …" at bounding box center [751, 225] width 1321 height 65
click at [1357, 220] on span "Ask Question" at bounding box center [1346, 225] width 85 height 19
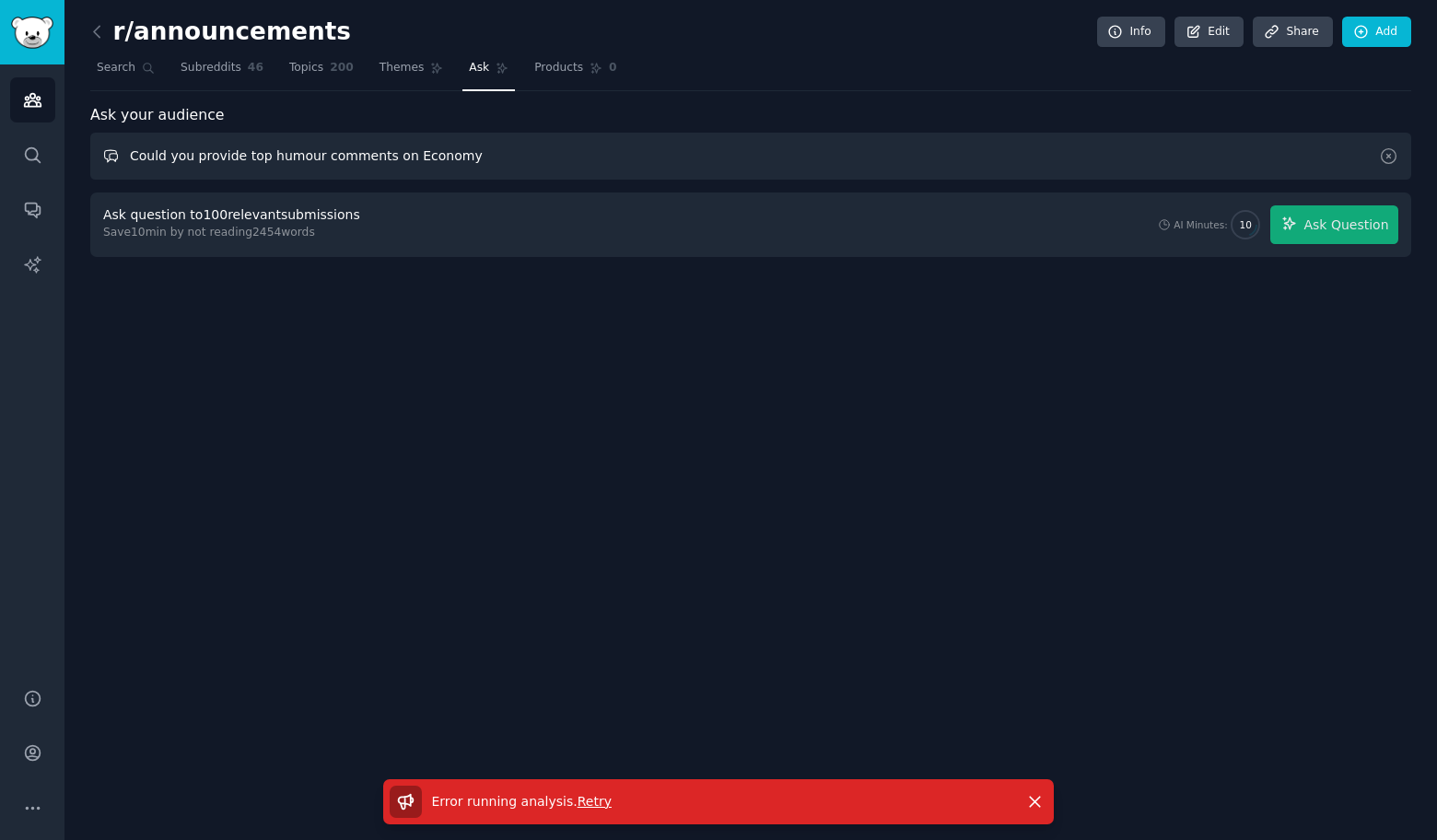
click at [519, 172] on input "Could you provide top humour comments on Economy" at bounding box center [751, 156] width 1321 height 47
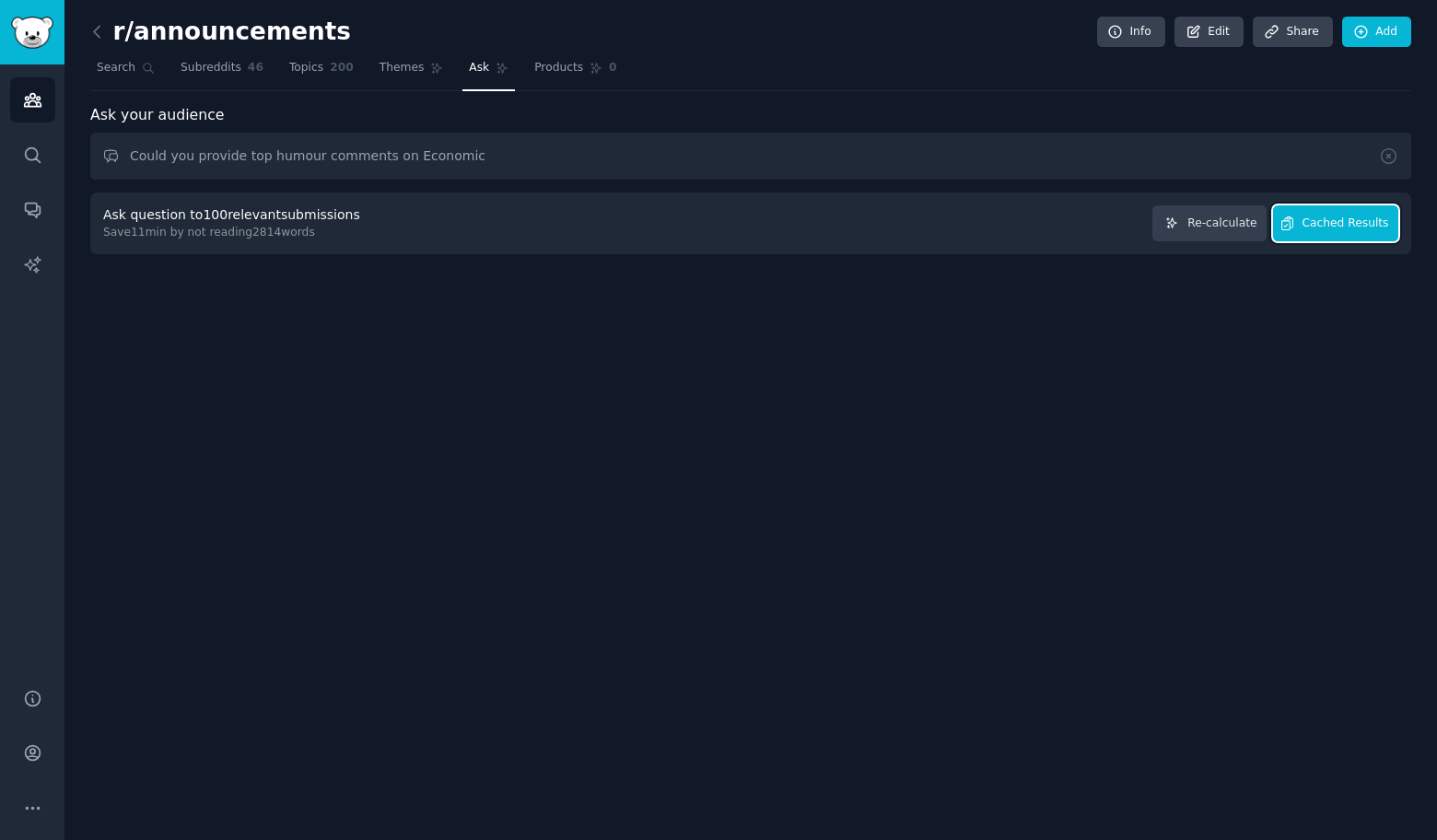
click at [1376, 217] on span "Cached Results" at bounding box center [1346, 224] width 87 height 17
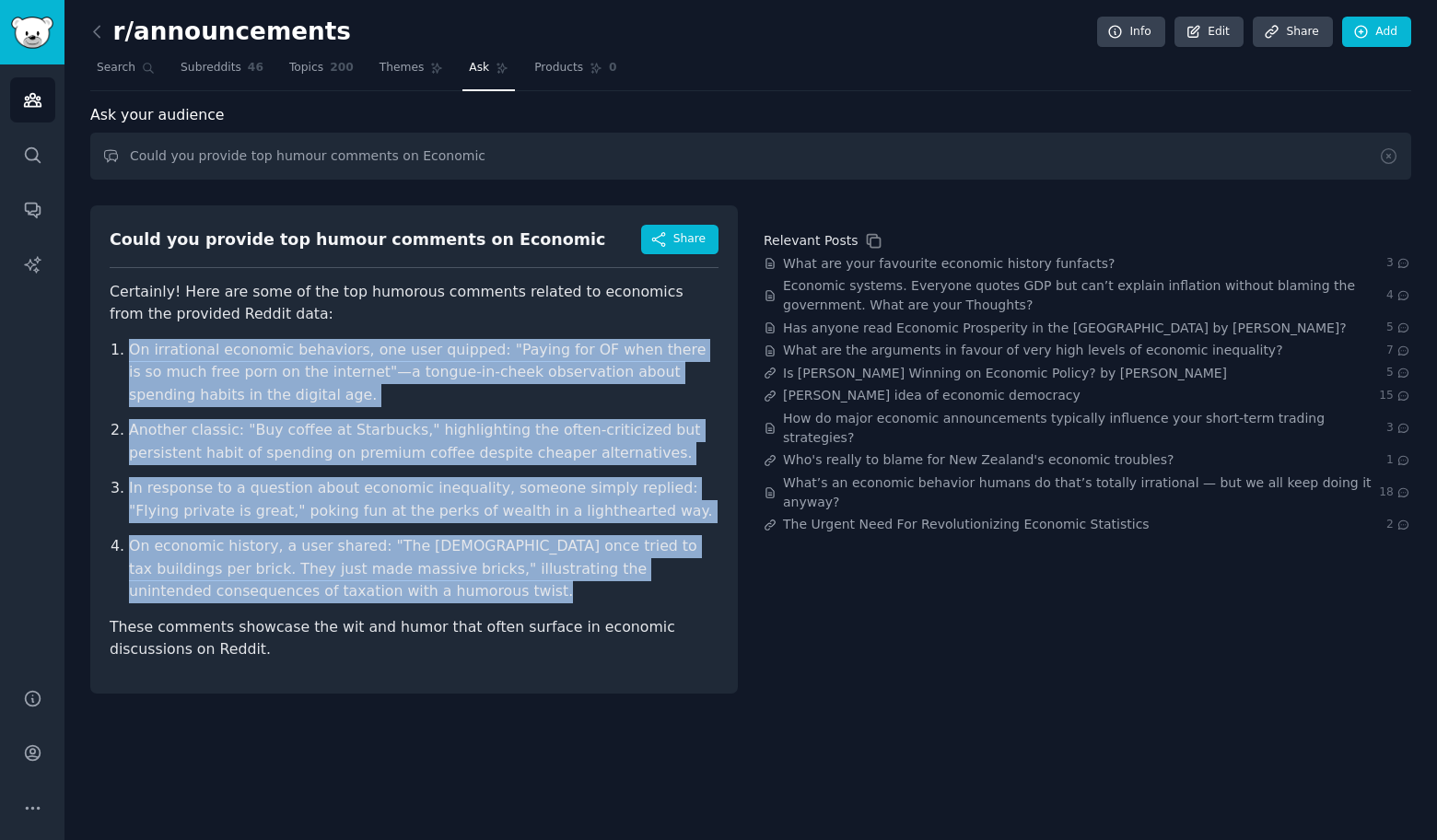
drag, startPoint x: 108, startPoint y: 337, endPoint x: 480, endPoint y: 598, distance: 454.4
click at [480, 598] on div "Could you provide top humour comments on Economic Share Certainly! Here are som…" at bounding box center [414, 449] width 647 height 488
copy ol "On irrational economic behaviors, one user quipped: "Paying for OF when there i…"
click at [556, 158] on input "Could you provide top humour comments on Economic" at bounding box center [751, 156] width 1321 height 47
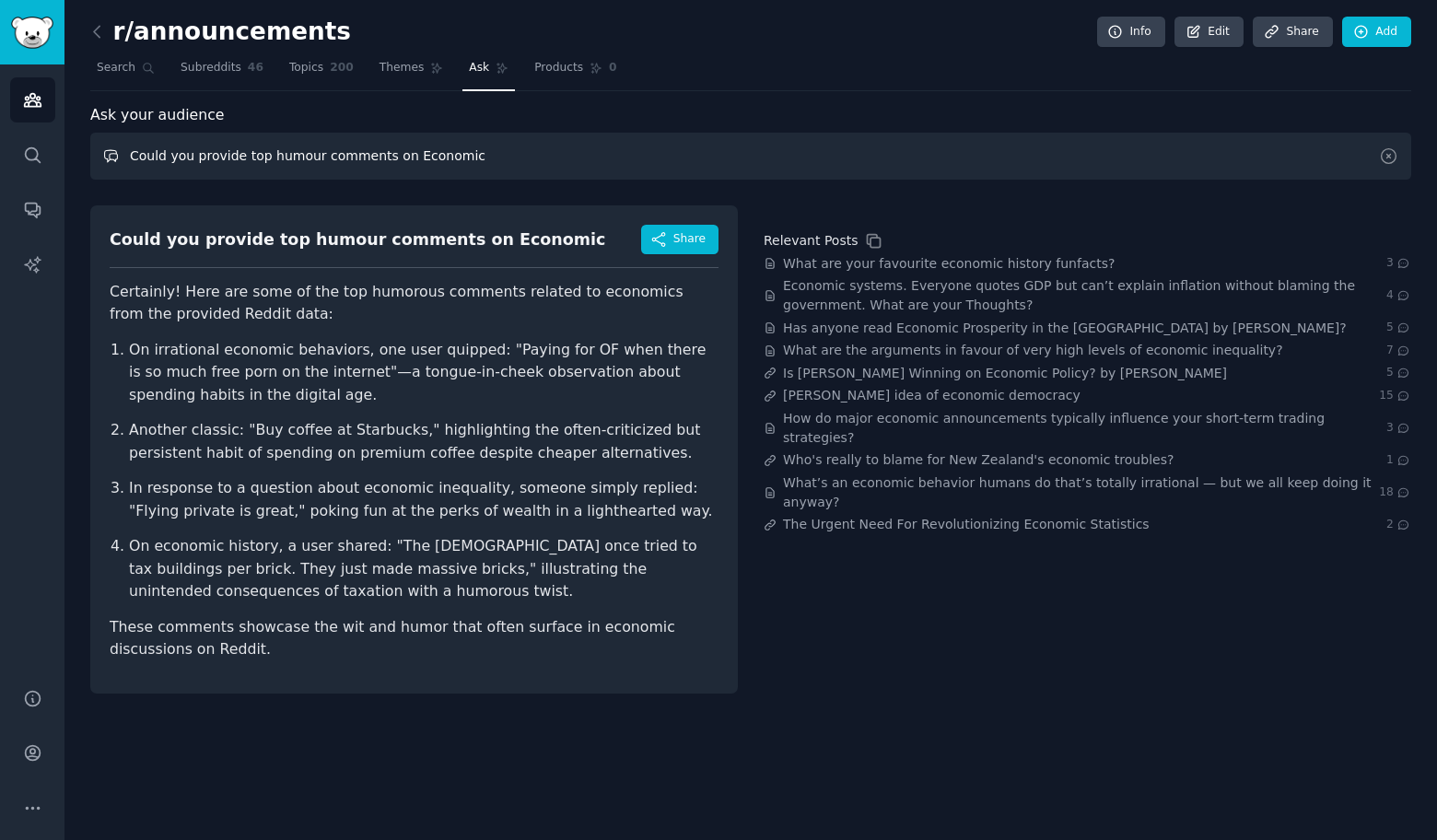
click at [556, 158] on input "Could you provide top humour comments on Economic" at bounding box center [751, 156] width 1321 height 47
paste input "Fighter"
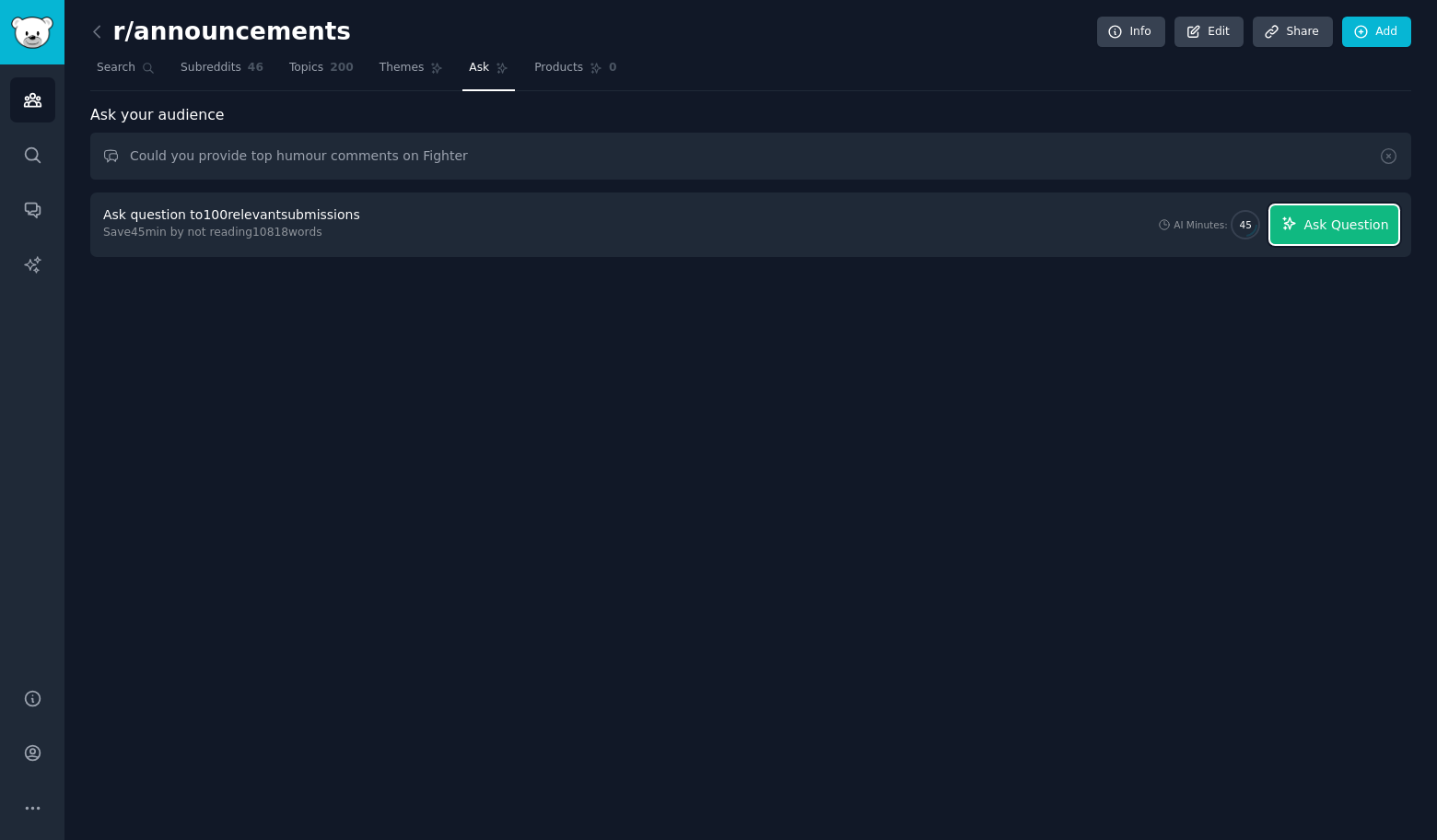
click at [1363, 223] on span "Ask Question" at bounding box center [1346, 225] width 85 height 19
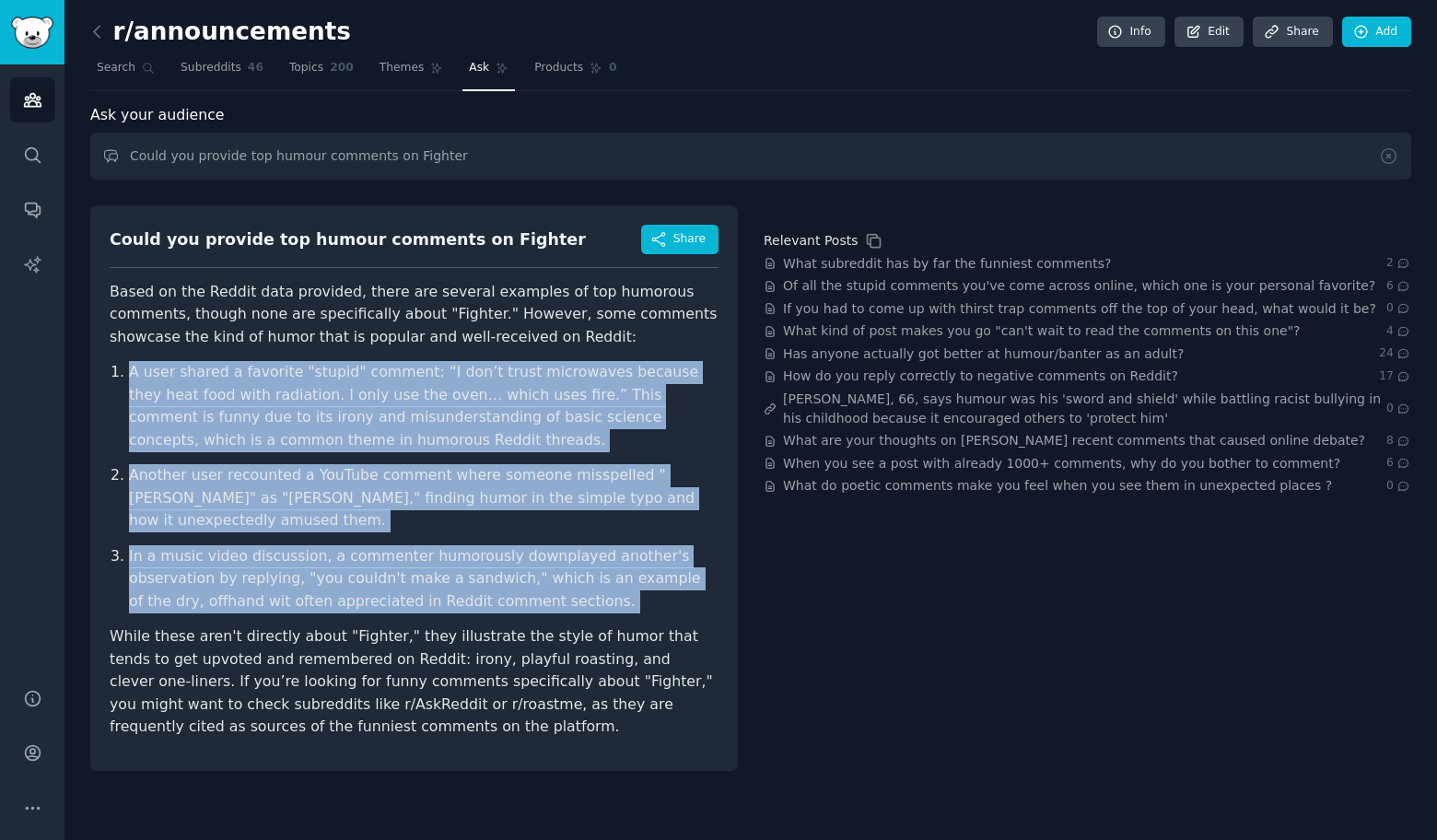
drag, startPoint x: 100, startPoint y: 365, endPoint x: 478, endPoint y: 621, distance: 456.5
click at [478, 621] on div "Could you provide top humour comments on Fighter Share Based on the Reddit data…" at bounding box center [414, 488] width 647 height 565
copy ol "A user shared a favorite "stupid" comment: “I don’t trust microwaves because th…"
click at [515, 151] on input "Could you provide top humour comments on Fighter" at bounding box center [751, 156] width 1321 height 47
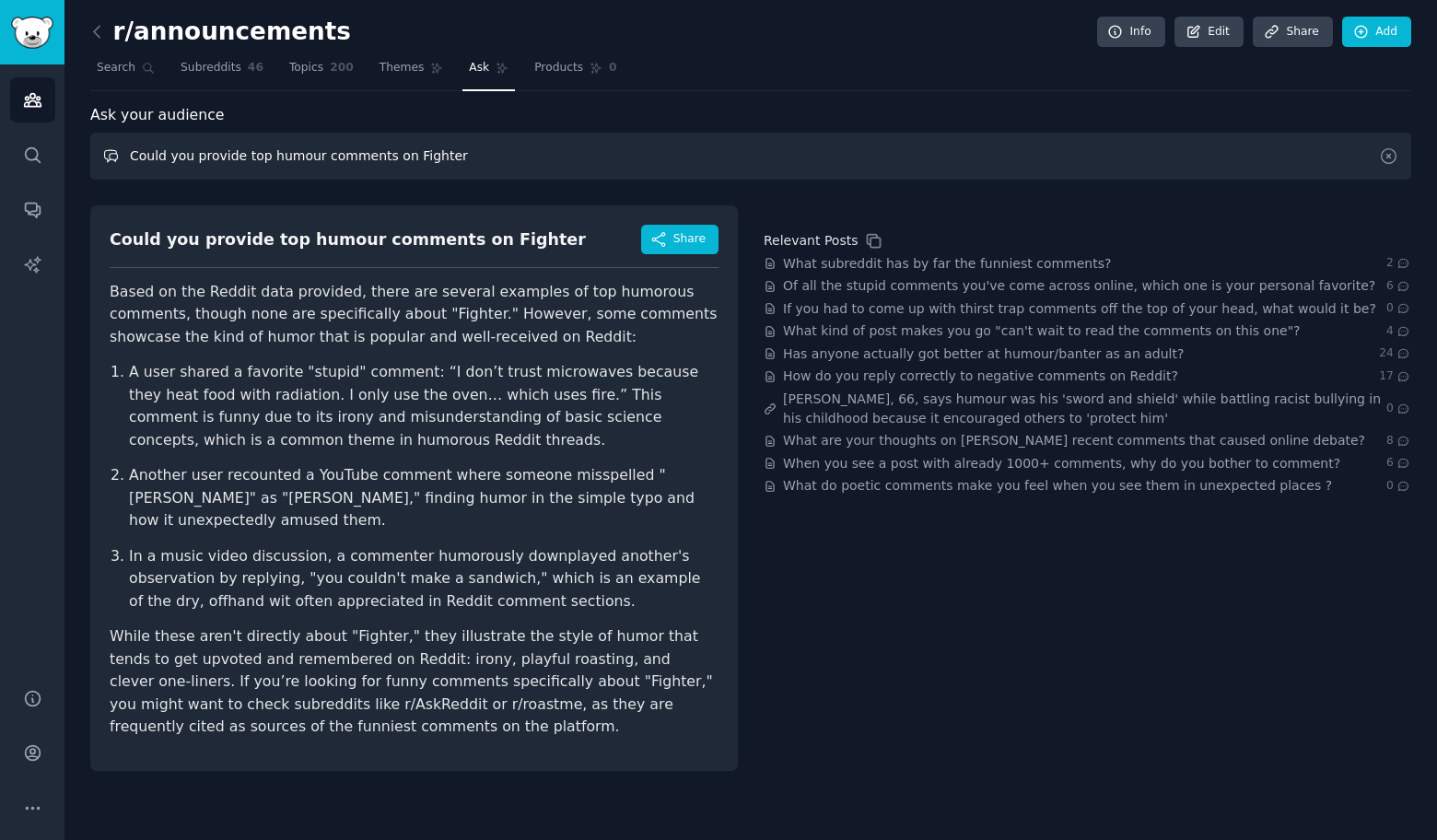
click at [515, 151] on input "Could you provide top humour comments on Fighter" at bounding box center [751, 156] width 1321 height 47
paste input "TV"
type input "Could you provide top humour comments on TV"
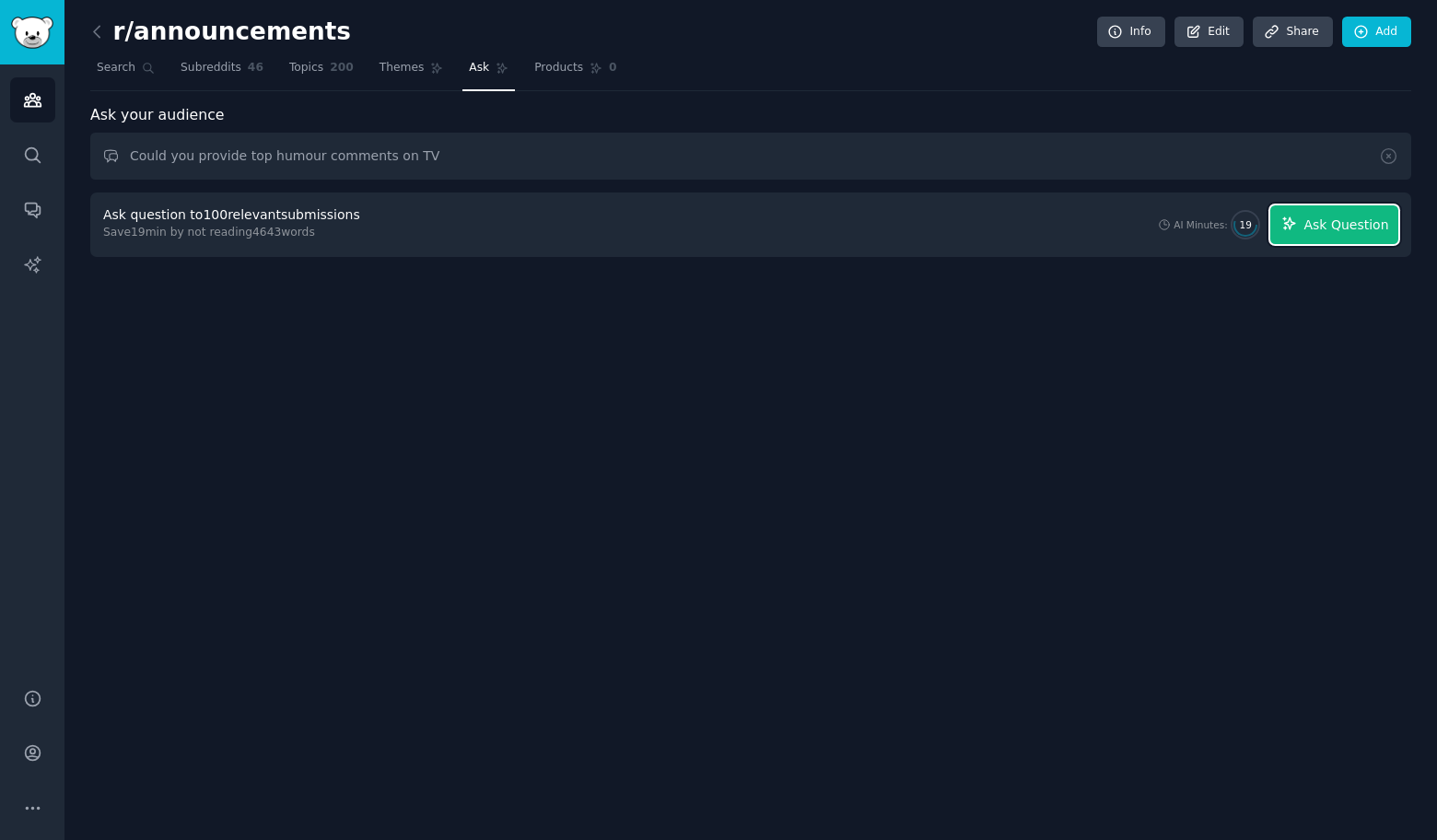
click at [1360, 223] on span "Ask Question" at bounding box center [1346, 225] width 85 height 19
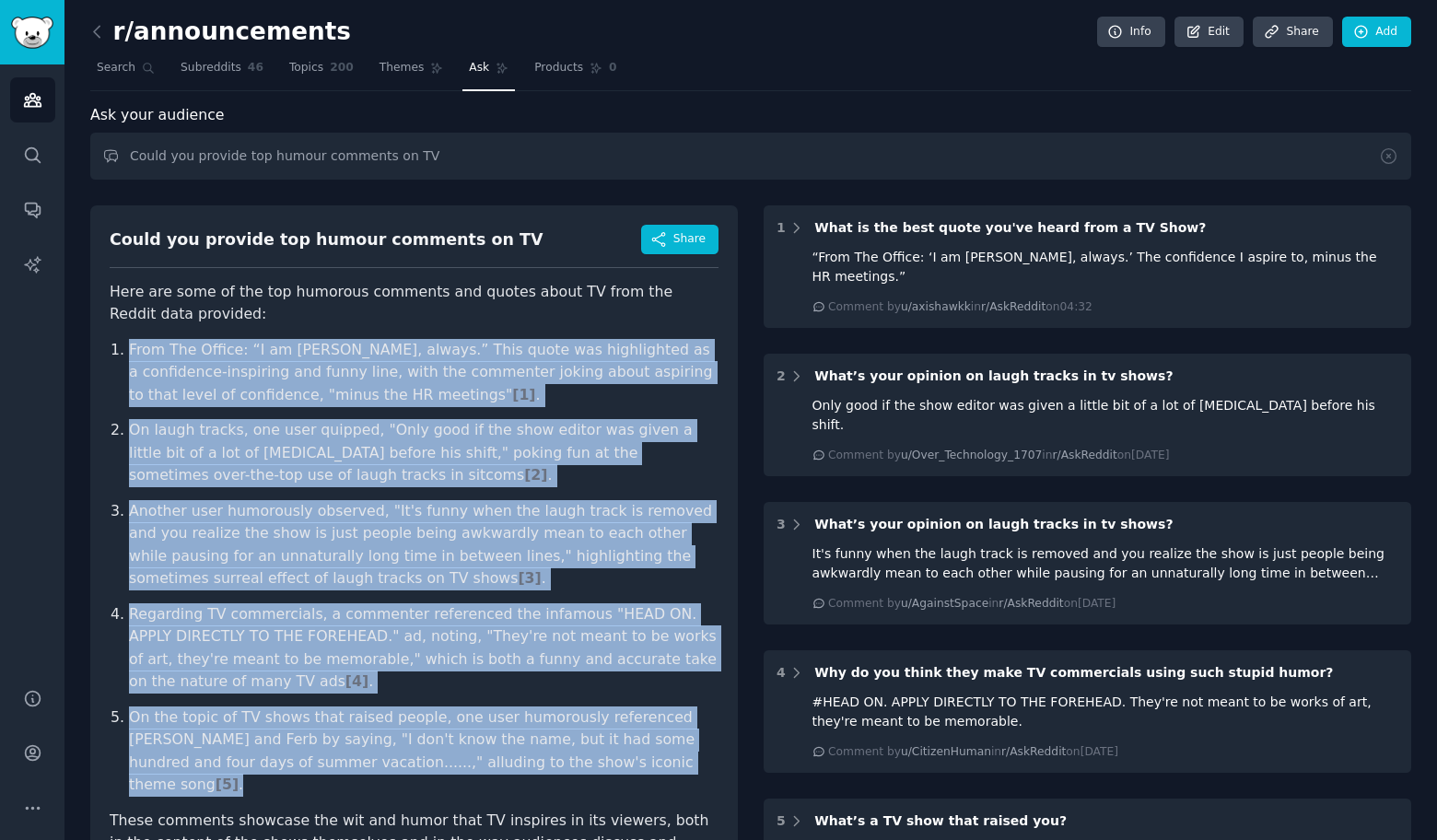
drag, startPoint x: 121, startPoint y: 349, endPoint x: 625, endPoint y: 764, distance: 652.9
click at [625, 764] on div "Could you provide top humour comments on TV Share Here are some of the top humo…" at bounding box center [414, 557] width 647 height 704
copy ol "From The Office: “I am Beyoncé, always.” This quote was highlighted as a confid…"
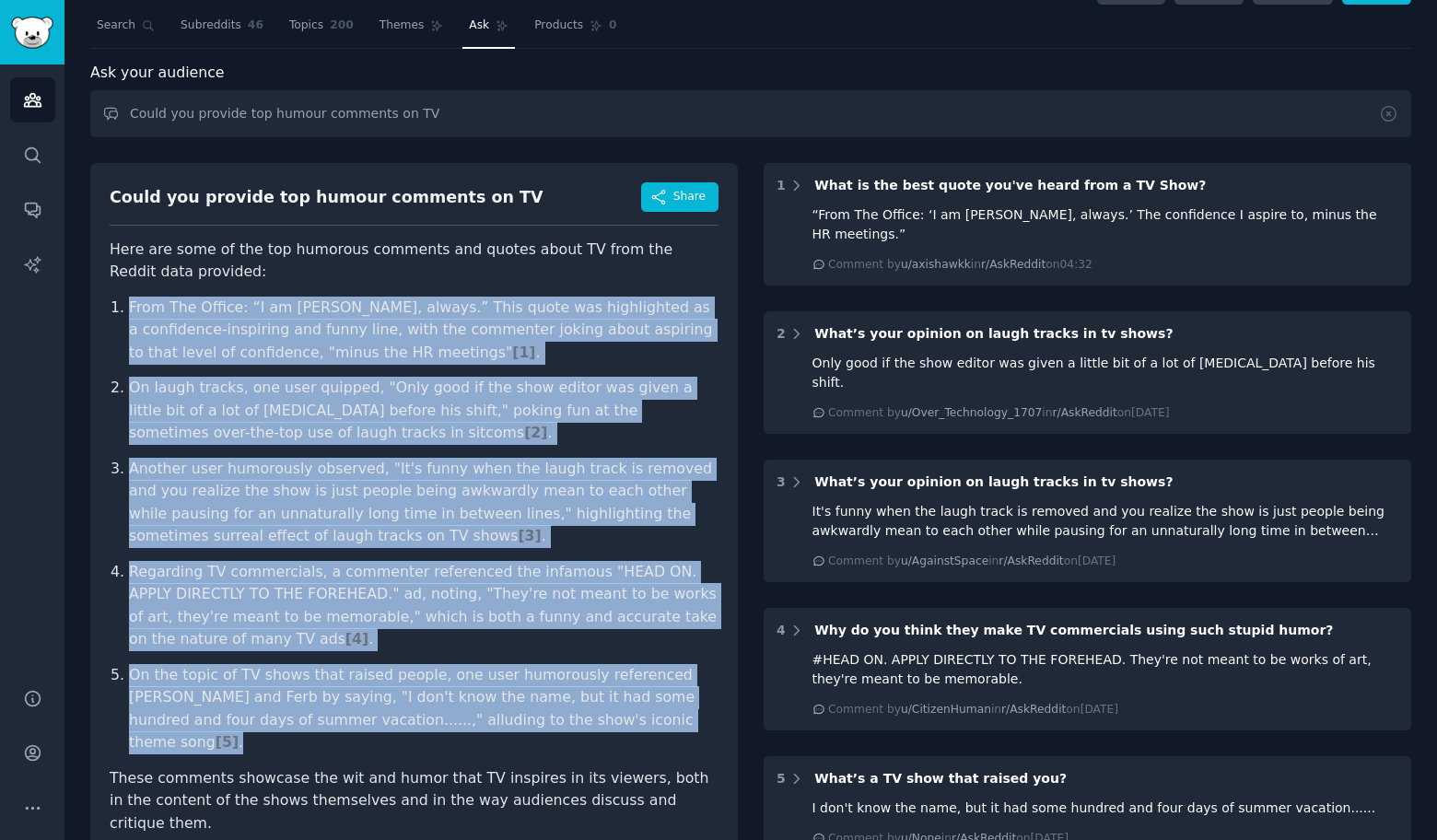
scroll to position [163, 0]
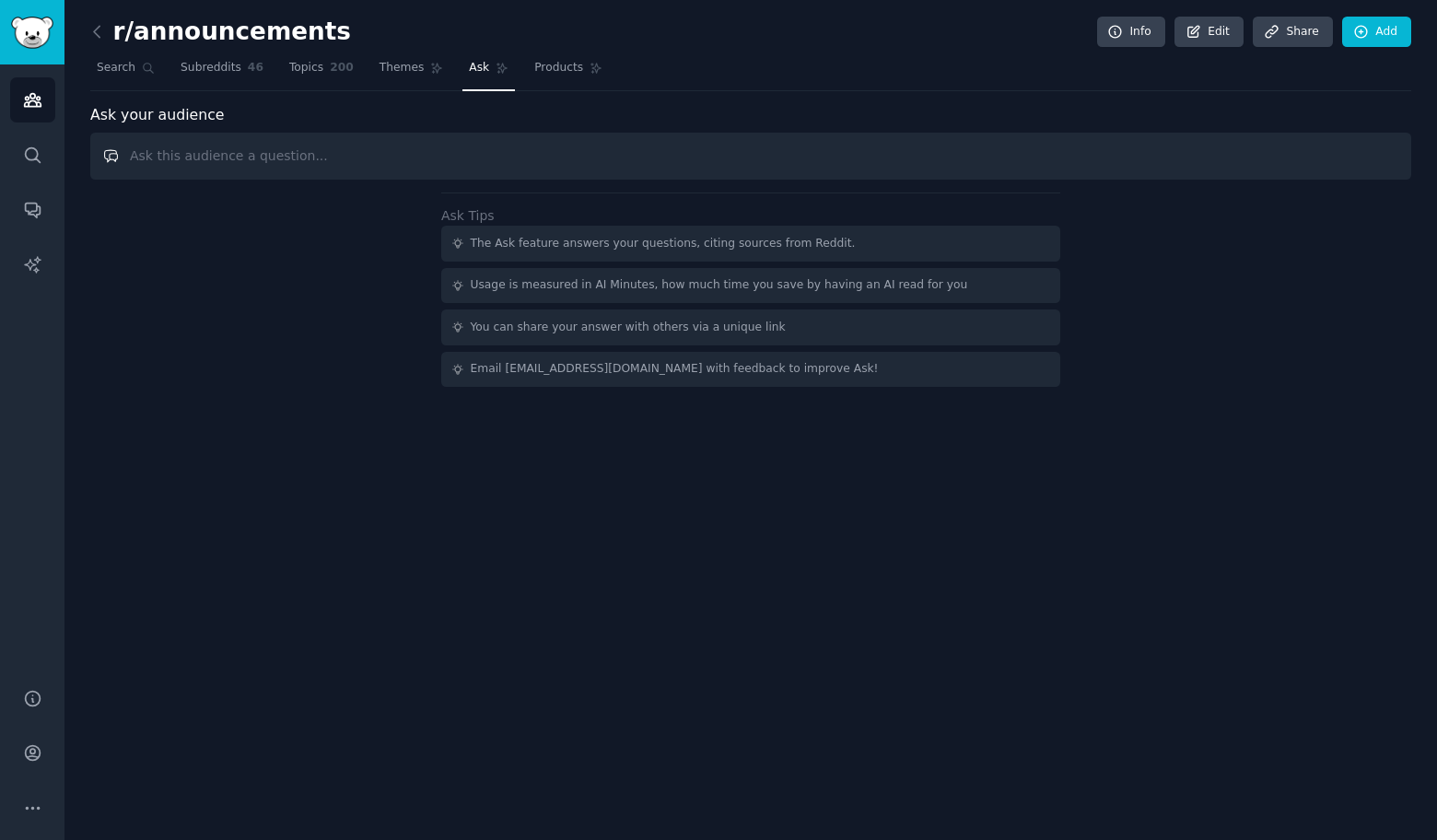
paste input "Could you provide top humour comments on"
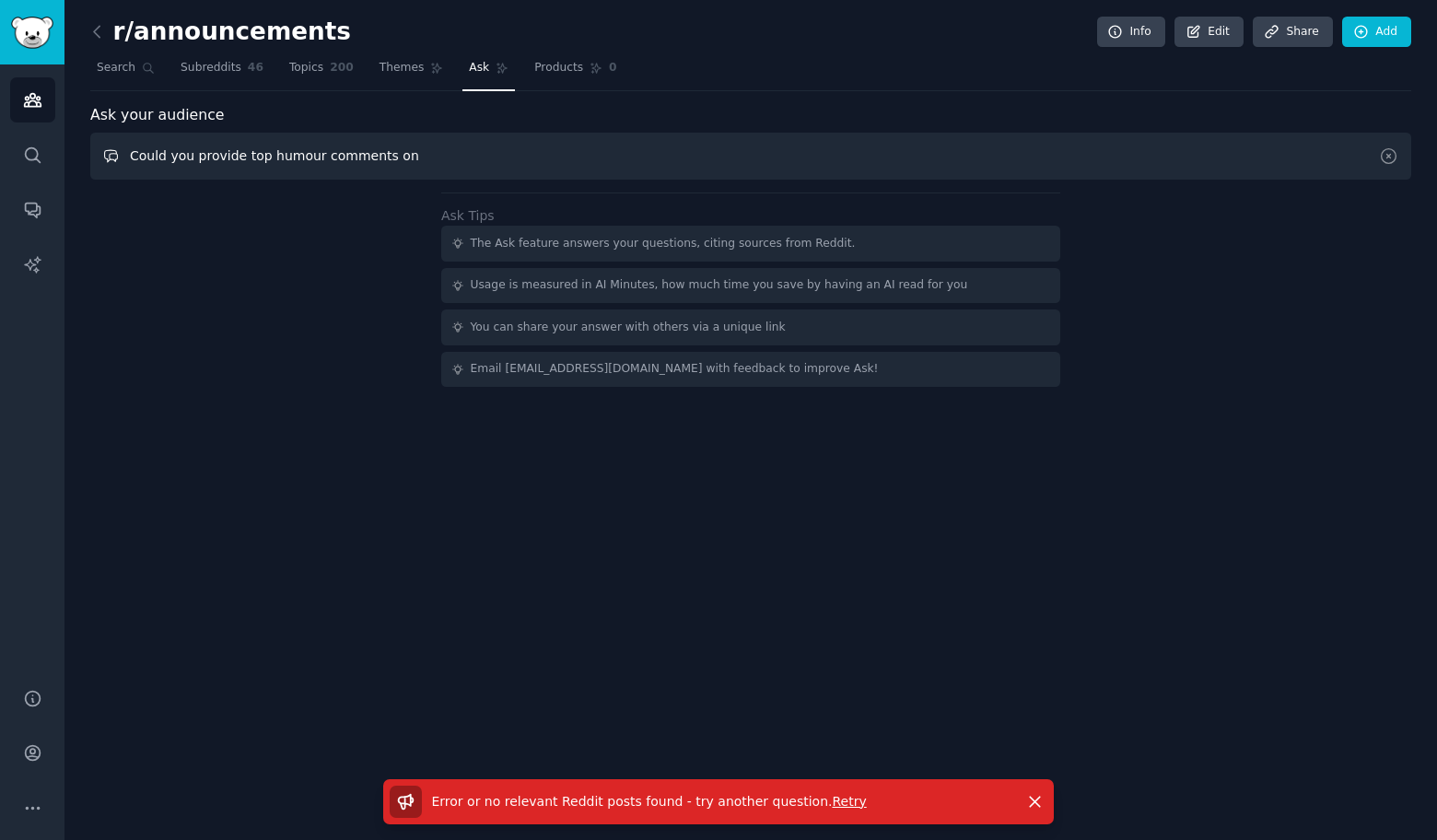
paste input "Entrepreneurship"
click at [610, 158] on input "Could you provide top humour comments on Entrepreneurship" at bounding box center [751, 156] width 1321 height 47
click at [610, 157] on input "Could you provide top humour comments on Entrepreneurship" at bounding box center [751, 156] width 1321 height 47
paste input "Finance"
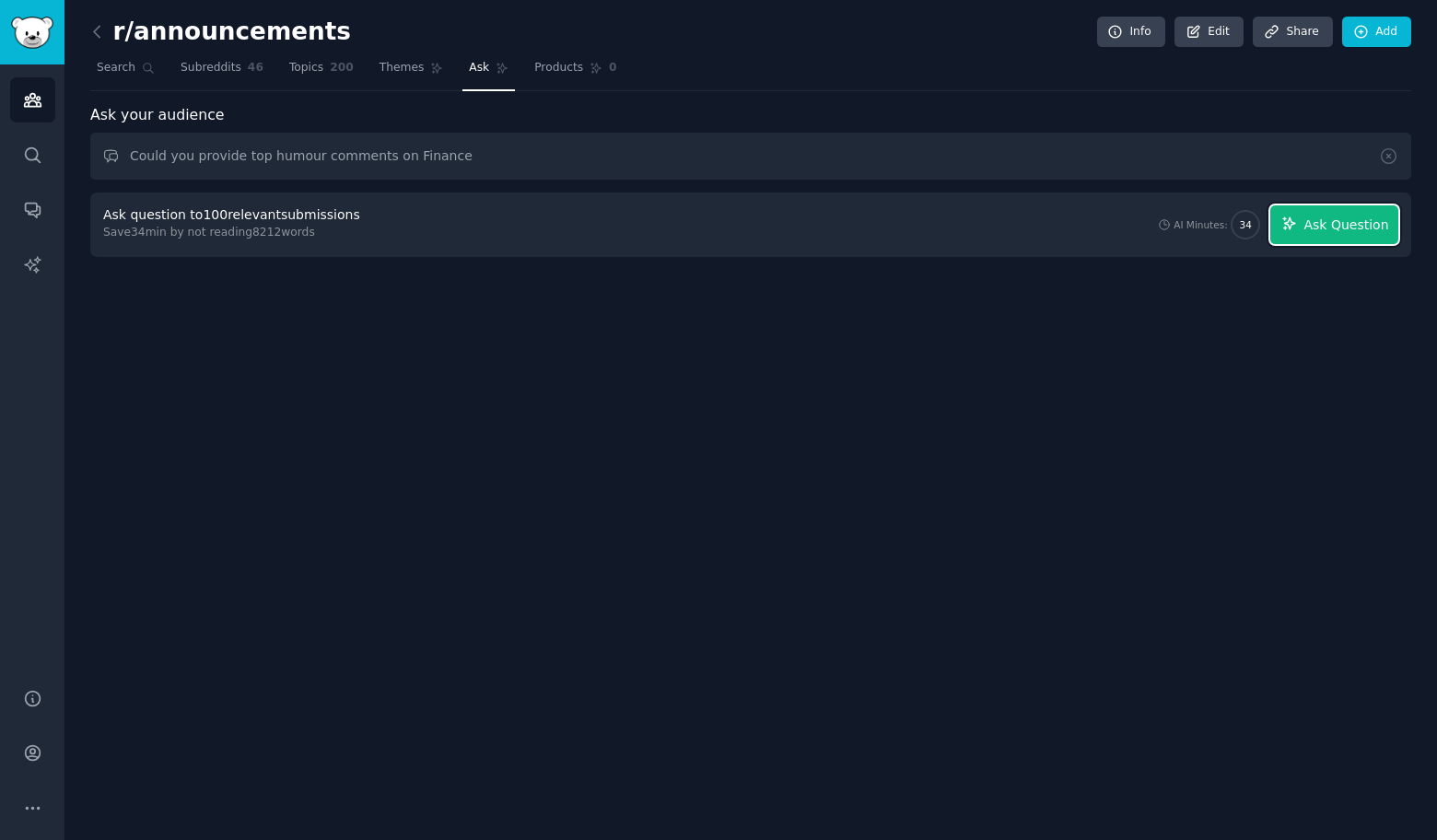
click at [1347, 230] on span "Ask Question" at bounding box center [1346, 225] width 85 height 19
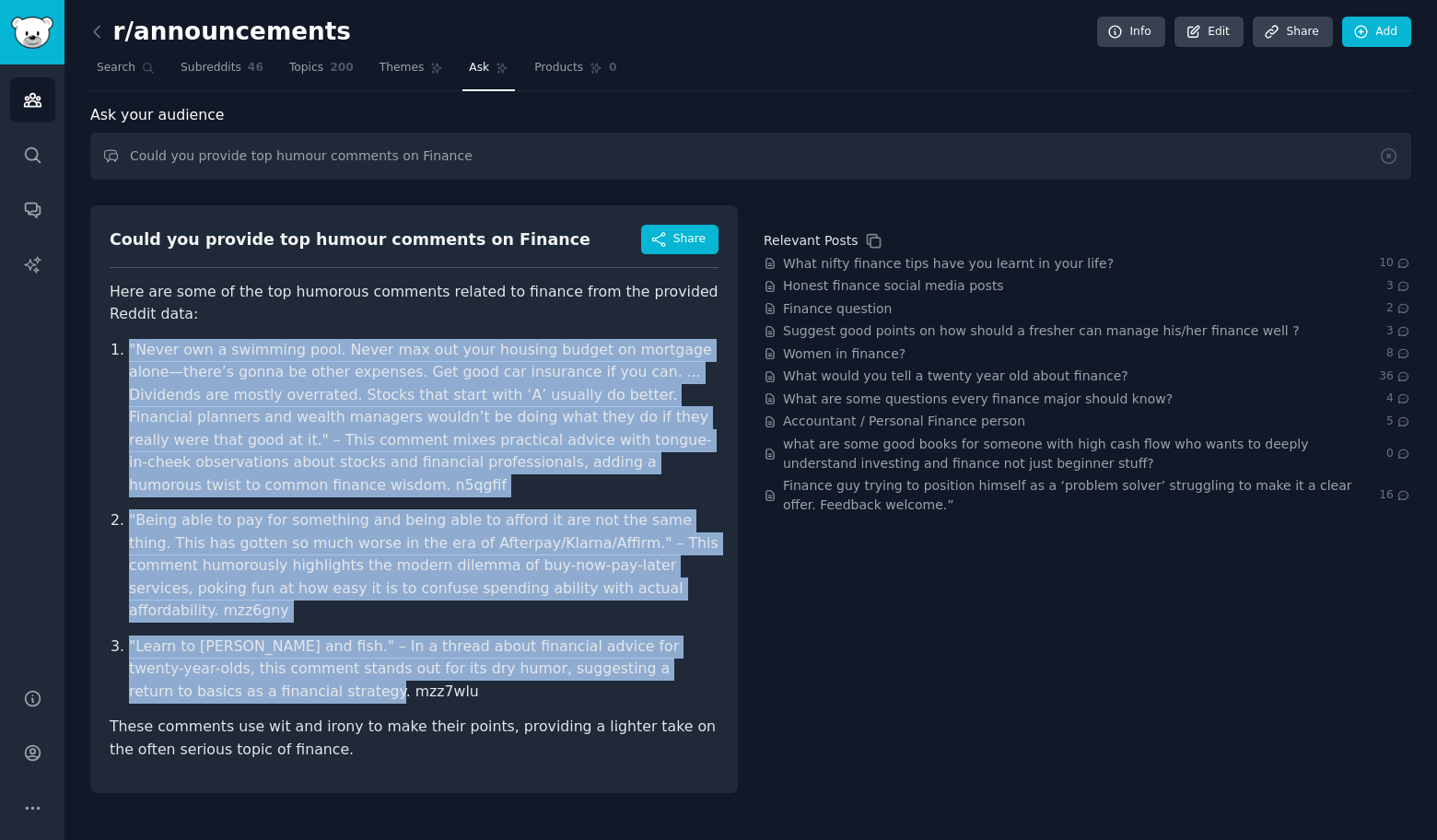
drag, startPoint x: 83, startPoint y: 336, endPoint x: 413, endPoint y: 638, distance: 447.3
click at [413, 638] on div "r/announcements Info Edit Share Add Search Subreddits 46 Topics 200 Themes Ask …" at bounding box center [751, 420] width 1372 height 840
copy ol ""Never own a swimming pool. Never max out your housing budget on mortgage alone…"
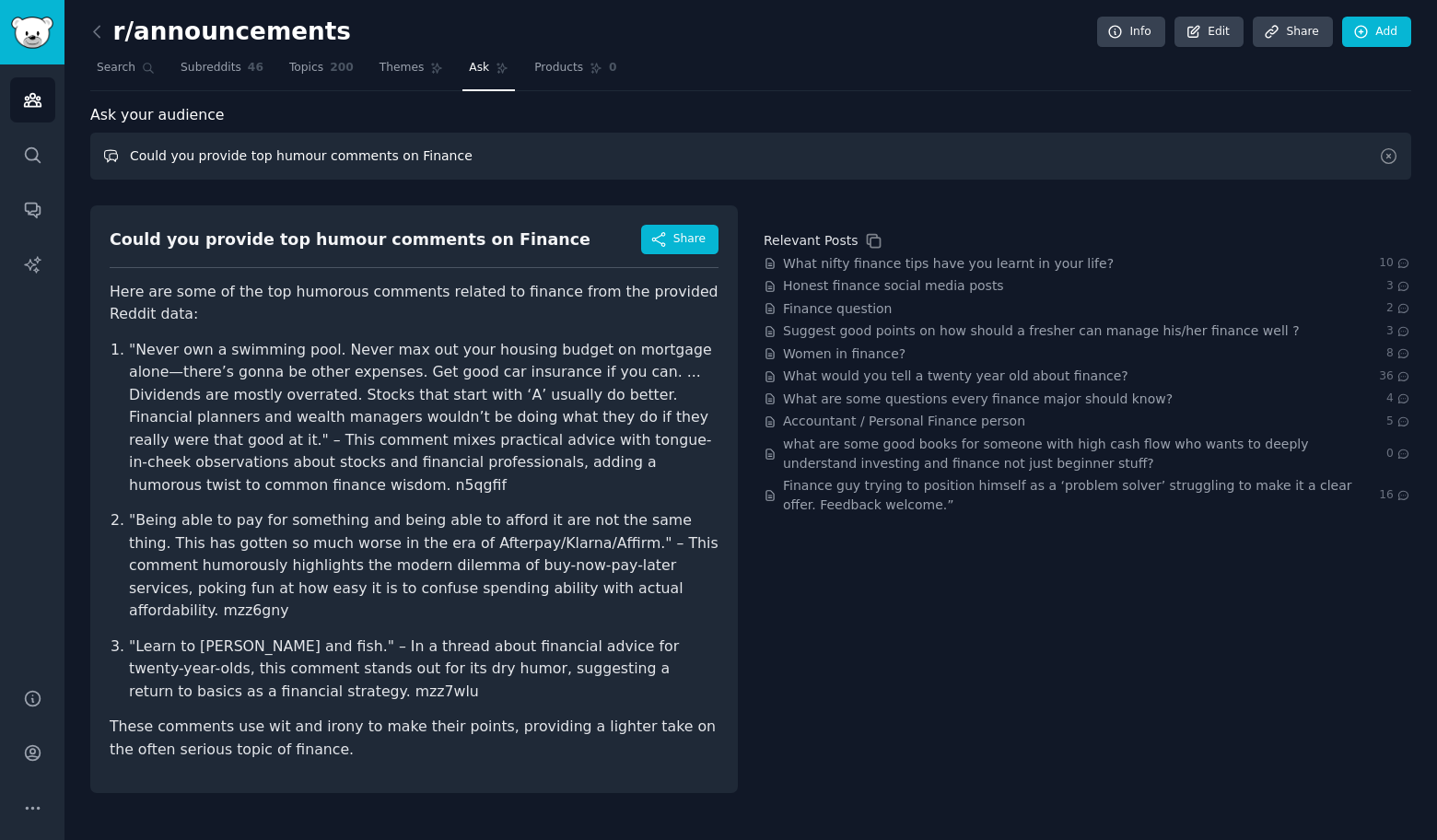
click at [560, 162] on input "Could you provide top humour comments on Finance" at bounding box center [751, 156] width 1321 height 47
paste input "Kickboxing"
click at [428, 157] on input "Could you provide top humour comments on Kickboxing" at bounding box center [751, 156] width 1321 height 47
click at [424, 155] on input "Could you provide top humour comments on Kickboxing" at bounding box center [751, 156] width 1321 height 47
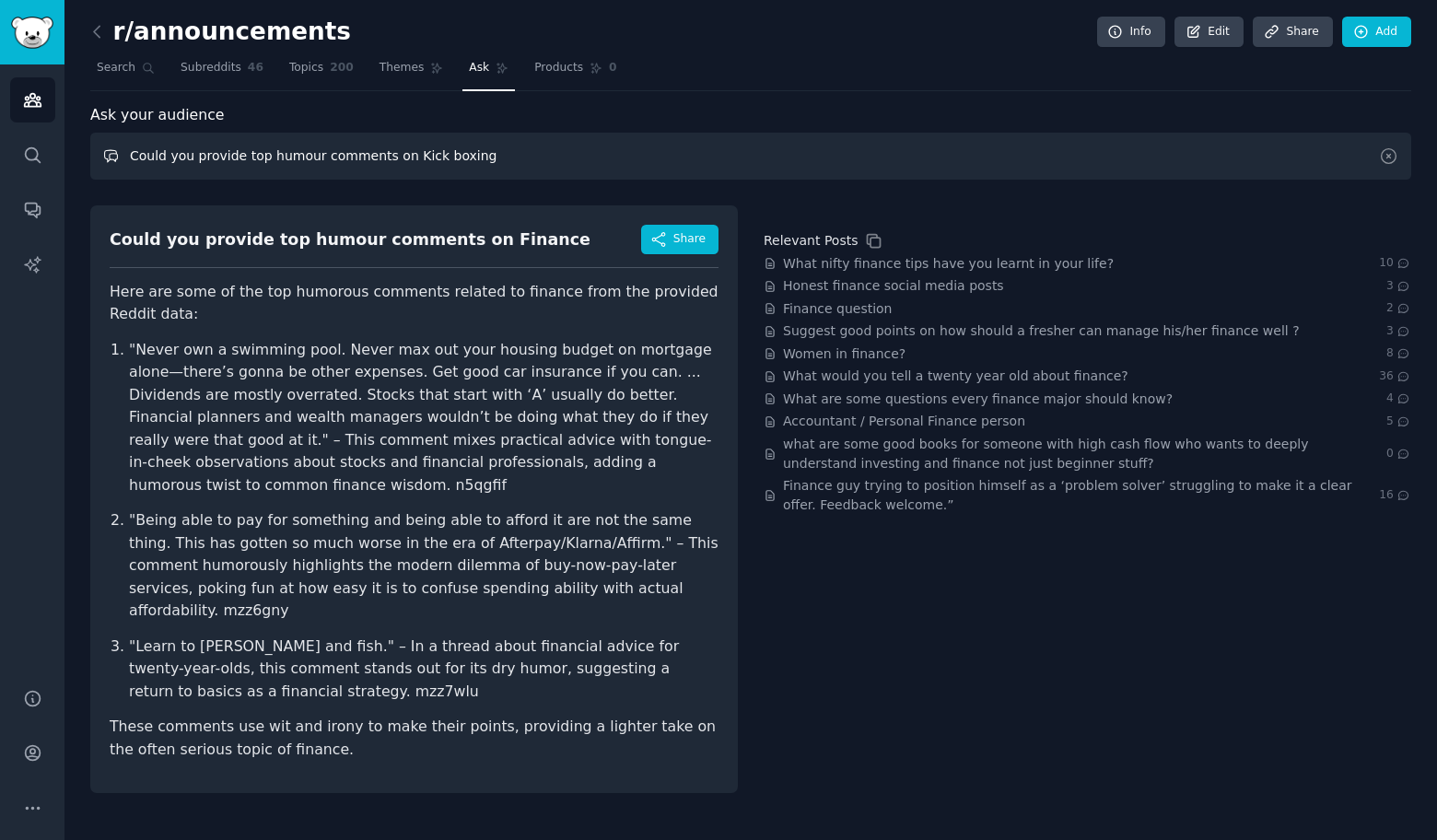
click at [552, 138] on input "Could you provide top humour comments on Kick boxing" at bounding box center [751, 156] width 1321 height 47
click at [552, 156] on input "Could you provide top humour comments on Kick boxing" at bounding box center [751, 156] width 1321 height 47
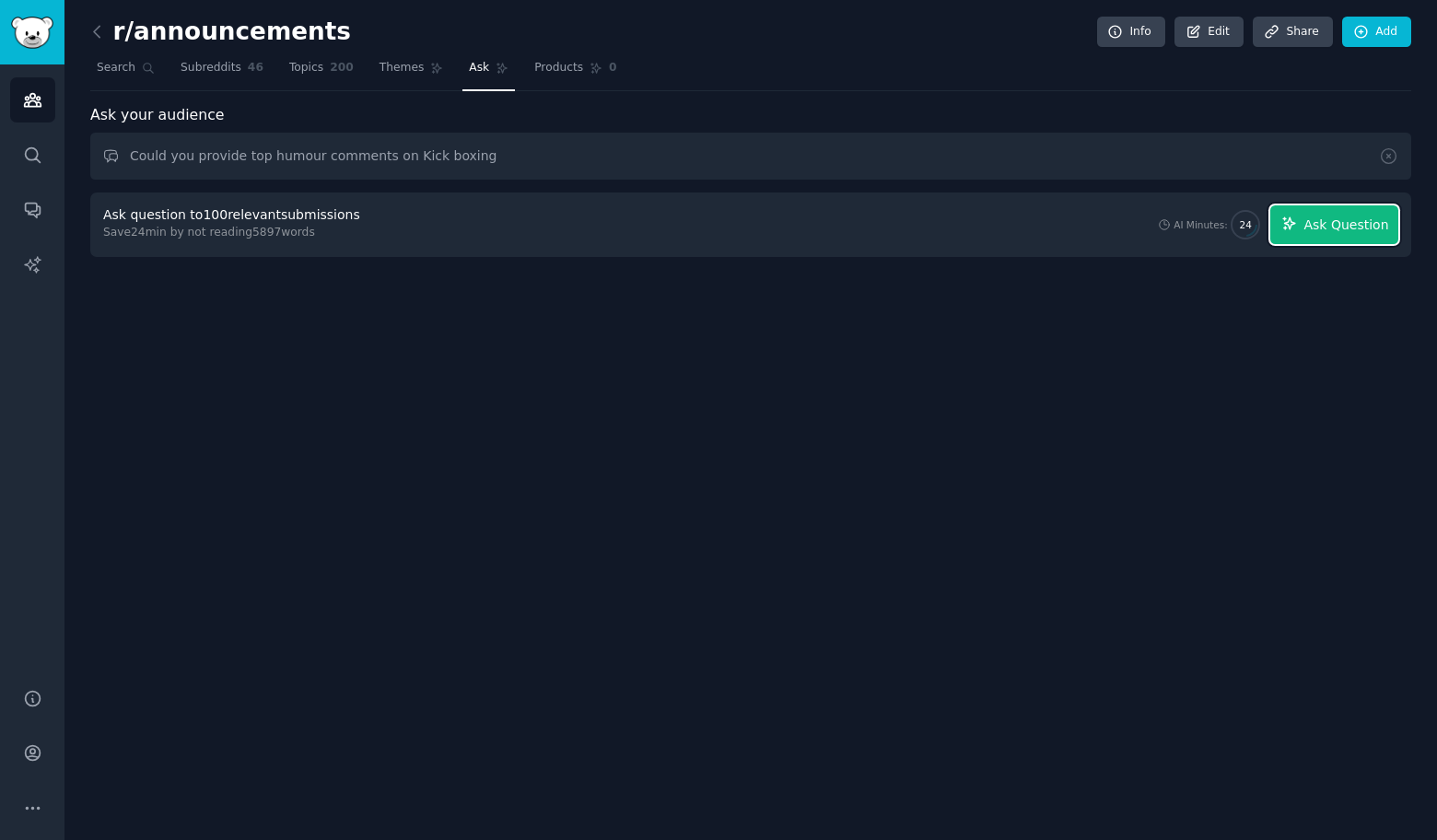
click at [1363, 223] on span "Ask Question" at bounding box center [1346, 225] width 85 height 19
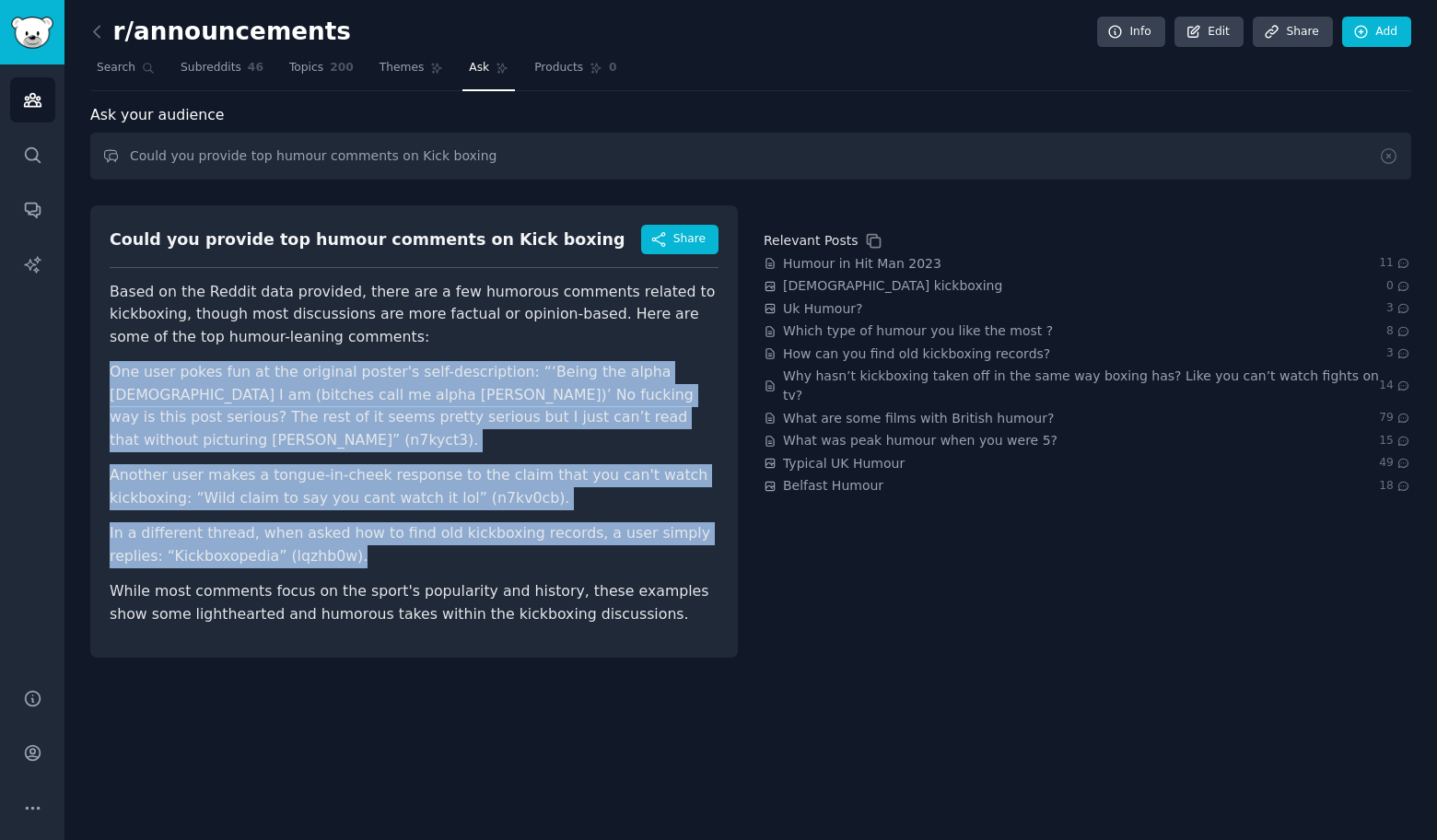
drag, startPoint x: 116, startPoint y: 369, endPoint x: 338, endPoint y: 530, distance: 274.2
click at [338, 530] on div "r/announcements Info Edit Share Add Search Subreddits 46 Topics 200 Themes Ask …" at bounding box center [751, 420] width 1372 height 840
copy ul "One user pokes fun at the original poster's self-description: “‘Being the alpha…"
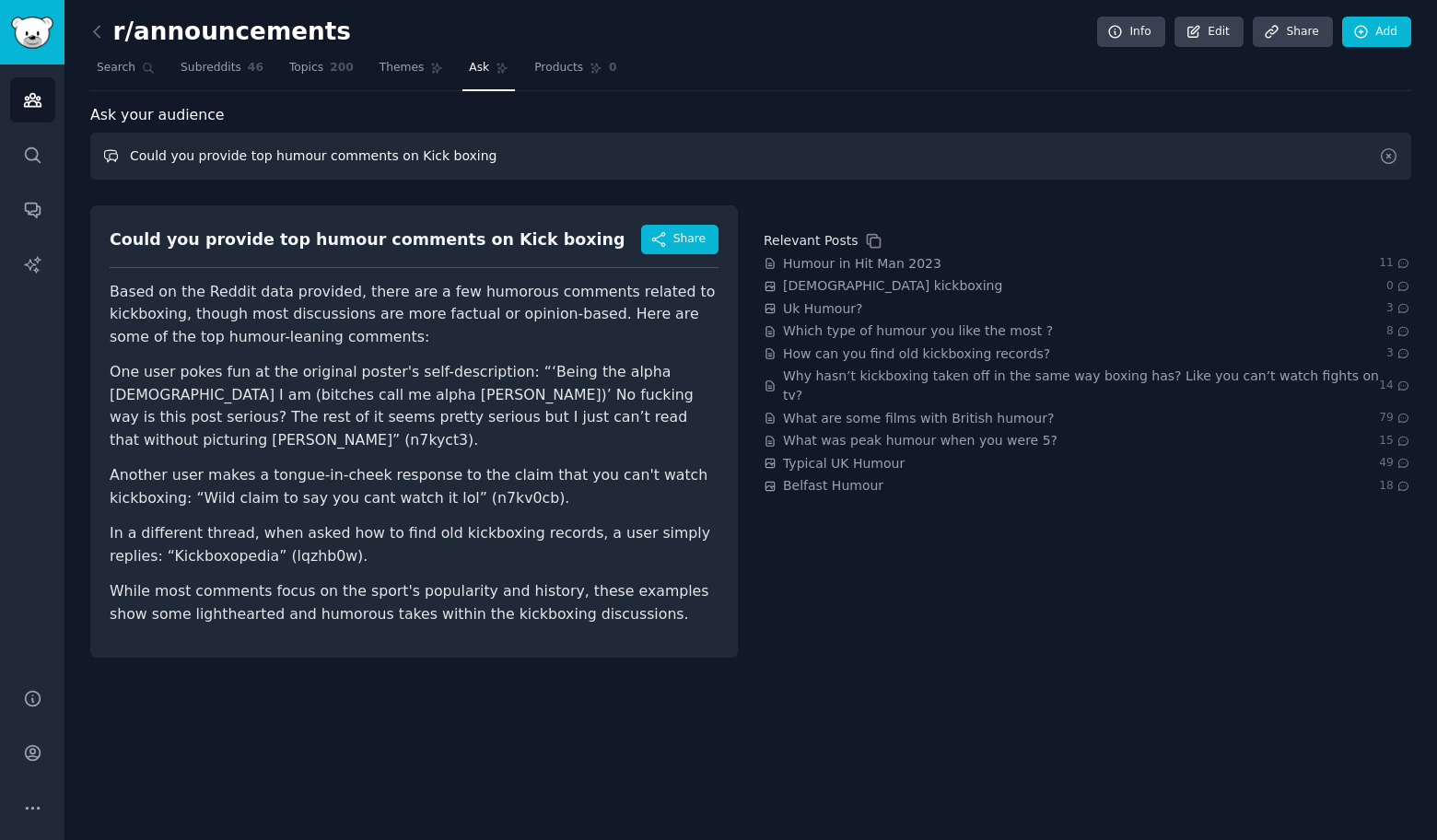
drag, startPoint x: 515, startPoint y: 160, endPoint x: 396, endPoint y: 156, distance: 119.1
click at [396, 156] on input "Could you provide top humour comments on Kick boxing" at bounding box center [751, 156] width 1321 height 47
paste input "Cars"
type input "Could you provide top humour comments on Cars"
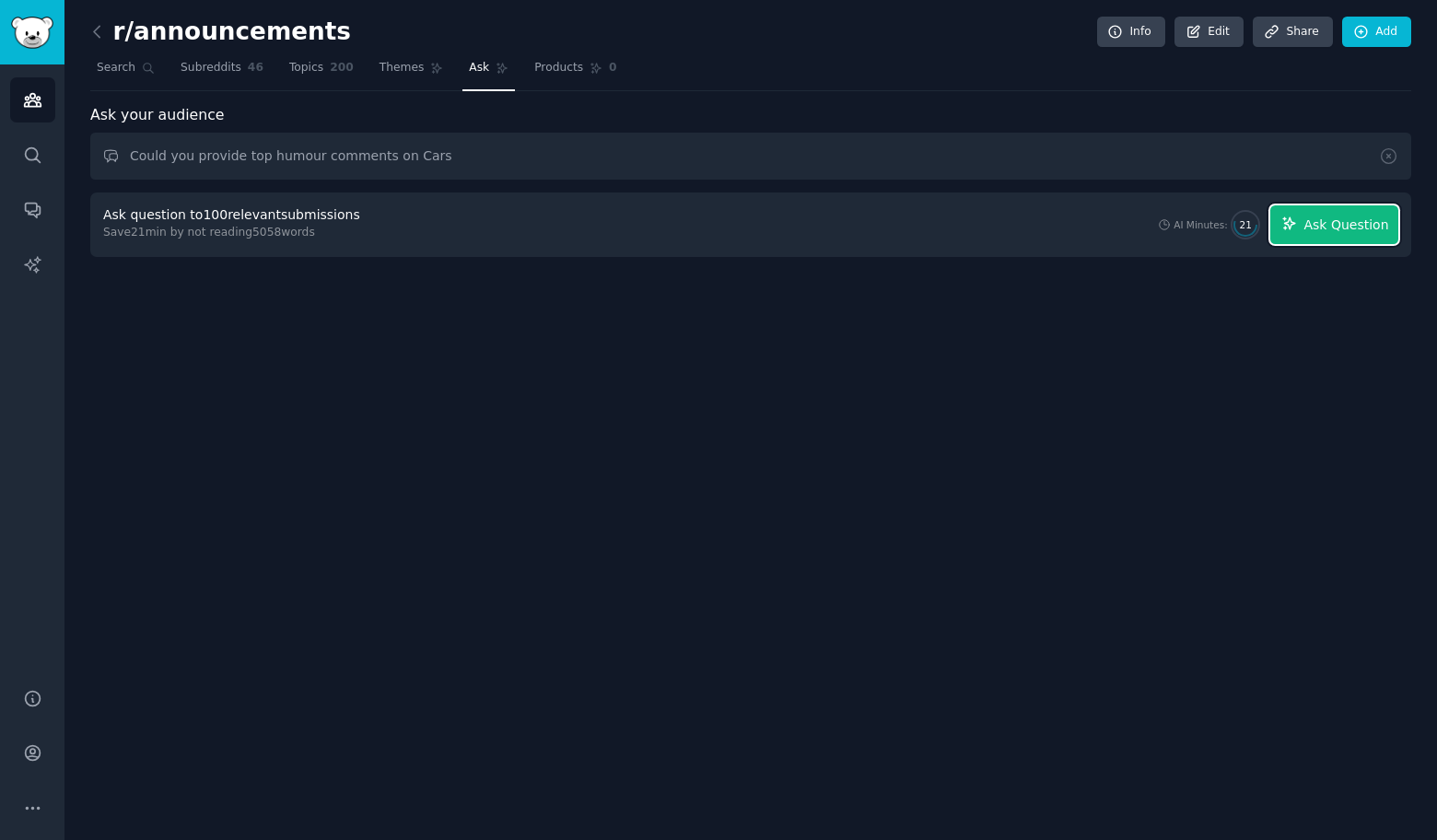
click at [1361, 223] on span "Ask Question" at bounding box center [1346, 225] width 85 height 19
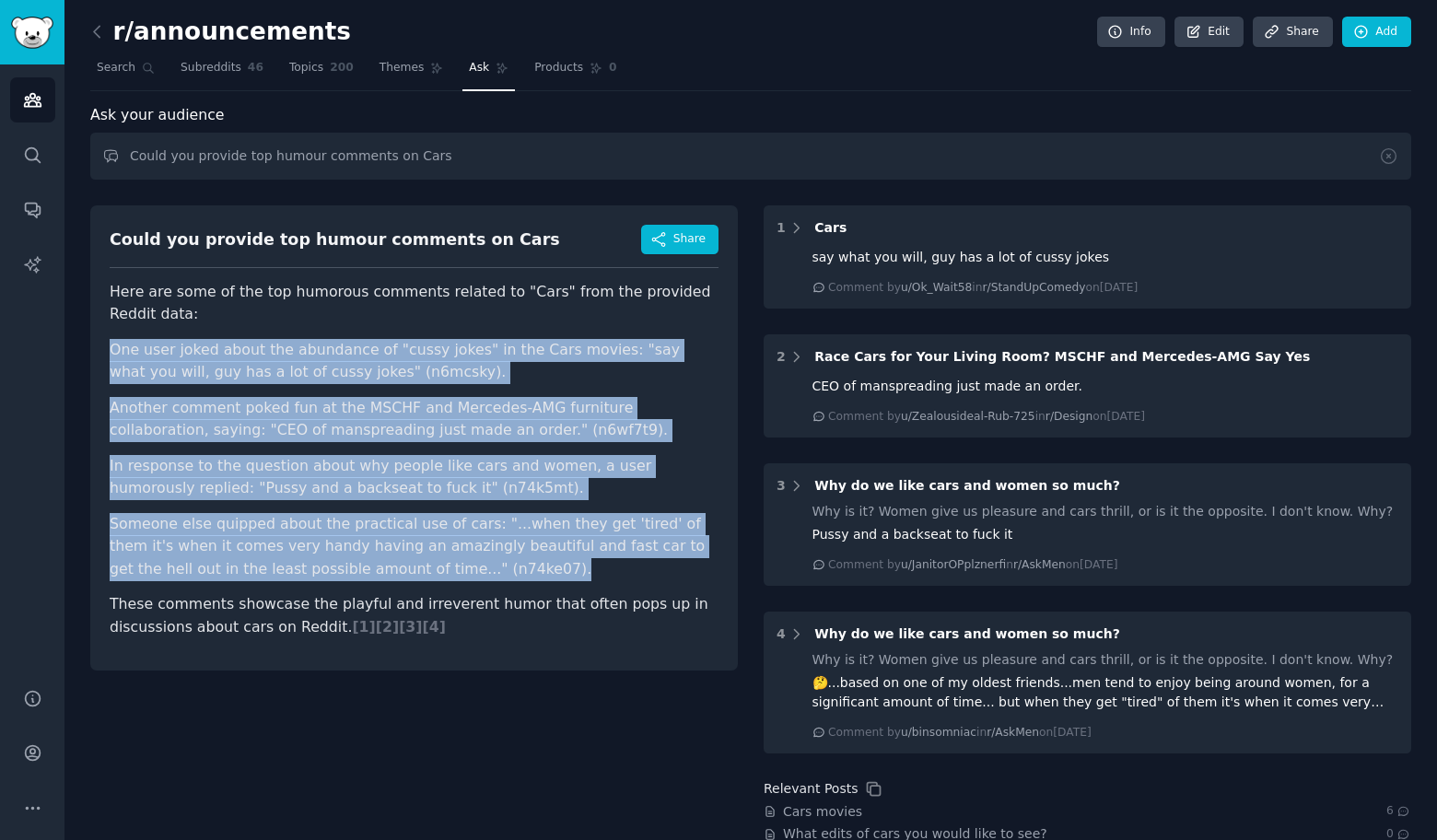
drag, startPoint x: 82, startPoint y: 342, endPoint x: 428, endPoint y: 569, distance: 413.8
click at [428, 569] on div "r/announcements Info Edit Share Add Search Subreddits 46 Topics 200 Themes Ask …" at bounding box center [751, 525] width 1372 height 1049
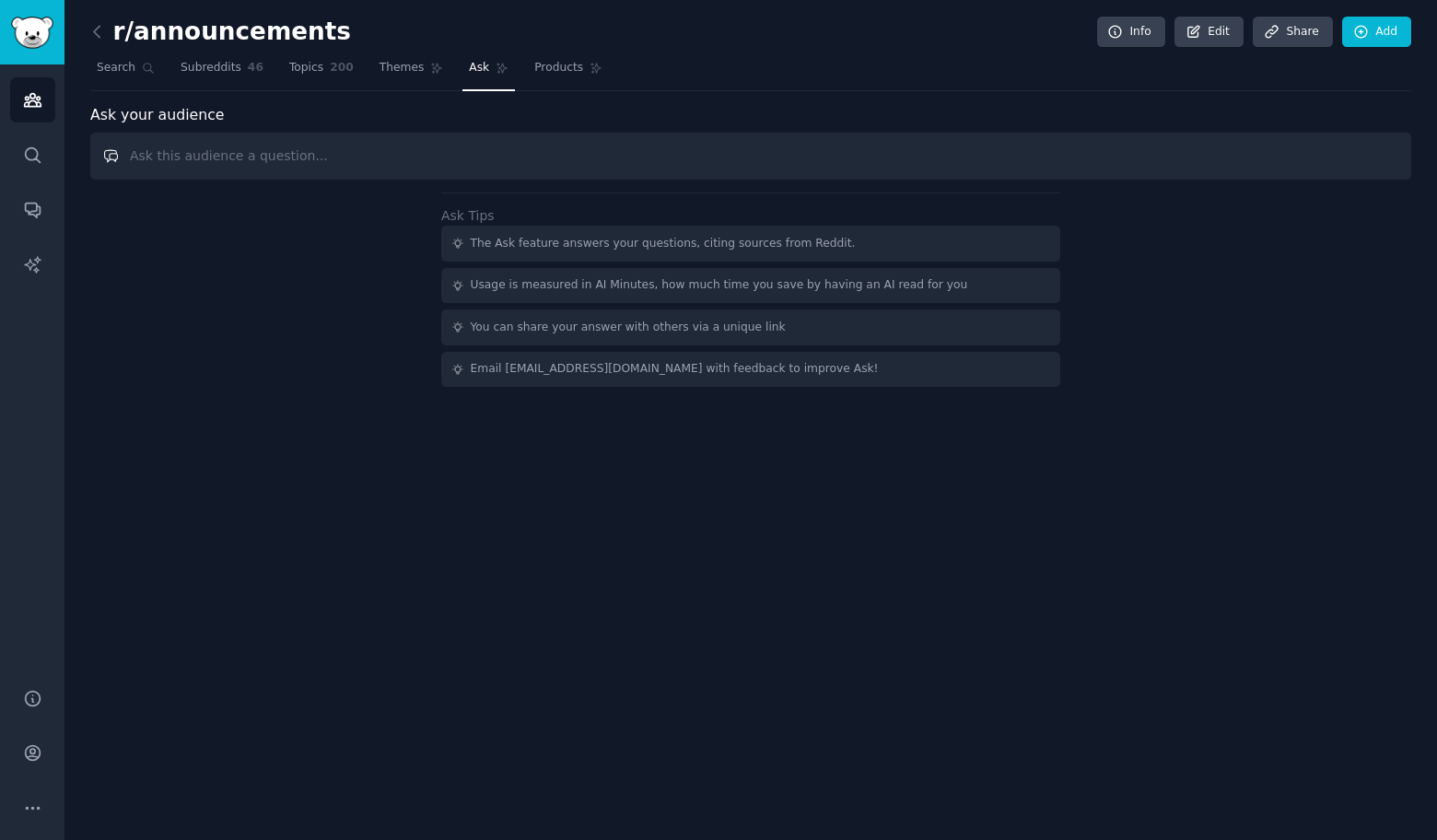
paste input "Could you provide top humour comments on"
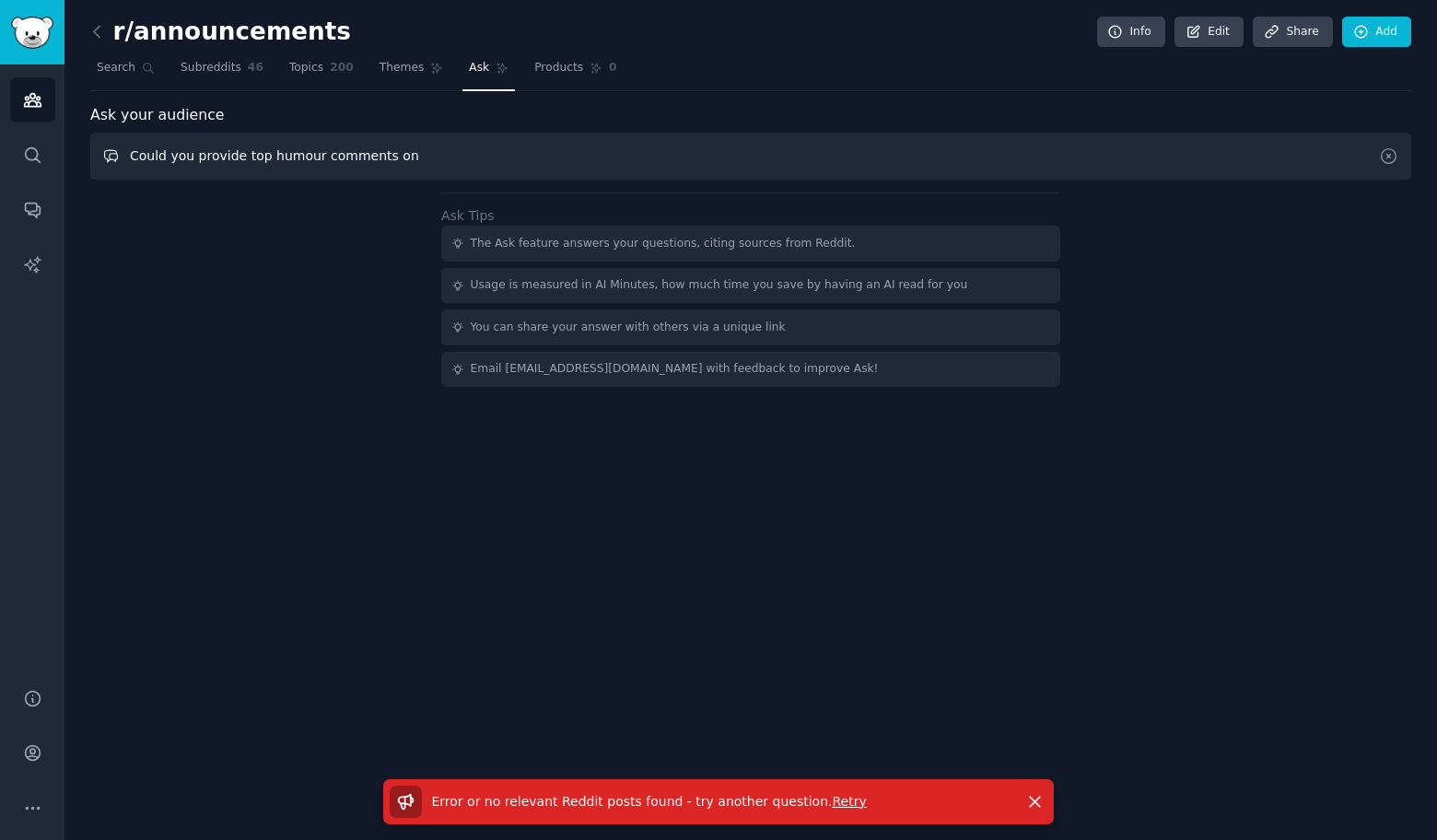
paste input "Inflation"
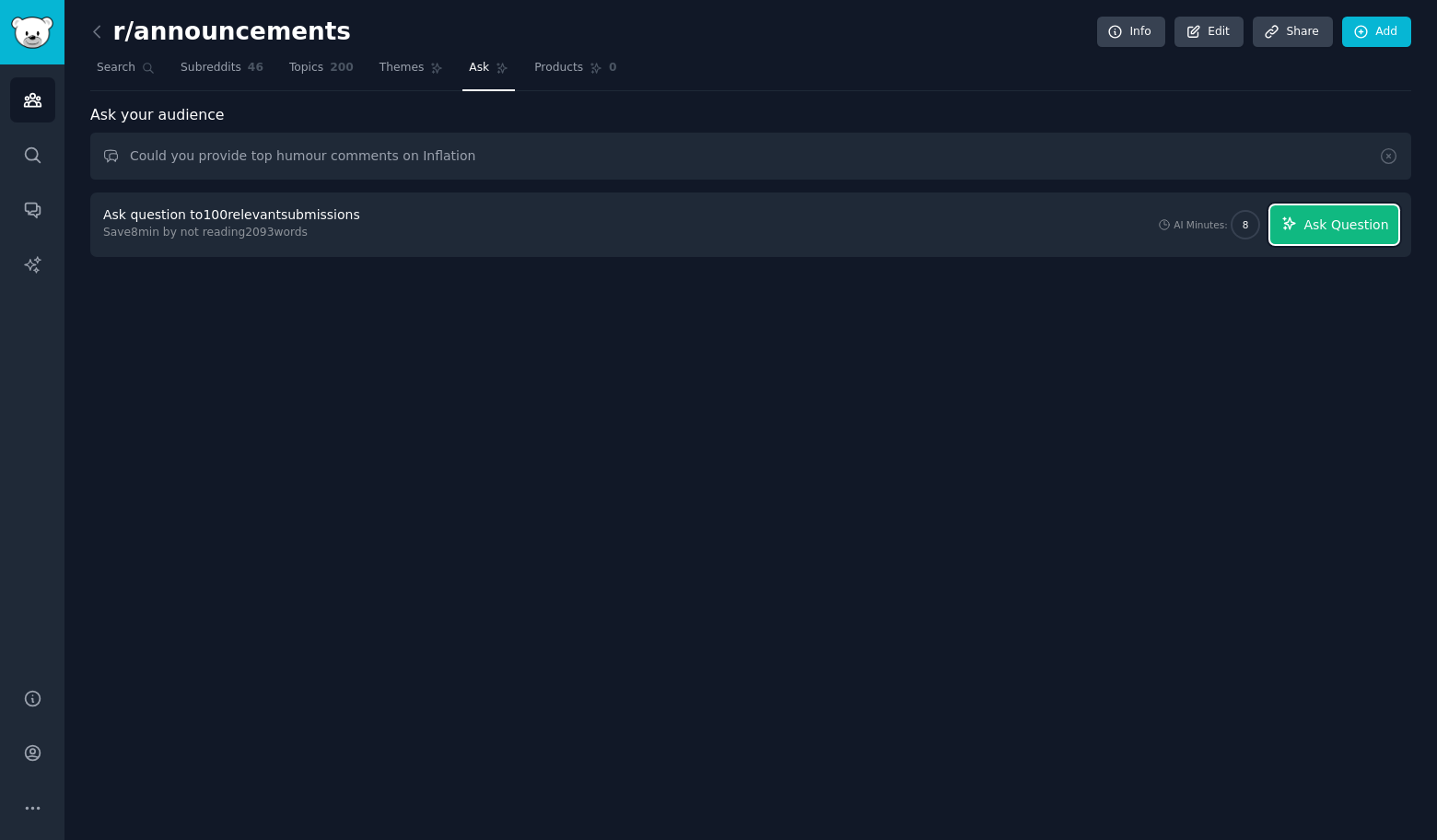
click at [1347, 230] on span "Ask Question" at bounding box center [1346, 225] width 85 height 19
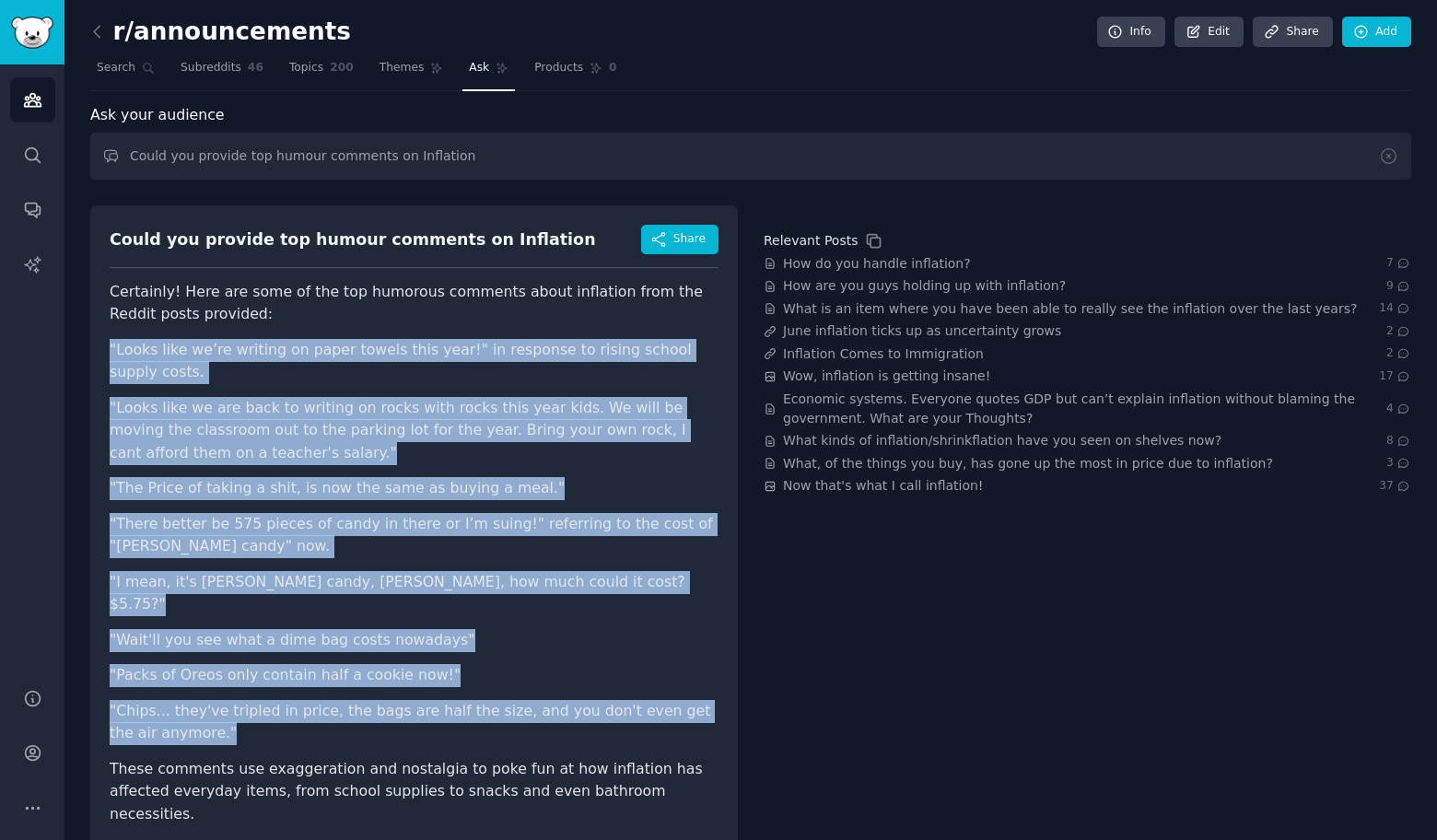
drag, startPoint x: 93, startPoint y: 338, endPoint x: 671, endPoint y: 718, distance: 691.7
click at [671, 718] on div "Could you provide top humour comments on Inflation Share Certainly! Here are so…" at bounding box center [414, 531] width 647 height 652
copy ul ""Looks like we’re writing on paper towels this year!" in response to rising sch…"
click at [510, 156] on input "Could you provide top humour comments on Inflation" at bounding box center [751, 156] width 1321 height 47
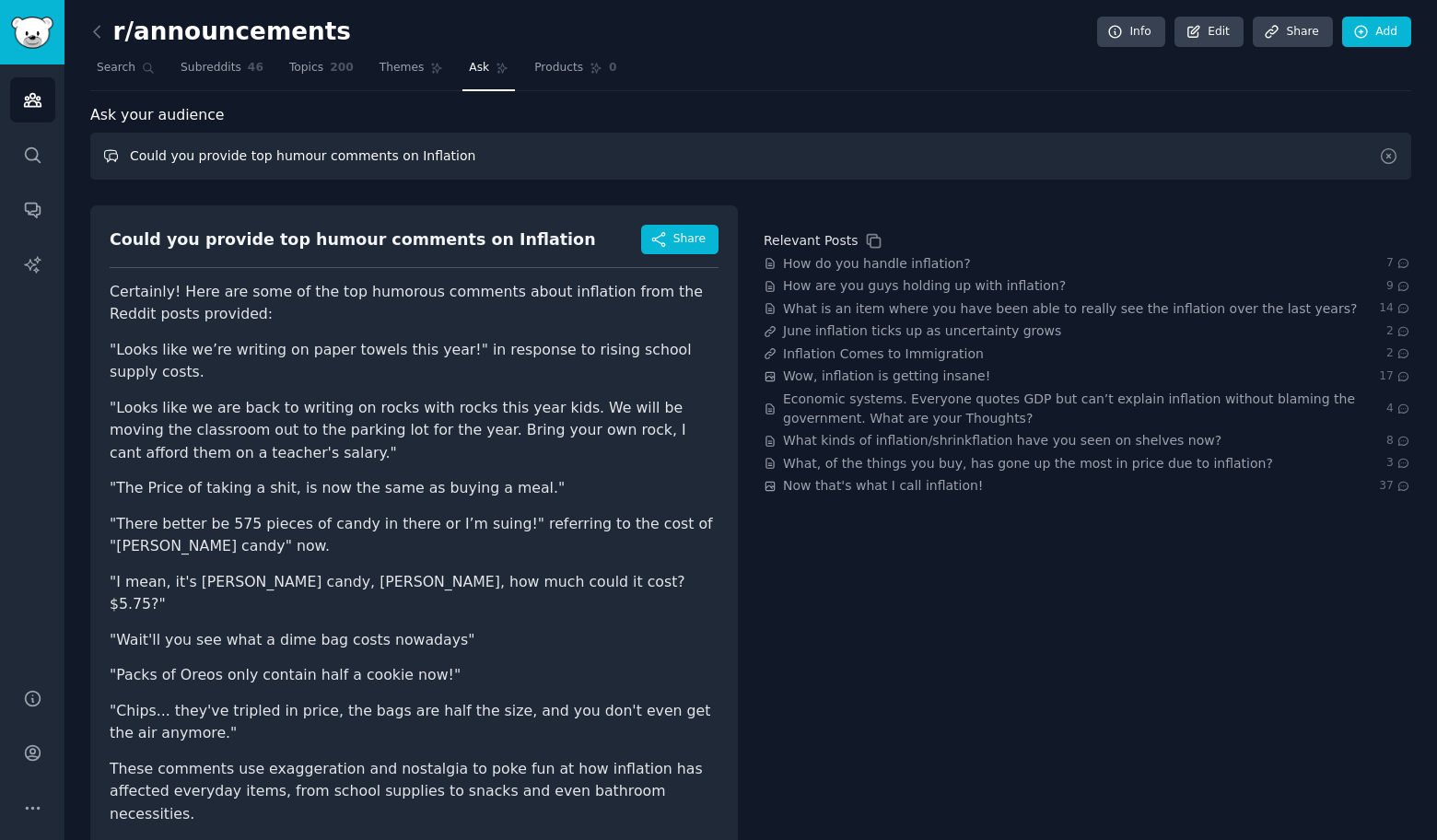
click at [510, 156] on input "Could you provide top humour comments on Inflation" at bounding box center [751, 156] width 1321 height 47
paste input "Performance"
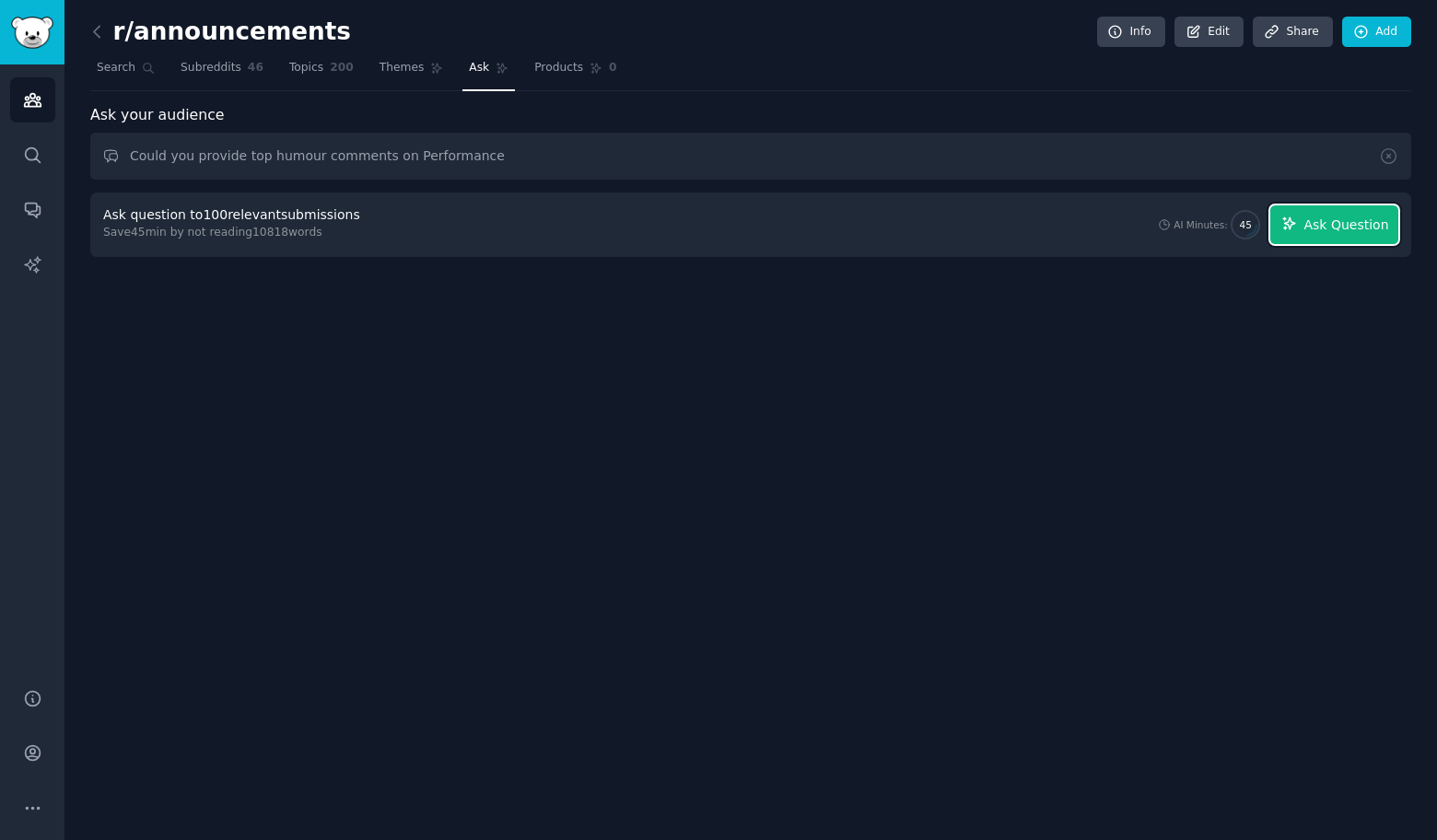
click at [1363, 223] on span "Ask Question" at bounding box center [1346, 225] width 85 height 19
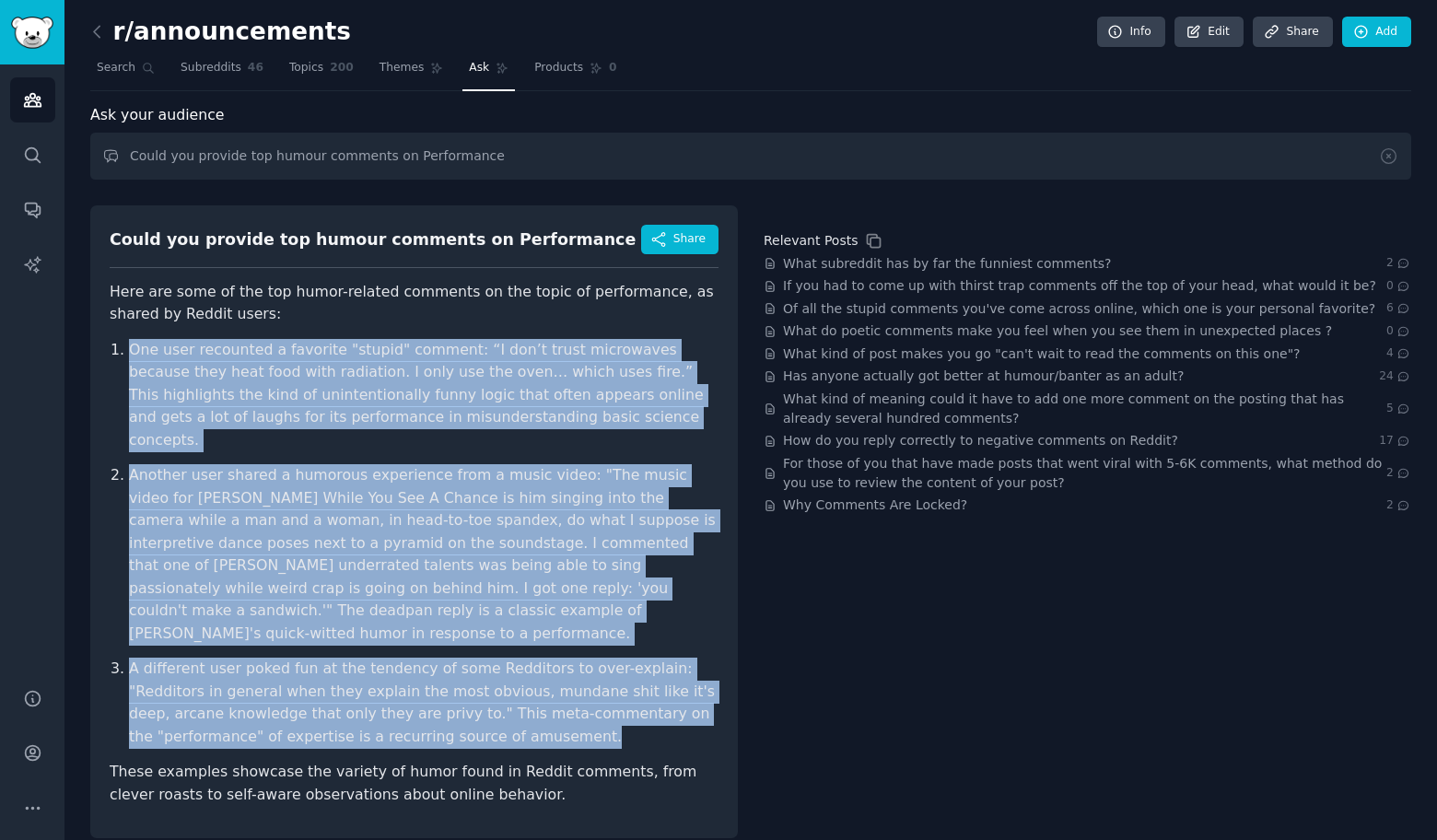
drag, startPoint x: 97, startPoint y: 337, endPoint x: 482, endPoint y: 693, distance: 524.4
click at [482, 693] on div "Could you provide top humour comments on Performance Share Here are some of the…" at bounding box center [414, 522] width 647 height 633
copy ol "Lor ipsu dolorsita c adipisci "elitse" doeiusm: “T inc’u labor etdolorema aliqu…"
click at [477, 147] on input "Could you provide top humour comments on Performance" at bounding box center [751, 156] width 1321 height 47
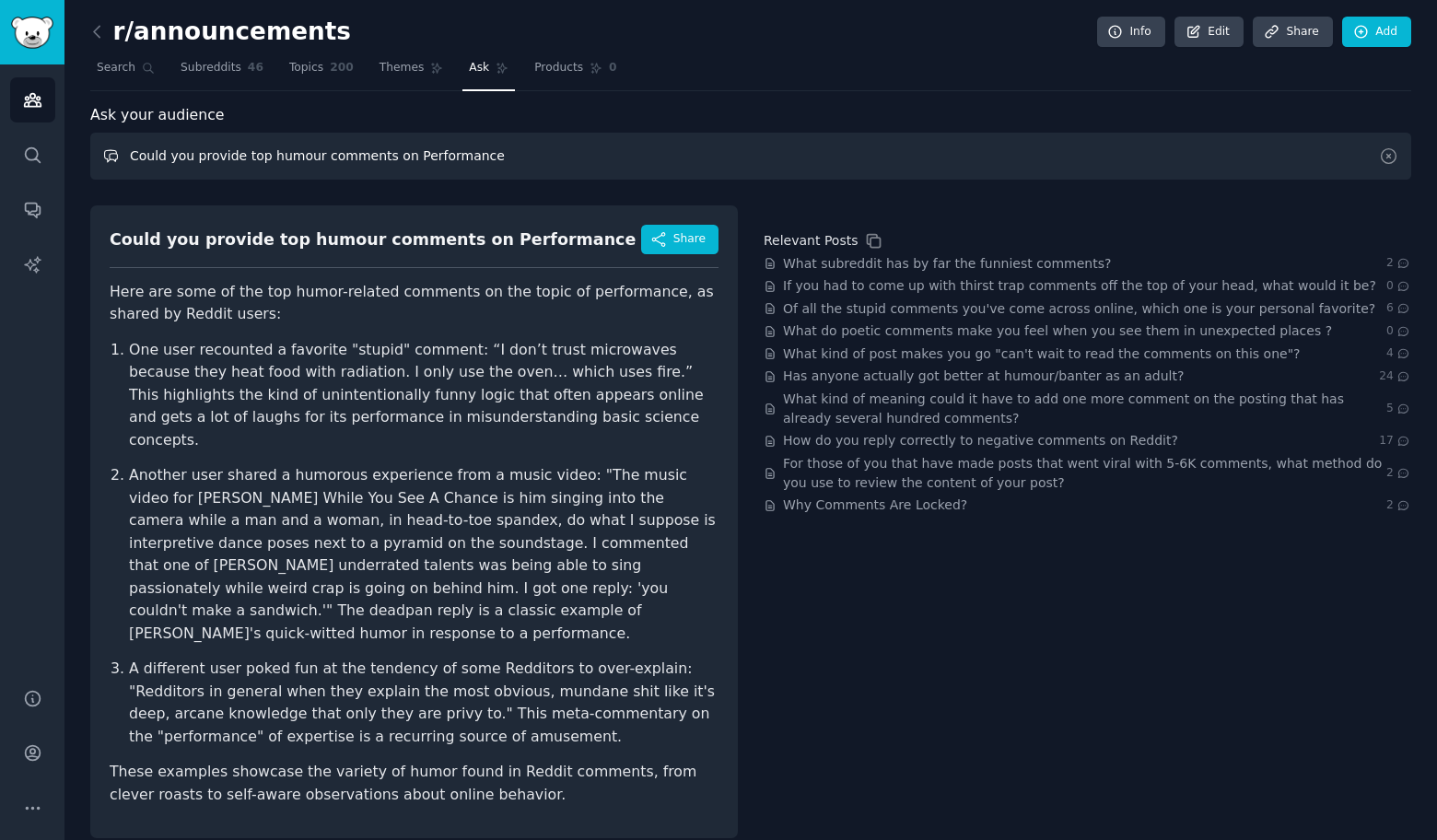
click at [477, 147] on input "Could you provide top humour comments on Performance" at bounding box center [751, 156] width 1321 height 47
paste input "Cooking"
type input "Could you provide top humour comments on Cooking"
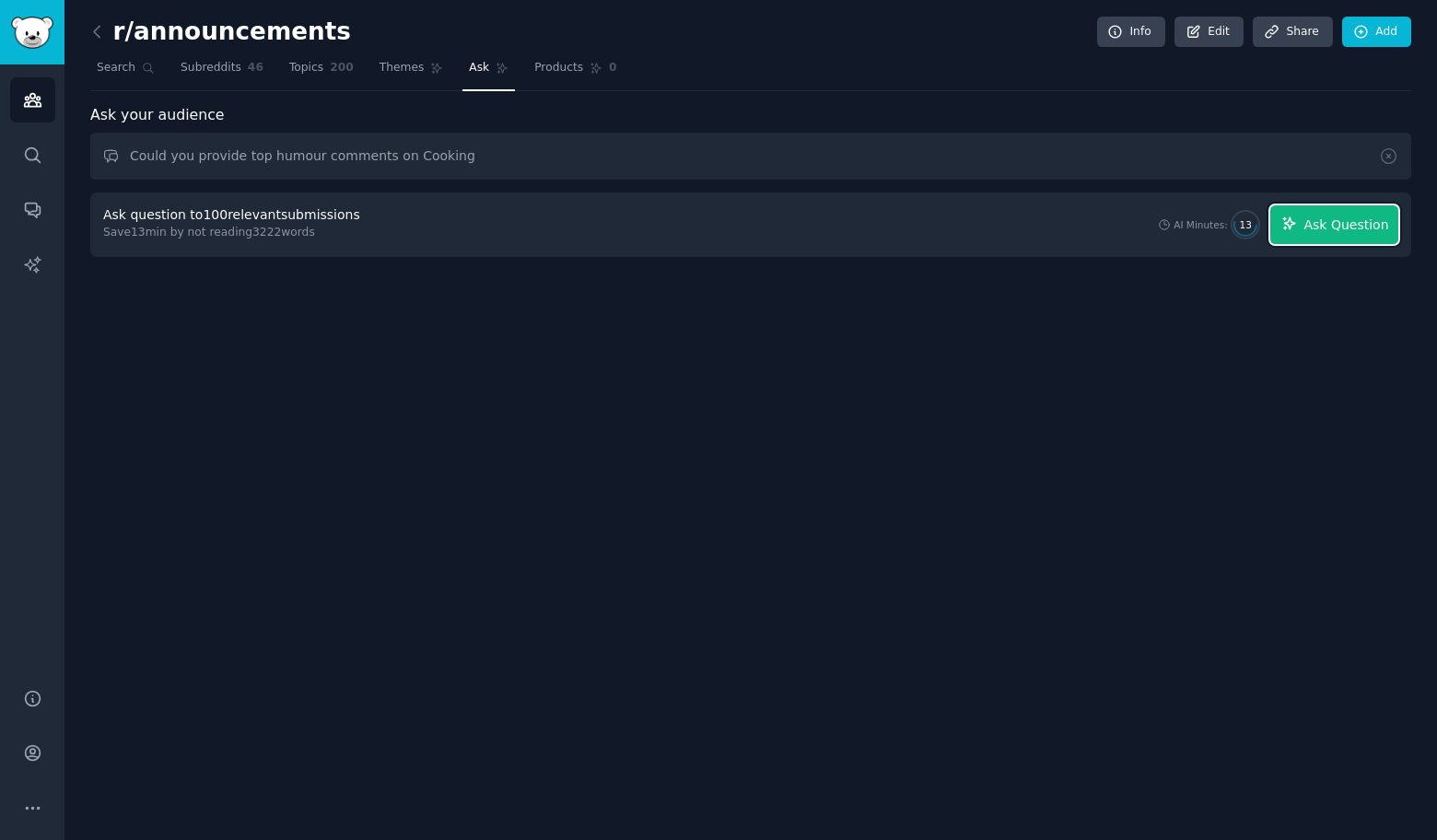
click at [1362, 223] on span "Ask Question" at bounding box center [1346, 225] width 85 height 19
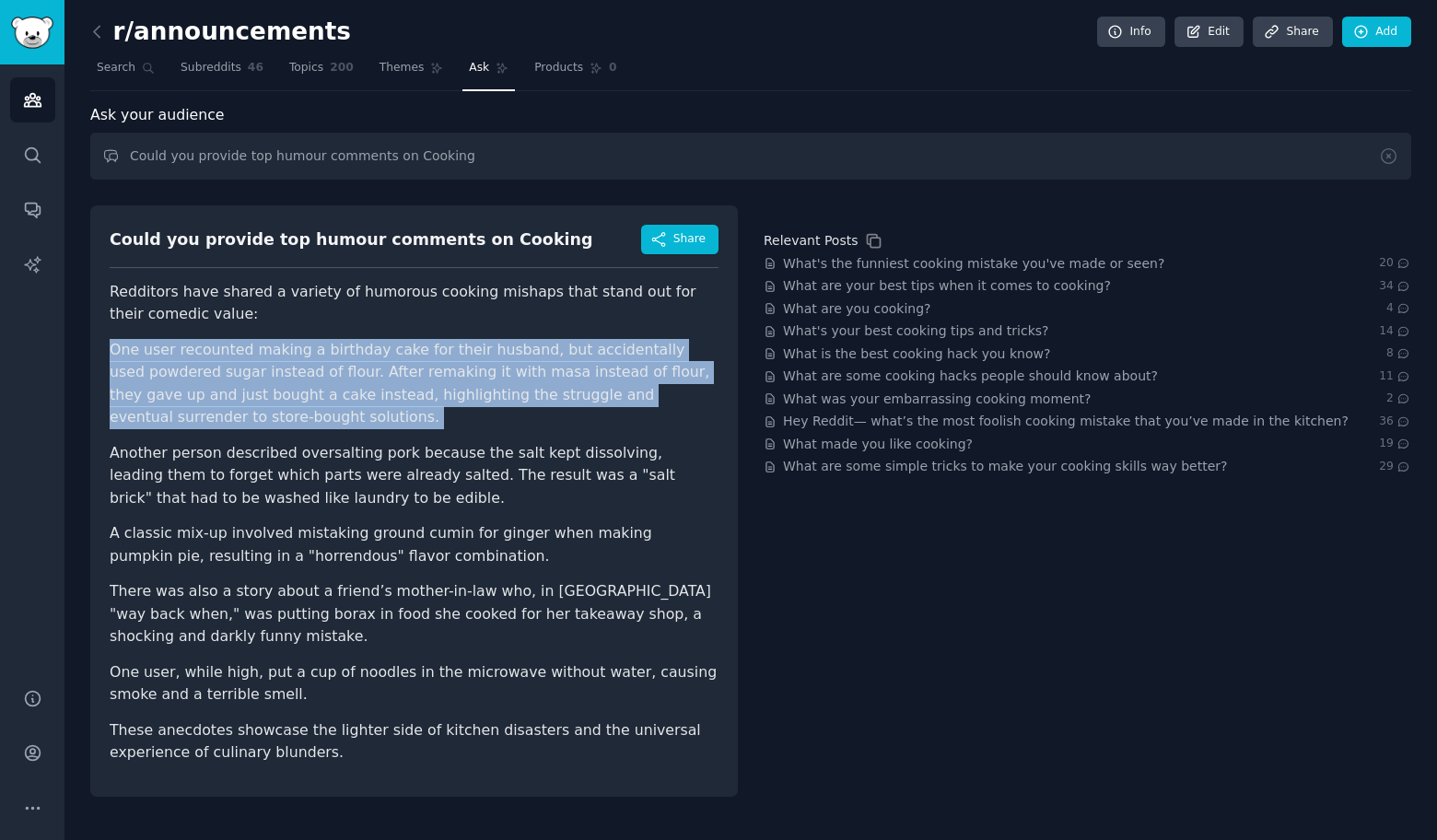
drag, startPoint x: 92, startPoint y: 340, endPoint x: 347, endPoint y: 436, distance: 272.5
click at [348, 440] on div "Could you provide top humour comments on Cooking Share Redditors have shared a …" at bounding box center [414, 501] width 647 height 591
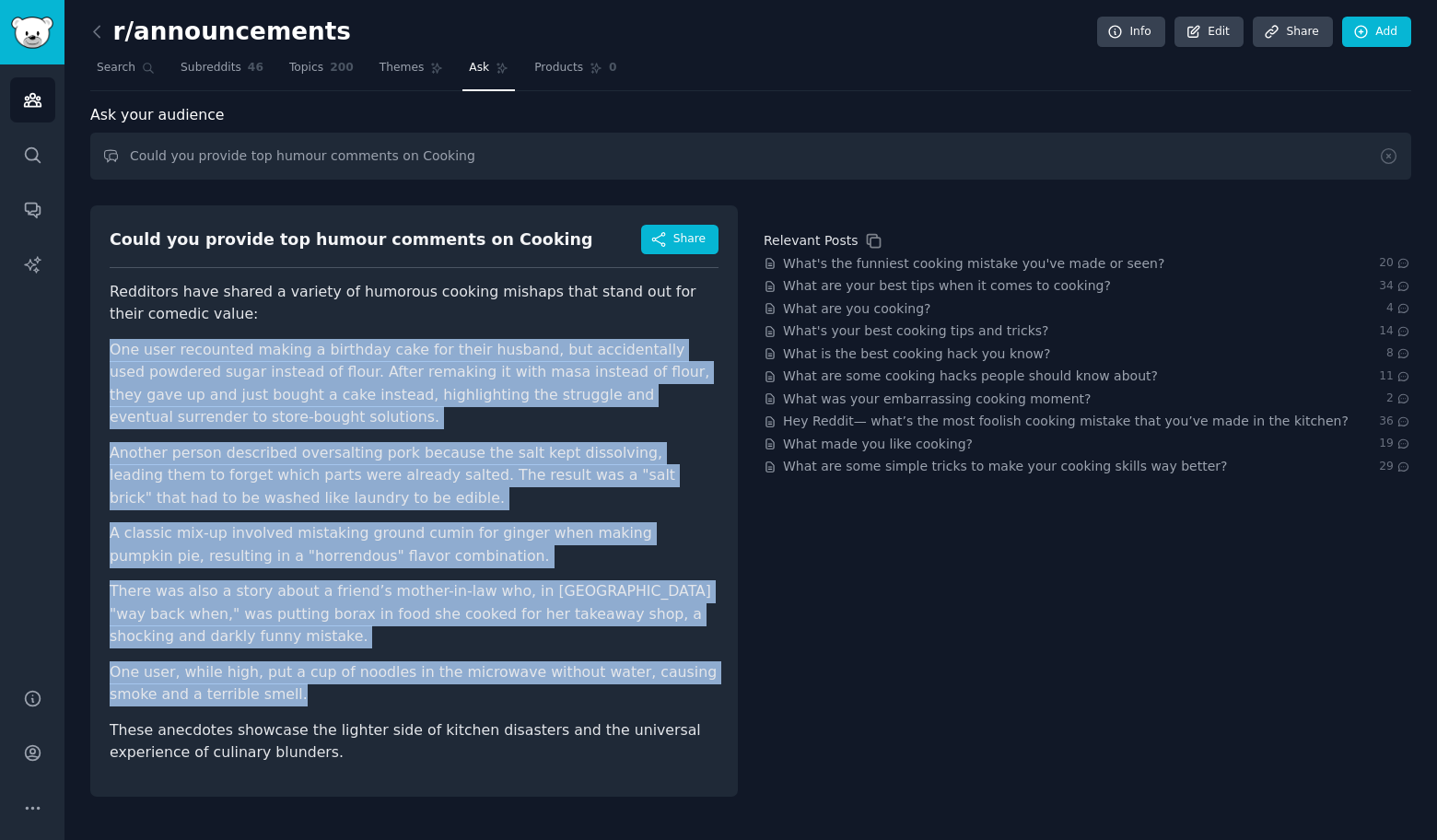
click at [372, 701] on li "One user, while high, put a cup of noodles in the microwave without water, caus…" at bounding box center [414, 683] width 609 height 45
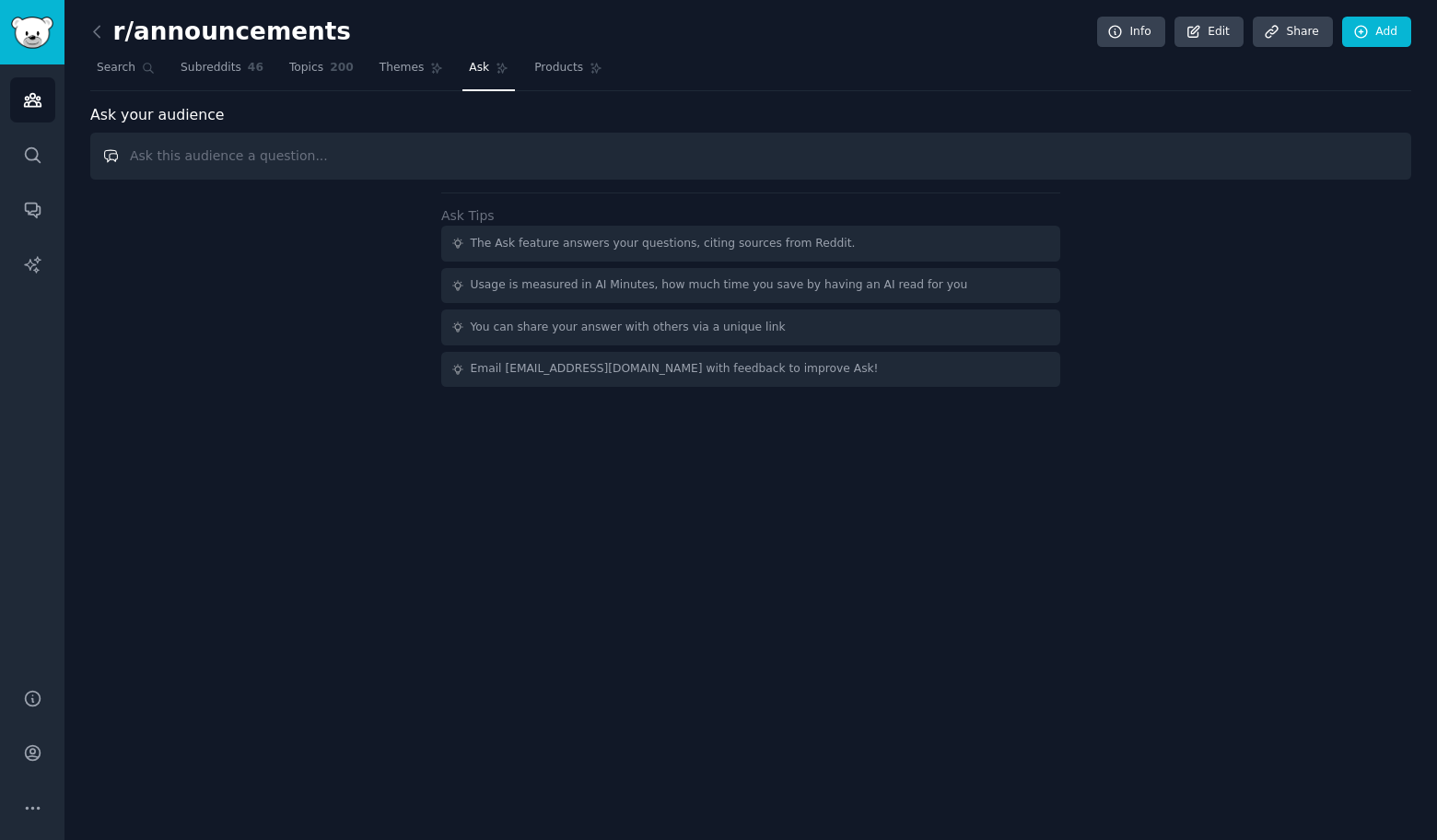
paste input "Could you provide top humour comments on"
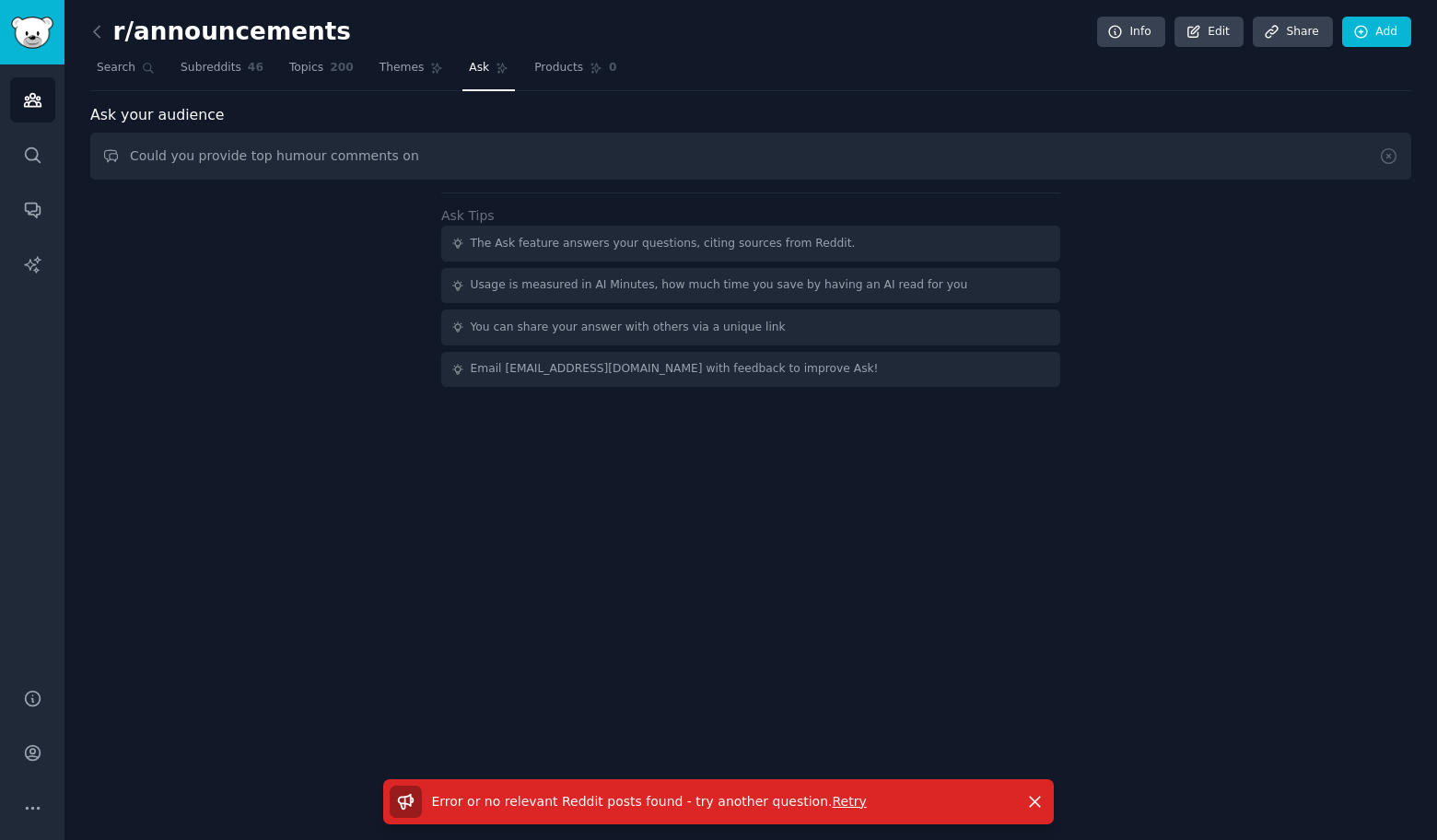
click at [6, 385] on div "Audiences Search Conversations AI Reports" at bounding box center [32, 365] width 65 height 601
click at [463, 144] on input "Could you provide top humour comments on" at bounding box center [751, 156] width 1321 height 47
click at [462, 153] on input "Could you provide top humour comments on" at bounding box center [751, 156] width 1321 height 47
paste input "Industry"
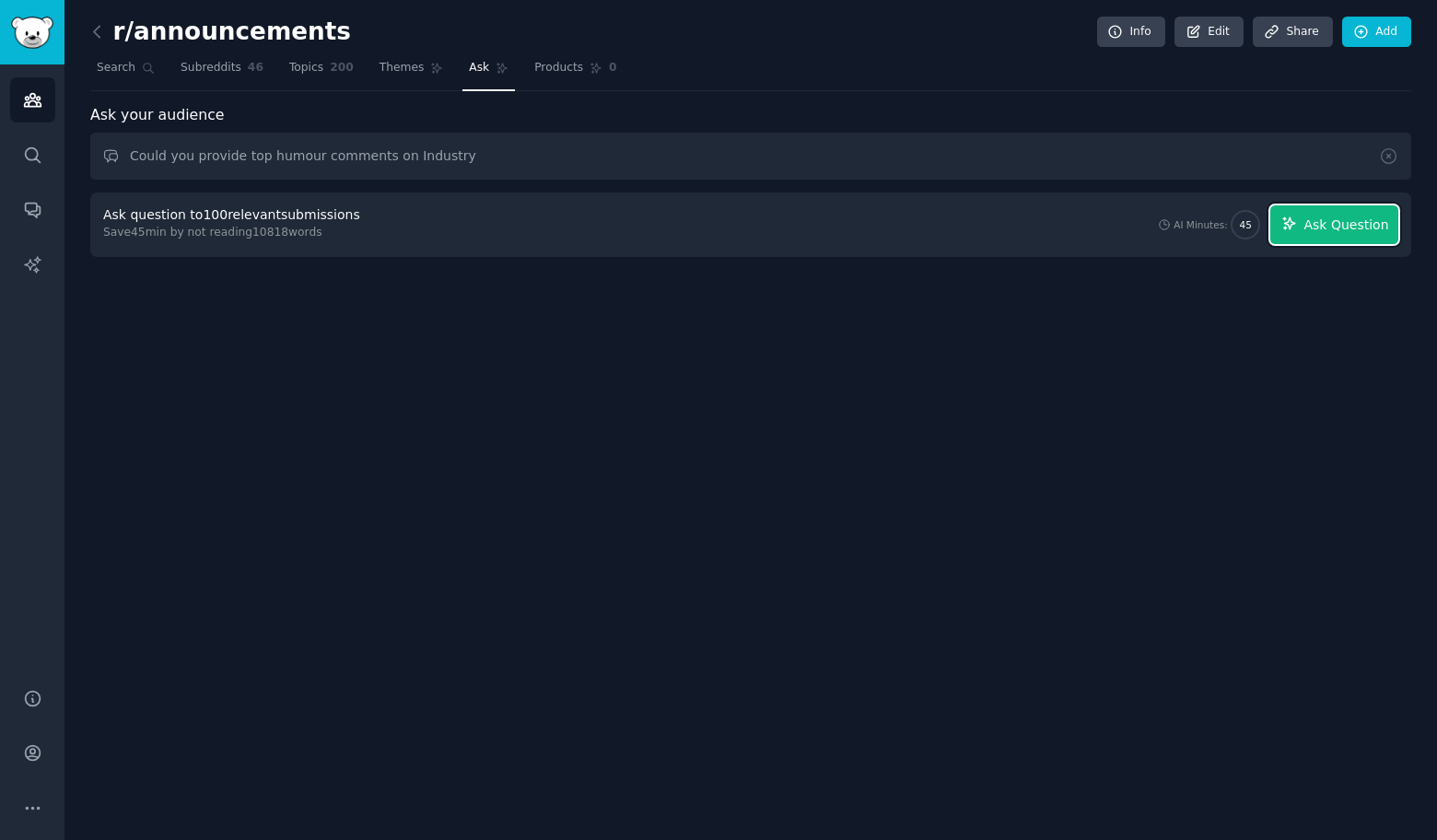
click at [1347, 230] on span "Ask Question" at bounding box center [1346, 225] width 85 height 19
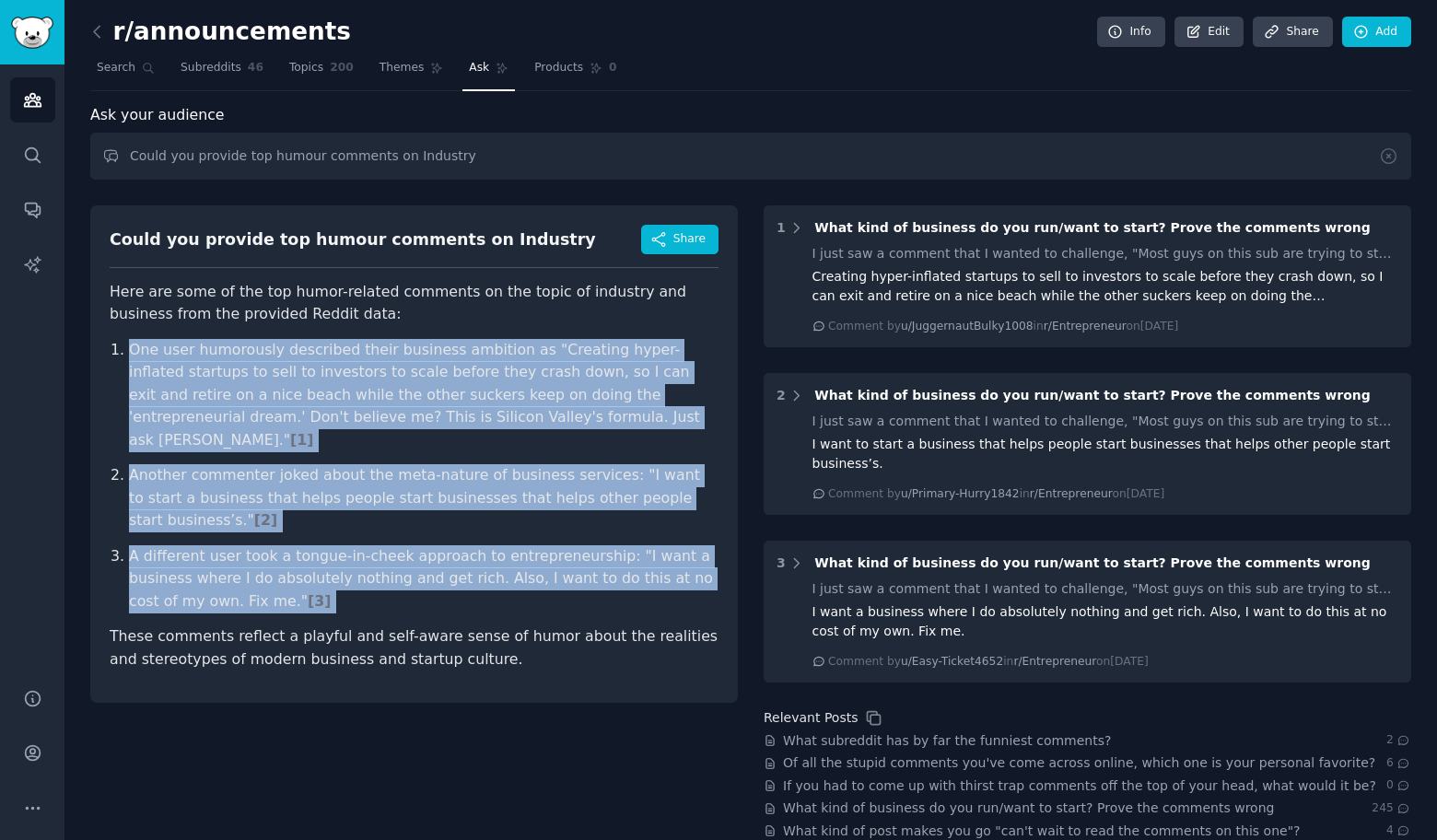
drag, startPoint x: 79, startPoint y: 336, endPoint x: 497, endPoint y: 573, distance: 480.5
click at [497, 573] on div "r/announcements Info Edit Share Add Search Subreddits 46 Topics 200 Themes Ask …" at bounding box center [751, 499] width 1372 height 999
copy ol "One user humorously described their business ambition as "Creating hyper-inflat…"
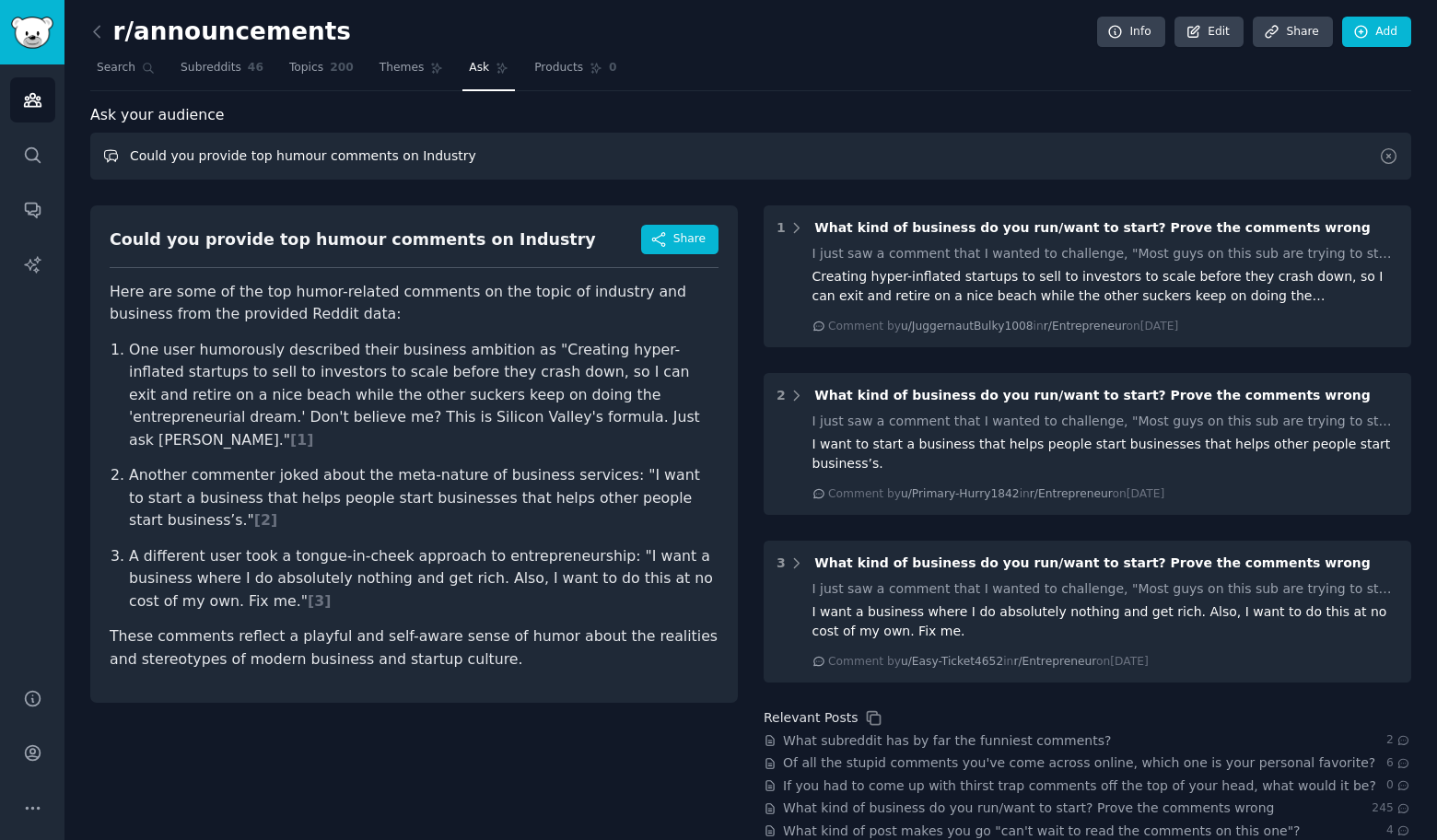
click at [466, 156] on input "Could you provide top humour comments on Industry" at bounding box center [751, 156] width 1321 height 47
paste input "Martialarts"
click at [439, 158] on input "Could you provide top humour comments on Martialarts" at bounding box center [751, 156] width 1321 height 47
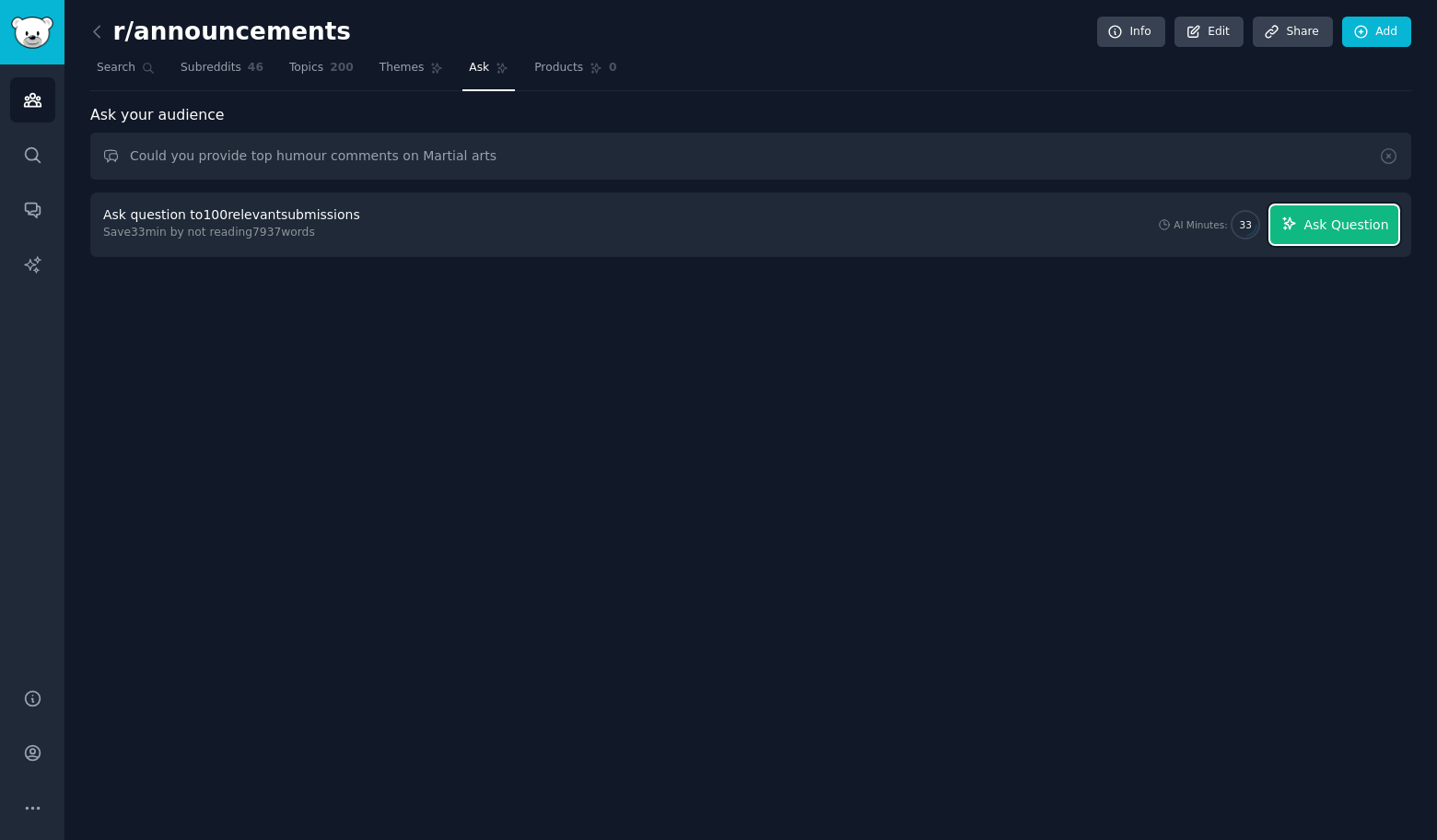
click at [1363, 223] on span "Ask Question" at bounding box center [1346, 225] width 85 height 19
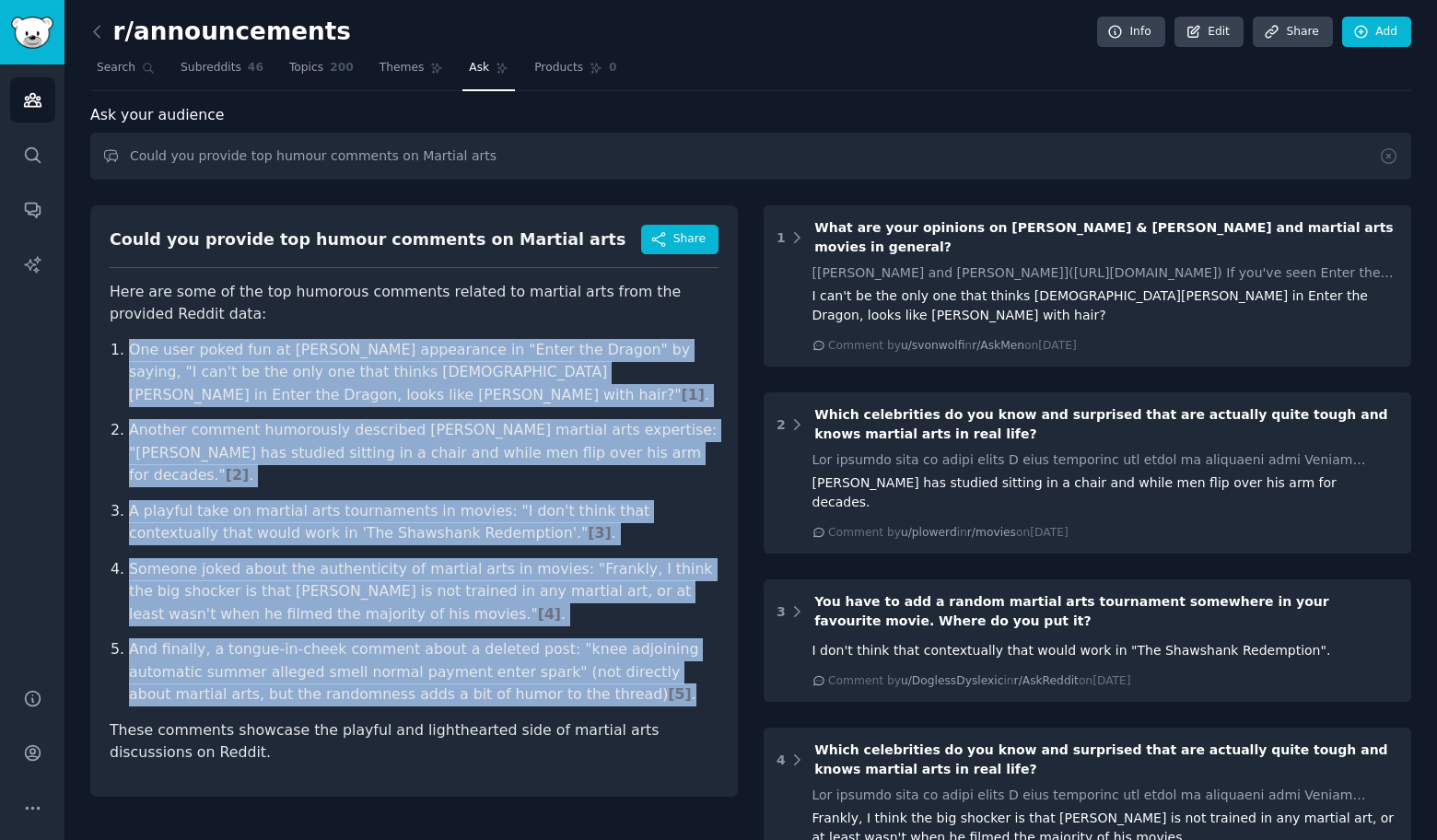
drag, startPoint x: 99, startPoint y: 333, endPoint x: 533, endPoint y: 695, distance: 565.2
click at [533, 695] on div "Could you provide top humour comments on Martial arts Share Here are some of th…" at bounding box center [414, 501] width 647 height 591
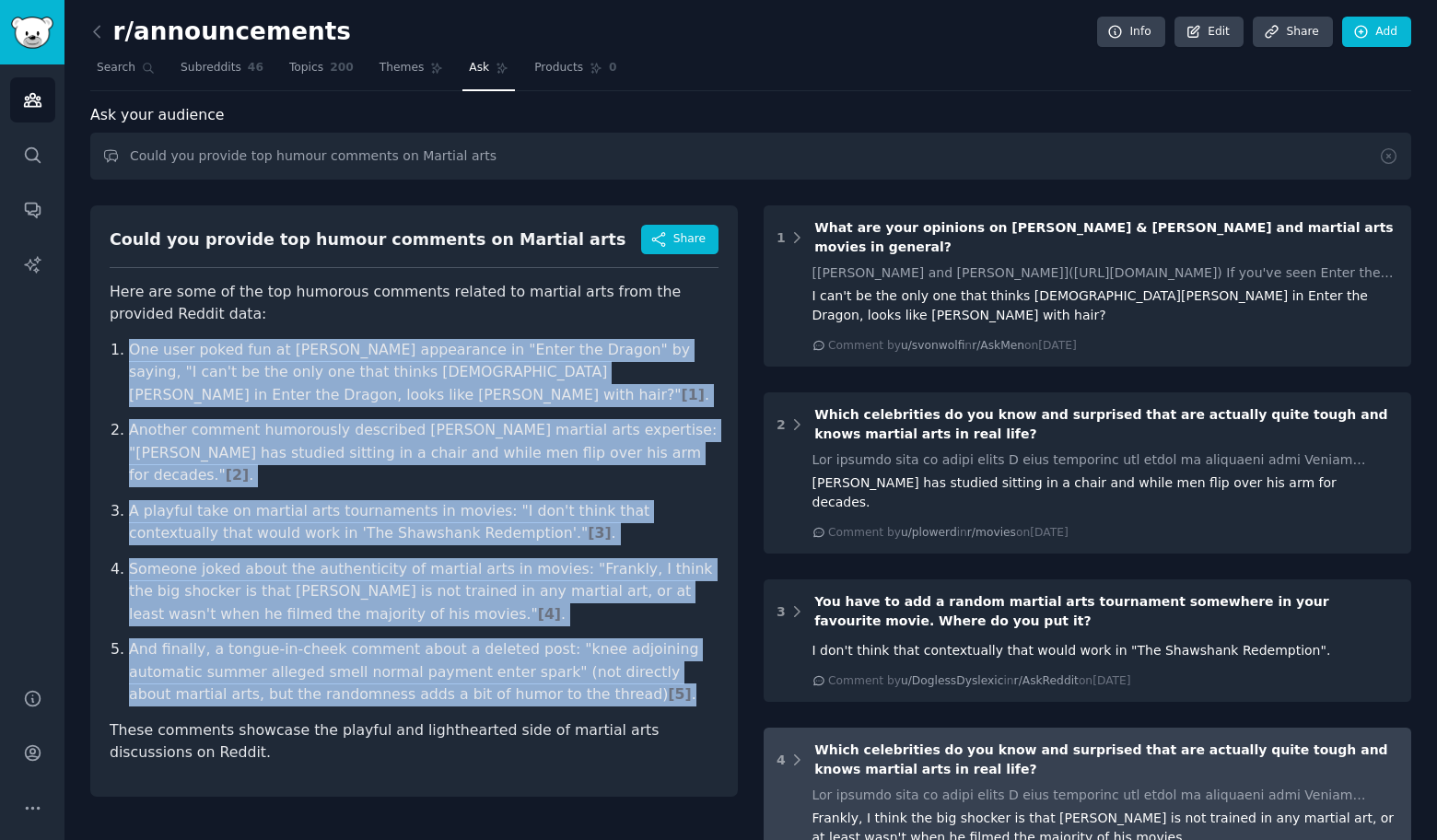
copy ol "One user poked fun at [PERSON_NAME] appearance in "Enter the Dragon" by saying,…"
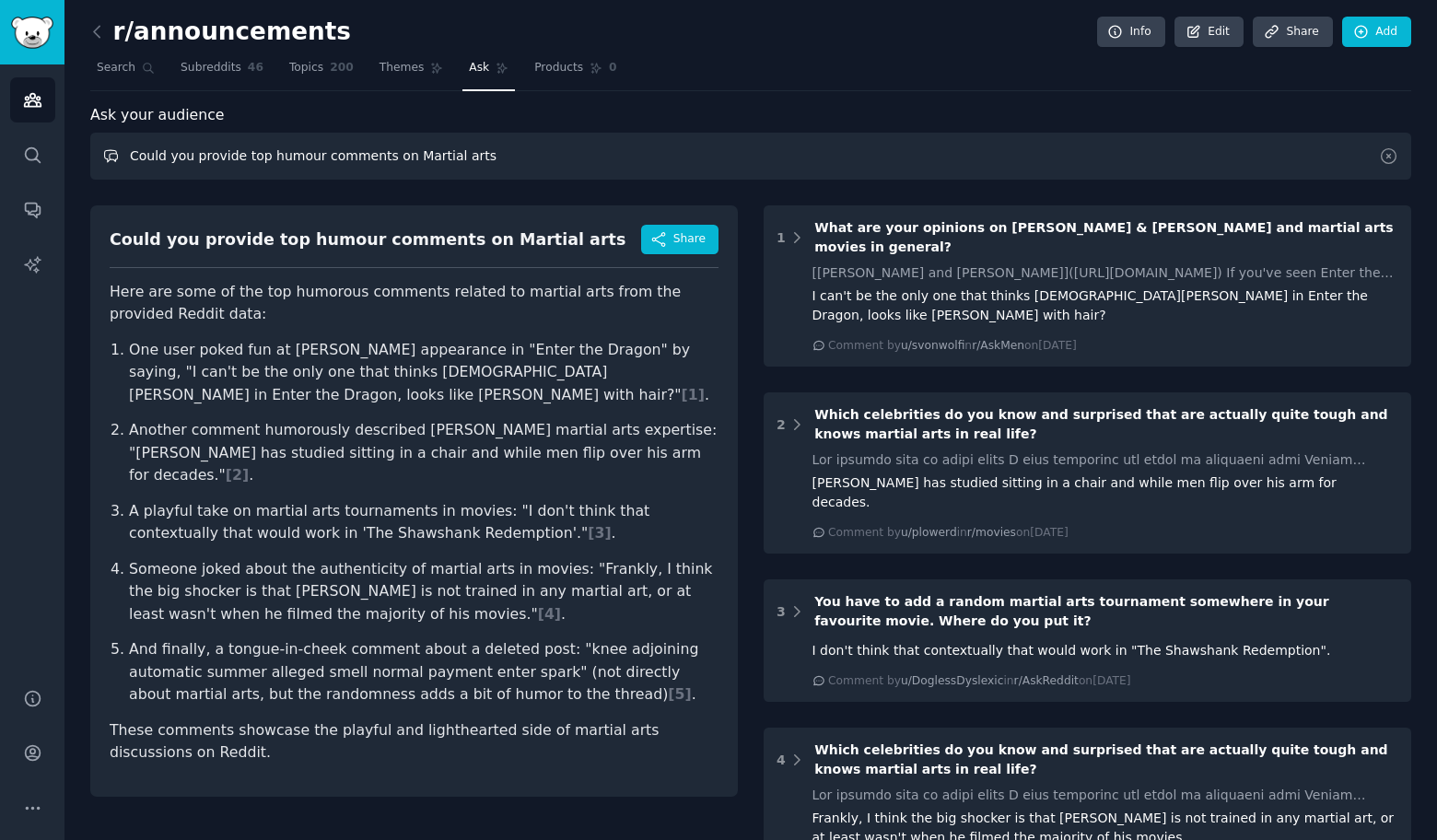
drag, startPoint x: 448, startPoint y: 151, endPoint x: 401, endPoint y: 160, distance: 47.9
click at [372, 152] on input "Could you provide top humour comments on Martial arts" at bounding box center [751, 156] width 1321 height 47
click at [416, 158] on input "Could you provide top humour comments on Martial arts" at bounding box center [751, 156] width 1321 height 47
drag, startPoint x: 397, startPoint y: 160, endPoint x: 547, endPoint y: 142, distance: 151.1
click at [547, 142] on input "Could you provide top humour comments on Martial arts" at bounding box center [751, 156] width 1321 height 47
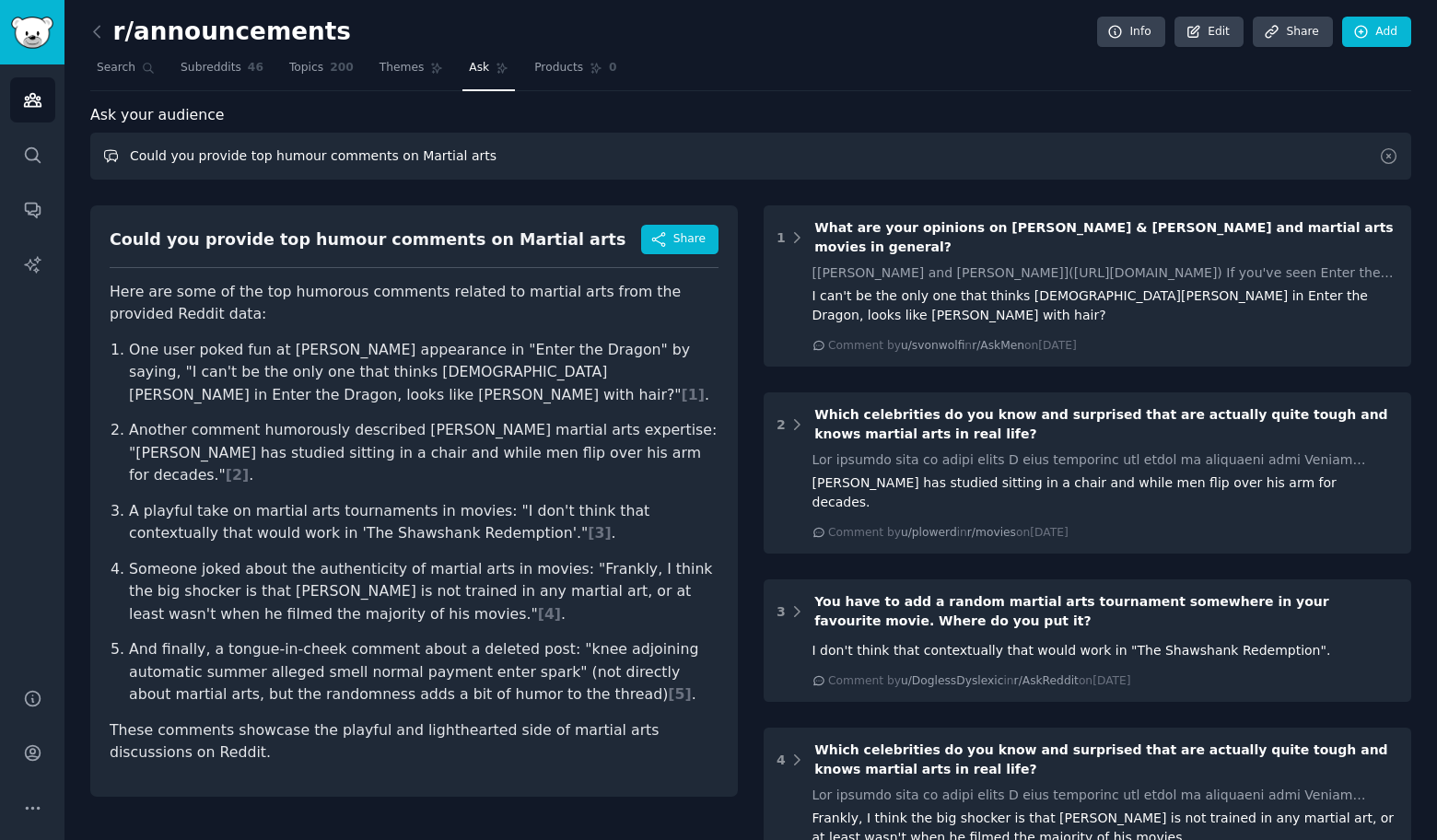
click at [484, 154] on input "Could you provide top humour comments on Martial arts" at bounding box center [751, 156] width 1321 height 47
drag, startPoint x: 398, startPoint y: 158, endPoint x: 537, endPoint y: 163, distance: 139.1
click at [537, 163] on input "Could you provide top humour comments on Martial arts" at bounding box center [751, 156] width 1321 height 47
paste input "Coffee"
type input "Could you provide top humour comments on Coffee"
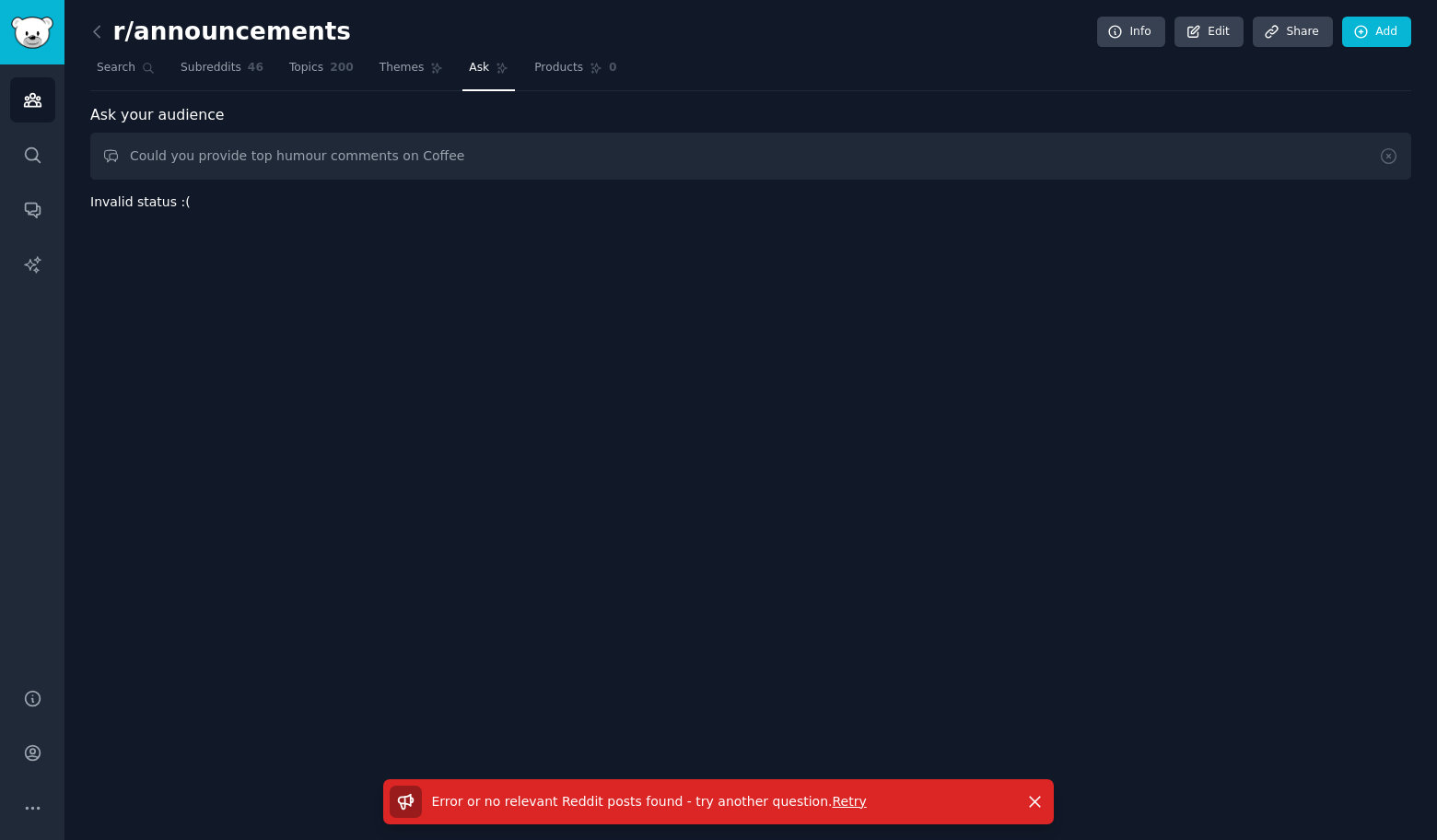
click at [1362, 223] on div "r/announcements Info Edit Share Add Search Subreddits 46 Topics 200 Themes Ask …" at bounding box center [751, 420] width 1372 height 840
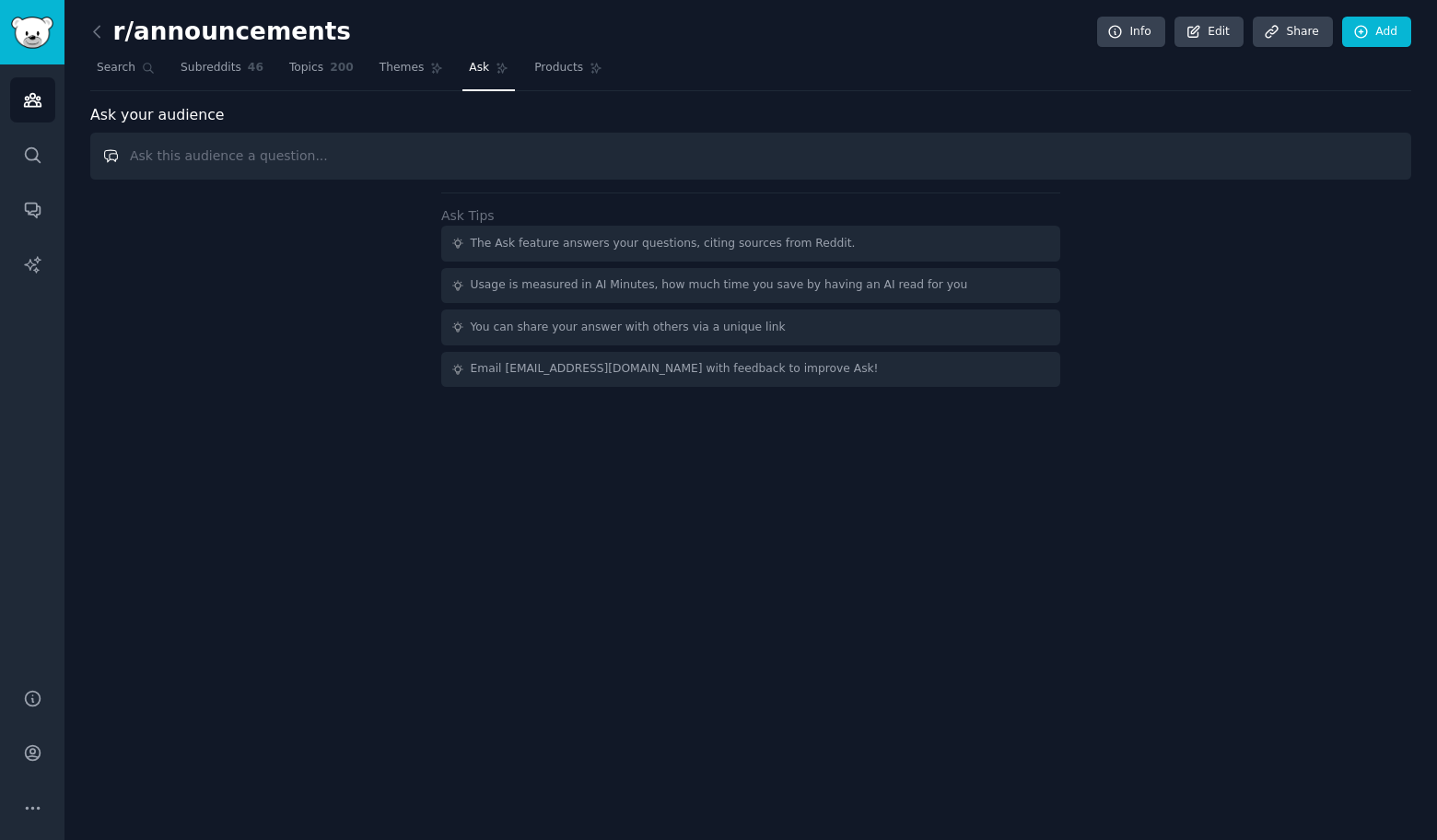
paste input "Could you provide top humour comments on"
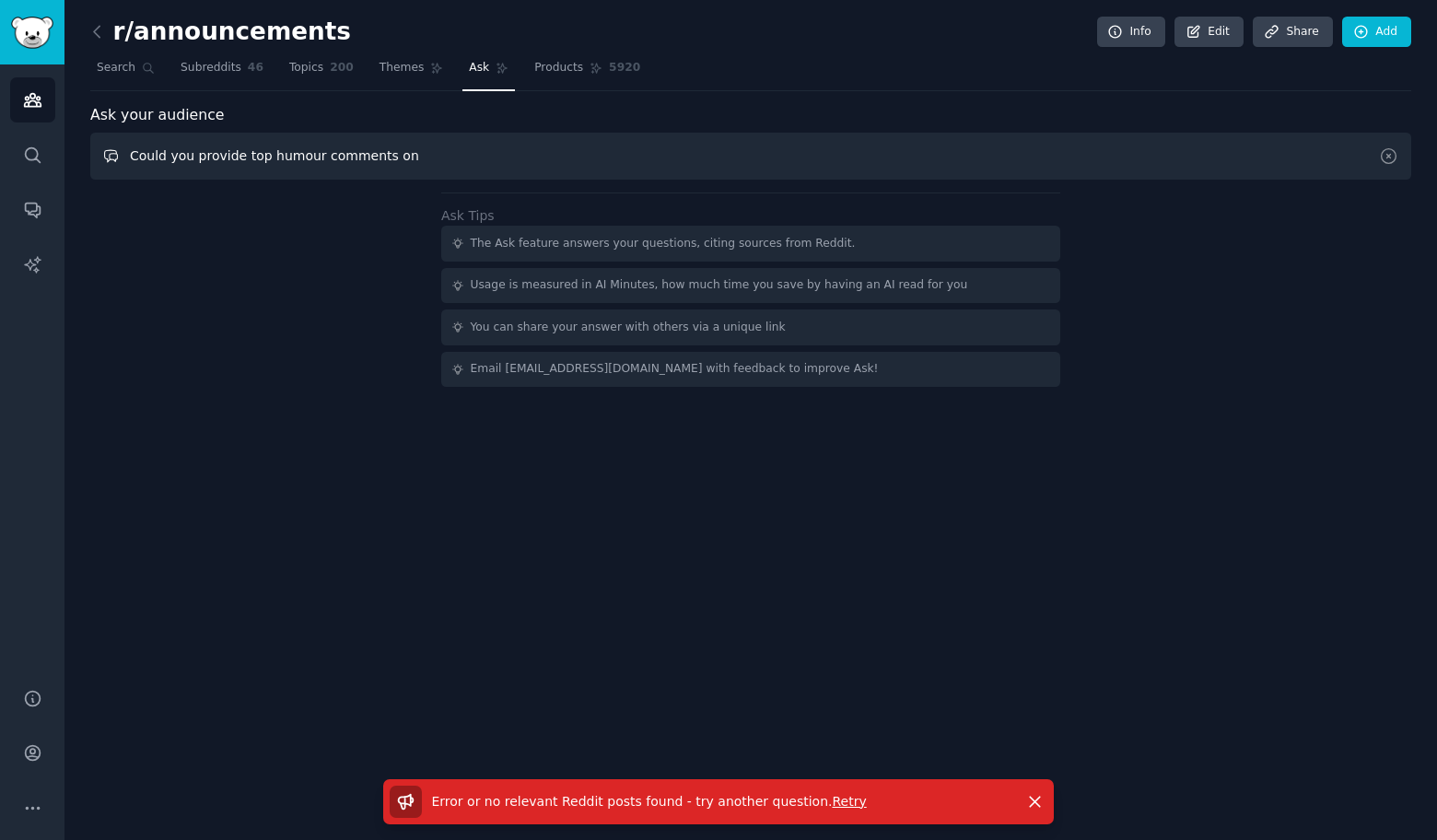
paste input "Manufacturing"
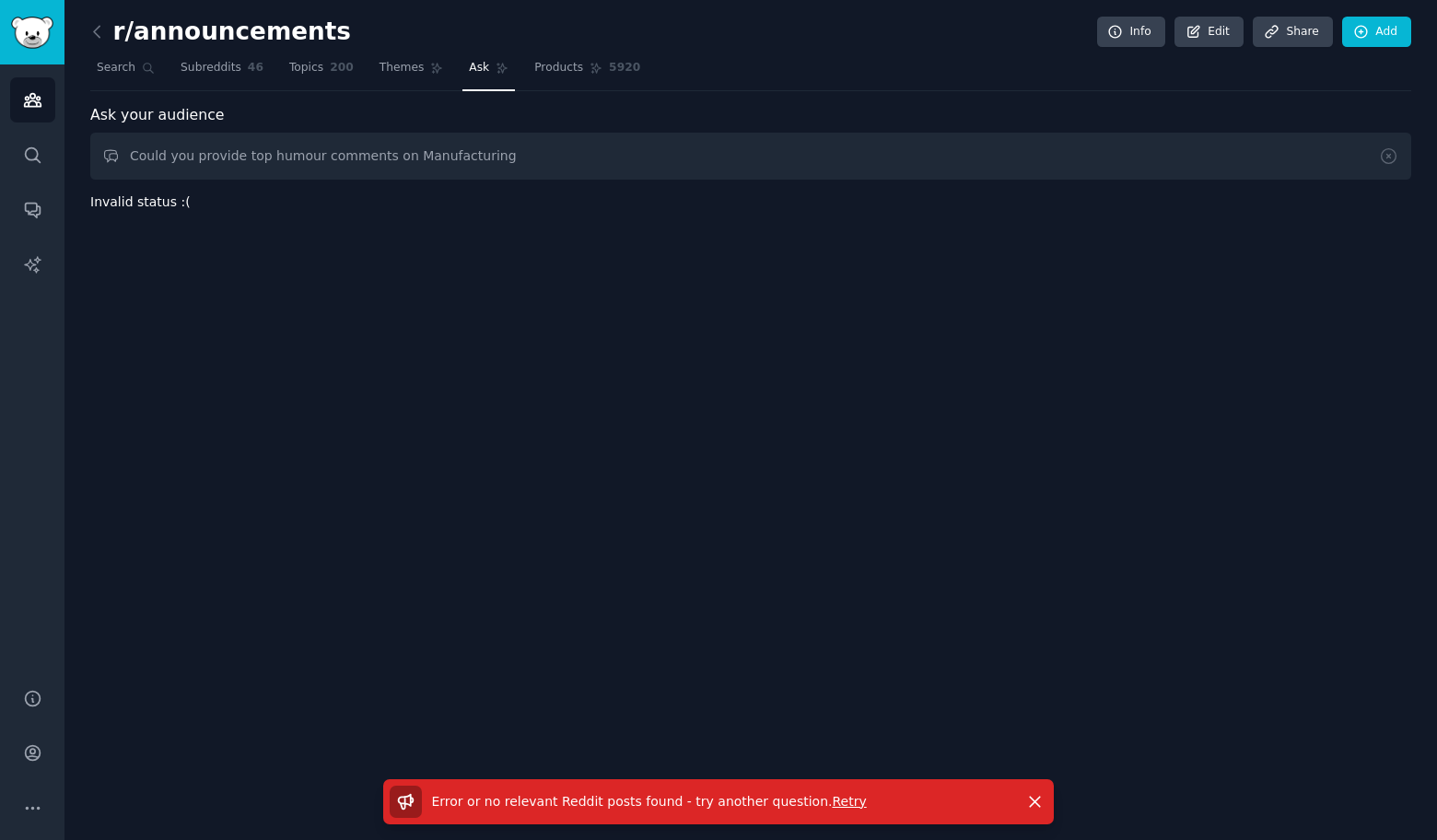
click at [1363, 223] on div "r/announcements Info Edit Share Add Search Subreddits 46 Topics 200 Themes Ask …" at bounding box center [751, 420] width 1372 height 840
click at [481, 166] on input "Could you provide top humour comments on Manufacturing" at bounding box center [751, 156] width 1321 height 47
paste input "Food"
type input "Could you provide top humour comments on Food"
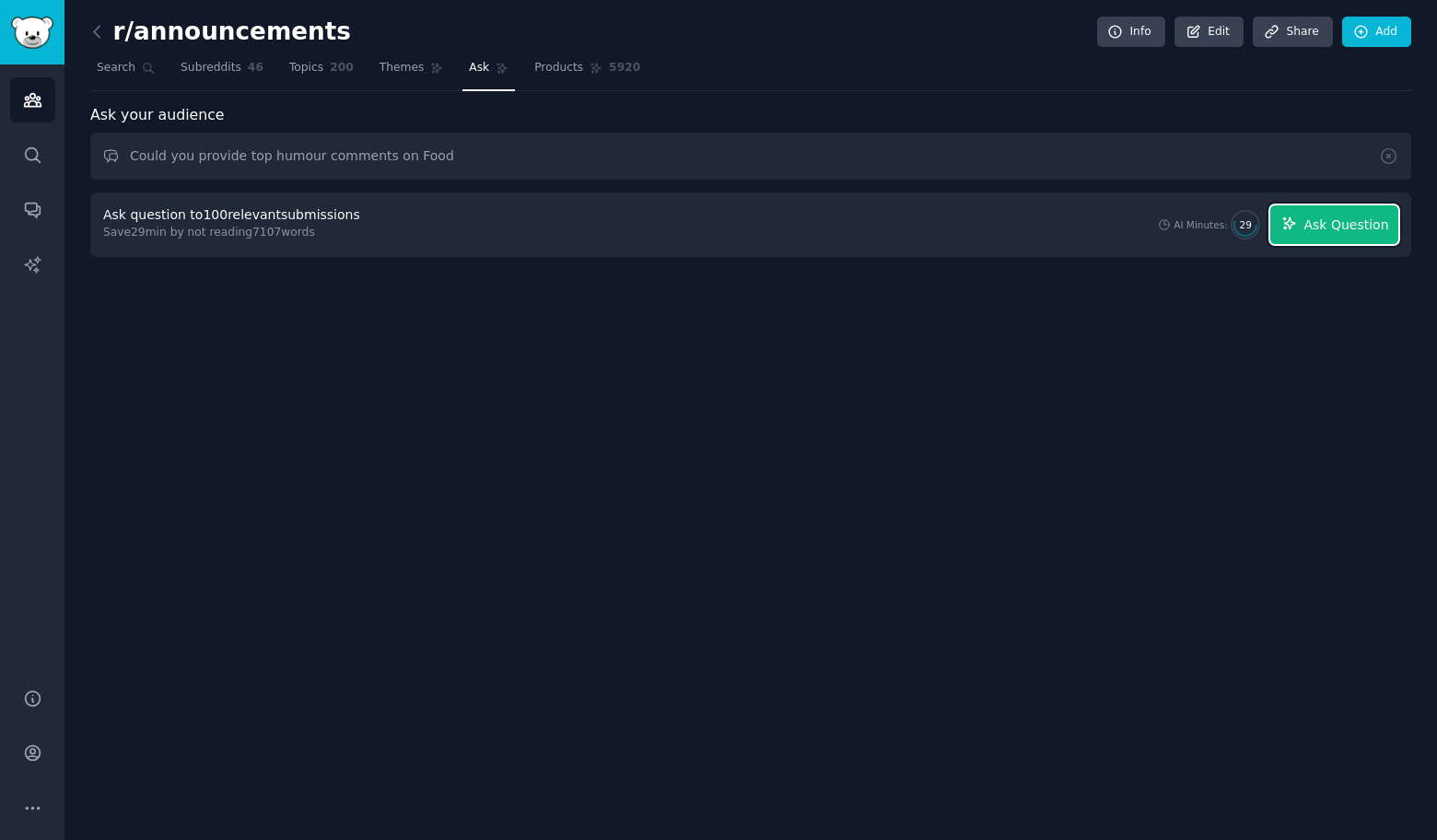
click at [1362, 223] on span "Ask Question" at bounding box center [1346, 225] width 85 height 19
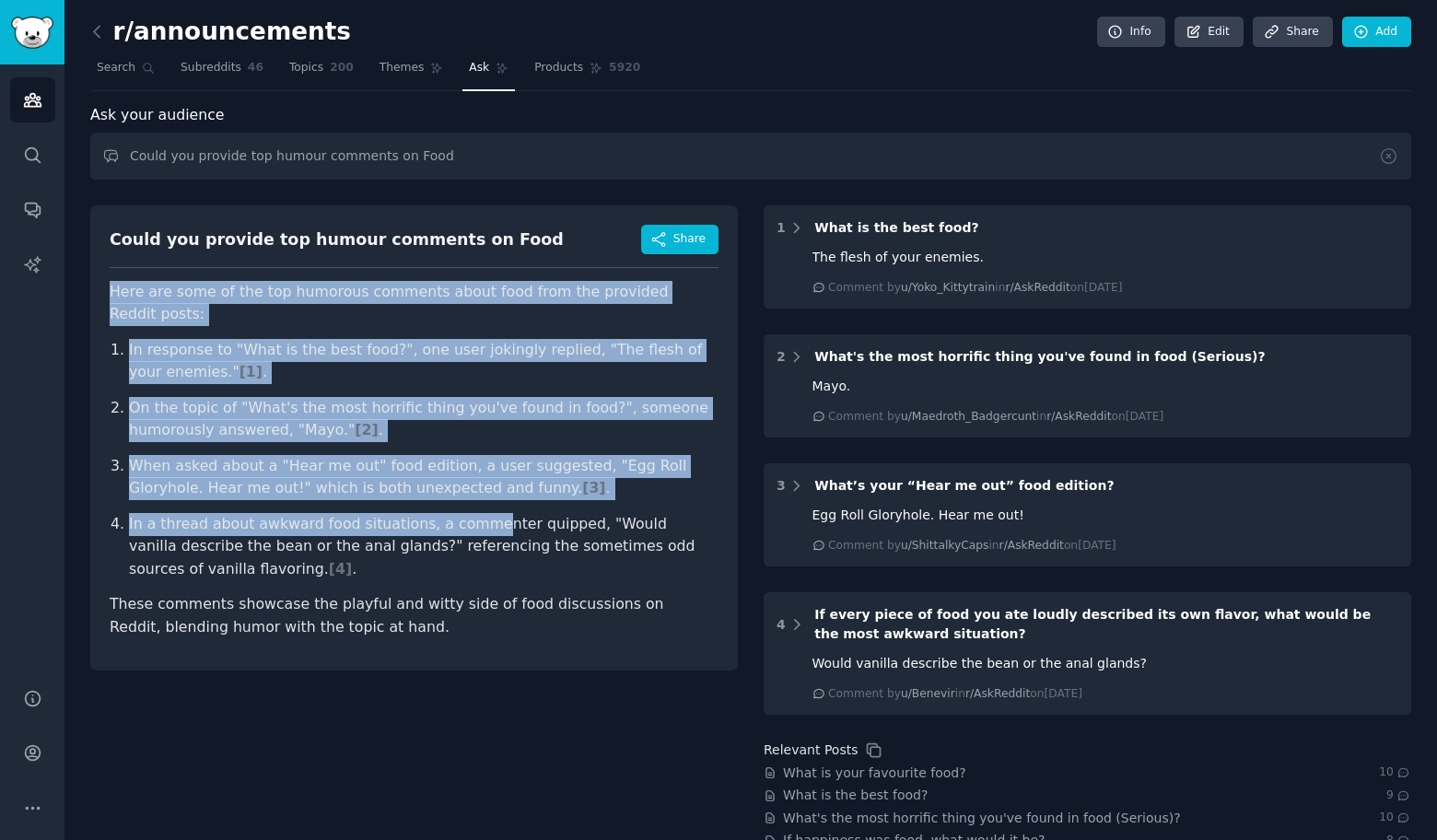
drag, startPoint x: 95, startPoint y: 313, endPoint x: 418, endPoint y: 459, distance: 354.5
click at [474, 499] on div "r/announcements Info Edit Share Add Search Subreddits 46 Topics 200 Themes Ask …" at bounding box center [751, 515] width 1372 height 1030
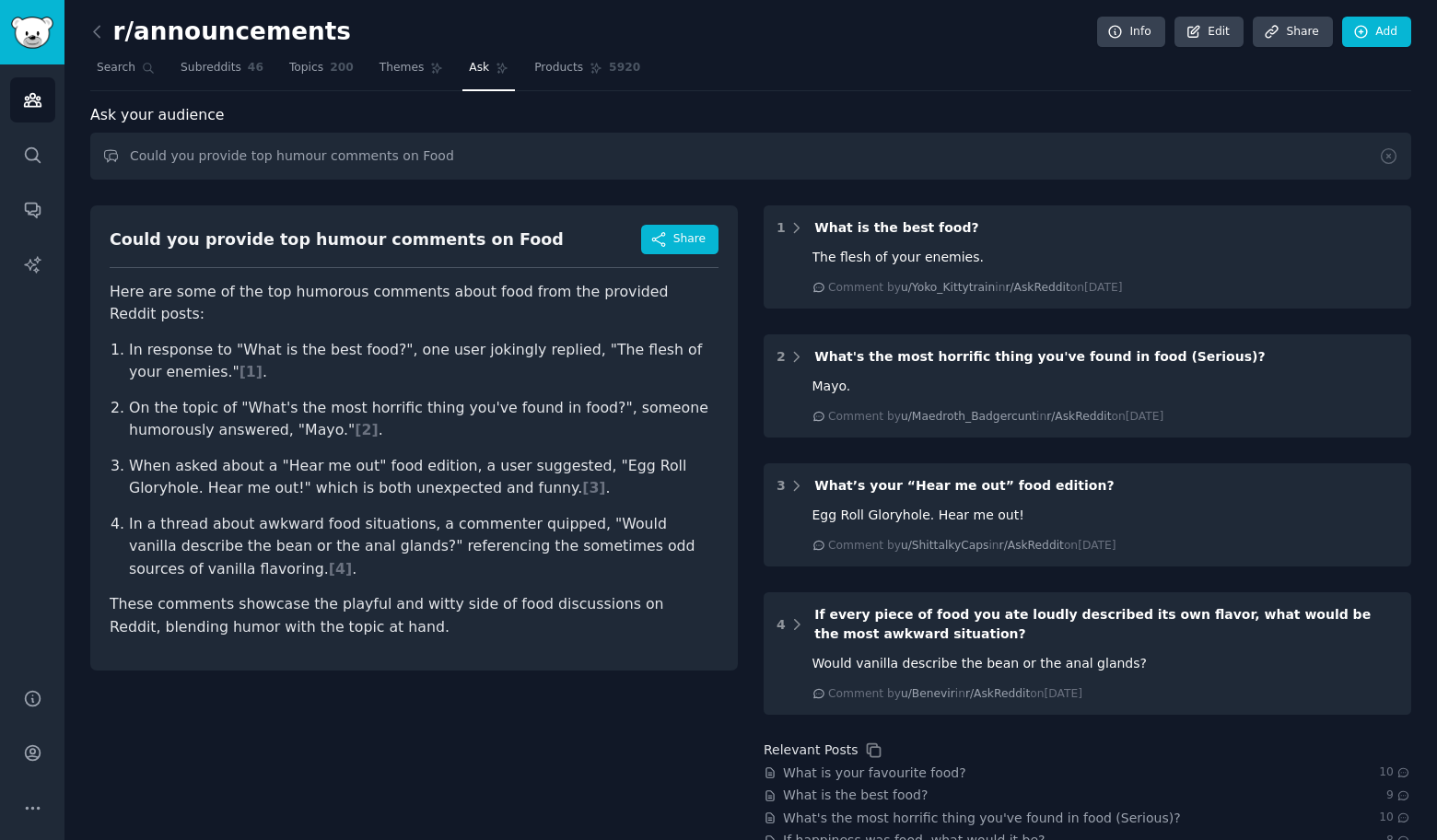
click at [374, 426] on ol "In response to "What is the best food?", one user jokingly replied, "The flesh …" at bounding box center [414, 459] width 609 height 243
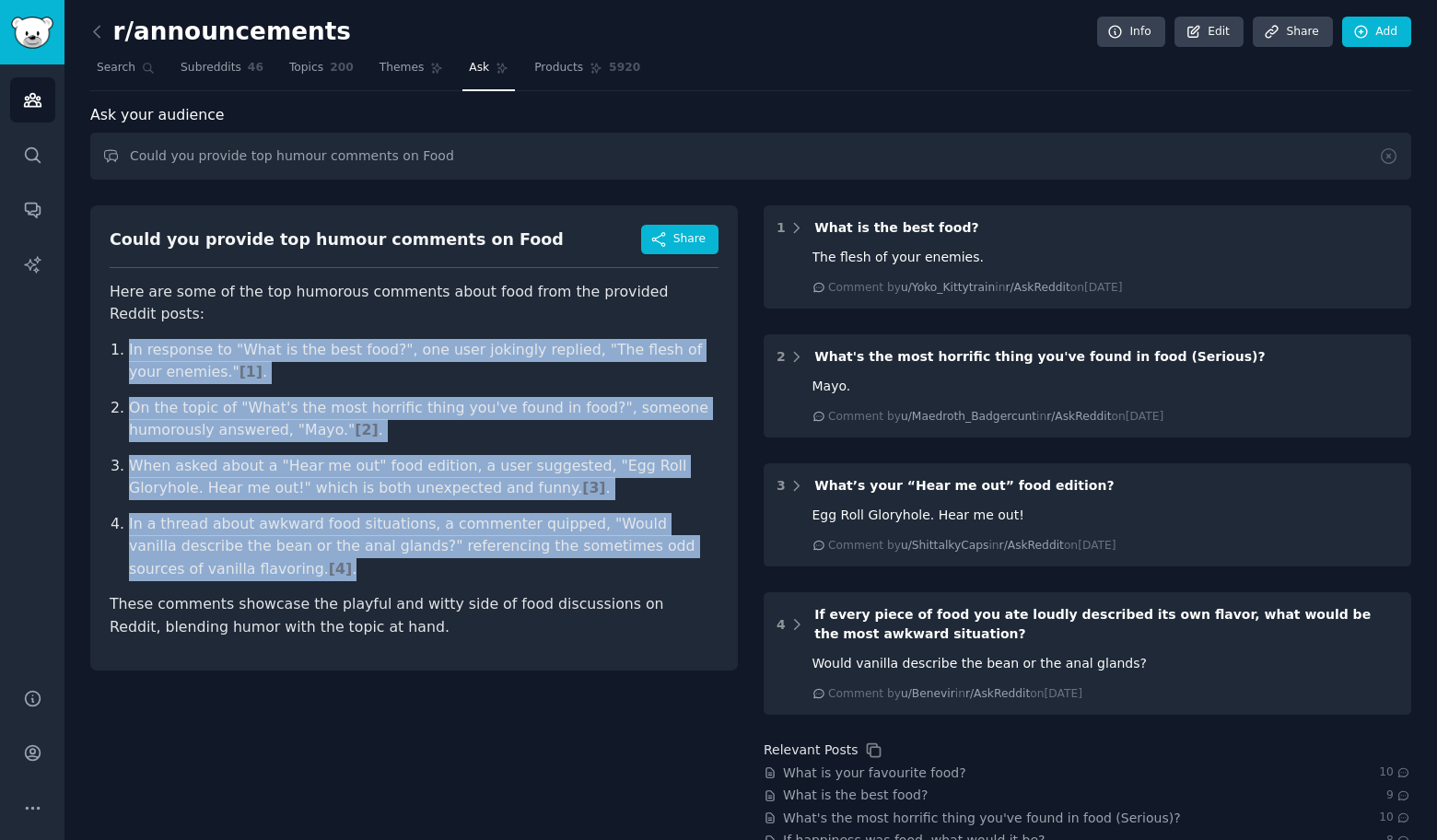
drag, startPoint x: 122, startPoint y: 311, endPoint x: 466, endPoint y: 544, distance: 415.5
click at [466, 544] on article "Here are some of the top humorous comments about food from the provided Reddit …" at bounding box center [414, 460] width 609 height 358
copy ol "In response to "What is the best food?", one user jokingly replied, "The flesh …"
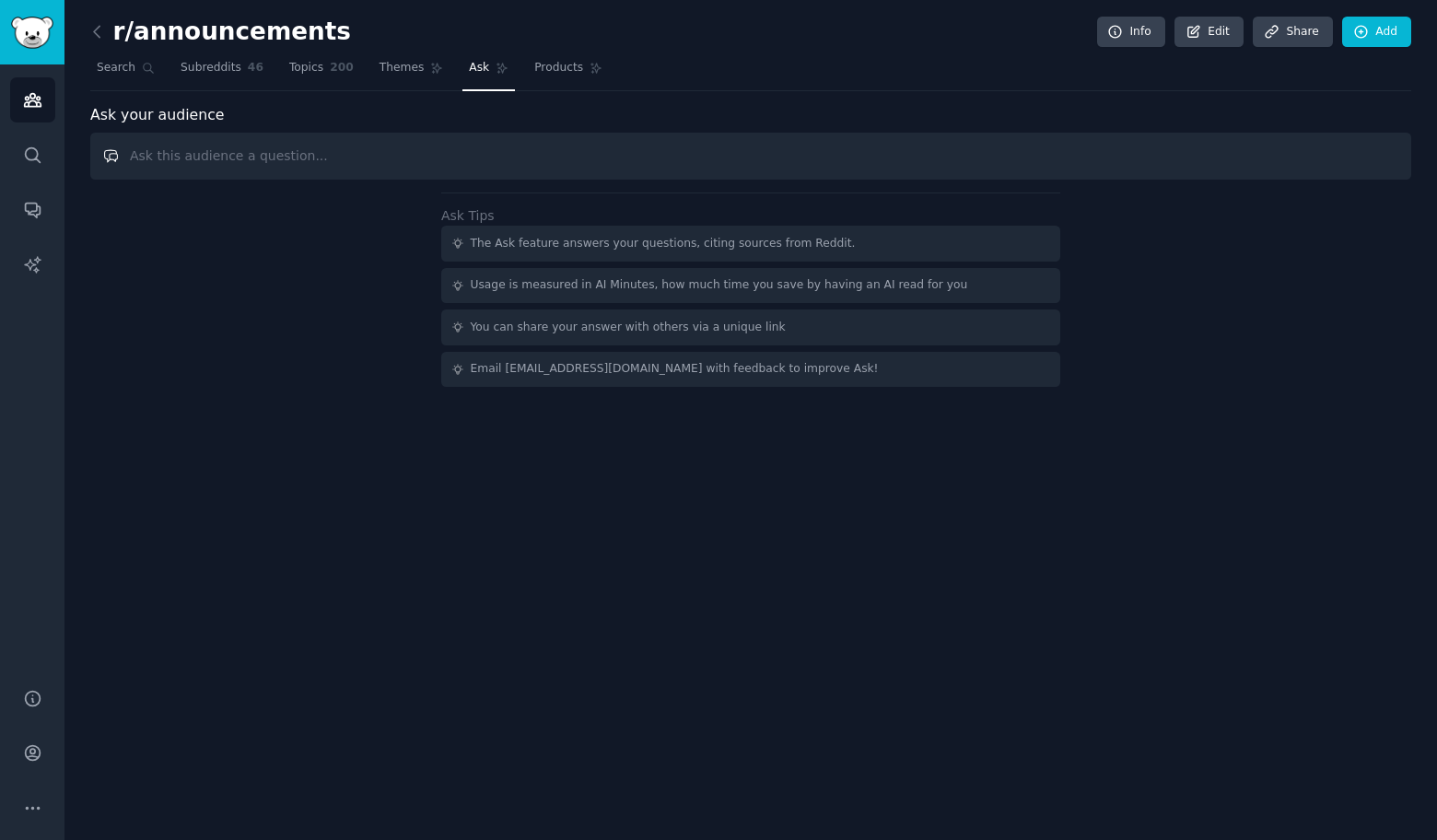
paste input "Could you provide top humour comments on"
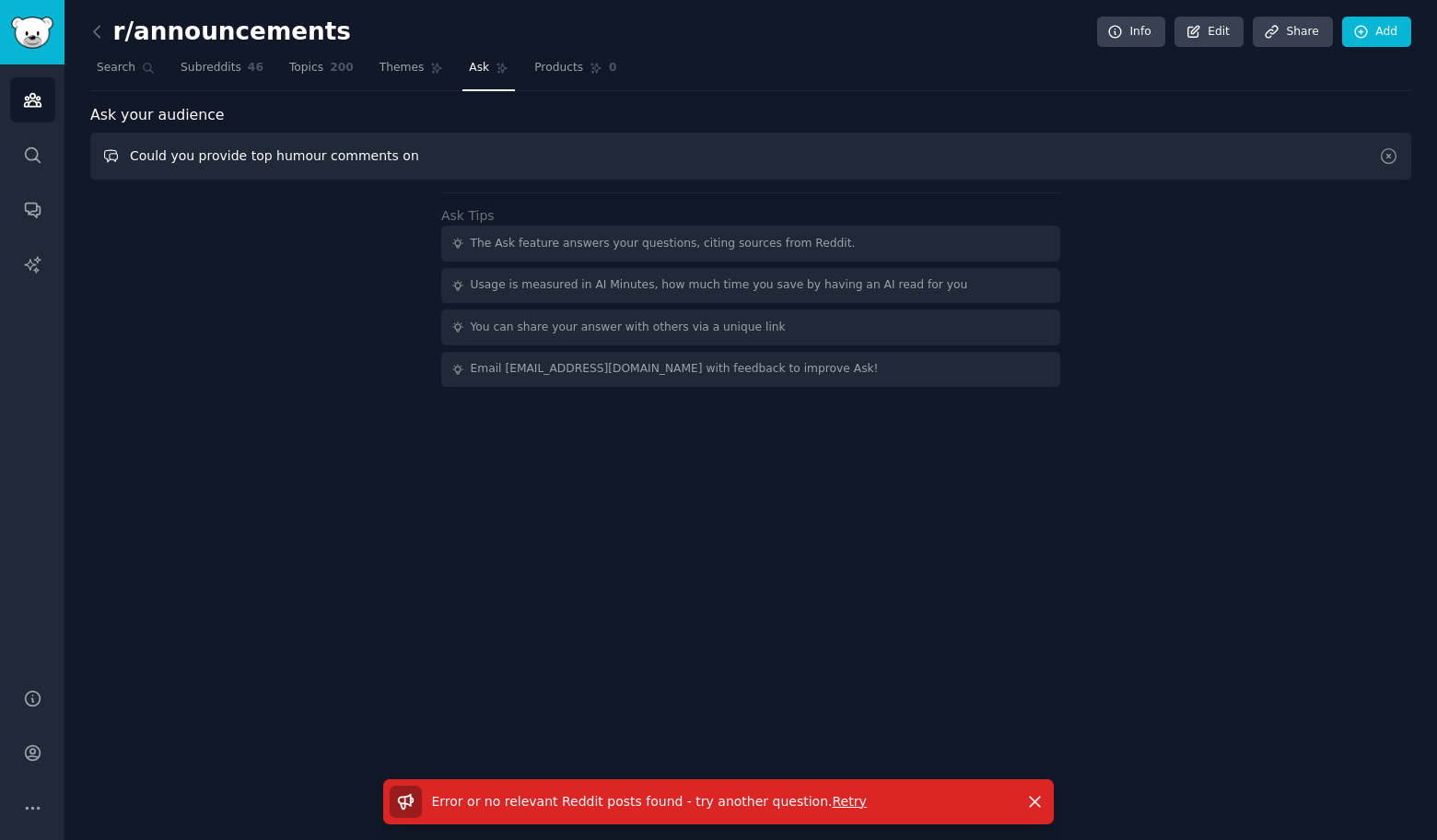
paste input "Infrastructure"
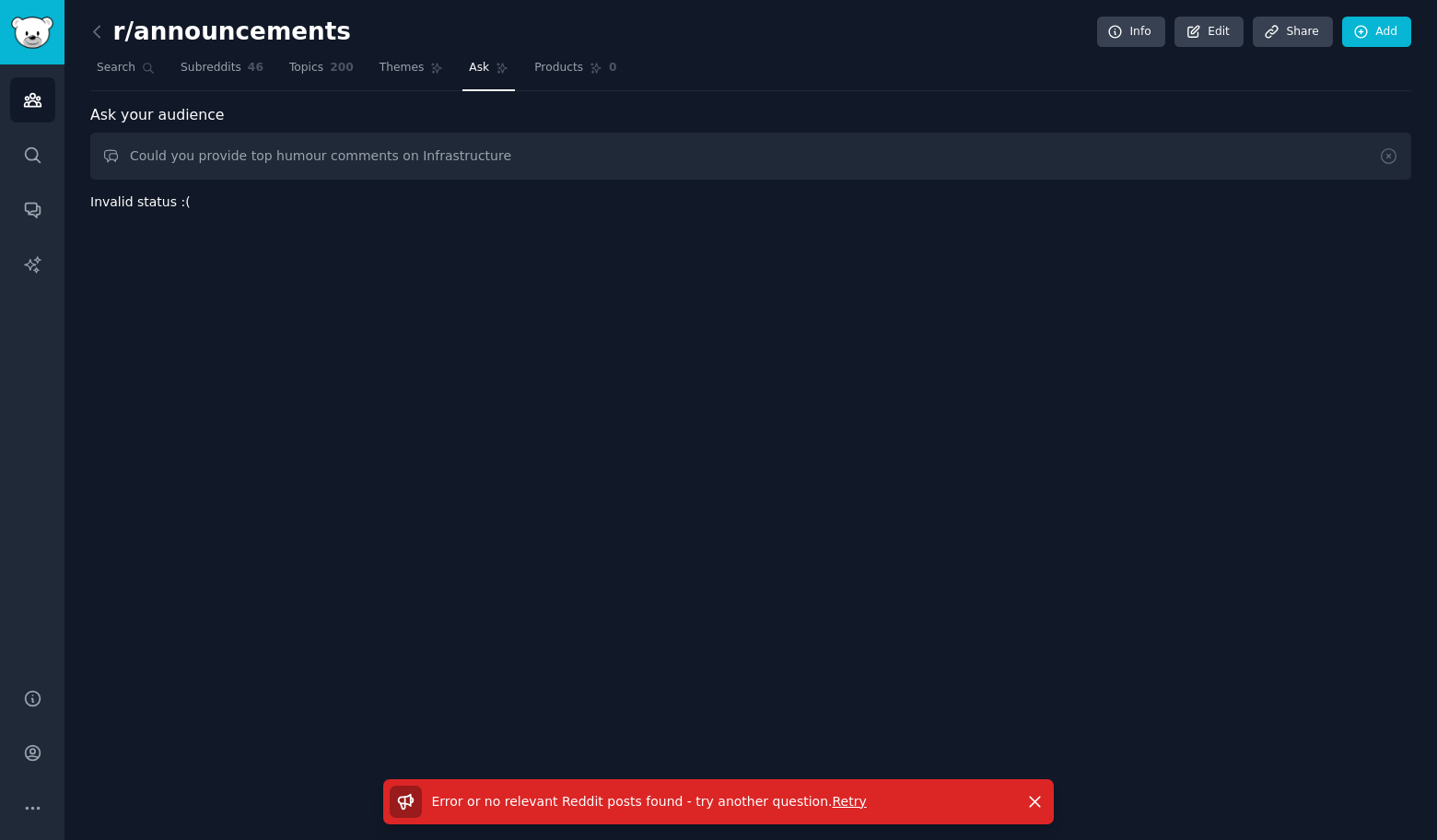
click at [1347, 230] on div "r/announcements Info Edit Share Add Search Subreddits 46 Topics 200 Themes Ask …" at bounding box center [751, 420] width 1372 height 840
click at [488, 162] on input "Could you provide top humour comments on Infrastructure" at bounding box center [751, 156] width 1321 height 47
click at [605, 148] on input "Could you provide top humour comments on Infrastructure" at bounding box center [751, 156] width 1321 height 47
paste input "Sports"
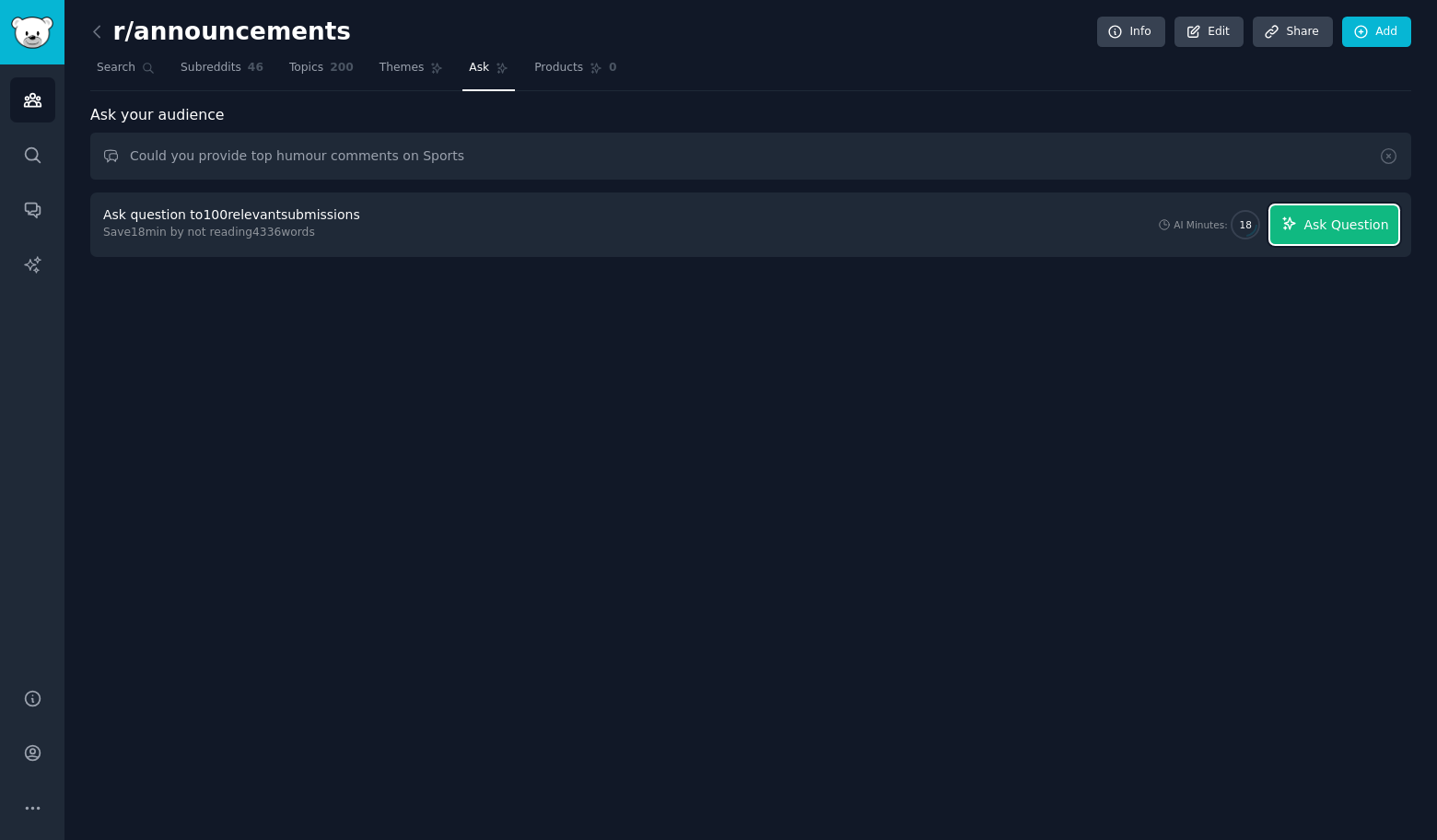
click at [1363, 223] on span "Ask Question" at bounding box center [1346, 225] width 85 height 19
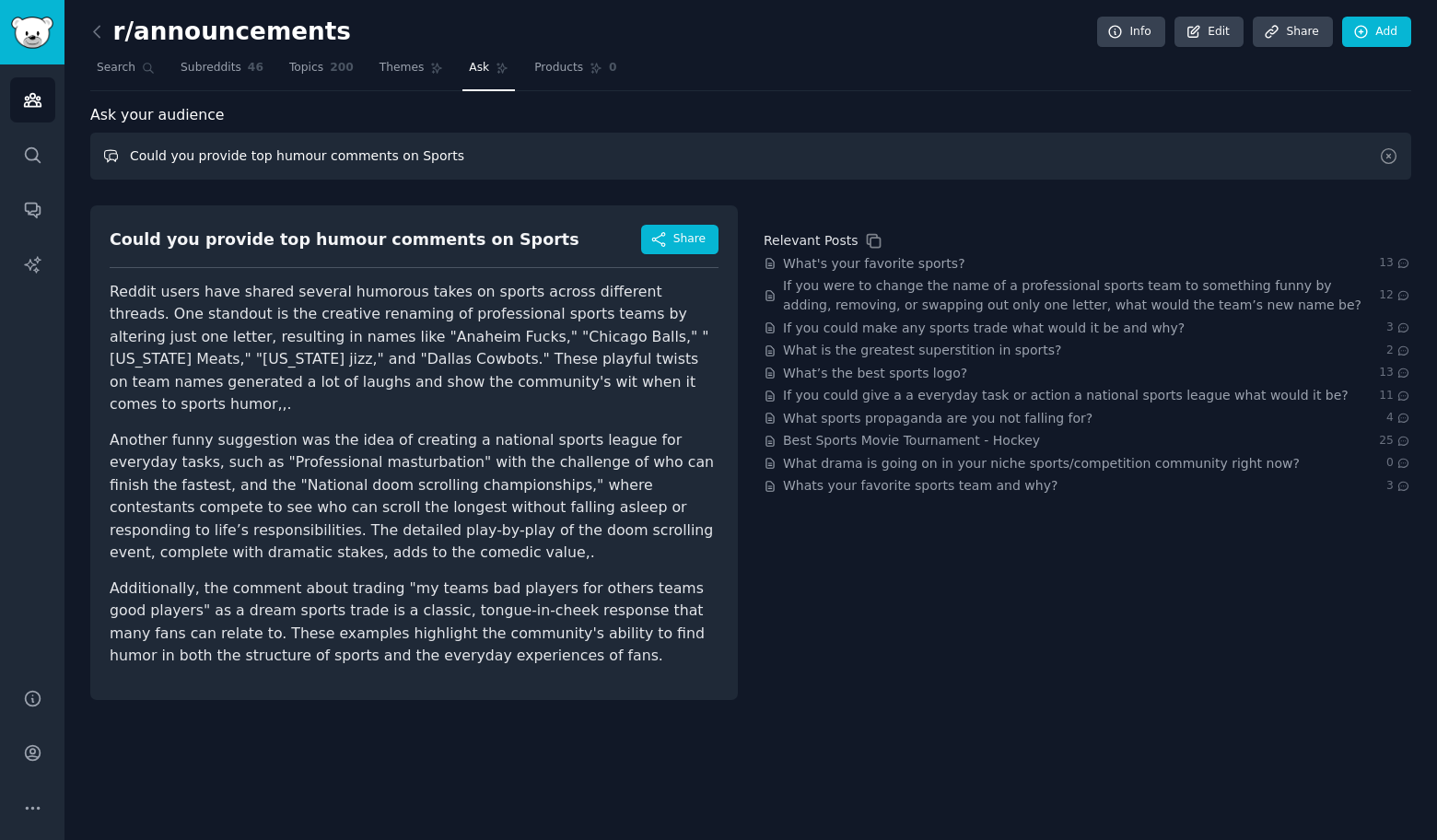
click at [462, 160] on input "Could you provide top humour comments on Sports" at bounding box center [751, 156] width 1321 height 47
paste input "Eating"
type input "Could you provide top humour comments on Eating"
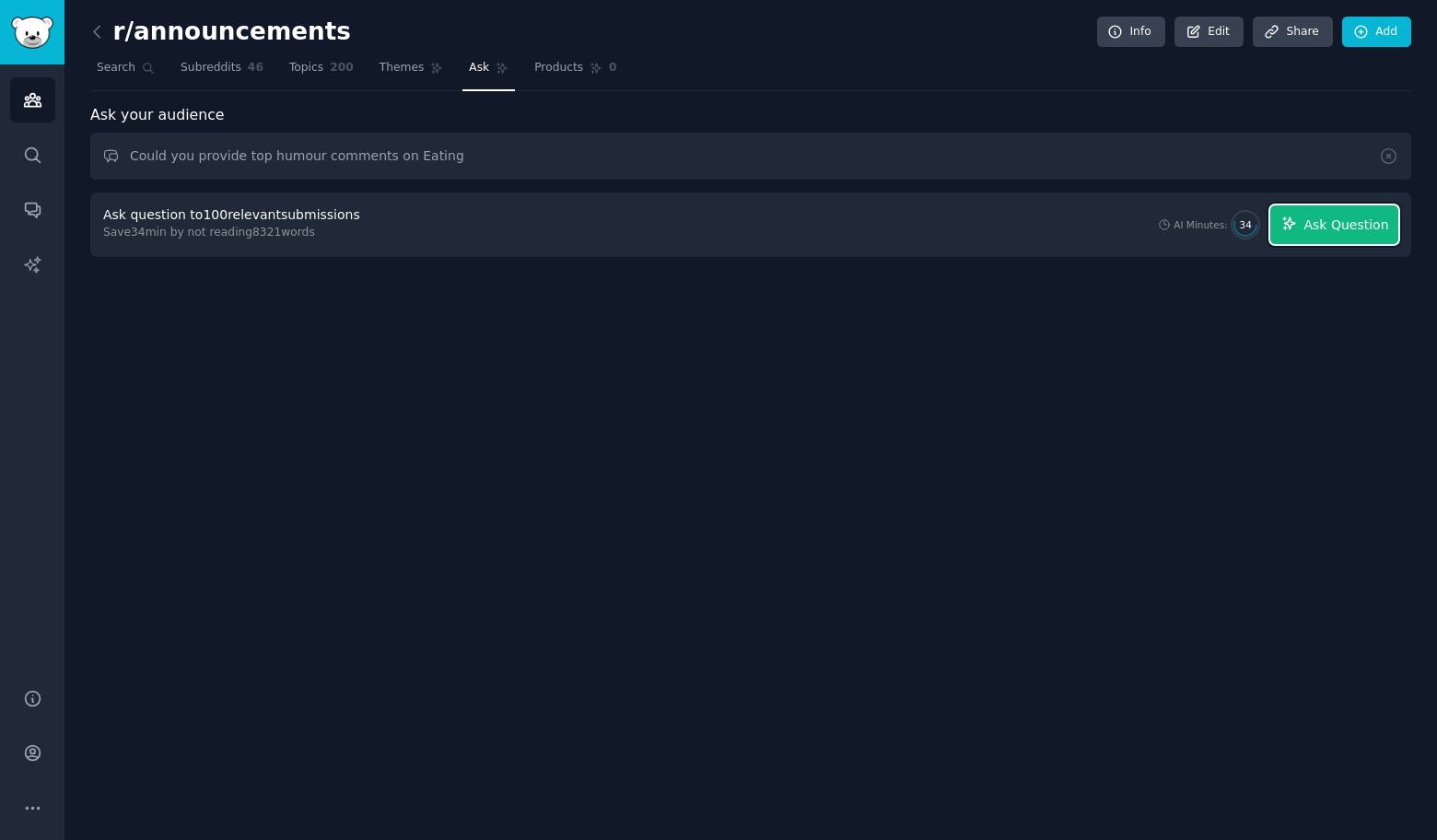
click at [1362, 223] on span "Ask Question" at bounding box center [1346, 225] width 85 height 19
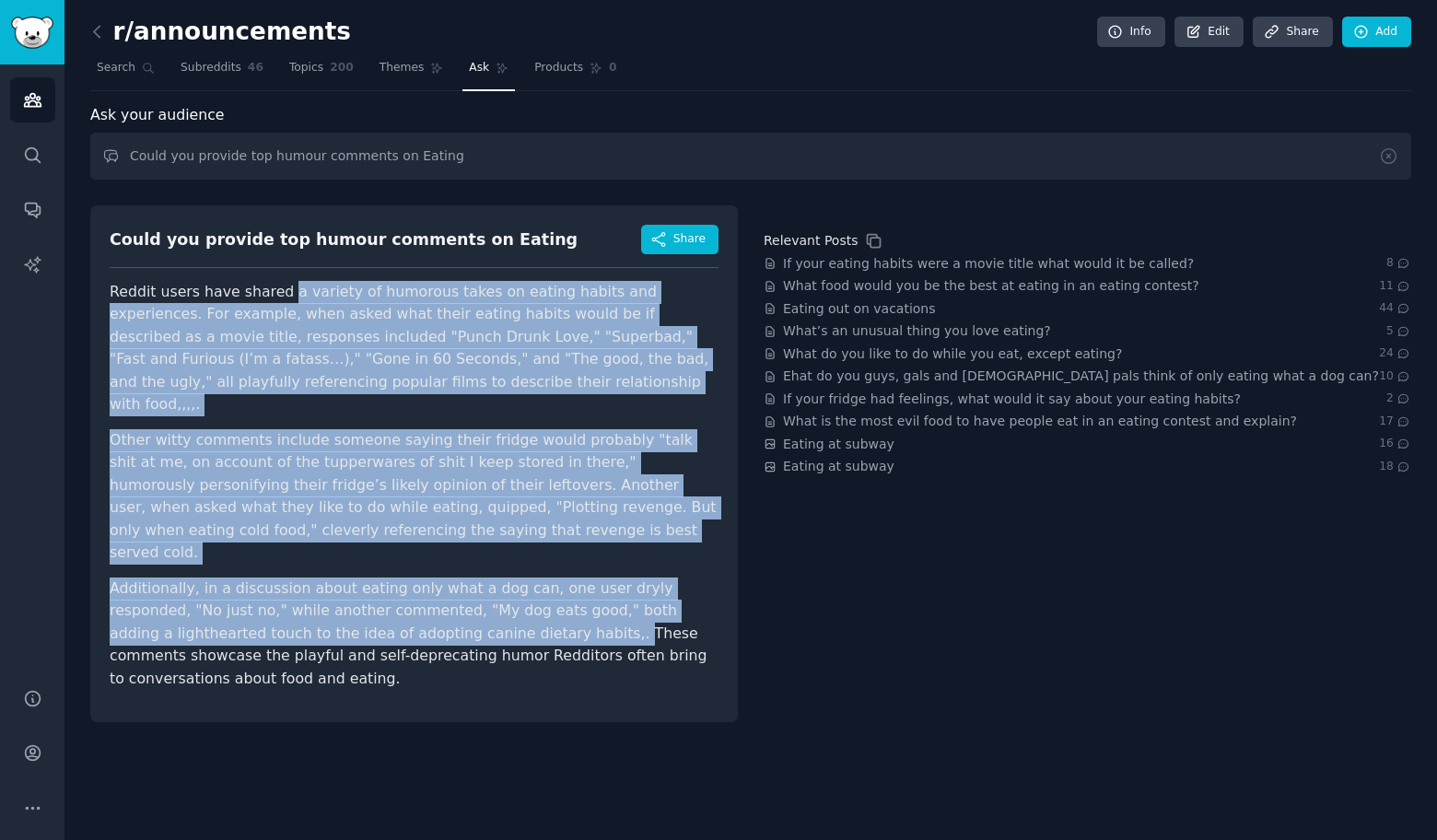
drag, startPoint x: 283, startPoint y: 288, endPoint x: 460, endPoint y: 585, distance: 345.7
click at [460, 585] on article "Reddit users have shared a variety of humorous takes on eating habits and exper…" at bounding box center [414, 486] width 609 height 409
copy article "l ipsumdo si ametcons adipi el seddoe tempor inc utlaboreetd. Mag aliquae, admi…"
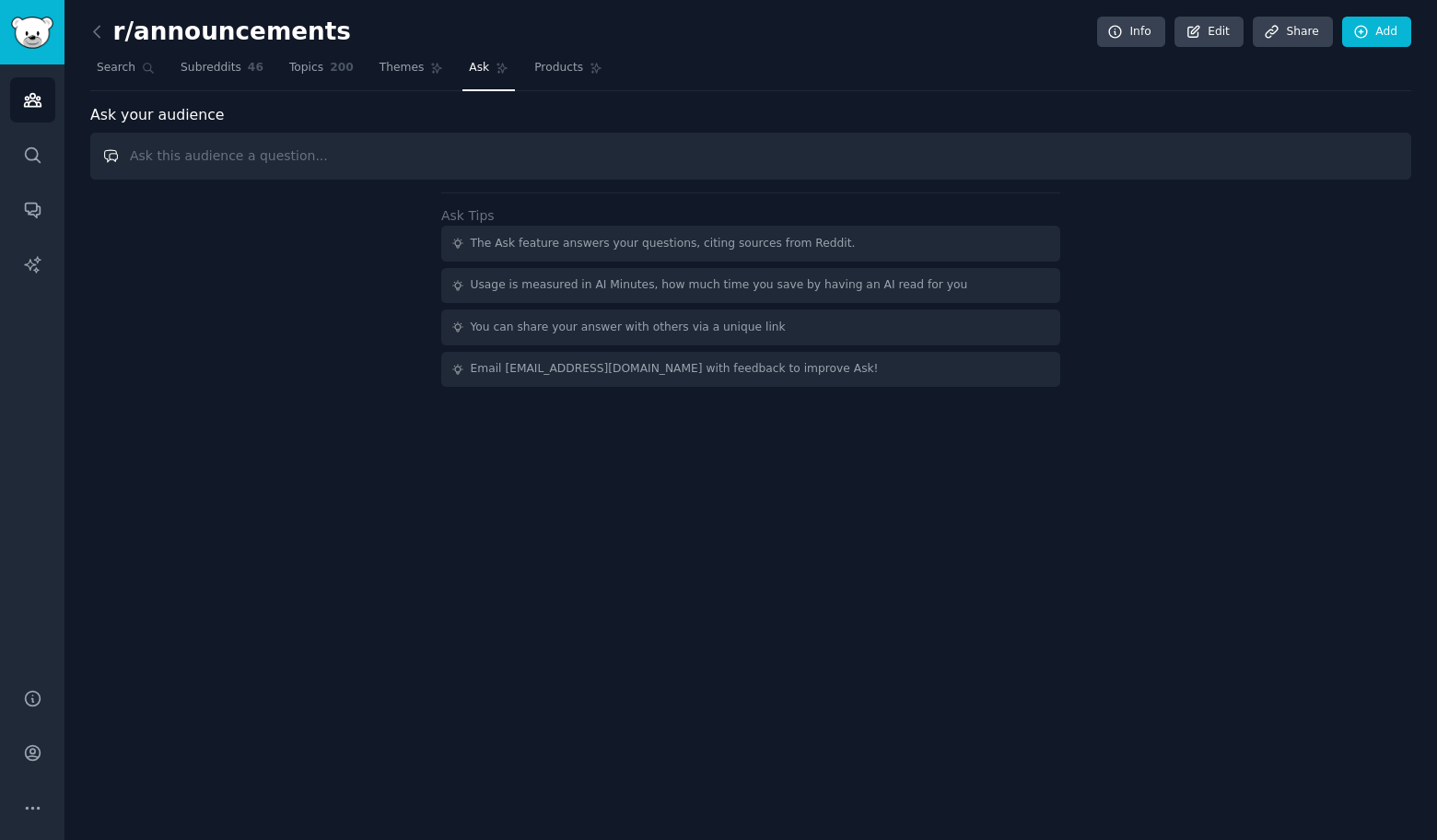
paste input "Could you provide top humour comments on"
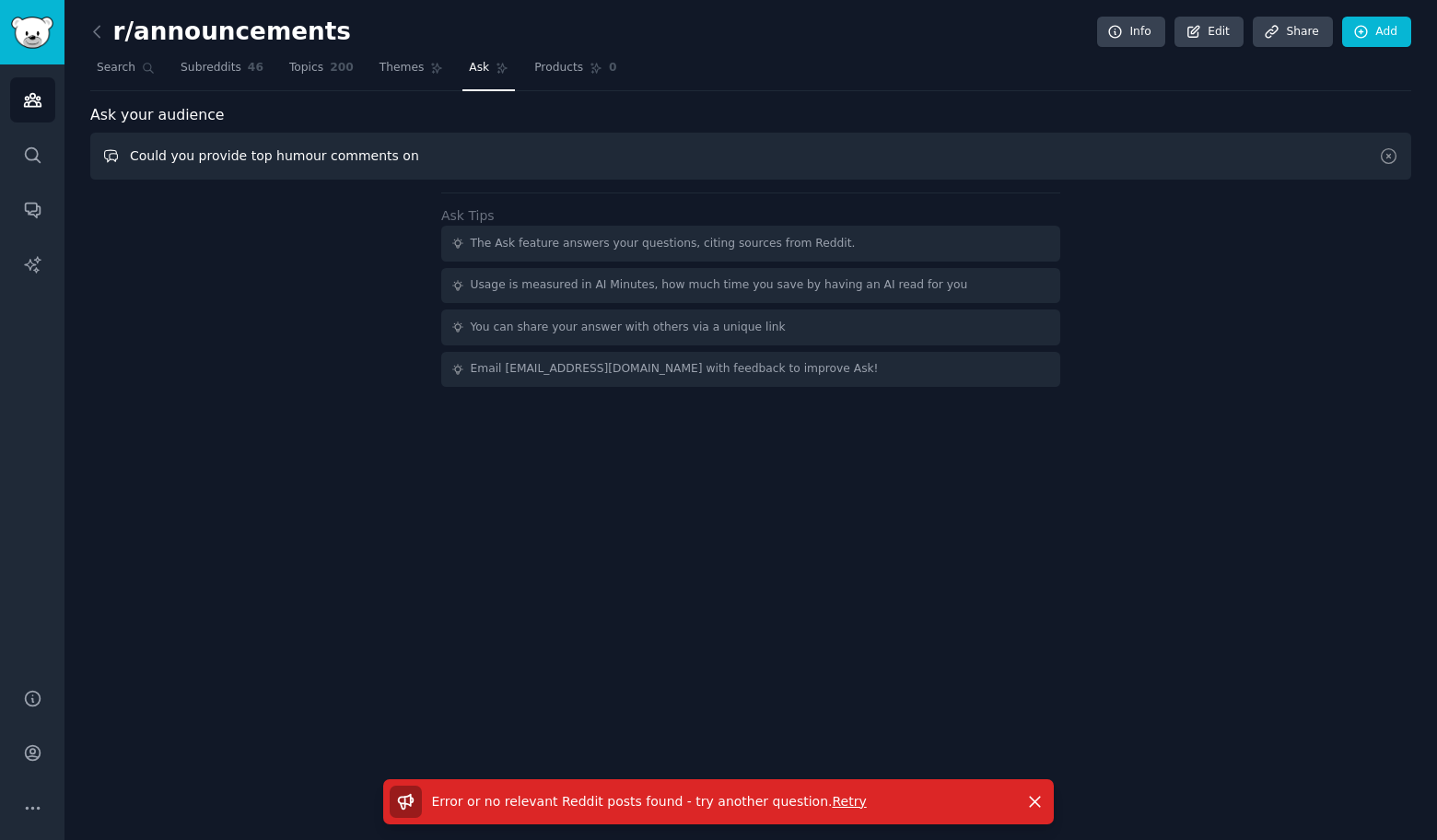
paste input "Management"
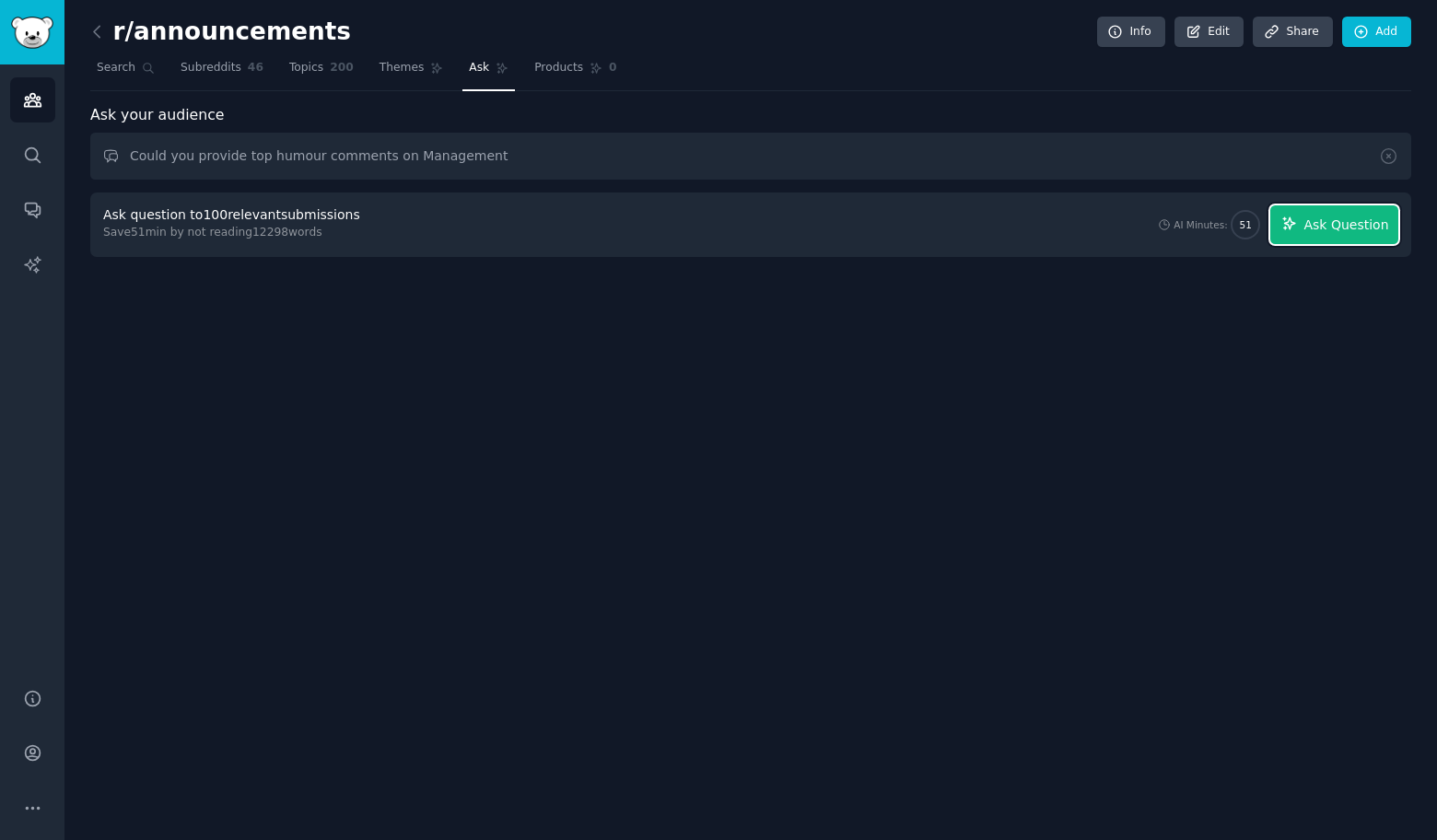
click at [1347, 230] on span "Ask Question" at bounding box center [1346, 225] width 85 height 19
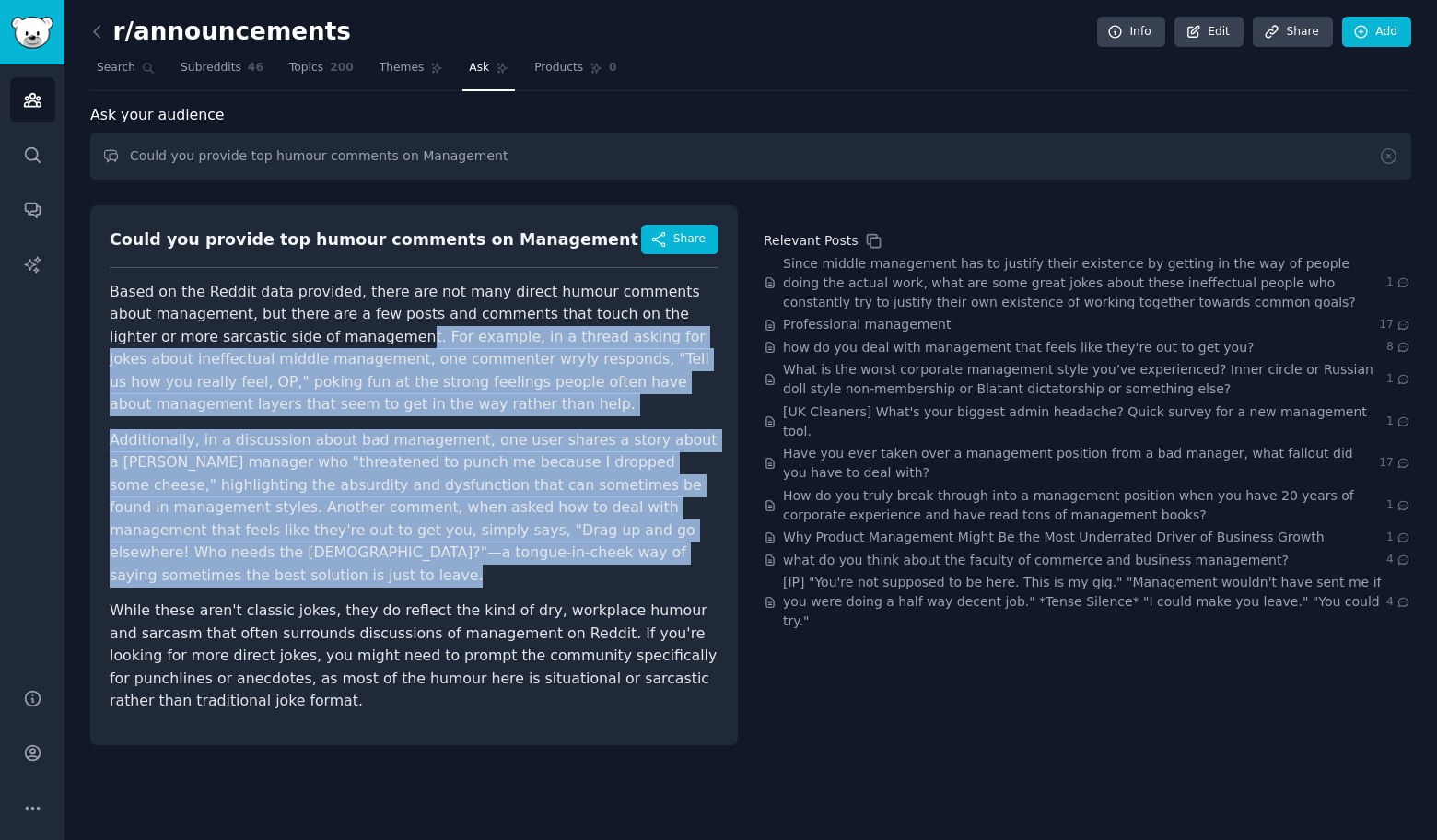
drag, startPoint x: 317, startPoint y: 346, endPoint x: 576, endPoint y: 559, distance: 335.3
click at [576, 559] on article "Based on the Reddit data provided, there are not many direct humour comments ab…" at bounding box center [414, 497] width 609 height 432
copy article "t. For example, in a thread asking for jokes about ineffectual middle managemen…"
click at [595, 151] on input "Could you provide top humour comments on Management" at bounding box center [751, 156] width 1321 height 47
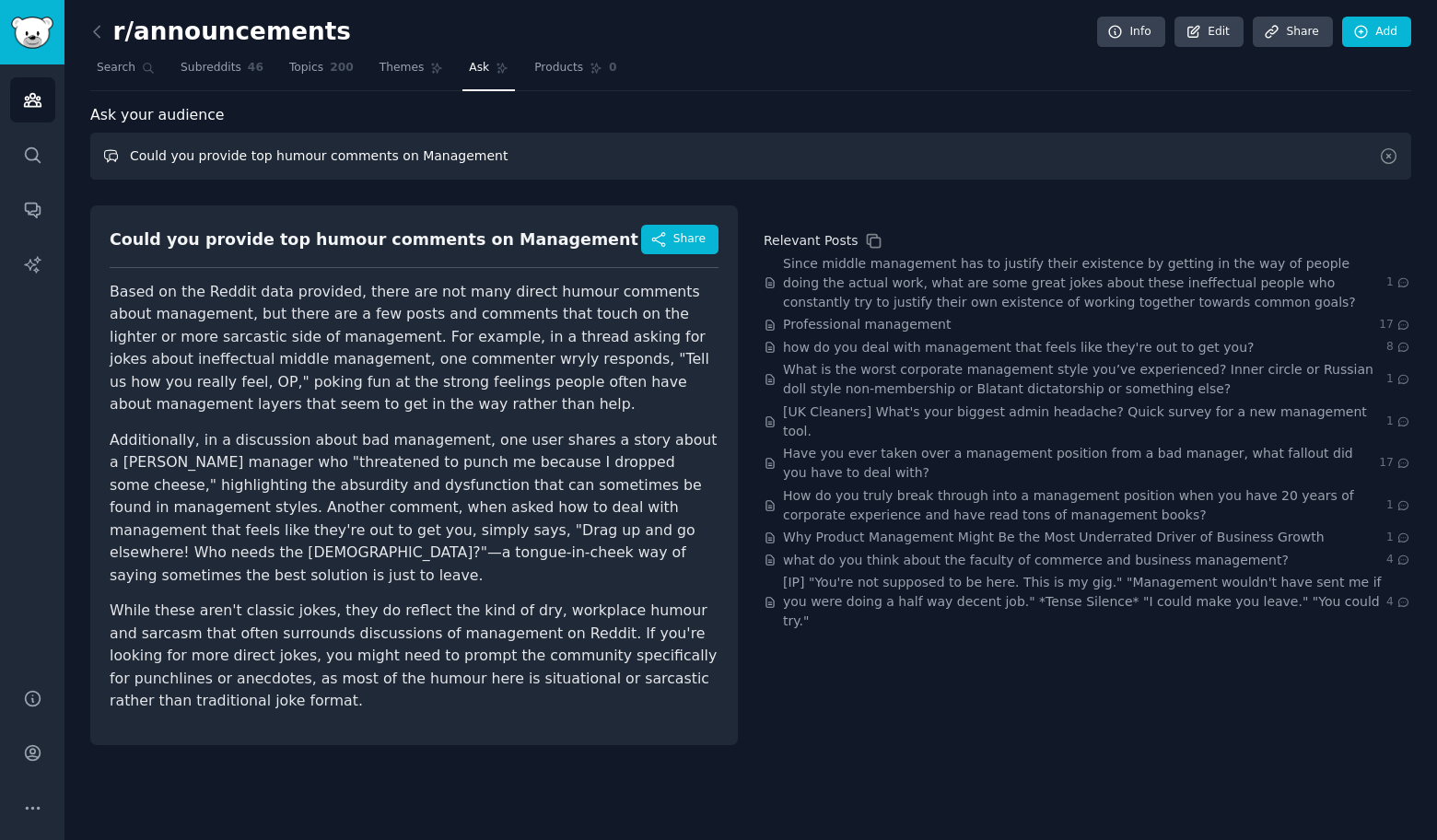
click at [595, 151] on input "Could you provide top humour comments on Management" at bounding box center [751, 156] width 1321 height 47
paste input "Training"
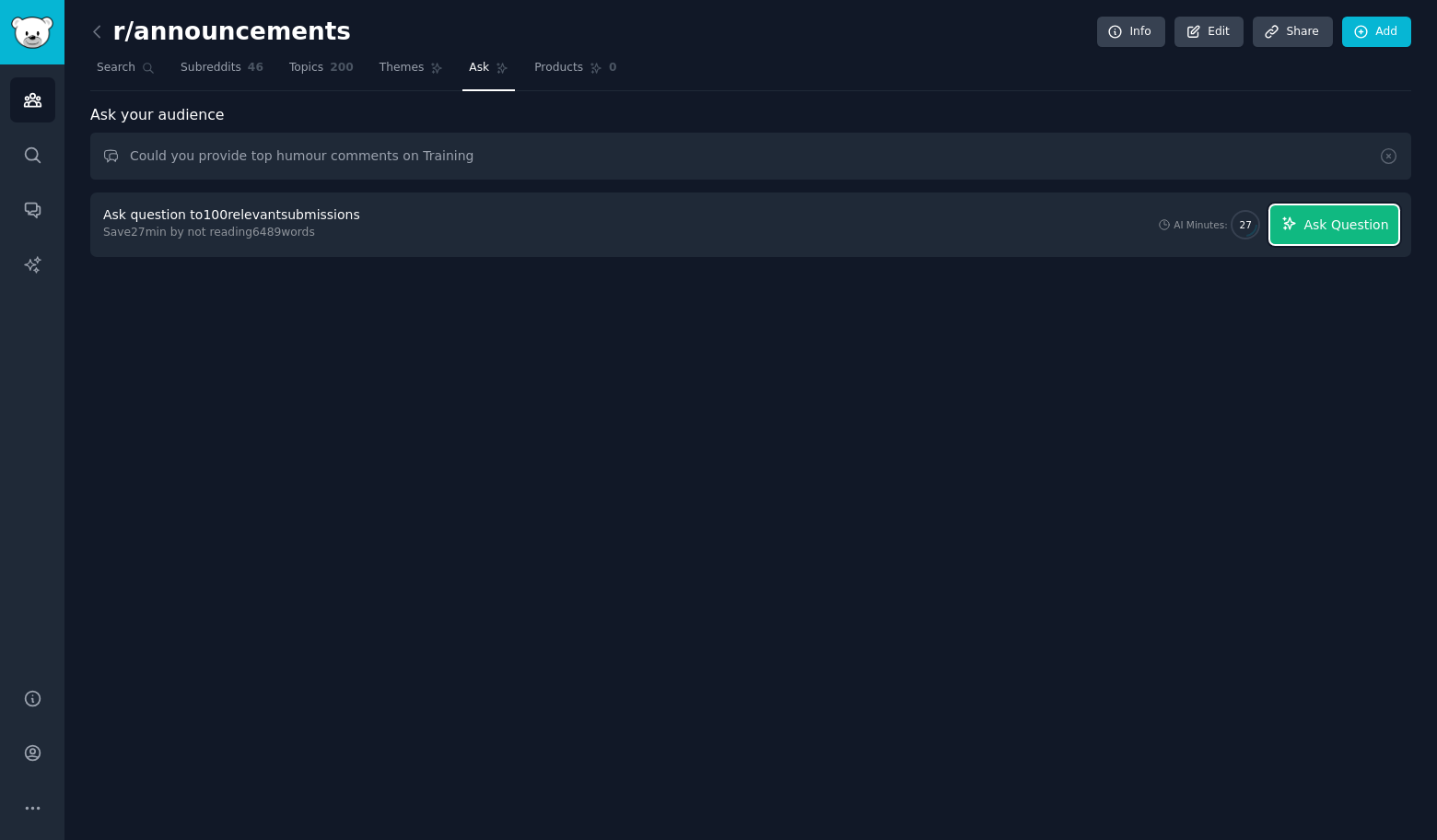
click at [1363, 223] on span "Ask Question" at bounding box center [1346, 225] width 85 height 19
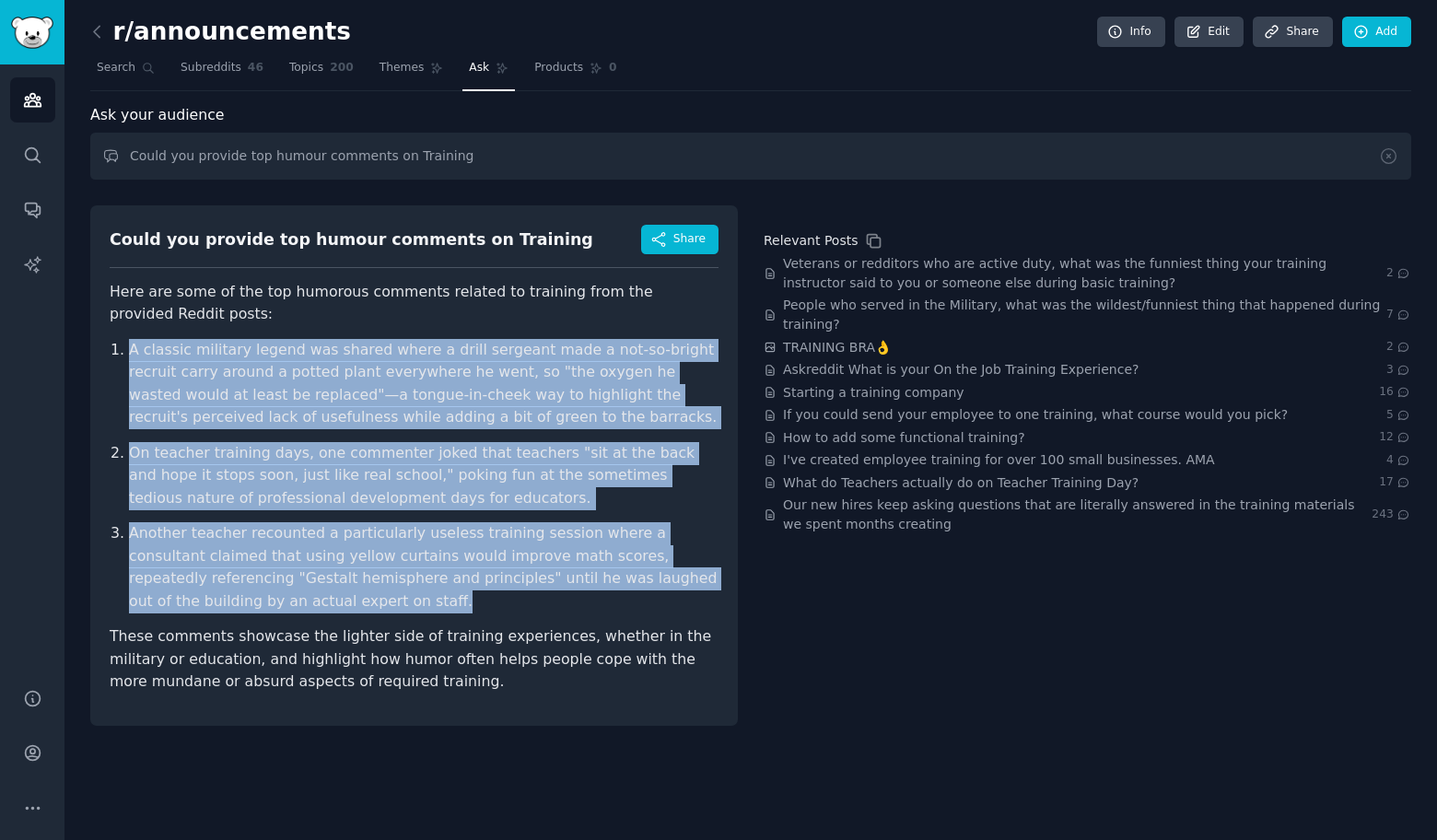
drag, startPoint x: 99, startPoint y: 336, endPoint x: 367, endPoint y: 599, distance: 375.5
click at [367, 599] on div "Could you provide top humour comments on Training Share Here are some of the to…" at bounding box center [414, 466] width 647 height 520
copy ol "A classic military legend was shared where a drill sergeant made a not-so-brigh…"
click at [542, 161] on input "Could you provide top humour comments on Training" at bounding box center [751, 156] width 1321 height 47
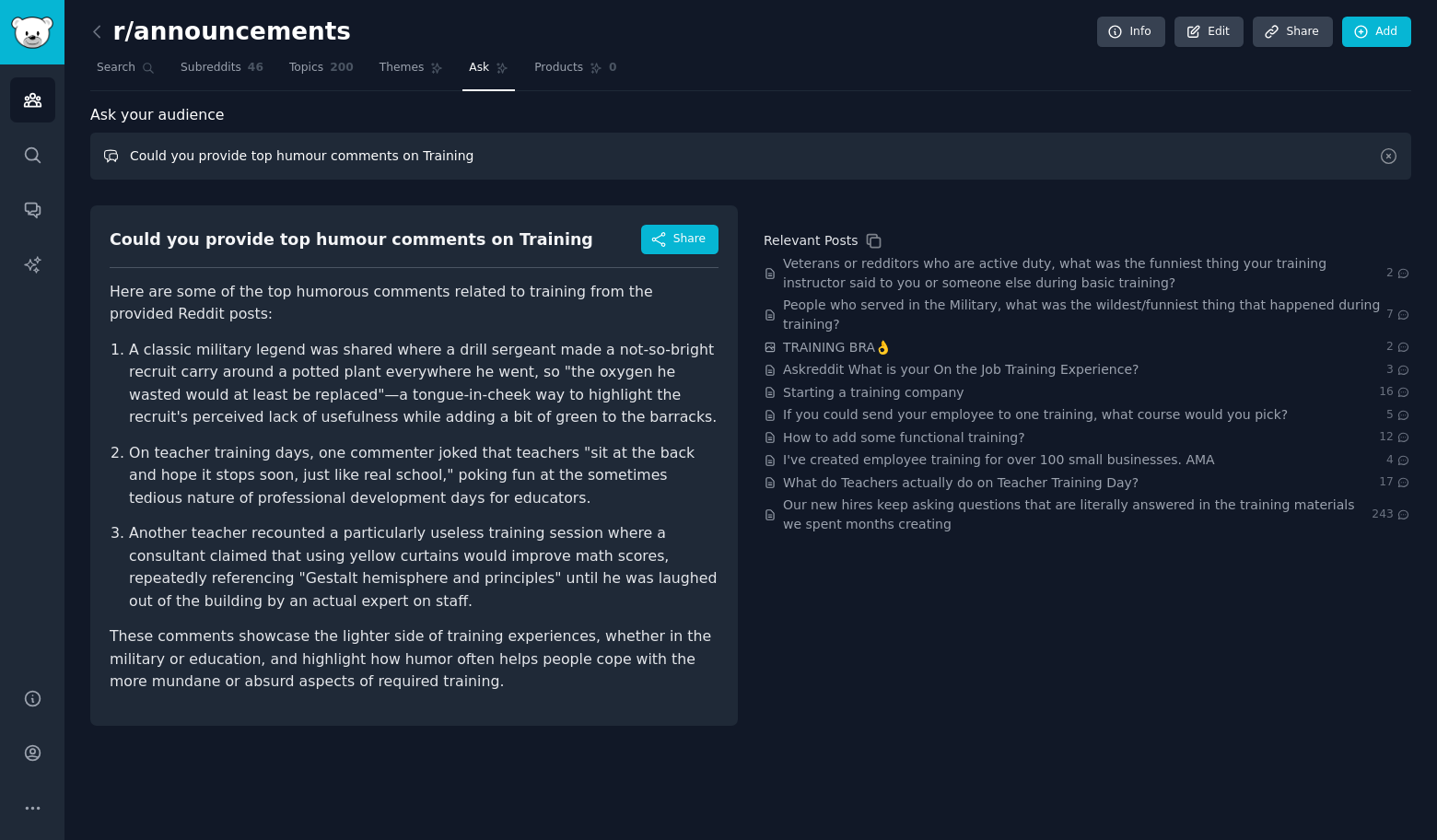
click at [542, 161] on input "Could you provide top humour comments on Training" at bounding box center [751, 156] width 1321 height 47
paste input "Fashion"
type input "Could you provide top humour comments on Fashion"
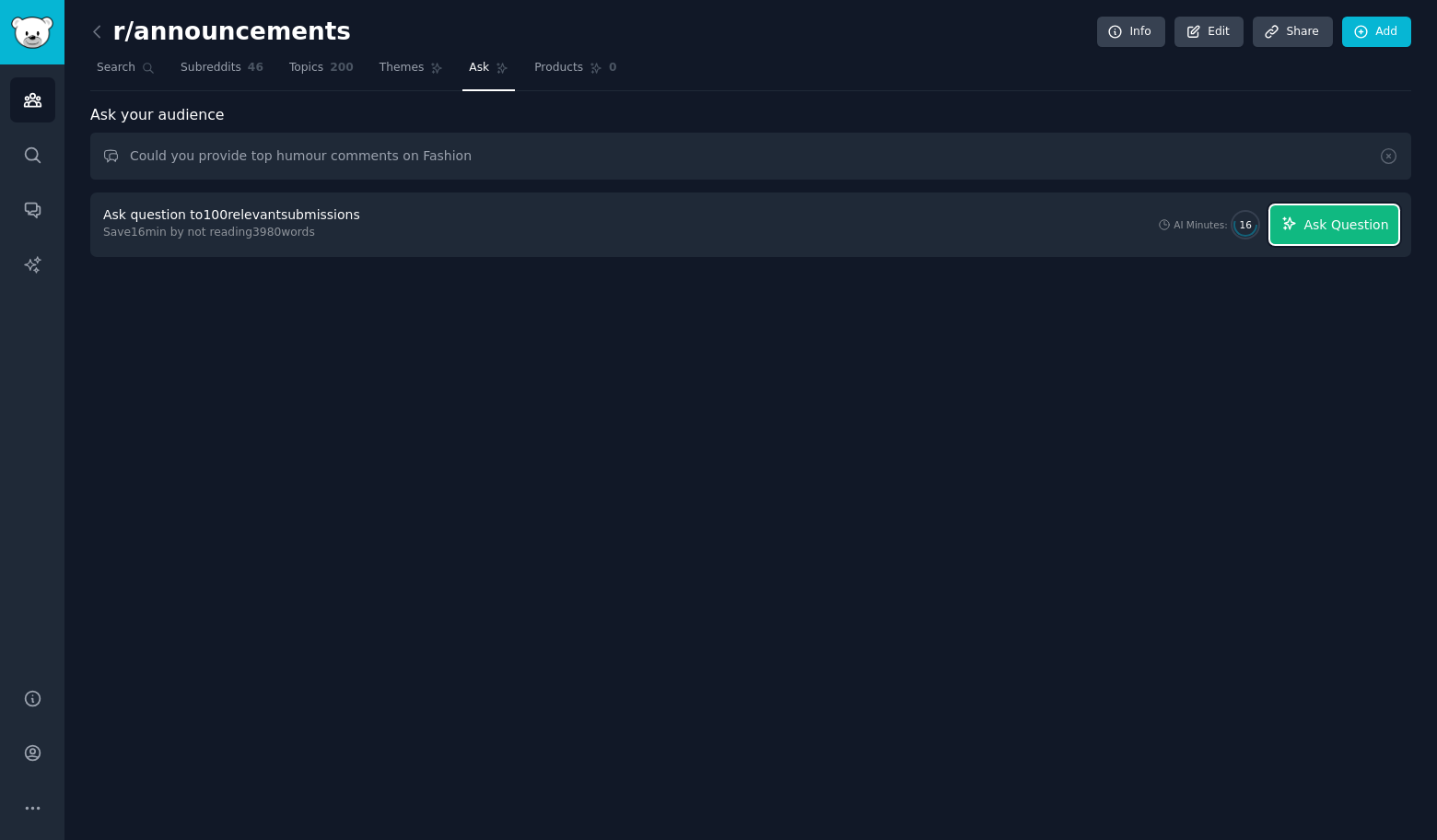
click at [1362, 223] on span "Ask Question" at bounding box center [1346, 225] width 85 height 19
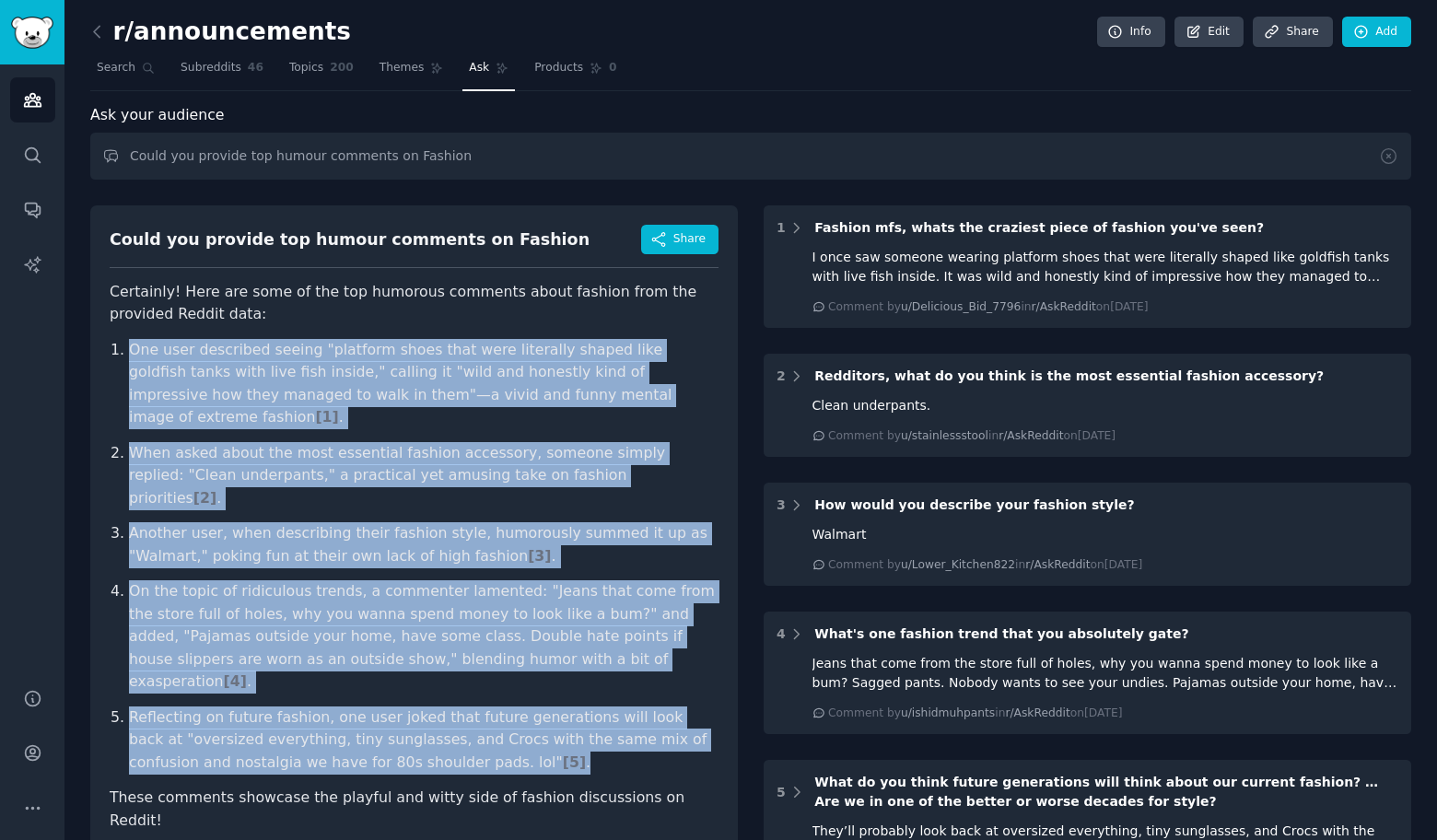
drag, startPoint x: 82, startPoint y: 336, endPoint x: 567, endPoint y: 690, distance: 600.5
click at [567, 690] on div "r/announcements Info Edit Share Add Search Subreddits 46 Topics 200 Themes Ask …" at bounding box center [751, 618] width 1372 height 1236
copy ol "One user described seeing "platform shoes that were literally shaped like goldf…"
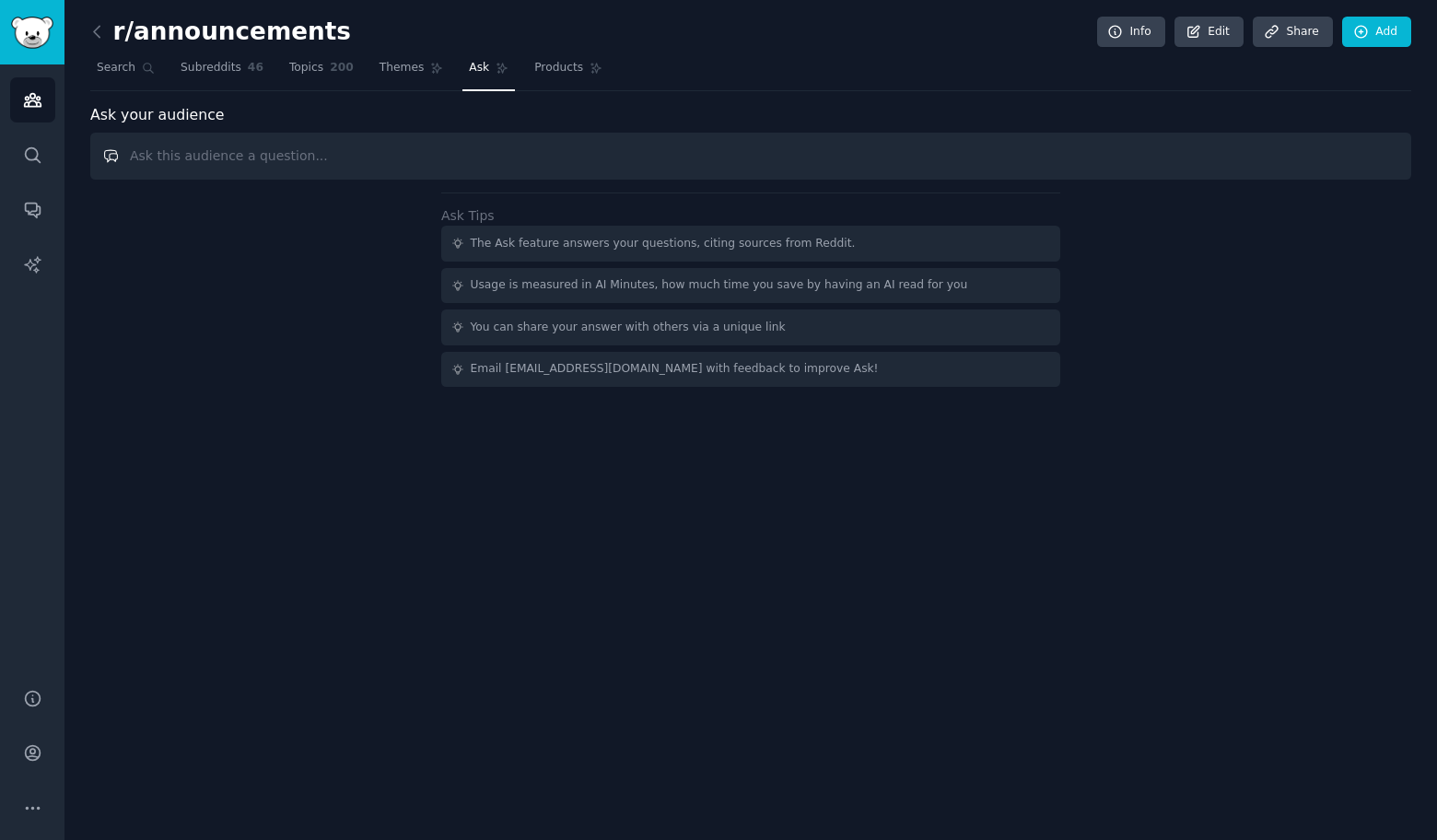
paste input "Could you provide top humour comments on"
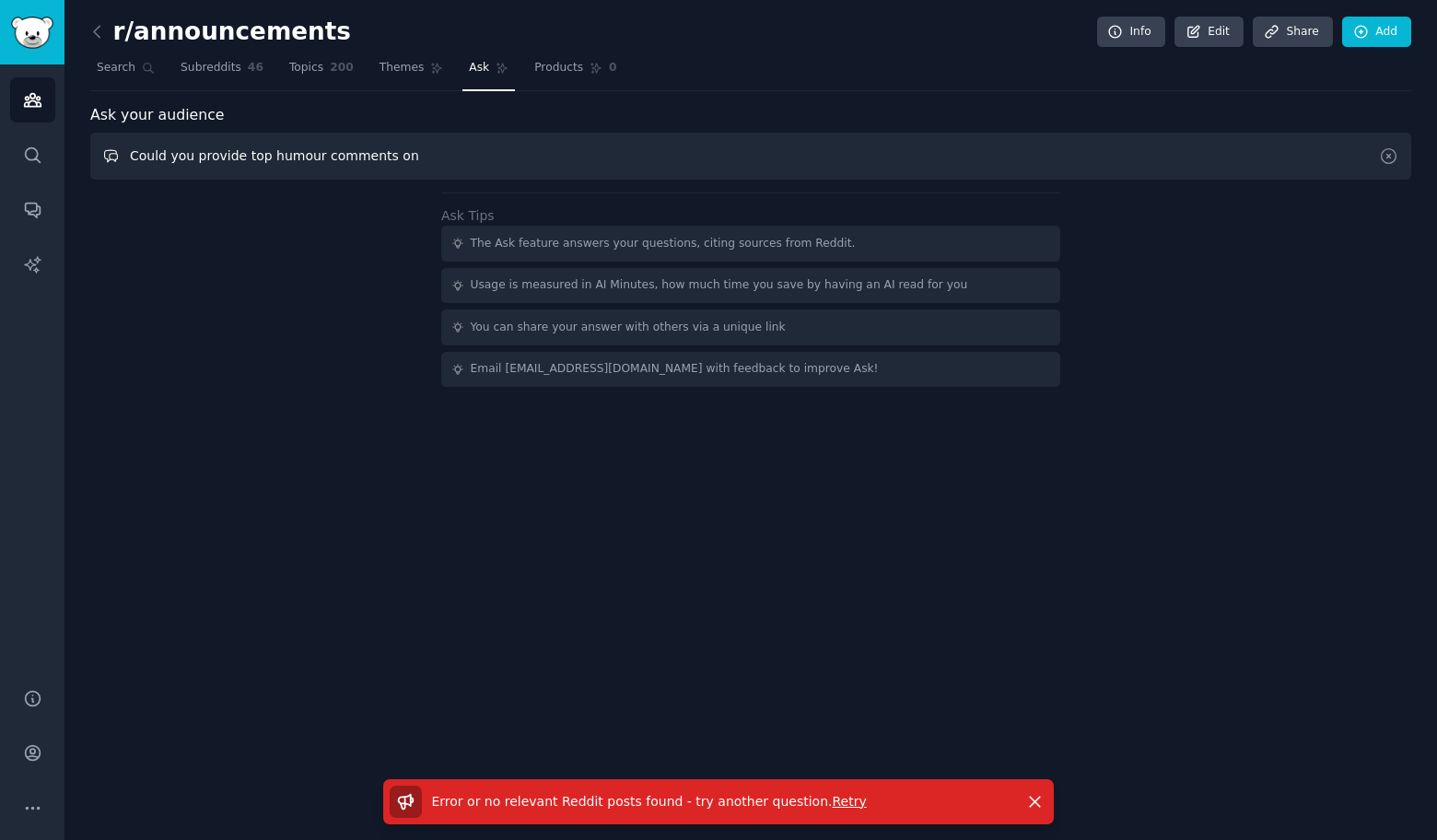
paste input "Marketing"
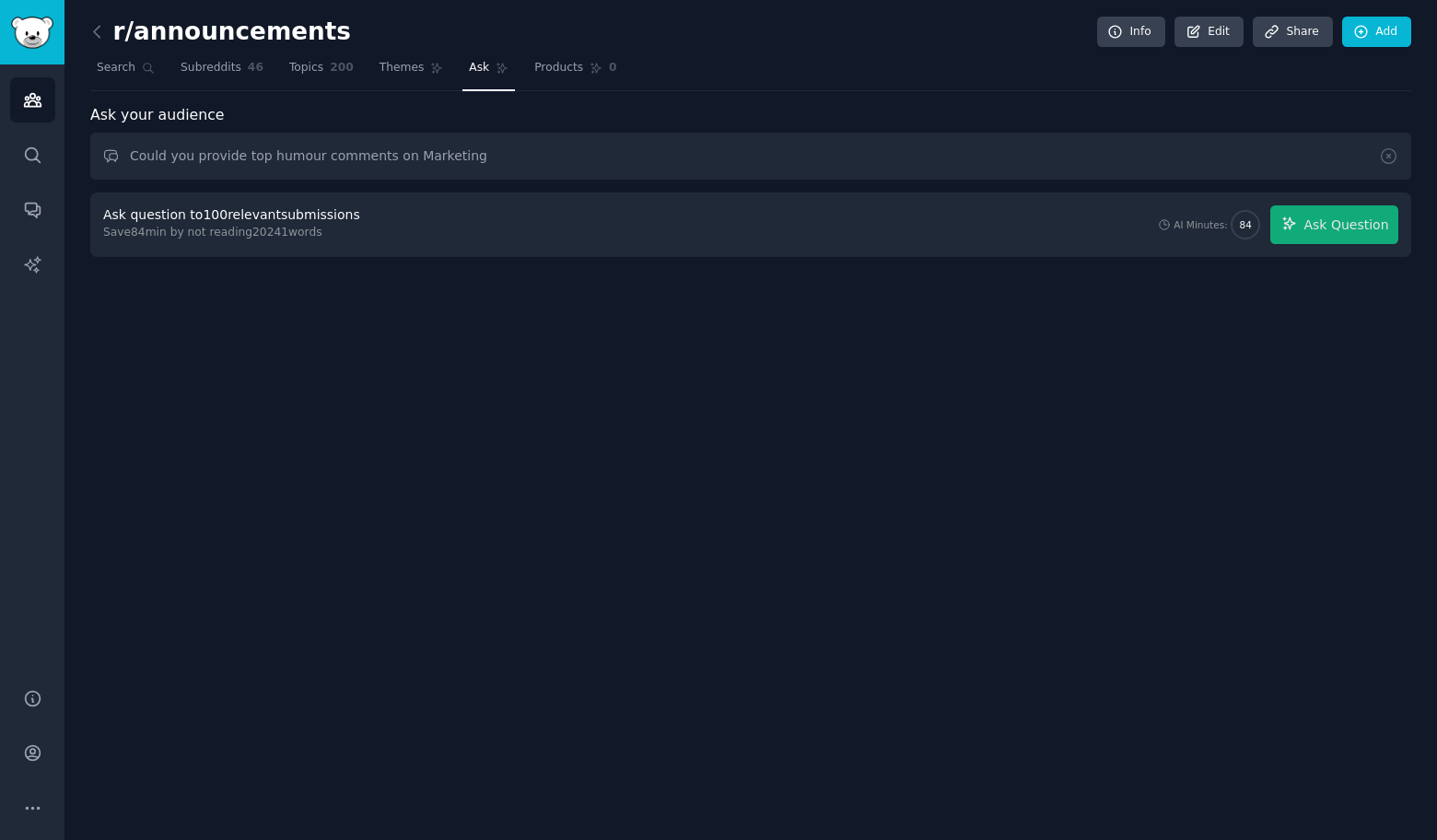
click at [1328, 198] on div "Ask question to 100 relevant submissions Save 84 min by not reading 20241 words…" at bounding box center [751, 225] width 1321 height 65
click at [1323, 227] on span "Ask Question" at bounding box center [1346, 225] width 85 height 19
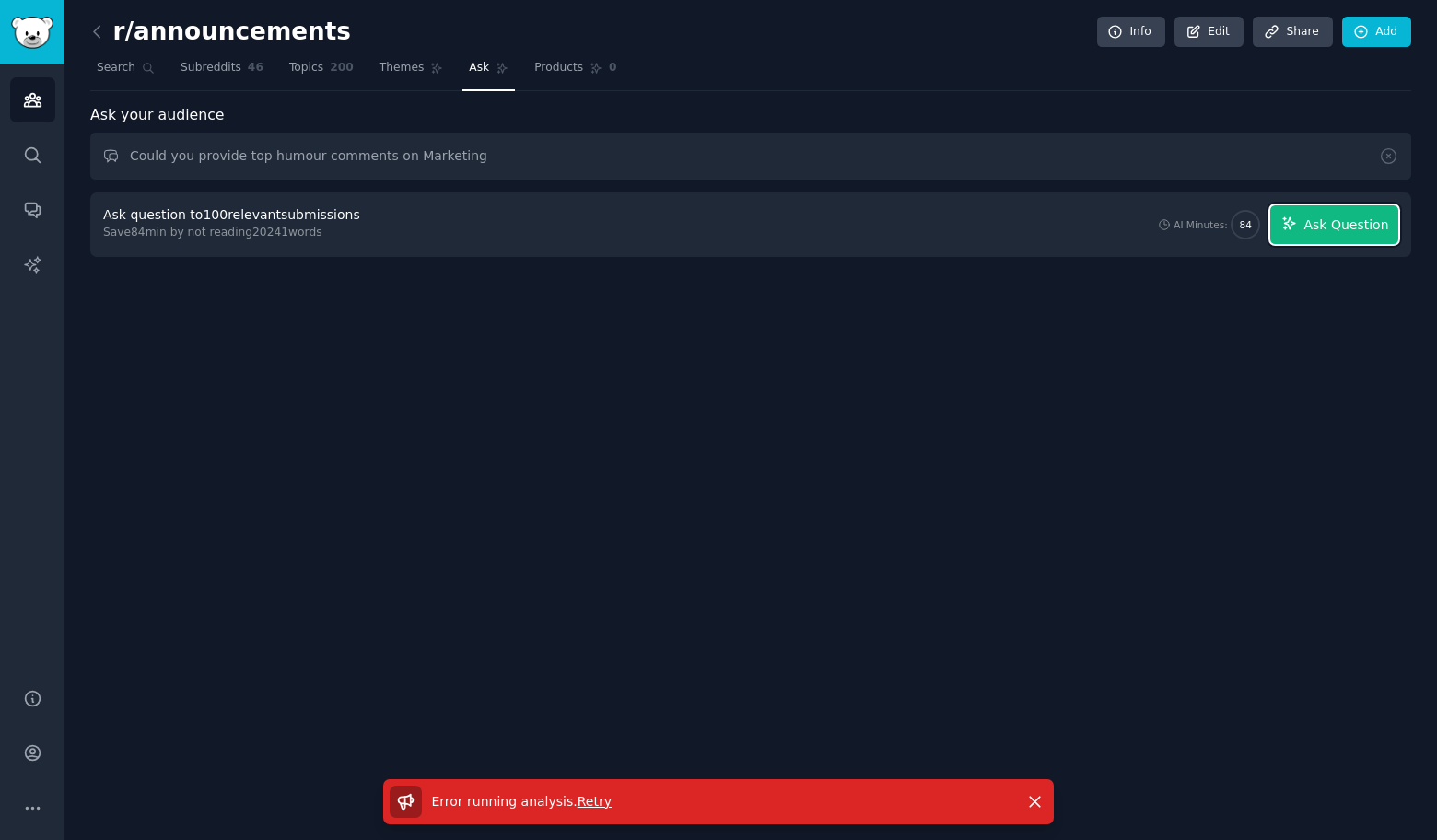
click at [1332, 231] on span "Ask Question" at bounding box center [1346, 225] width 85 height 19
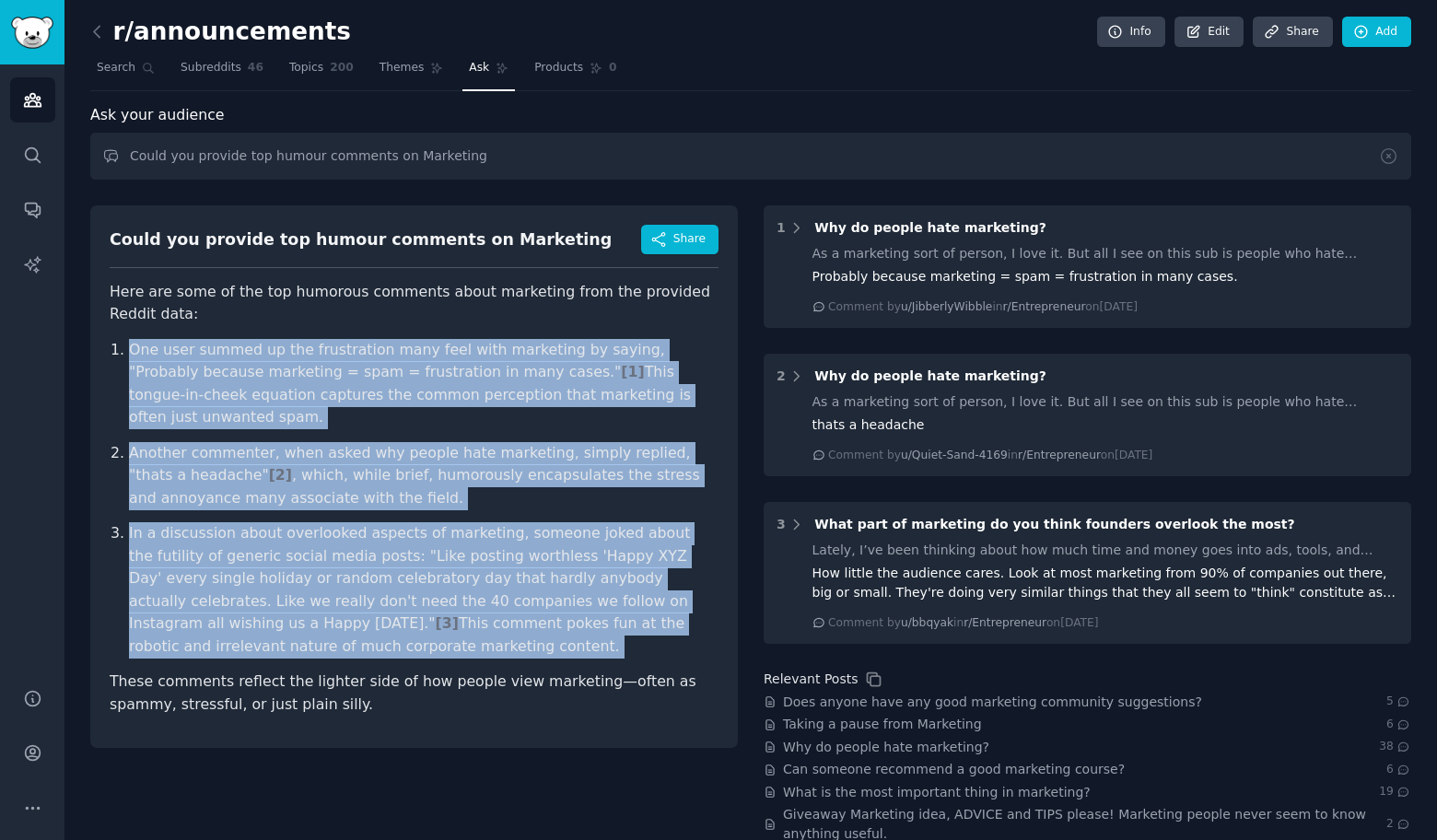
drag, startPoint x: 92, startPoint y: 342, endPoint x: 491, endPoint y: 635, distance: 495.0
click at [491, 635] on div "Could you provide top humour comments on Marketing Share Here are some of the t…" at bounding box center [414, 477] width 647 height 542
copy ol "One user summed up the frustration many feel with marketing by saying, "Probabl…"
click at [507, 152] on input "Could you provide top humour comments on Marketing" at bounding box center [751, 156] width 1321 height 47
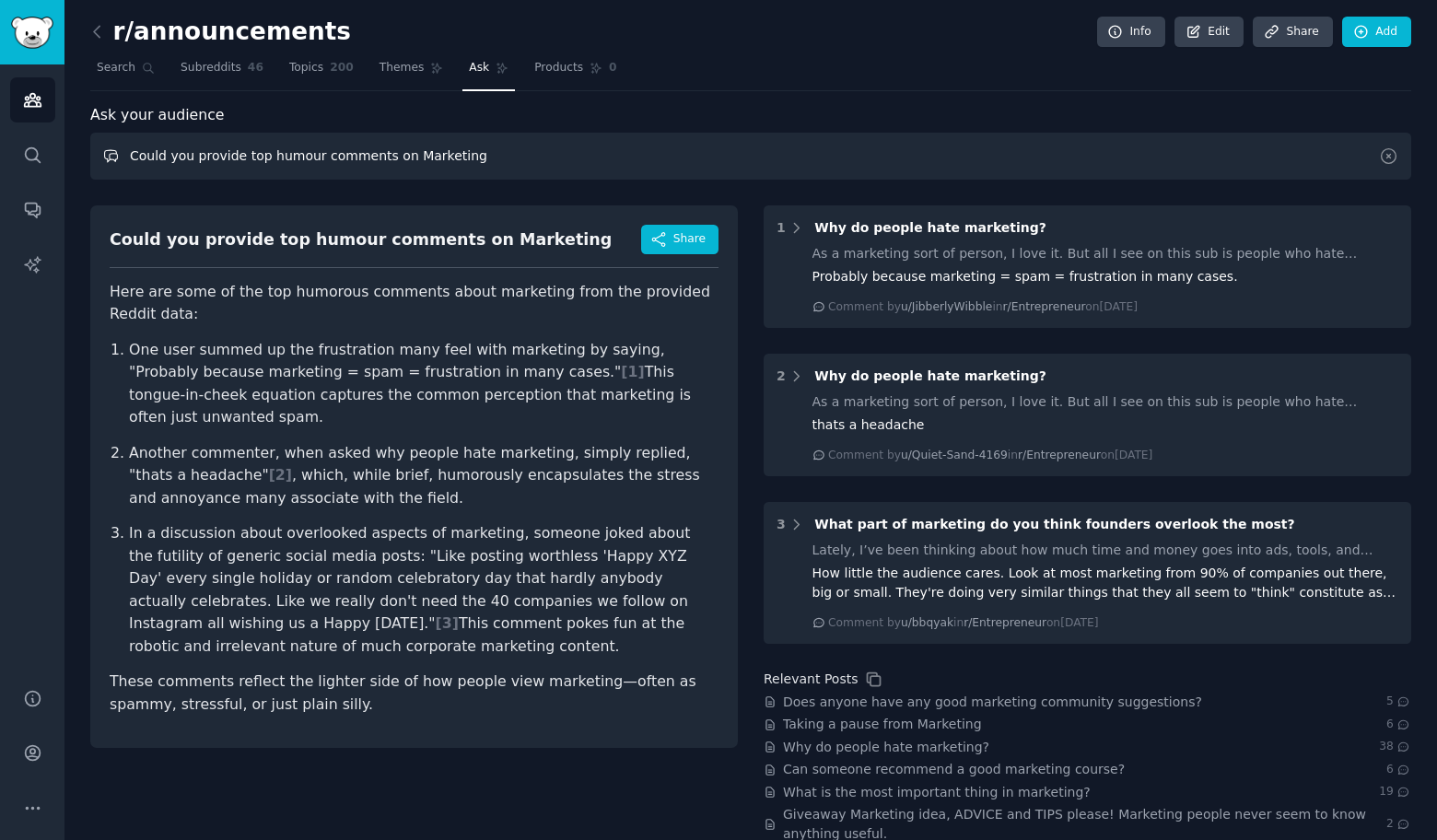
click at [507, 152] on input "Could you provide top humour comments on Marketing" at bounding box center [751, 156] width 1321 height 47
paste input "Wrestling"
click at [507, 152] on input "Could you provide top humour comments on MarketingWrestling" at bounding box center [751, 156] width 1321 height 47
paste input "text"
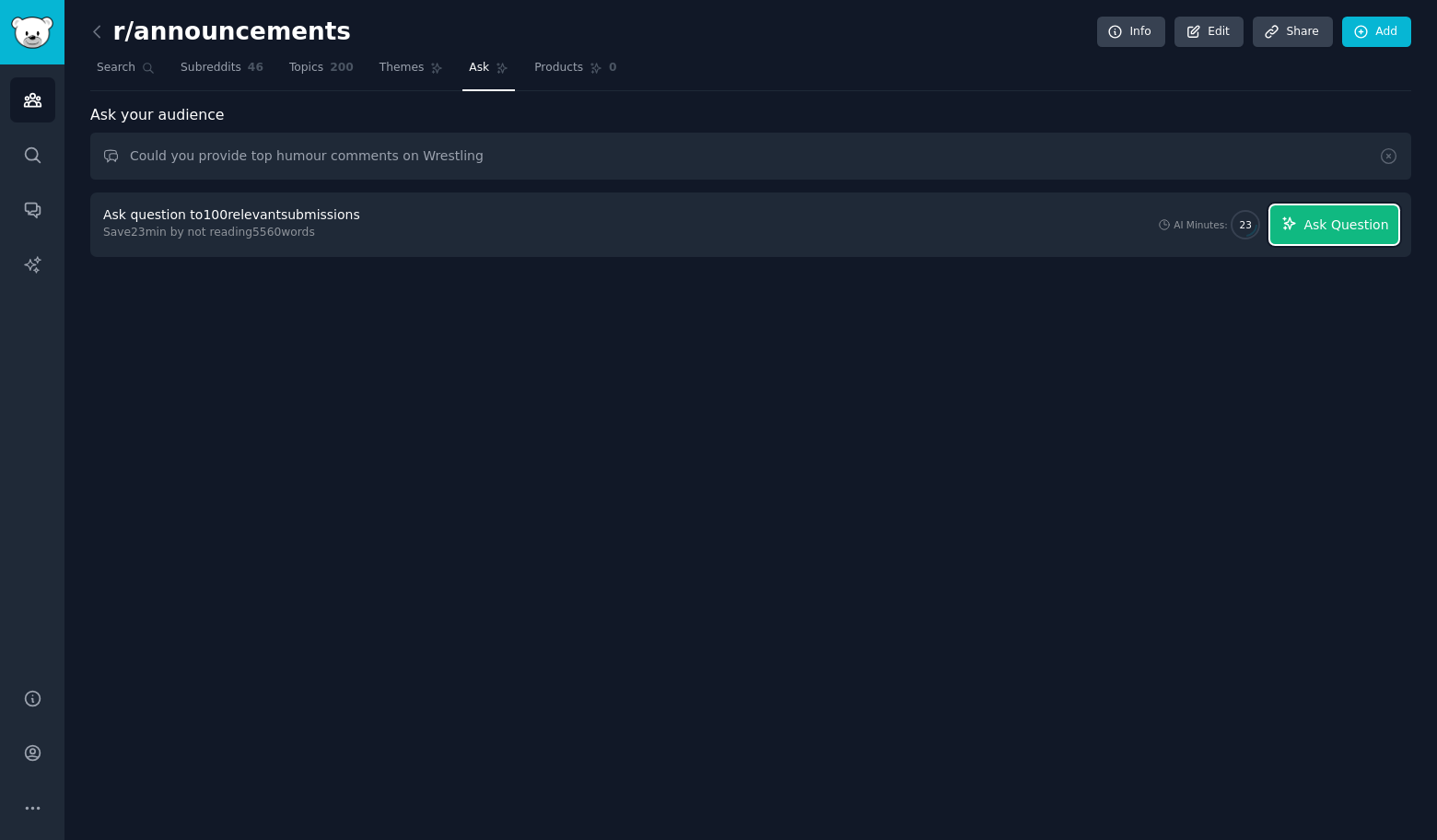
click at [1363, 223] on span "Ask Question" at bounding box center [1346, 225] width 85 height 19
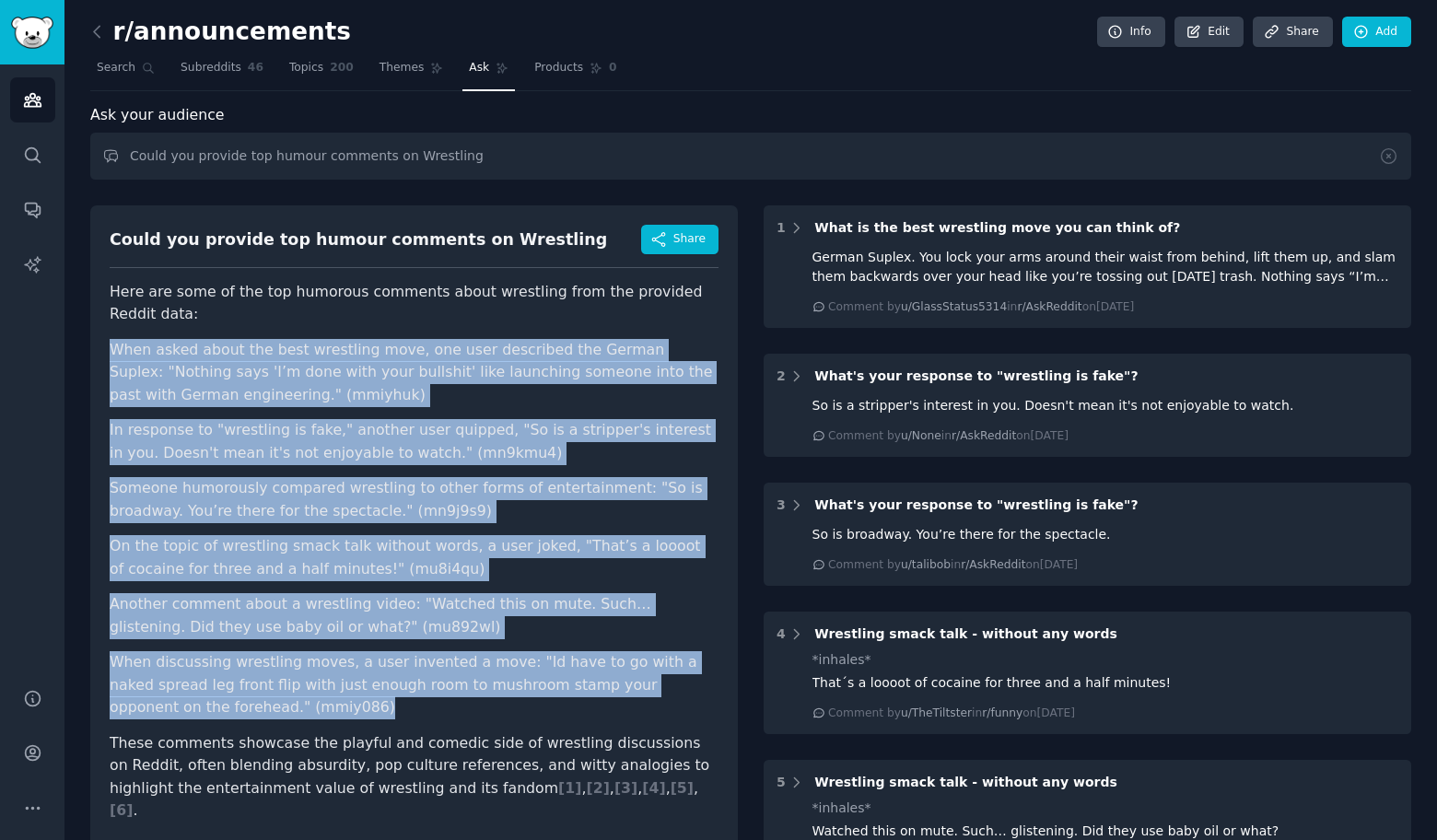
drag, startPoint x: 90, startPoint y: 342, endPoint x: 404, endPoint y: 703, distance: 478.5
click at [404, 702] on div "Could you provide top humour comments on Wrestling Share Here are some of the t…" at bounding box center [414, 530] width 647 height 649
copy ul "When asked about the best wrestling move, one user described the German Suplex:…"
click at [519, 157] on input "Could you provide top humour comments on Wrestling" at bounding box center [751, 156] width 1321 height 47
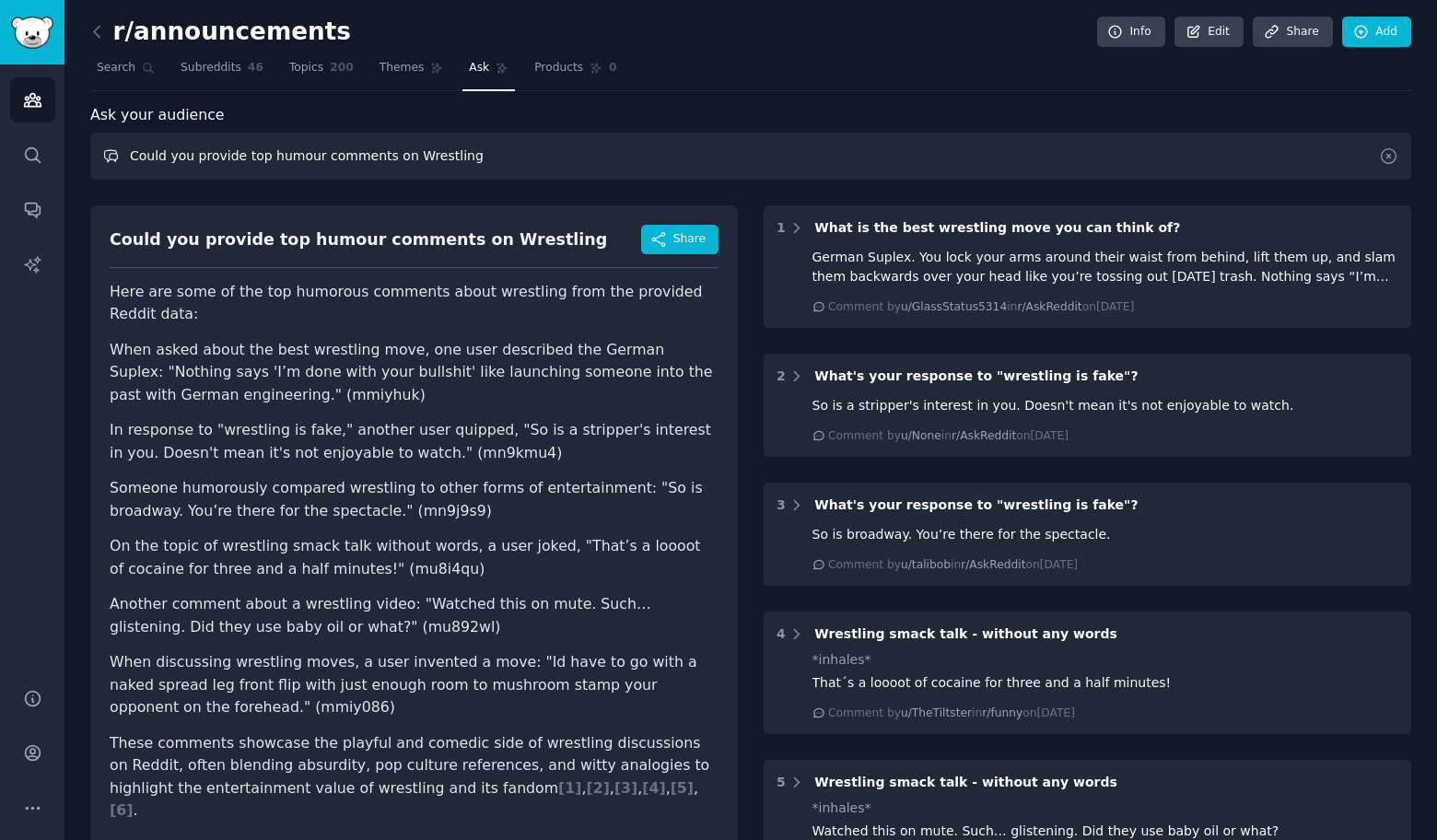
click at [519, 157] on input "Could you provide top humour comments on Wrestling" at bounding box center [751, 156] width 1321 height 47
paste input "Nightlife"
type input "Could you provide top humour comments on Nightlife"
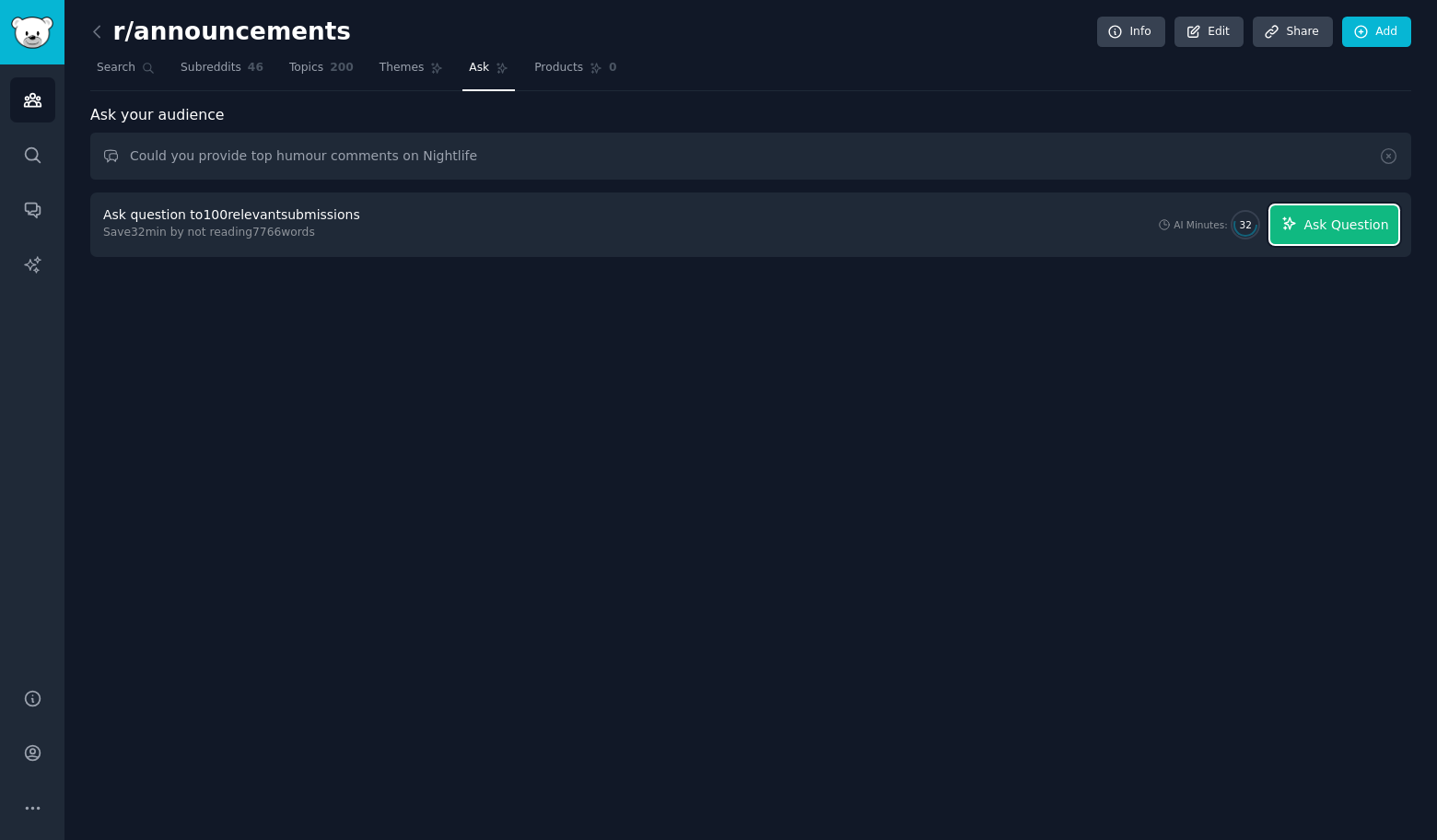
click at [1362, 223] on span "Ask Question" at bounding box center [1346, 225] width 85 height 19
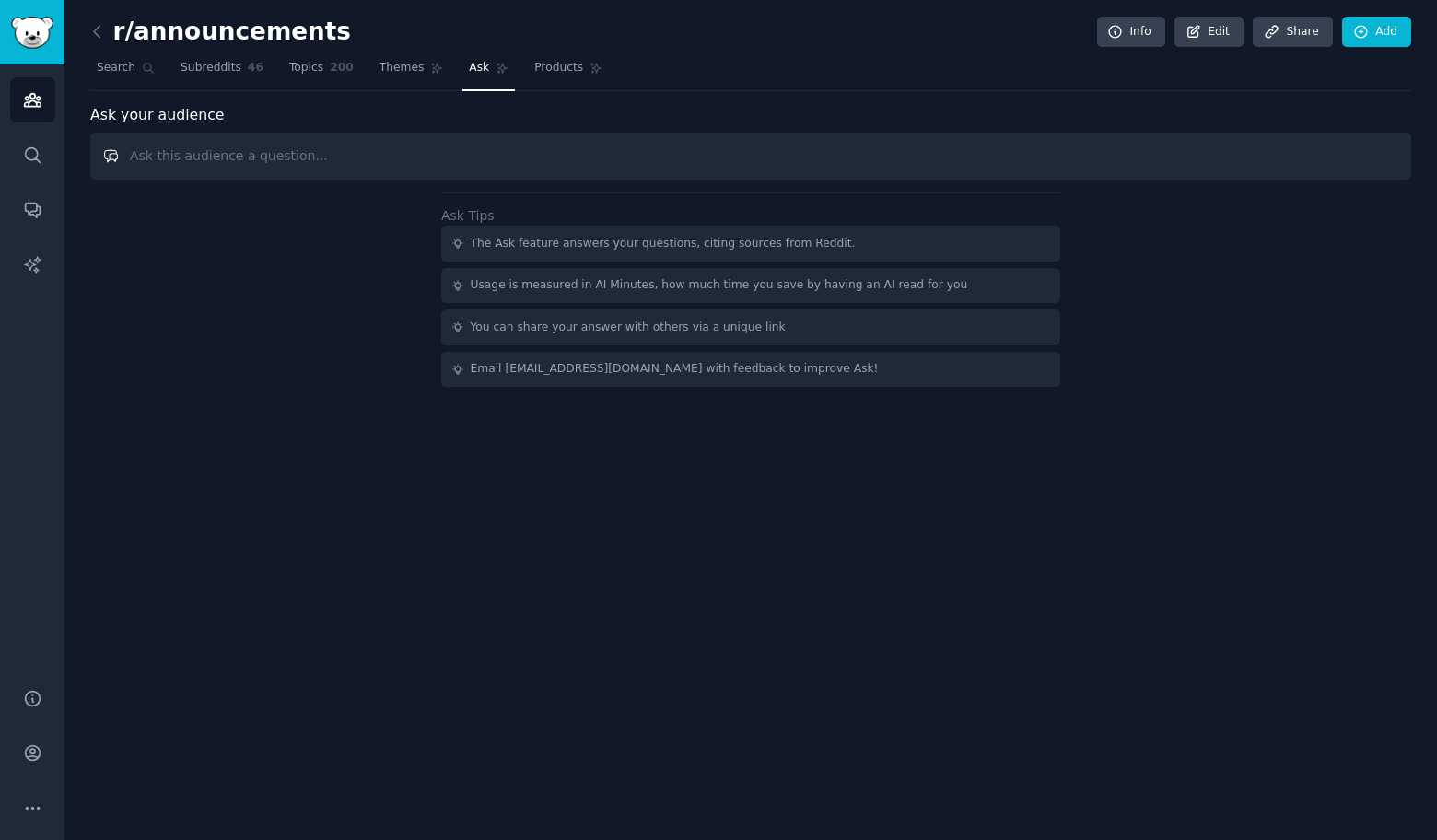
paste input "Could you provide top humour comments on"
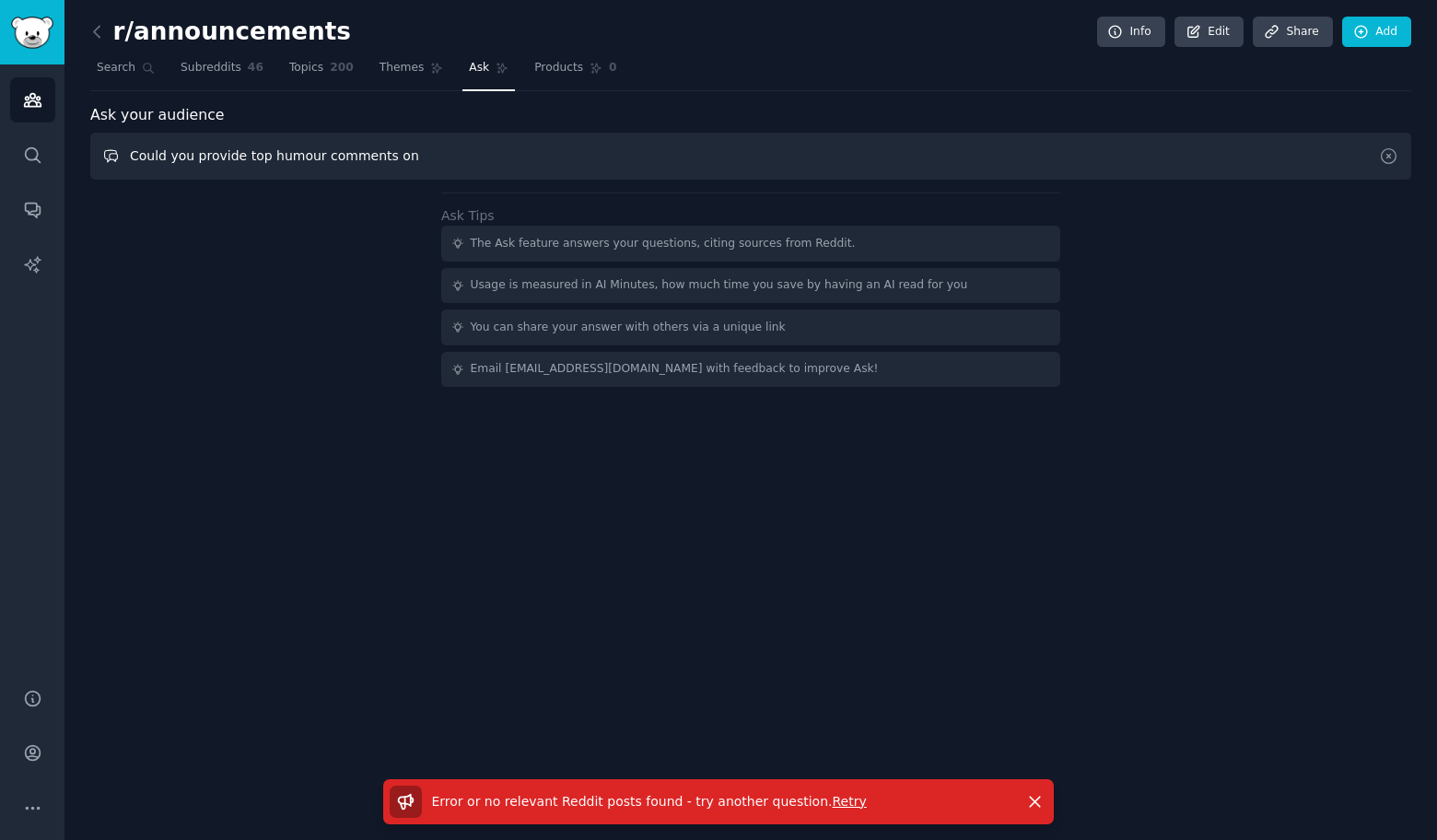
paste input "Art"
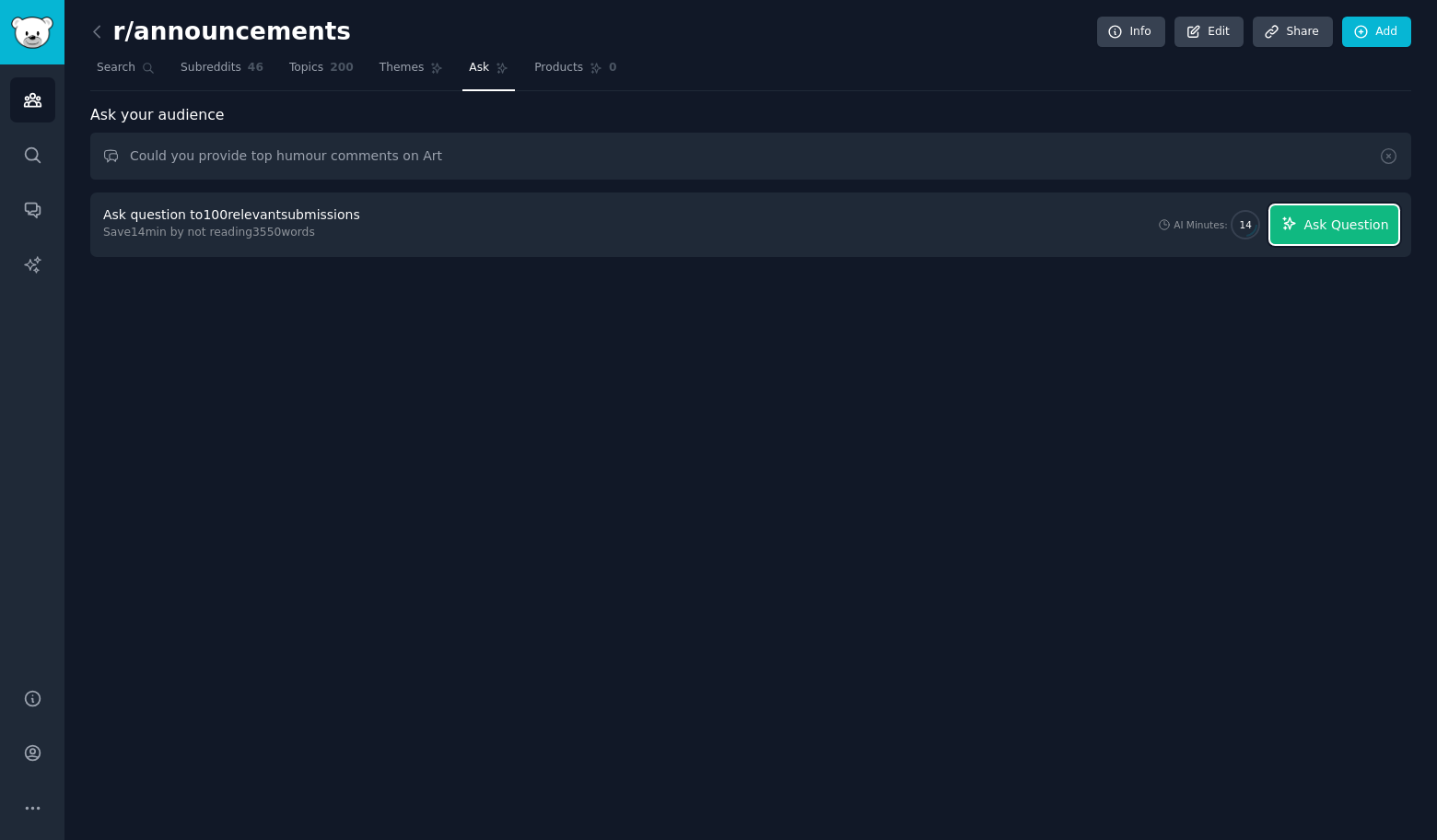
click at [1363, 223] on span "Ask Question" at bounding box center [1346, 225] width 85 height 19
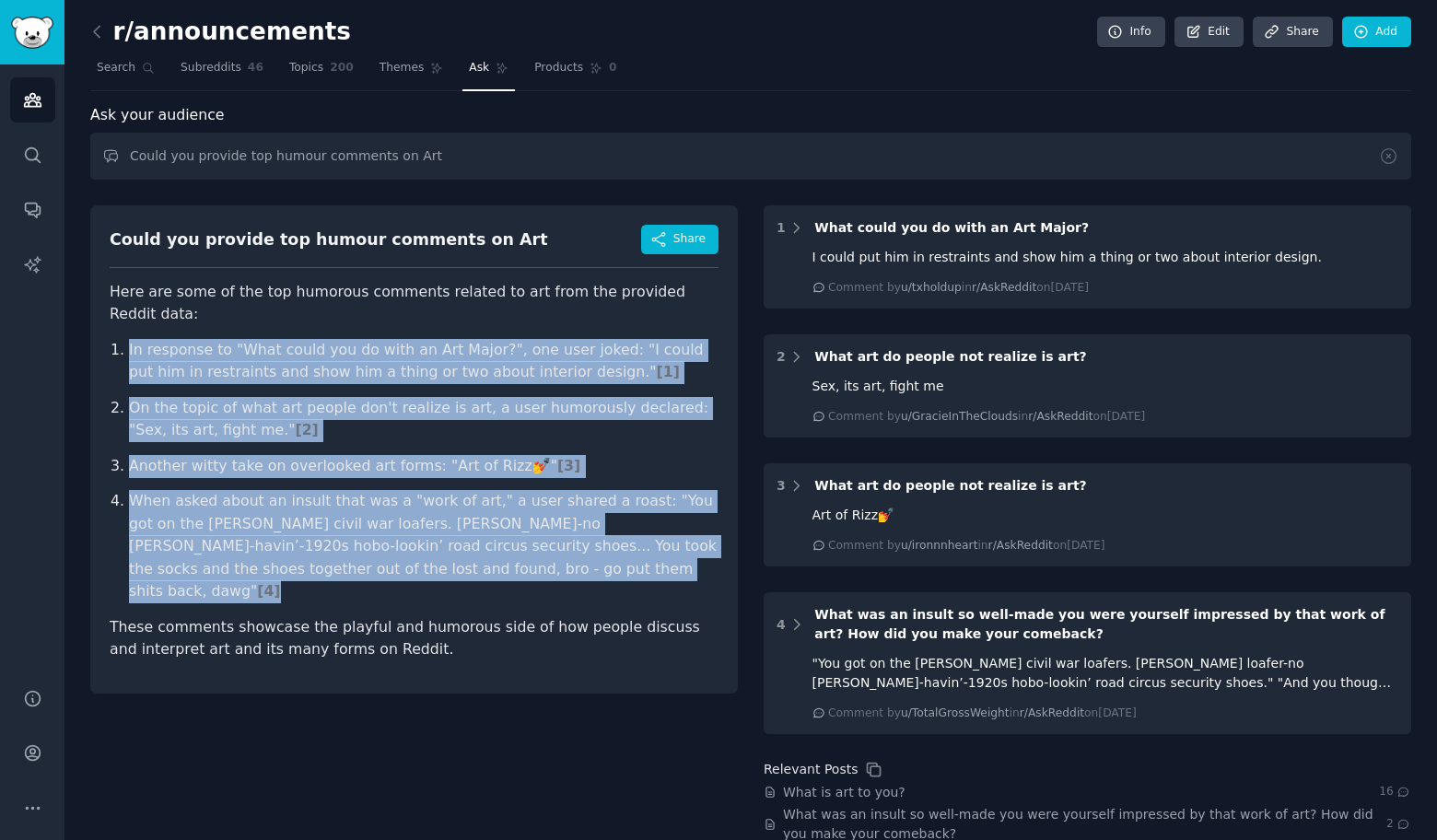
drag, startPoint x: 68, startPoint y: 316, endPoint x: 501, endPoint y: 547, distance: 490.8
click at [501, 547] on div "r/announcements Info Edit Share Add Search Subreddits 46 Topics 200 Themes Ask …" at bounding box center [751, 534] width 1372 height 1069
copy ol "In response to "What could you do with an Art Major?", one user joked: "I could…"
click at [535, 159] on input "Could you provide top humour comments on Art" at bounding box center [751, 156] width 1321 height 47
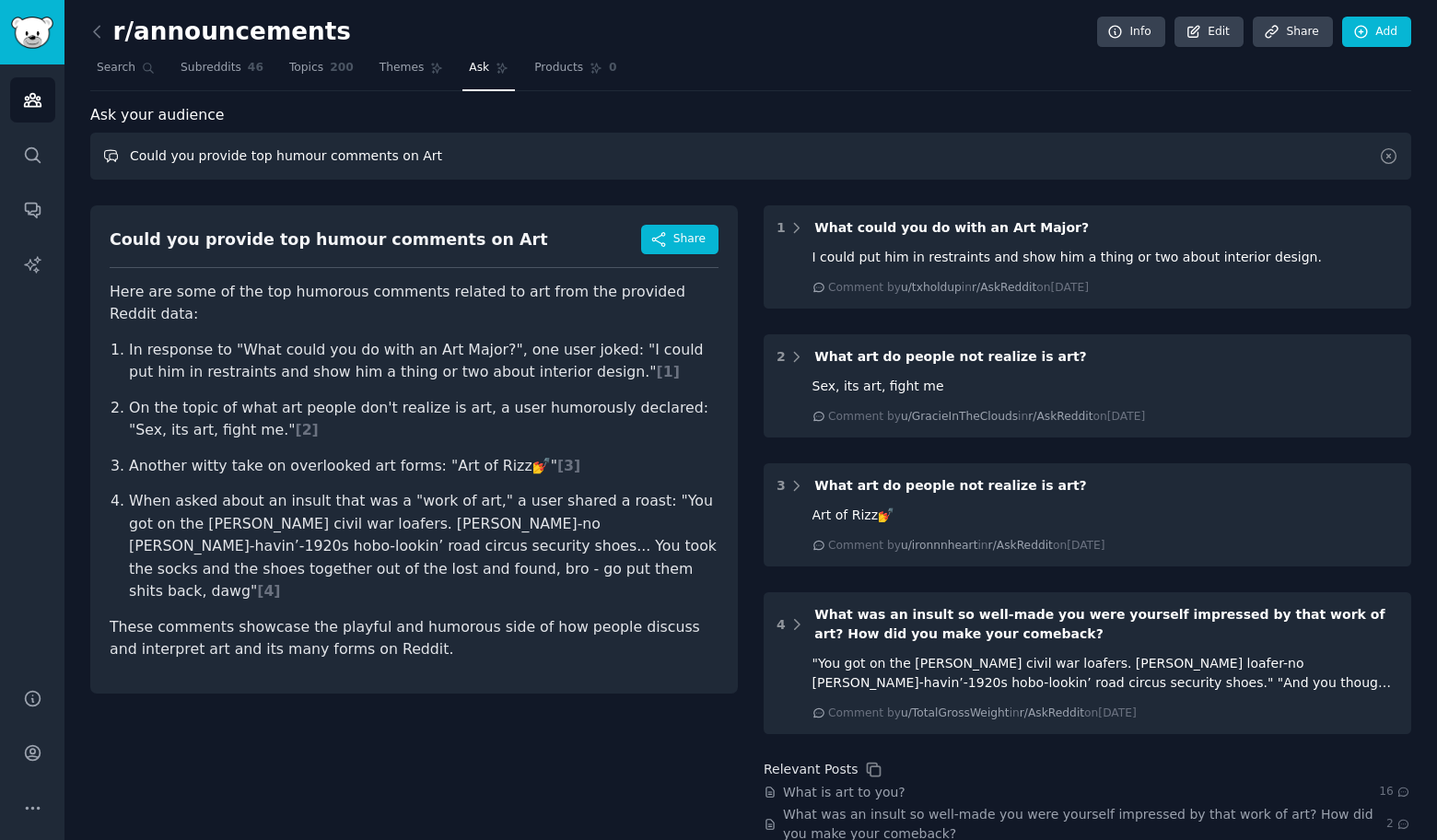
click at [535, 159] on input "Could you provide top humour comments on Art" at bounding box center [751, 156] width 1321 height 47
paste input "Outdoor"
type input "Could you provide top humour comments on Outdoor"
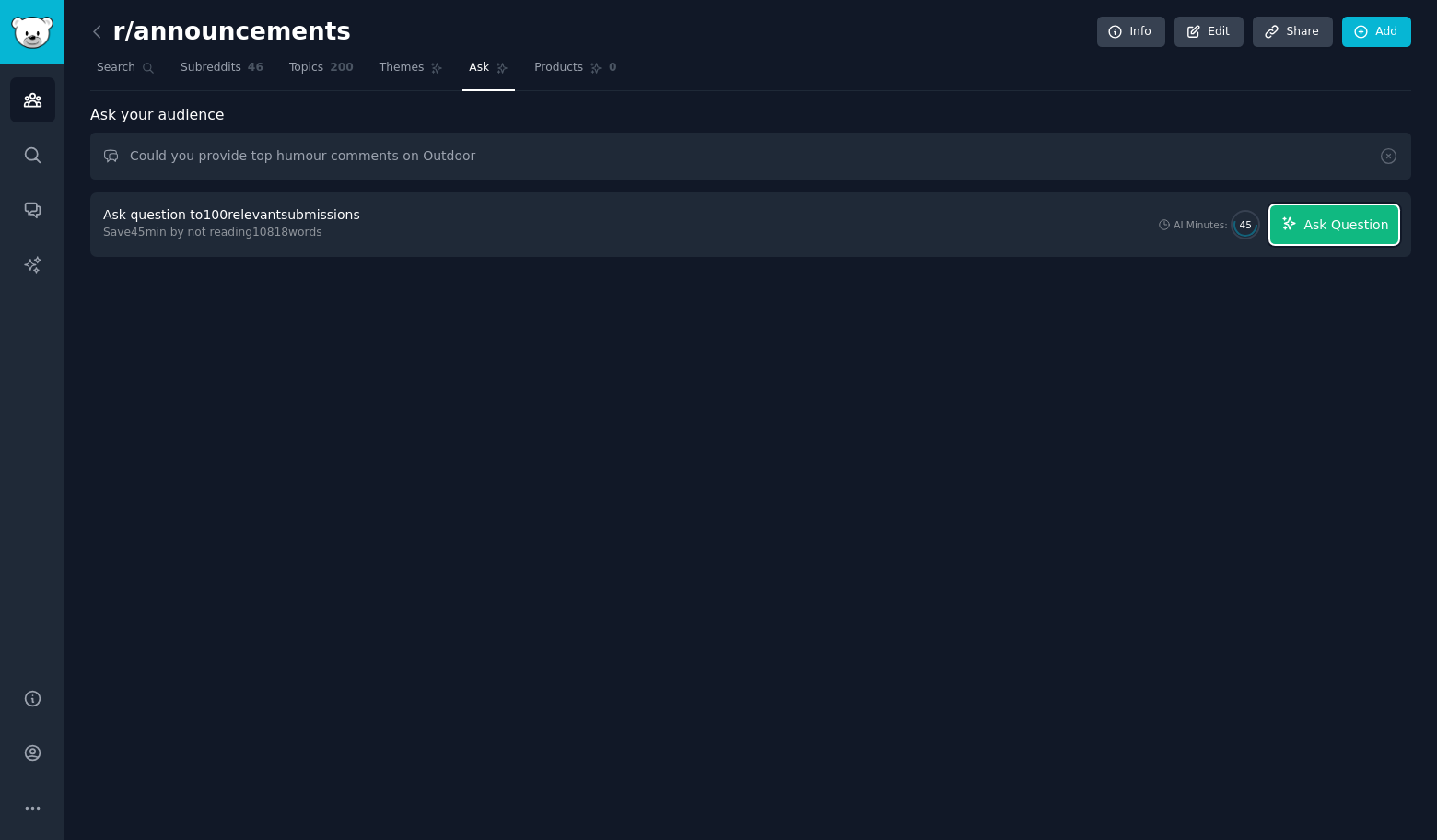
click at [1362, 223] on span "Ask Question" at bounding box center [1346, 225] width 85 height 19
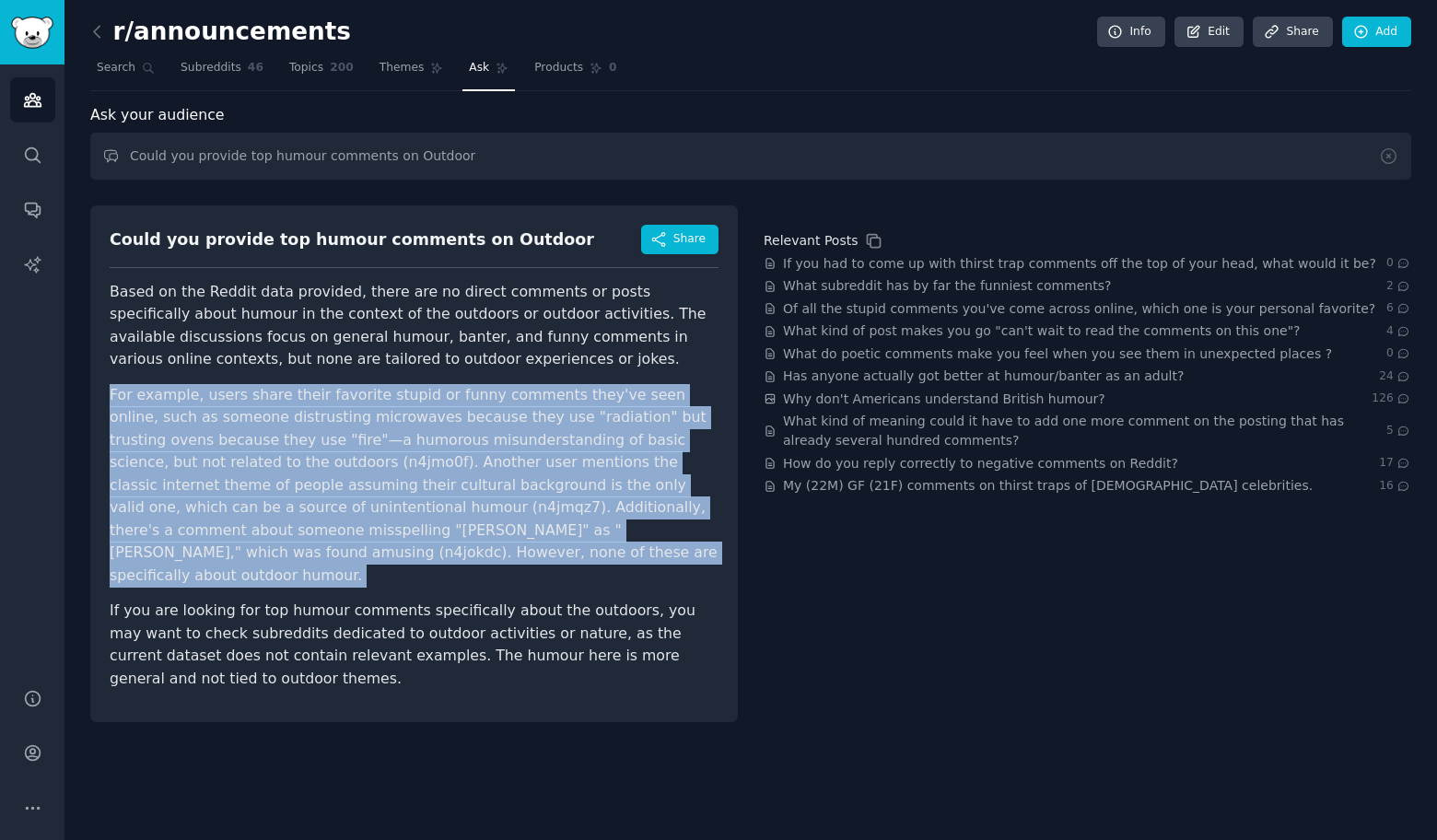
drag, startPoint x: 113, startPoint y: 389, endPoint x: 499, endPoint y: 569, distance: 425.9
click at [499, 569] on article "Based on the Reddit data provided, there are no direct comments or posts specif…" at bounding box center [414, 486] width 609 height 409
copy p "For example, users share their favorite stupid or funny comments they've seen o…"
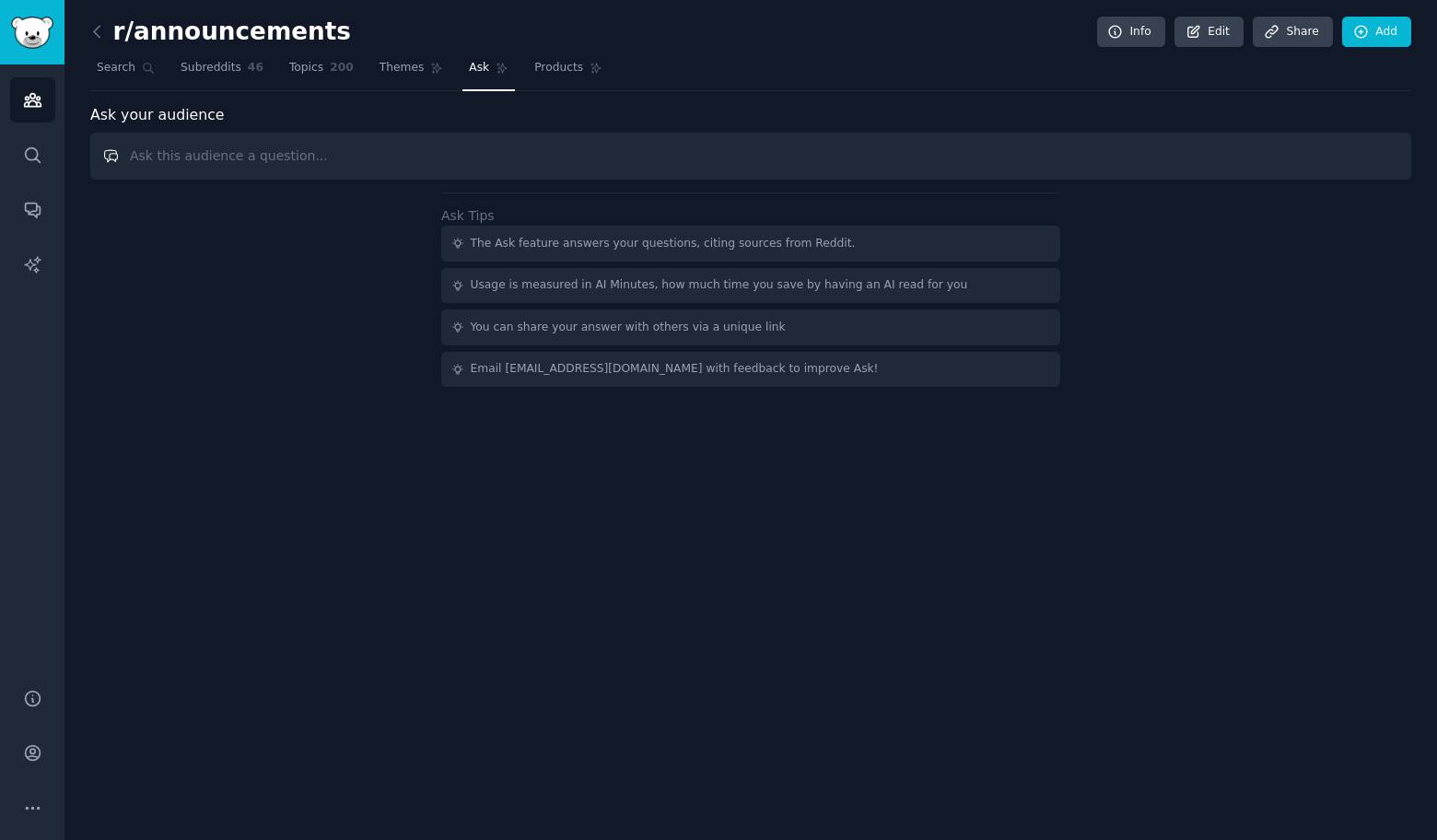
paste input "Could you provide top humour comments on"
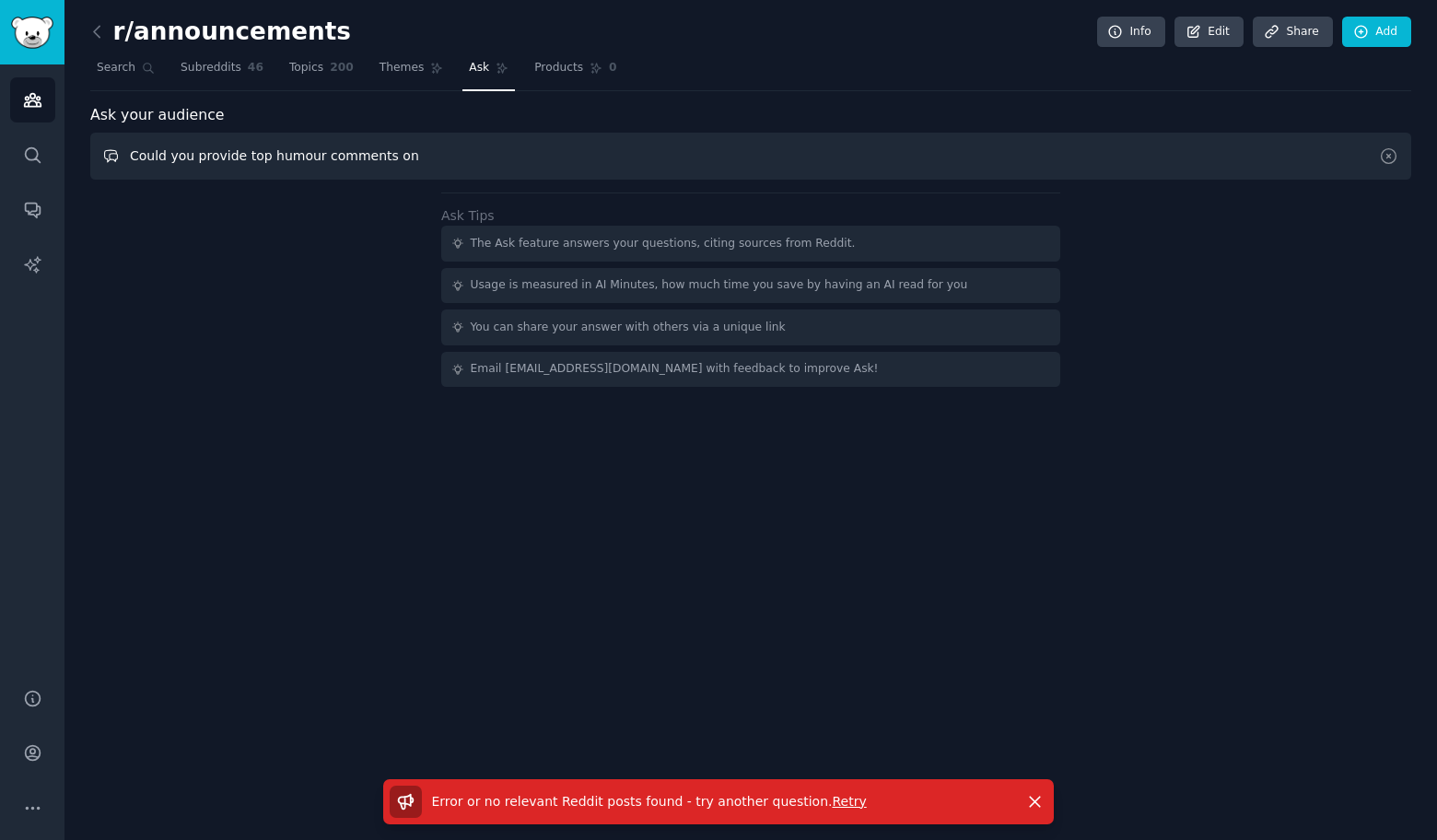
paste input "Cinema"
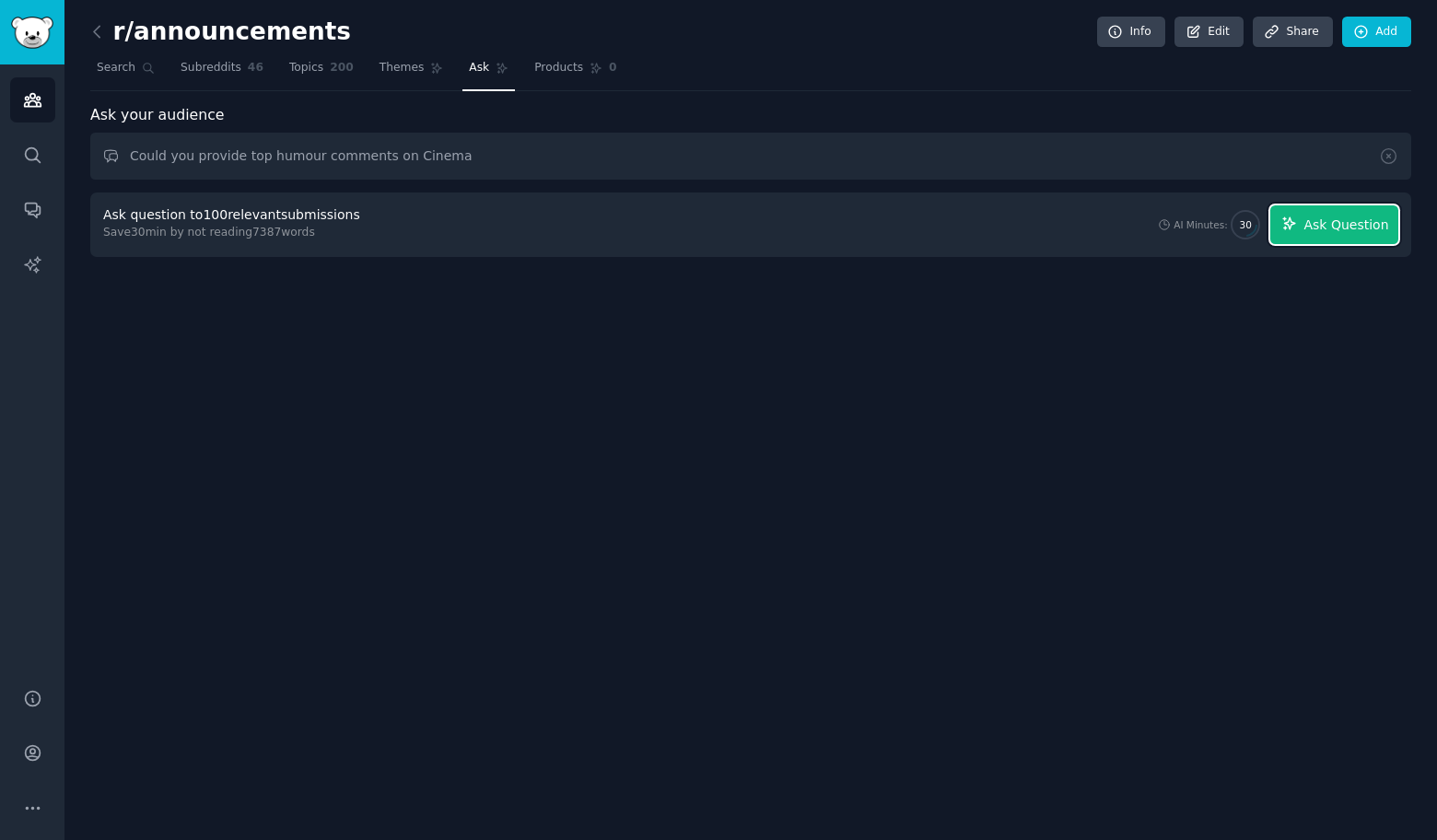
click at [1363, 223] on span "Ask Question" at bounding box center [1346, 225] width 85 height 19
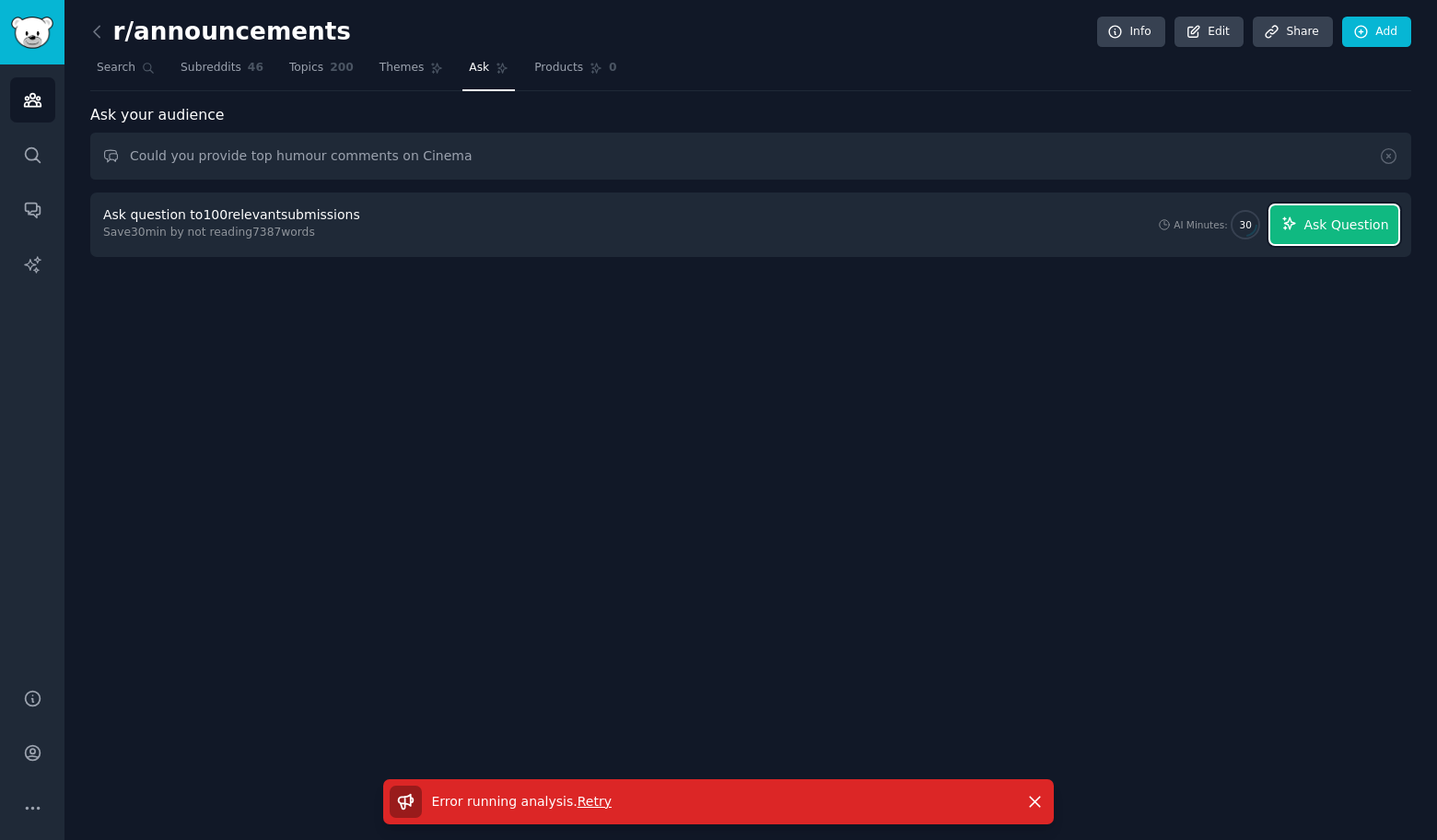
click at [1313, 220] on span "Ask Question" at bounding box center [1346, 225] width 85 height 19
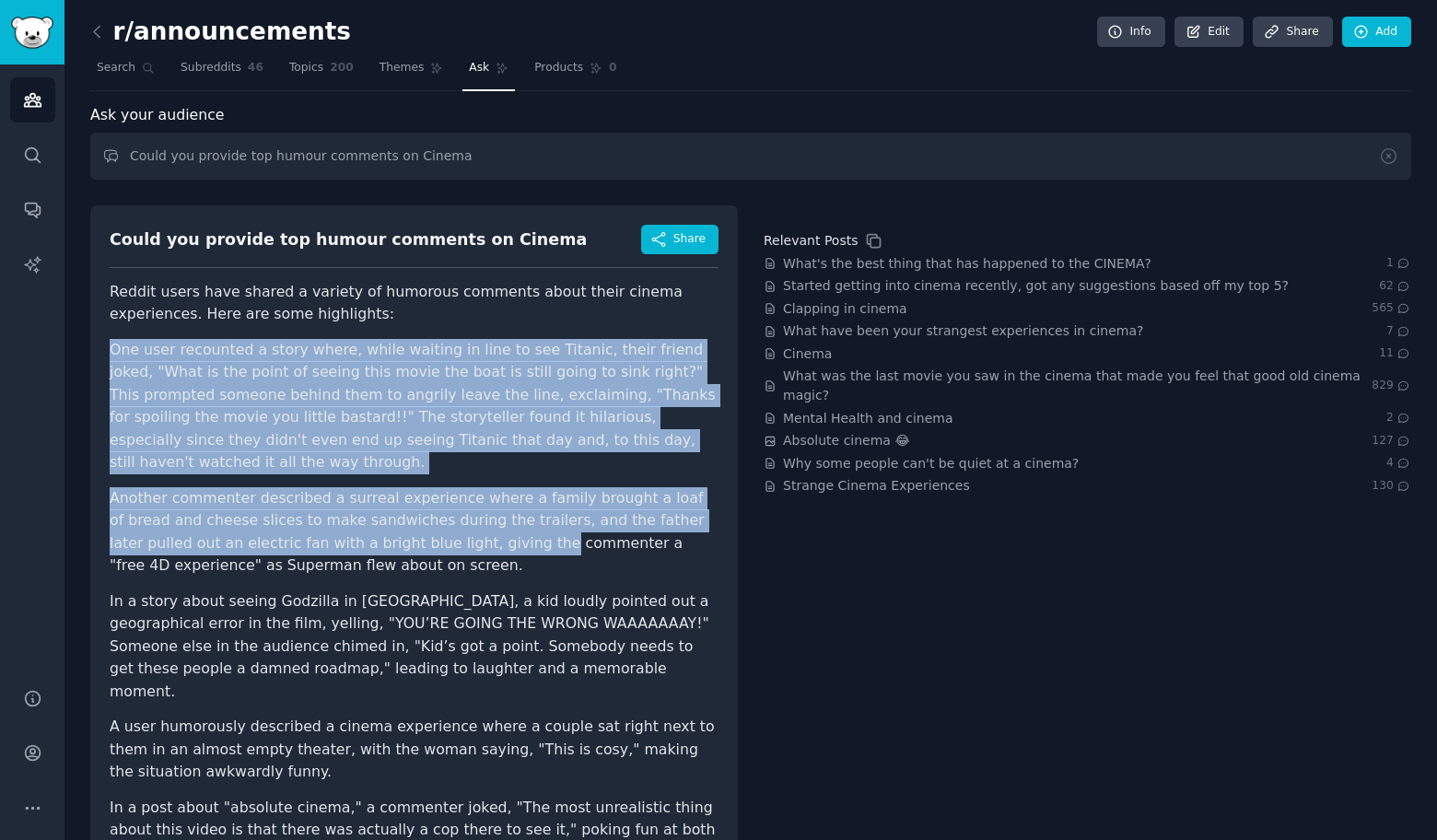
drag, startPoint x: 112, startPoint y: 331, endPoint x: 406, endPoint y: 526, distance: 352.8
click at [406, 526] on div "Could you provide top humour comments on Cinema Share Reddit users have shared …" at bounding box center [414, 580] width 647 height 749
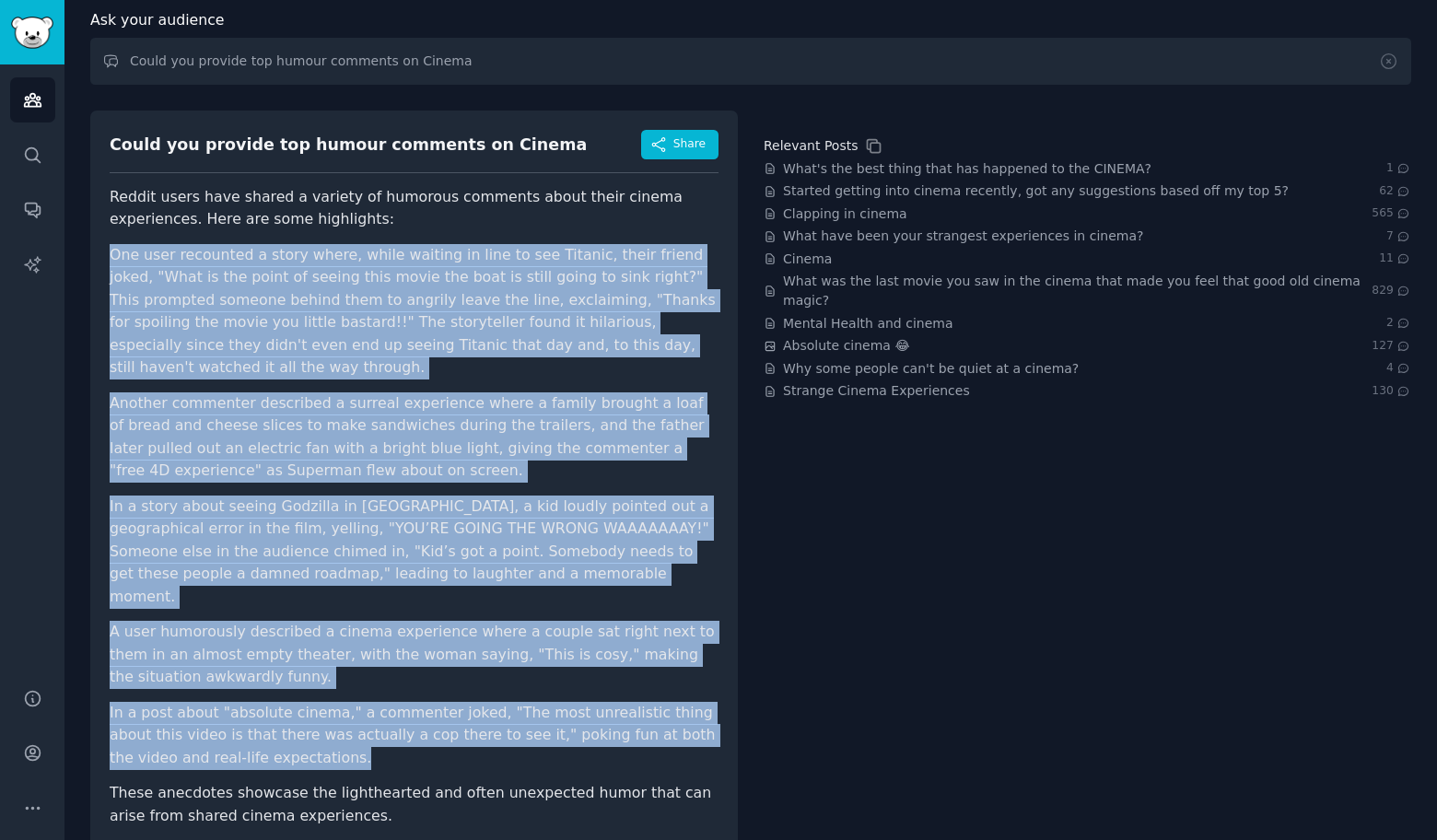
click at [448, 723] on p "In a post about "absolute cinema," a commenter joked, "The most unrealistic thi…" at bounding box center [414, 736] width 609 height 68
copy ul "Lor ipsu dolorsita c adipi elits, doeiu tempori ut labo et dol Magnaal, enima m…"
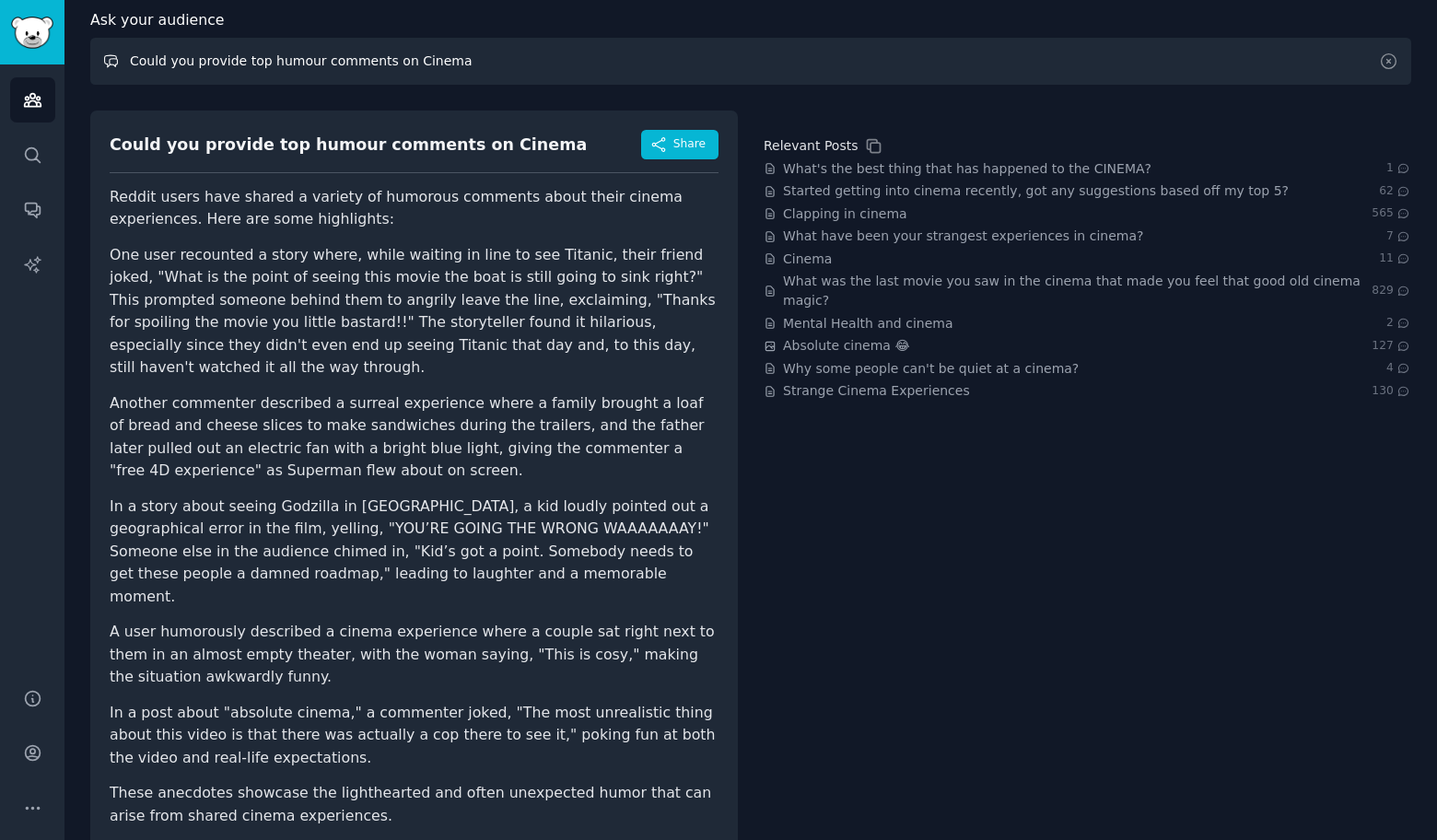
click at [465, 64] on input "Could you provide top humour comments on Cinema" at bounding box center [751, 61] width 1321 height 47
paste input "Travel"
type input "Could you provide top humour comments on Travel"
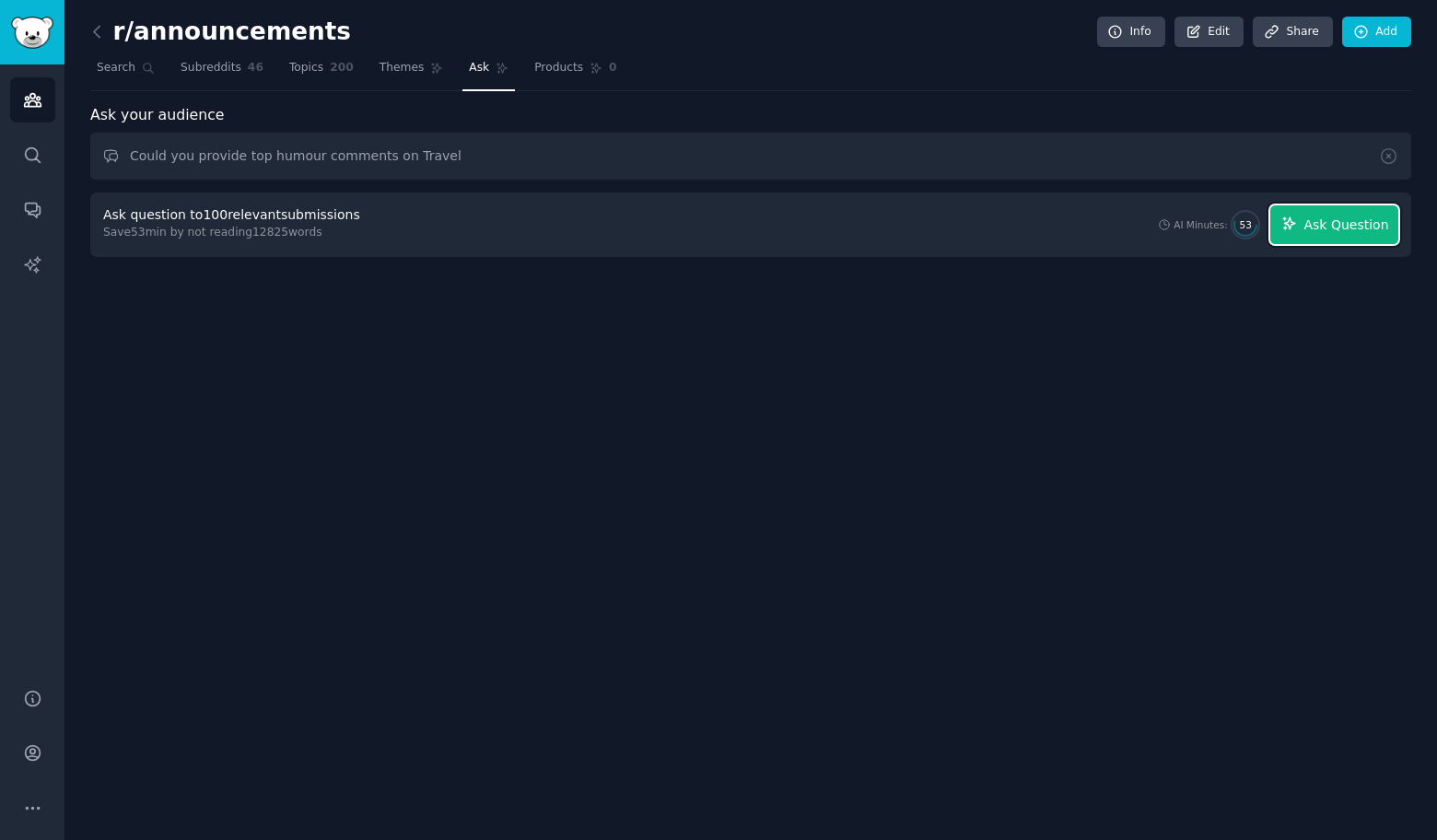
click at [1362, 223] on span "Ask Question" at bounding box center [1346, 225] width 85 height 19
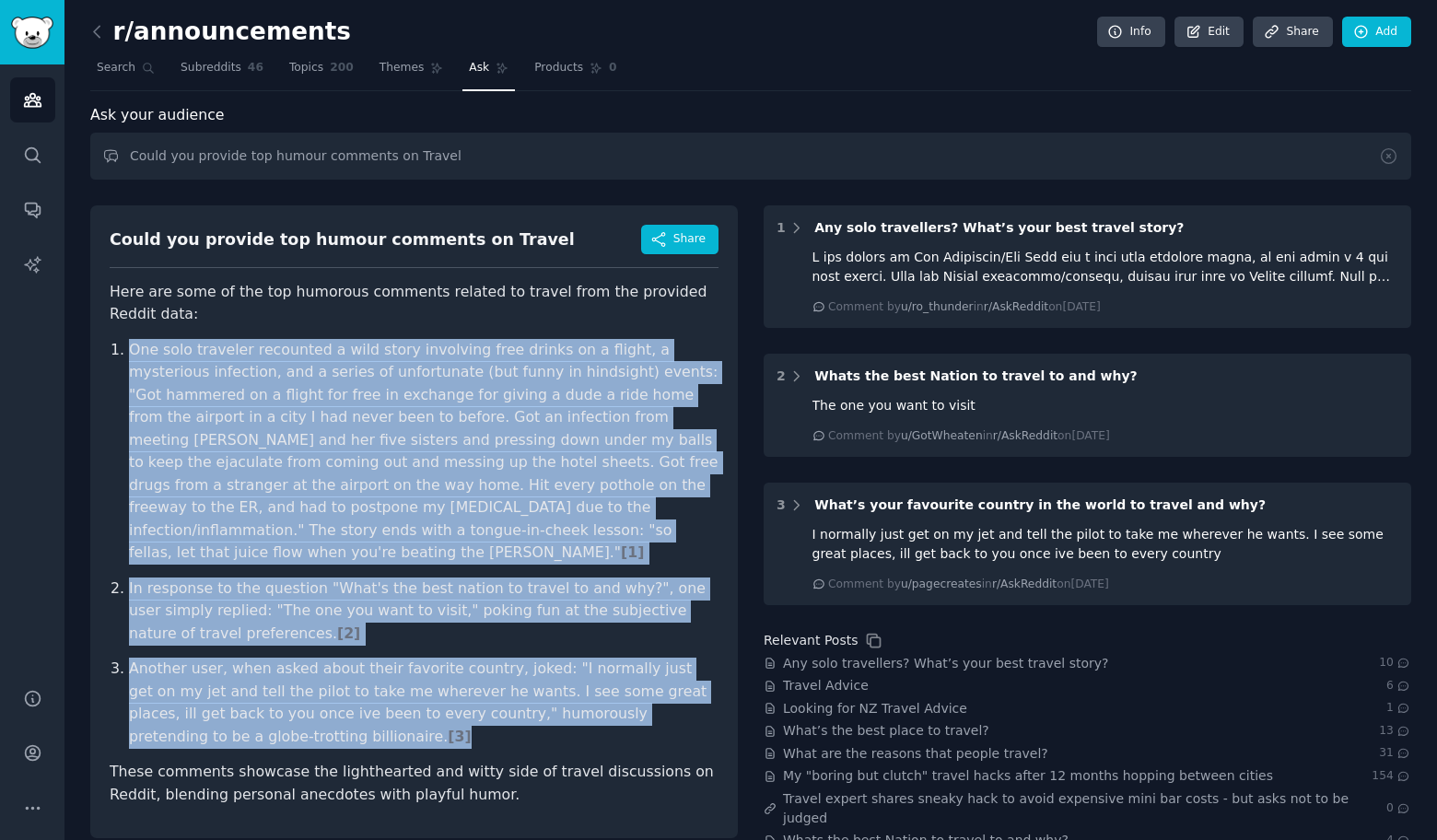
drag, startPoint x: 113, startPoint y: 343, endPoint x: 498, endPoint y: 712, distance: 533.3
click at [499, 710] on ol "One solo traveler recounted a wild story involving free drinks on a flight, a m…" at bounding box center [414, 543] width 609 height 409
copy ol "One solo traveler recounted a wild story involving free drinks on a flight, a m…"
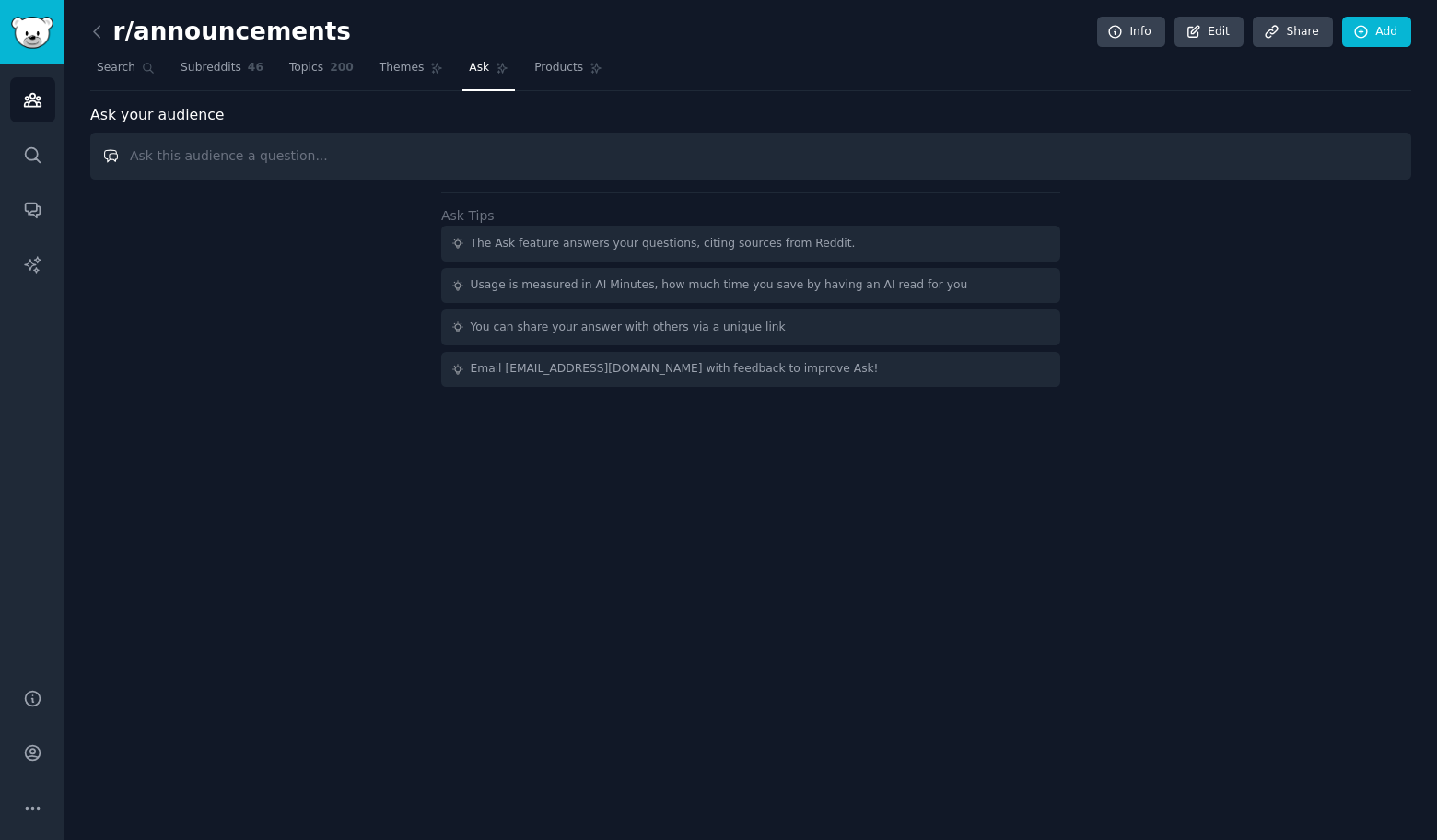
paste input "Could you provide top humour comments on"
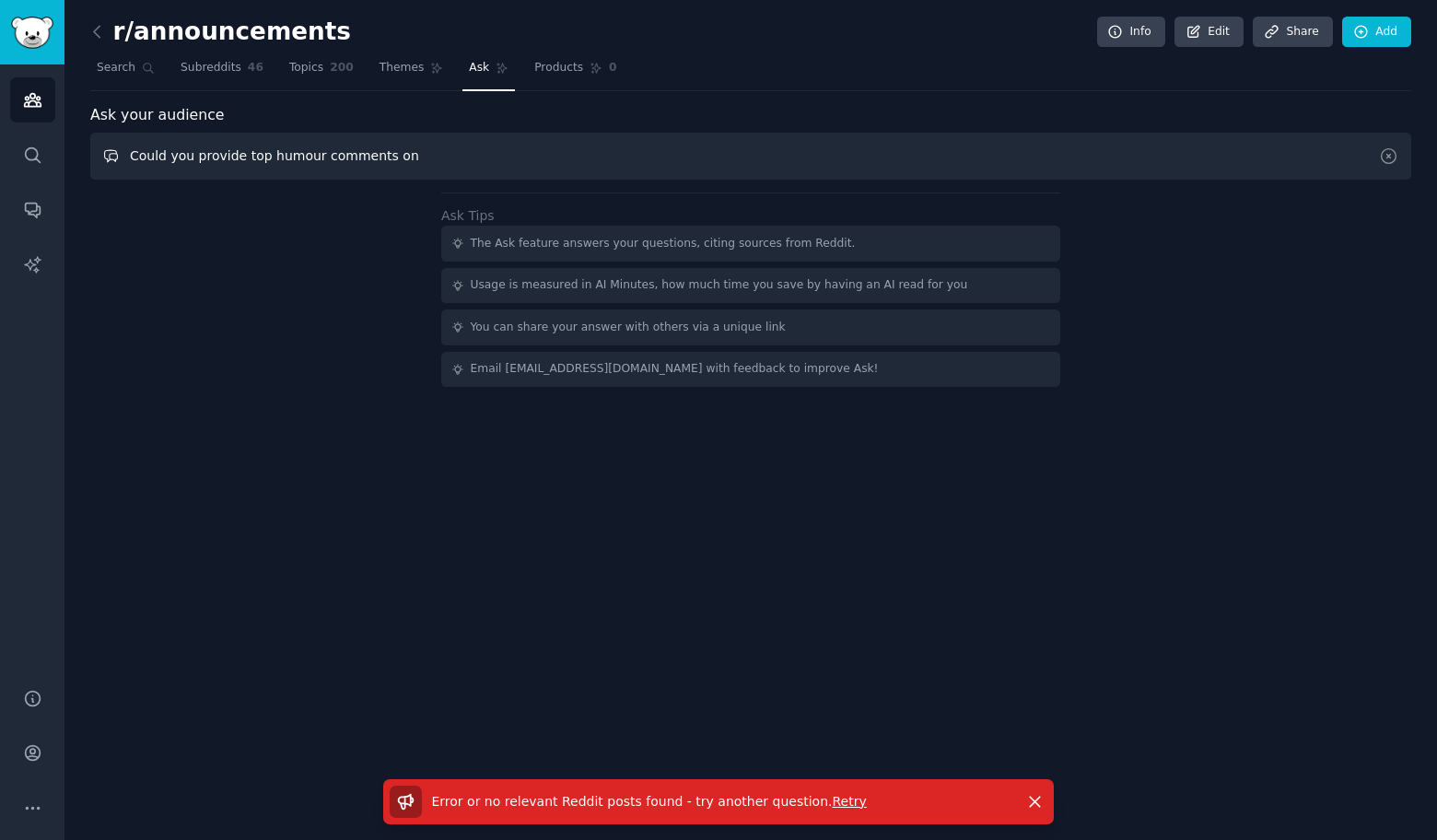
paste input "Broadcasting"
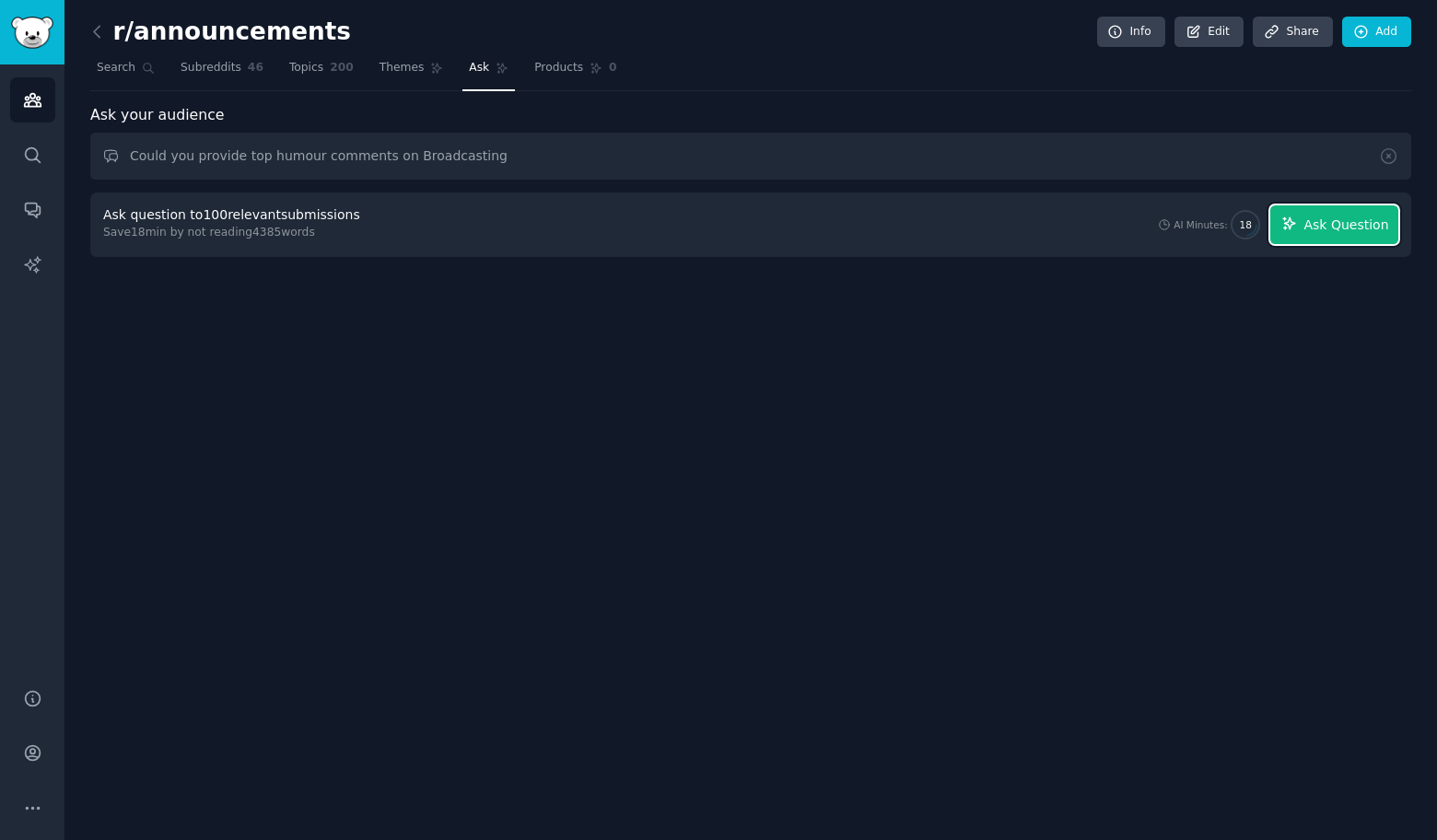
click at [1363, 223] on span "Ask Question" at bounding box center [1346, 225] width 85 height 19
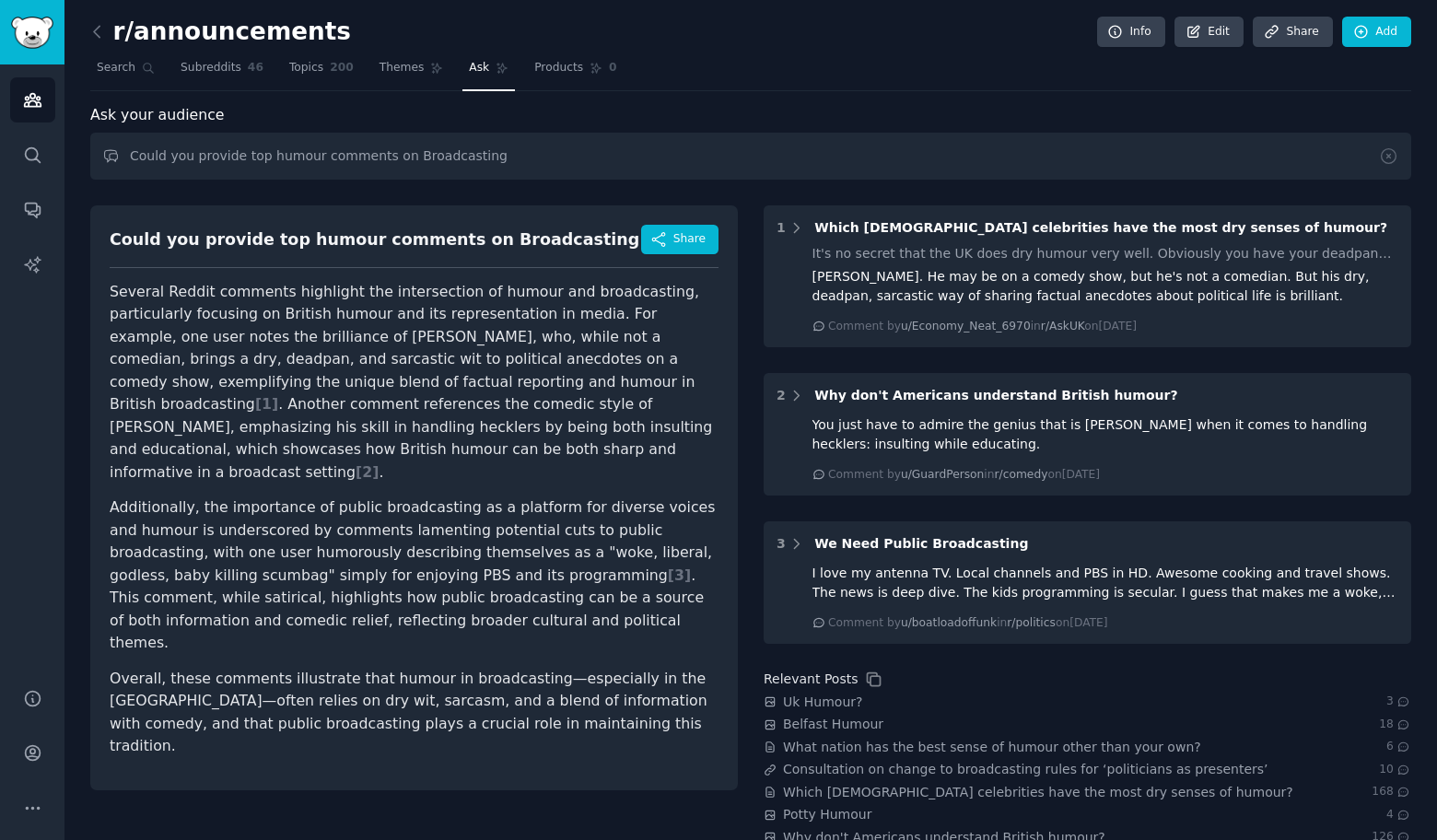
drag, startPoint x: 582, startPoint y: 314, endPoint x: 609, endPoint y: 425, distance: 114.2
click at [609, 425] on p "Several Reddit comments highlight the intersection of humour and broadcasting, …" at bounding box center [414, 383] width 609 height 204
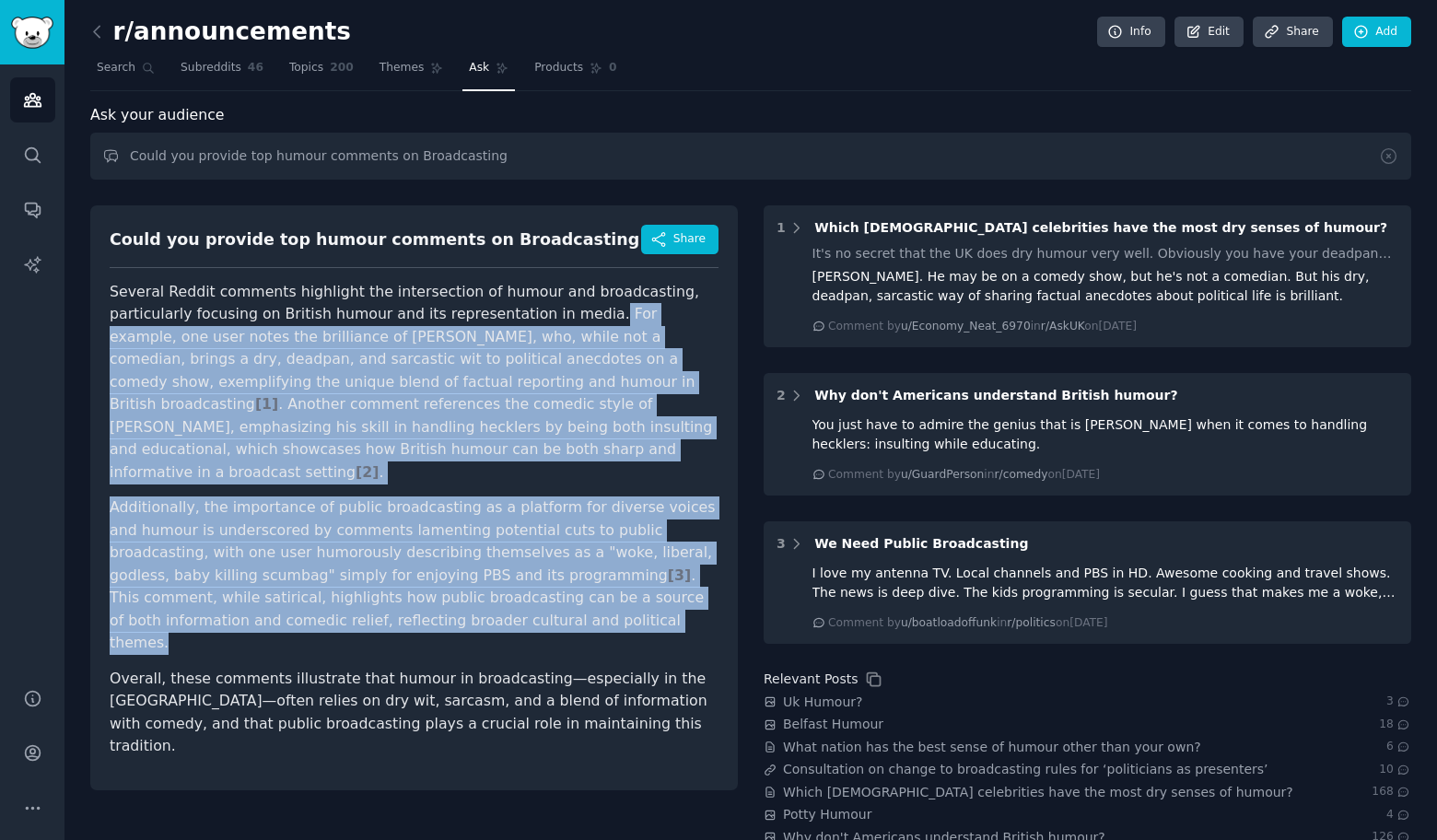
drag, startPoint x: 576, startPoint y: 314, endPoint x: 615, endPoint y: 600, distance: 288.6
click at [615, 600] on article "Several Reddit comments highlight the intersection of humour and broadcasting, …" at bounding box center [414, 519] width 609 height 477
copy article "For example, one user notes the brilliance of Ian Hislop, who, while not a come…"
click at [734, 158] on input "Could you provide top humour comments on Broadcasting" at bounding box center [751, 156] width 1321 height 47
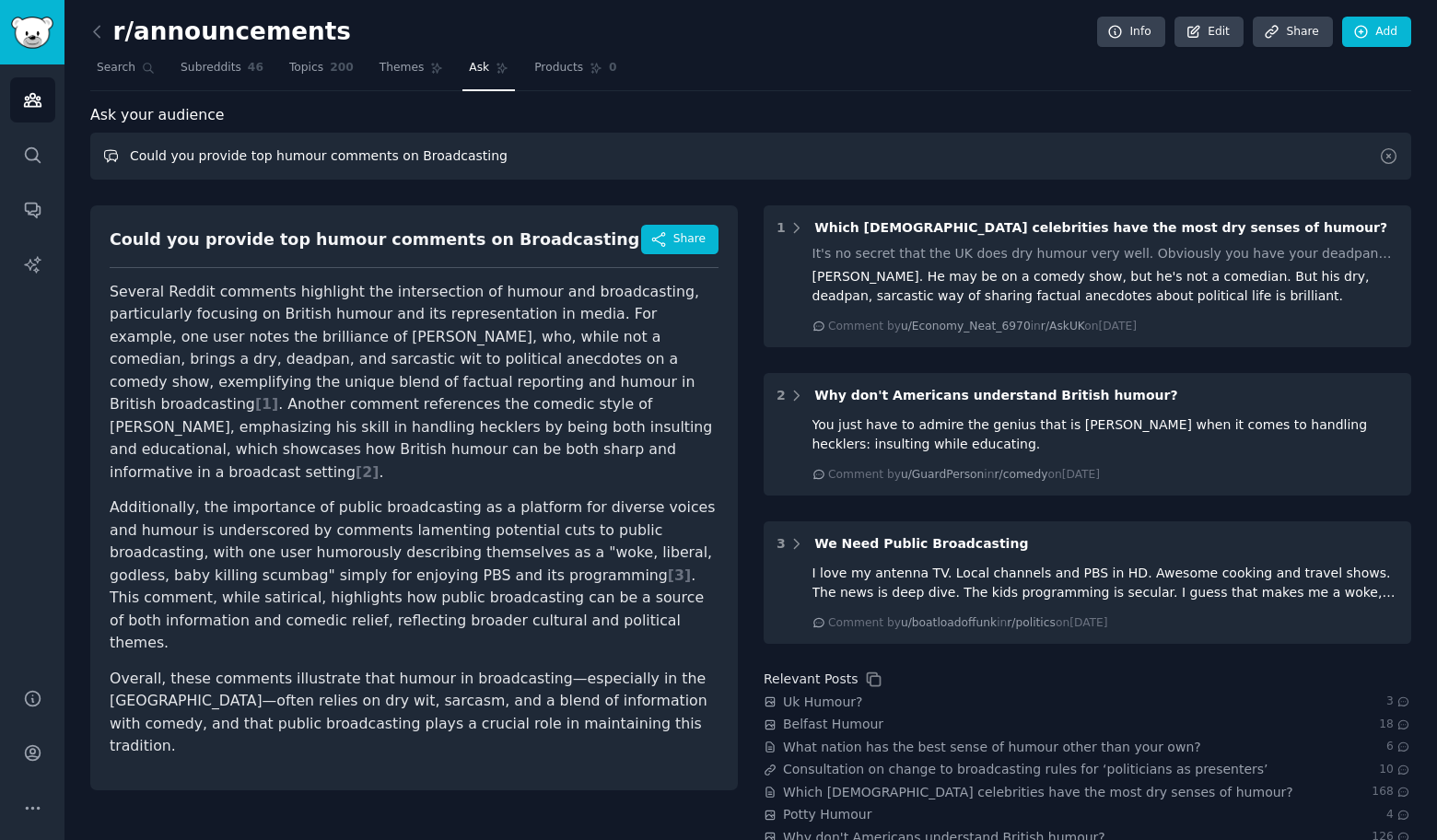
click at [734, 158] on input "Could you provide top humour comments on Broadcasting" at bounding box center [751, 156] width 1321 height 47
paste input "Tourism"
type input "Could you provide top humour comments on Tourism"
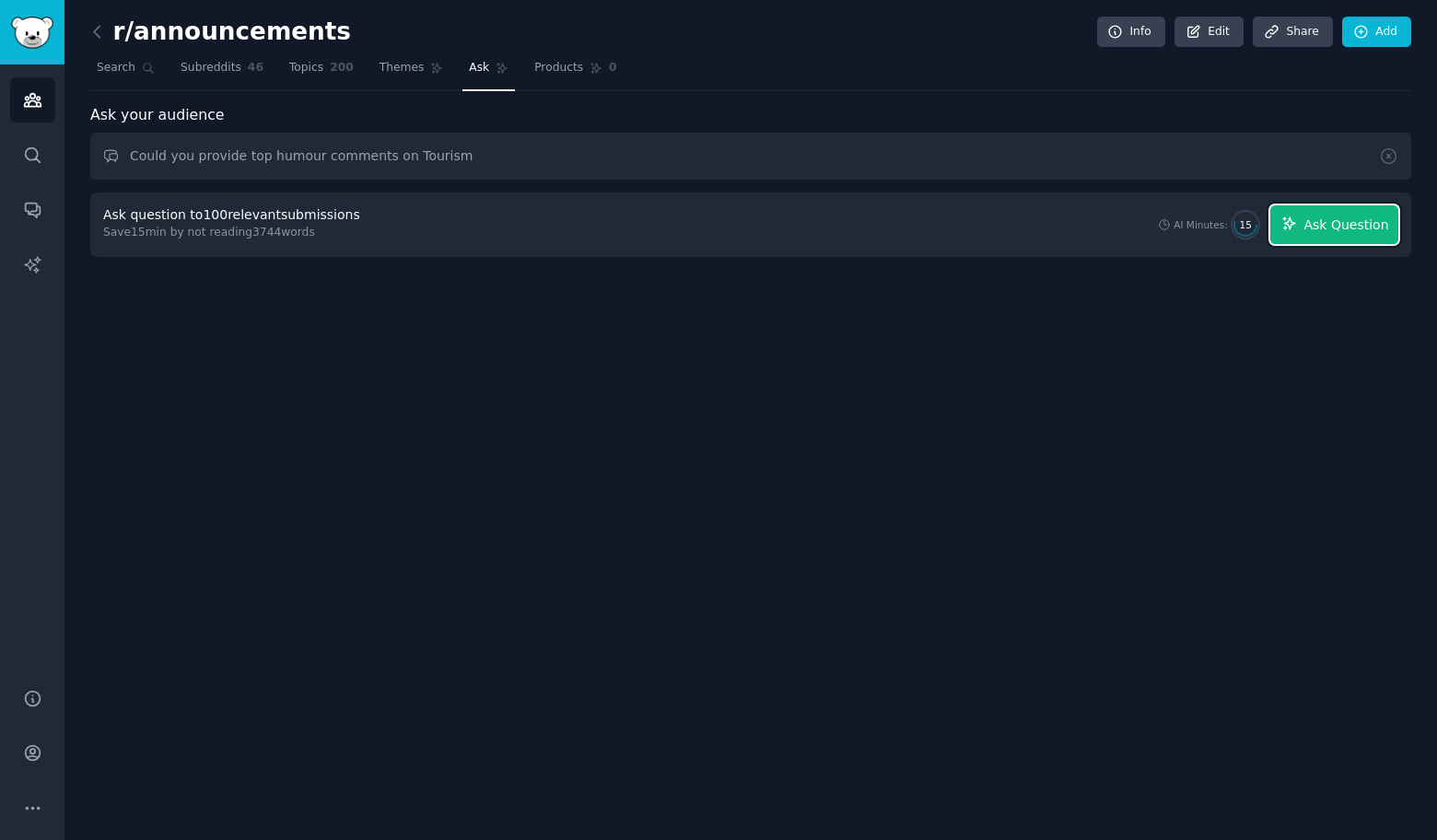
click at [1362, 223] on span "Ask Question" at bounding box center [1346, 225] width 85 height 19
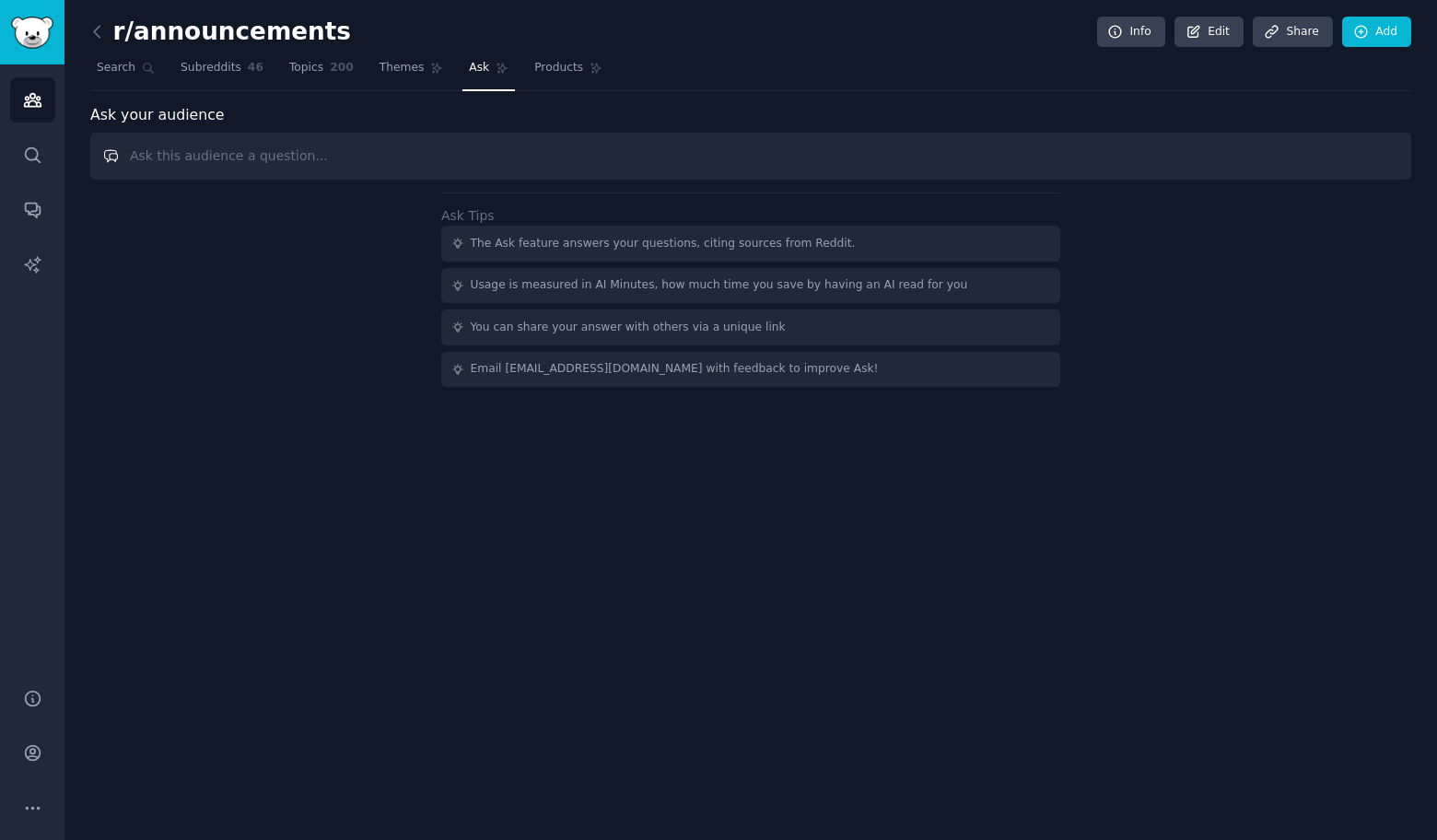
paste input "Could you provide top humour comments on"
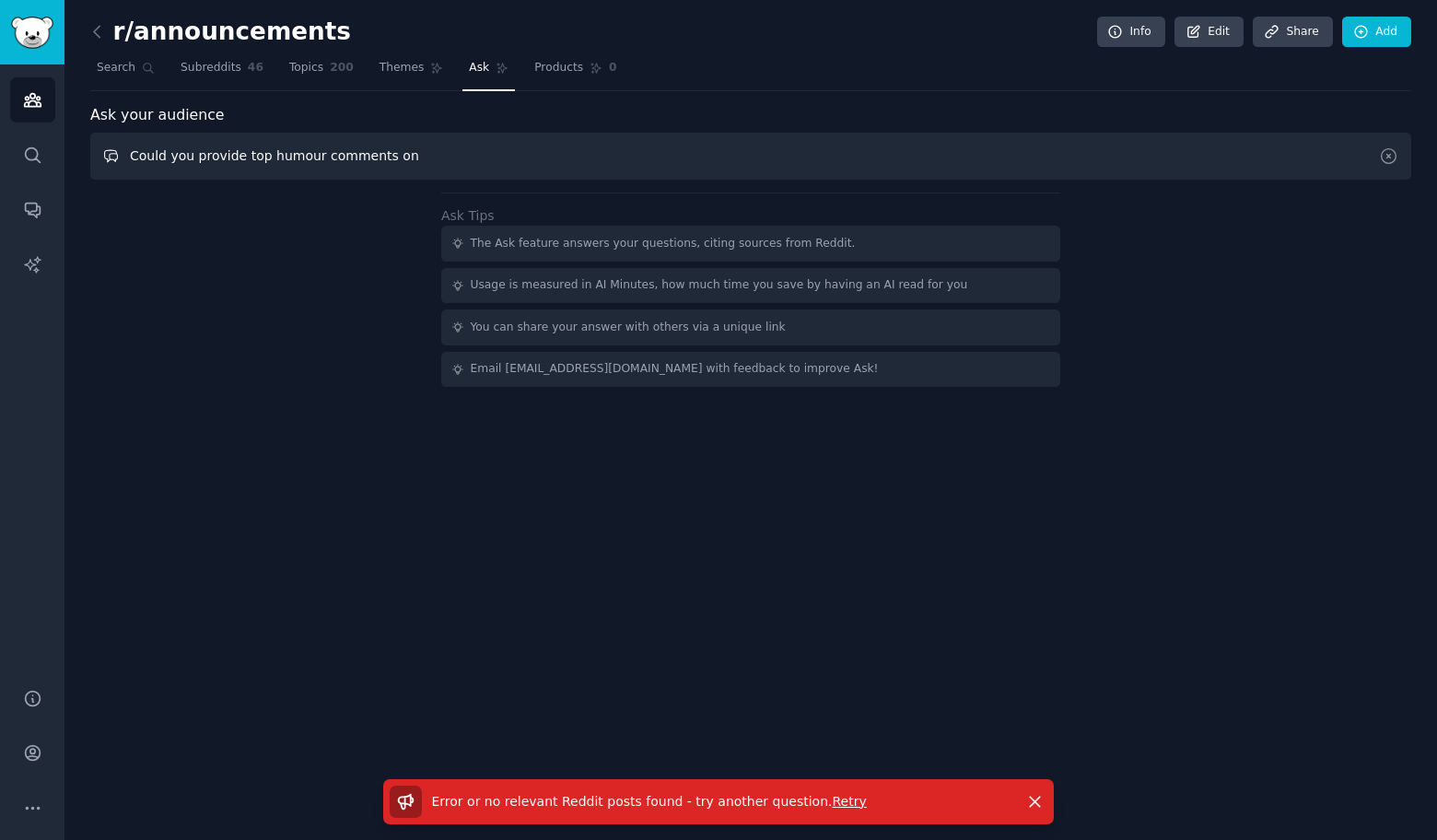
paste input "Documentaries"
click at [475, 65] on span "Ask" at bounding box center [479, 68] width 20 height 17
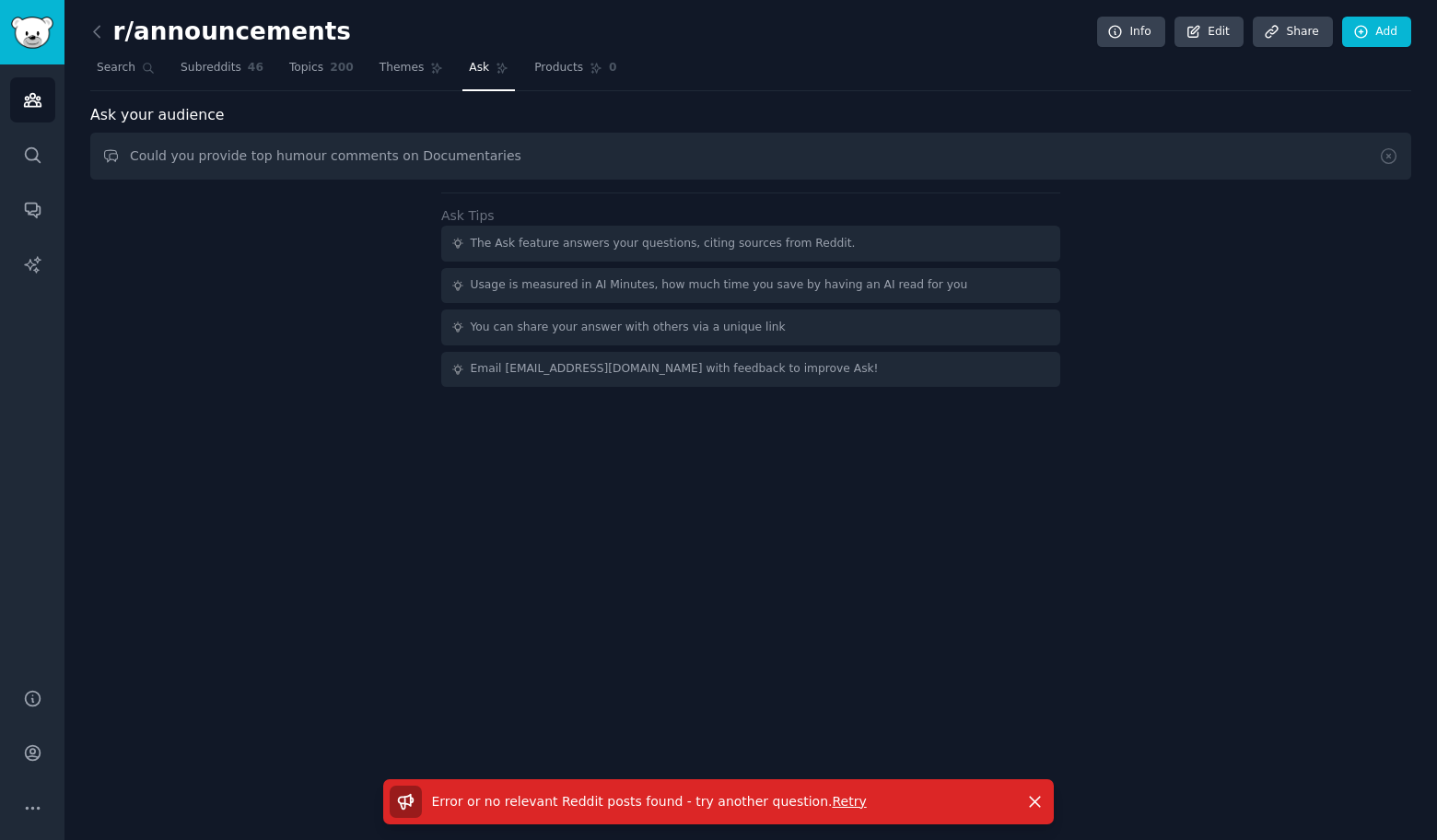
click at [475, 65] on span "Ask" at bounding box center [479, 68] width 20 height 17
drag, startPoint x: 395, startPoint y: 152, endPoint x: 64, endPoint y: 112, distance: 333.4
click at [65, 112] on div "r/announcements Info Edit Share Add Search Subreddits 46 Topics 200 Themes Ask …" at bounding box center [751, 420] width 1372 height 840
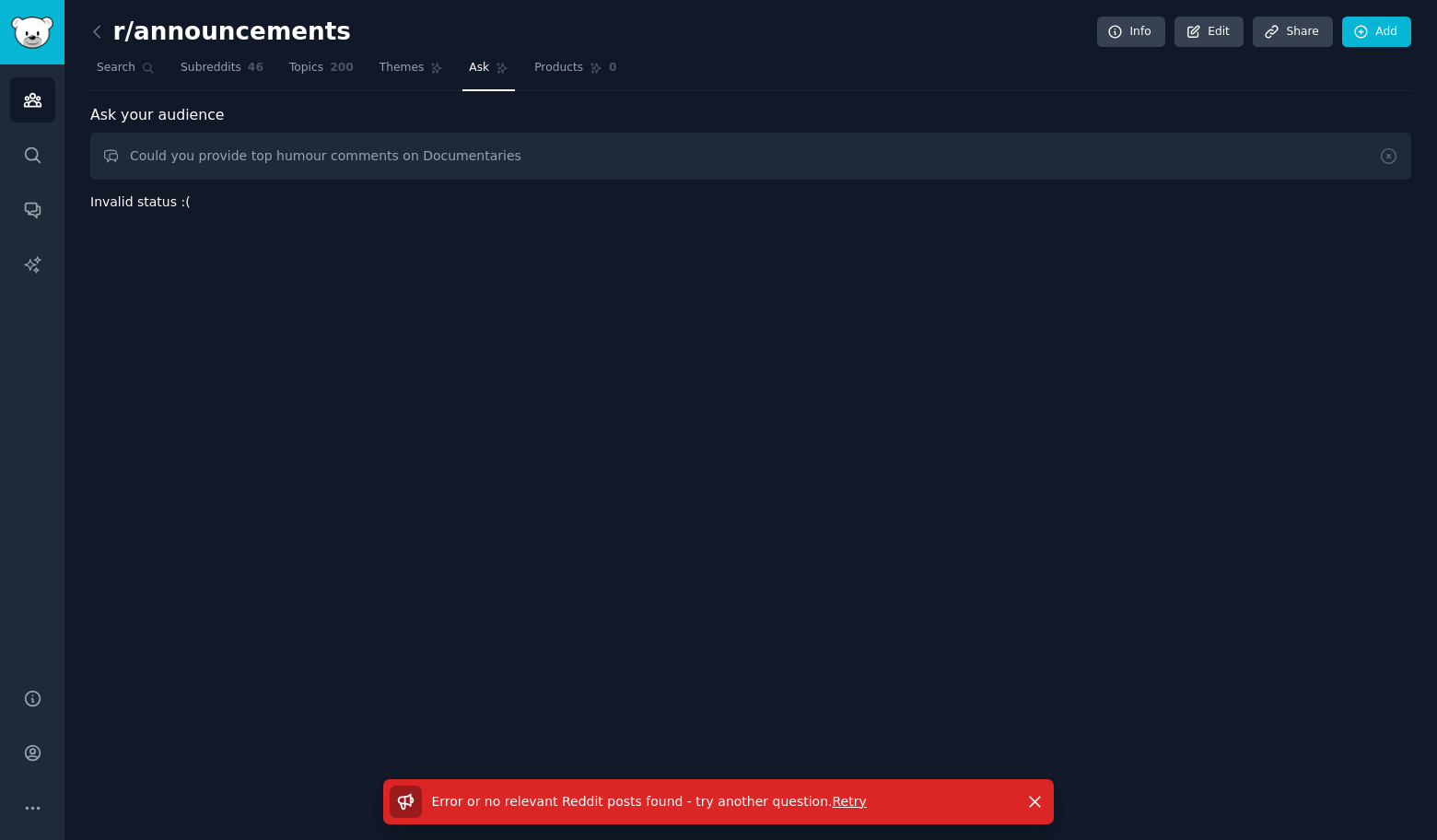
click at [1363, 223] on div "r/announcements Info Edit Share Add Search Subreddits 46 Topics 200 Themes Ask …" at bounding box center [751, 420] width 1372 height 840
click at [385, 160] on input "Could you provide top humour comments on Documentaries" at bounding box center [751, 156] width 1321 height 47
click at [575, 159] on input "Could you provide top humour comments on Documentaries" at bounding box center [751, 156] width 1321 height 47
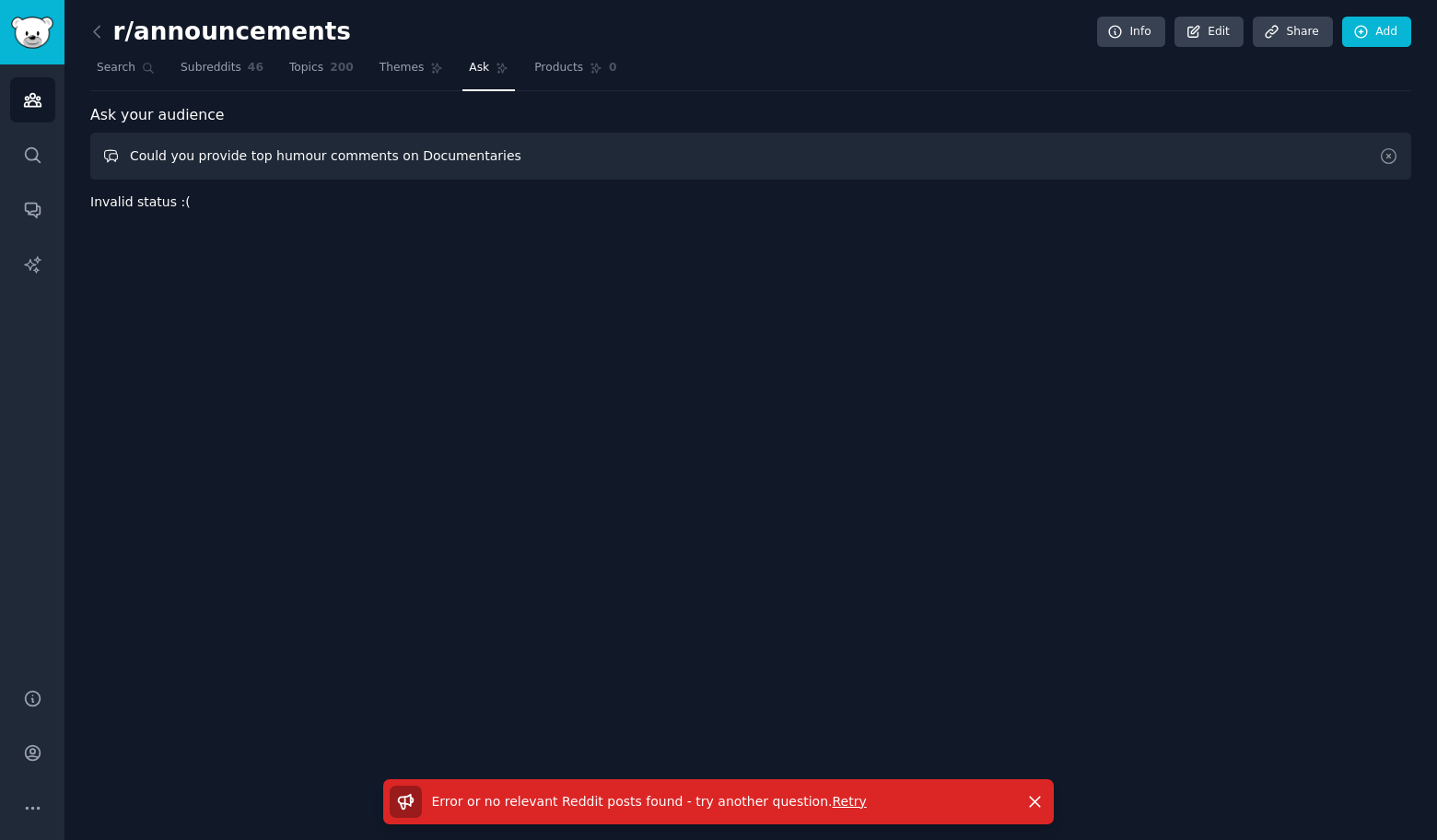
paste input "Vehicl"
type input "Could you provide top humour comments on Vehicles"
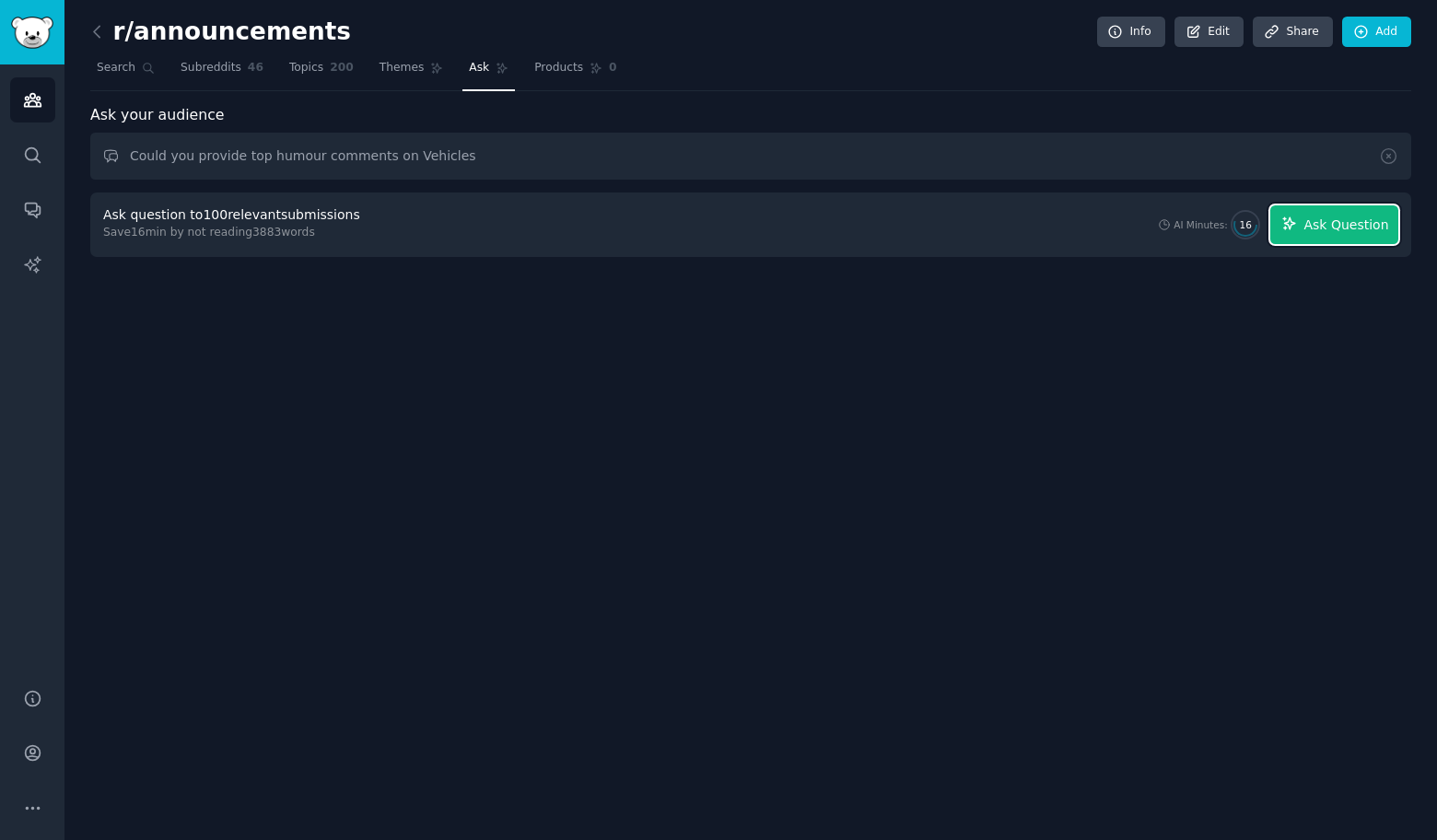
click at [1362, 223] on span "Ask Question" at bounding box center [1346, 225] width 85 height 19
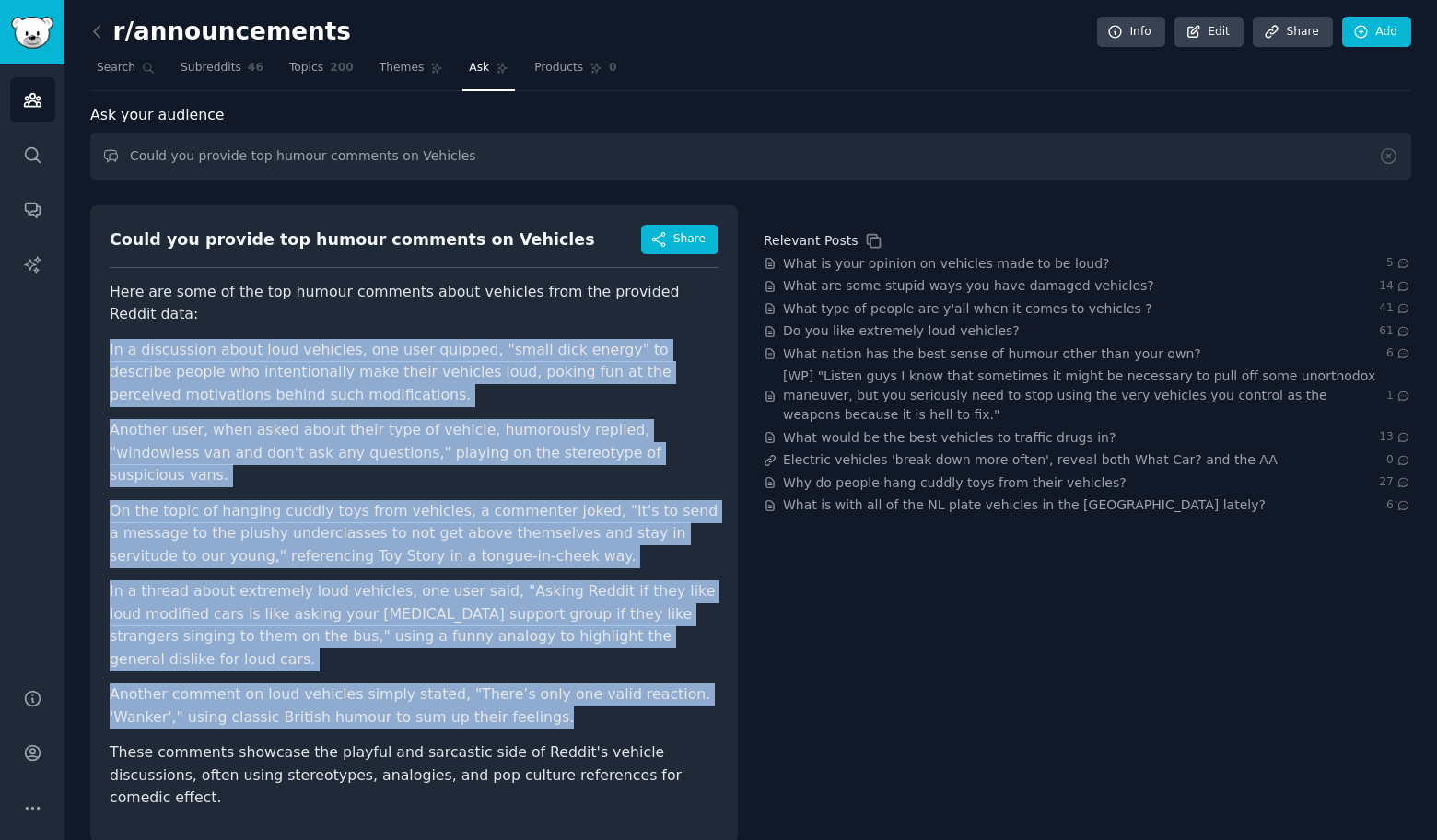
drag, startPoint x: 102, startPoint y: 317, endPoint x: 488, endPoint y: 659, distance: 515.7
click at [488, 658] on div "Could you provide top humour comments on Vehicles Share Here are some of the to…" at bounding box center [414, 524] width 647 height 636
copy ul "In a discussion about loud vehicles, one user quipped, "small dick energy" to d…"
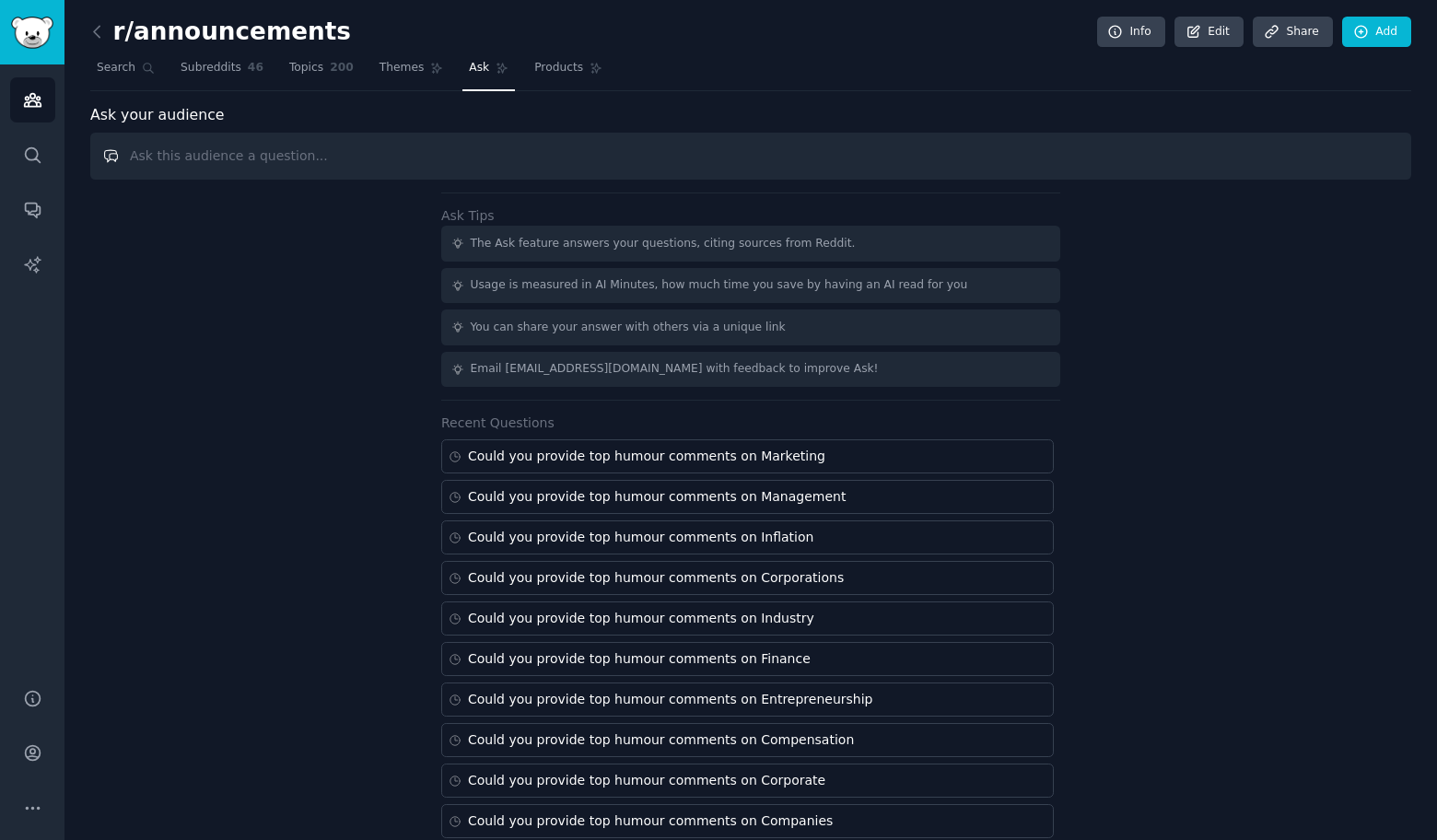
paste input "Could you provide top humour comments on"
paste input "Filmmaking"
type input "Could you provide top humour comments on Filmmaking"
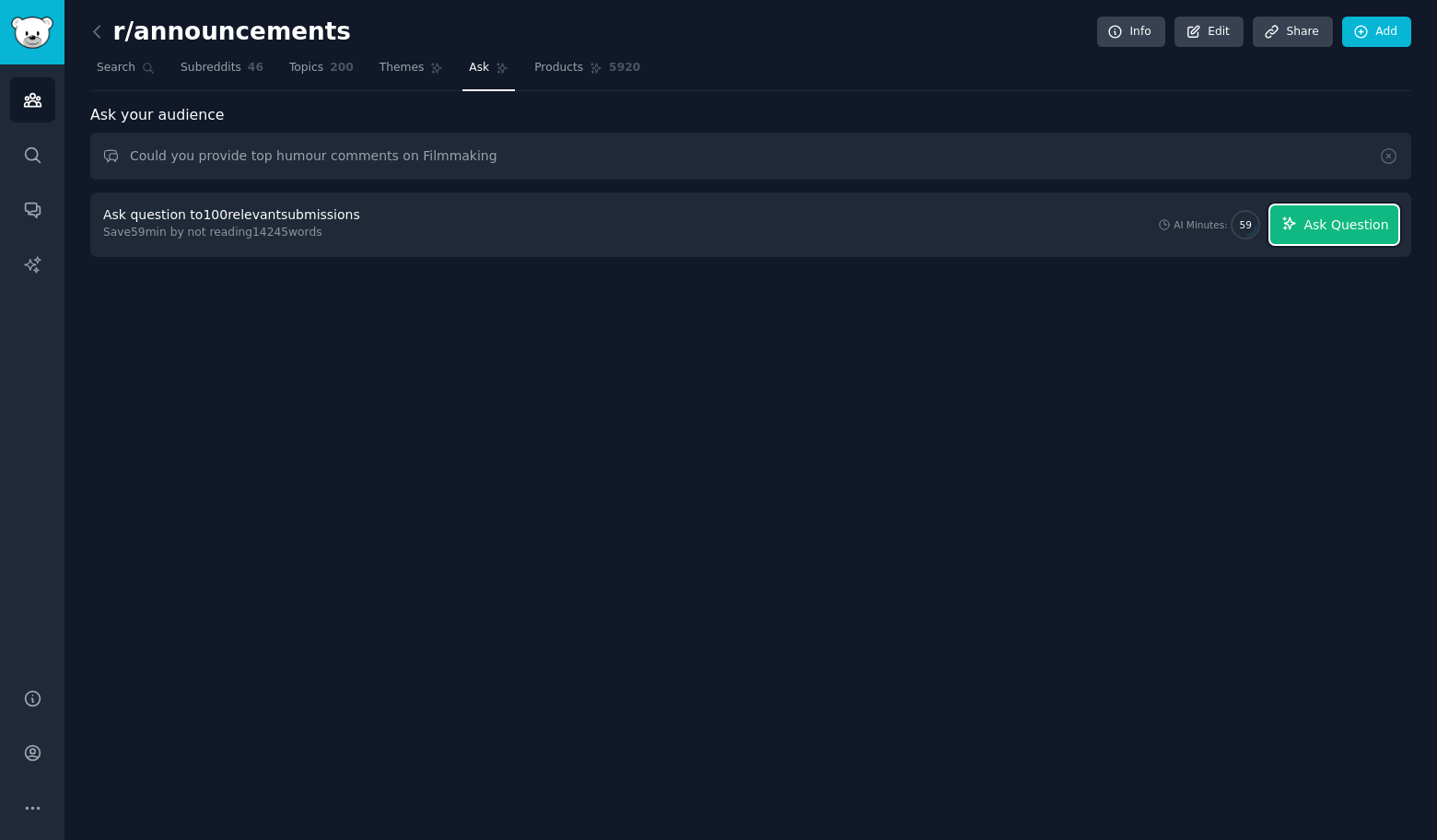
click at [1363, 223] on span "Ask Question" at bounding box center [1346, 225] width 85 height 19
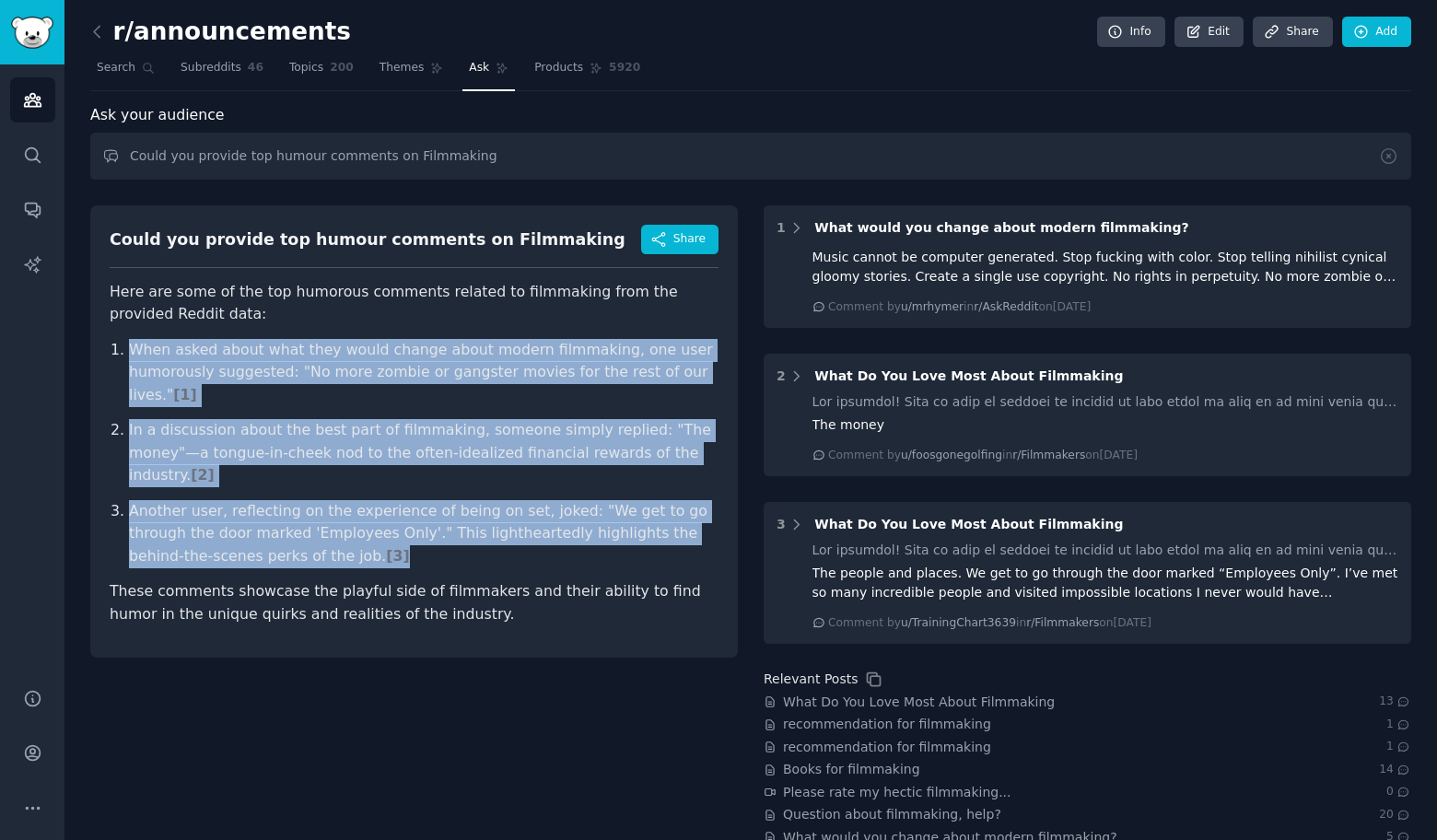
drag, startPoint x: 89, startPoint y: 334, endPoint x: 410, endPoint y: 528, distance: 375.1
click at [410, 528] on div "r/announcements Info Edit Share Add Search Subreddits 46 Topics 200 Themes Ask …" at bounding box center [751, 470] width 1372 height 941
copy ol "When asked about what they would change about modern filmmaking, one user humor…"
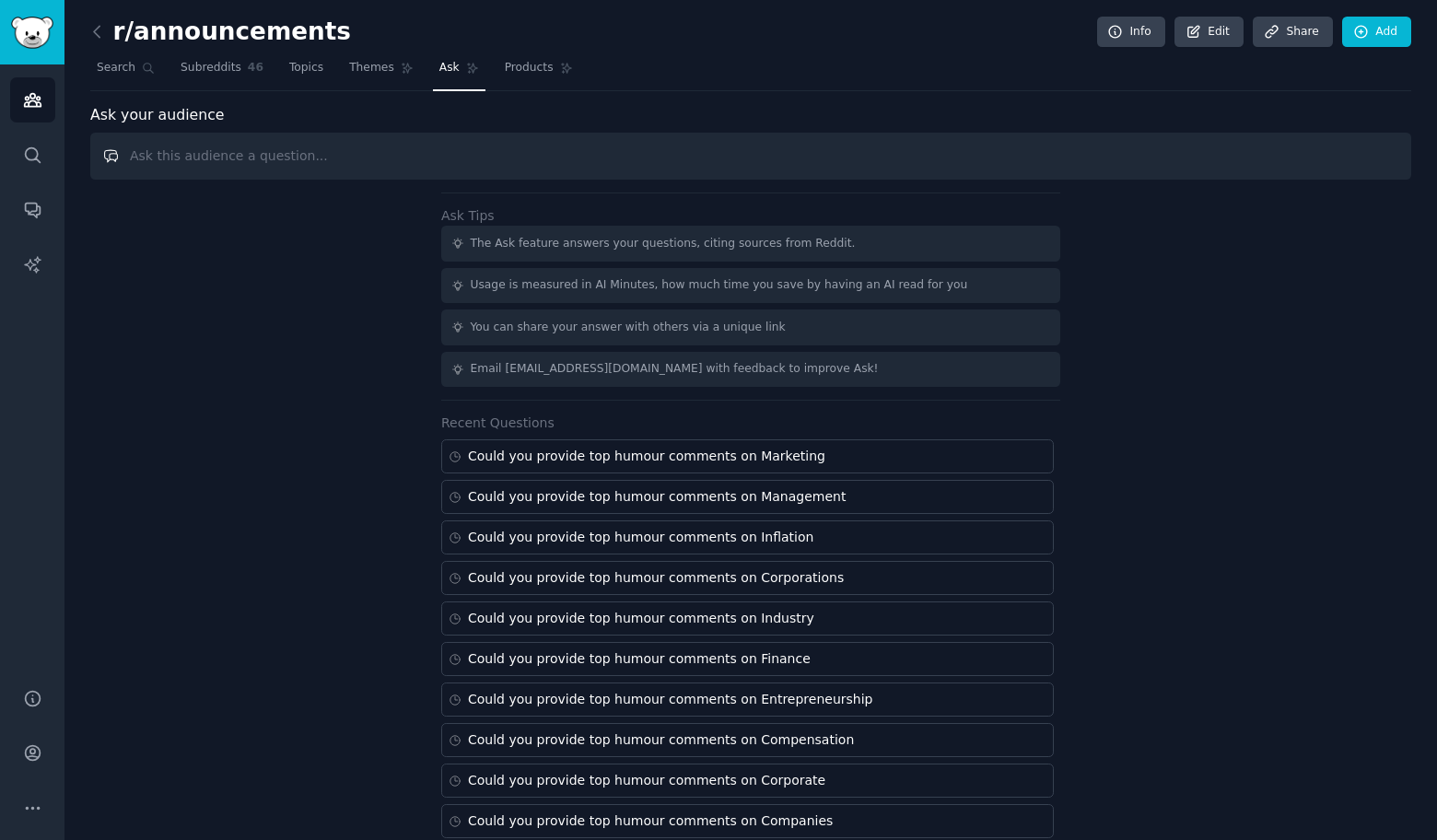
paste input "Could you provide top humour comments on"
paste input "Hollywood"
type input "Could you provide top humour comments on Hollywood"
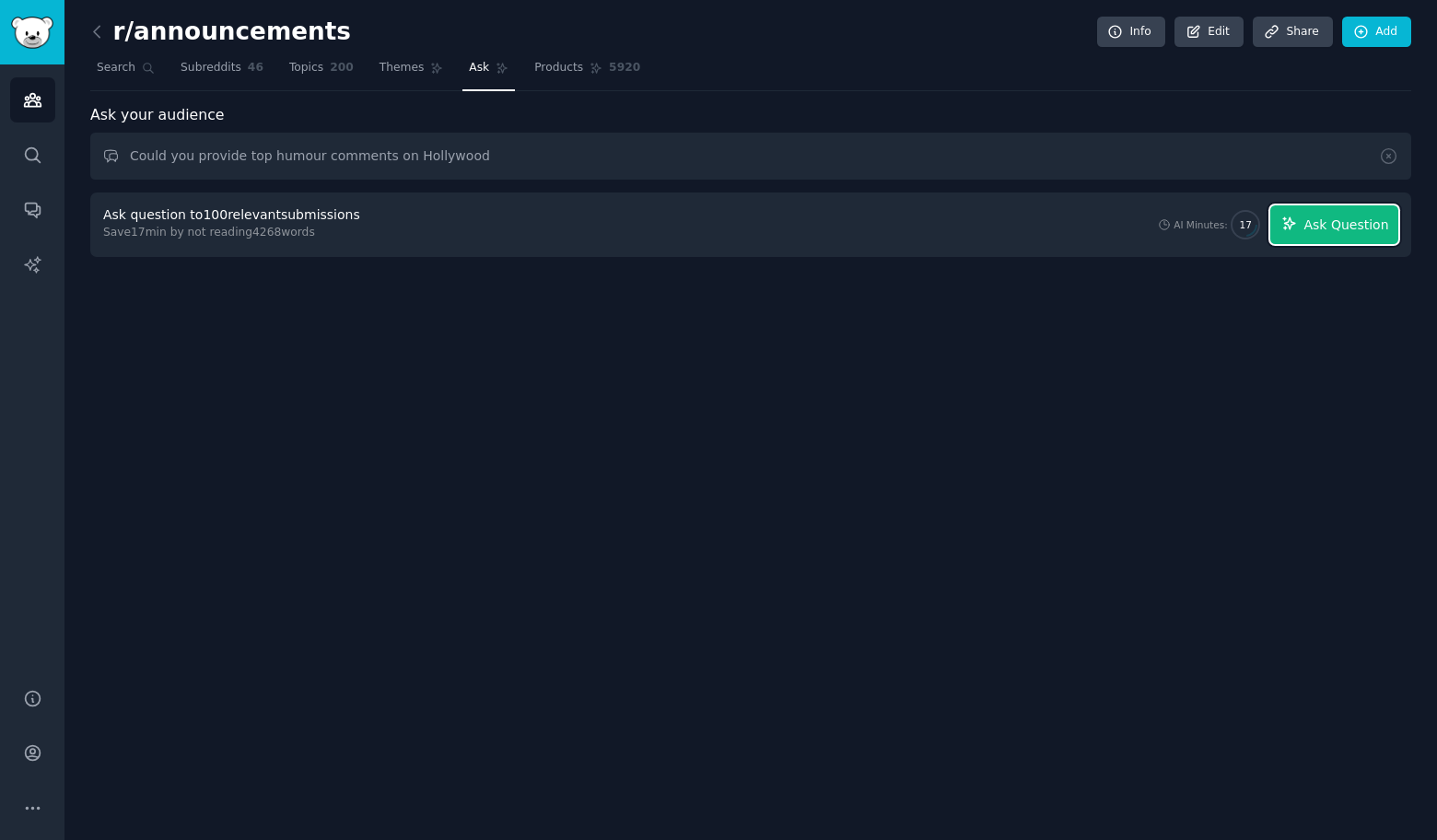
click at [1363, 223] on span "Ask Question" at bounding box center [1346, 225] width 85 height 19
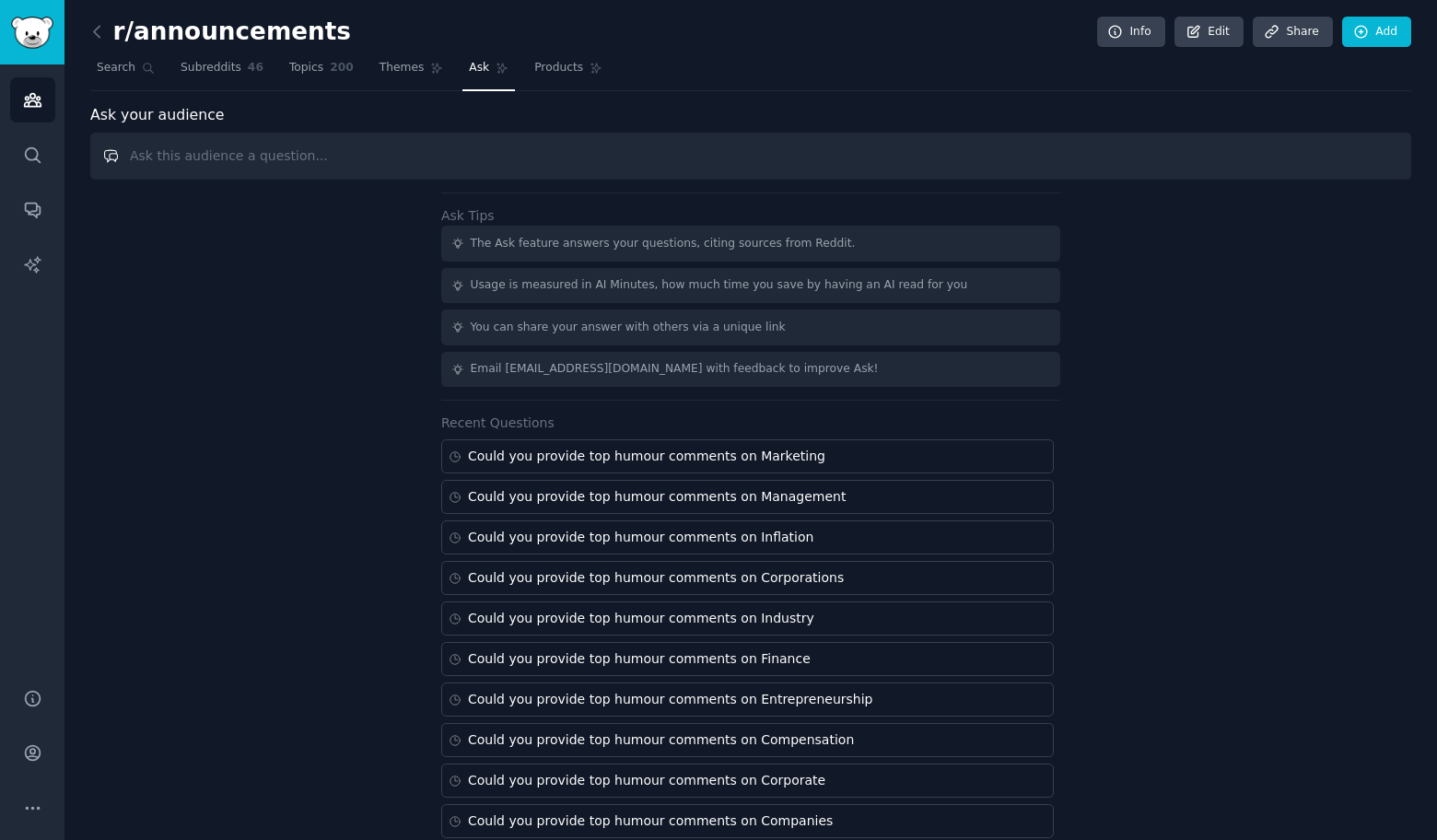
paste input "Could you provide top humour comments on"
paste input "Media"
type input "Could you provide top humour comments on Media"
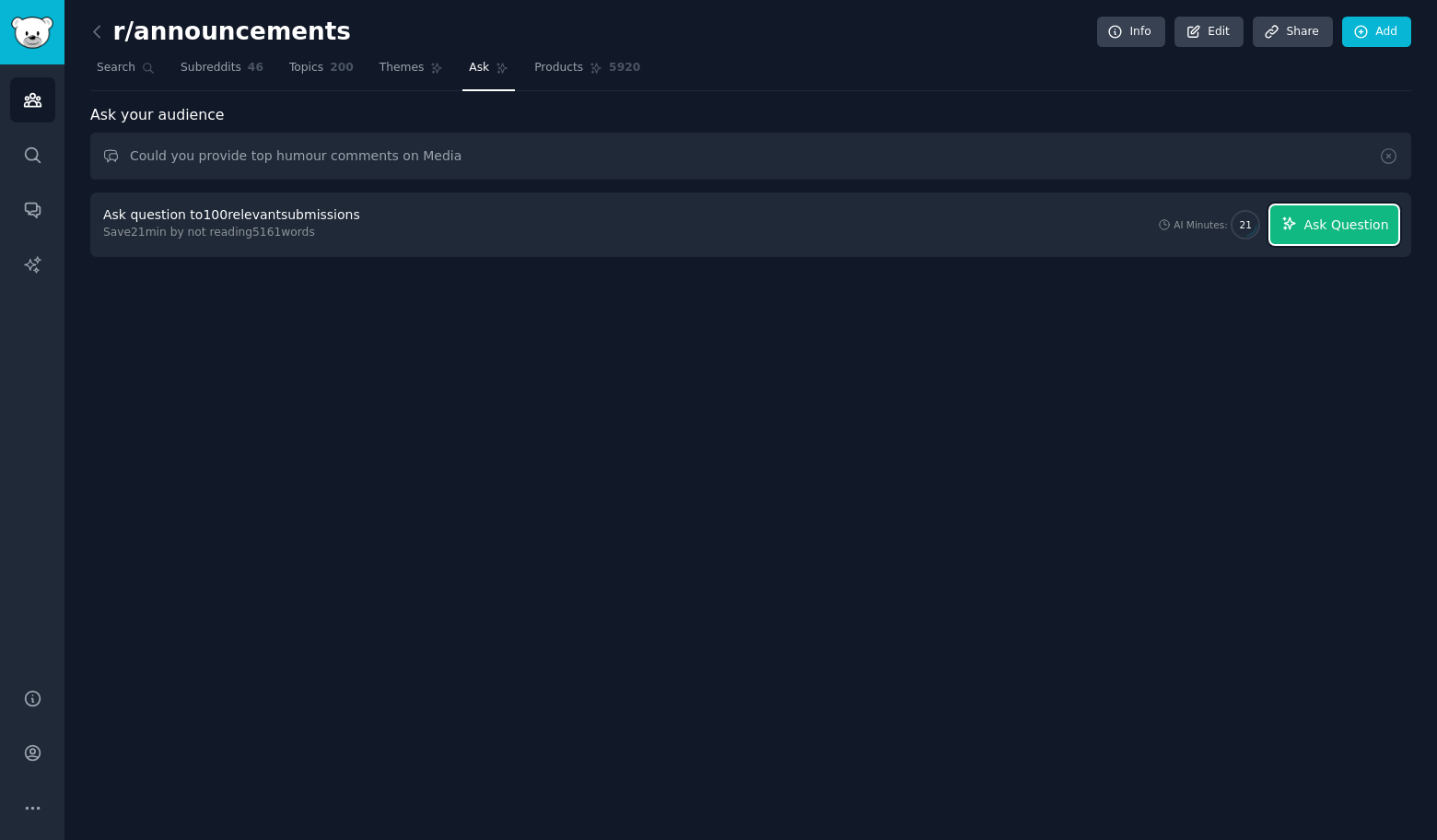
click at [1363, 223] on span "Ask Question" at bounding box center [1346, 225] width 85 height 19
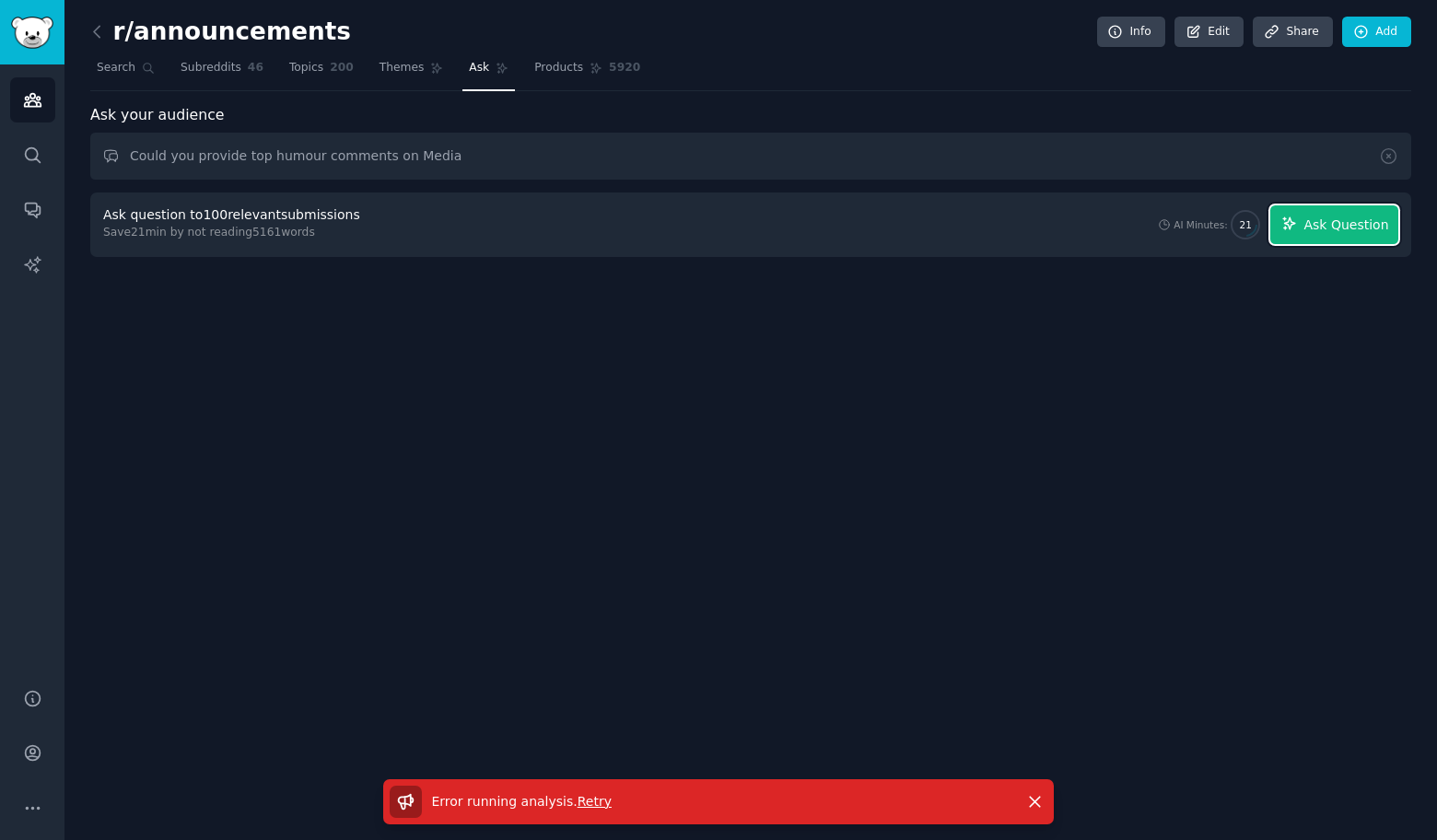
click at [1344, 240] on button "Ask Question" at bounding box center [1334, 225] width 128 height 39
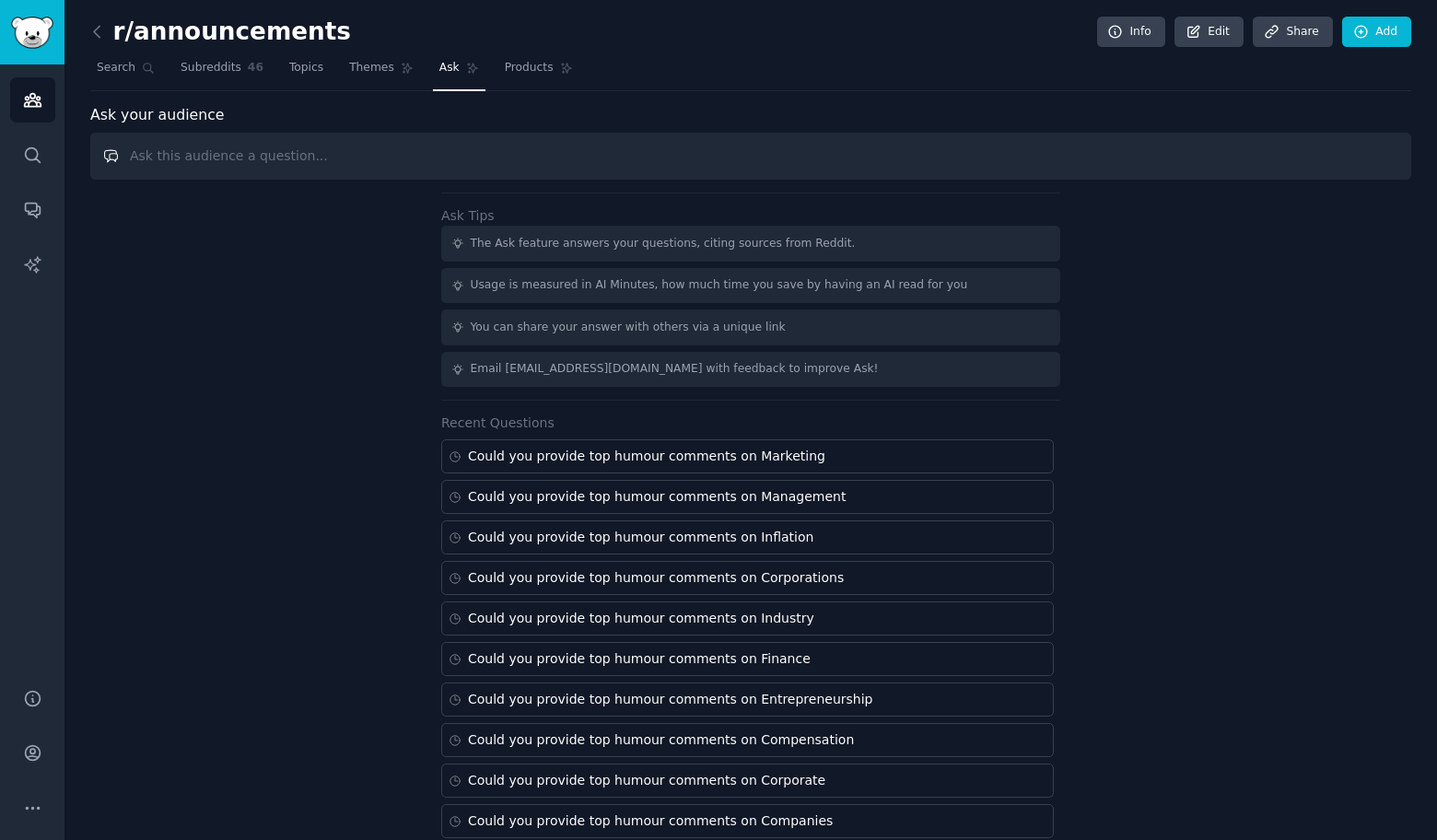
paste input "Could you provide top humour comments on"
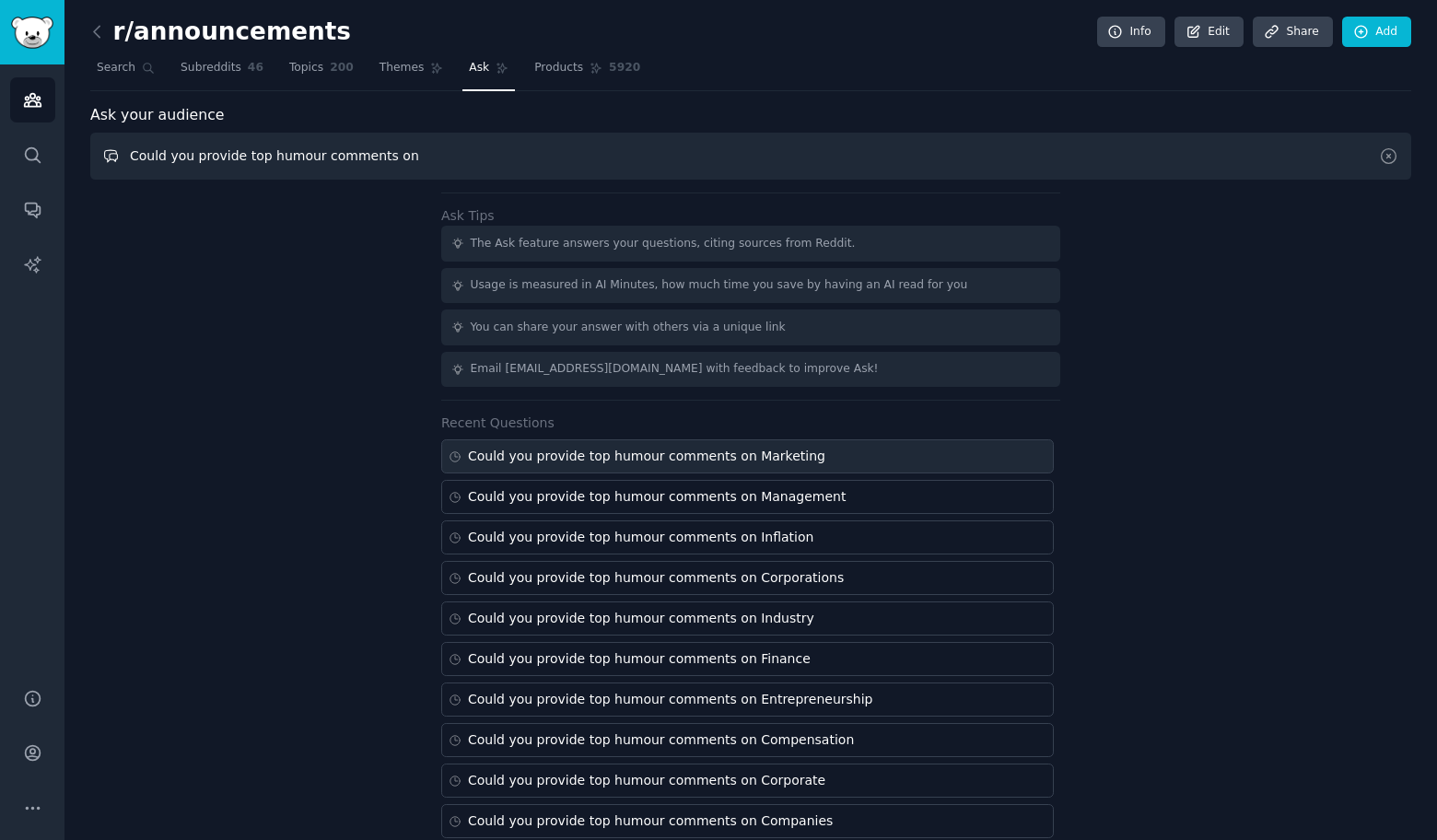
paste input "Movies"
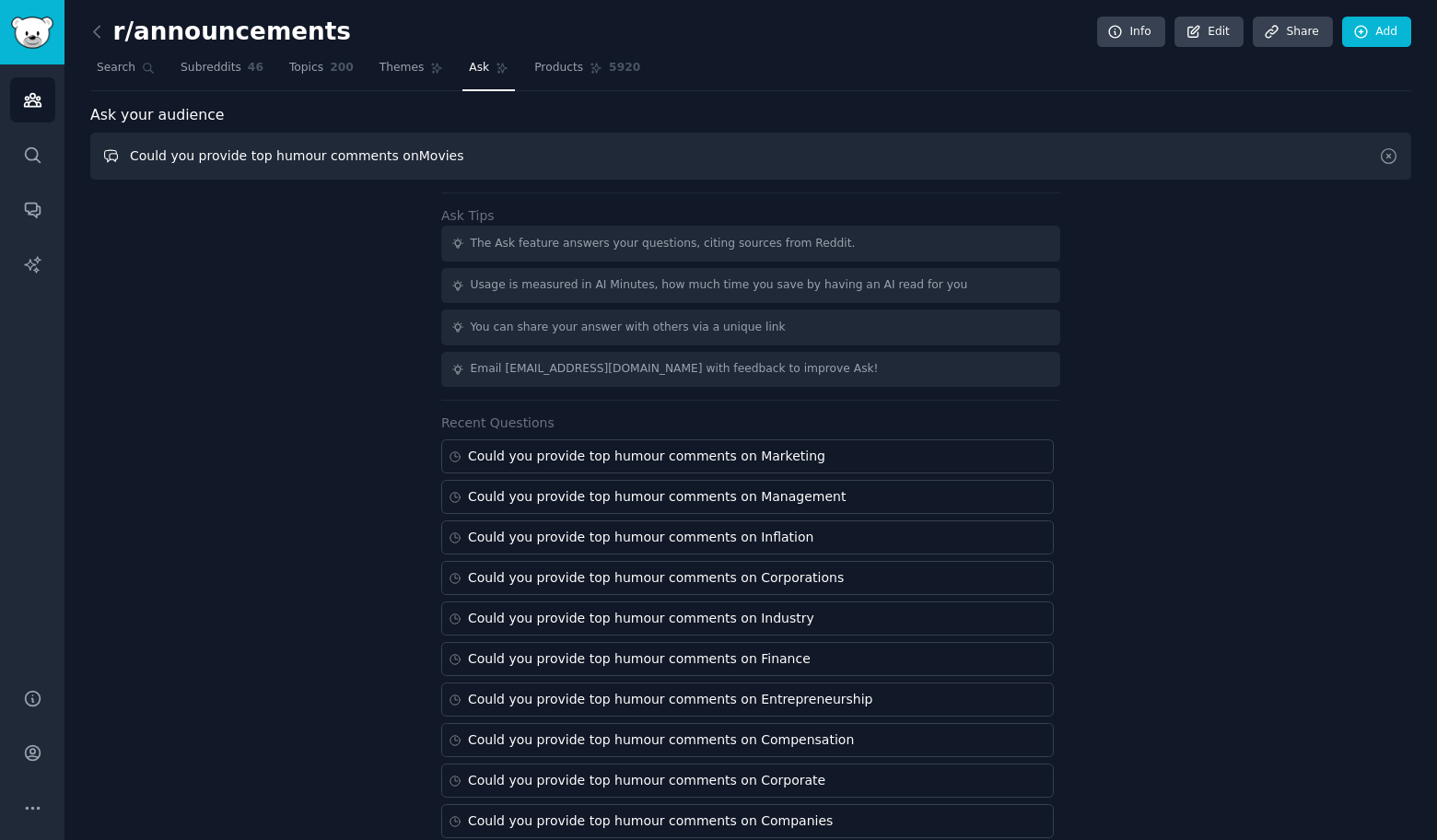
click at [397, 159] on input "Could you provide top humour comments onMovies" at bounding box center [751, 156] width 1321 height 47
type input "Could you provide top humour comments on Movies"
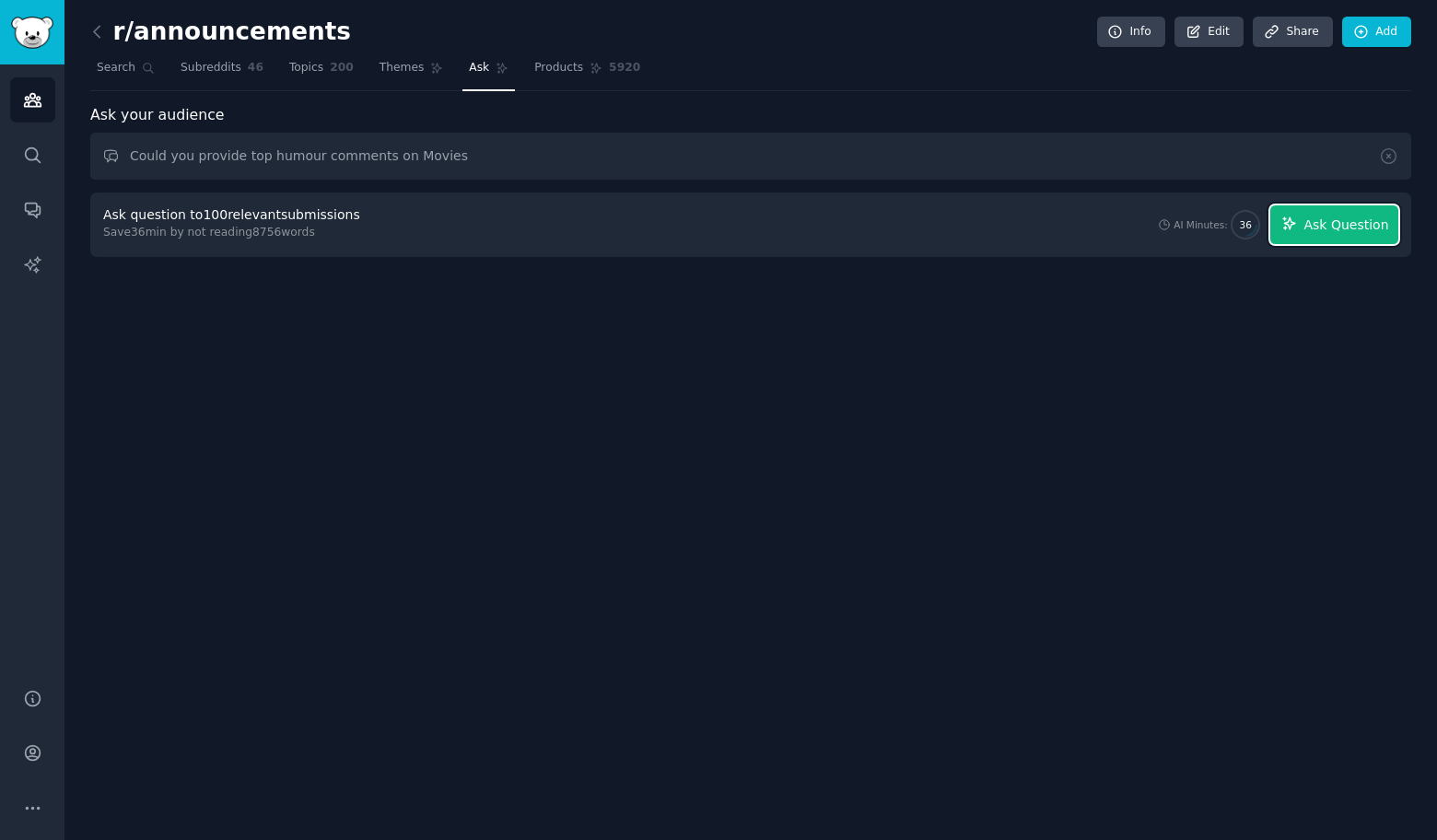
click at [1363, 223] on span "Ask Question" at bounding box center [1346, 225] width 85 height 19
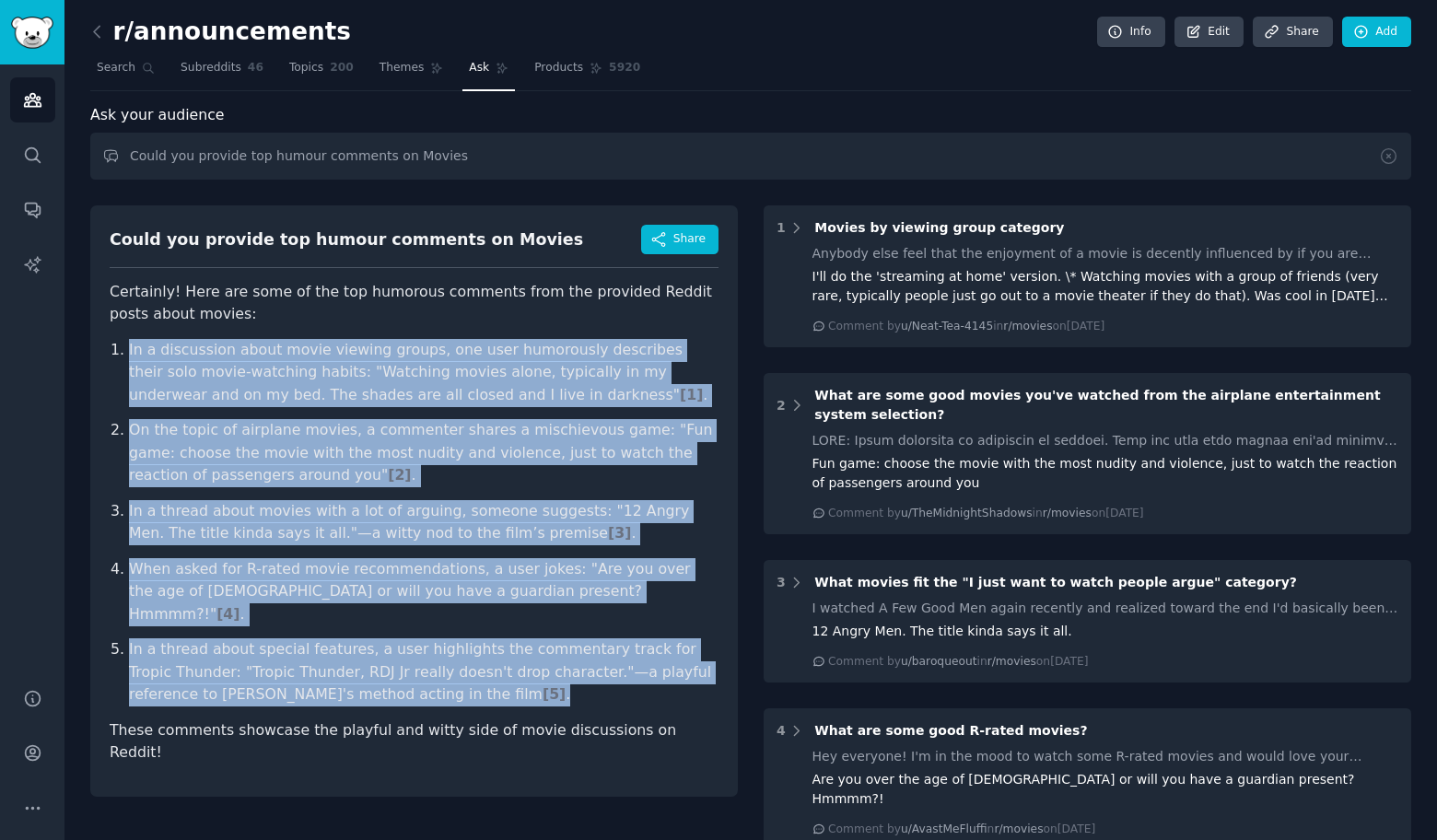
drag, startPoint x: 195, startPoint y: 363, endPoint x: 565, endPoint y: 679, distance: 486.6
click at [565, 678] on div "Could you provide top humour comments on Movies Share Certainly! Here are some …" at bounding box center [414, 501] width 647 height 591
copy ol "In a discussion about movie viewing groups, one user humorously describes their…"
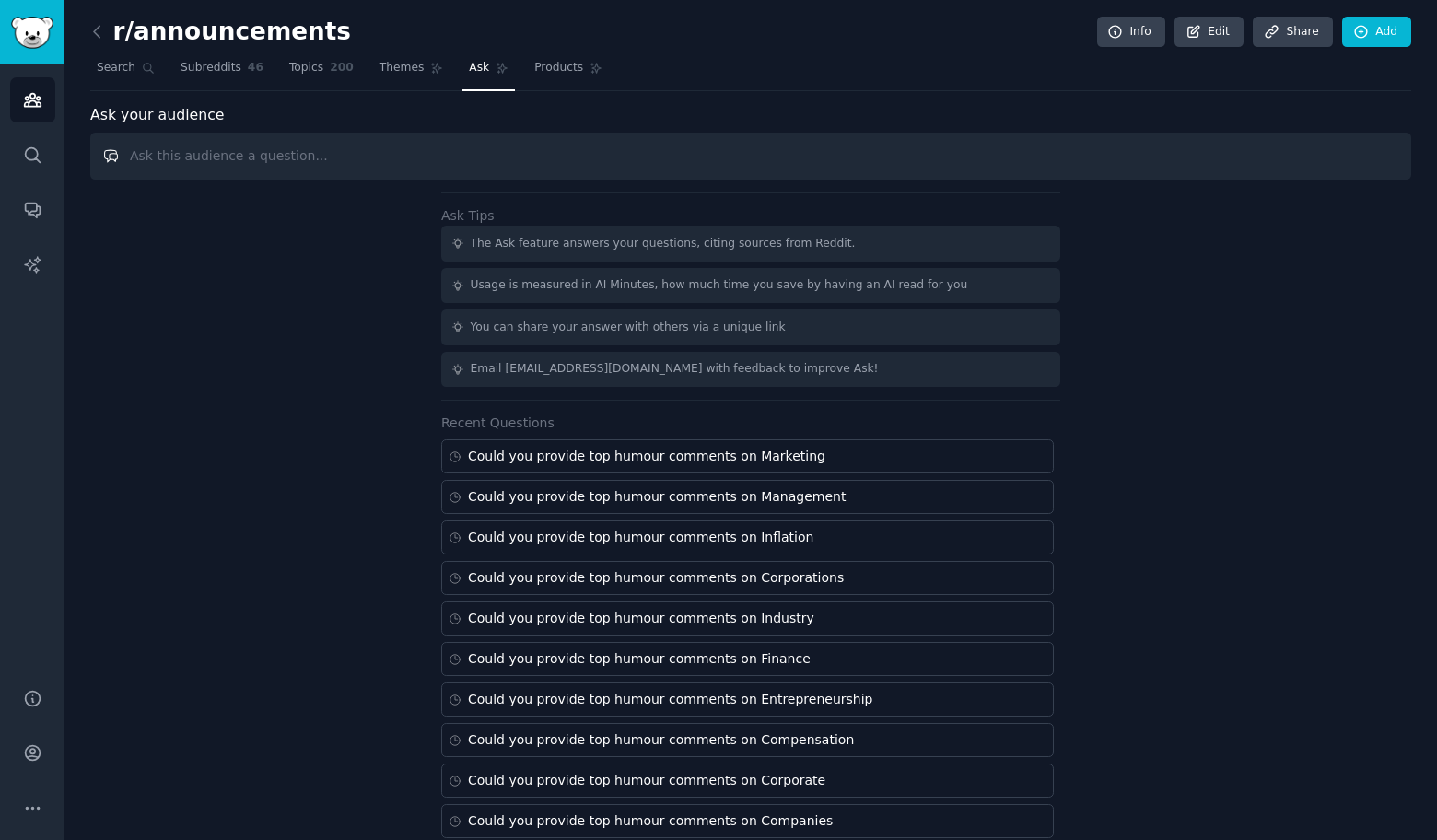
paste input "Could you provide top humour comments on"
paste input "Film"
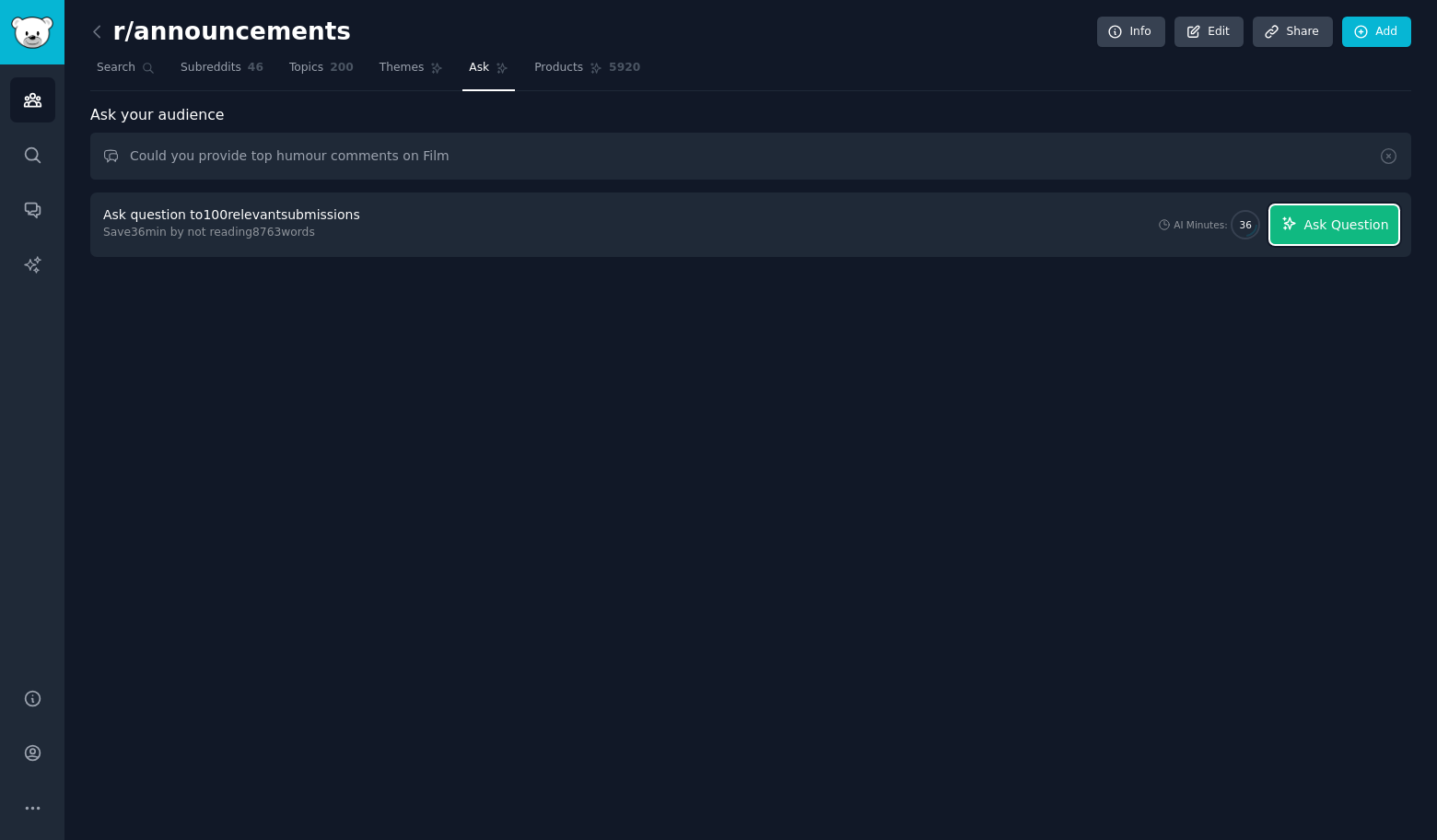
click at [1363, 223] on span "Ask Question" at bounding box center [1346, 225] width 85 height 19
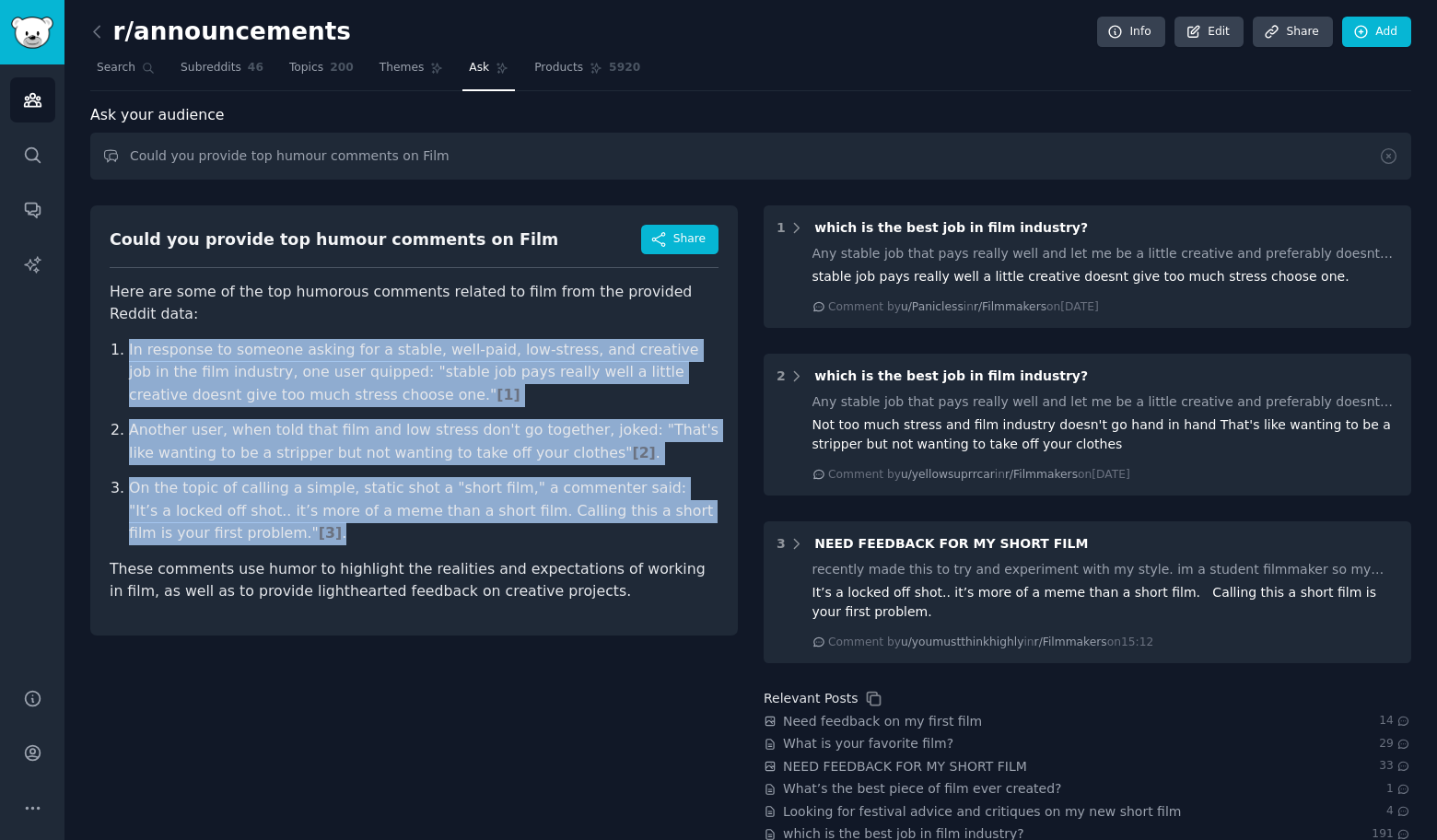
drag, startPoint x: 89, startPoint y: 322, endPoint x: 361, endPoint y: 503, distance: 326.7
click at [361, 503] on div "r/announcements Info Edit Share Add Search Subreddits 46 Topics 200 Themes Ask …" at bounding box center [751, 479] width 1372 height 960
copy ol "In response to someone asking for a stable, well-paid, low-stress, and creative…"
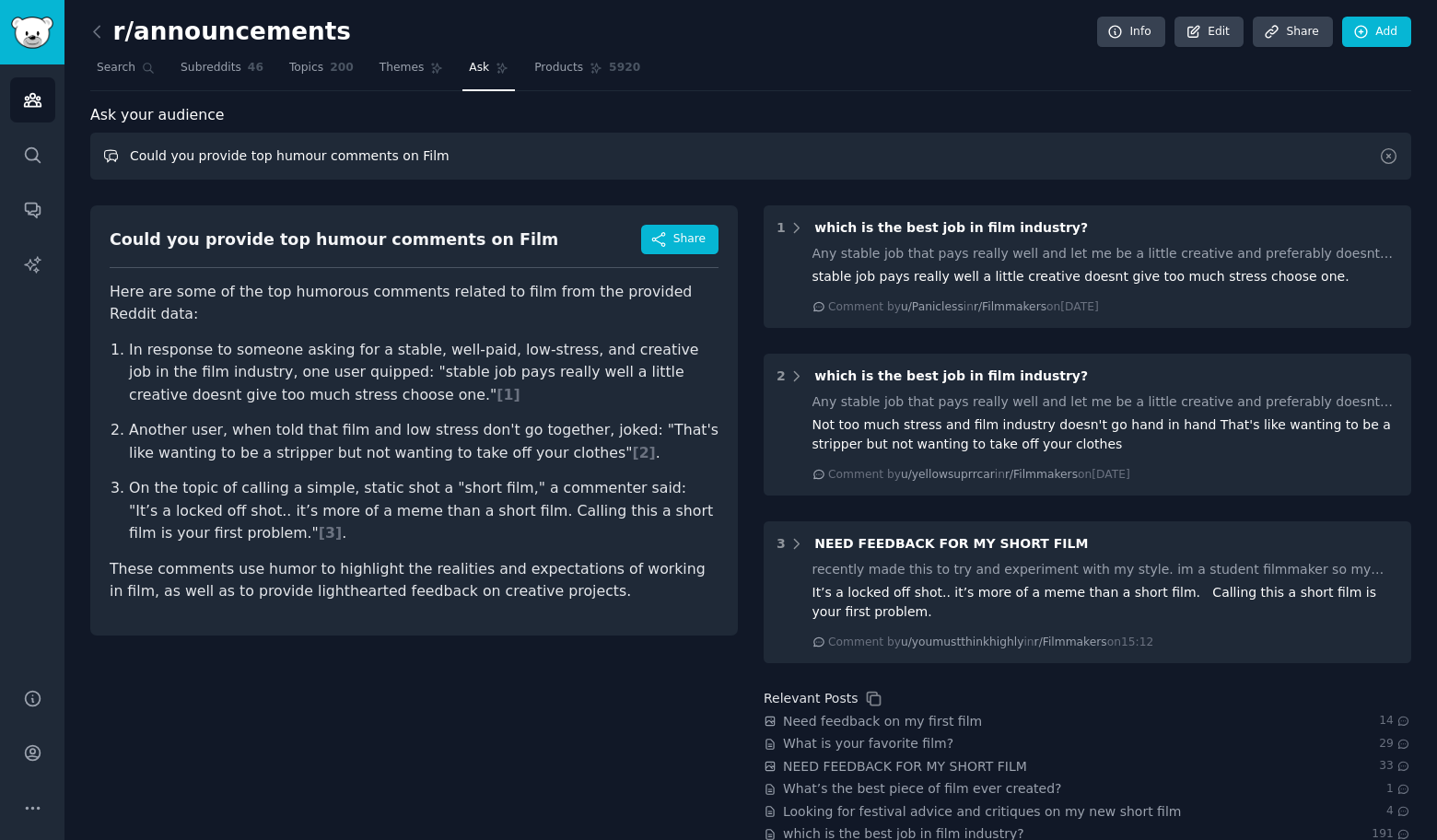
click at [642, 168] on input "Could you provide top humour comments on Film" at bounding box center [751, 156] width 1321 height 47
paste input "Wine"
type input "Could you provide top humour comments on Wine"
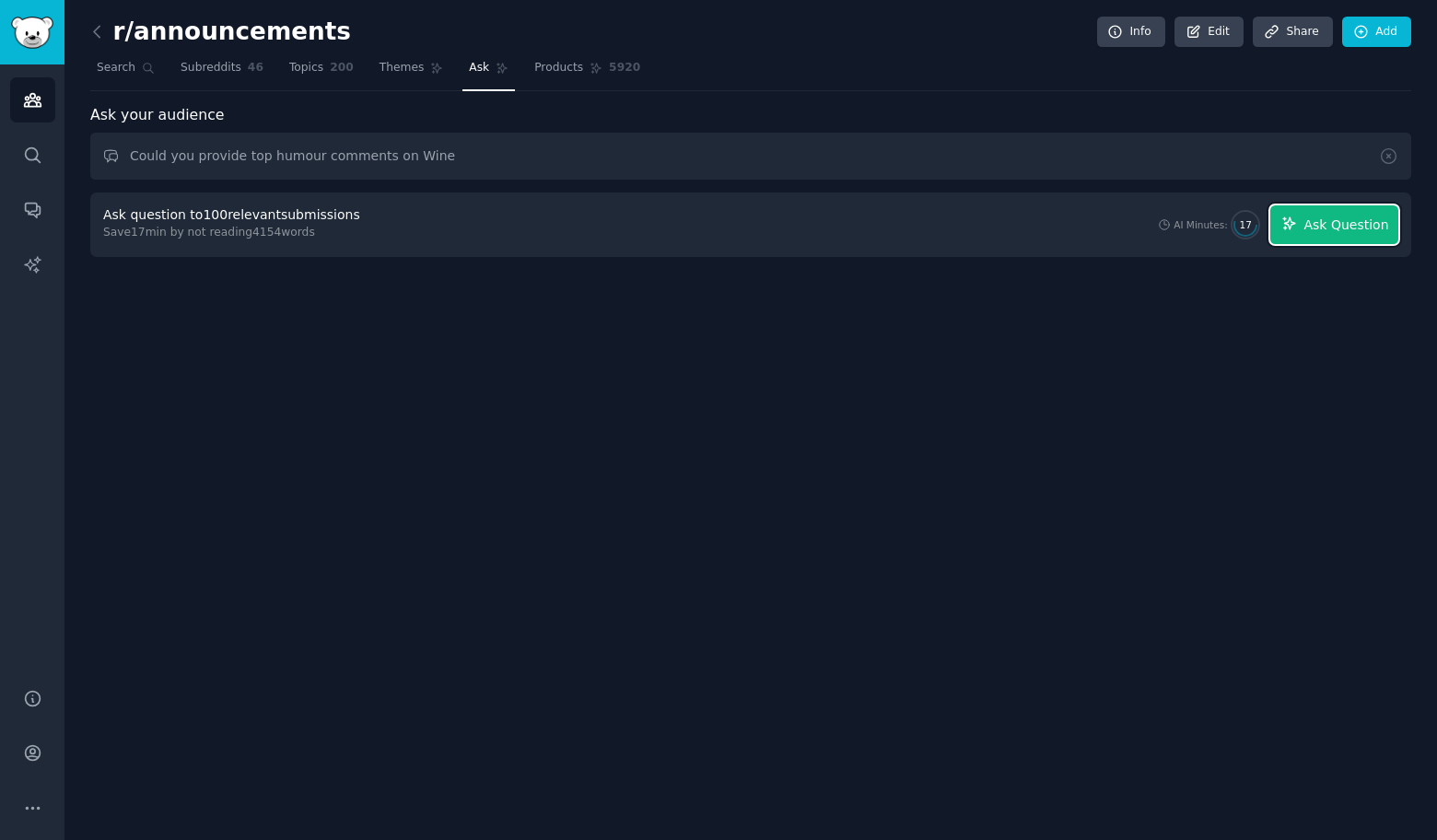
click at [1362, 223] on span "Ask Question" at bounding box center [1346, 225] width 85 height 19
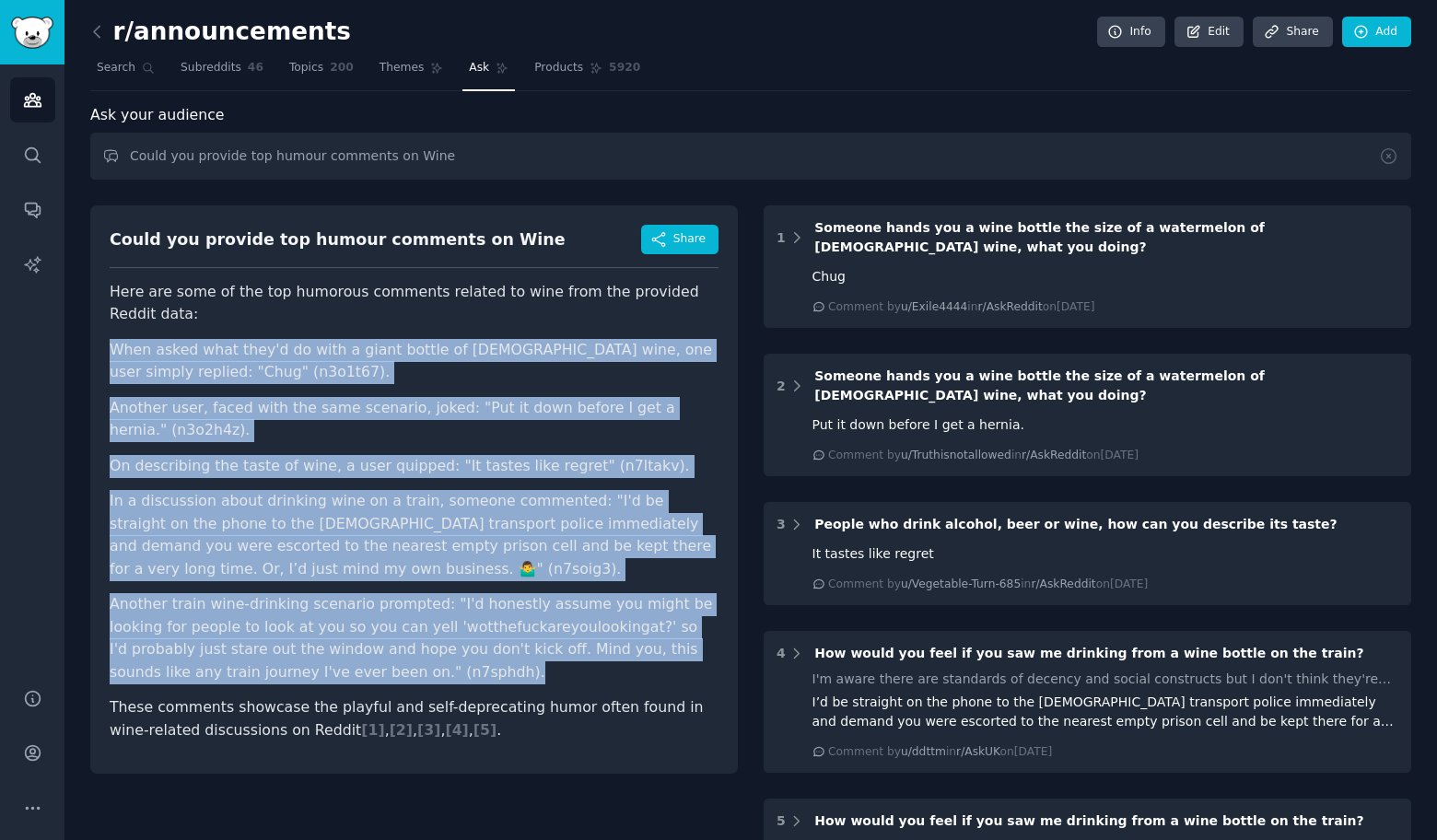
drag, startPoint x: 100, startPoint y: 335, endPoint x: 385, endPoint y: 673, distance: 442.1
click at [385, 673] on div "Could you provide top humour comments on Wine Share Here are some of the top hu…" at bounding box center [414, 490] width 647 height 568
copy ul "When asked what they'd do with a giant bottle of [DEMOGRAPHIC_DATA] wine, one u…"
